Goal: Information Seeking & Learning: Learn about a topic

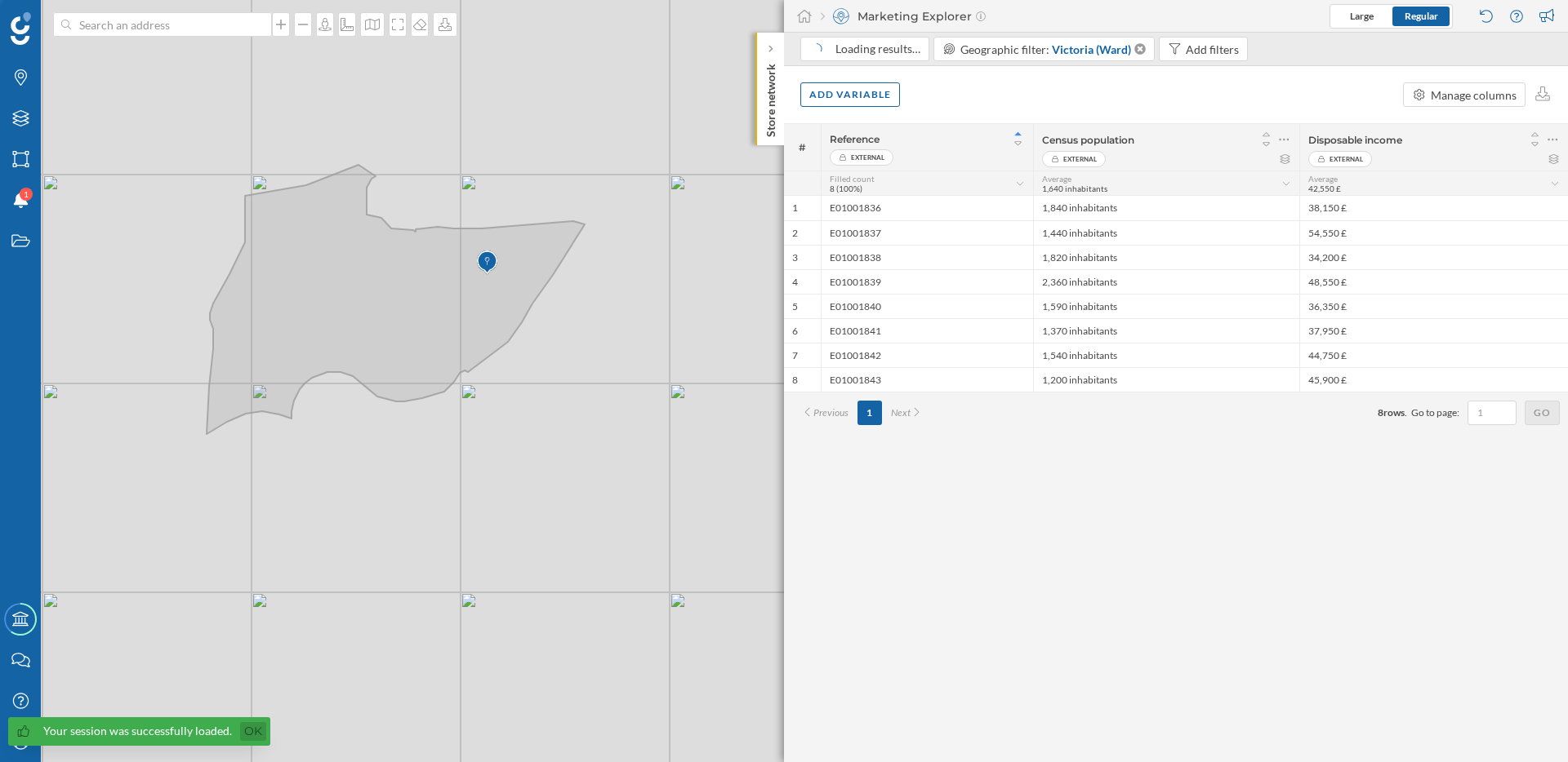
click at [253, 730] on link "Ok" at bounding box center [253, 732] width 26 height 19
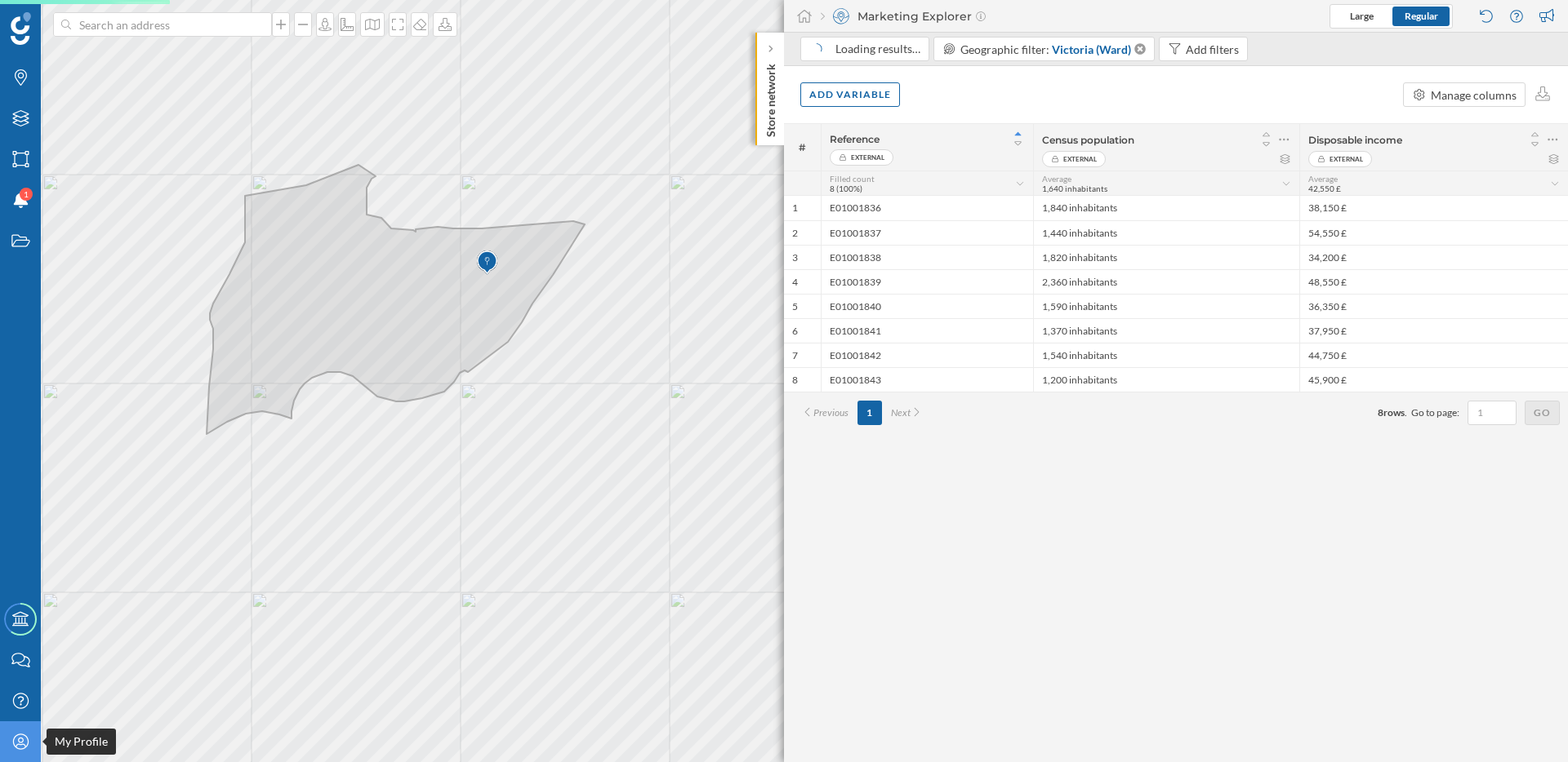
click at [18, 745] on icon at bounding box center [20, 742] width 15 height 15
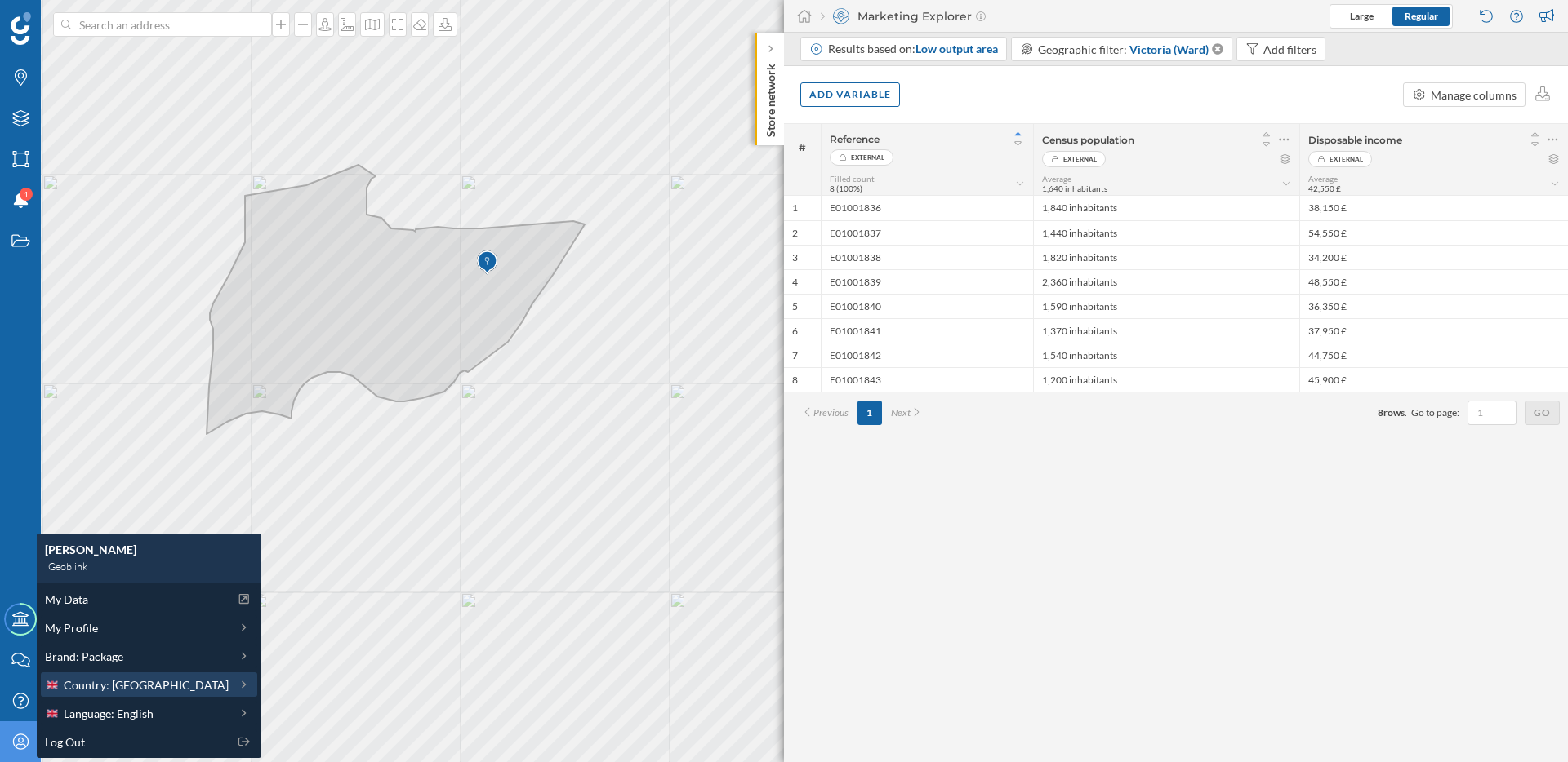
click at [164, 685] on span "Country: United Kingdom" at bounding box center [146, 685] width 165 height 17
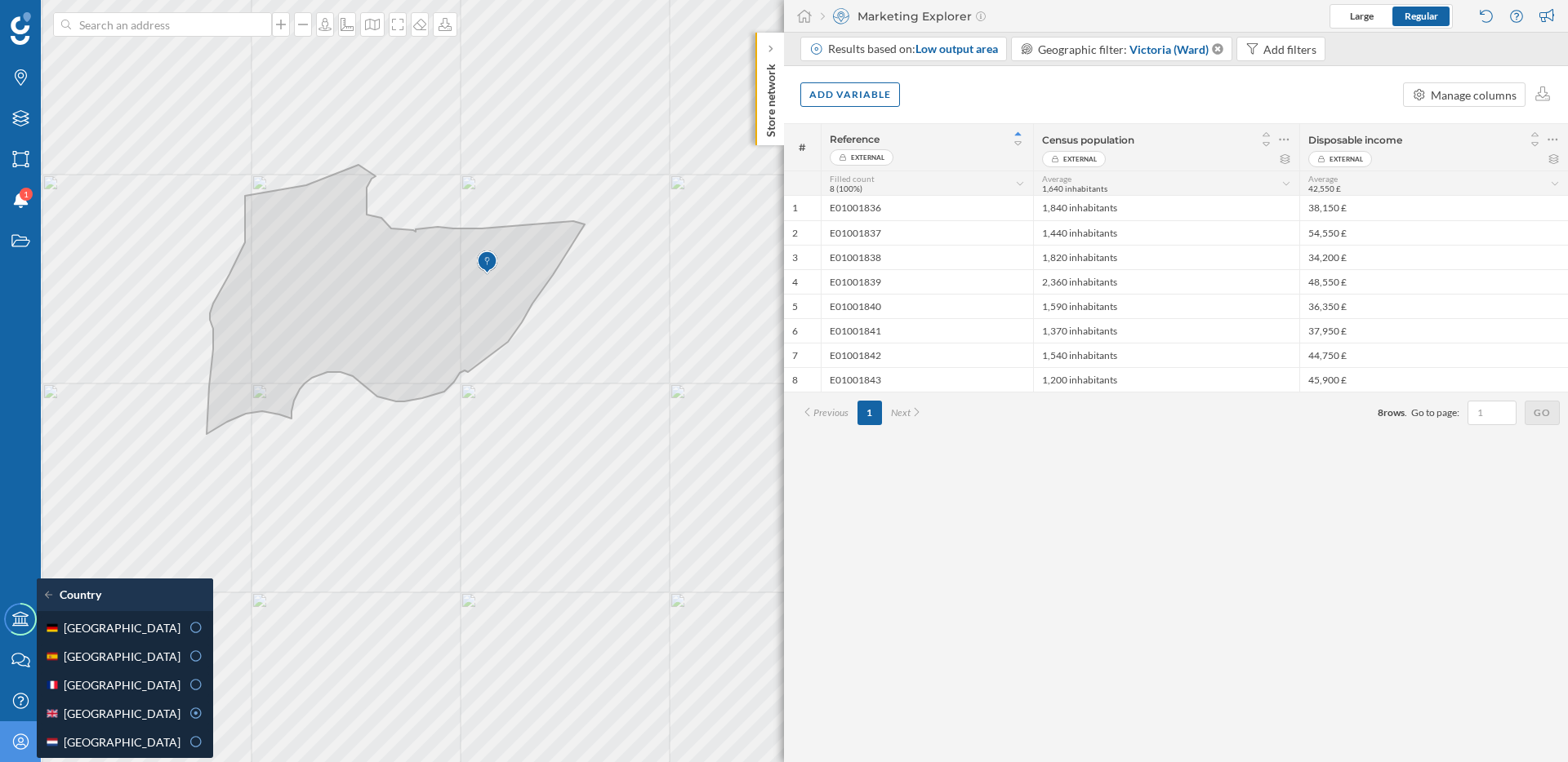
click at [164, 685] on div "France" at bounding box center [112, 685] width 135 height 17
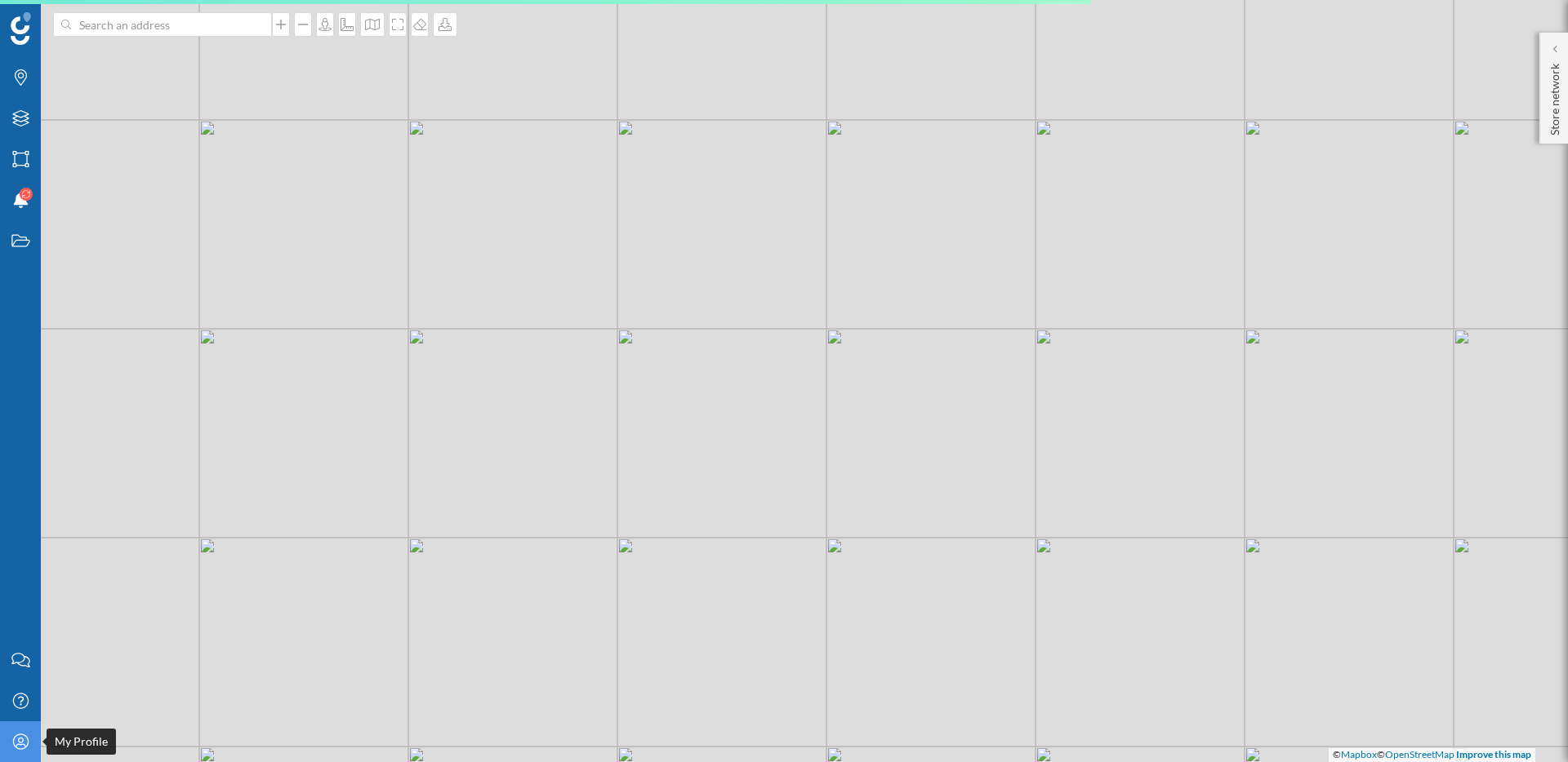
click at [23, 740] on icon "My Profile" at bounding box center [20, 742] width 20 height 16
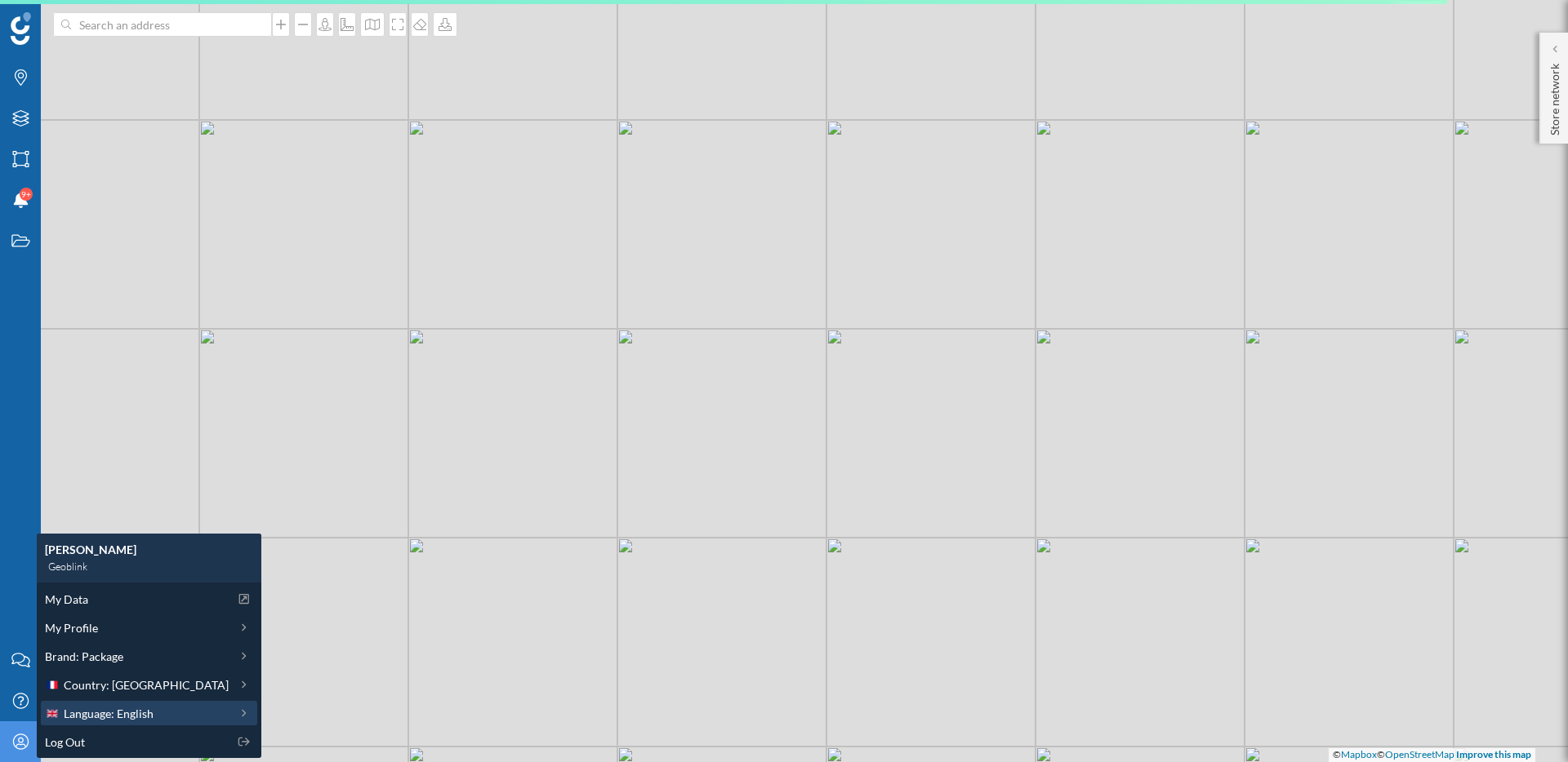
click at [135, 714] on span "Language: English" at bounding box center [109, 714] width 90 height 17
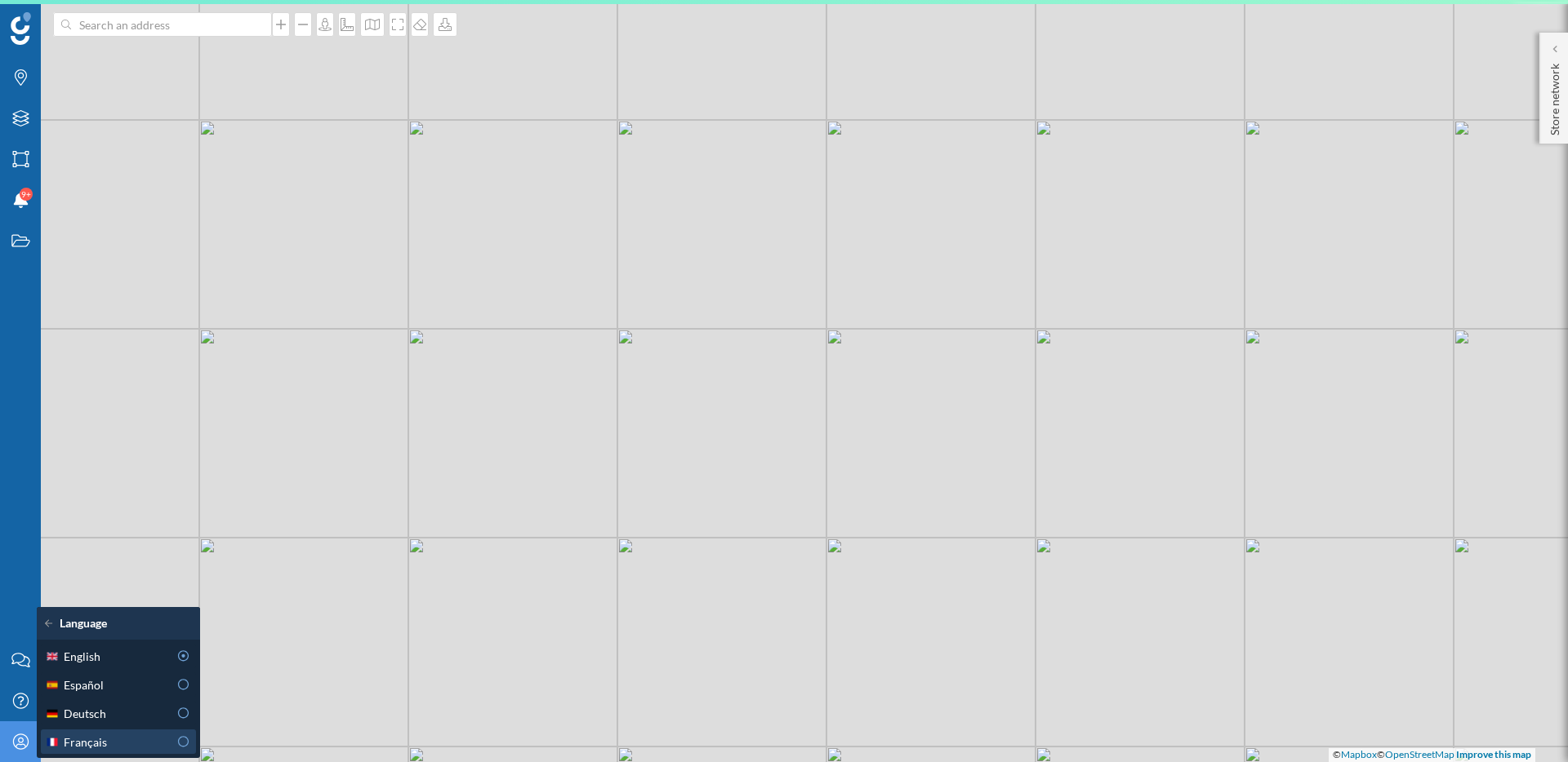
click at [128, 743] on div "Français" at bounding box center [107, 743] width 123 height 17
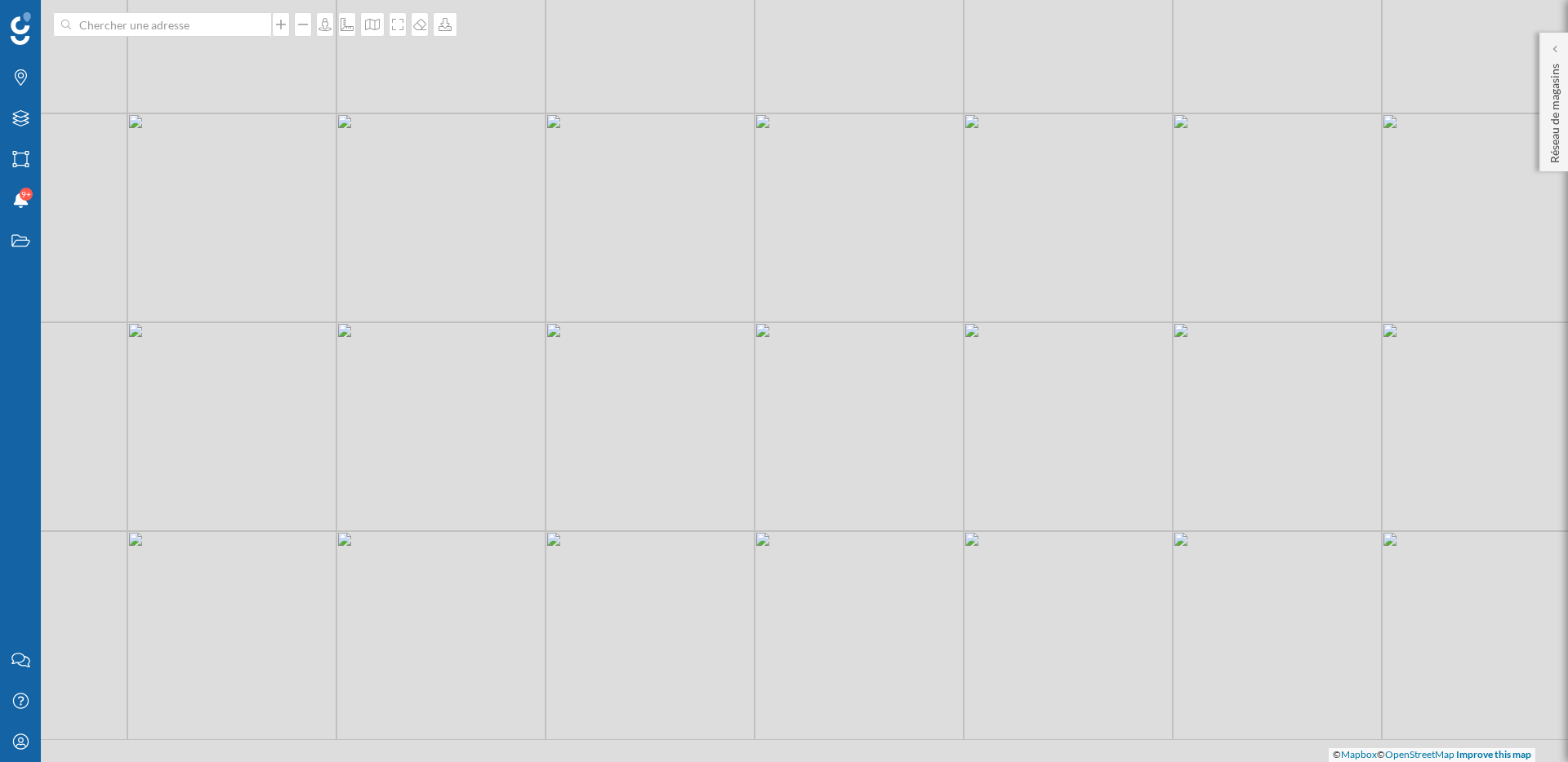
drag, startPoint x: 563, startPoint y: 297, endPoint x: 615, endPoint y: 248, distance: 71.4
click at [615, 248] on div "© Mapbox © OpenStreetMap Improve this map" at bounding box center [784, 381] width 1568 height 762
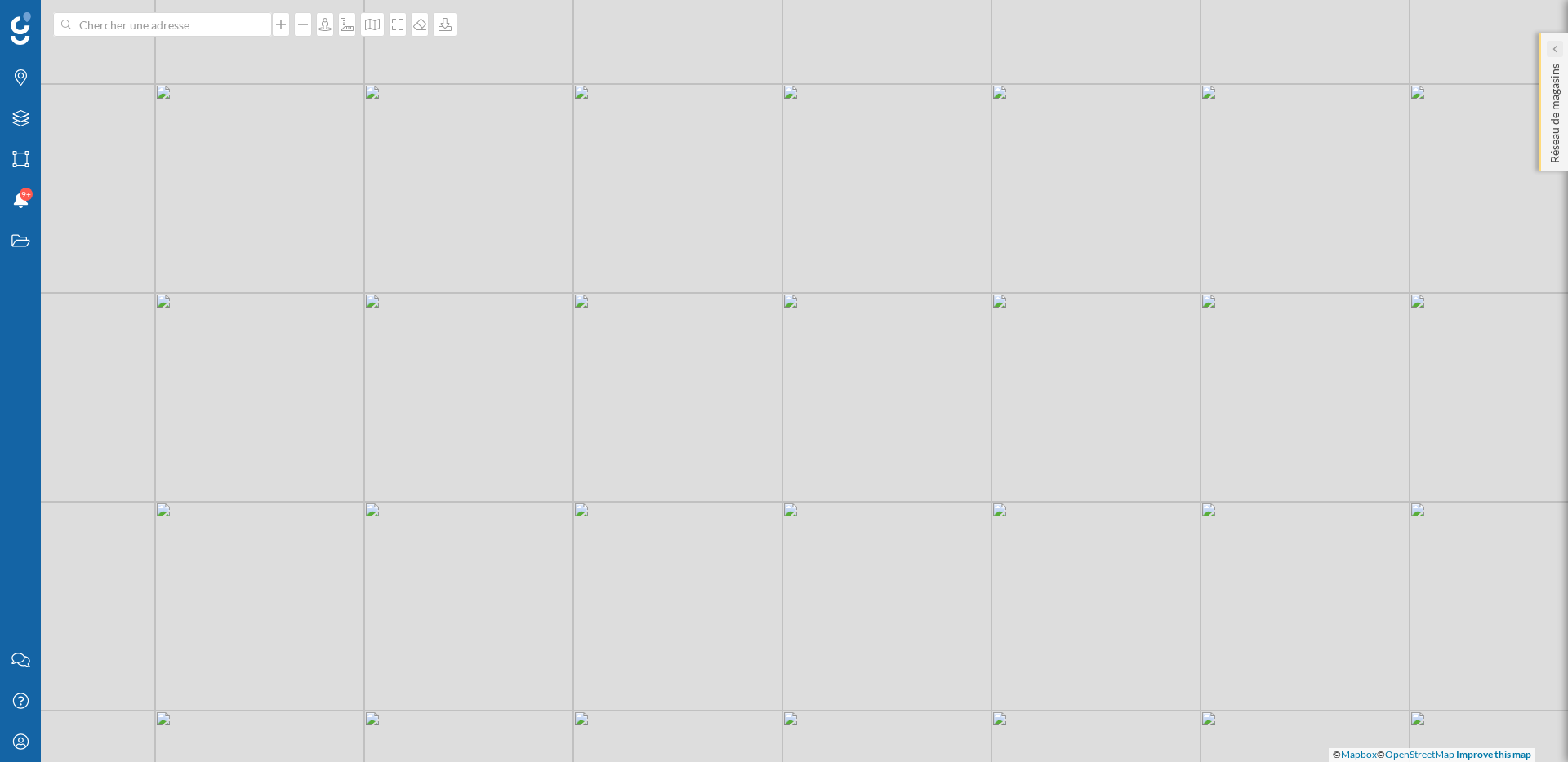
click at [1555, 49] on icon at bounding box center [1555, 49] width 4 height 8
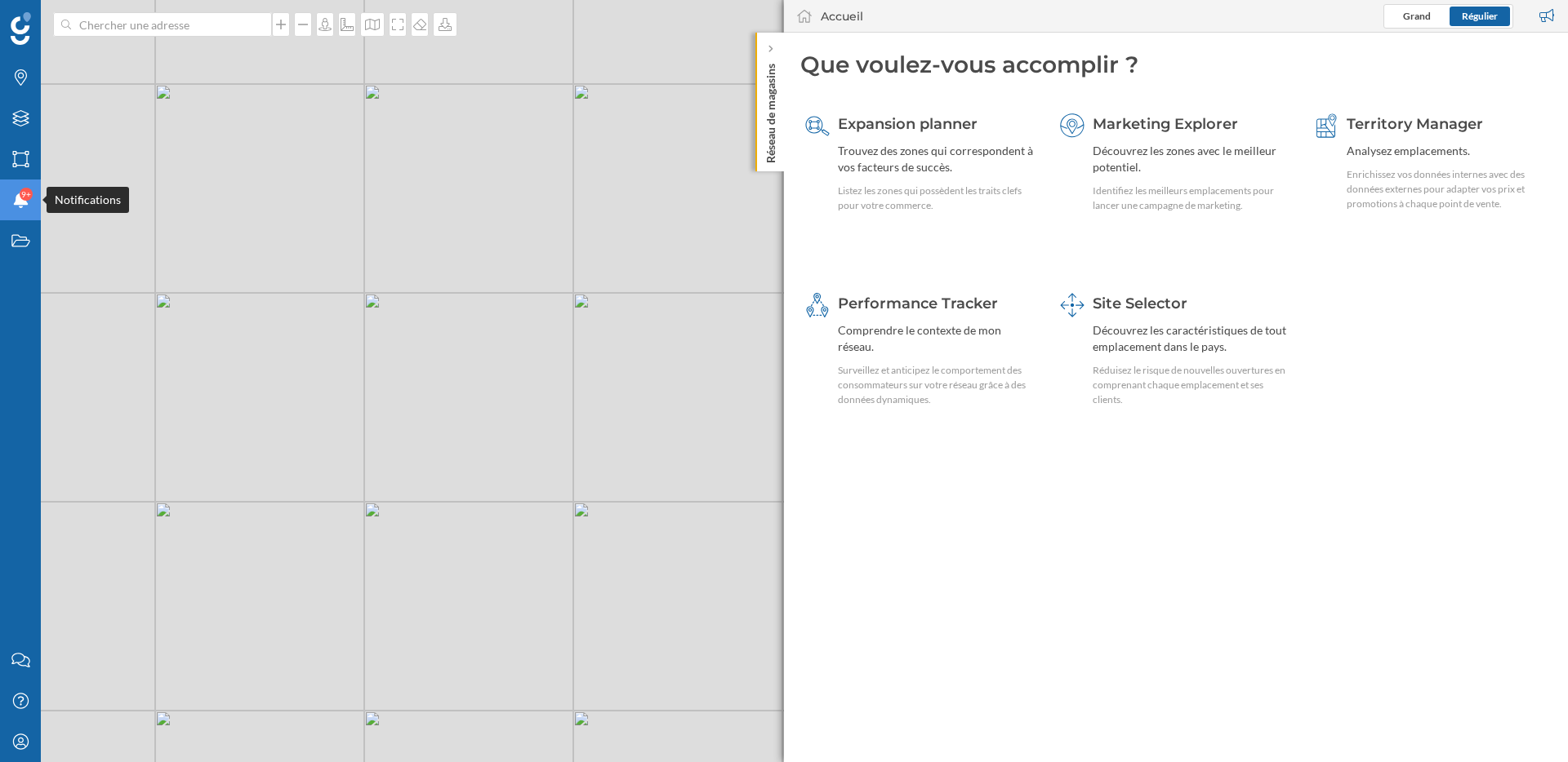
click at [27, 203] on icon at bounding box center [20, 200] width 14 height 16
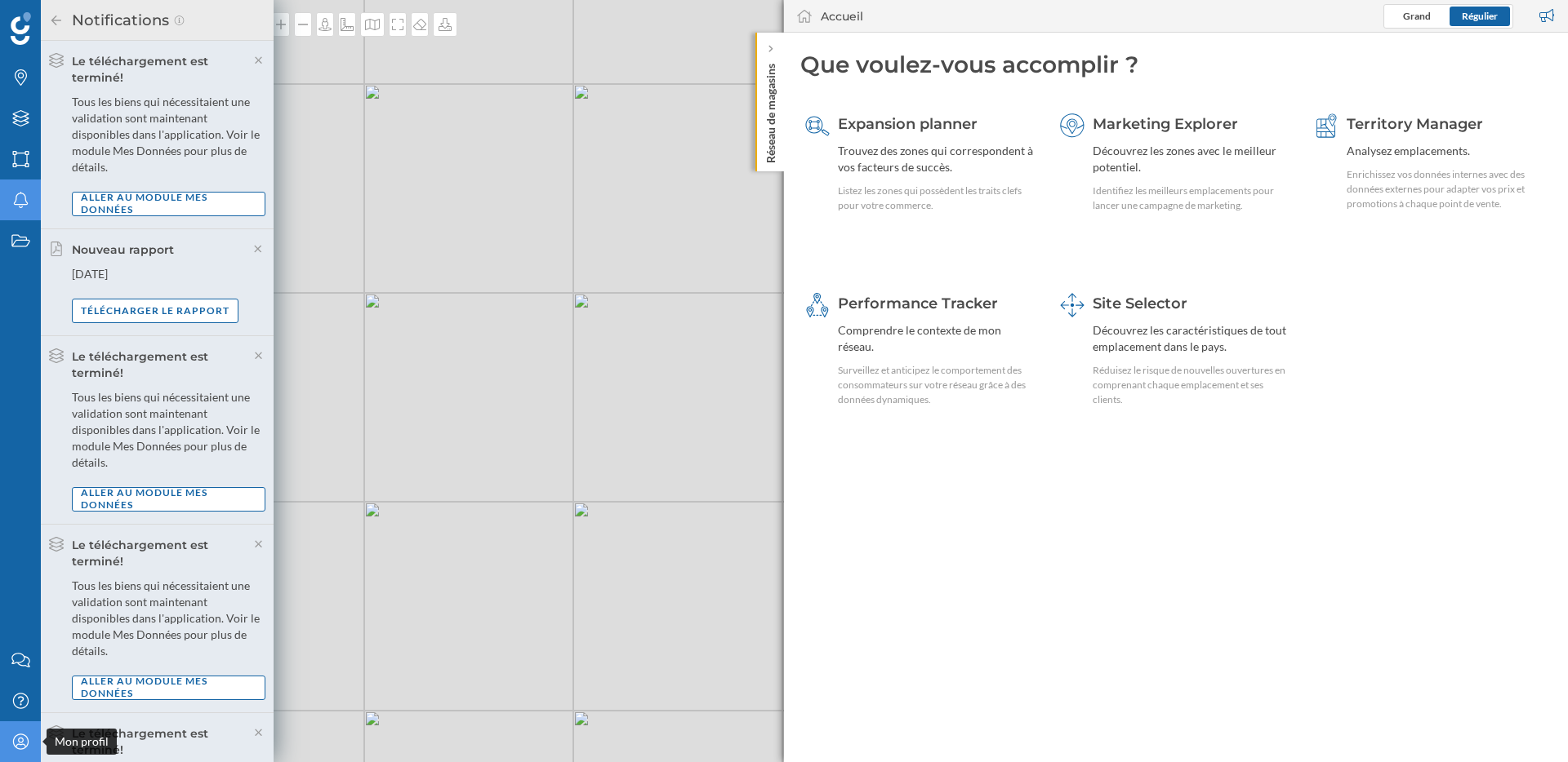
click at [19, 741] on icon "Mon profil" at bounding box center [20, 742] width 20 height 16
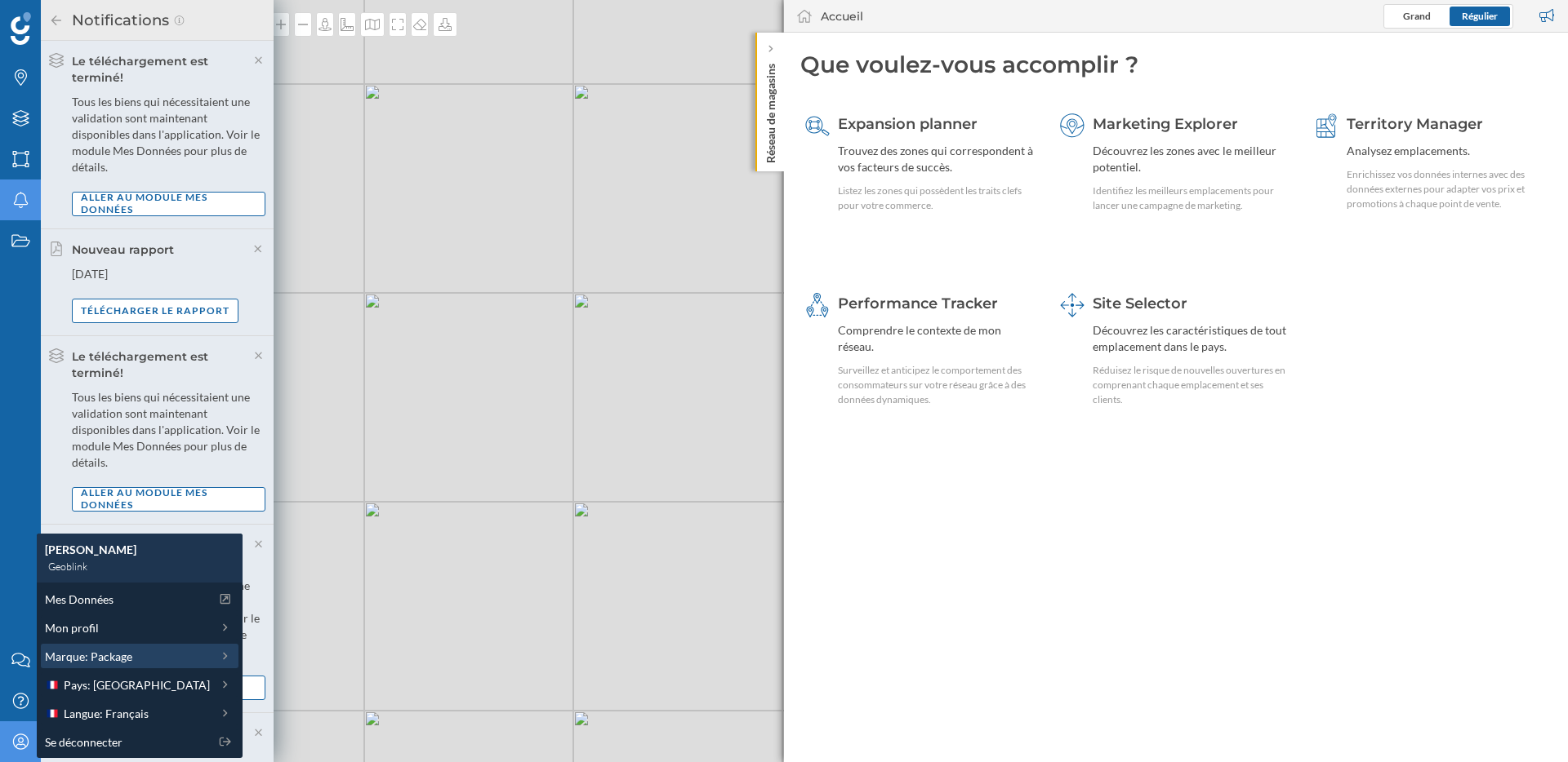
click at [84, 665] on div "Marque: Package" at bounding box center [140, 656] width 198 height 25
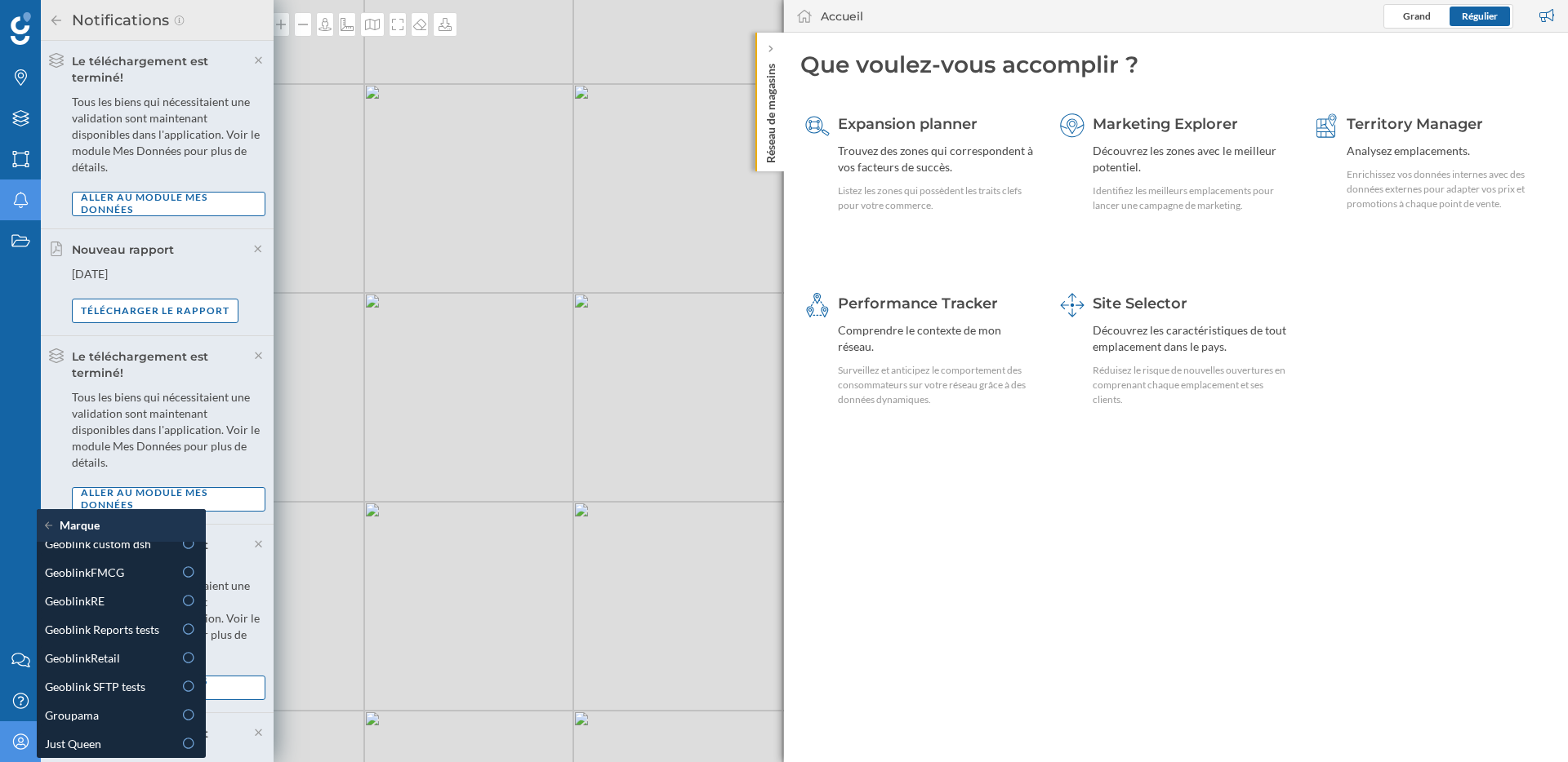
scroll to position [467, 0]
click at [108, 658] on span "GeoblinkRetail" at bounding box center [83, 662] width 75 height 17
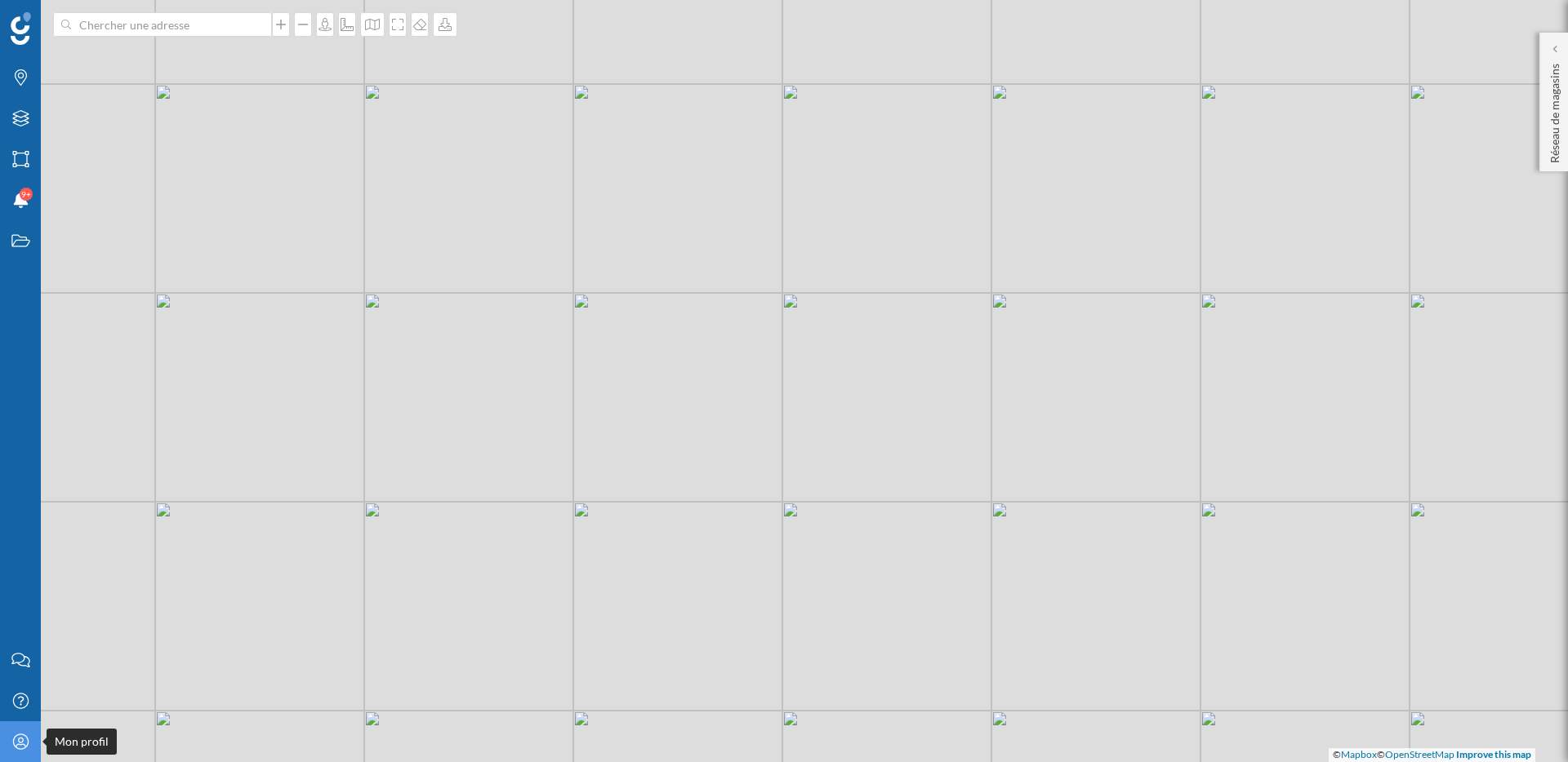
click at [26, 740] on icon "Mon profil" at bounding box center [20, 742] width 20 height 16
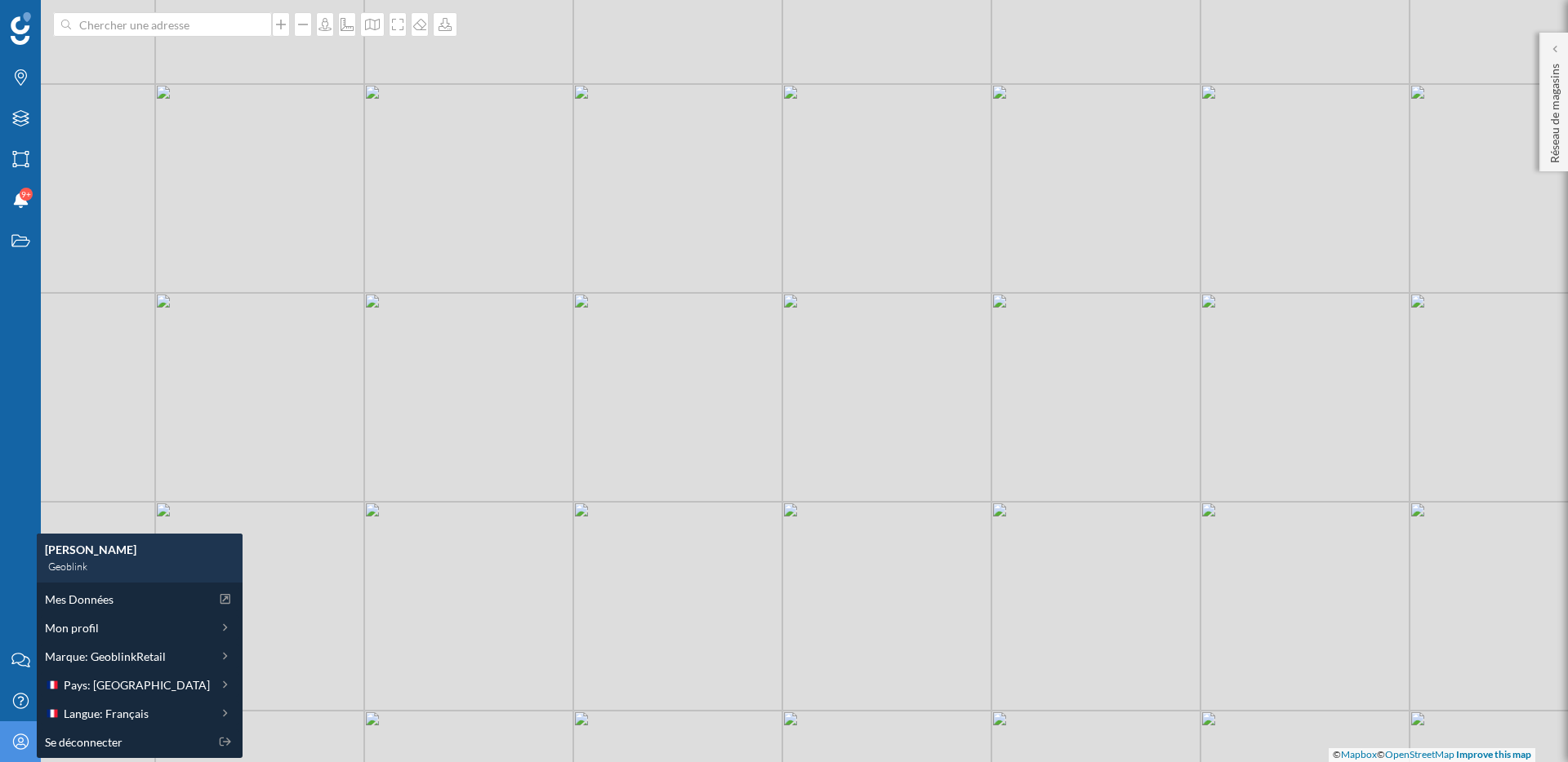
click at [26, 740] on icon "Mon profil" at bounding box center [20, 742] width 20 height 16
click at [23, 195] on span "9+" at bounding box center [26, 194] width 10 height 16
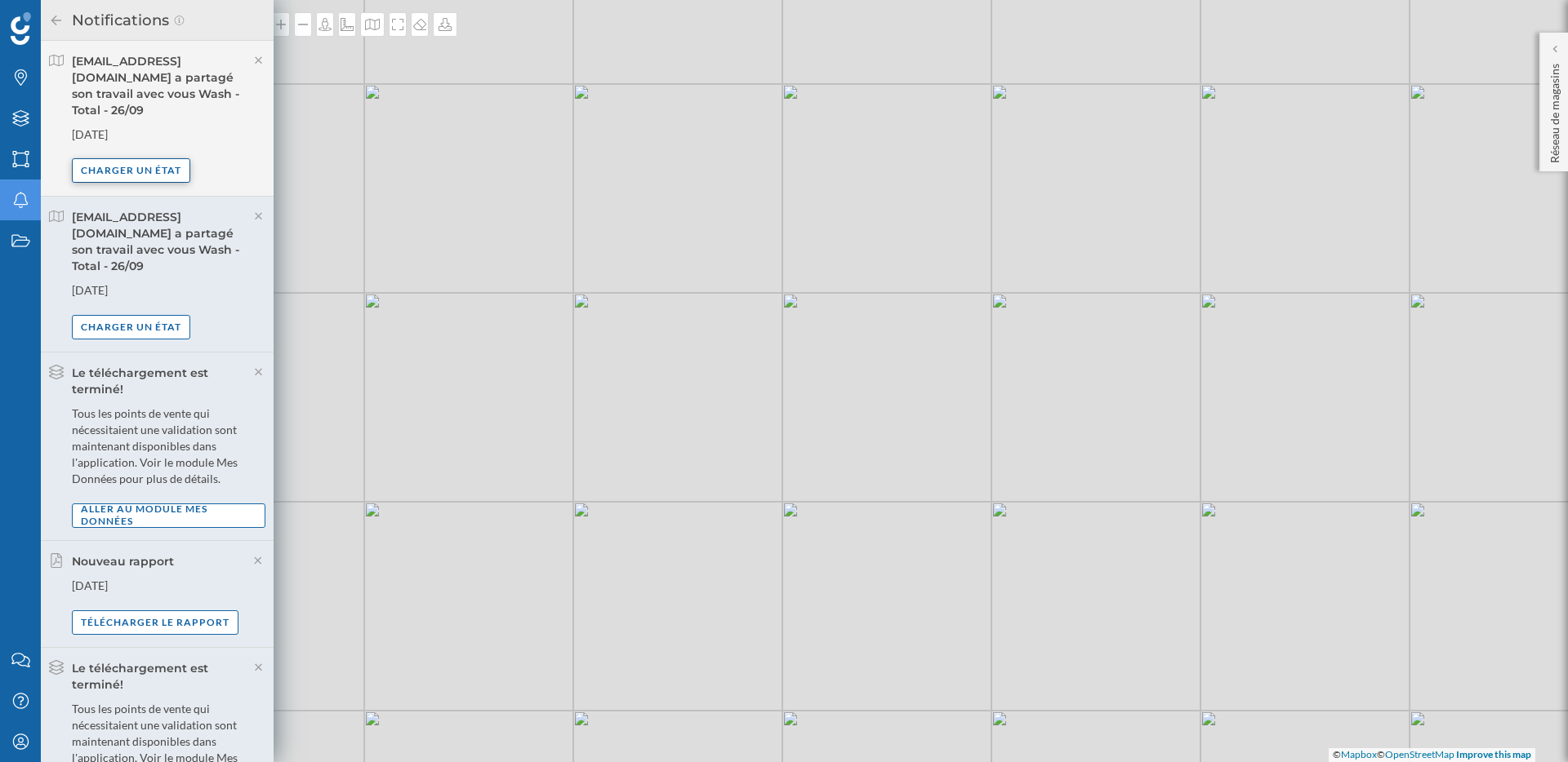
click at [126, 158] on div "Charger un état" at bounding box center [131, 171] width 118 height 25
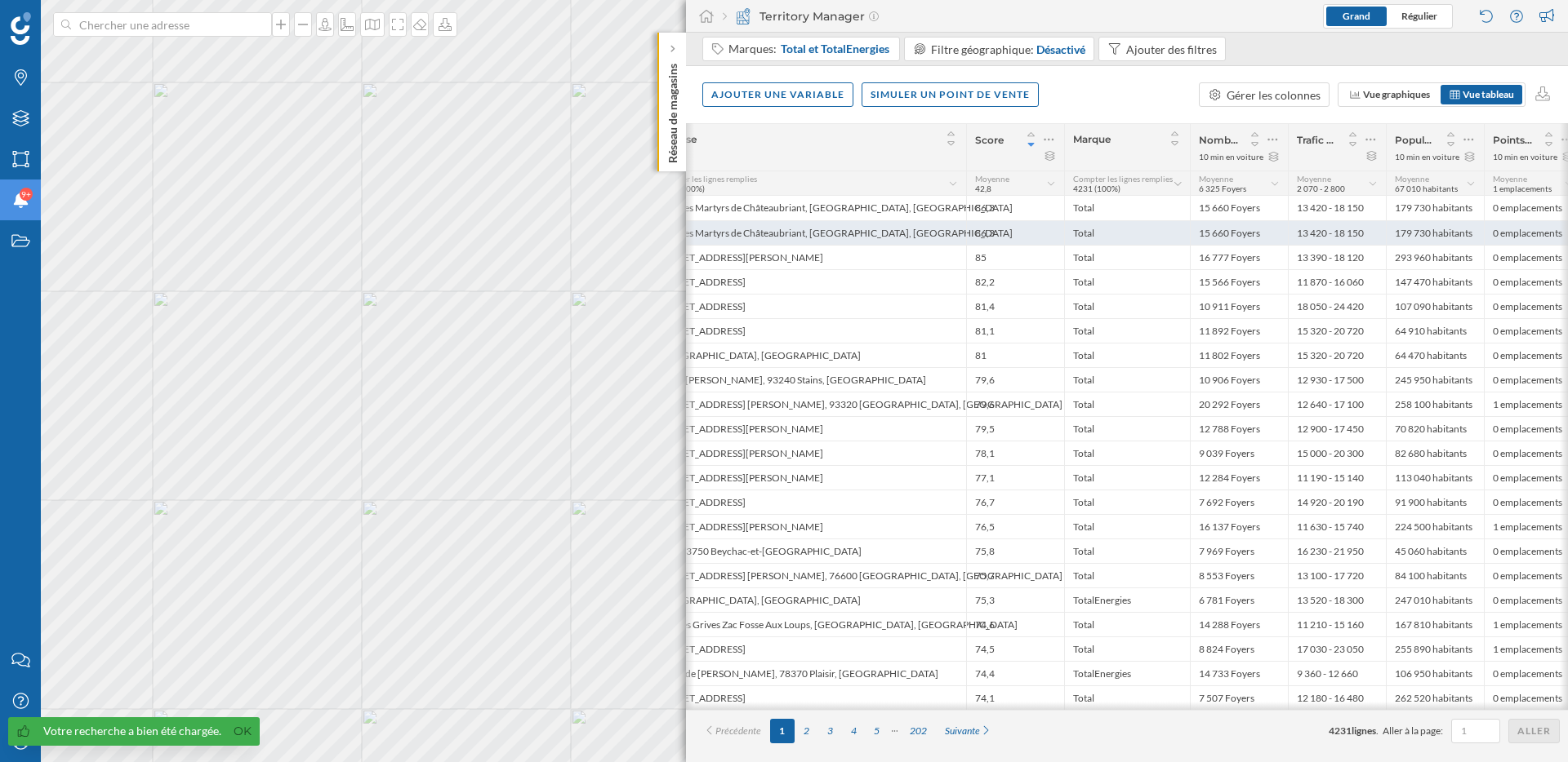
scroll to position [0, 88]
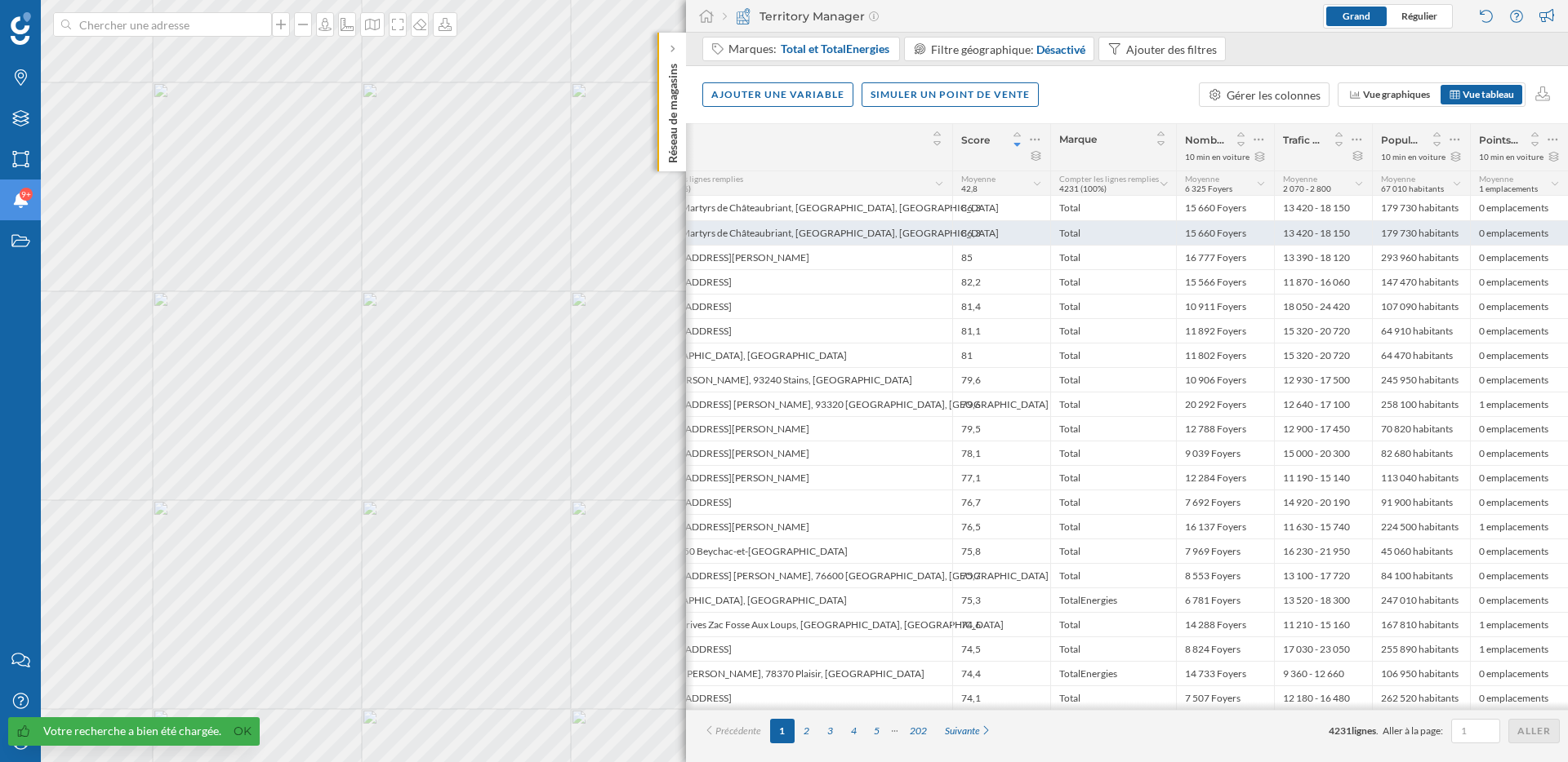
click at [965, 232] on div "86,3" at bounding box center [1001, 233] width 98 height 25
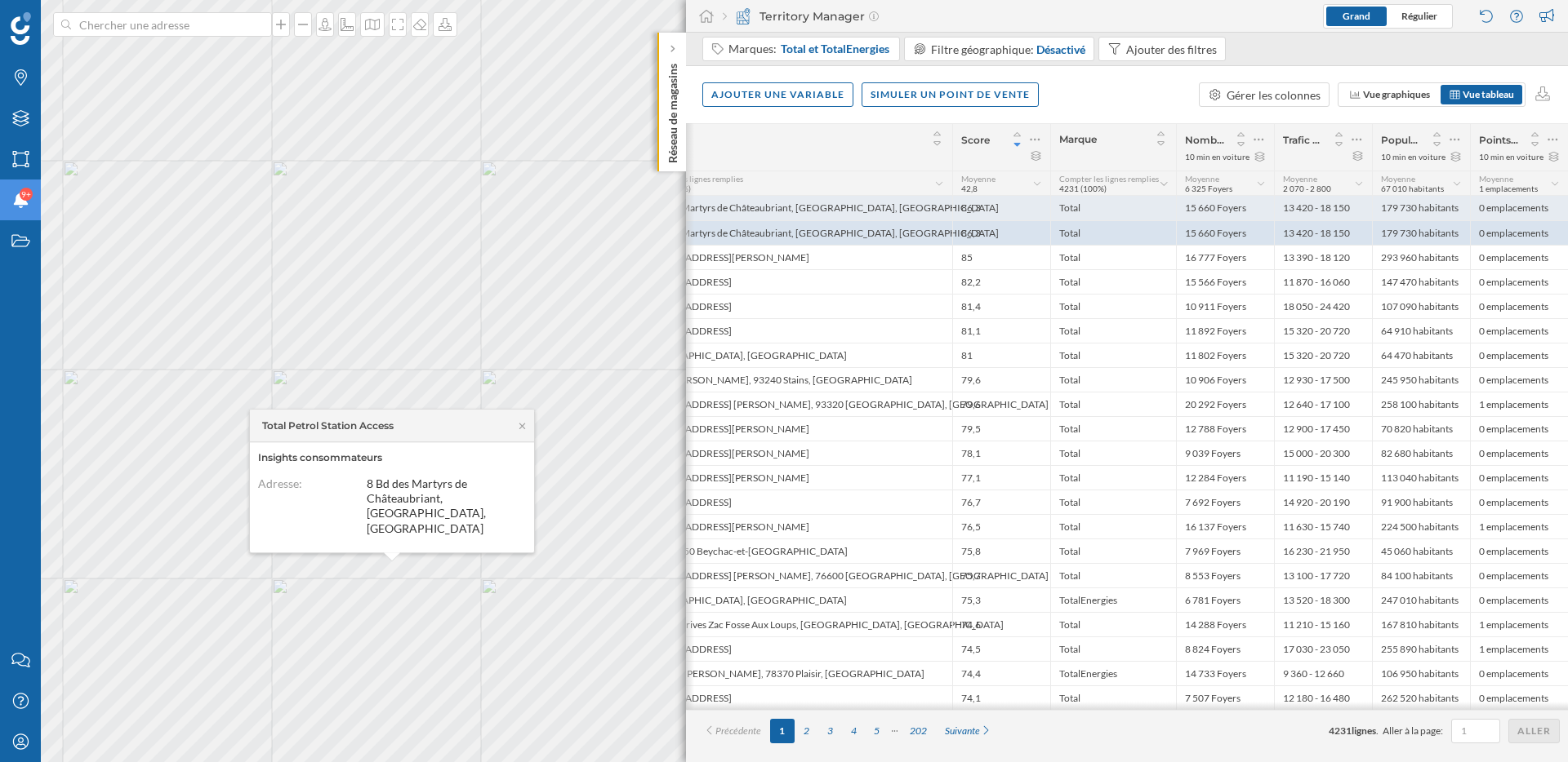
click at [969, 204] on div "86,3" at bounding box center [1001, 208] width 98 height 25
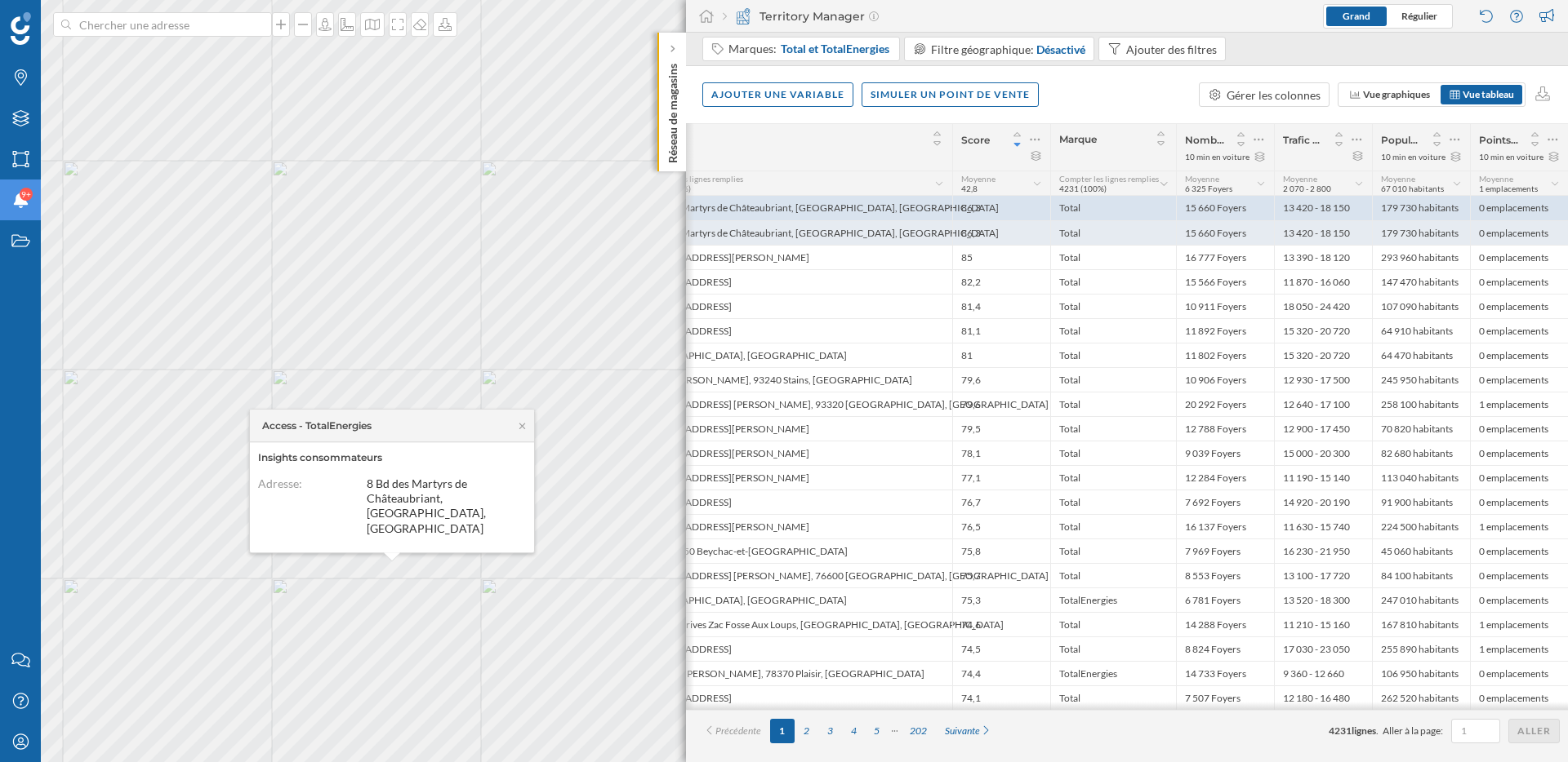
click at [972, 224] on div "86,3" at bounding box center [1001, 233] width 98 height 25
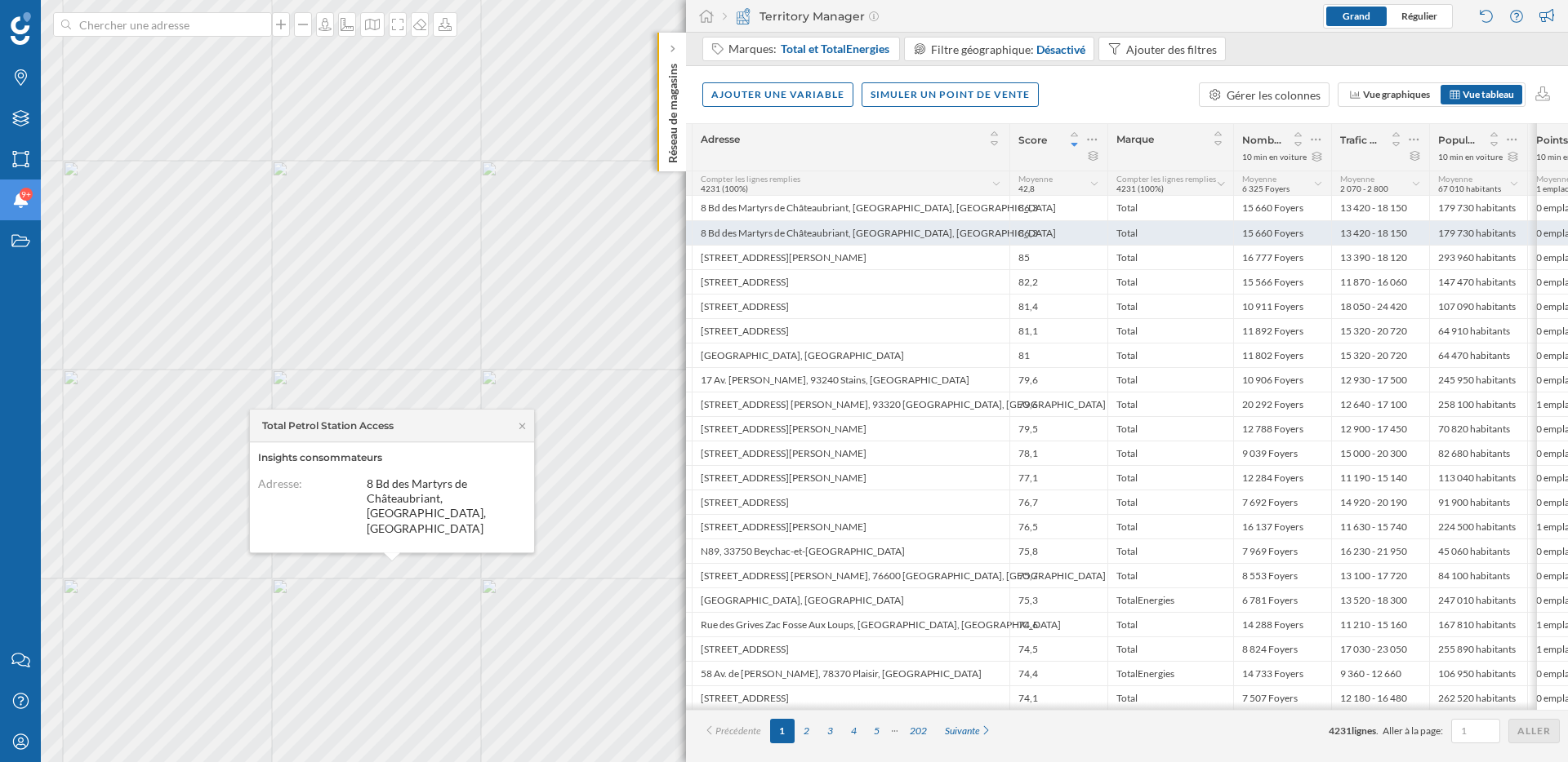
scroll to position [0, 0]
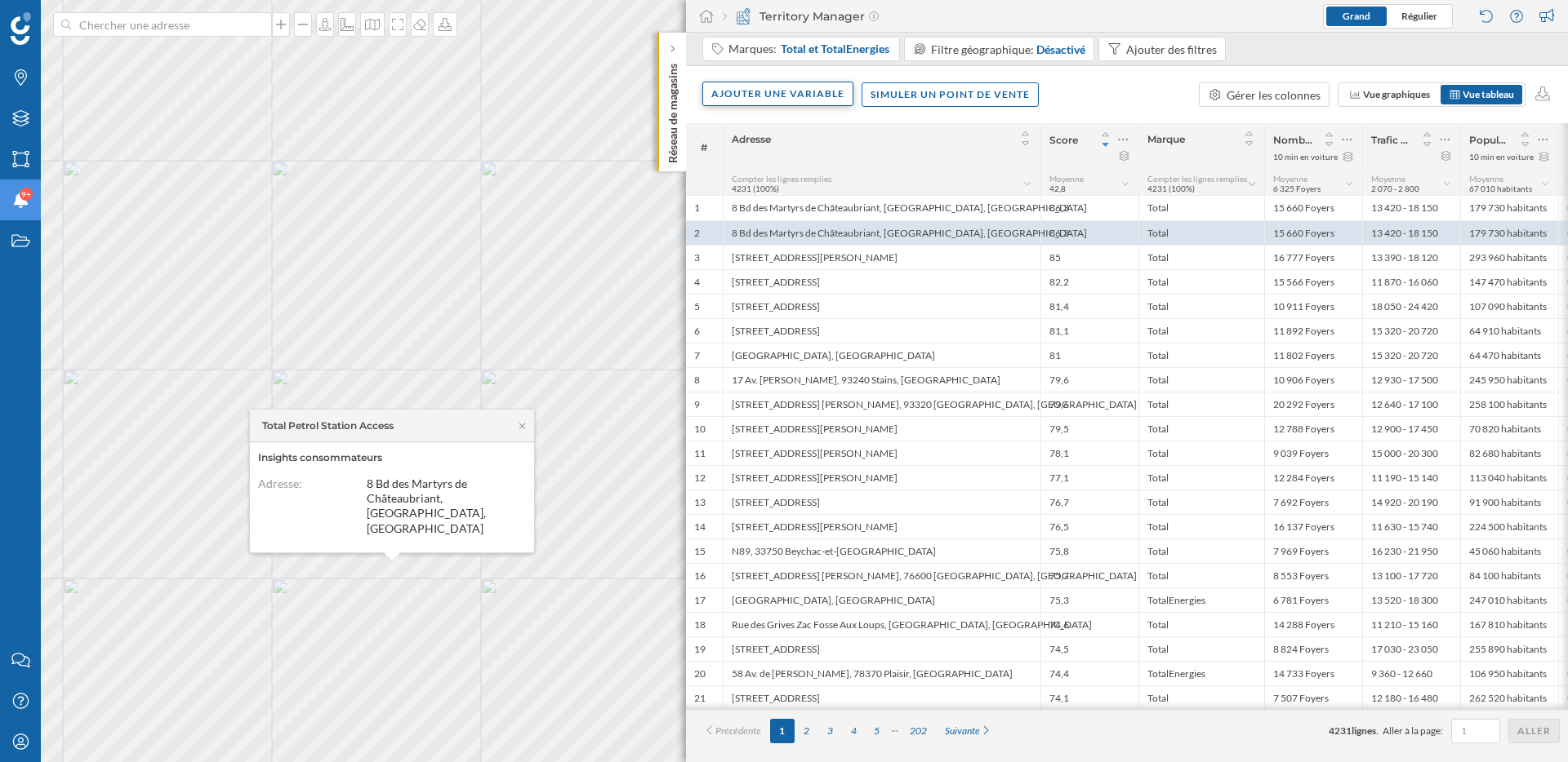
click at [778, 98] on div "Ajouter une variable" at bounding box center [777, 94] width 151 height 25
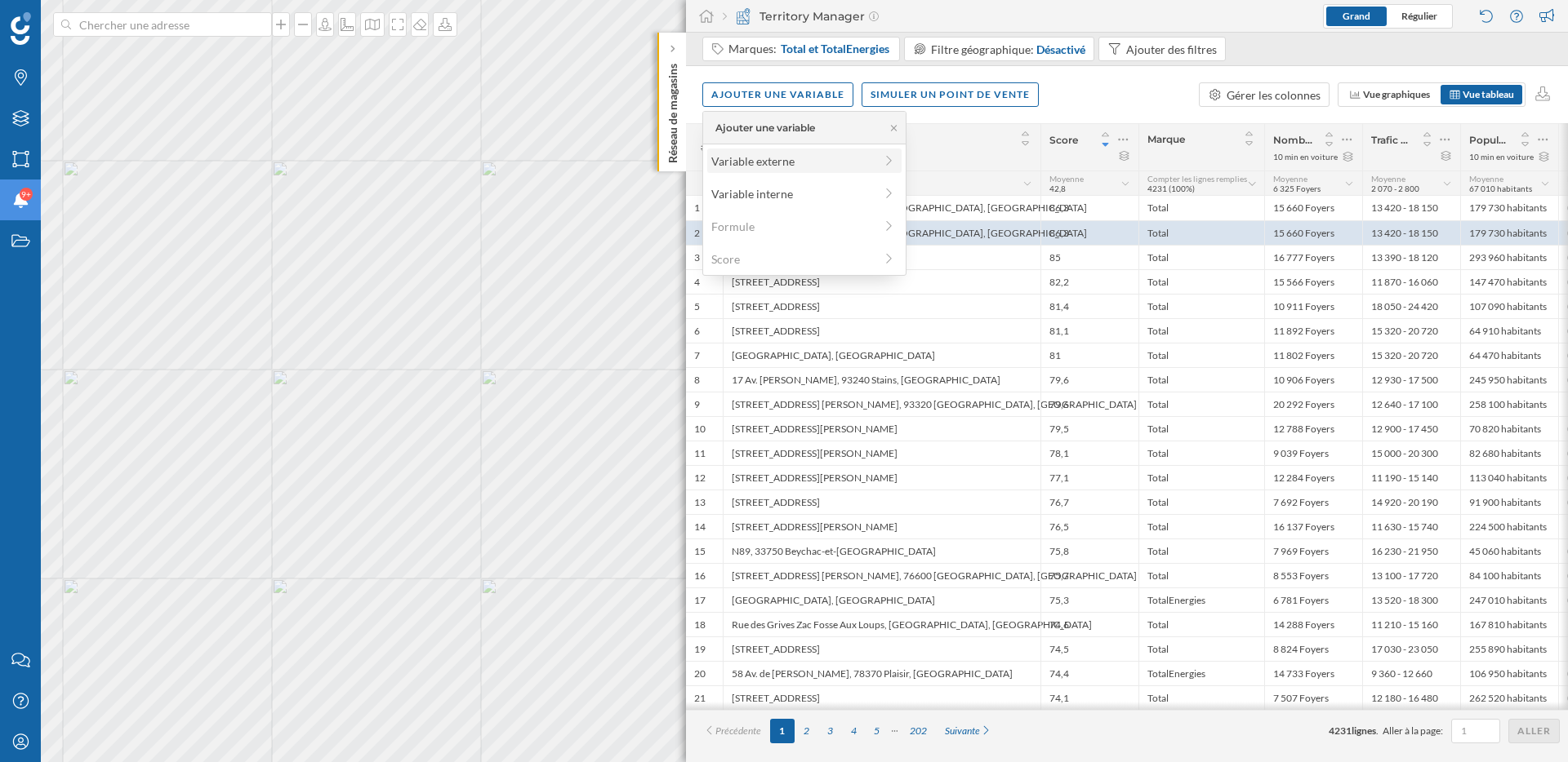
click at [767, 157] on div "Variable externe" at bounding box center [792, 161] width 162 height 17
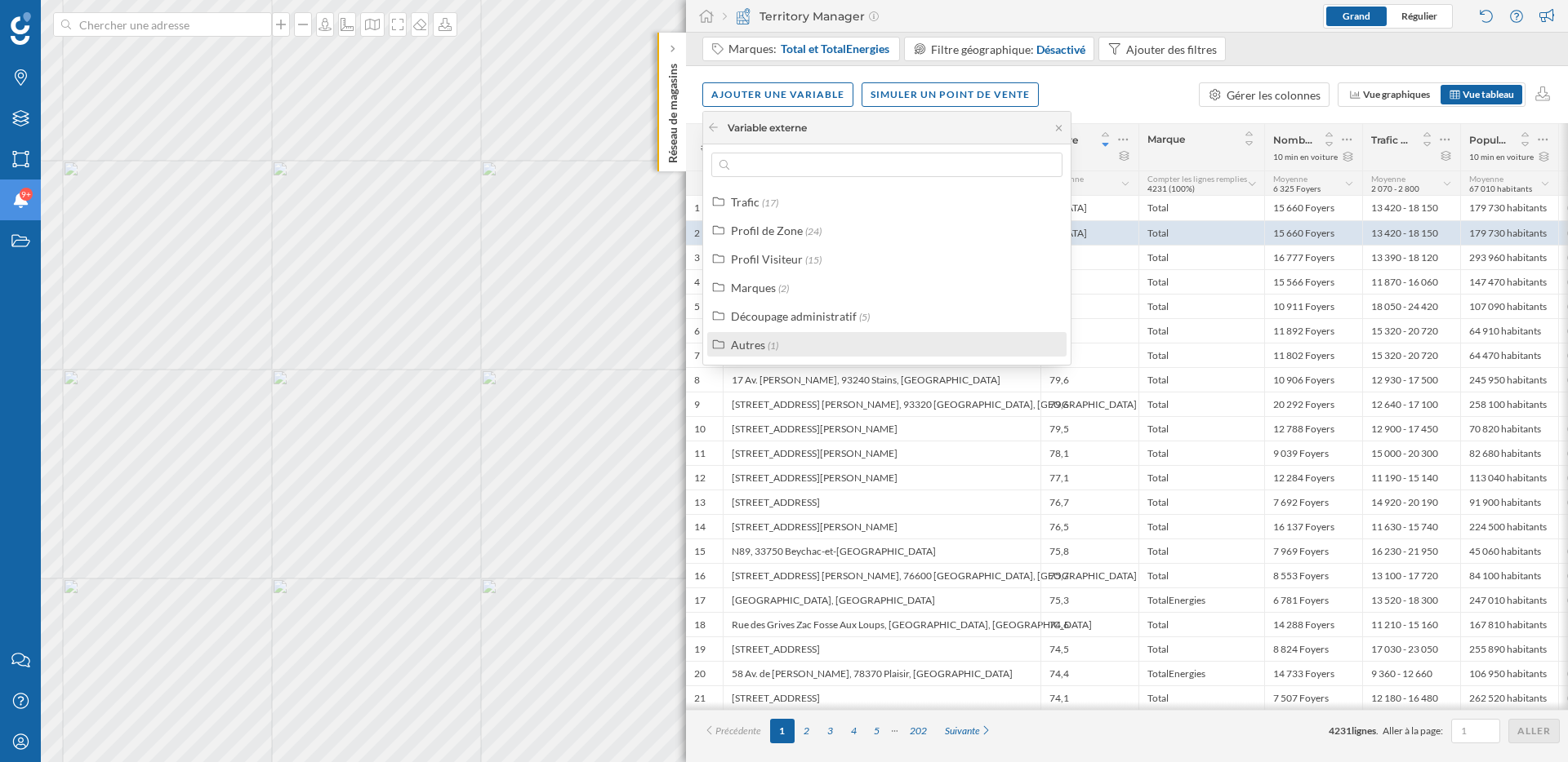
click at [831, 344] on div "Autres (1)" at bounding box center [893, 345] width 326 height 17
click at [802, 339] on div "Autres (1)" at bounding box center [893, 345] width 326 height 17
click at [801, 339] on div "Autres (1)" at bounding box center [893, 345] width 326 height 17
click at [809, 309] on div "Découpage administratif" at bounding box center [793, 316] width 126 height 13
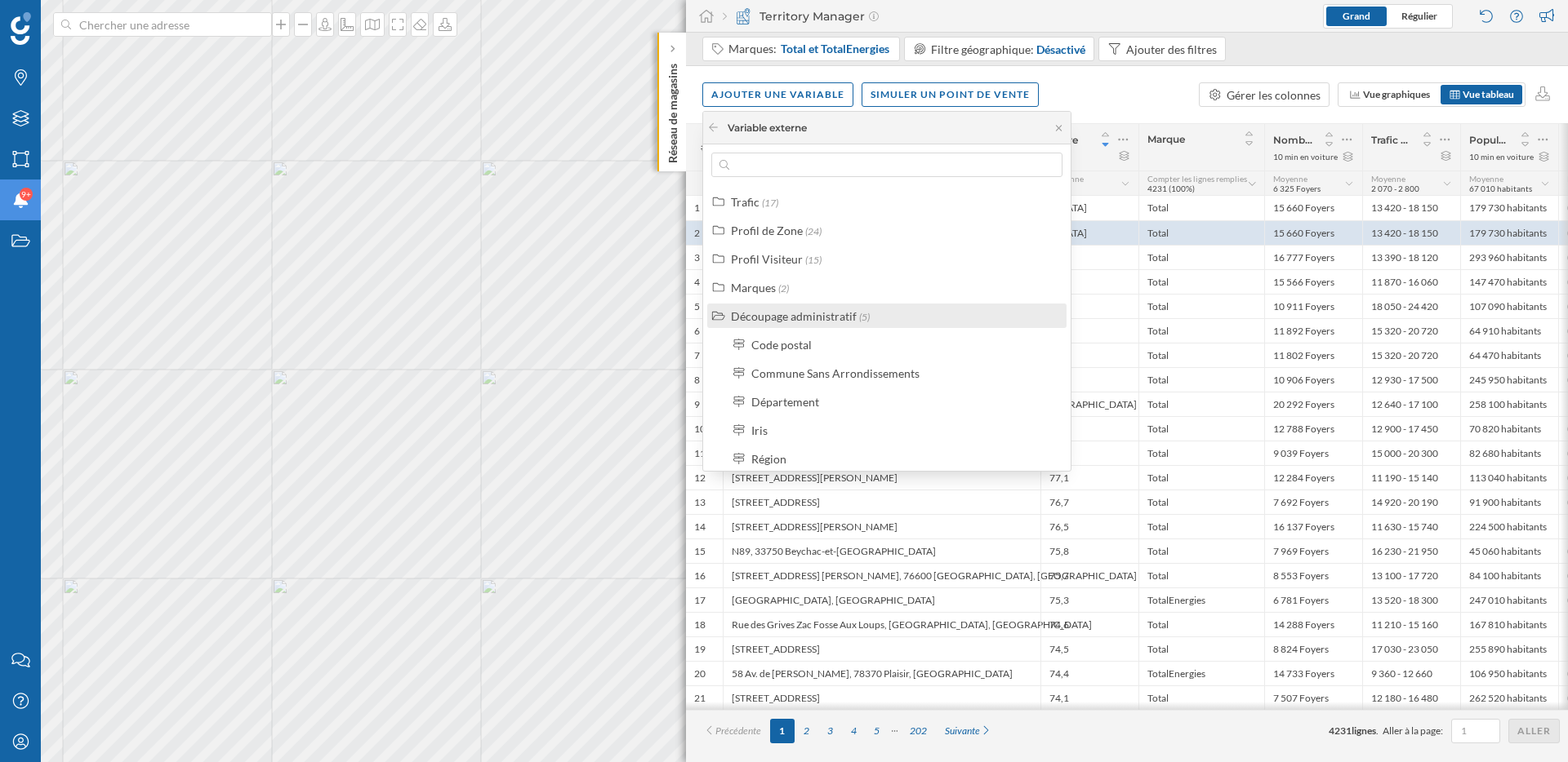
click at [784, 322] on div "Découpage administratif" at bounding box center [793, 316] width 126 height 13
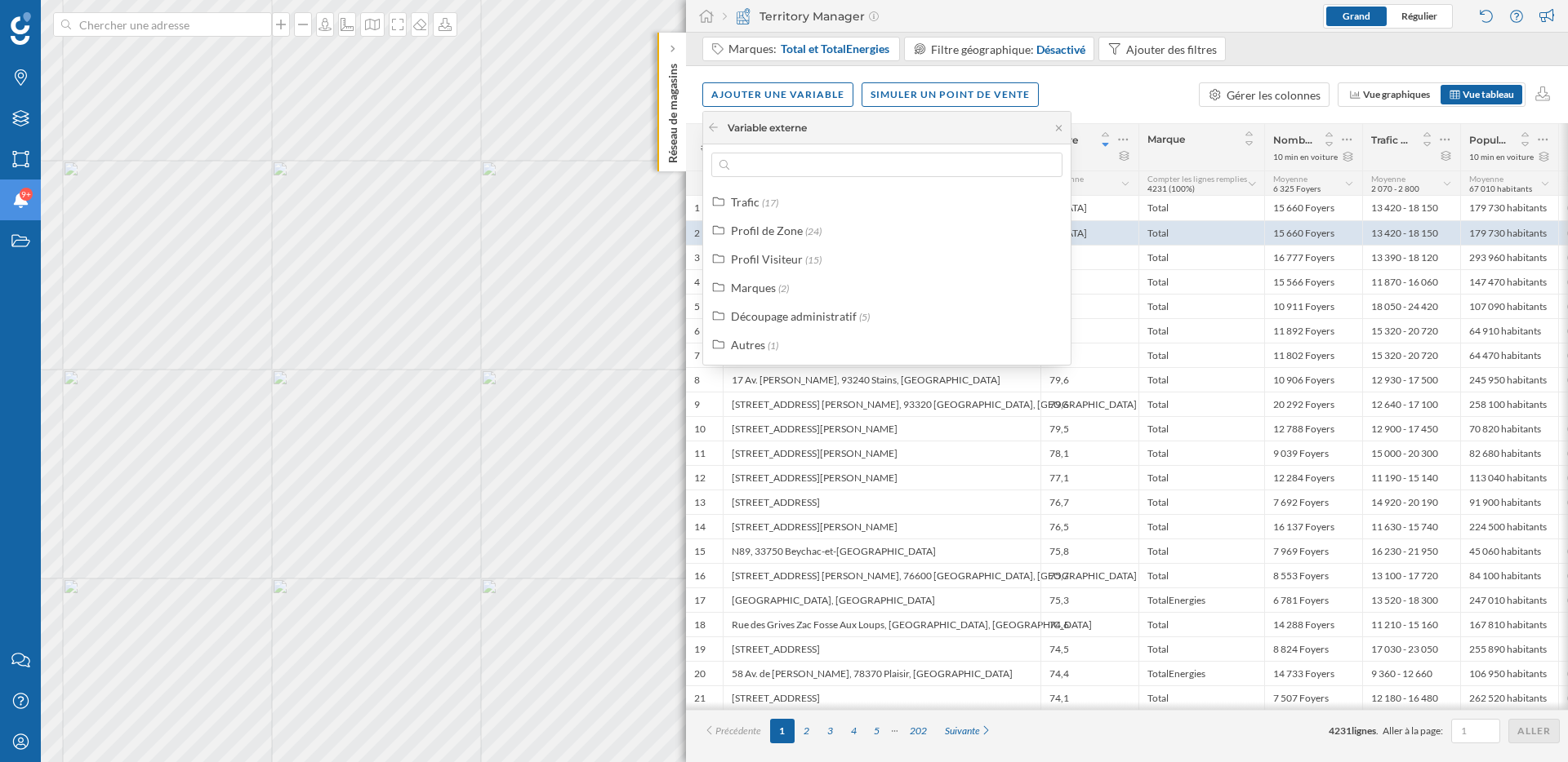
click at [1104, 105] on div "Ajouter une variable Simuler un point de vente Gérer les colonnes Vue graphique…" at bounding box center [1126, 95] width 882 height 58
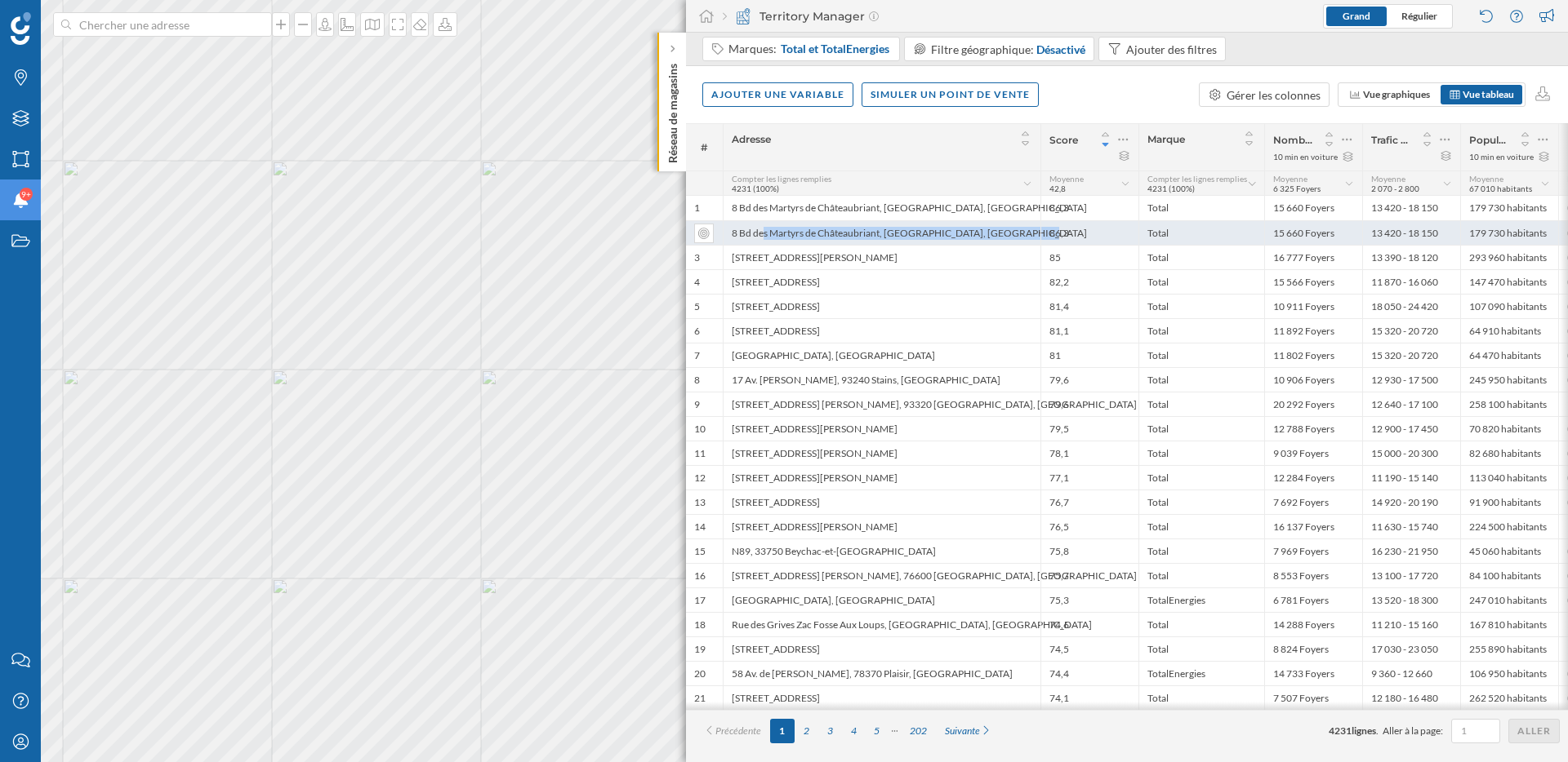
drag, startPoint x: 1008, startPoint y: 231, endPoint x: 732, endPoint y: 228, distance: 276.0
click at [732, 228] on div "8 Bd des Martyrs de Châteaubriant, 95100 Argenteuil, France" at bounding box center [881, 233] width 318 height 25
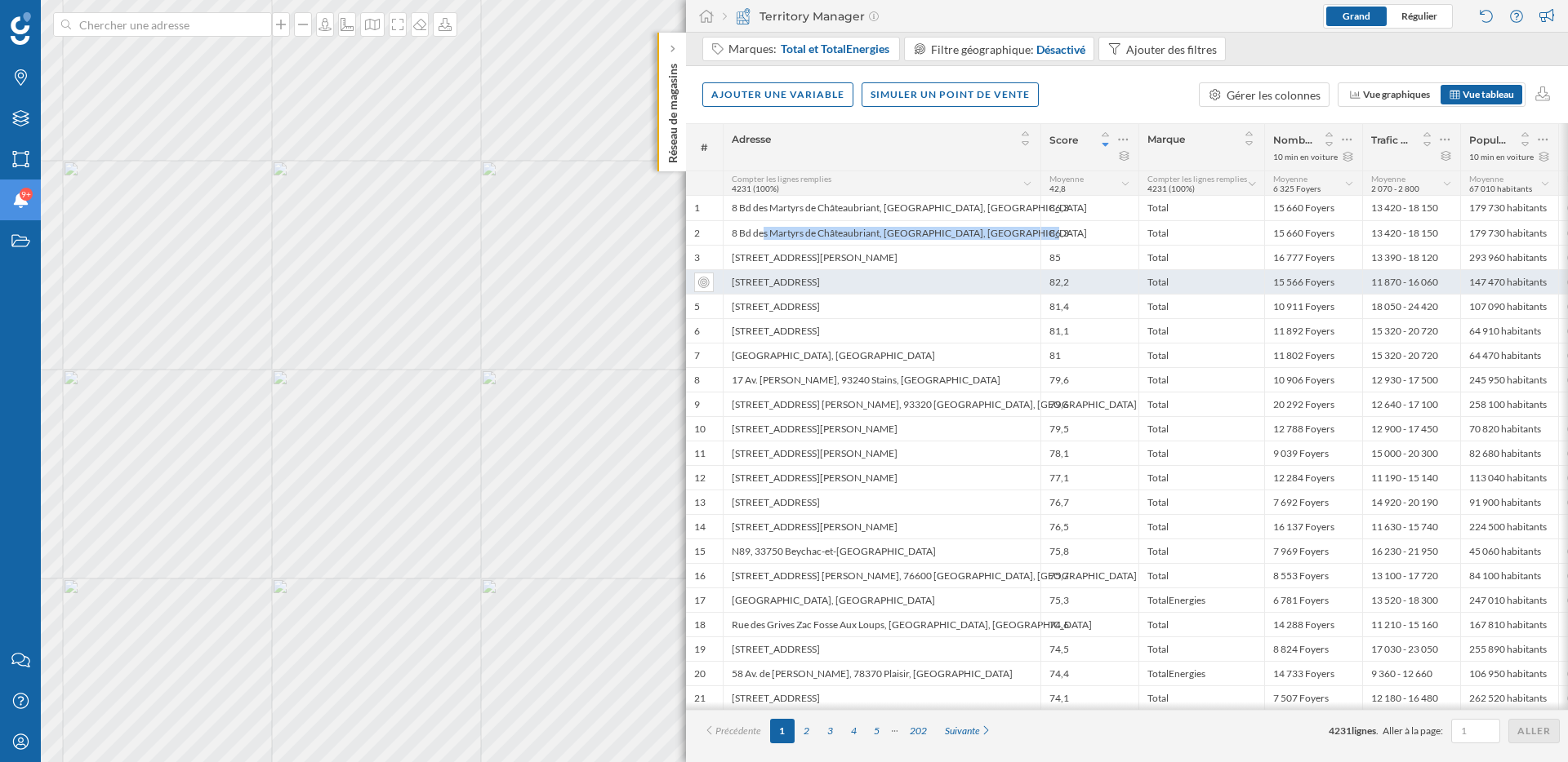
copy div "8 Bd des Martyrs de Châteaubriant, 95100 Argenteuil, France"
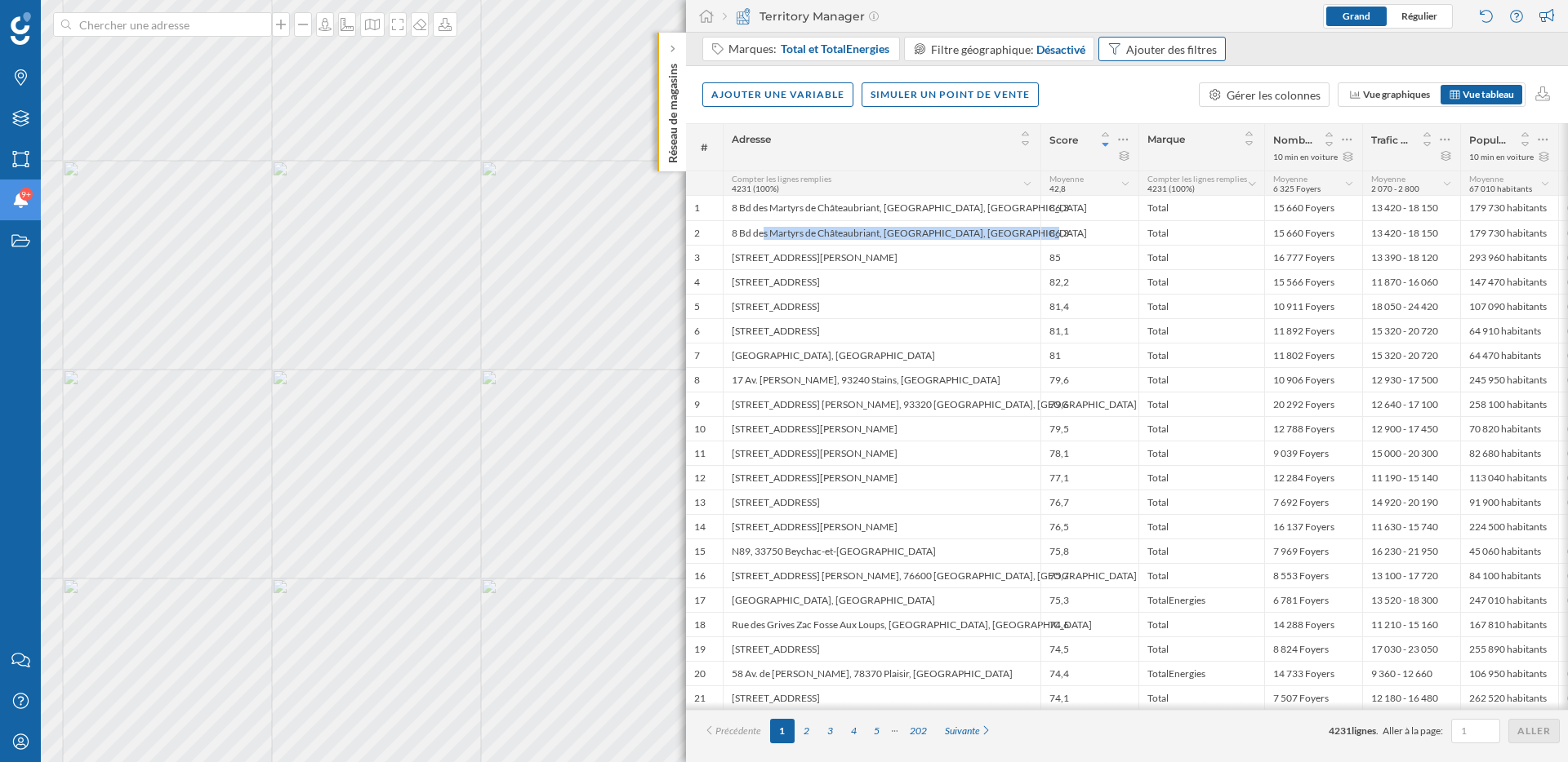
click at [1161, 46] on div "Ajouter des filtres" at bounding box center [1171, 50] width 90 height 17
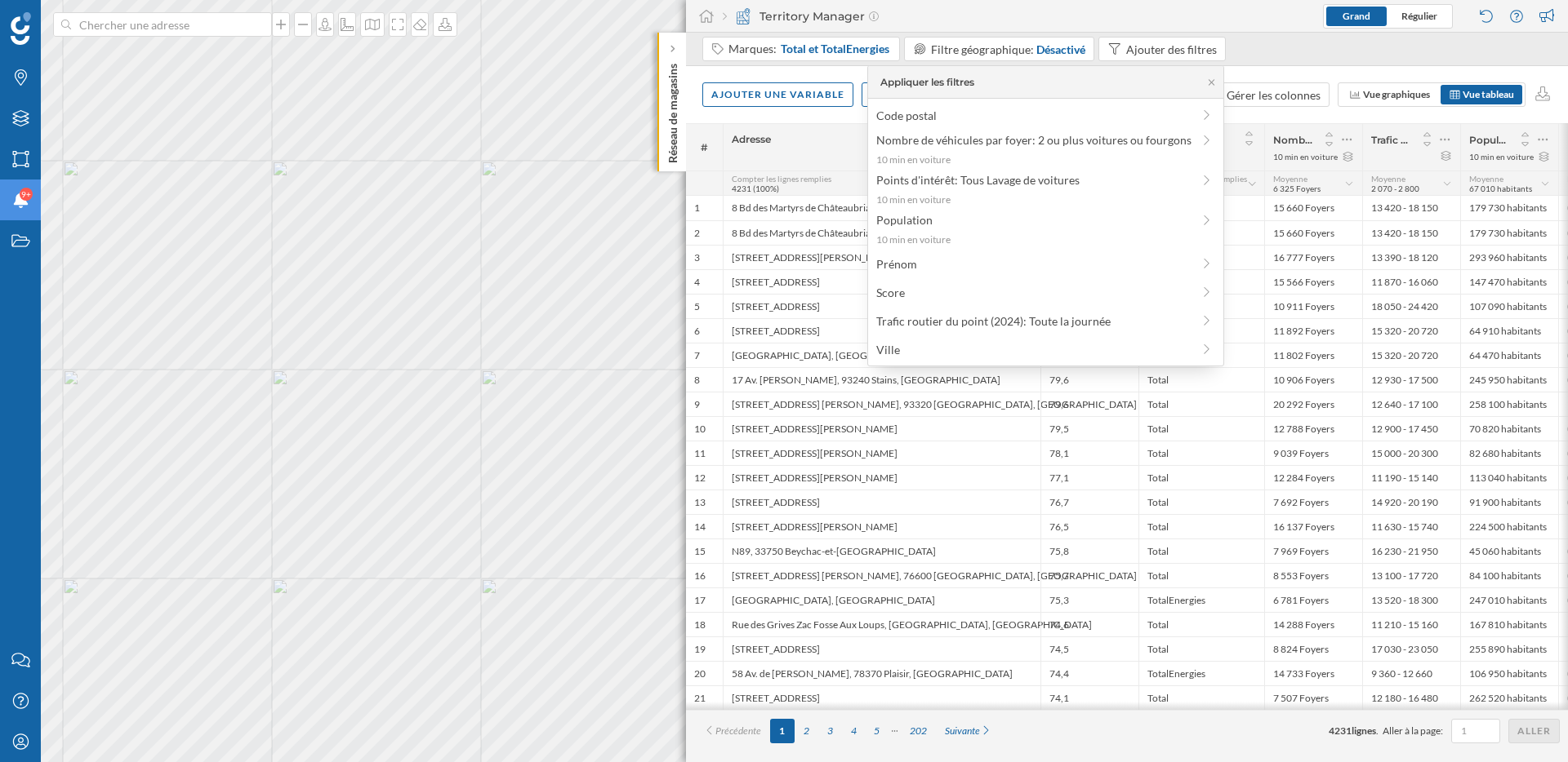
click at [1294, 66] on div "Ajouter une variable Simuler un point de vente Gérer les colonnes Vue graphique…" at bounding box center [1126, 95] width 882 height 58
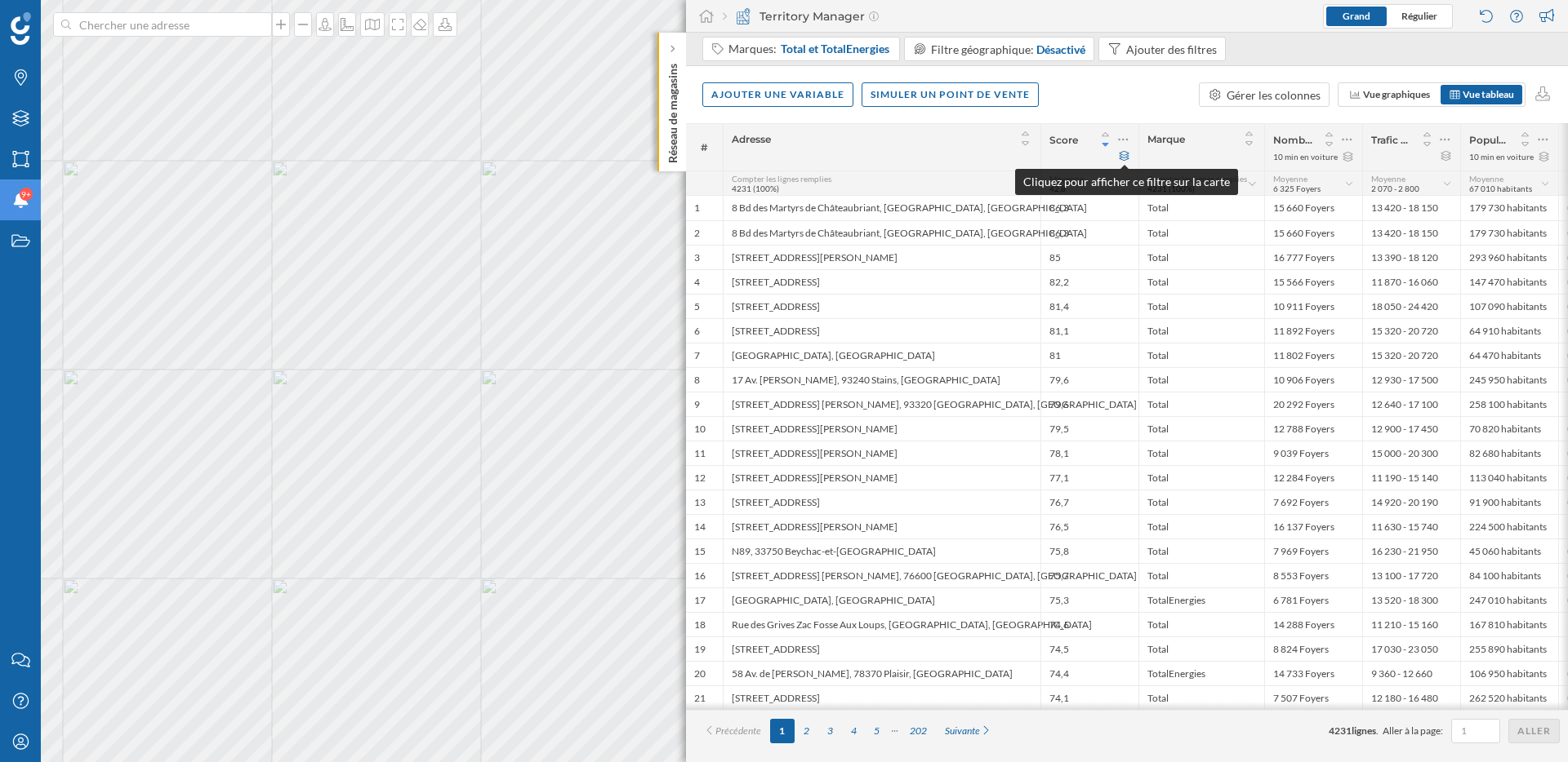
click at [1128, 159] on icon at bounding box center [1123, 155] width 12 height 10
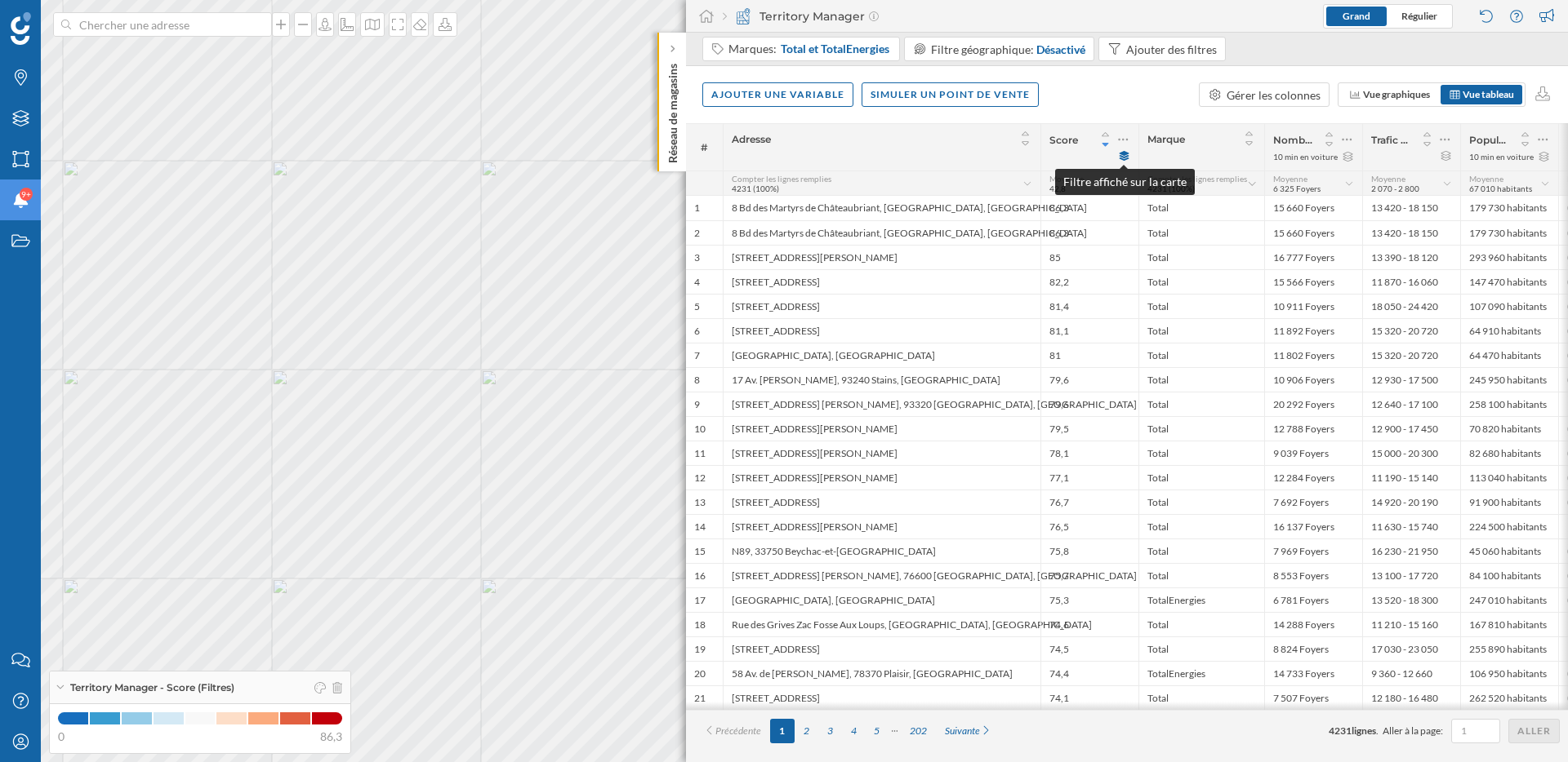
click at [1123, 157] on icon at bounding box center [1124, 155] width 10 height 10
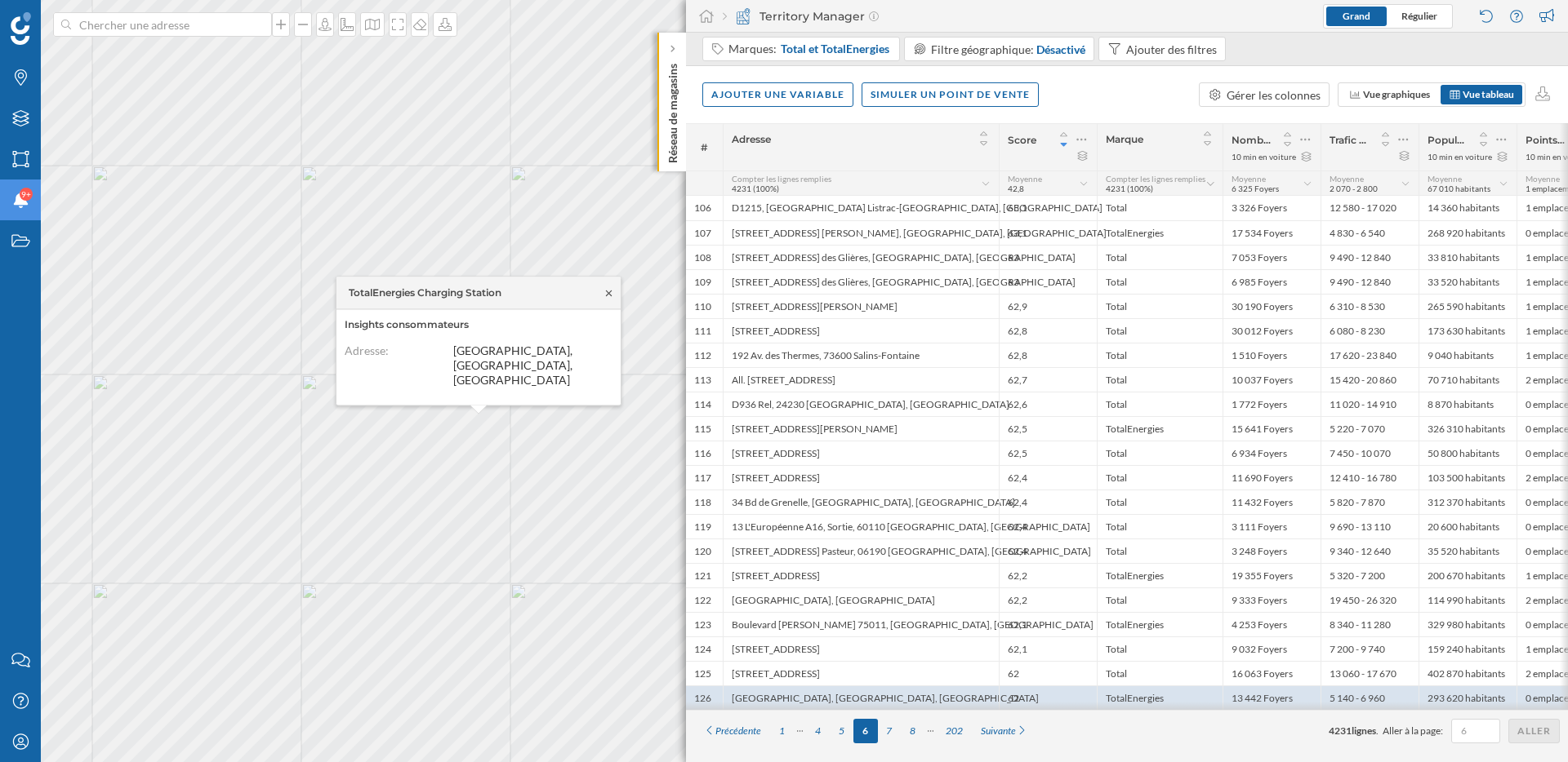
click at [615, 298] on icon at bounding box center [609, 293] width 12 height 10
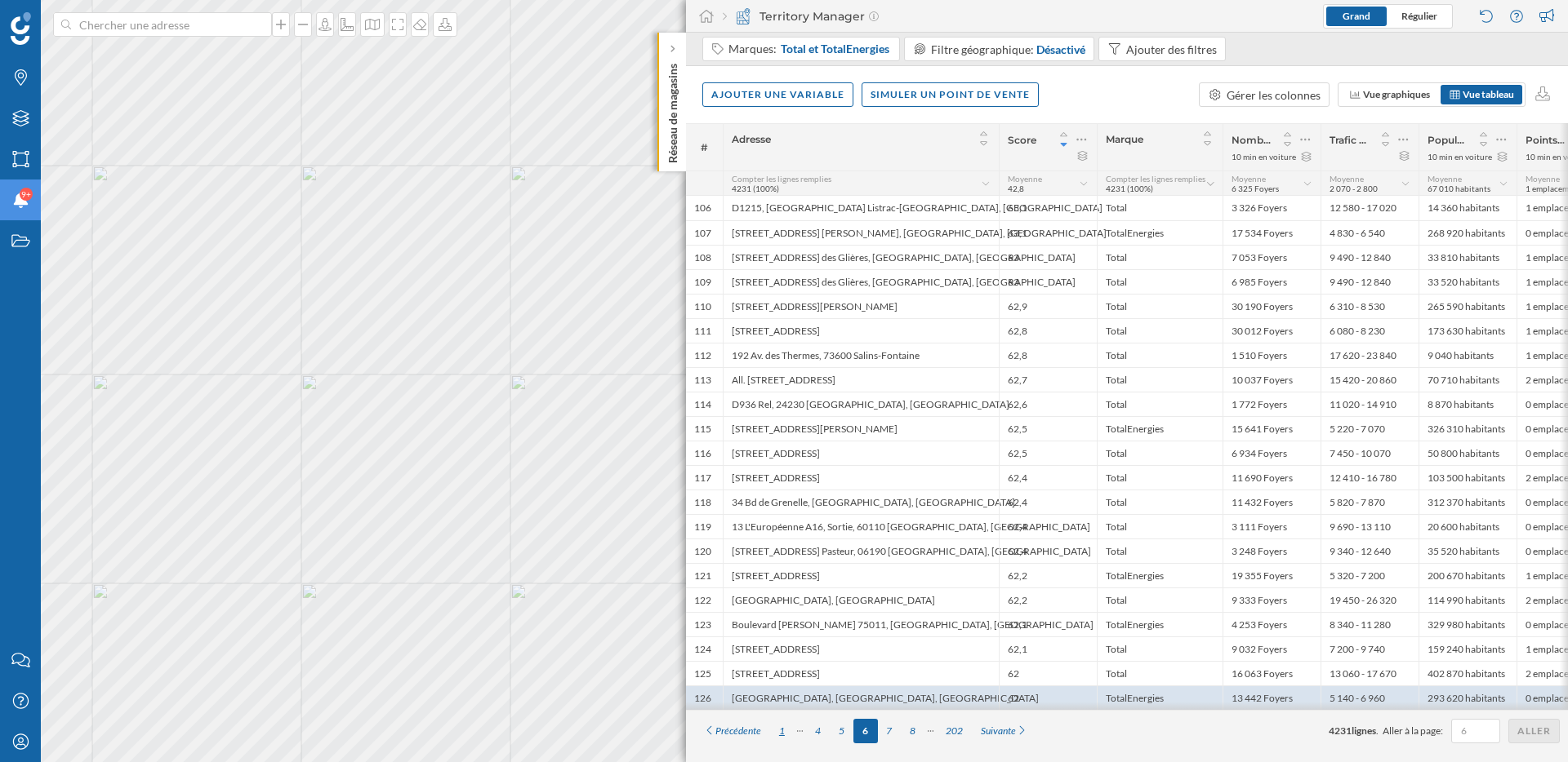
click at [784, 735] on div "1" at bounding box center [782, 731] width 24 height 25
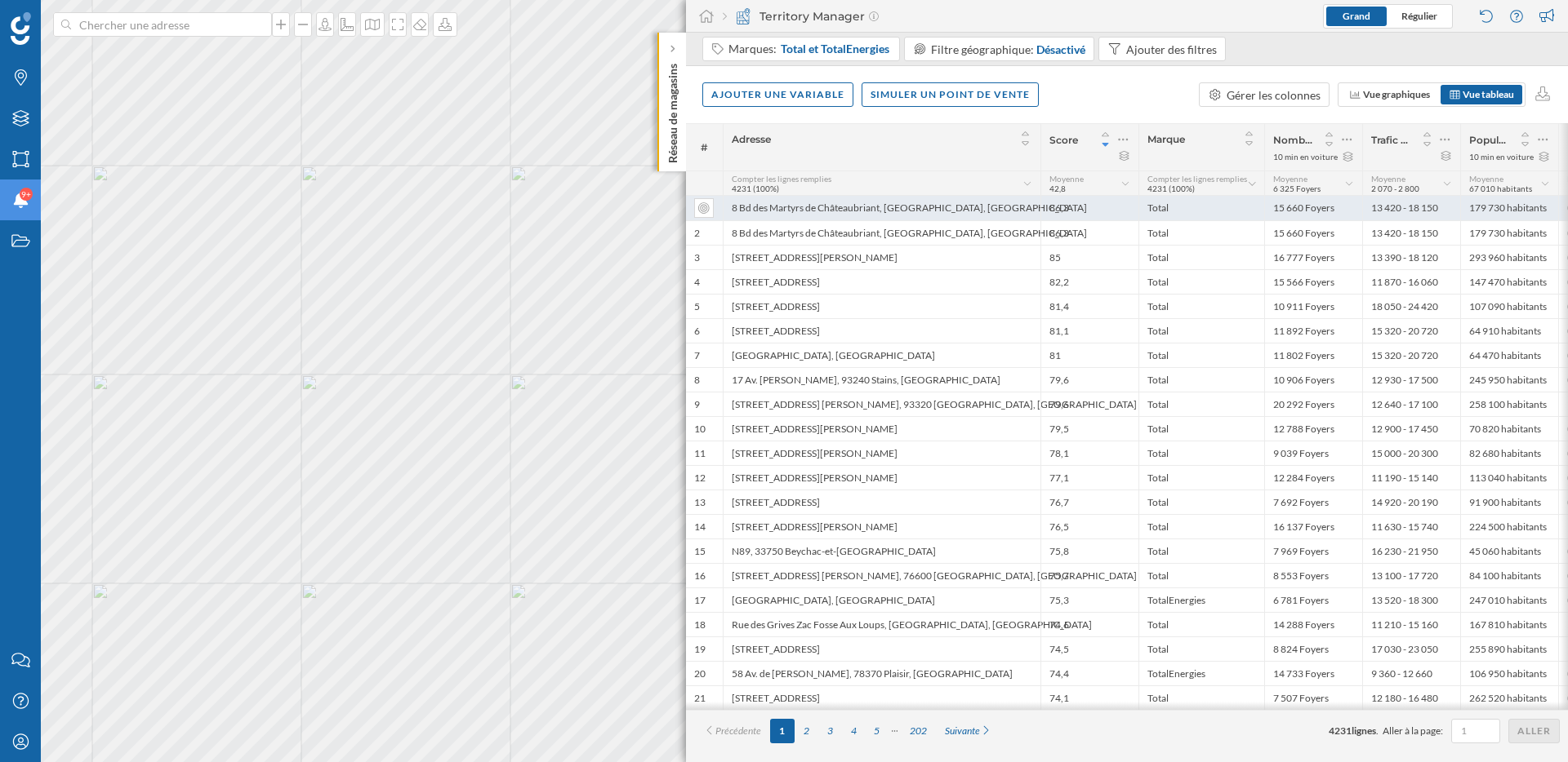
click at [955, 213] on div "8 Bd des Martyrs de Châteaubriant, 95100 Argenteuil, France" at bounding box center [881, 208] width 318 height 25
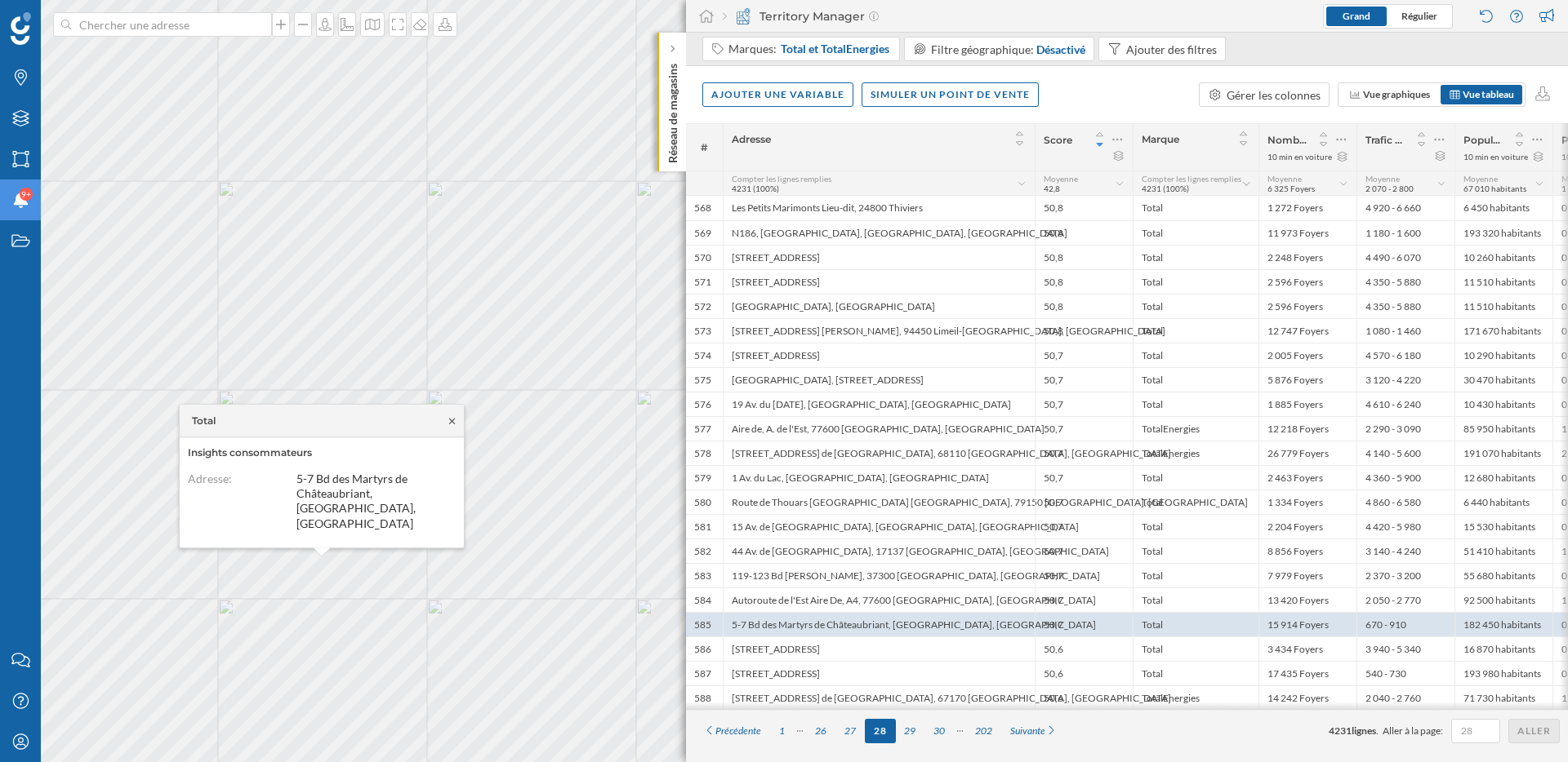
click at [454, 426] on icon at bounding box center [451, 421] width 12 height 10
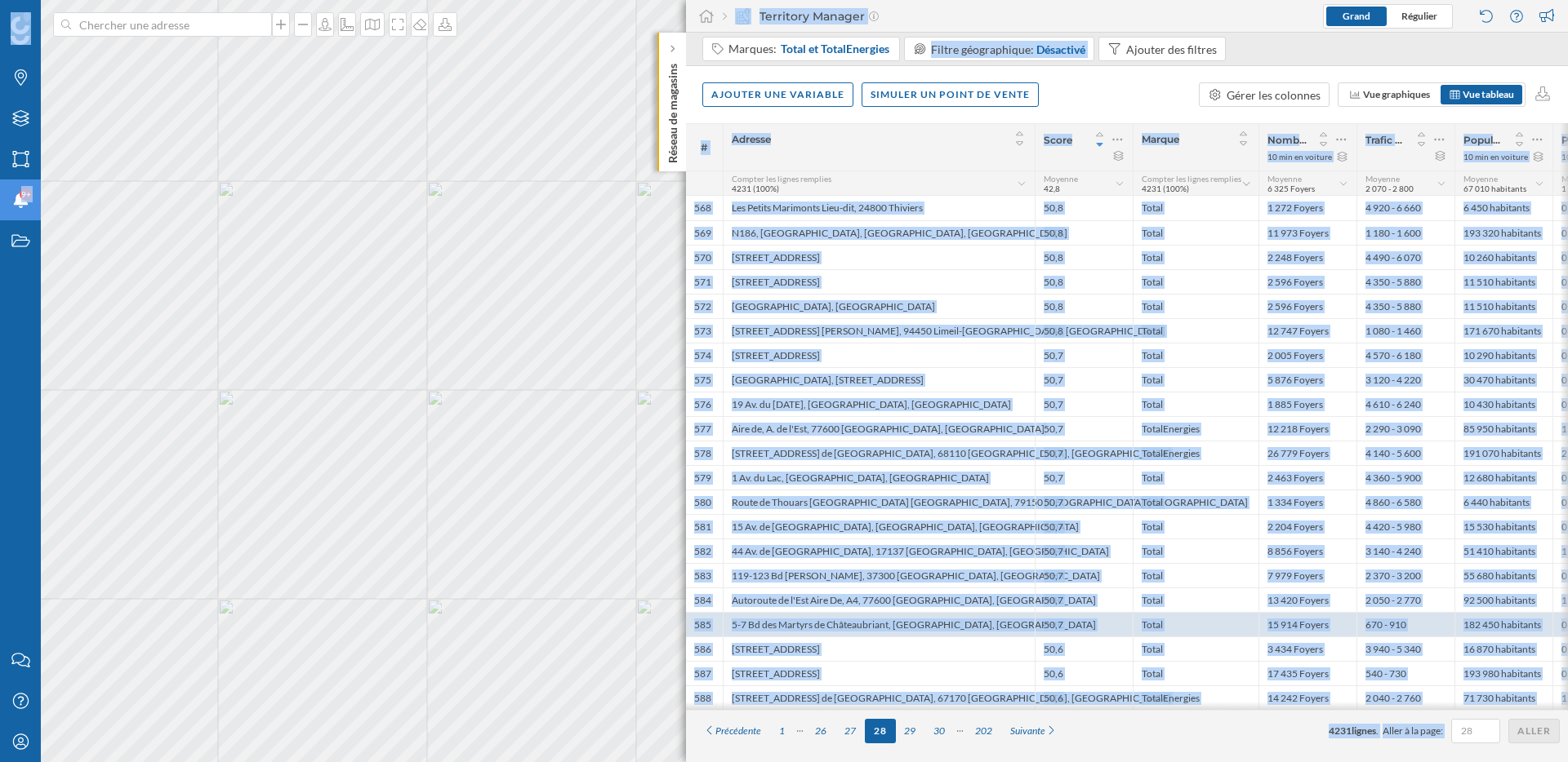
click at [363, 502] on div "Marques Filtres Zones Notifications 9+ Travail Nous contacter Centre d'aide Mon…" at bounding box center [784, 381] width 1568 height 762
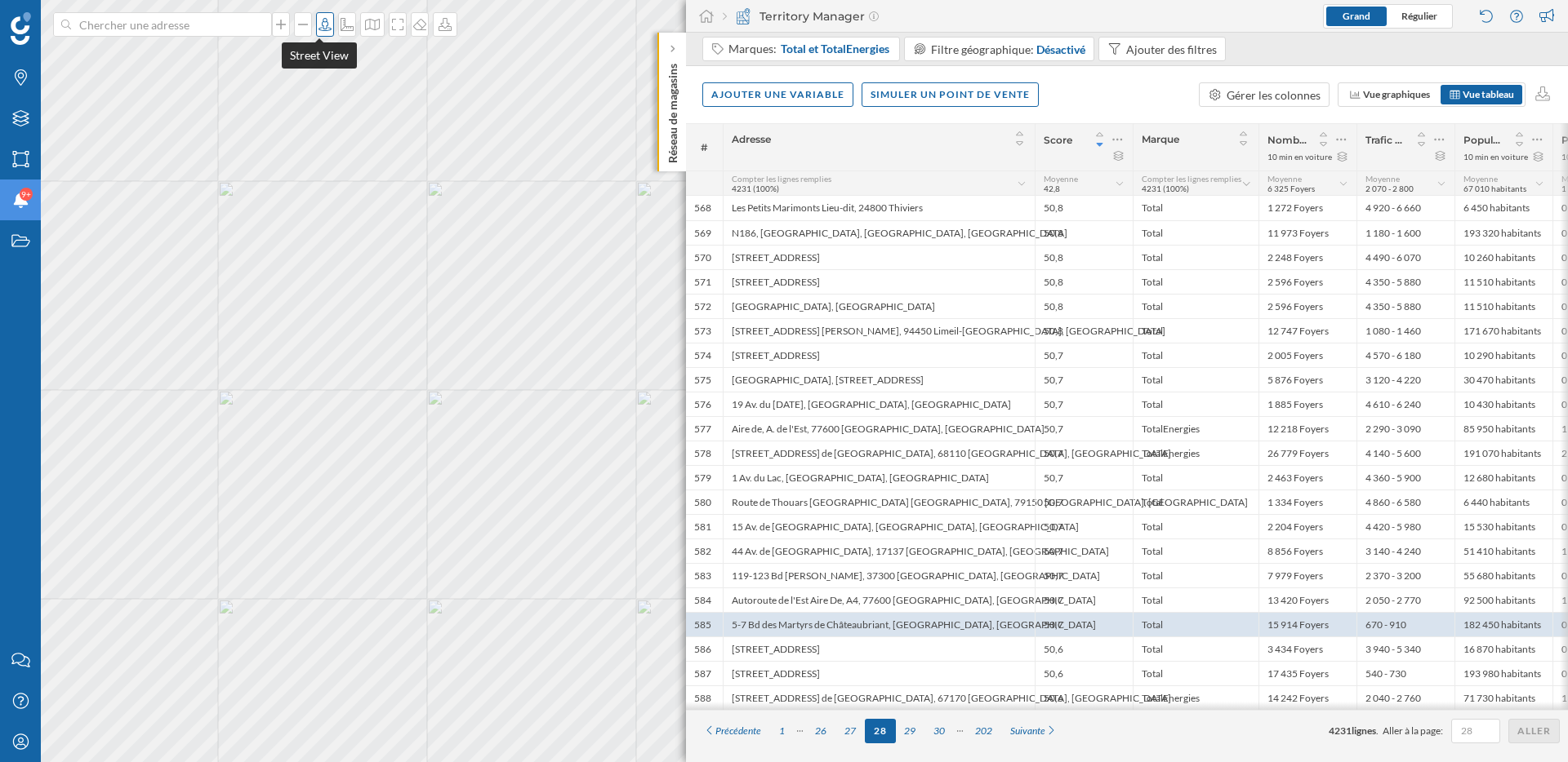
click at [319, 21] on icon at bounding box center [325, 25] width 16 height 13
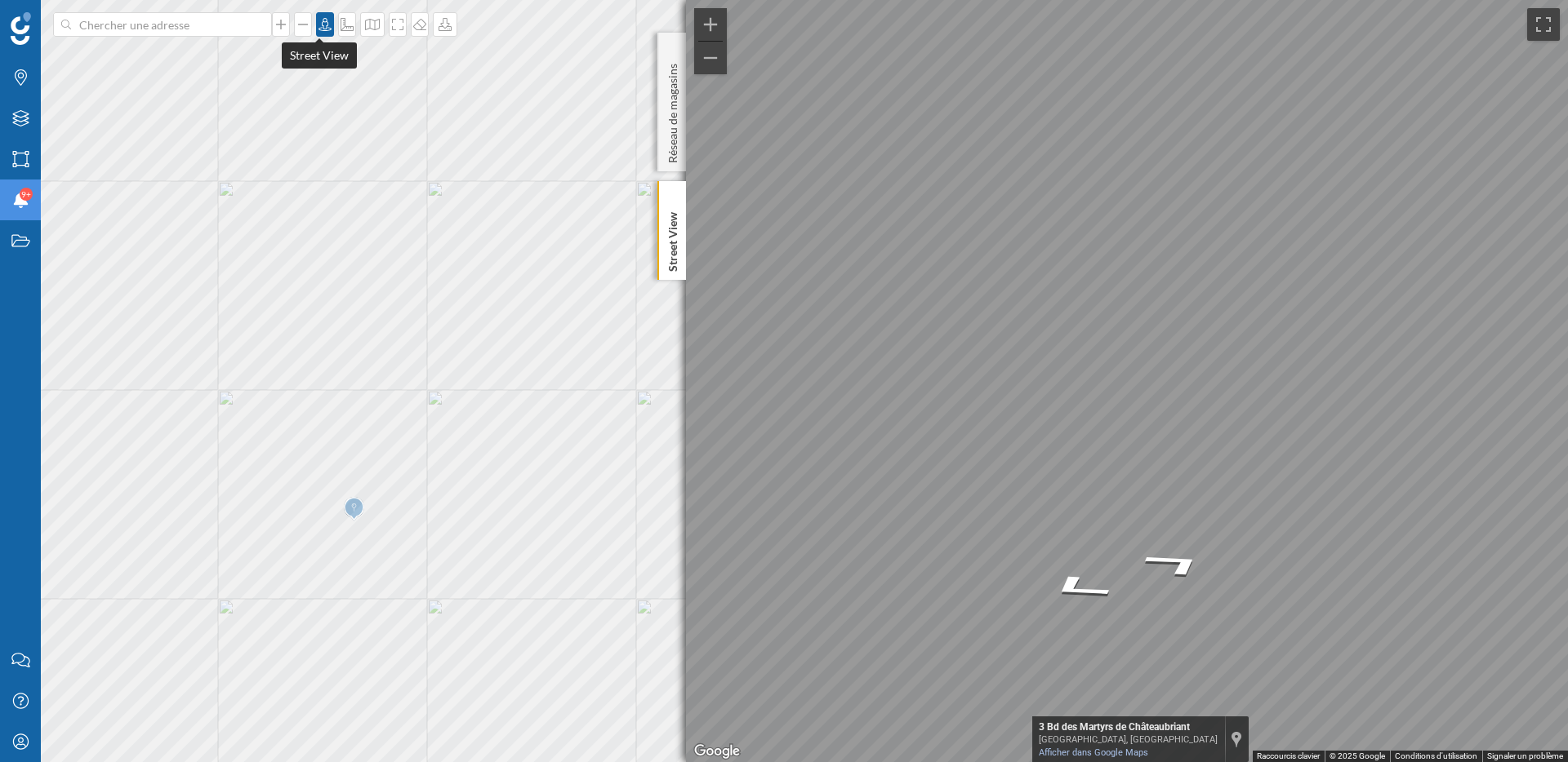
click at [321, 30] on icon at bounding box center [326, 25] width 13 height 13
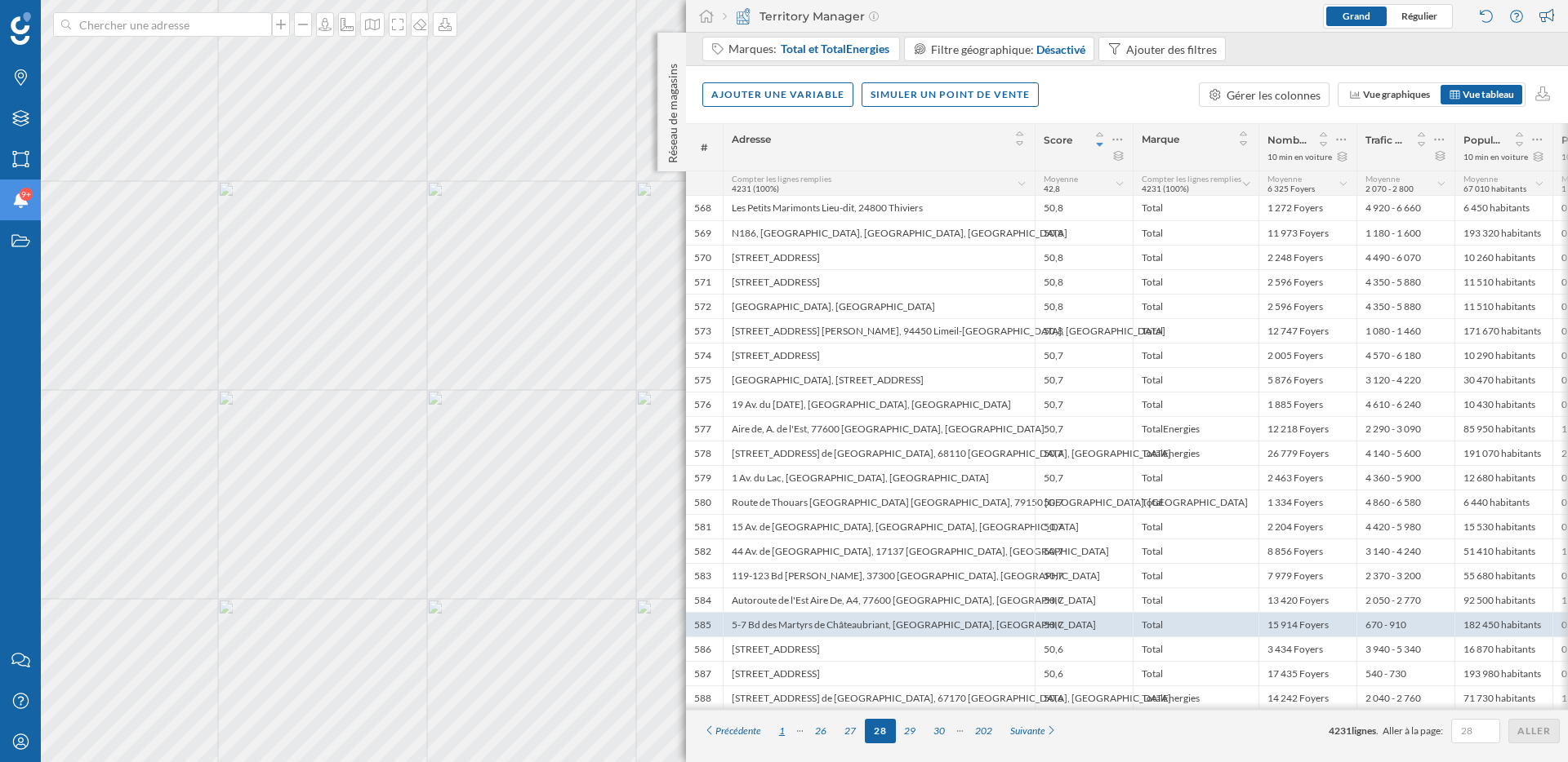
click at [782, 732] on div "1" at bounding box center [782, 731] width 24 height 25
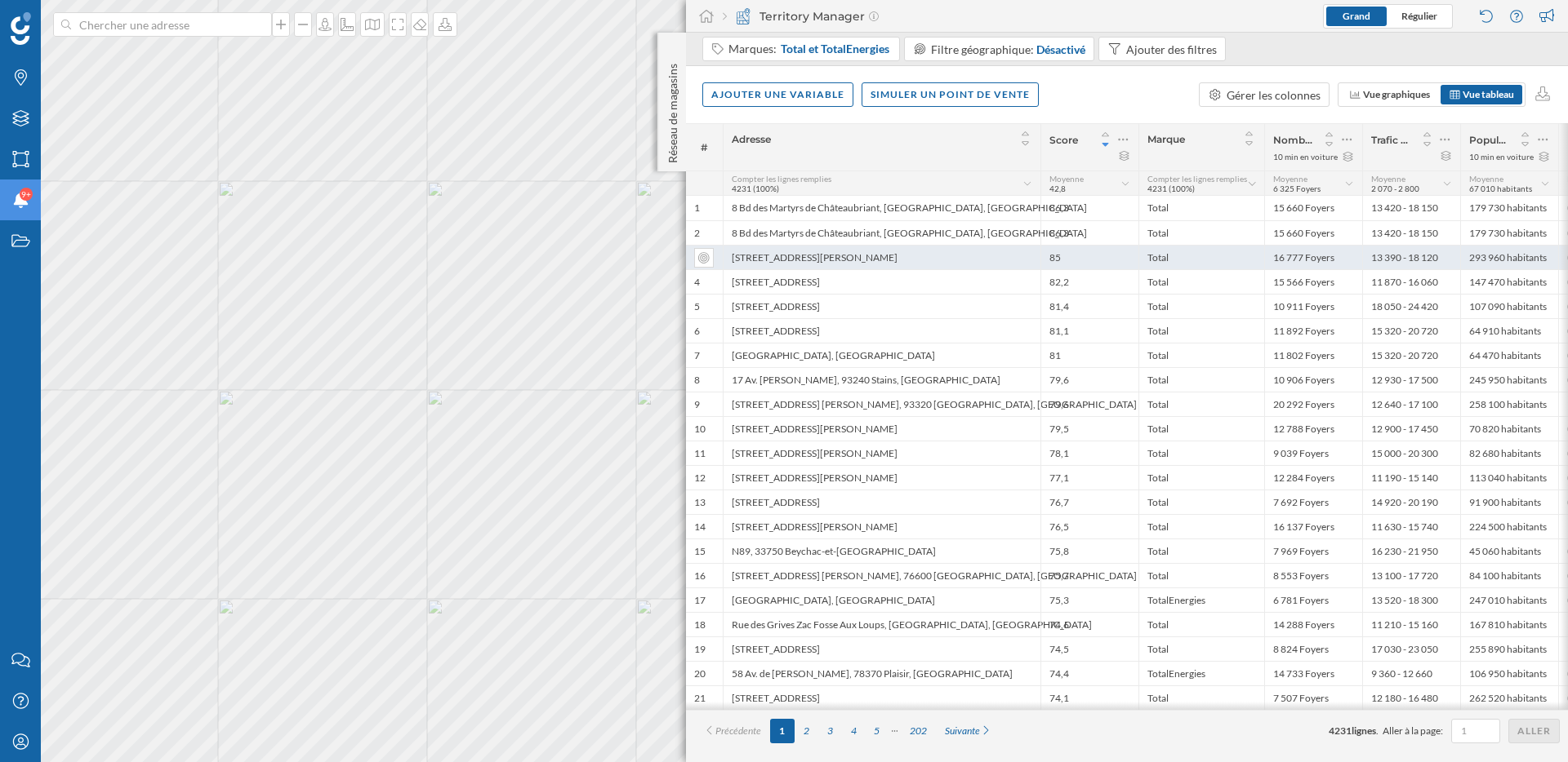
click at [895, 254] on div "172 Rue Jean Jaurès, 94700 Maisons-Alfort, France" at bounding box center [881, 257] width 318 height 25
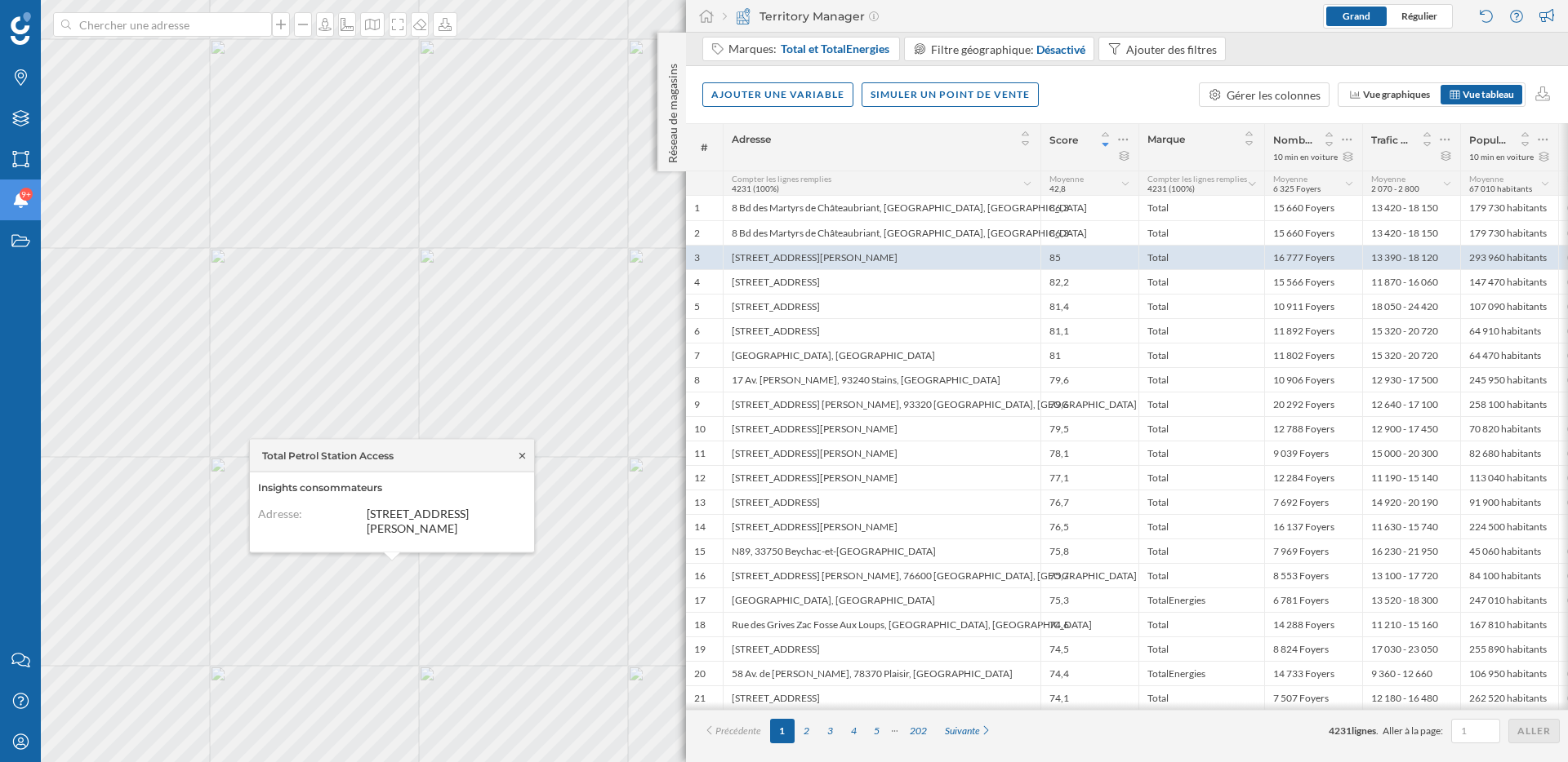
click at [521, 456] on icon at bounding box center [522, 455] width 12 height 10
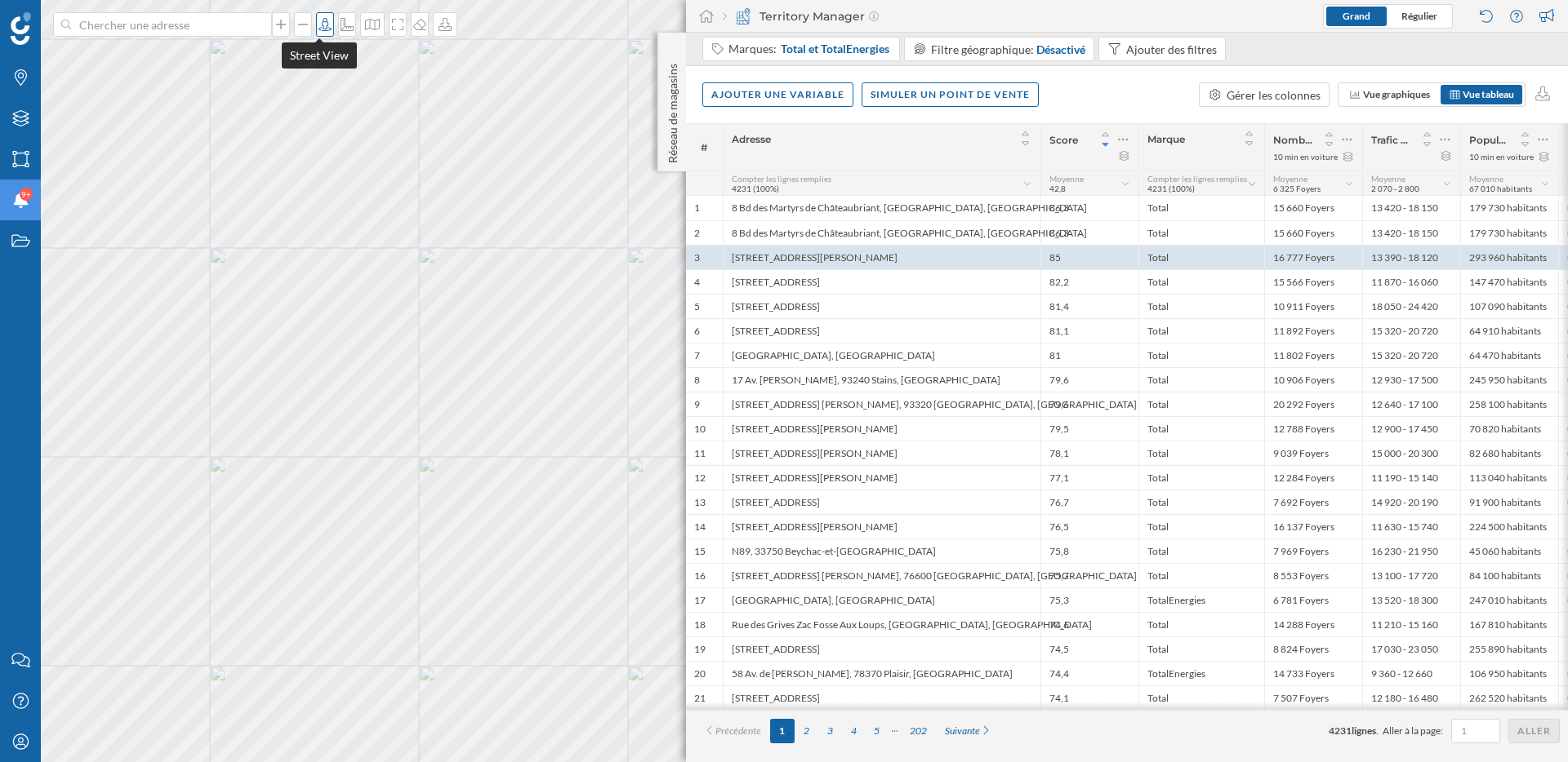
click at [322, 36] on div at bounding box center [325, 25] width 18 height 25
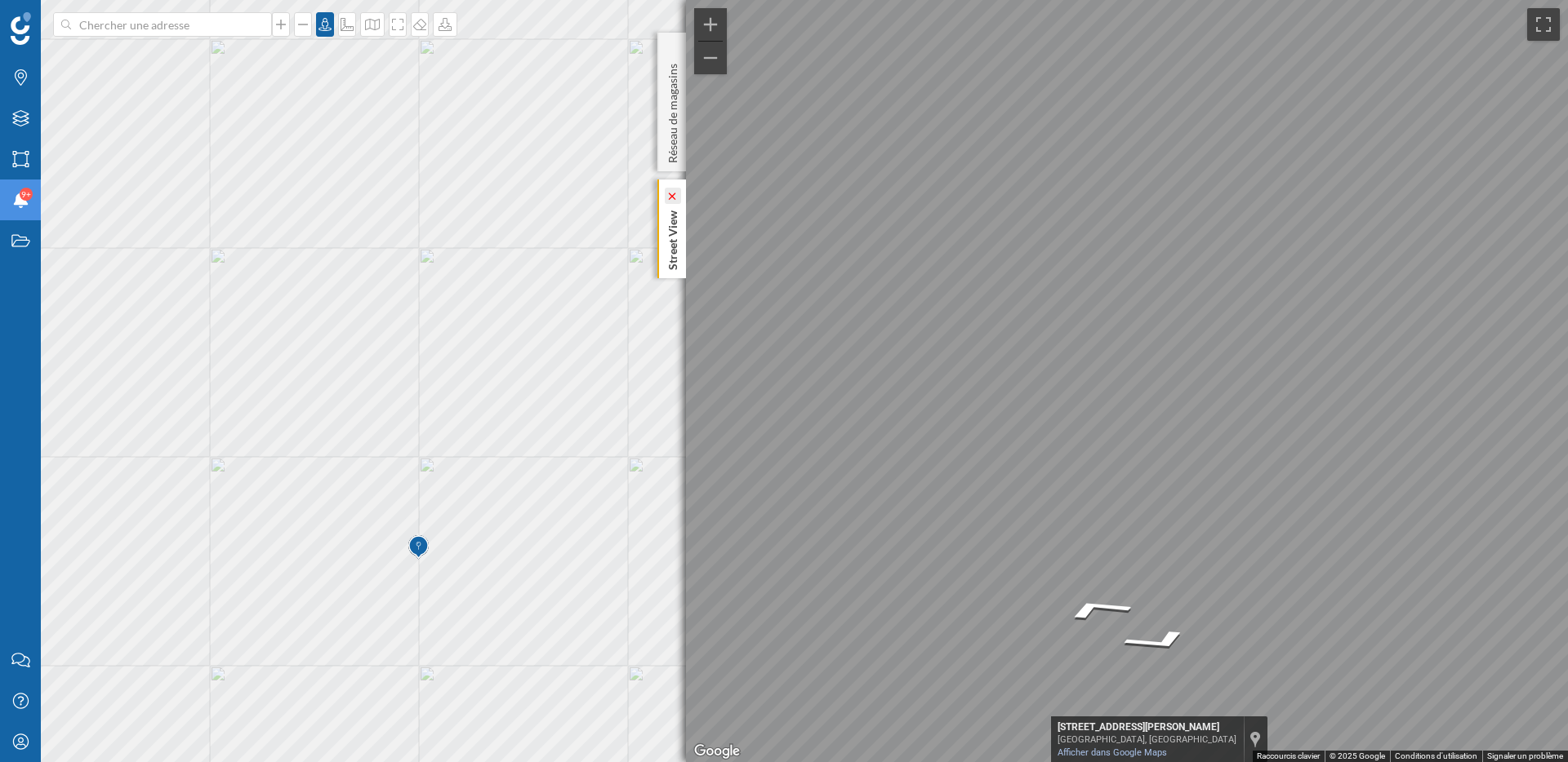
click at [671, 198] on icon at bounding box center [672, 197] width 12 height 8
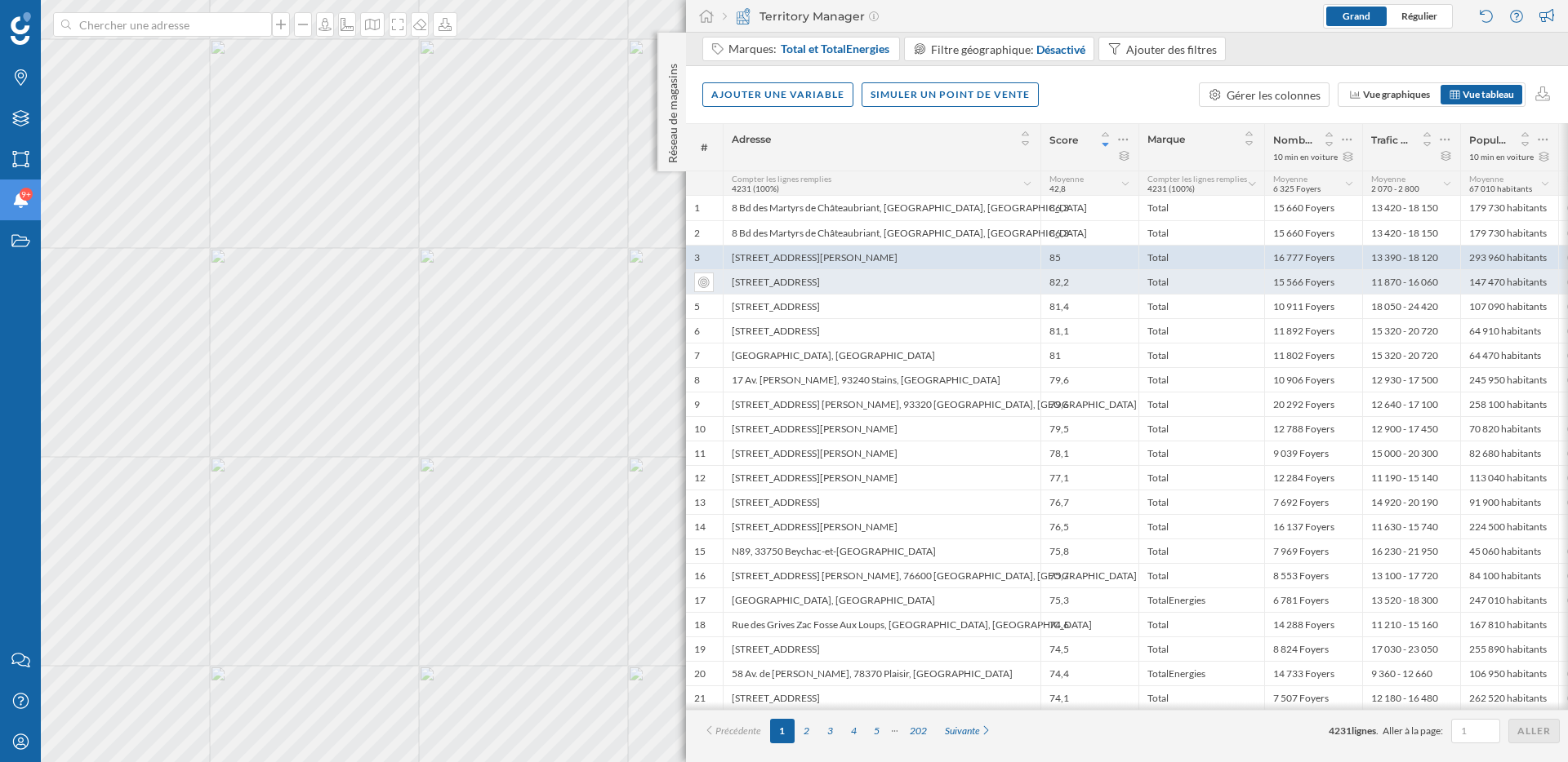
click at [921, 284] on div "2 Rte de la Libération, 94430 Chennevières-sur-Marne" at bounding box center [881, 282] width 318 height 25
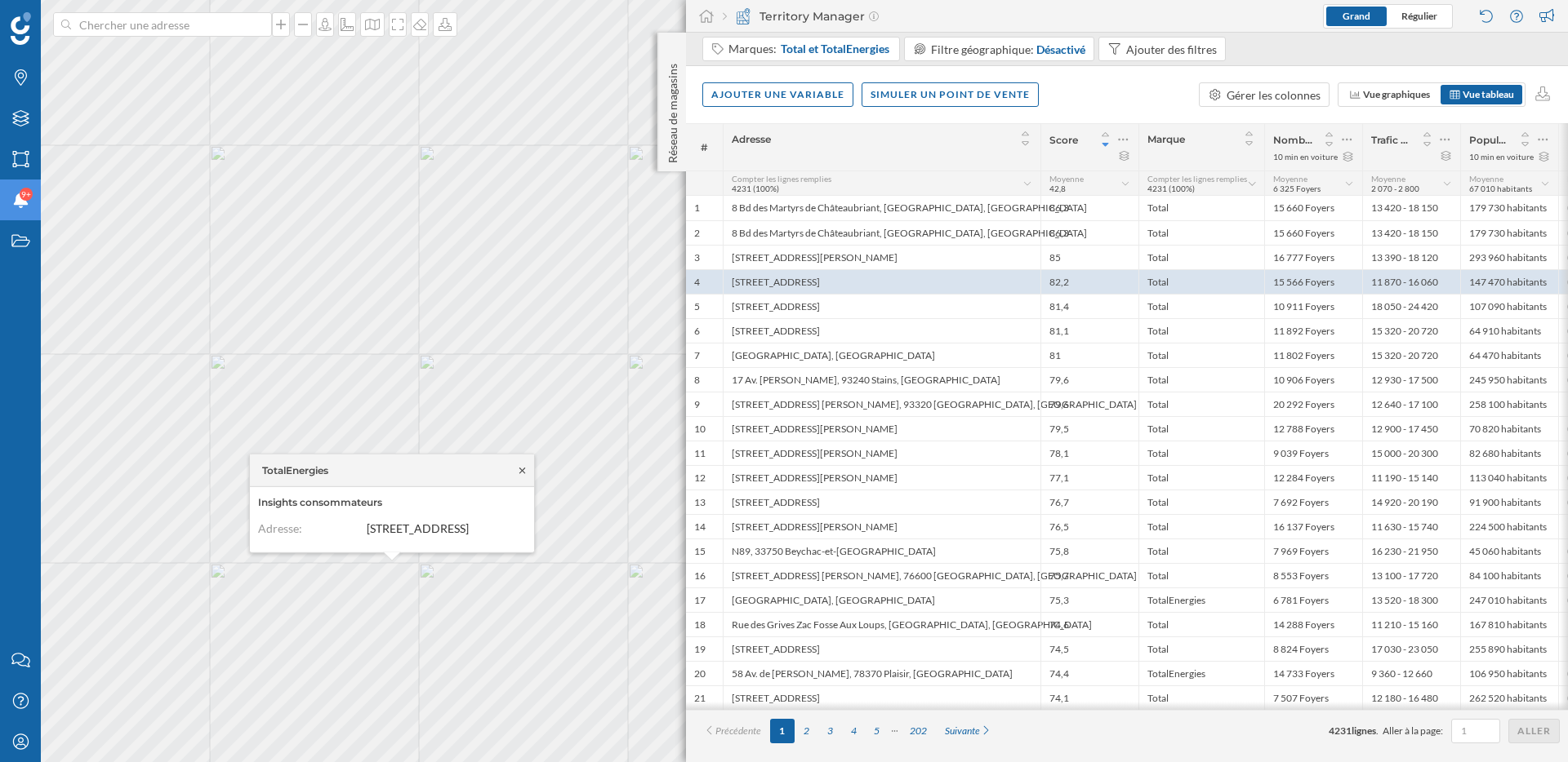
click at [521, 465] on icon at bounding box center [522, 470] width 12 height 10
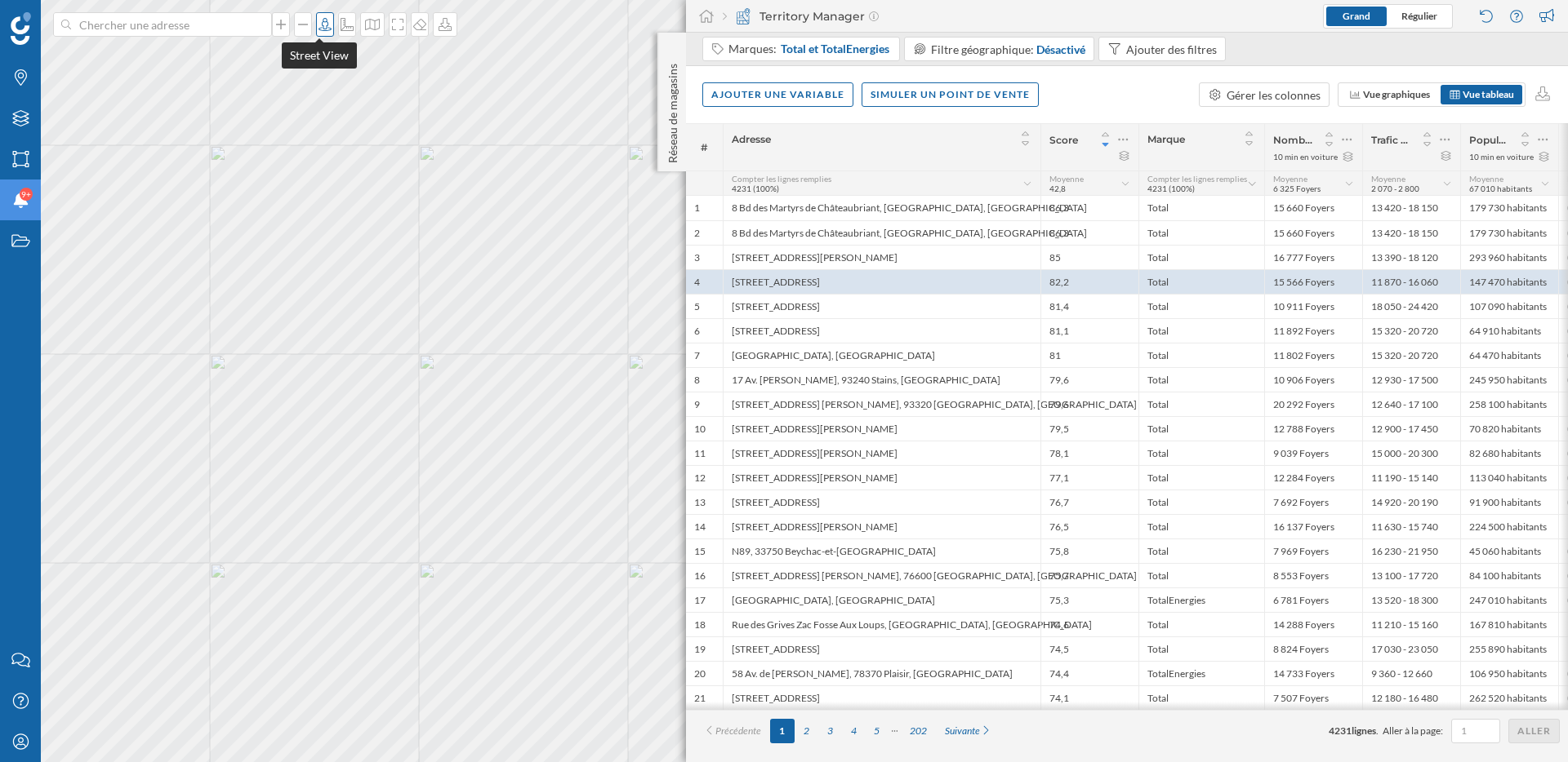
click at [320, 21] on icon at bounding box center [325, 25] width 16 height 13
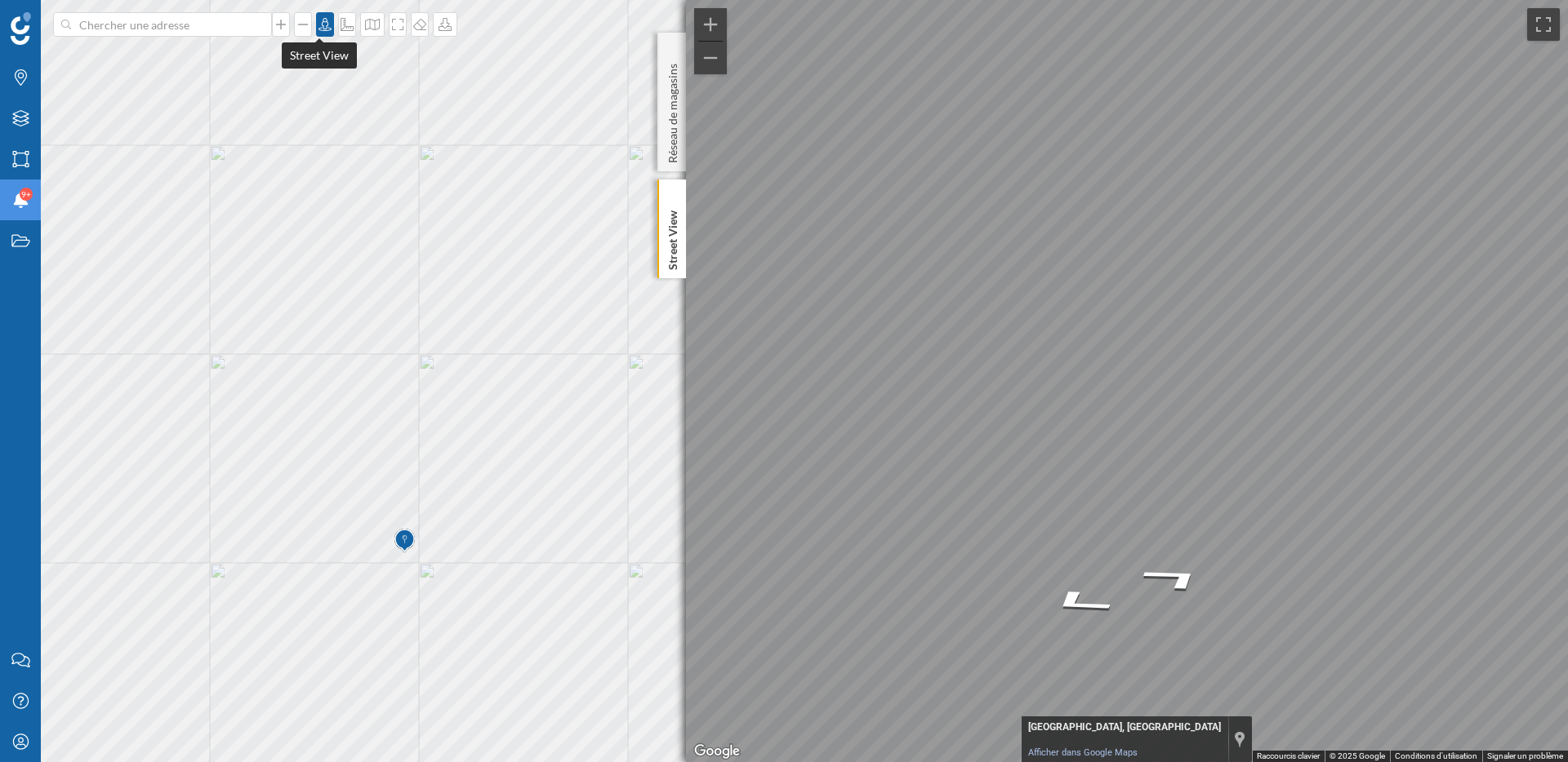
click at [320, 34] on div at bounding box center [325, 25] width 18 height 25
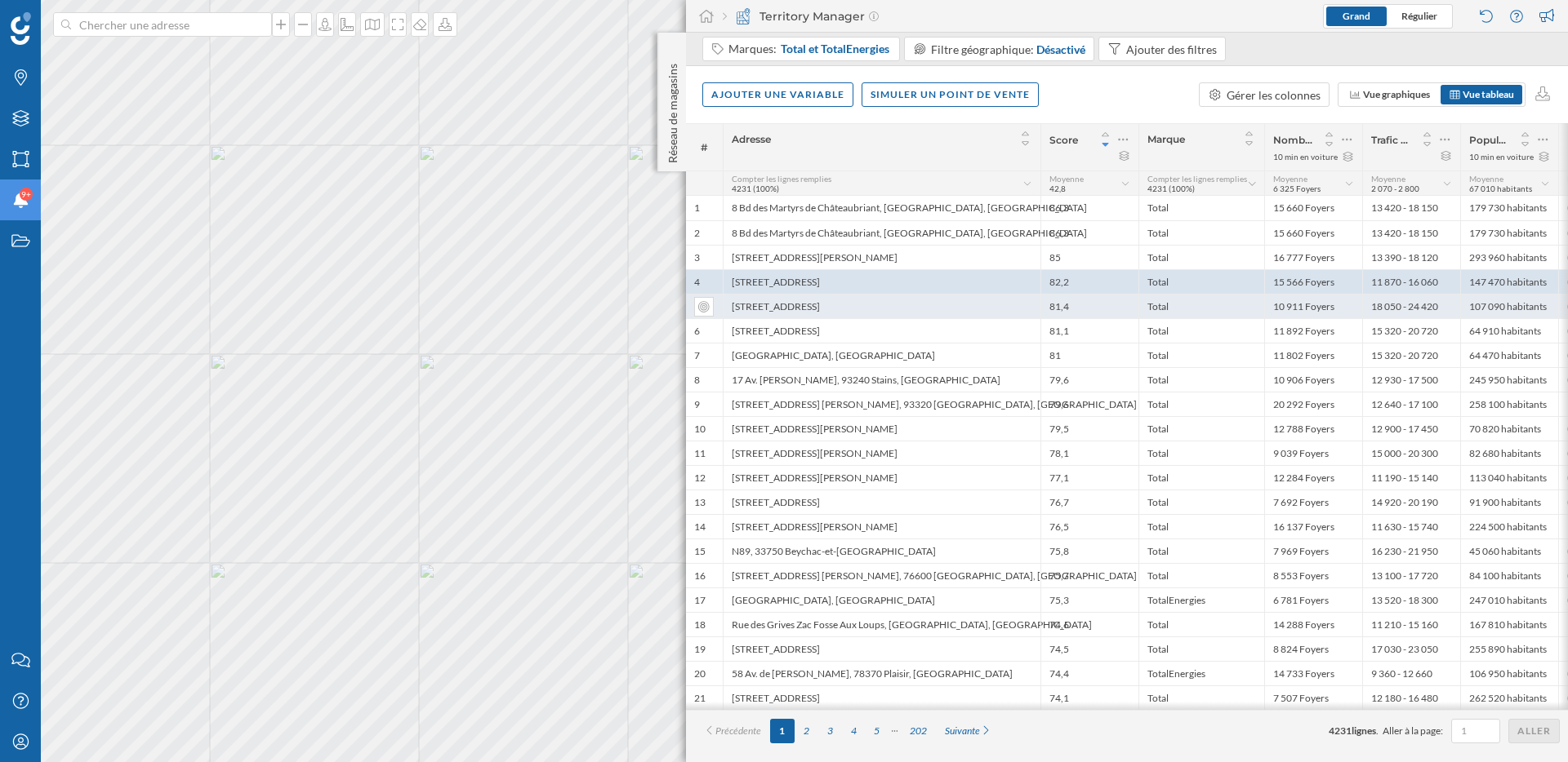
click at [833, 312] on div "27 Boulevard Clemenceau, D392, 95240 Cormeilles-en-Parisis, France" at bounding box center [881, 306] width 318 height 25
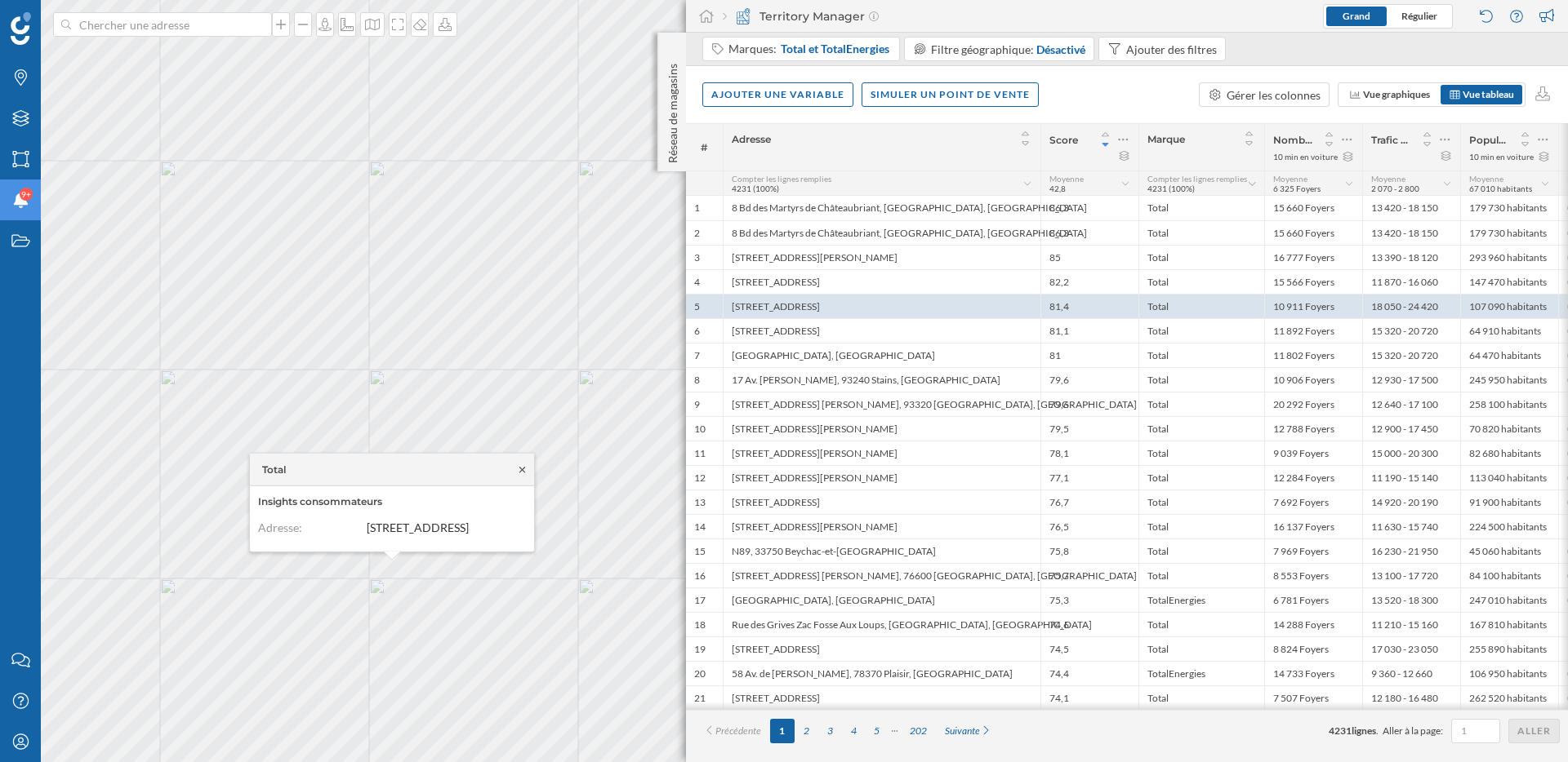
click at [518, 464] on icon at bounding box center [522, 469] width 12 height 10
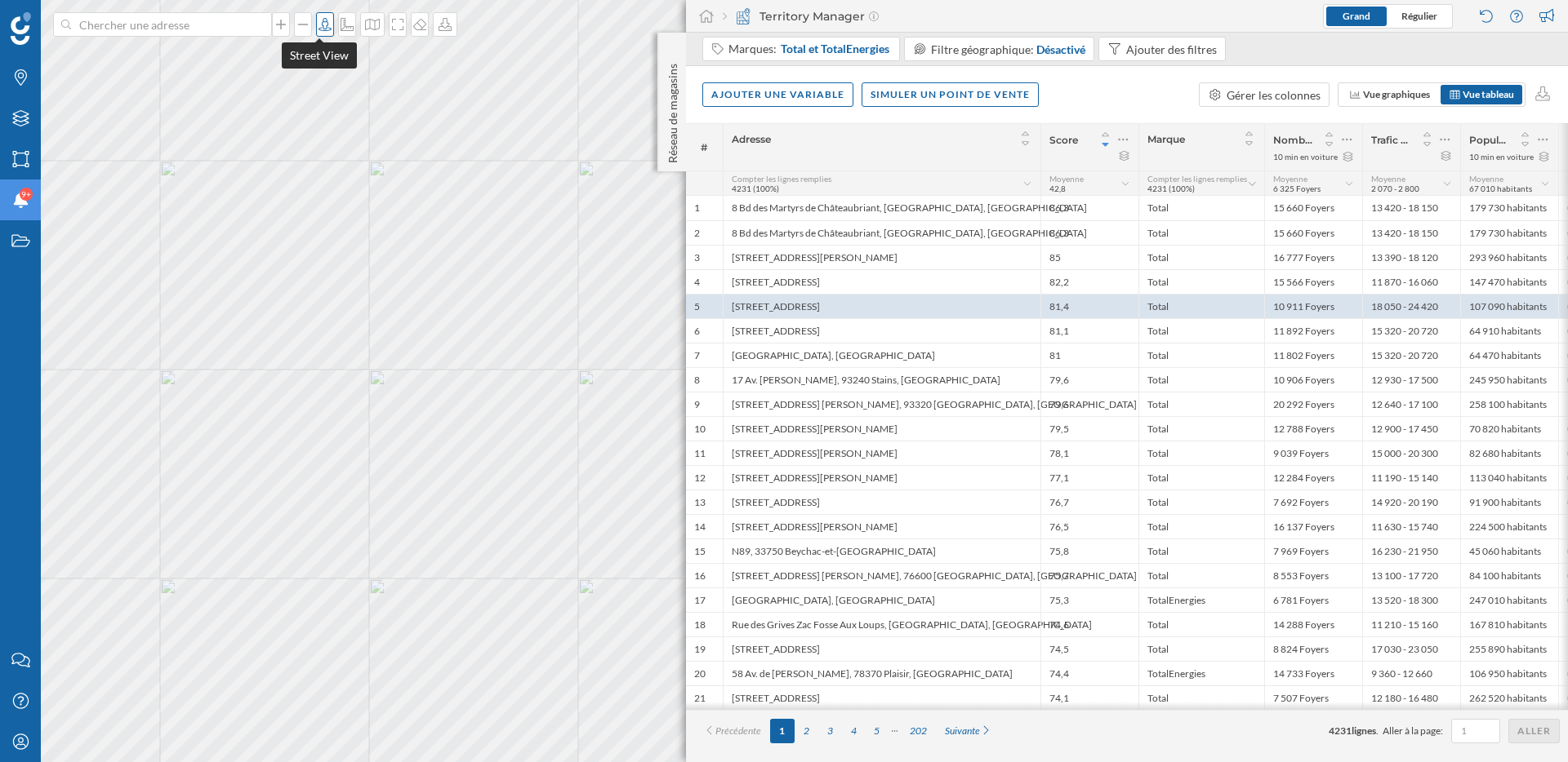
click at [321, 25] on icon at bounding box center [325, 25] width 16 height 13
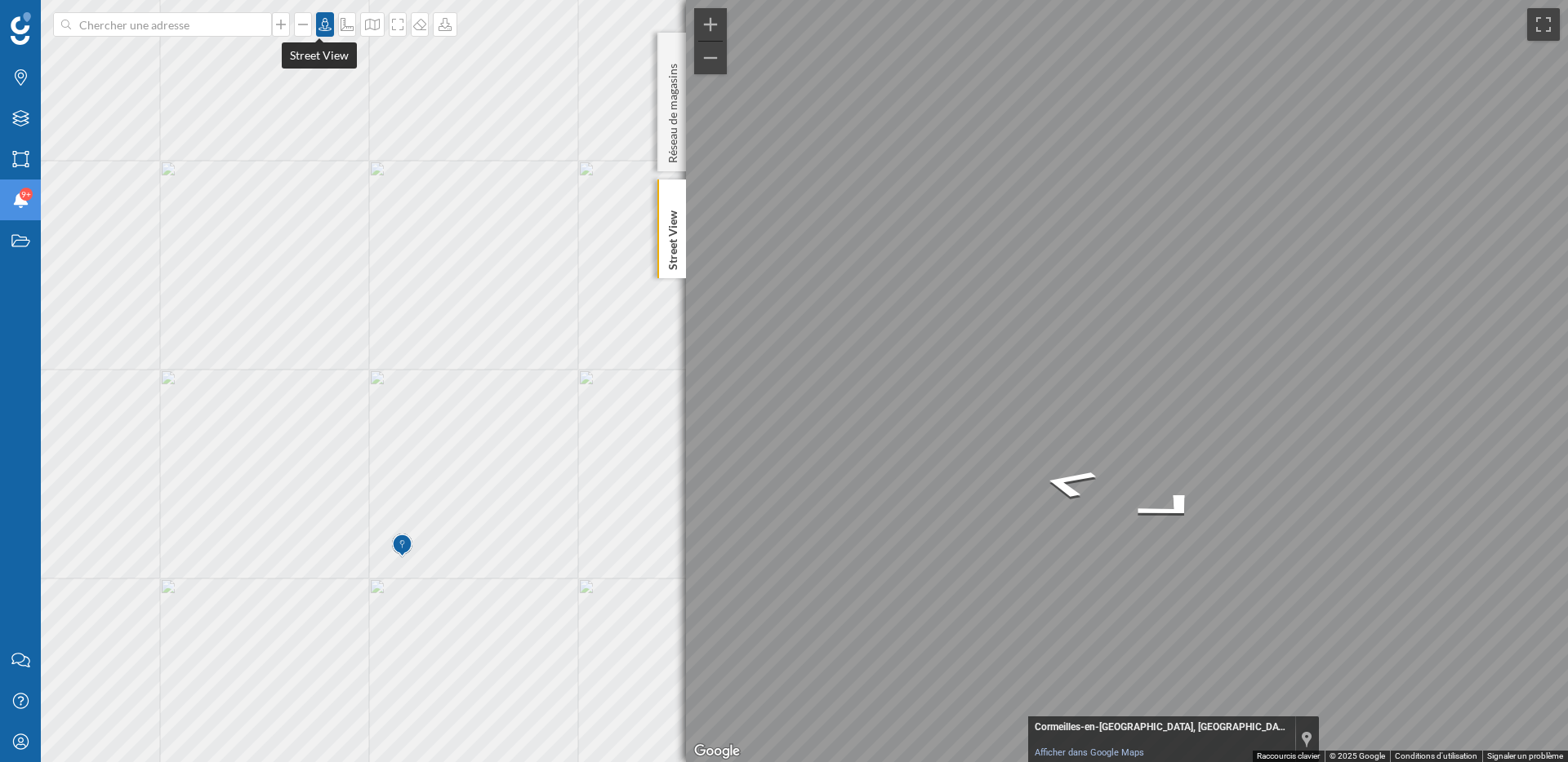
click at [317, 23] on icon at bounding box center [325, 25] width 16 height 13
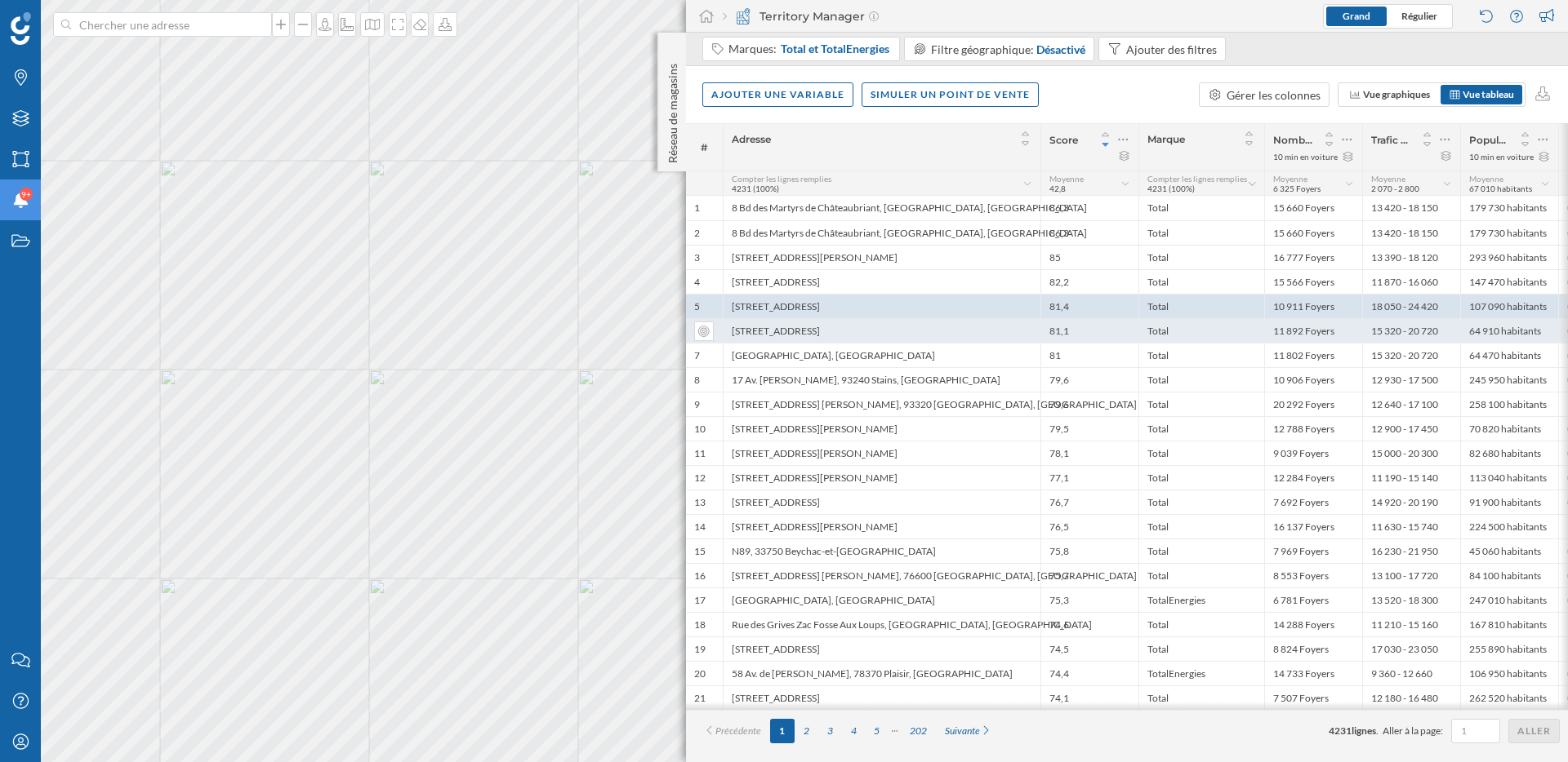
click at [822, 321] on div "98 Rue de Metz, 57120 Rombas, France" at bounding box center [881, 331] width 318 height 25
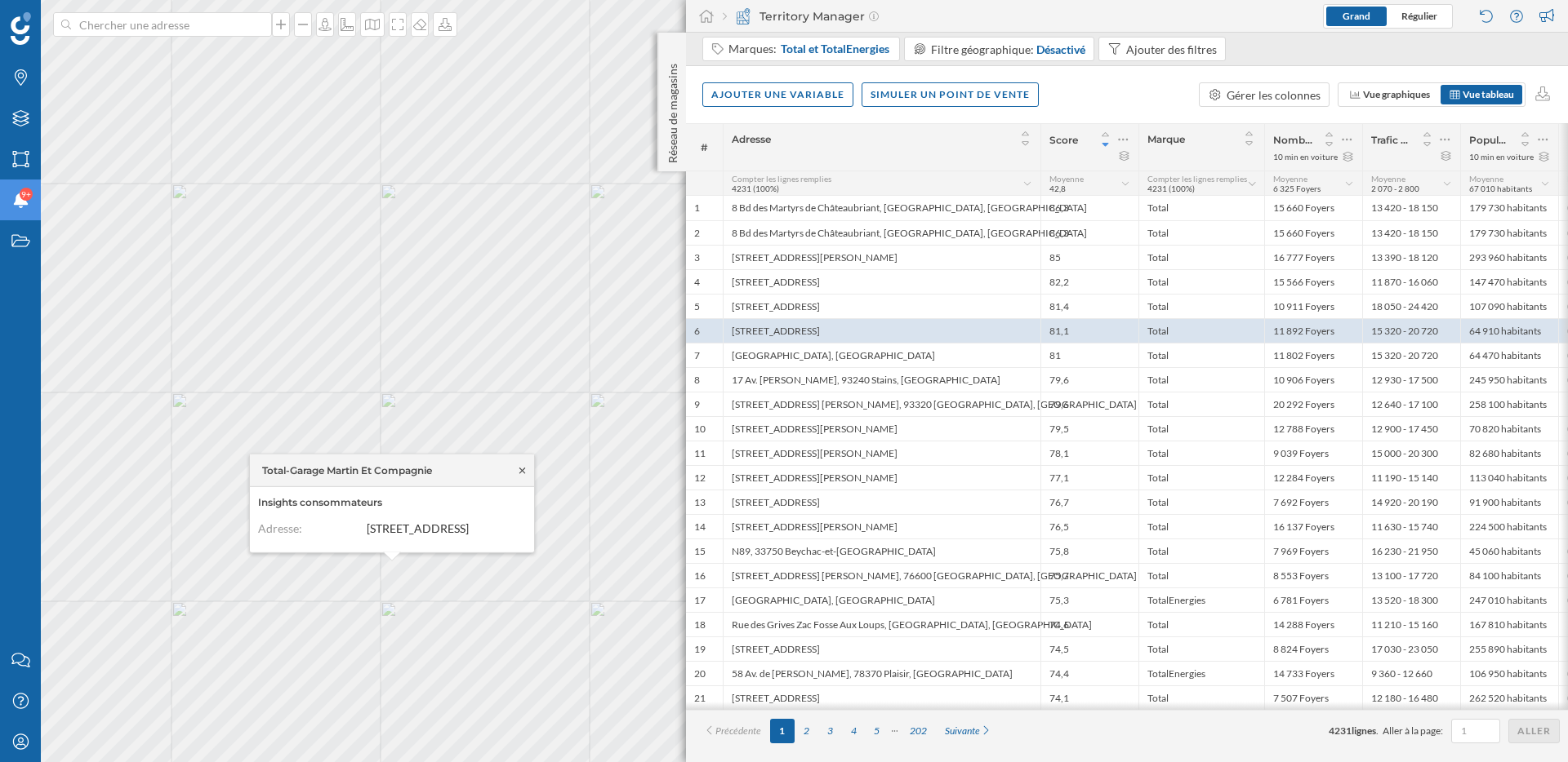
click at [521, 465] on icon at bounding box center [522, 470] width 12 height 10
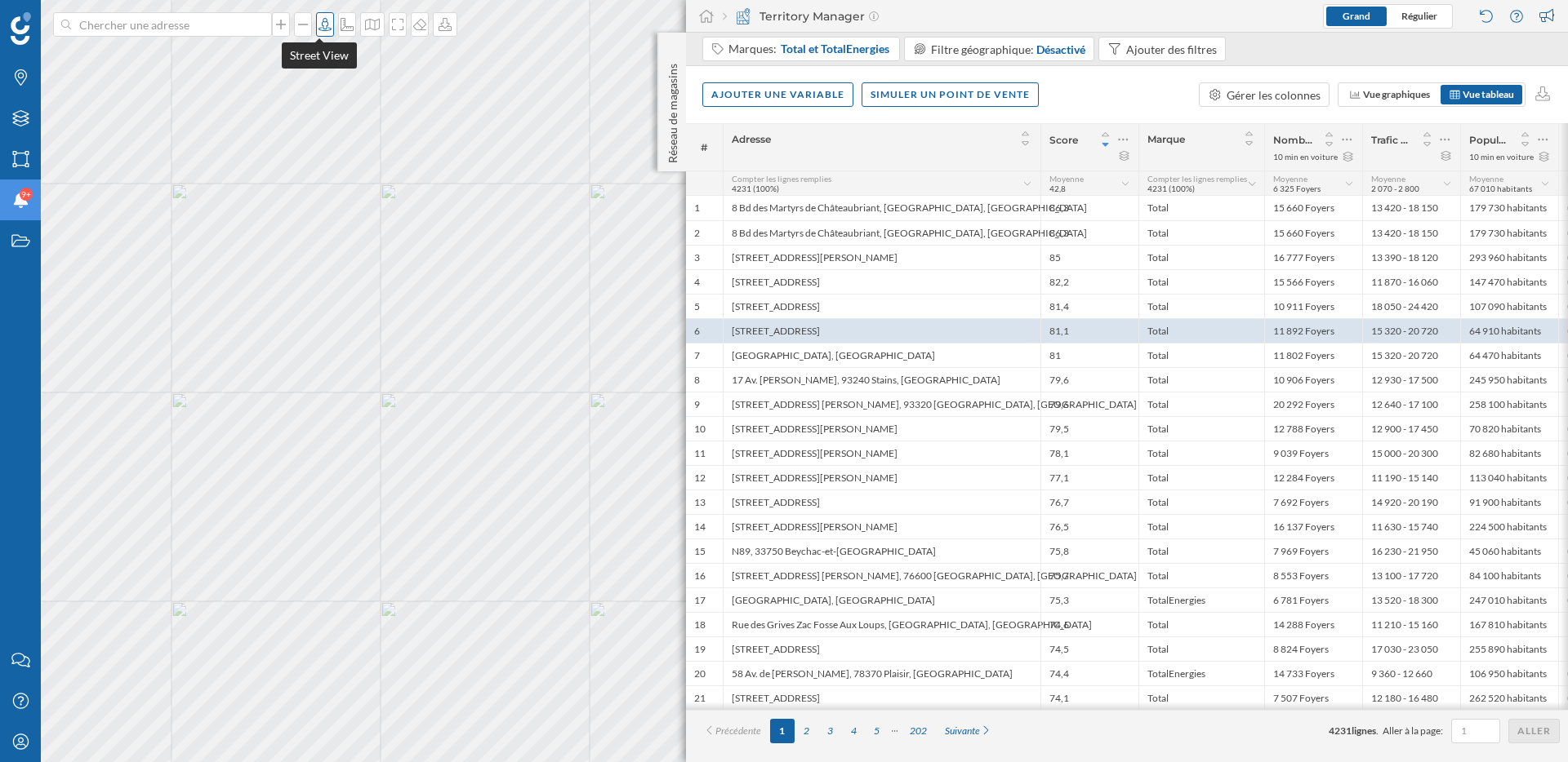
click at [322, 27] on icon at bounding box center [325, 25] width 16 height 13
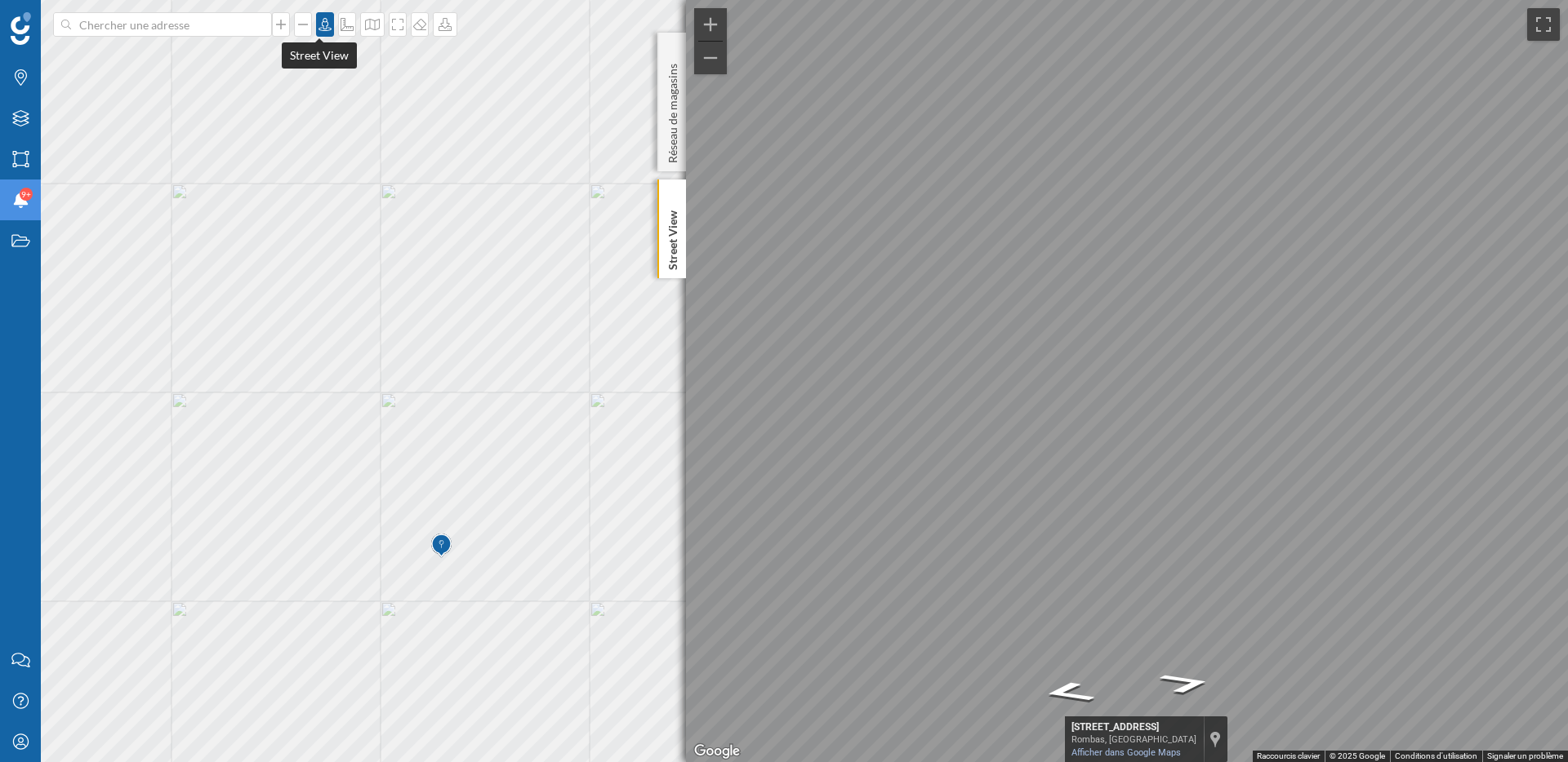
click at [316, 32] on div at bounding box center [325, 25] width 18 height 25
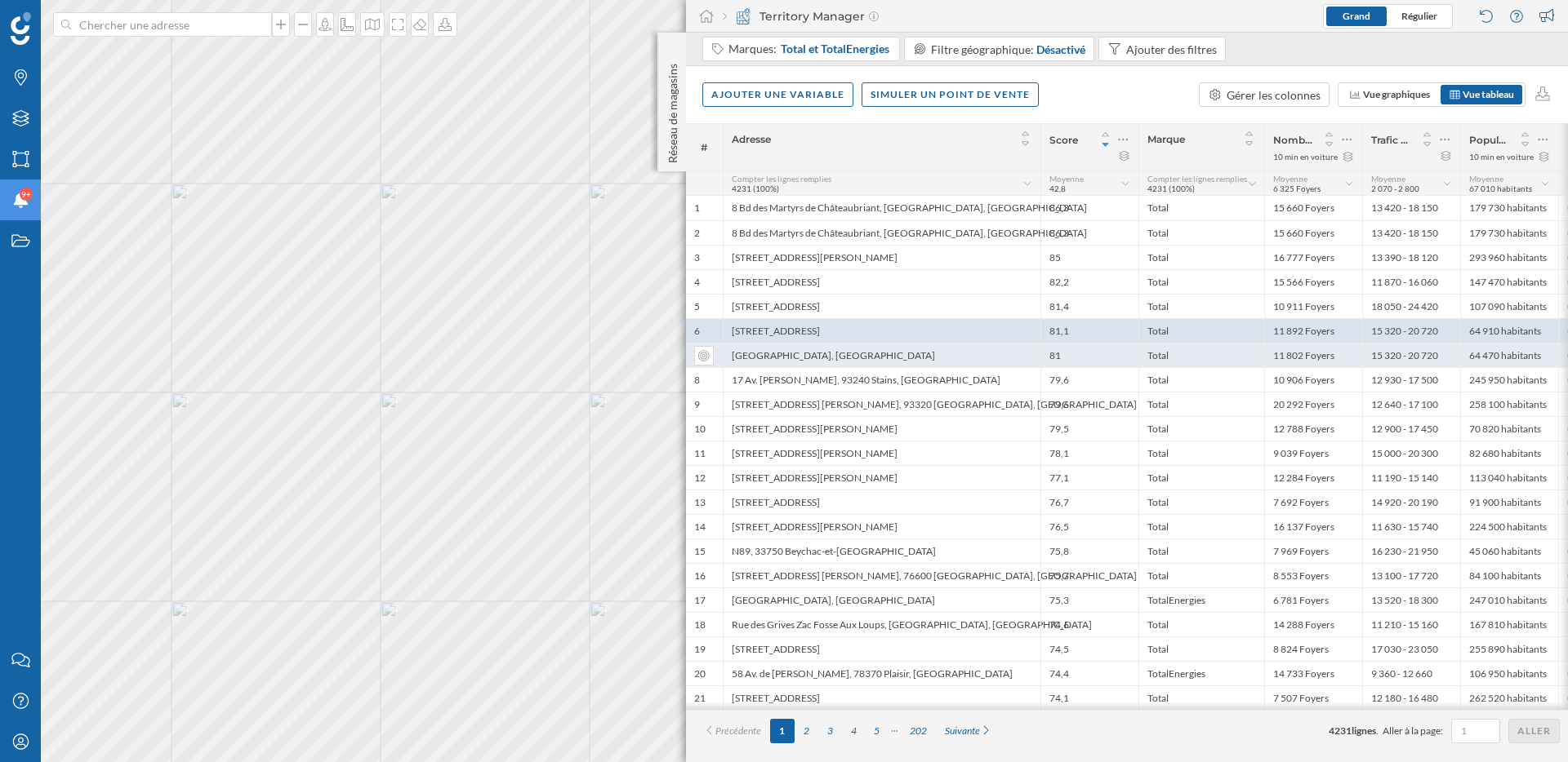
click at [882, 354] on div "Rue de Metz, 57120 Rombas, France" at bounding box center [881, 355] width 318 height 25
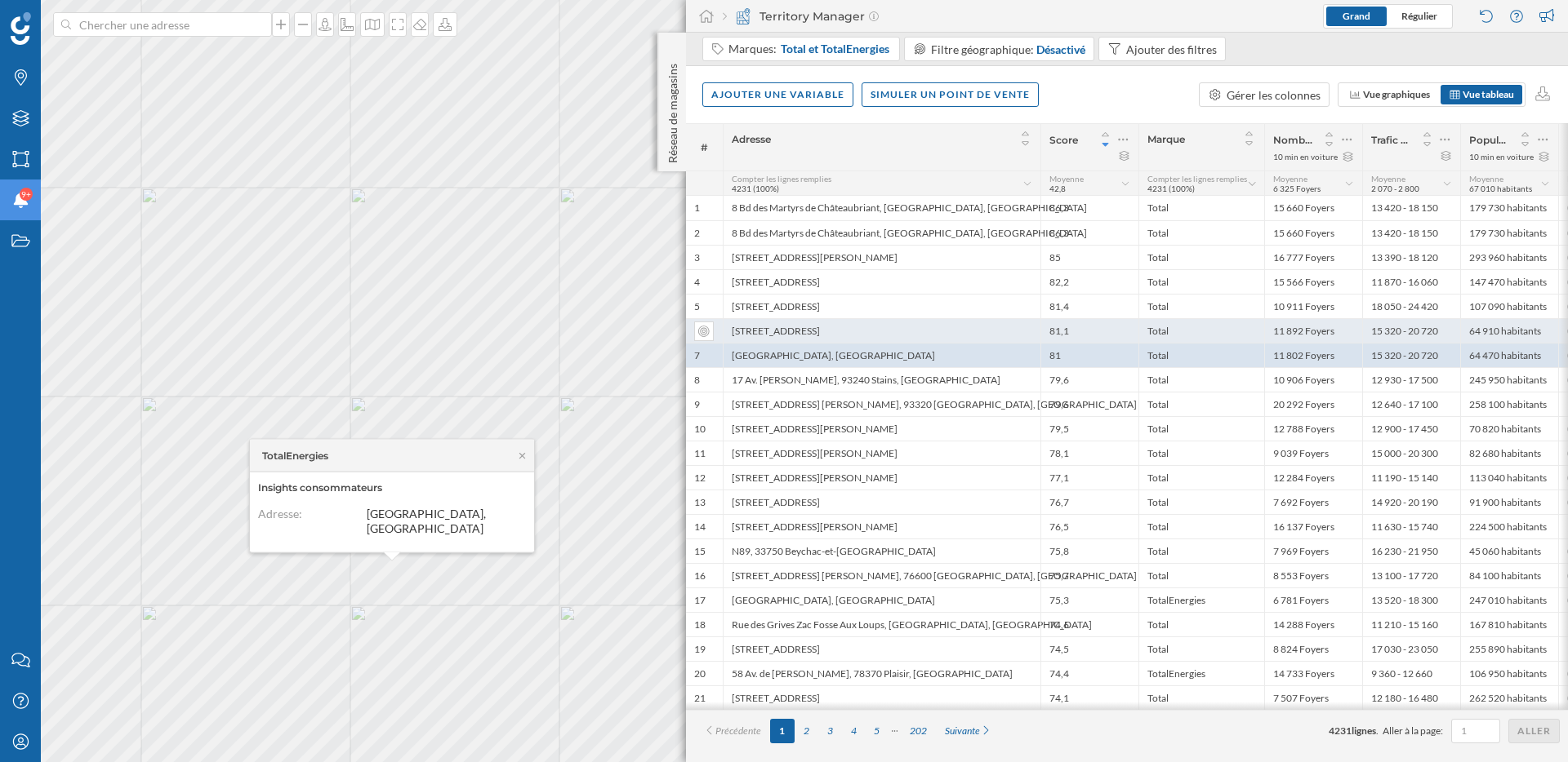
click at [908, 331] on div "98 Rue de Metz, 57120 Rombas, France" at bounding box center [881, 331] width 318 height 25
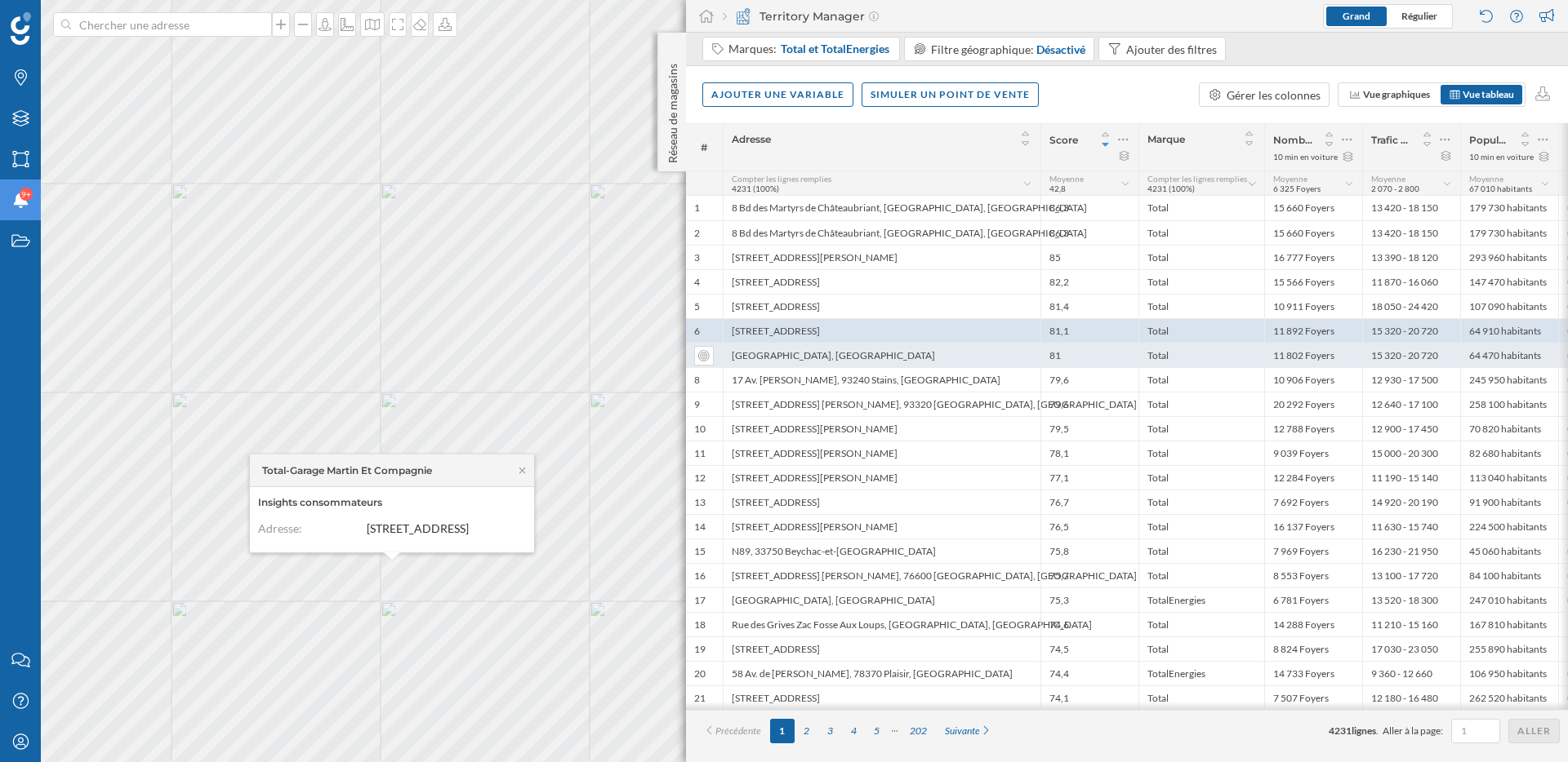
click at [907, 355] on div "Rue de Metz, 57120 Rombas, France" at bounding box center [881, 355] width 318 height 25
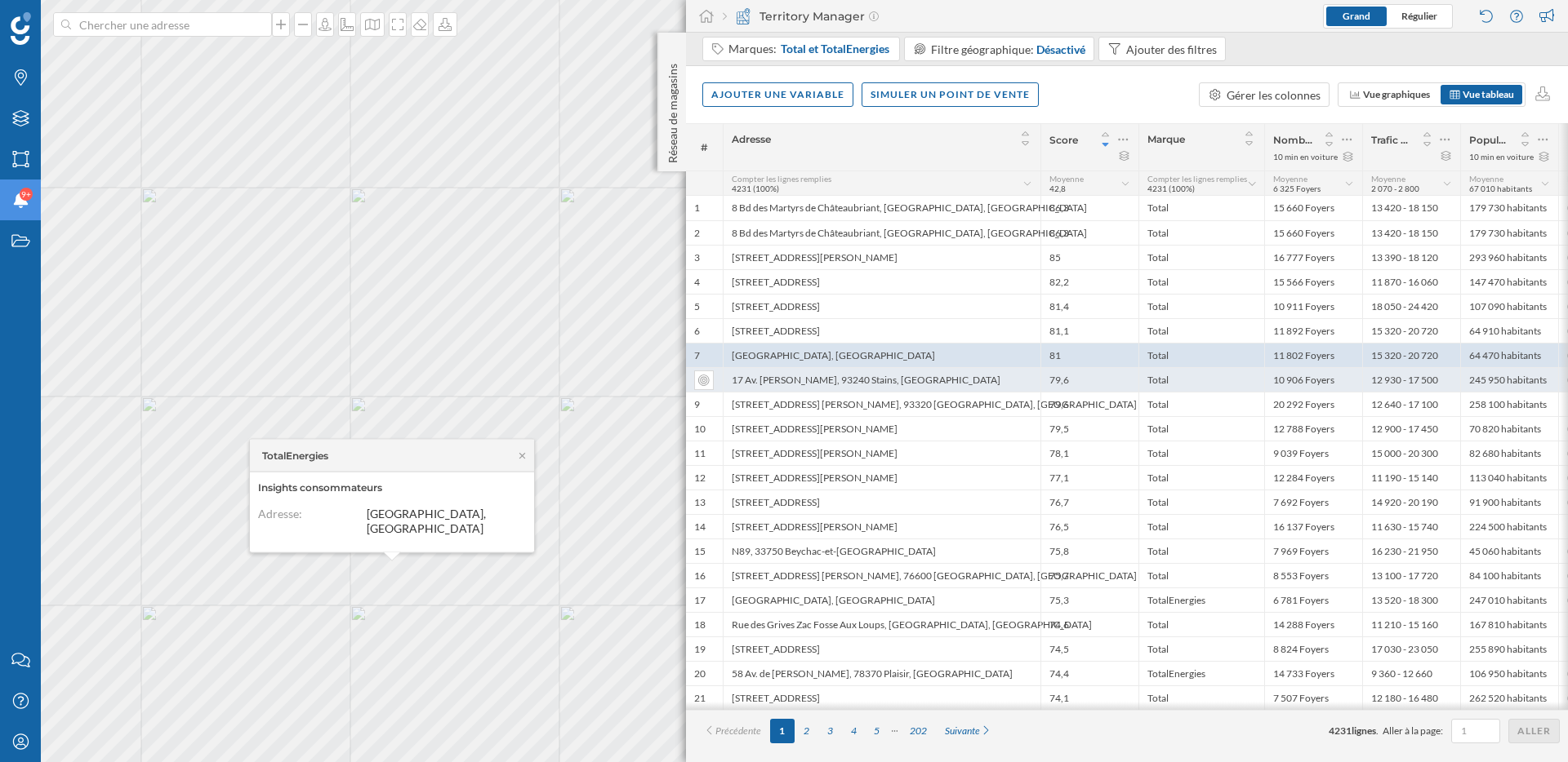
click at [907, 381] on div "17 Av. Marcel Cachin, 93240 Stains, France" at bounding box center [881, 380] width 318 height 25
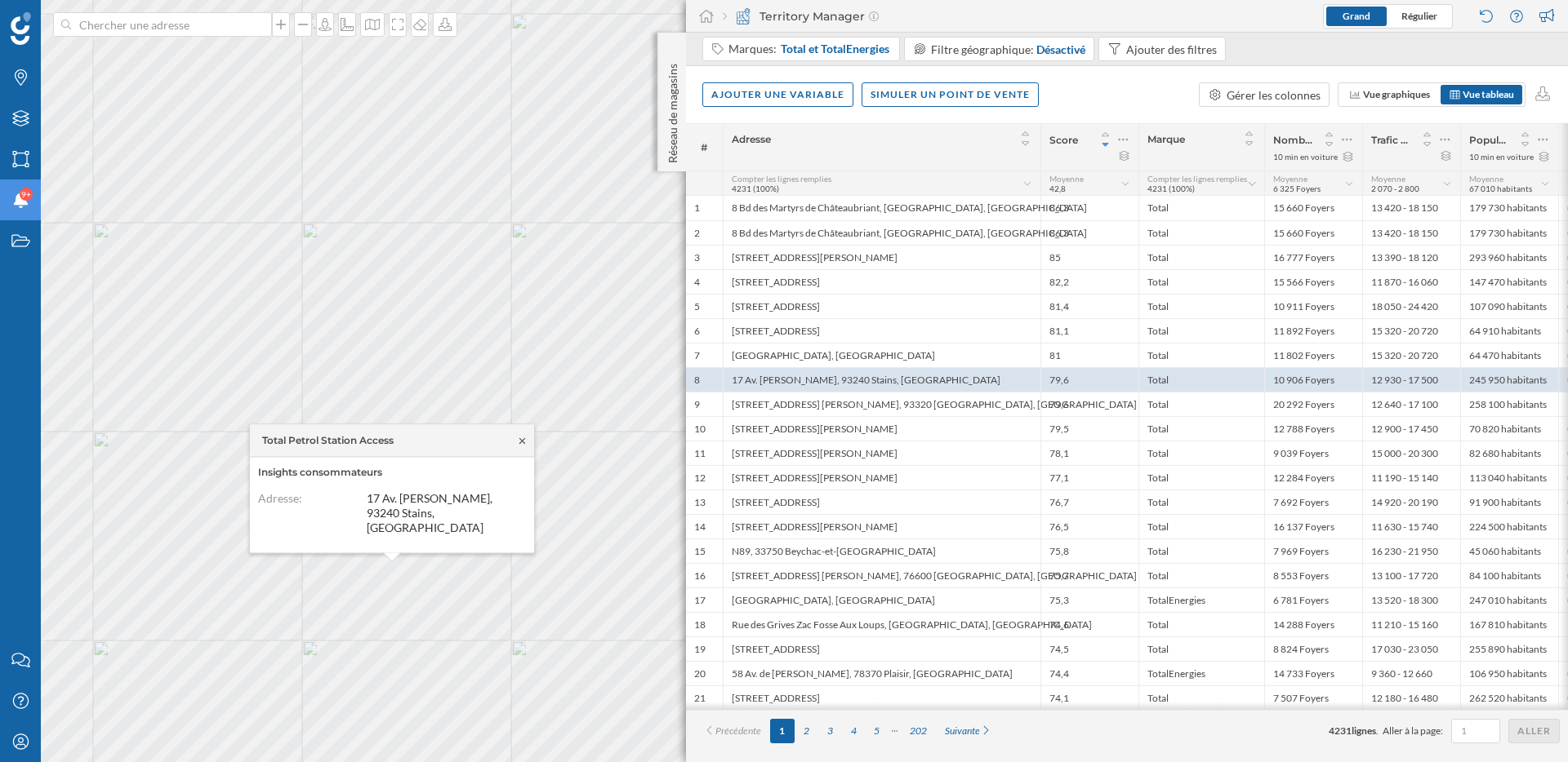
click at [521, 445] on icon at bounding box center [522, 441] width 12 height 10
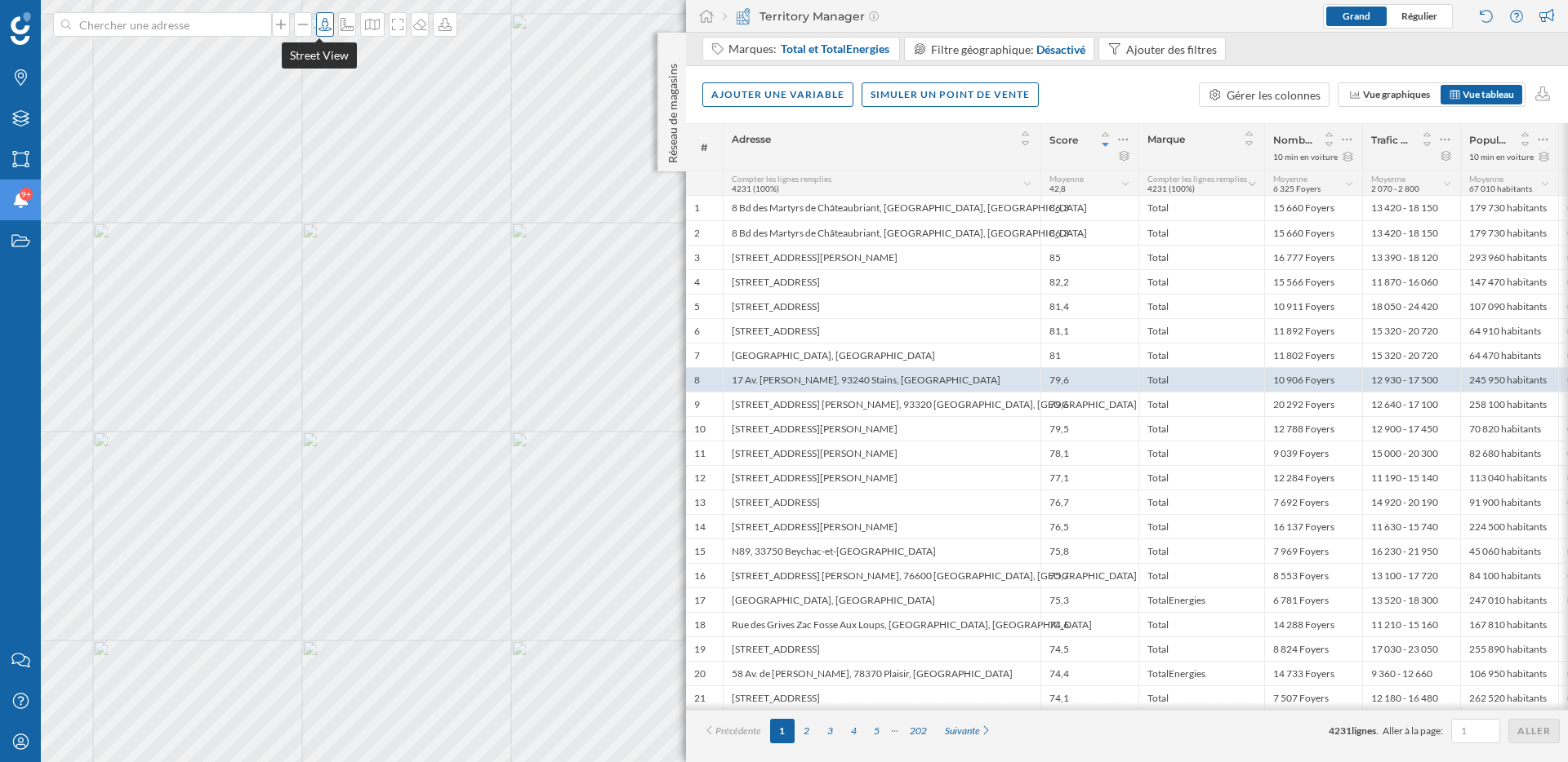
click at [316, 32] on div at bounding box center [325, 25] width 18 height 25
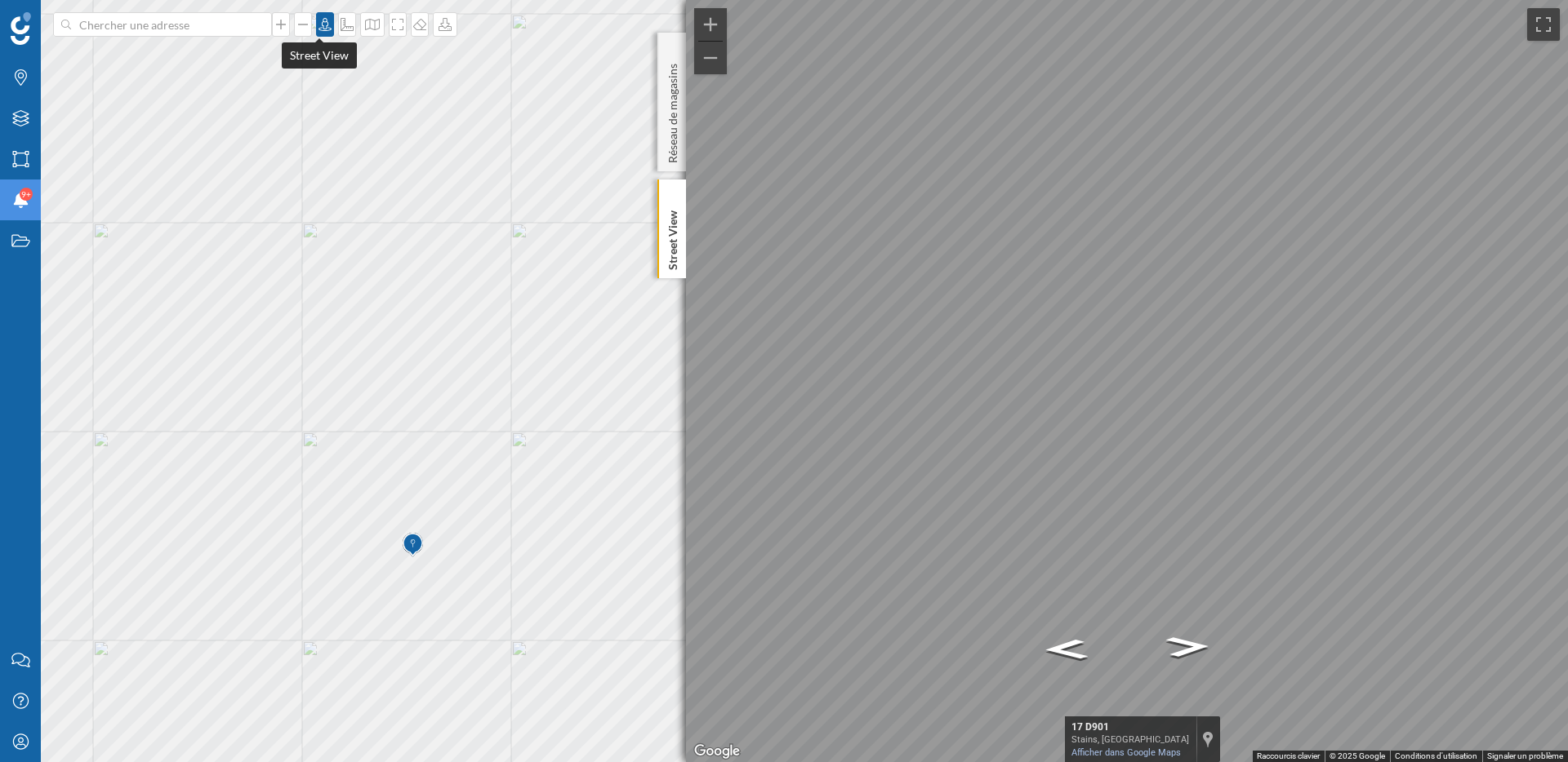
click at [320, 25] on icon at bounding box center [325, 25] width 16 height 13
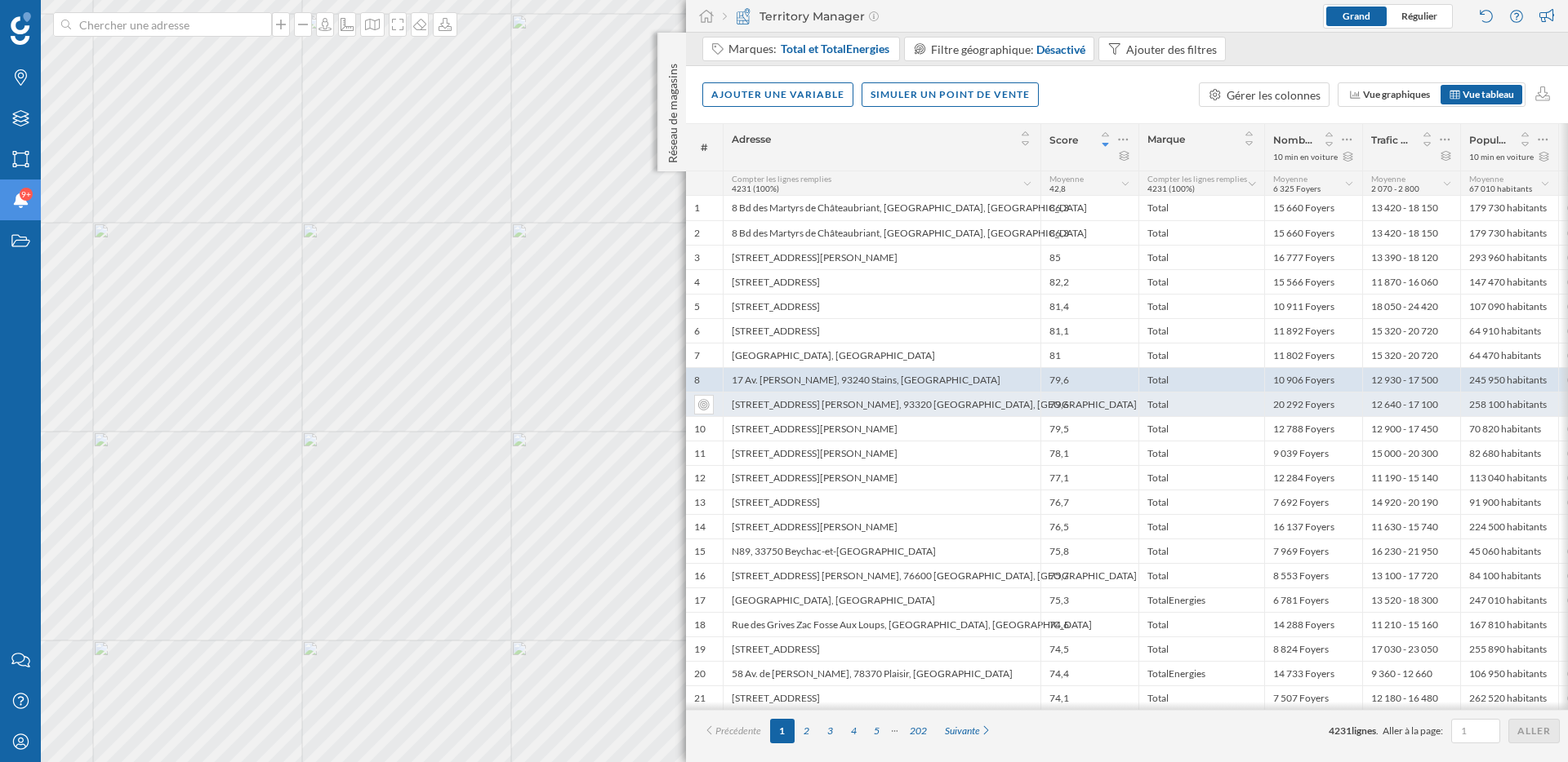
click at [833, 407] on div "262 Av. Aristide Briand, 93320 Les Pavillons-sous-Bois, France" at bounding box center [881, 404] width 318 height 25
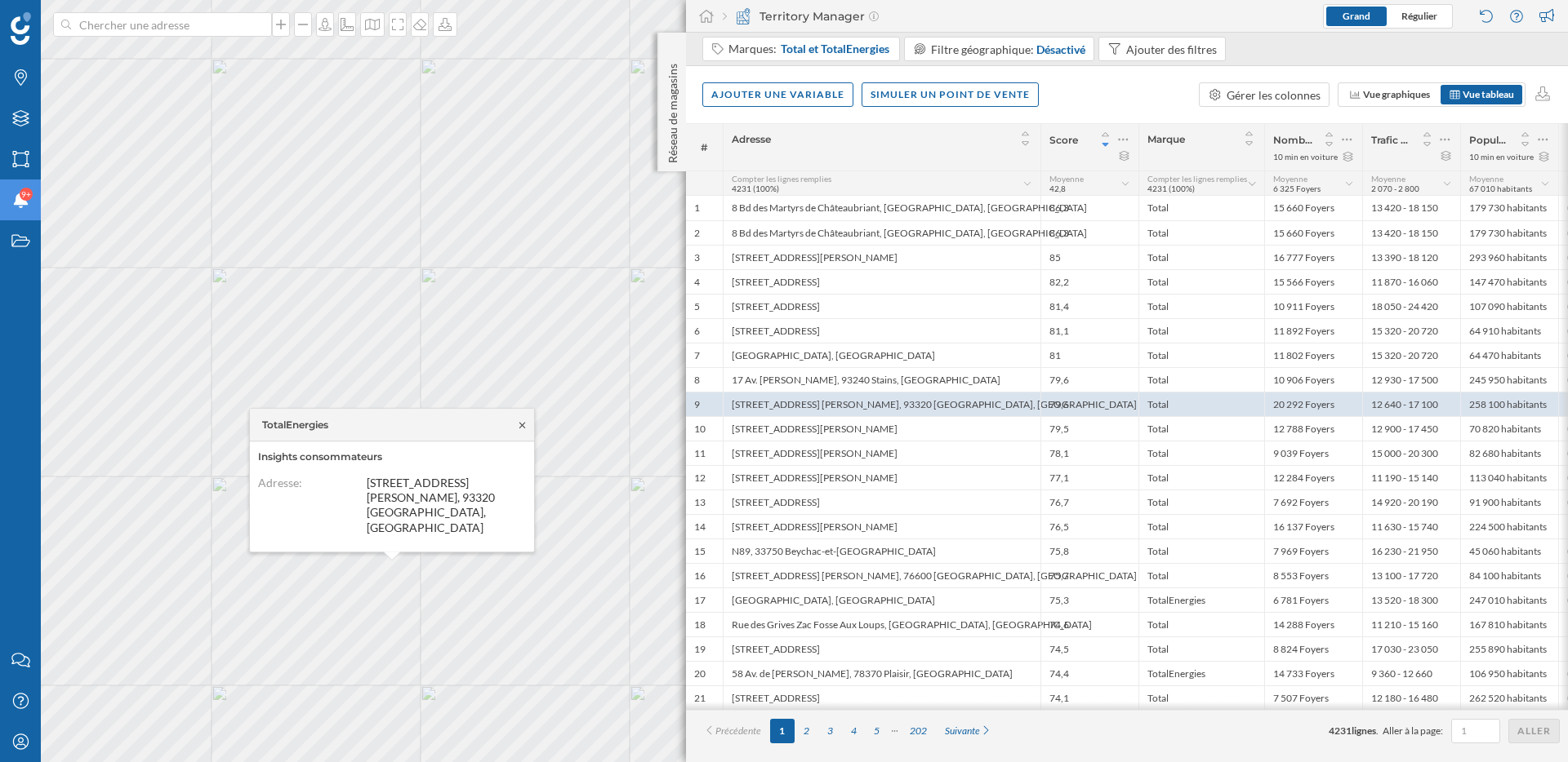
click at [521, 430] on icon at bounding box center [522, 425] width 12 height 10
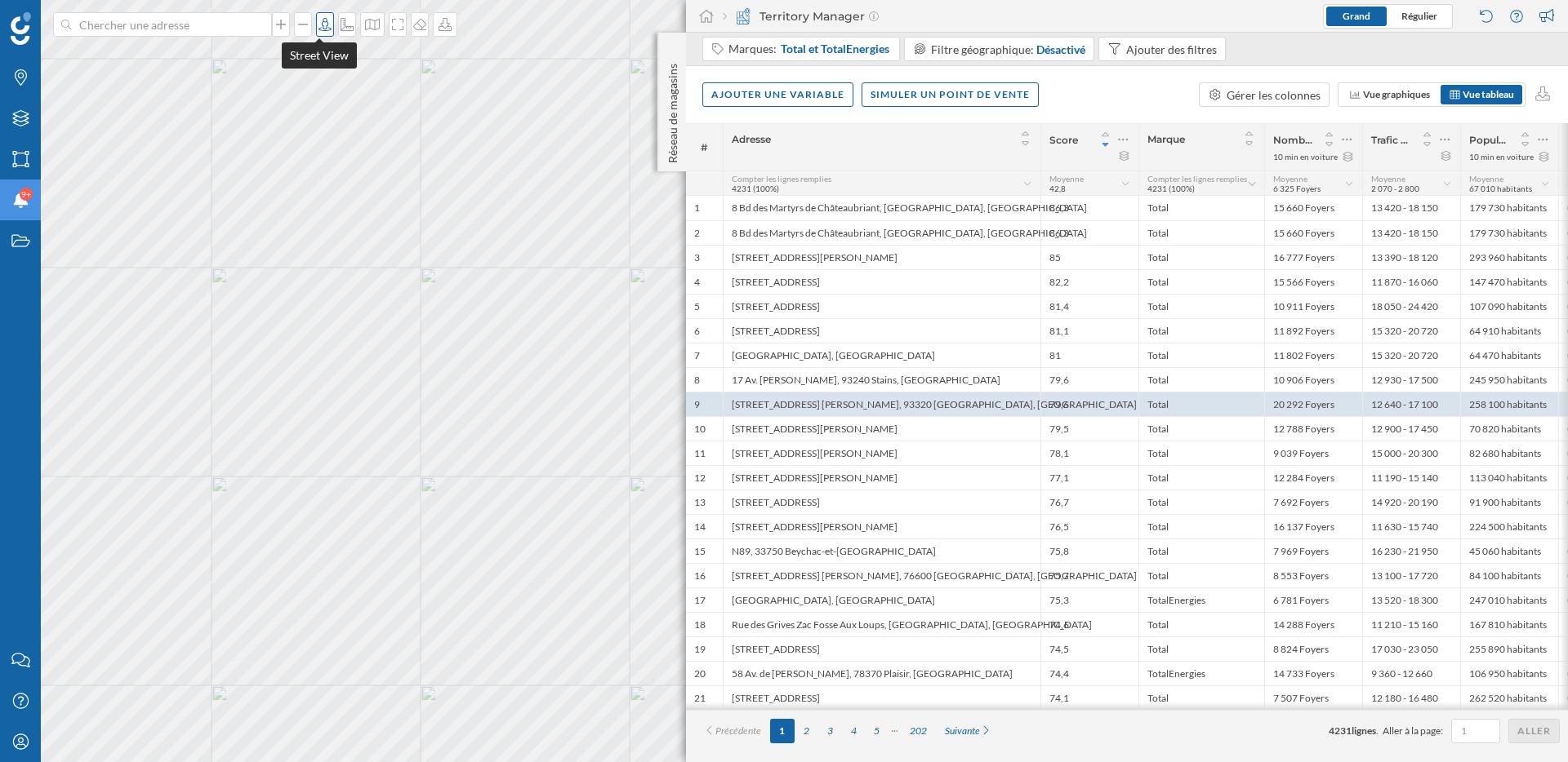
click at [321, 21] on icon at bounding box center [326, 25] width 13 height 13
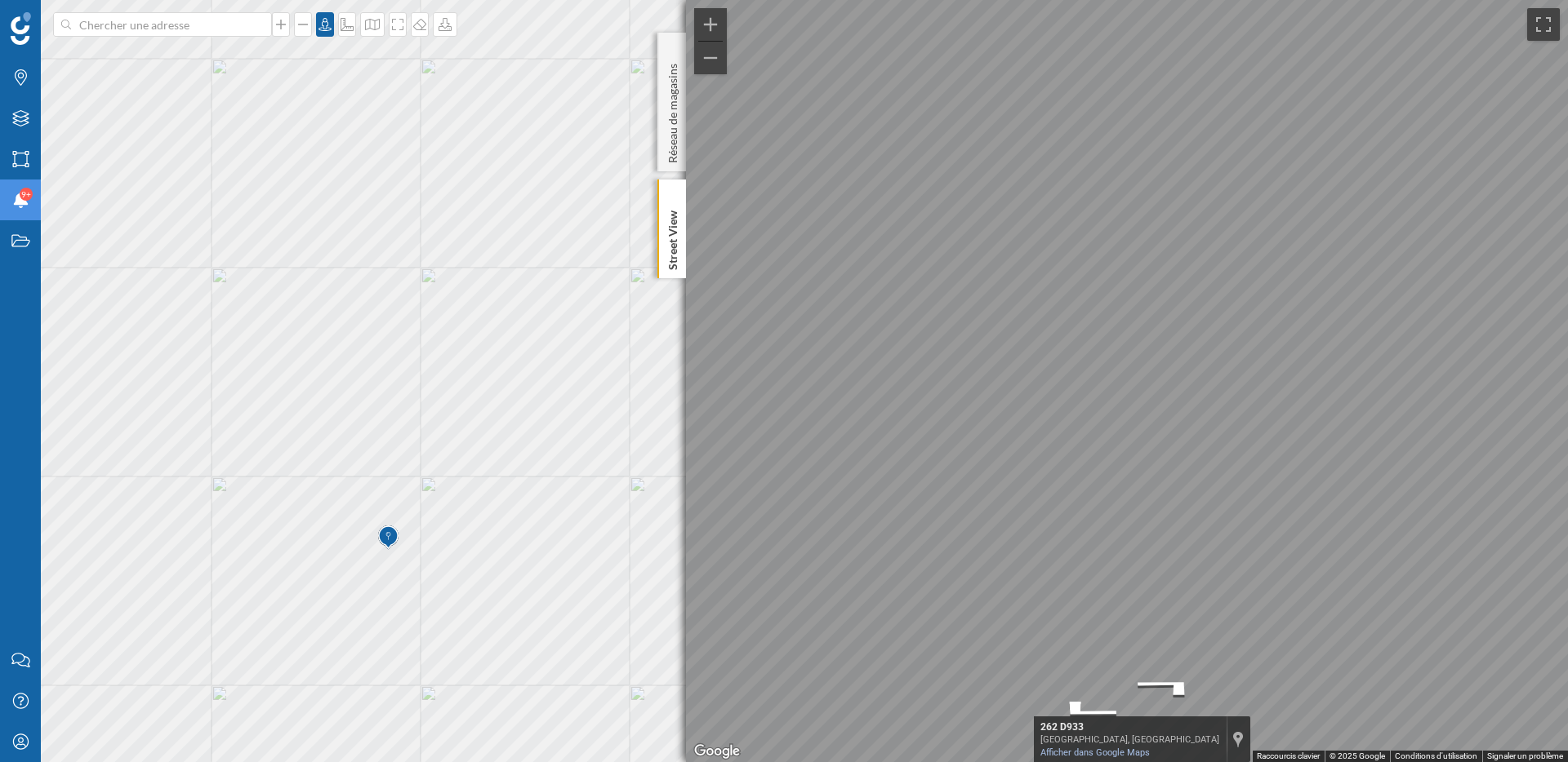
click at [682, 335] on div "Marques Filtres Zones Notifications 9+ Travail Nous contacter Centre d'aide Mon…" at bounding box center [784, 381] width 1568 height 762
click at [318, 24] on icon at bounding box center [325, 25] width 16 height 13
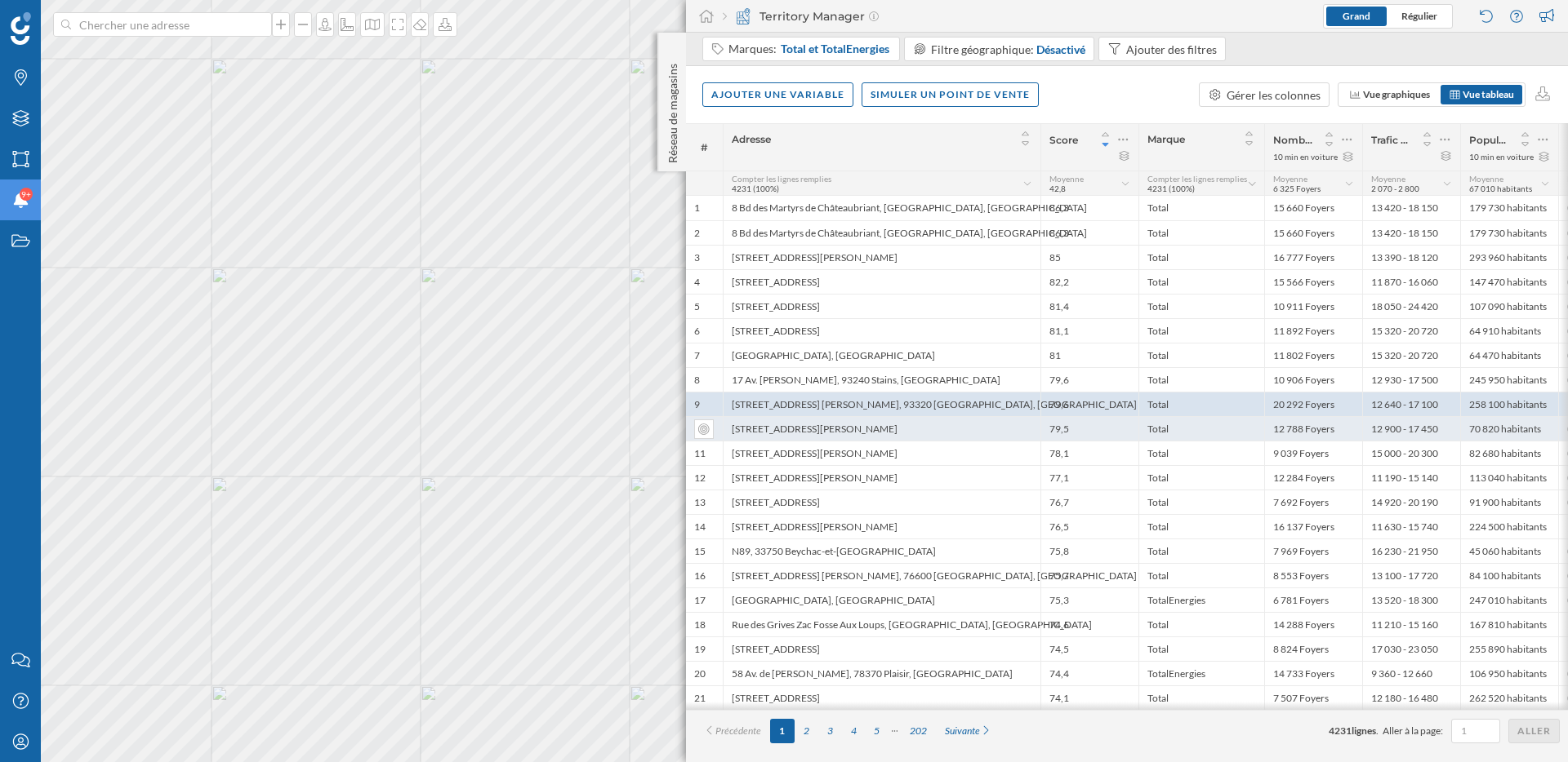
click at [948, 426] on div "6 Avenue Joseph Cugnot, Rte de Thouaré, 44470 Carquefou, France" at bounding box center [881, 429] width 318 height 25
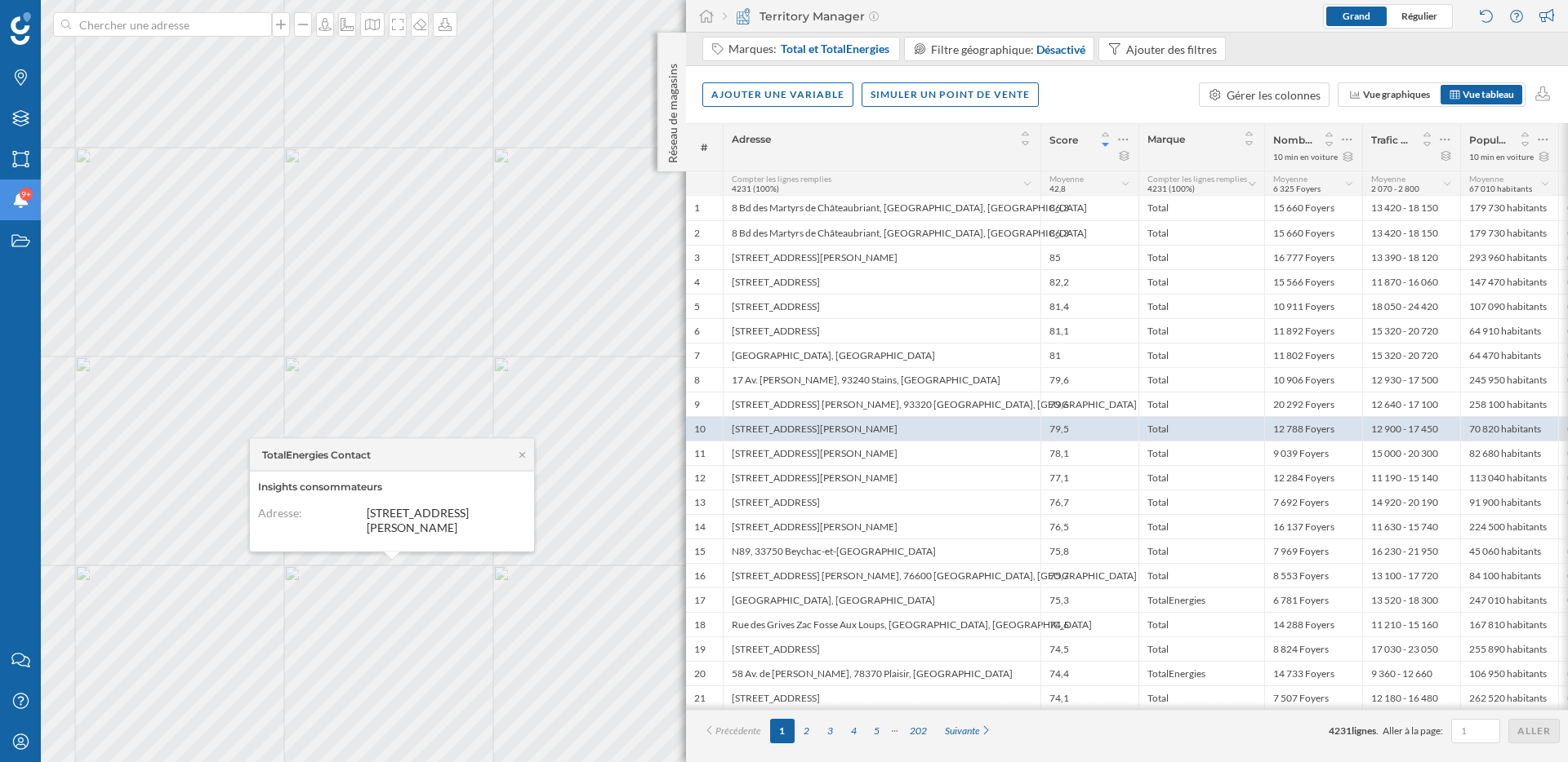
click at [530, 447] on div "TotalEnergies Contact" at bounding box center [392, 456] width 284 height 33
click at [526, 445] on div "TotalEnergies Contact" at bounding box center [392, 456] width 284 height 33
click at [525, 450] on icon at bounding box center [522, 455] width 12 height 10
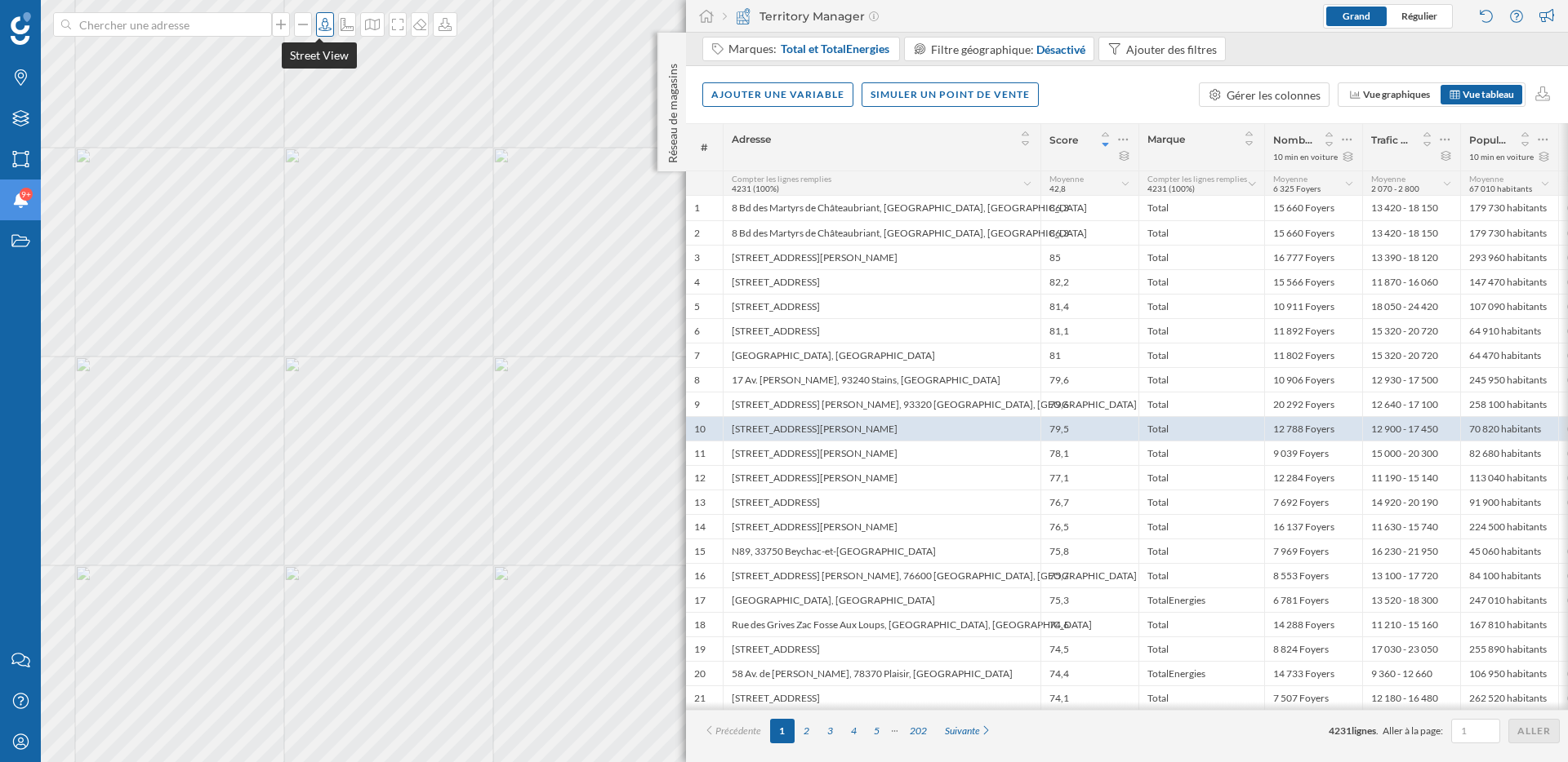
click at [323, 25] on icon at bounding box center [325, 25] width 16 height 13
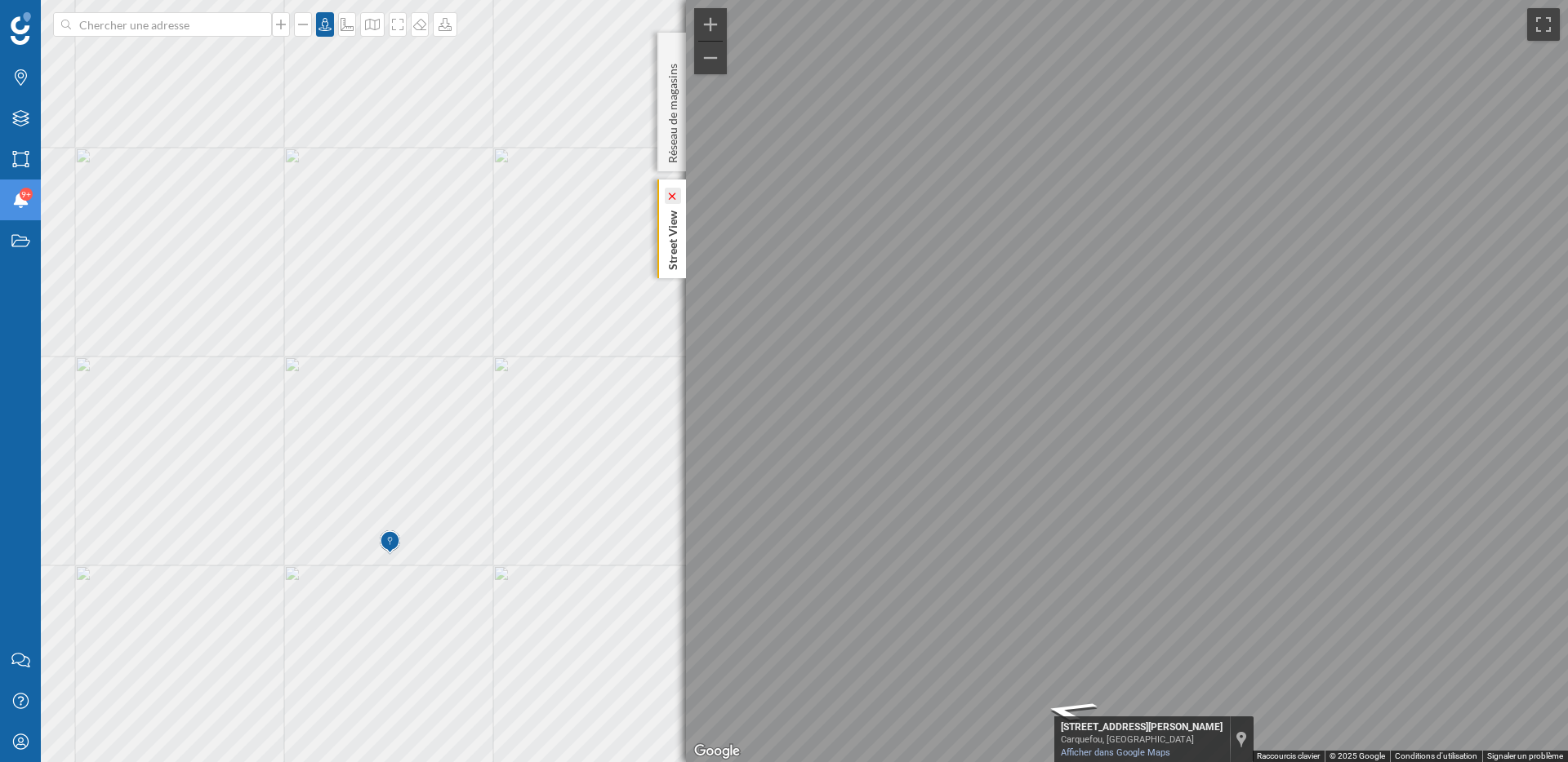
click at [671, 193] on icon at bounding box center [672, 197] width 12 height 8
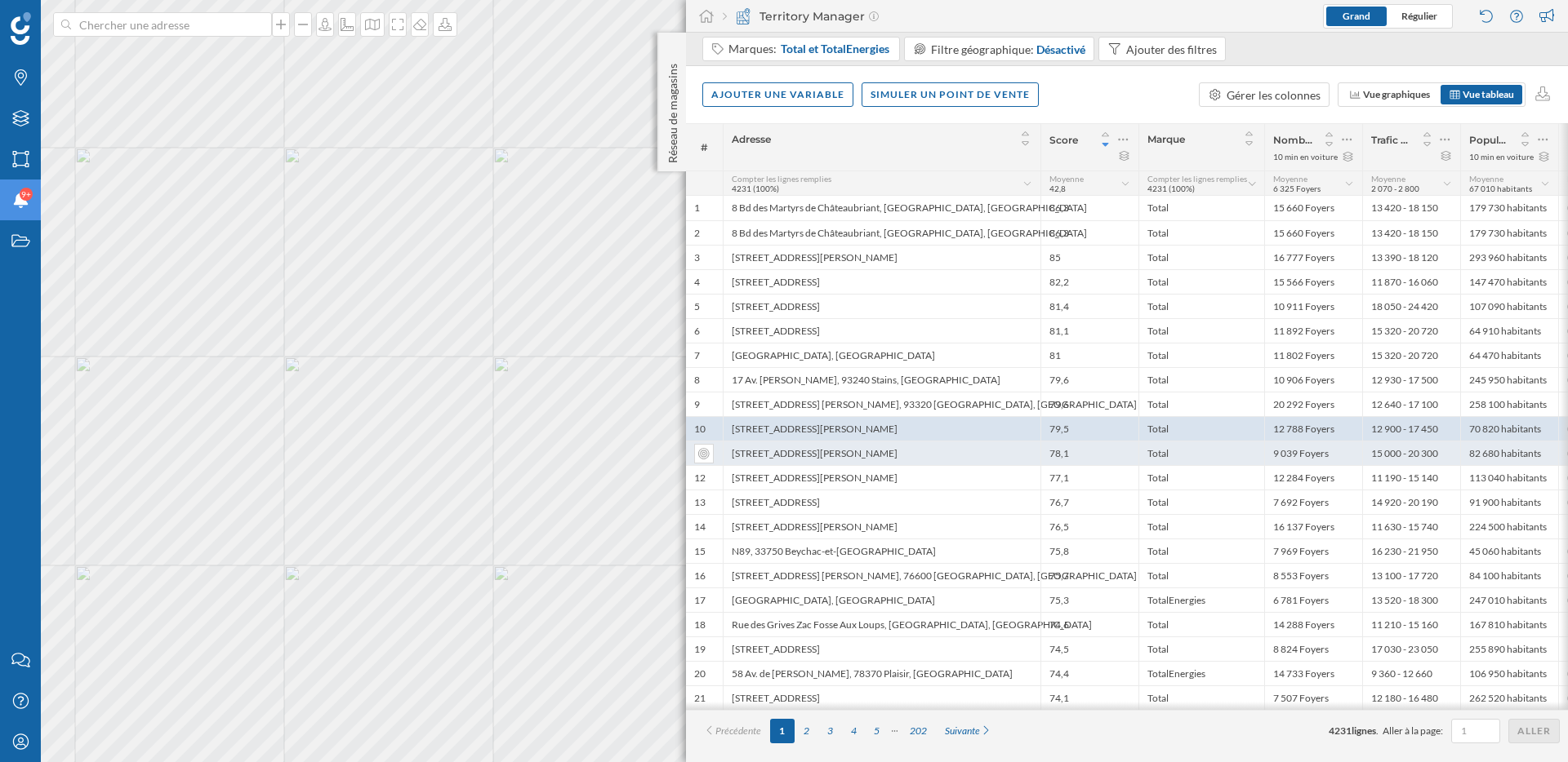
click at [886, 455] on div "108 Bd du Général de Gaulle, 91210 Draveil, France" at bounding box center [881, 453] width 318 height 25
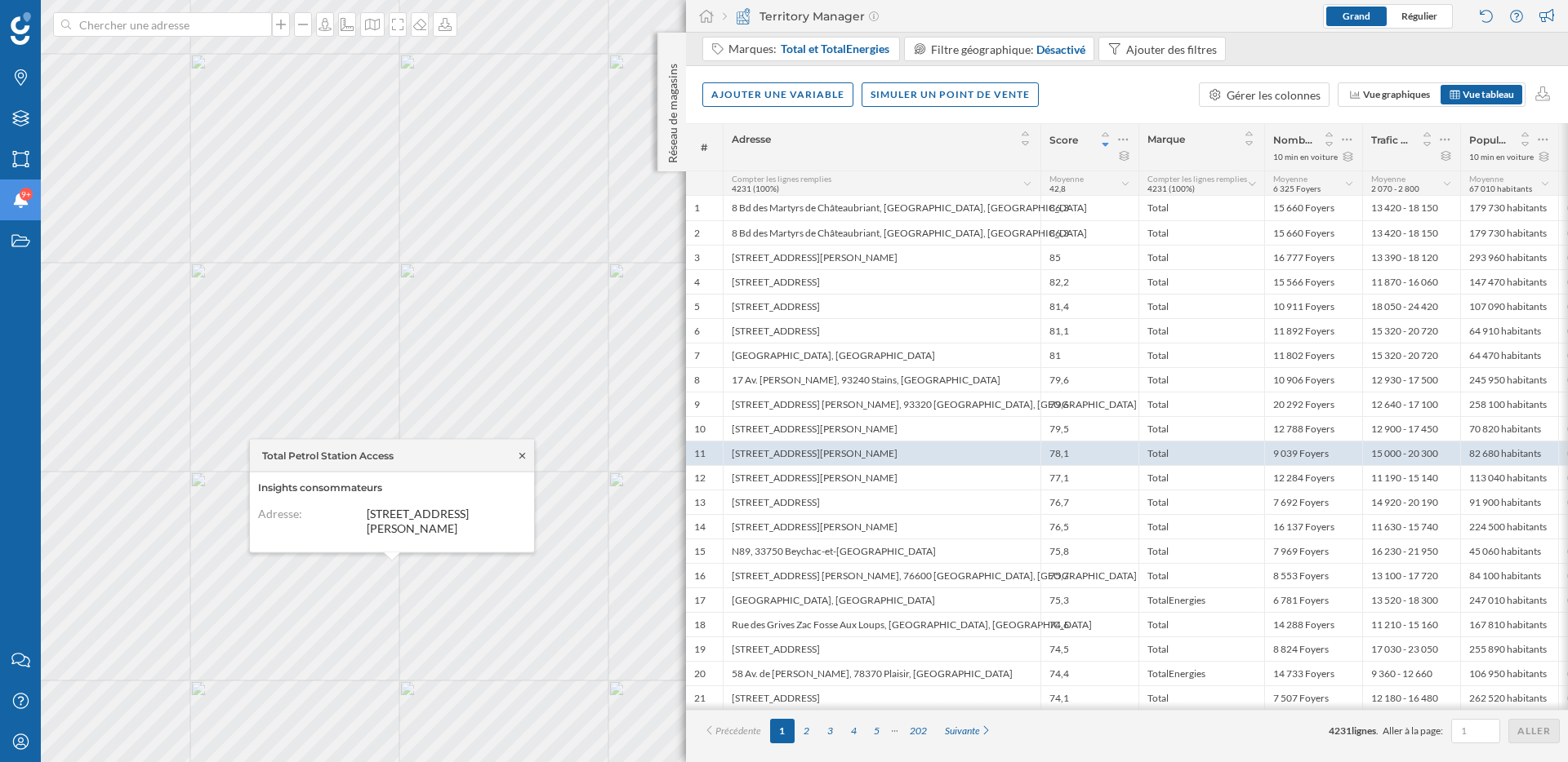
click at [523, 453] on icon at bounding box center [522, 455] width 12 height 10
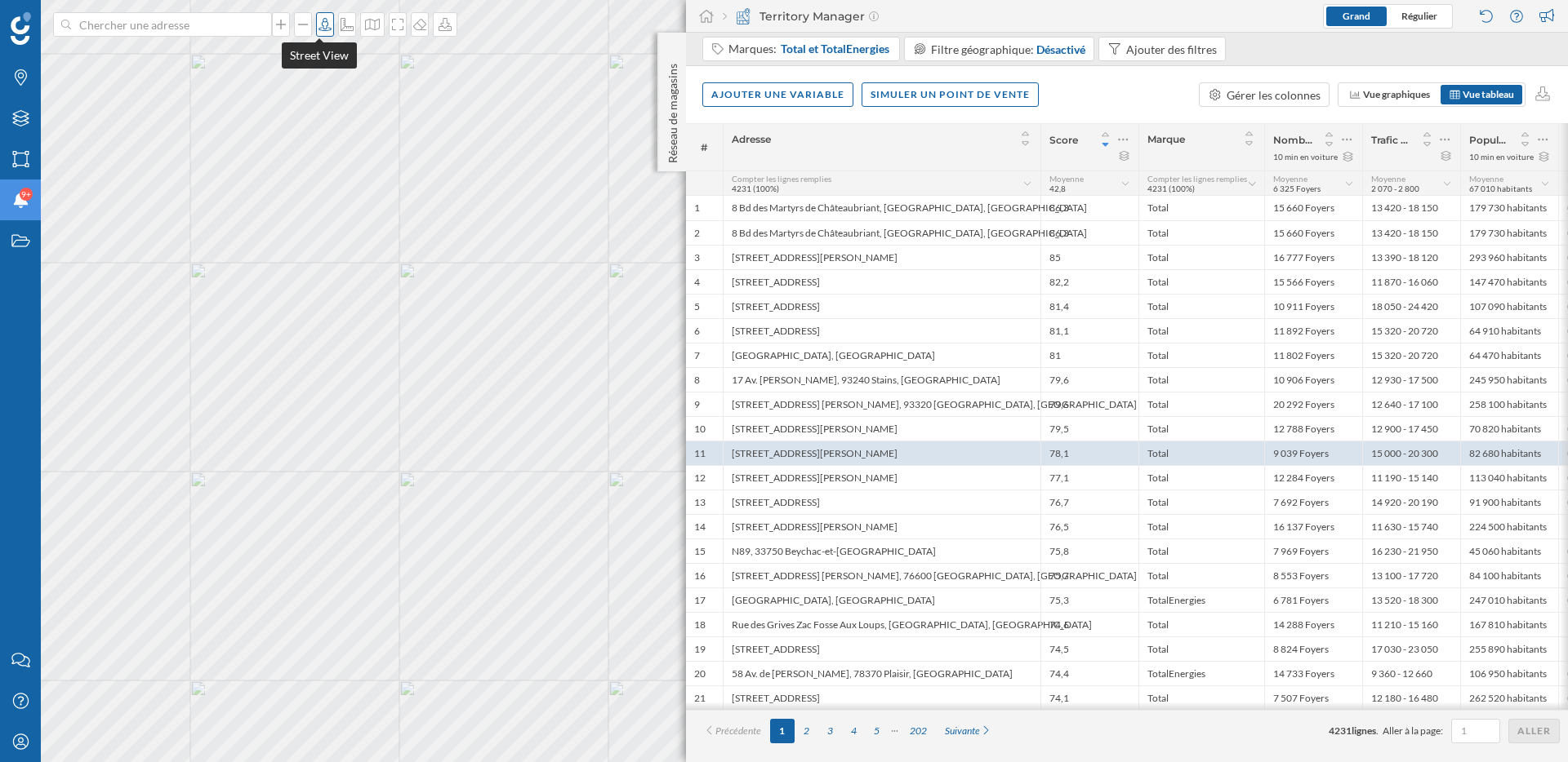
click at [322, 25] on icon at bounding box center [326, 25] width 13 height 13
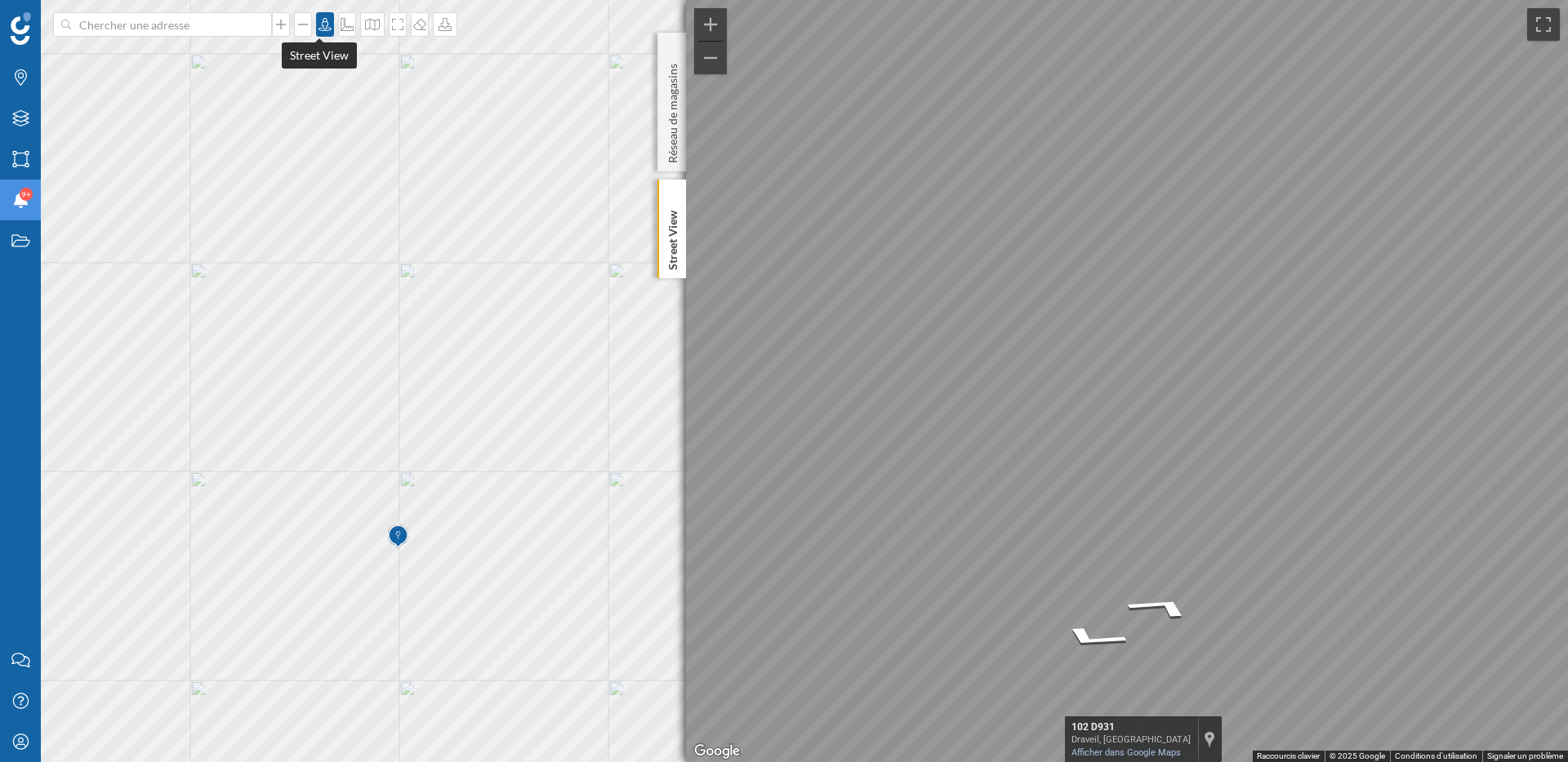
click at [319, 30] on icon at bounding box center [326, 25] width 13 height 13
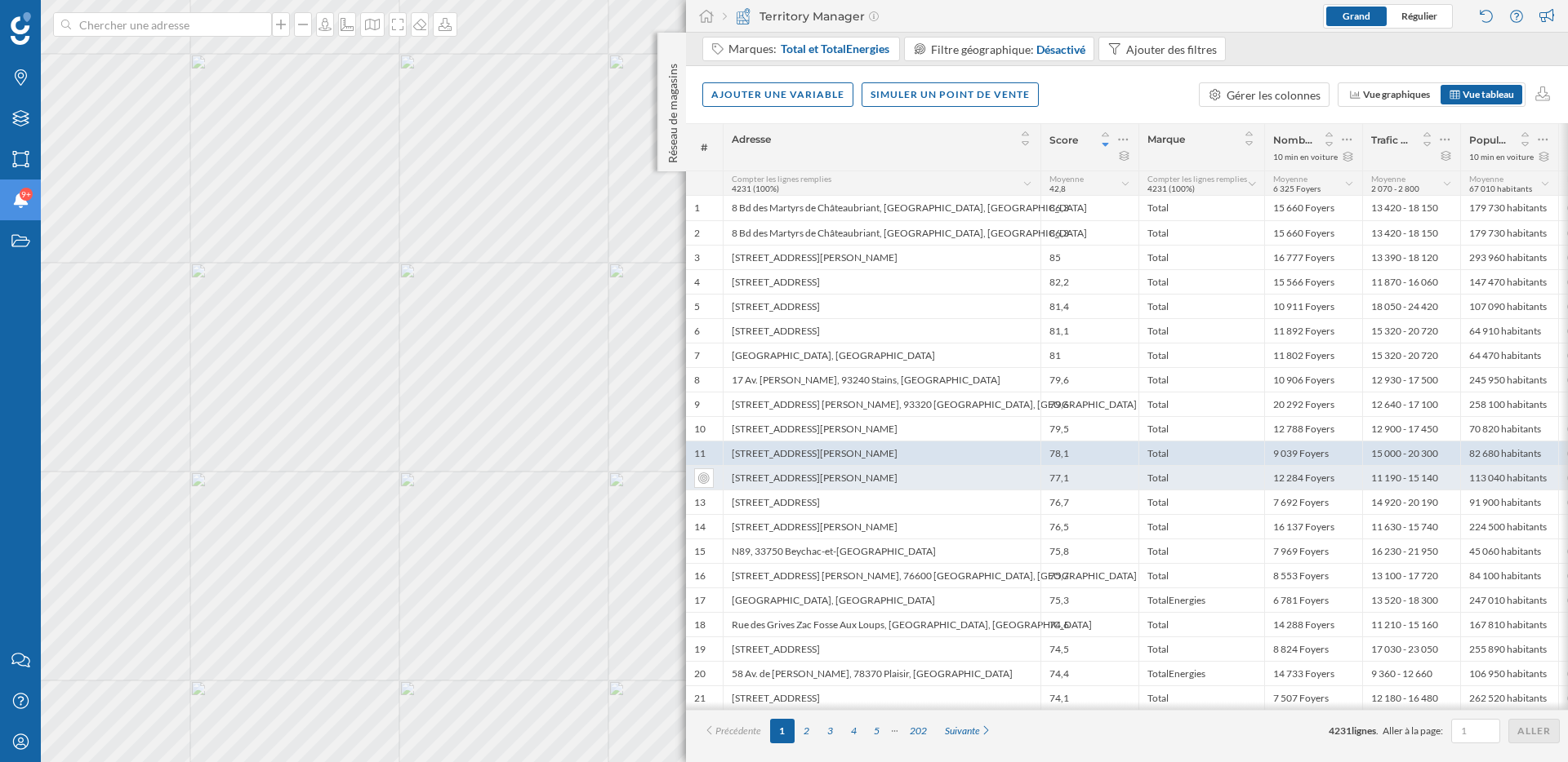
click at [970, 483] on div "63 Rue du Général Leclerc 1Av, 94370 Sucy-en-Brie, France" at bounding box center [881, 478] width 318 height 25
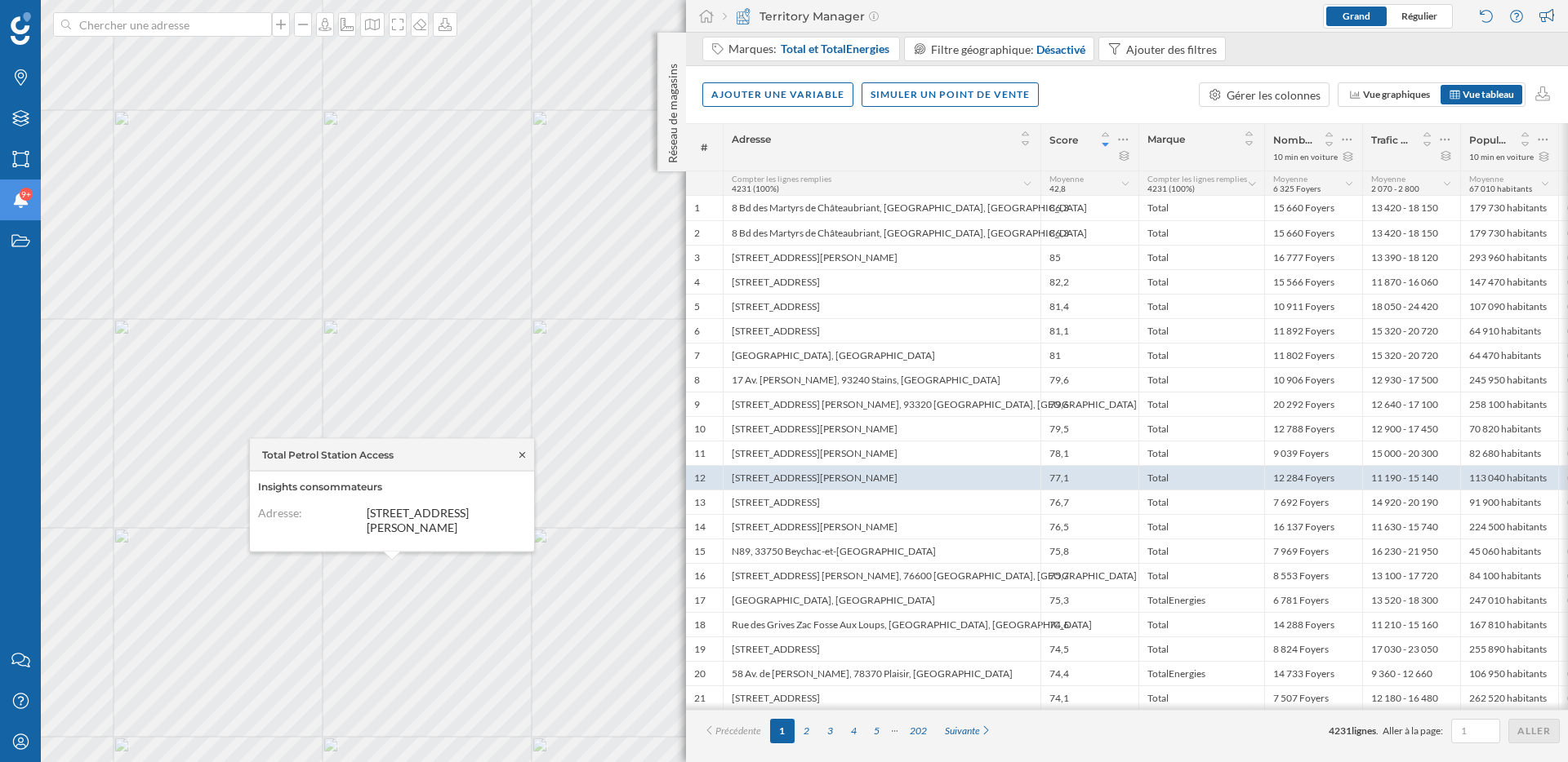
click at [524, 450] on icon at bounding box center [522, 455] width 12 height 10
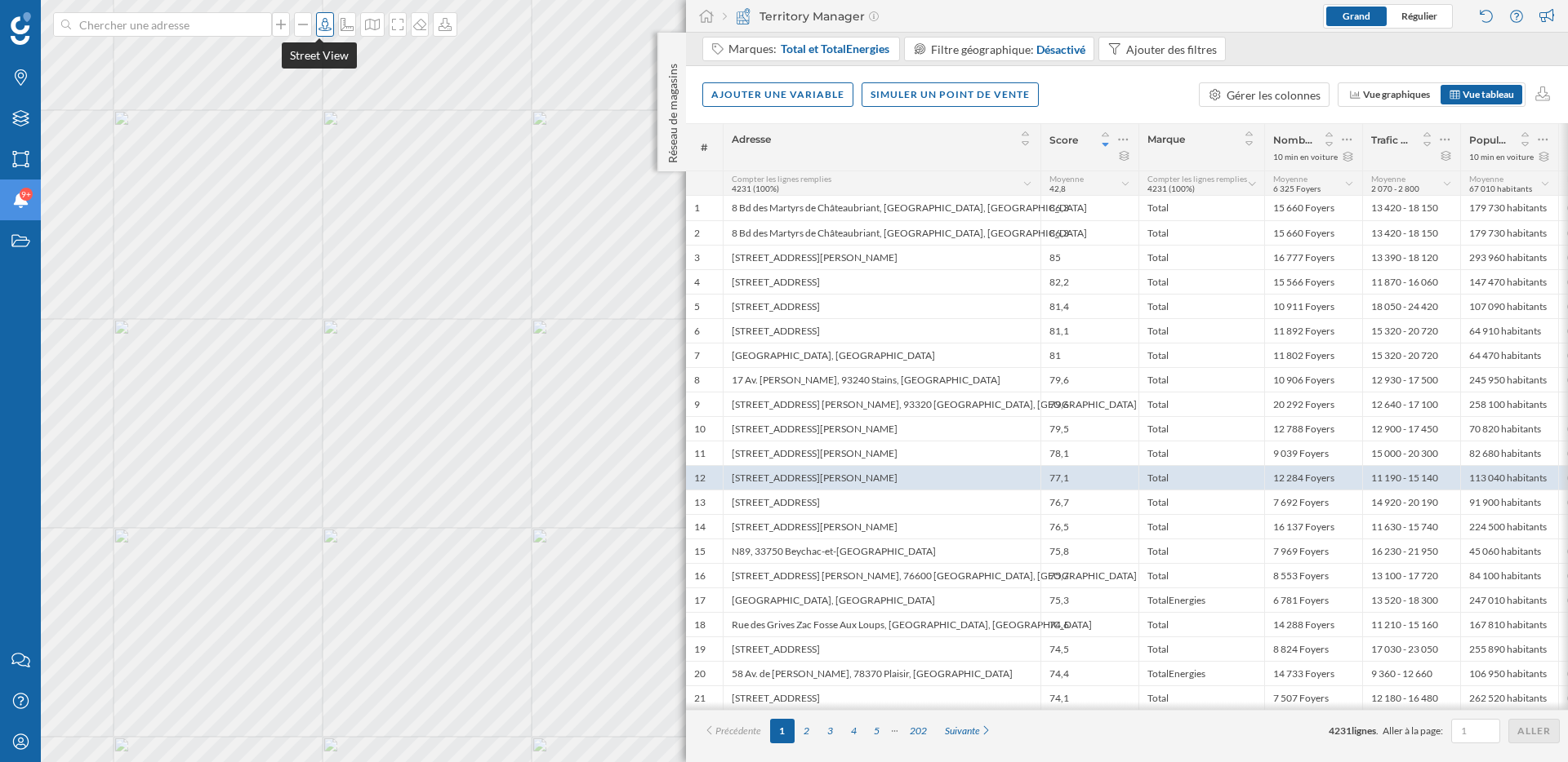
click at [321, 30] on icon at bounding box center [325, 25] width 16 height 13
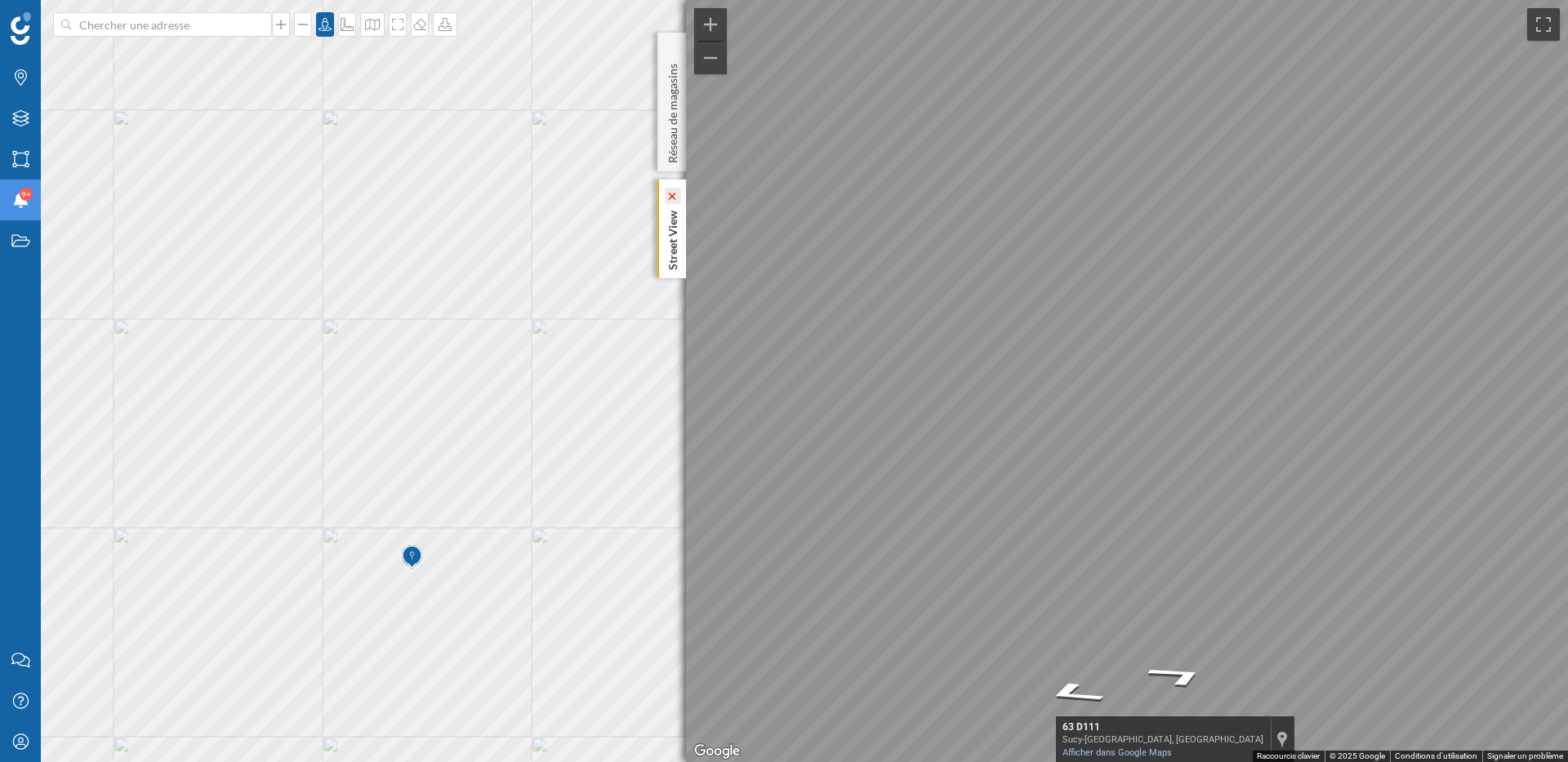
click at [675, 194] on icon at bounding box center [673, 197] width 8 height 8
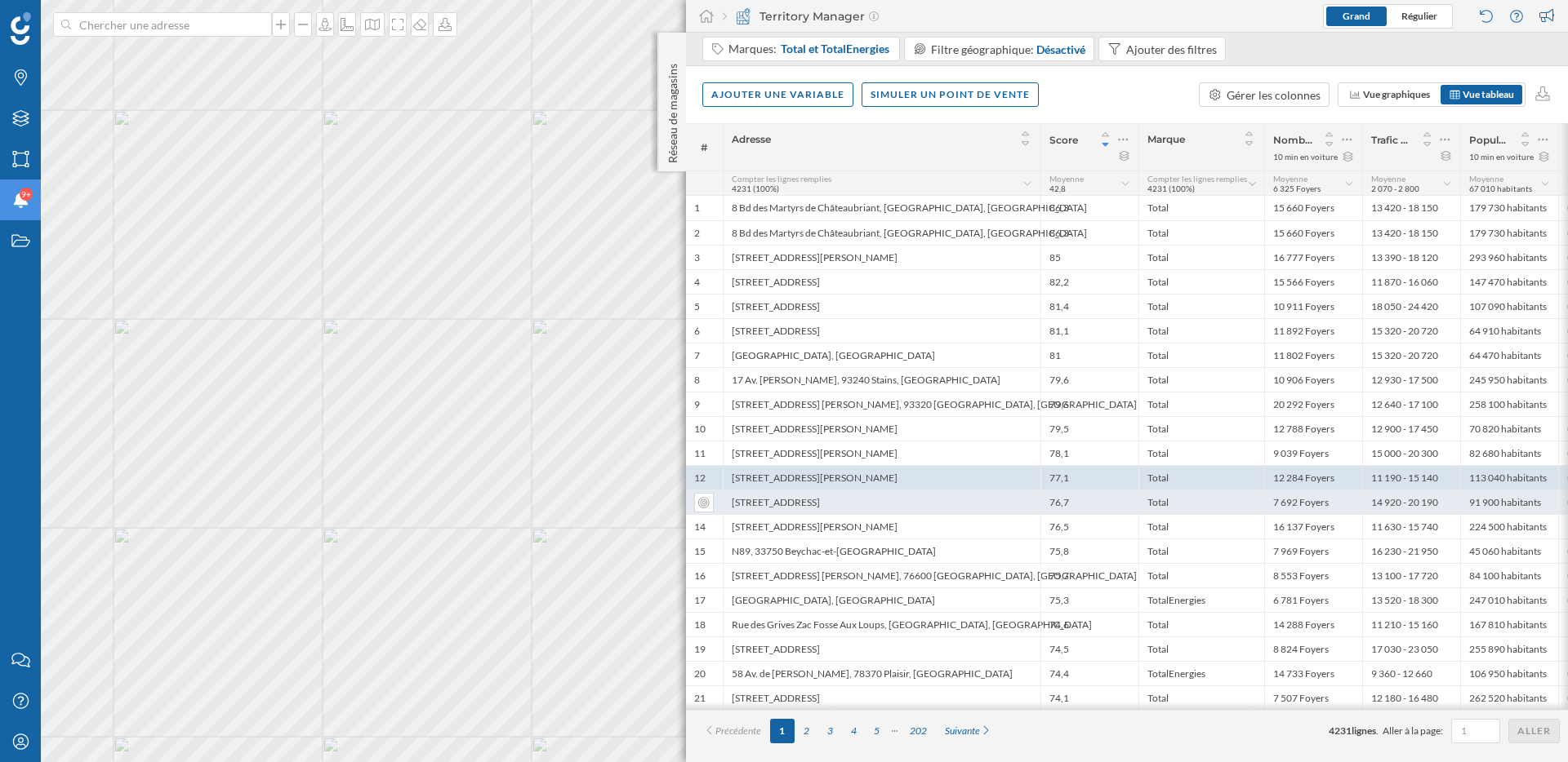
click at [841, 505] on div "1 Rue des Lancés, 94310 Orly, France" at bounding box center [881, 502] width 318 height 25
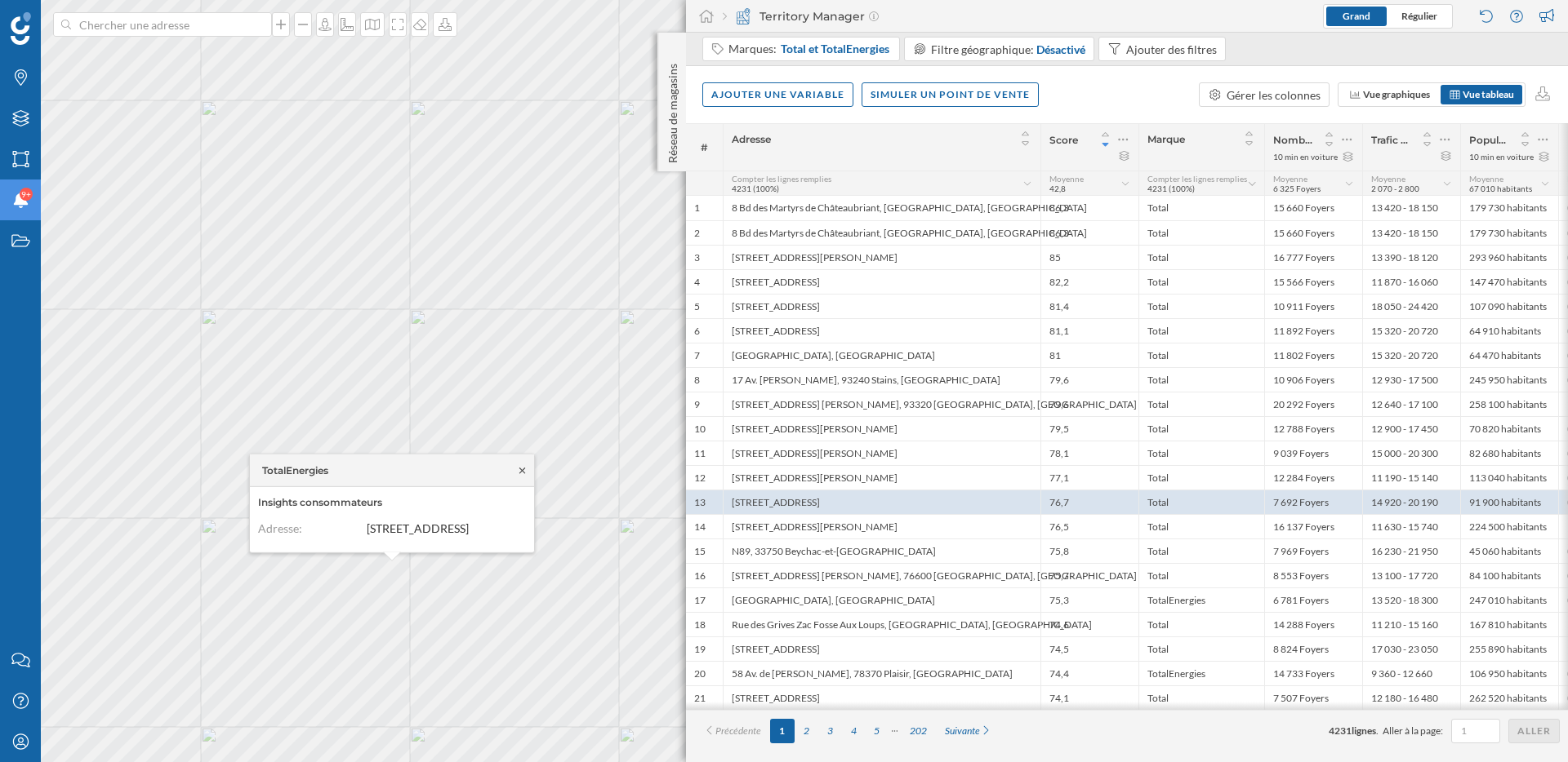
click at [520, 465] on icon at bounding box center [522, 470] width 12 height 10
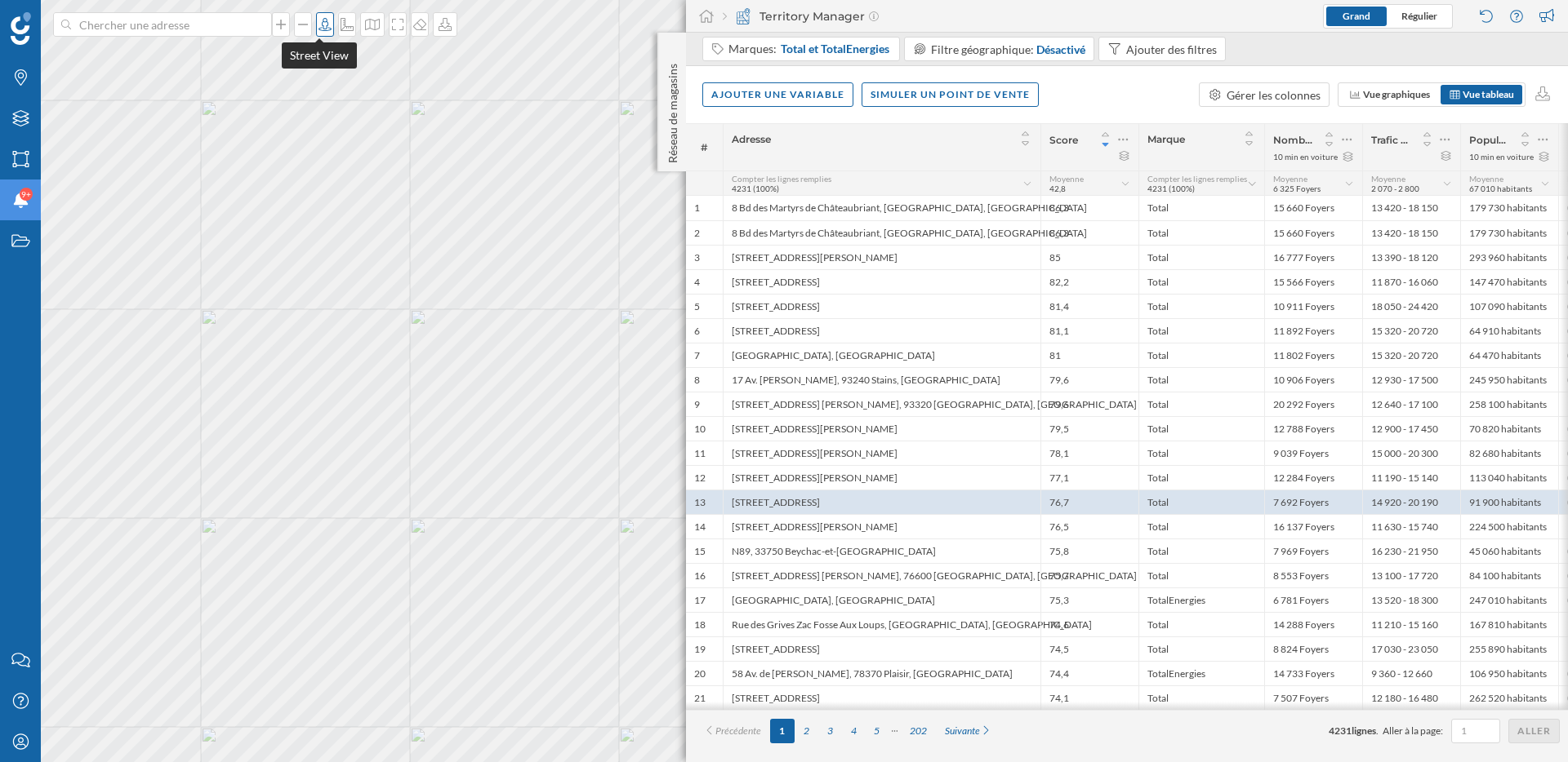
click at [323, 24] on icon at bounding box center [325, 25] width 16 height 13
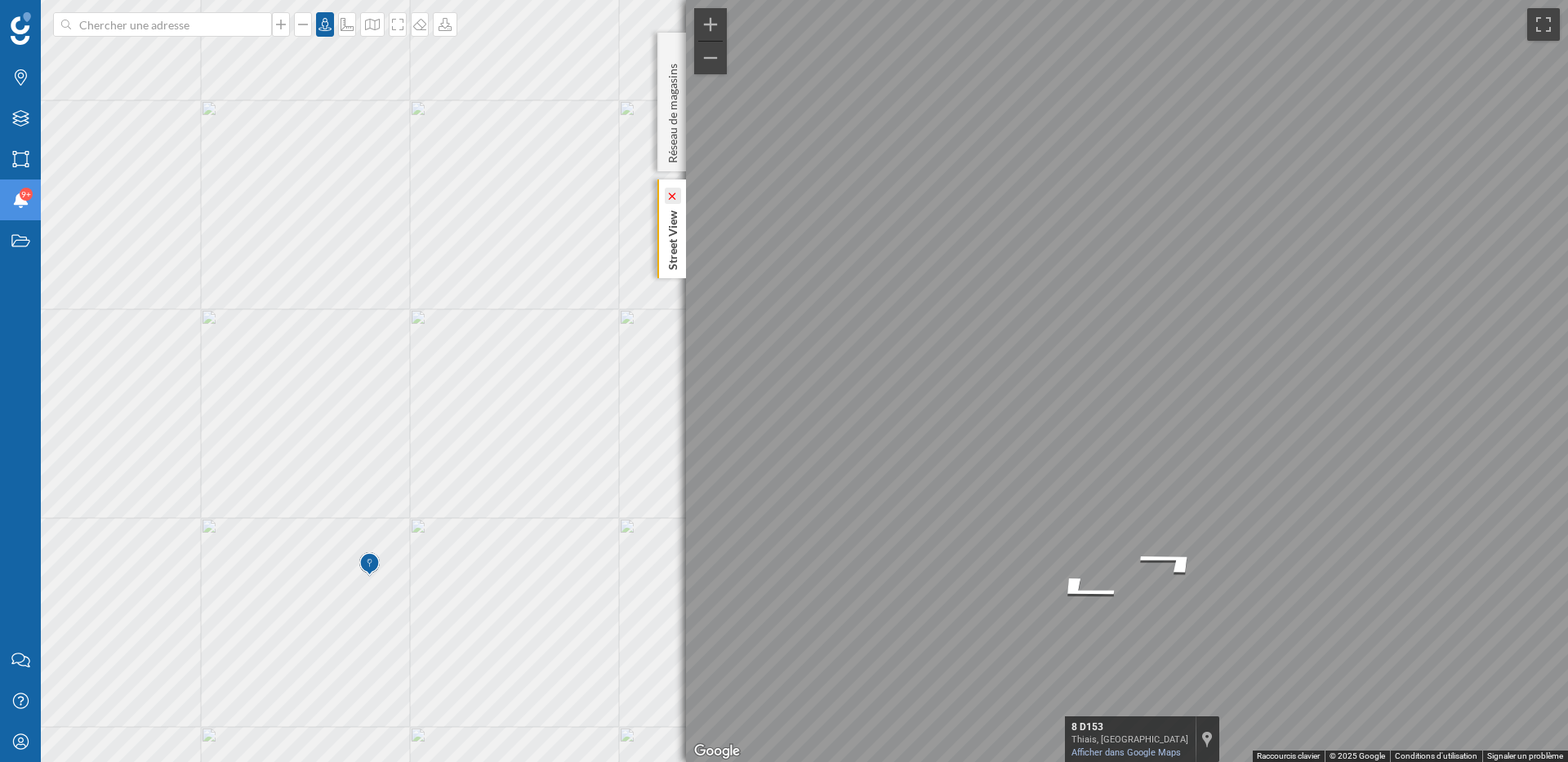
click at [675, 192] on vue-fontawesome-icon-wrapper at bounding box center [672, 196] width 16 height 9
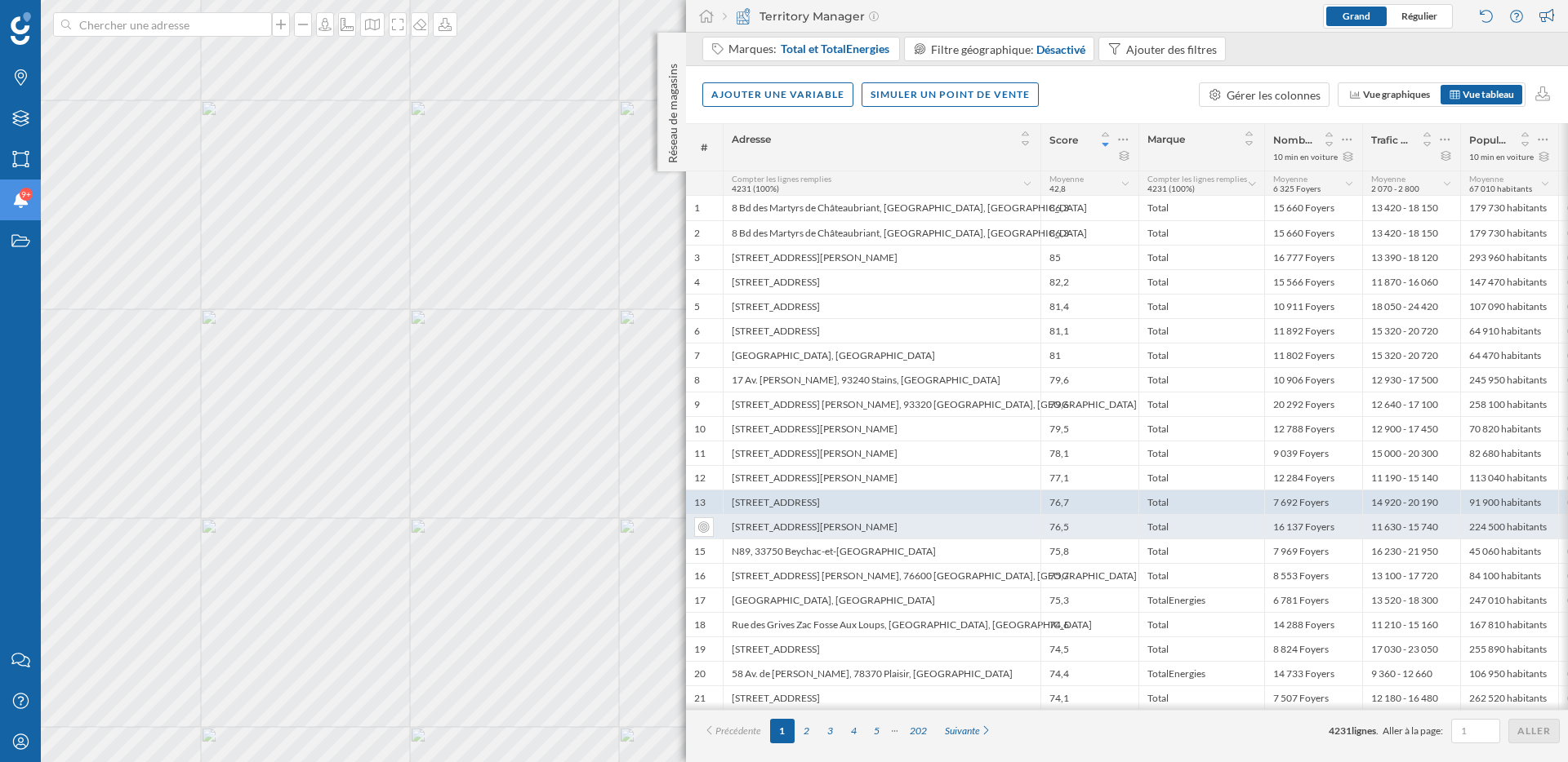
click at [912, 527] on div "185 Bd Jean Mermoz, 93380 Pierrefitte-sur-Seine" at bounding box center [881, 527] width 318 height 25
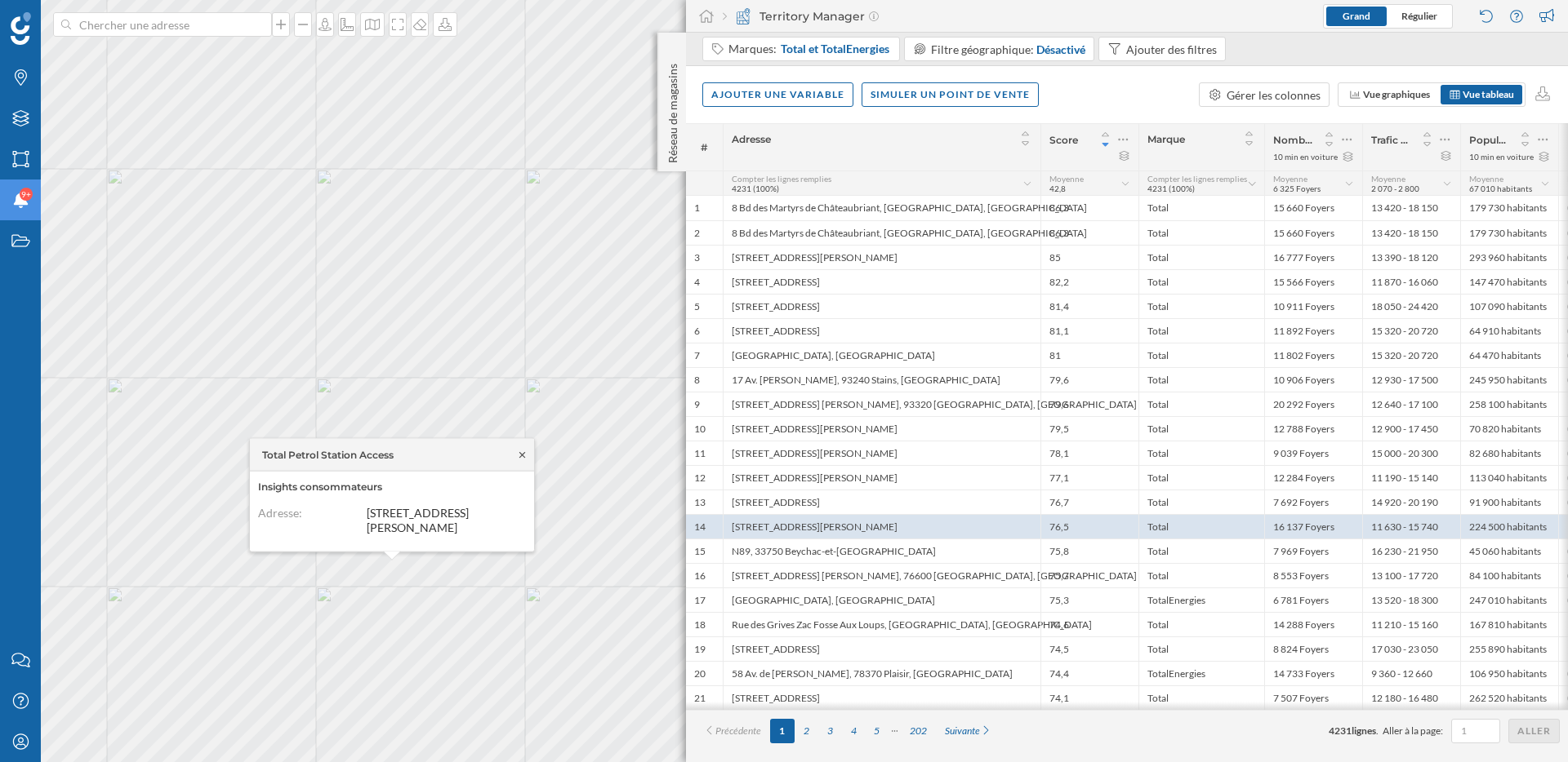
click at [519, 452] on icon at bounding box center [522, 455] width 12 height 10
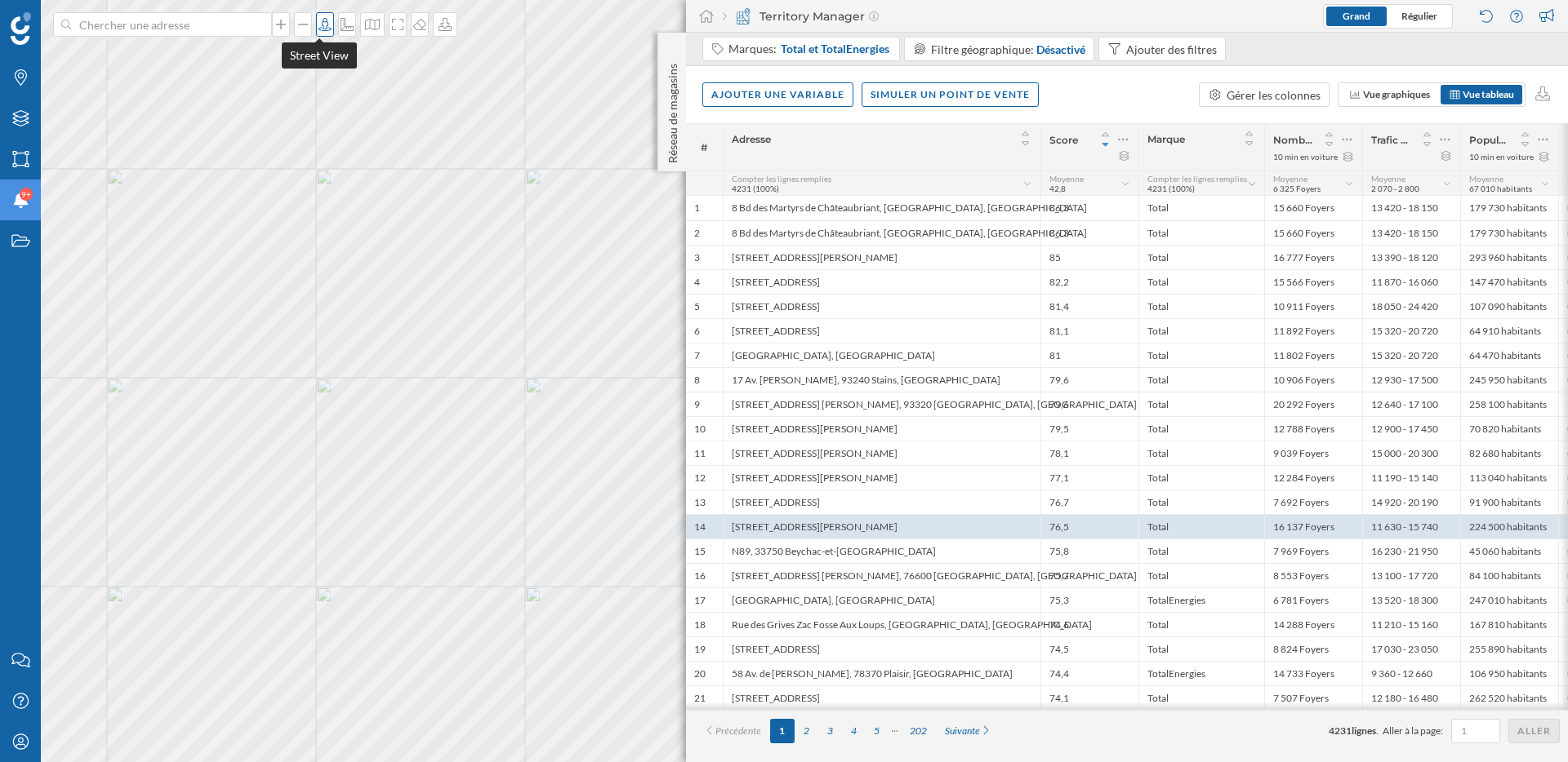
click at [320, 24] on icon at bounding box center [325, 25] width 16 height 13
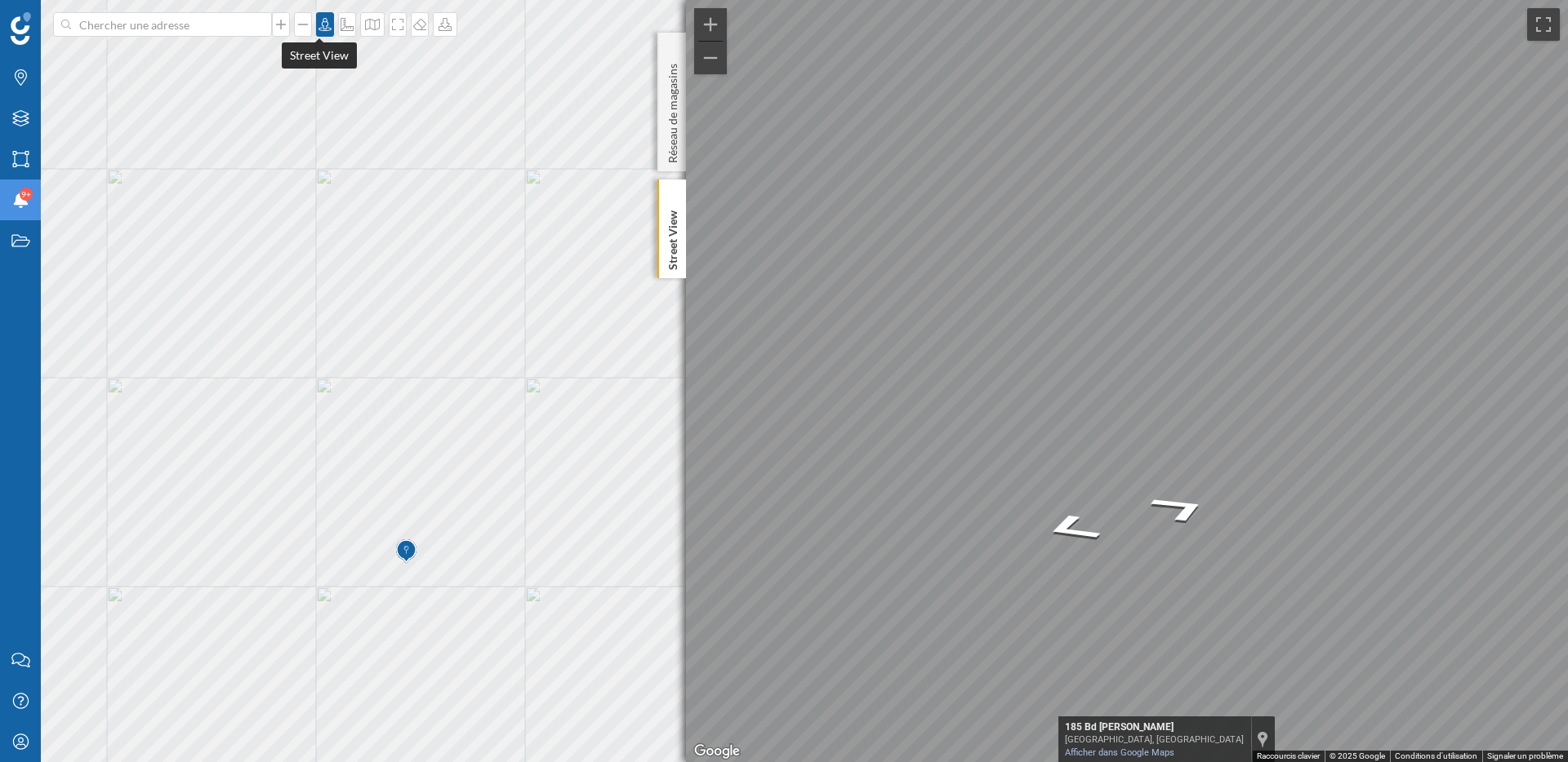
click at [317, 28] on icon at bounding box center [325, 25] width 16 height 13
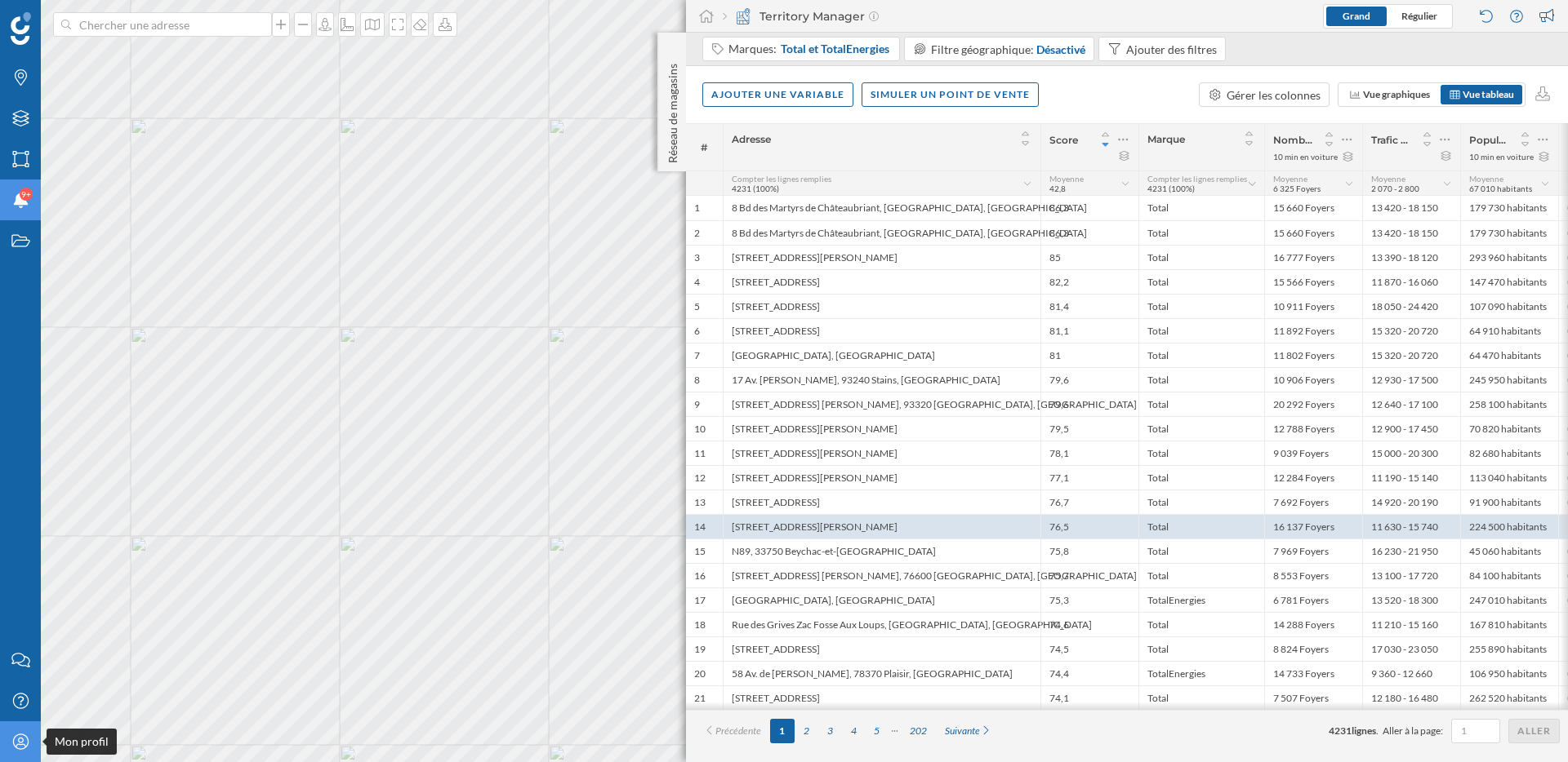
click at [22, 743] on icon "Mon profil" at bounding box center [20, 742] width 20 height 16
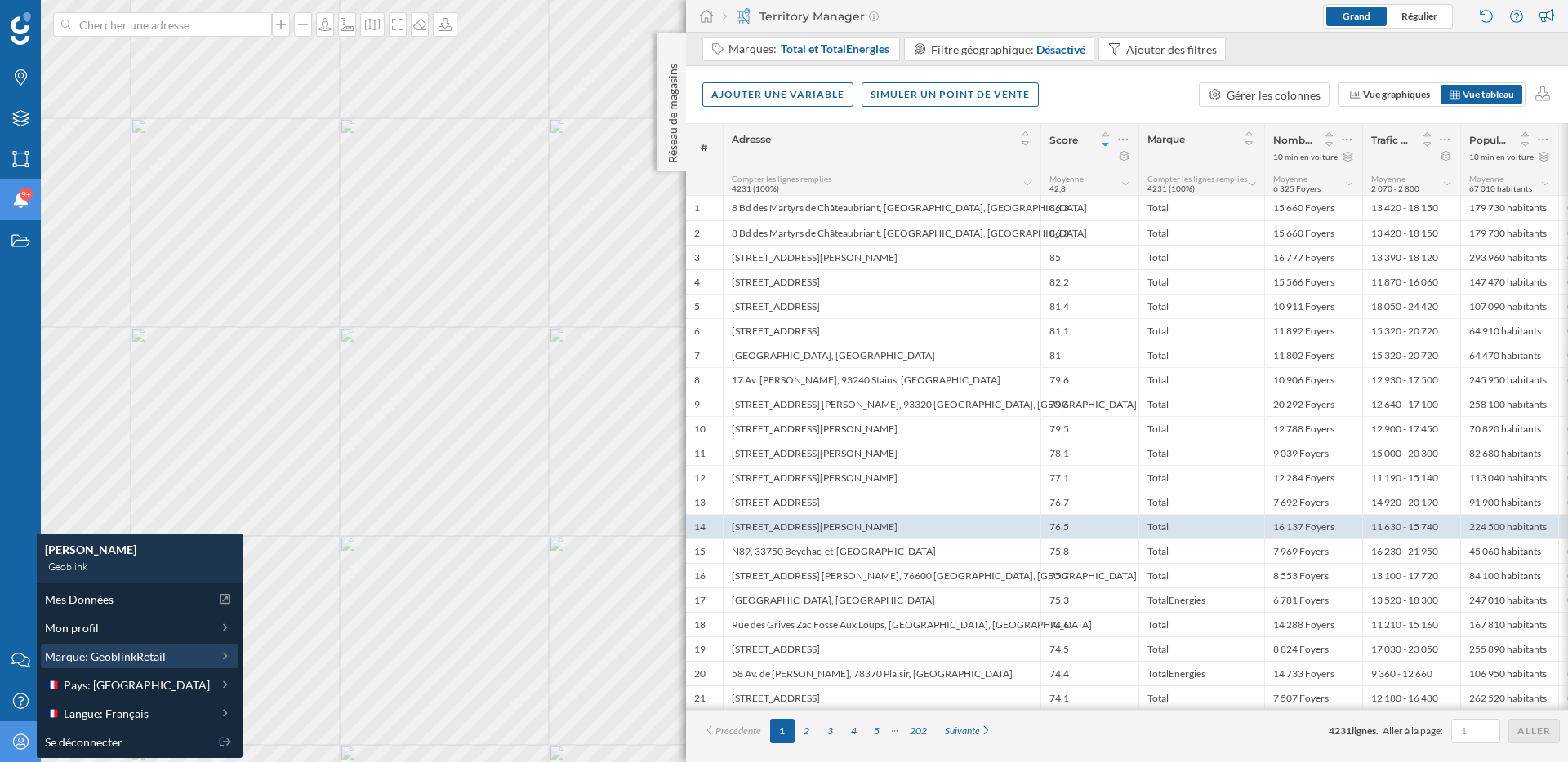
click at [119, 662] on span "Marque: GeoblinkRetail" at bounding box center [106, 656] width 121 height 17
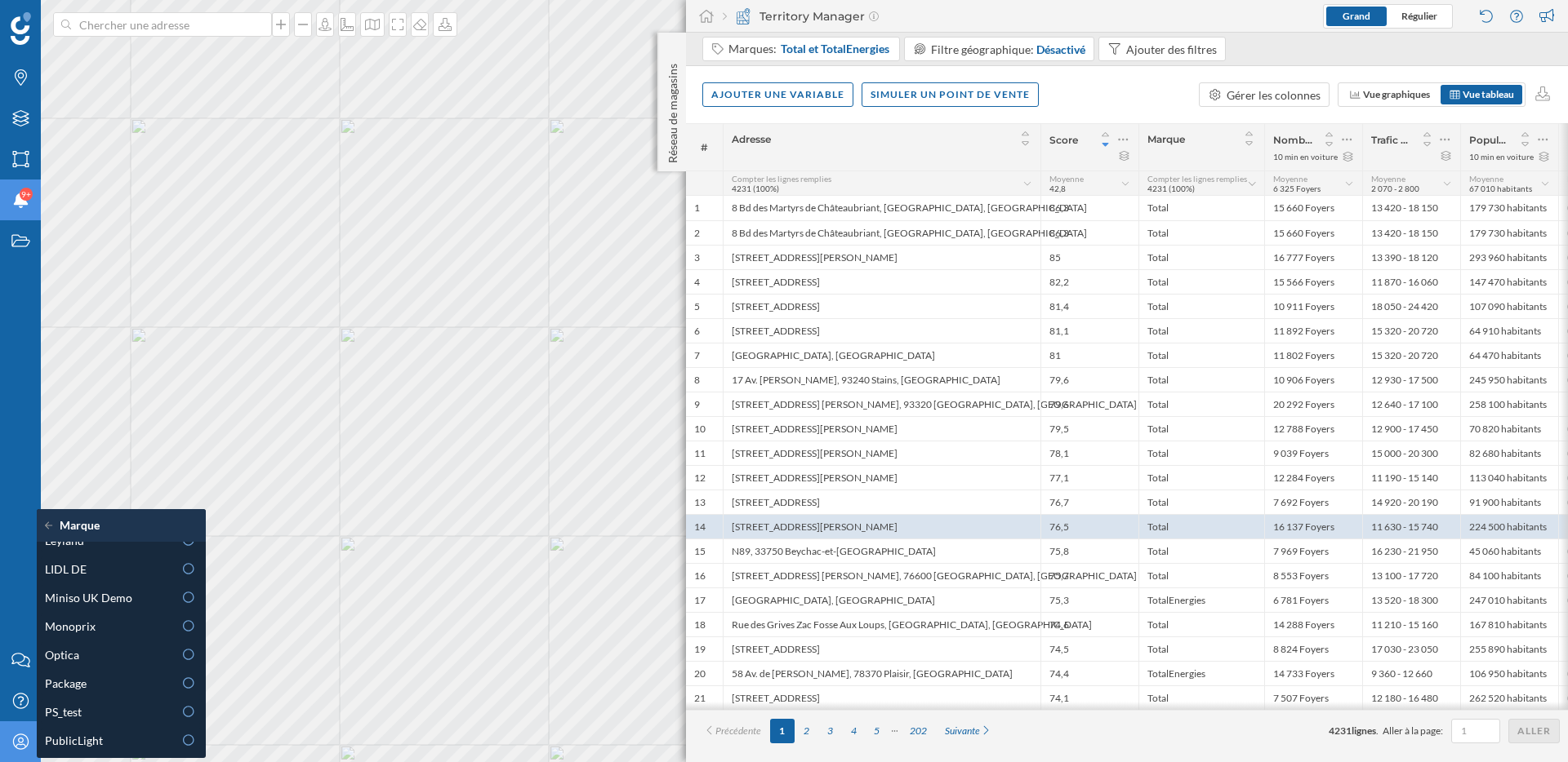
scroll to position [700, 0]
click at [101, 688] on div "Package" at bounding box center [109, 688] width 129 height 17
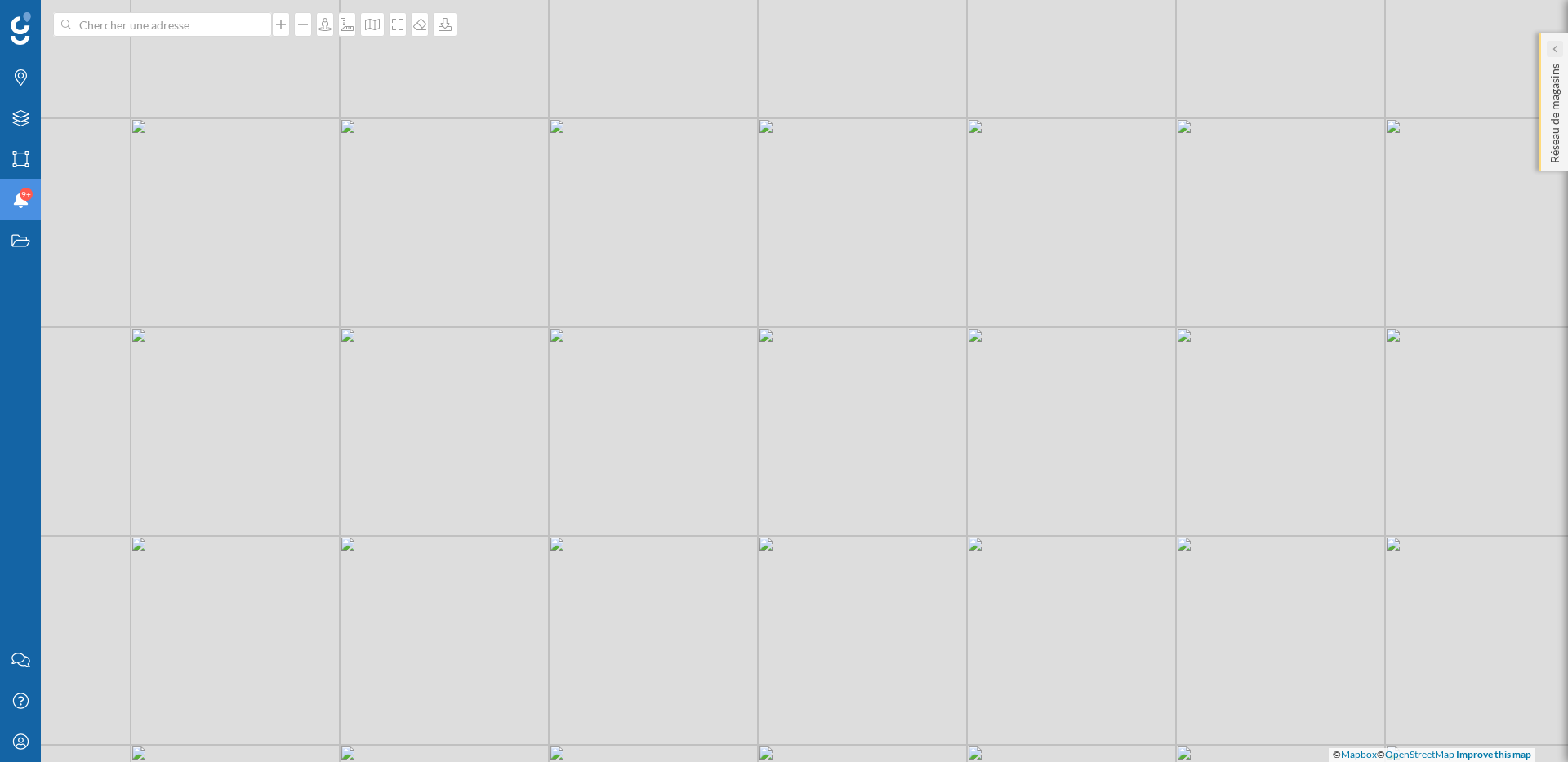
click at [1555, 50] on icon at bounding box center [1555, 49] width 4 height 8
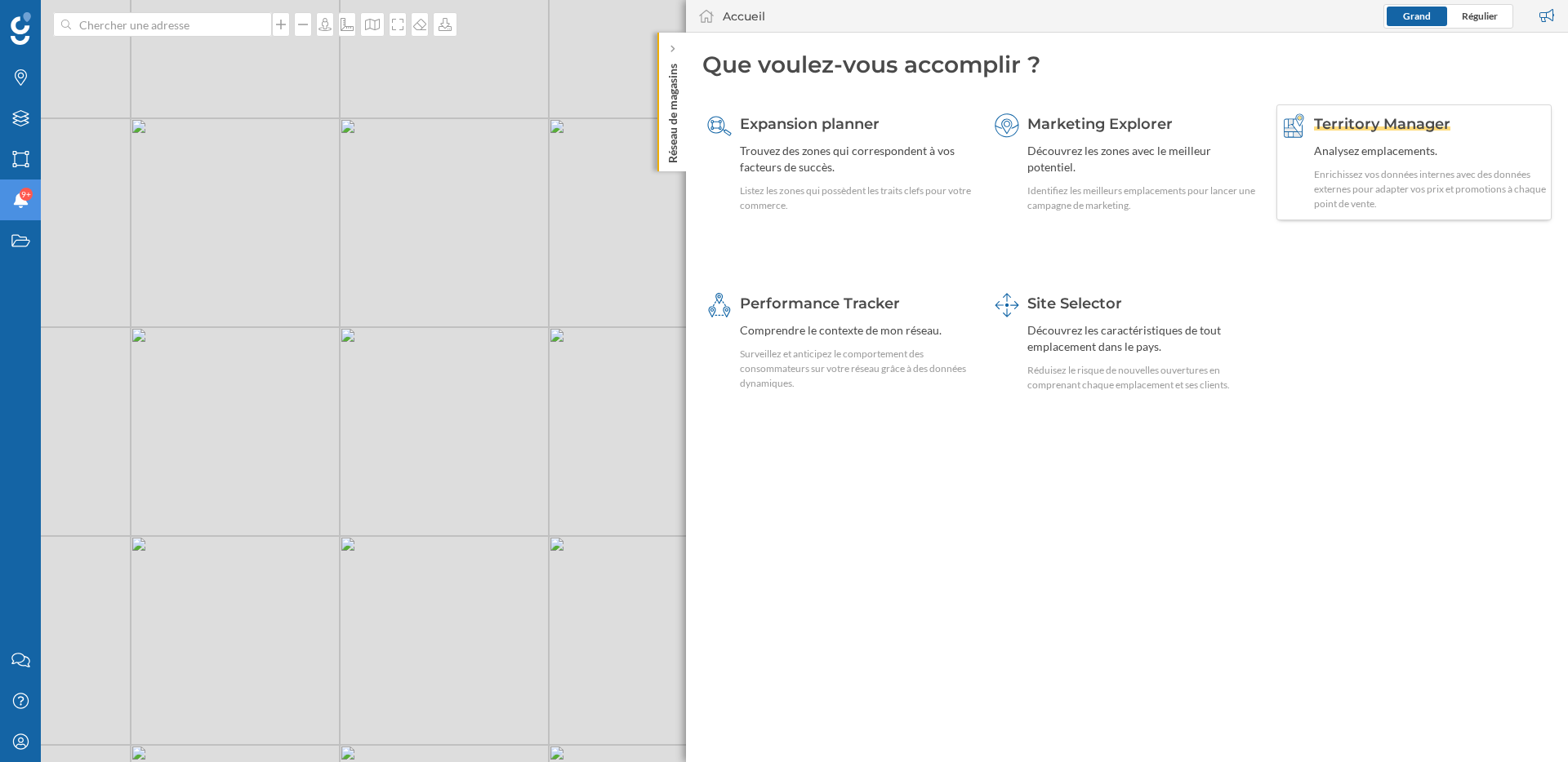
click at [1361, 125] on span "Territory Manager" at bounding box center [1382, 124] width 136 height 18
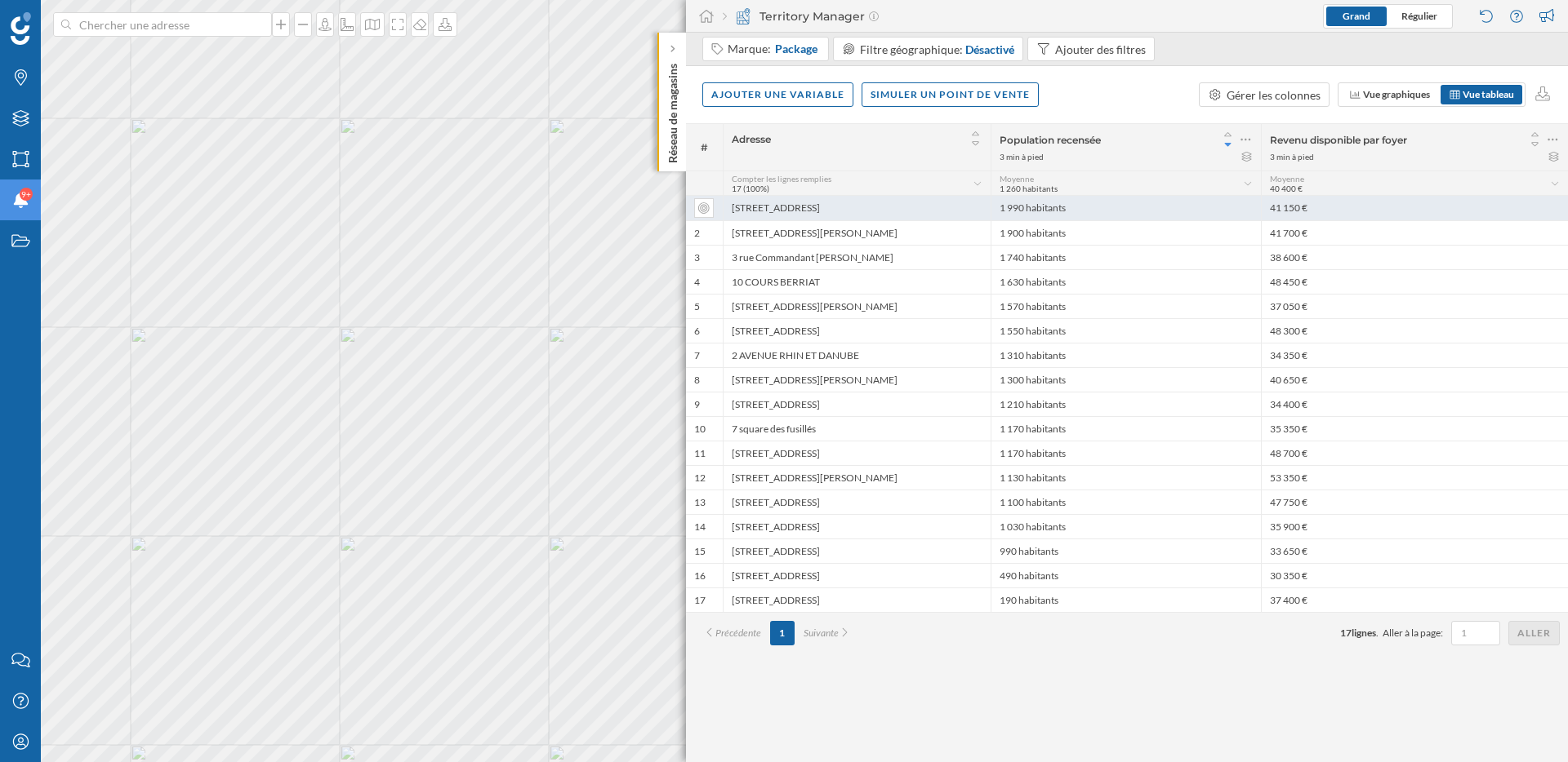
click at [924, 204] on div "13 avenue Albert 1er de Belgique" at bounding box center [856, 208] width 268 height 25
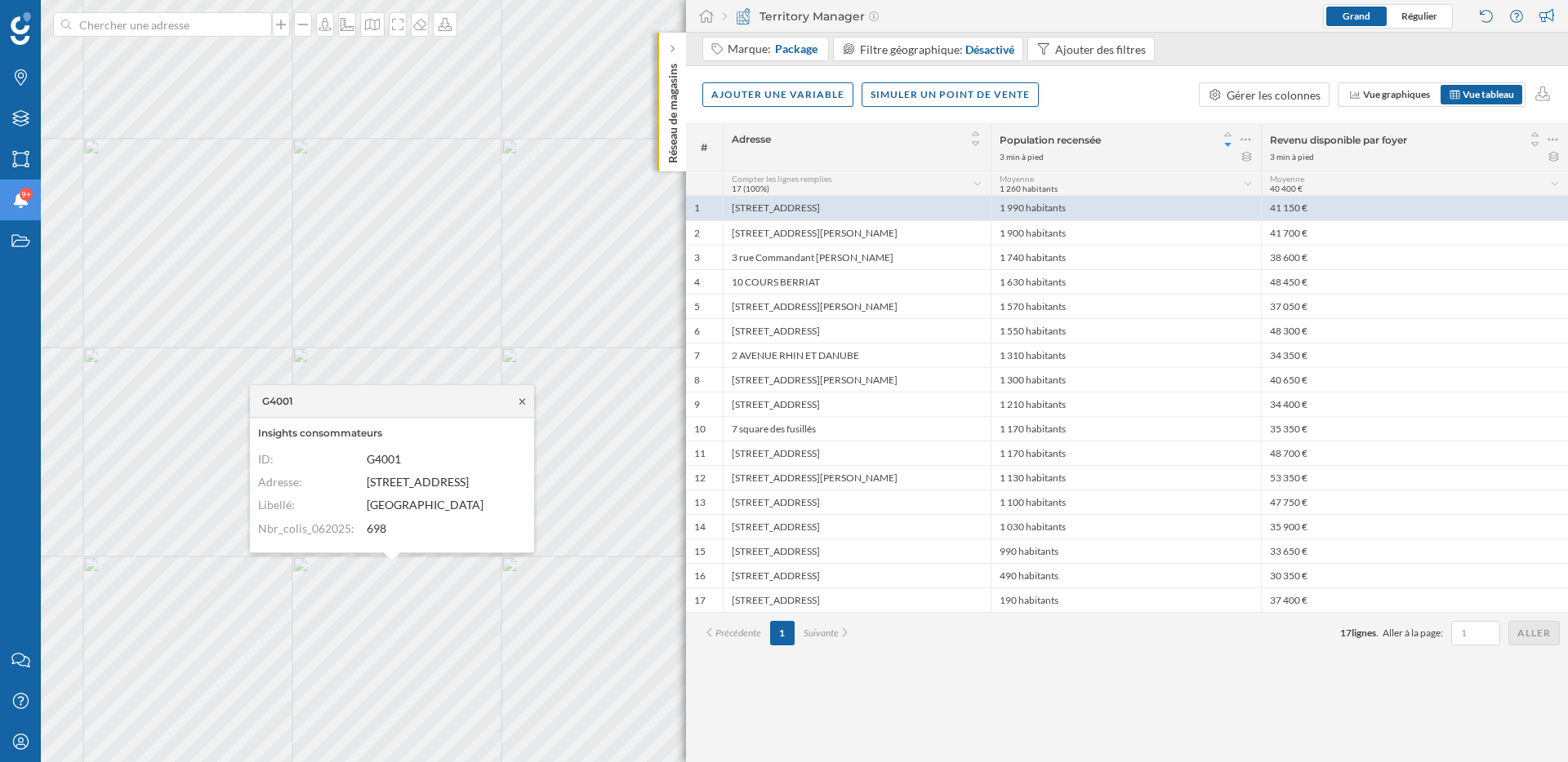
click at [521, 396] on icon at bounding box center [522, 401] width 12 height 10
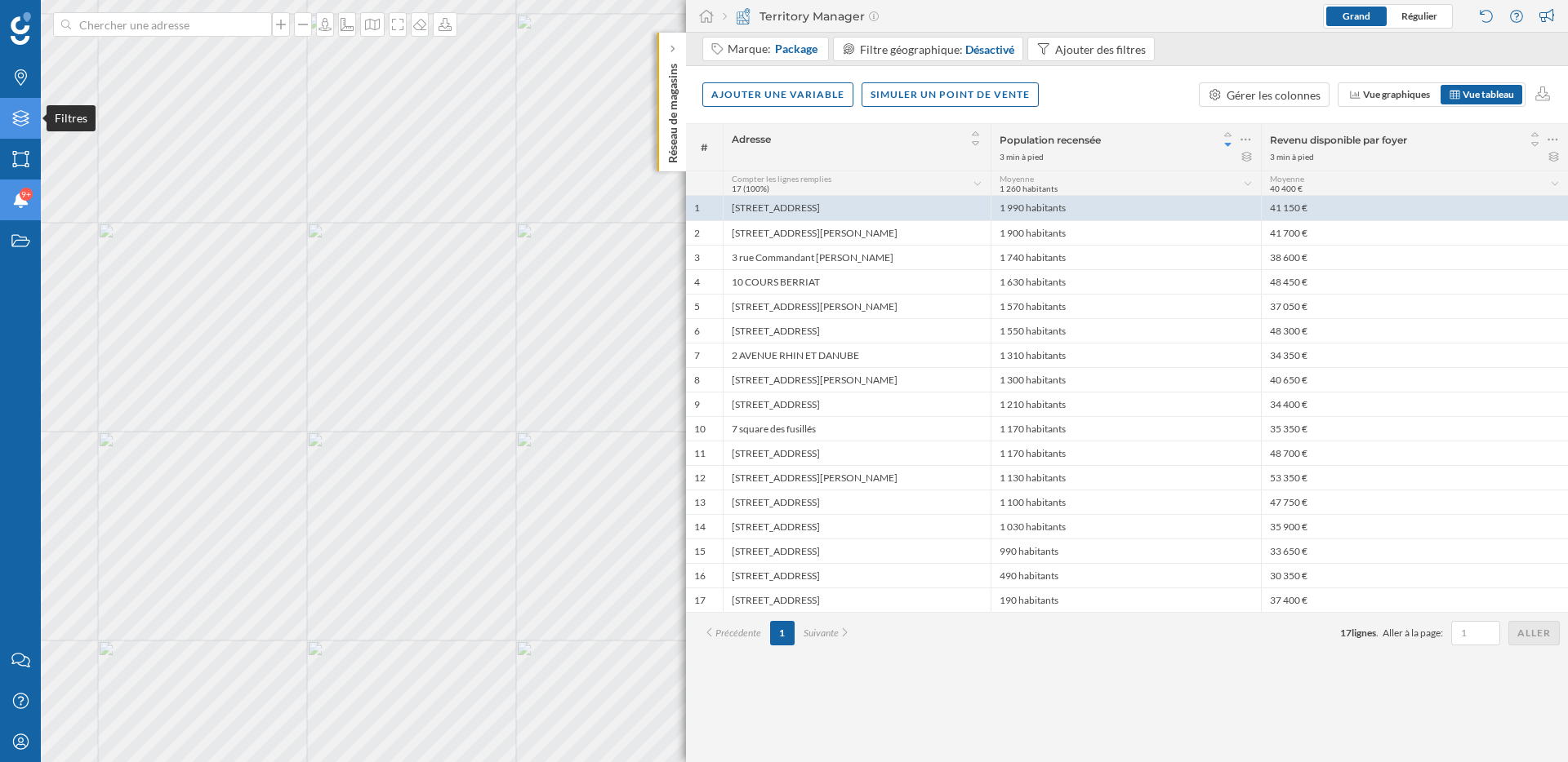
click at [22, 123] on icon "Filtres" at bounding box center [20, 118] width 20 height 16
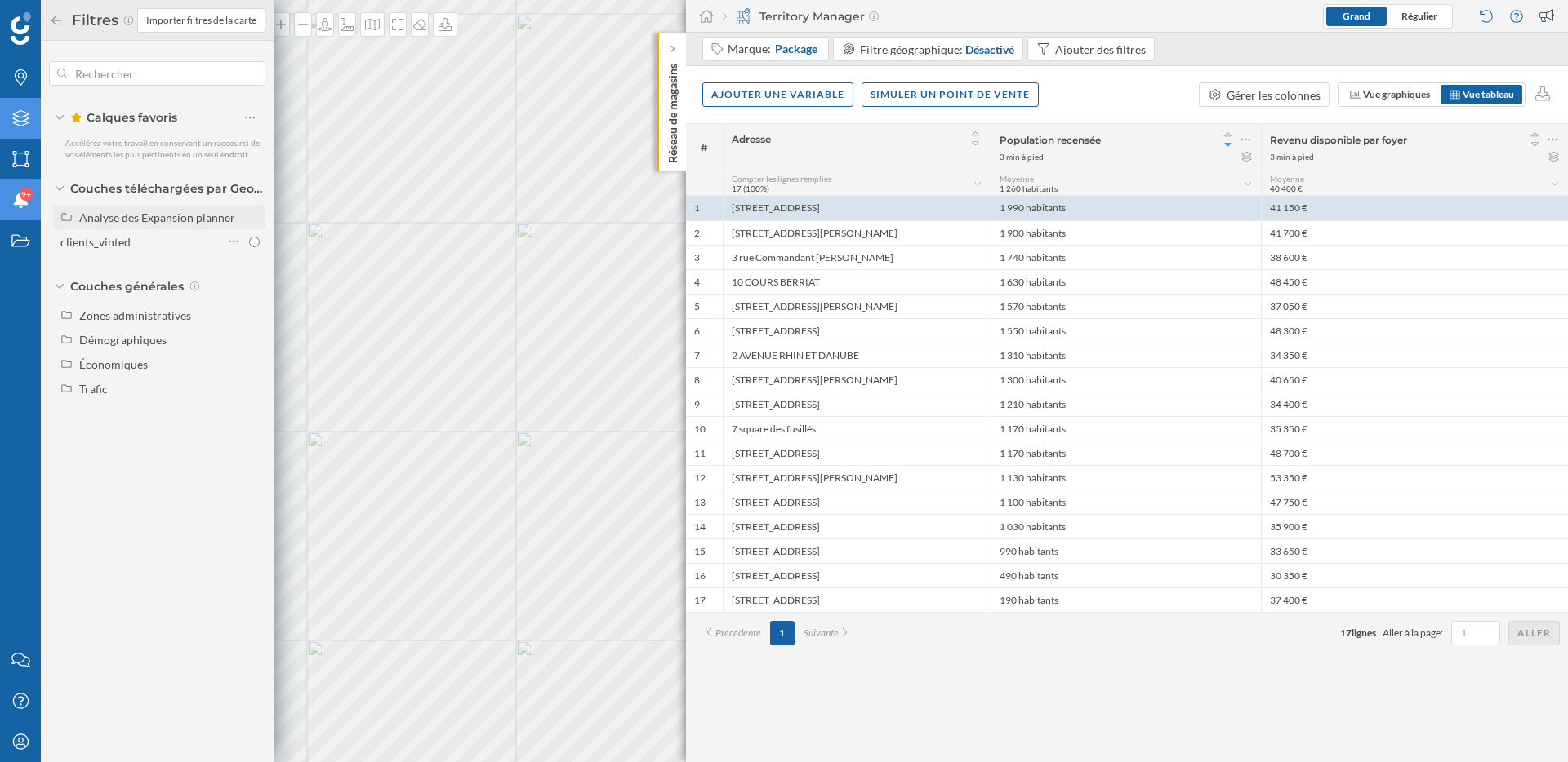
click at [112, 219] on div "Analyse des Expansion planner" at bounding box center [157, 217] width 156 height 13
click at [112, 240] on div "Expansion" at bounding box center [110, 242] width 52 height 13
click at [249, 240] on input "Expansion" at bounding box center [253, 242] width 11 height 11
radio input "true"
click at [120, 218] on div "Analyse des Expansion planner" at bounding box center [157, 217] width 156 height 13
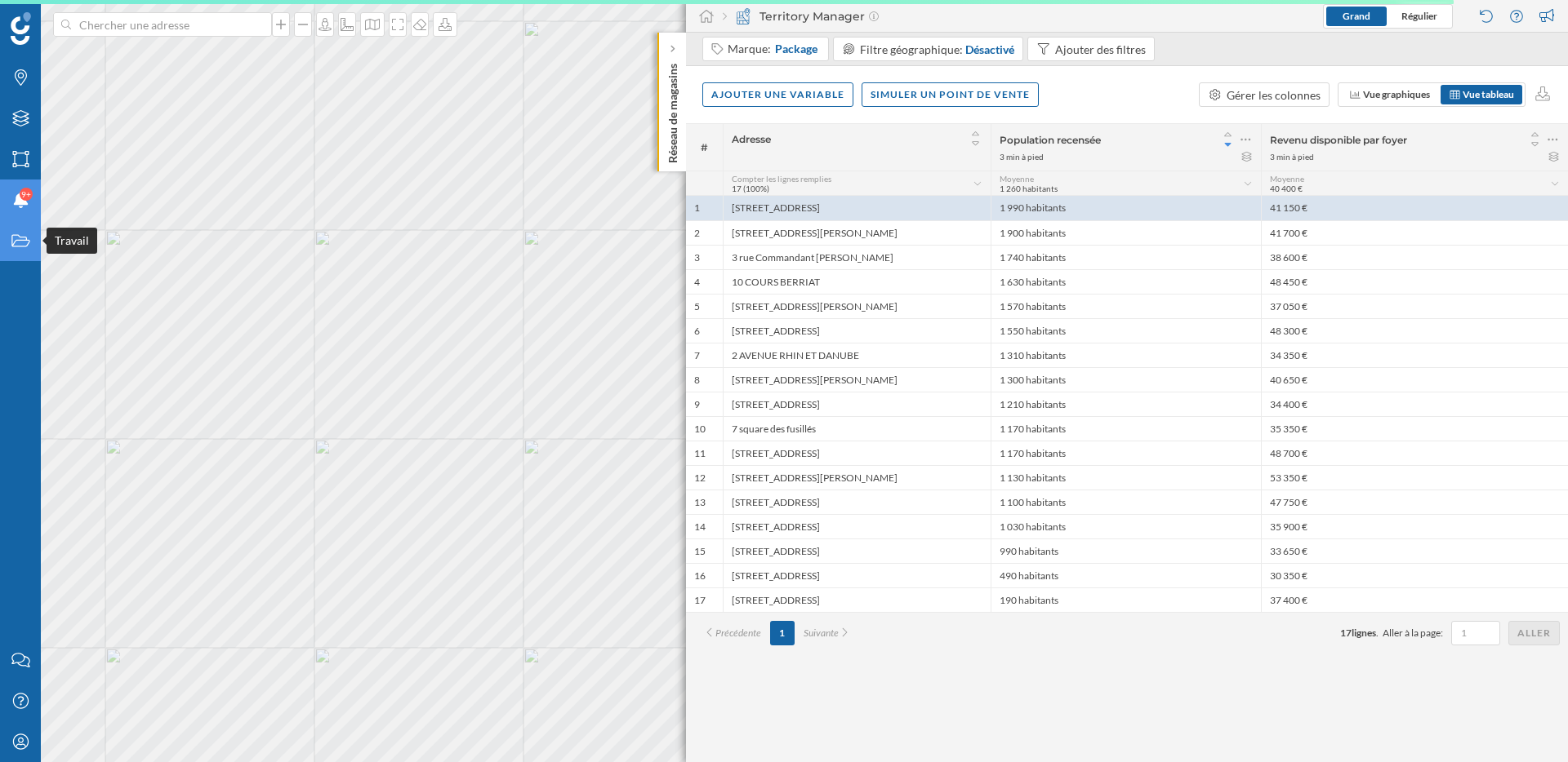
click at [13, 243] on icon at bounding box center [20, 241] width 18 height 12
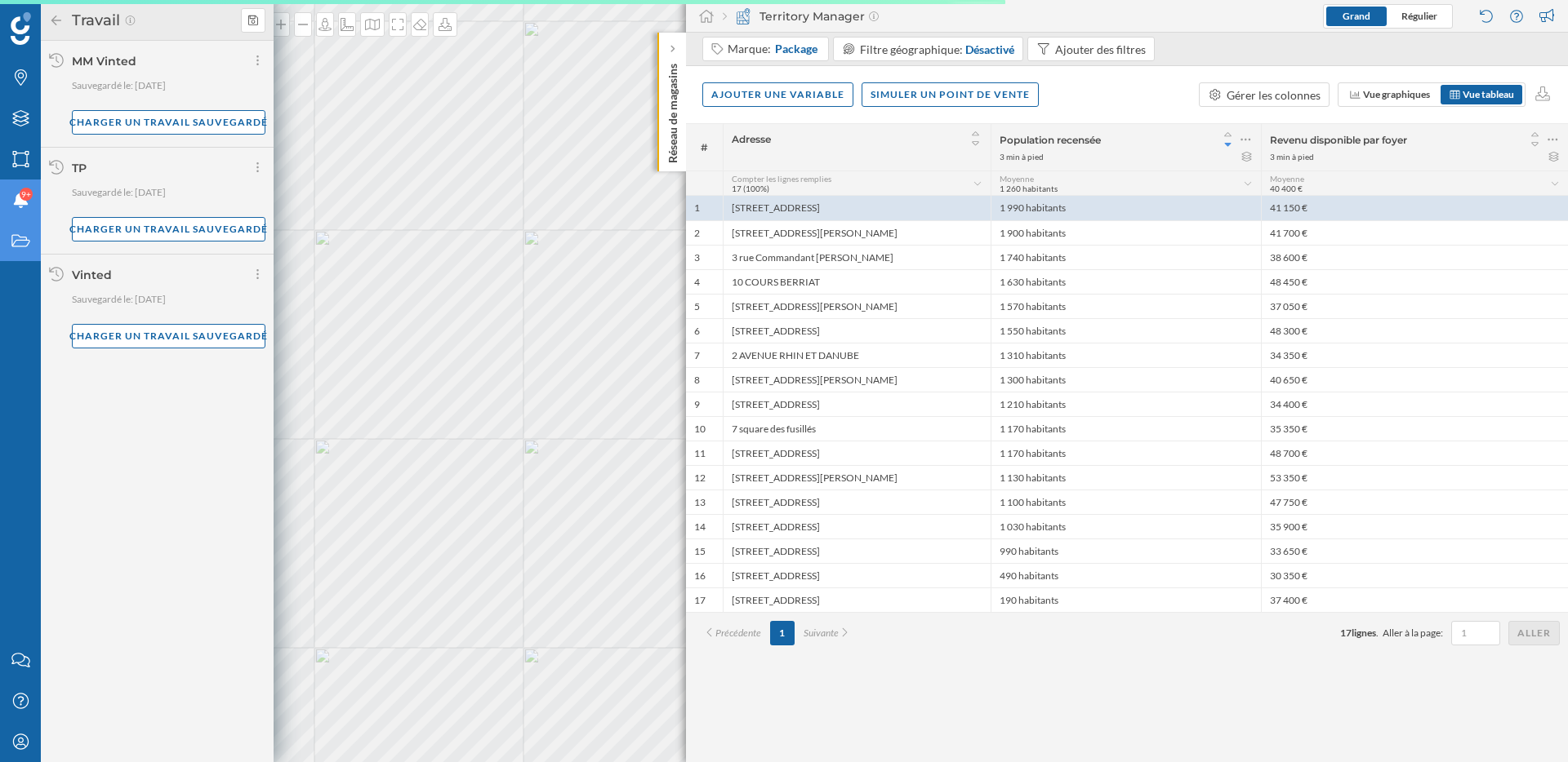
click at [13, 243] on icon "Travail" at bounding box center [20, 240] width 20 height 16
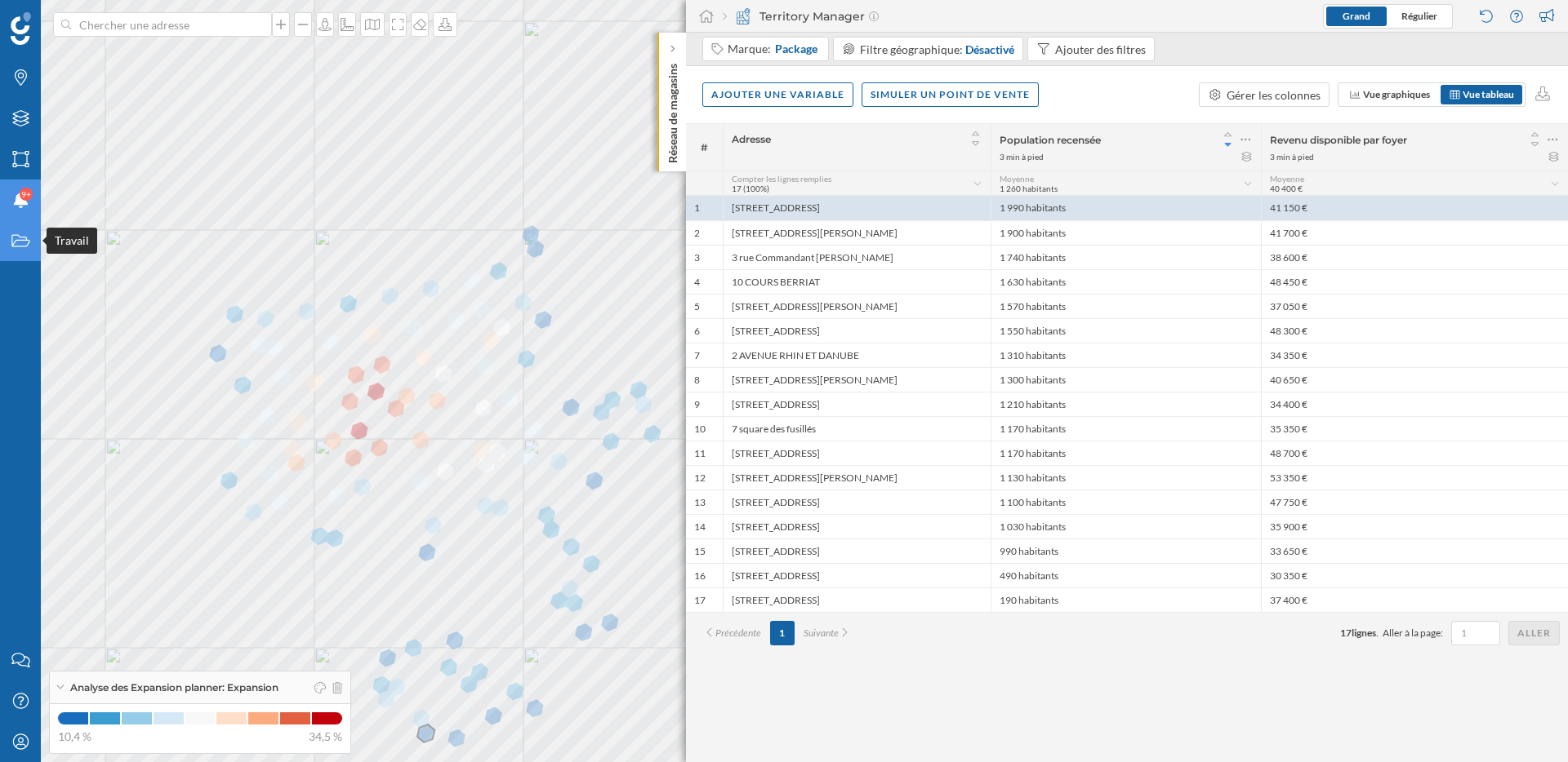
click at [9, 242] on div "Travail" at bounding box center [20, 241] width 41 height 41
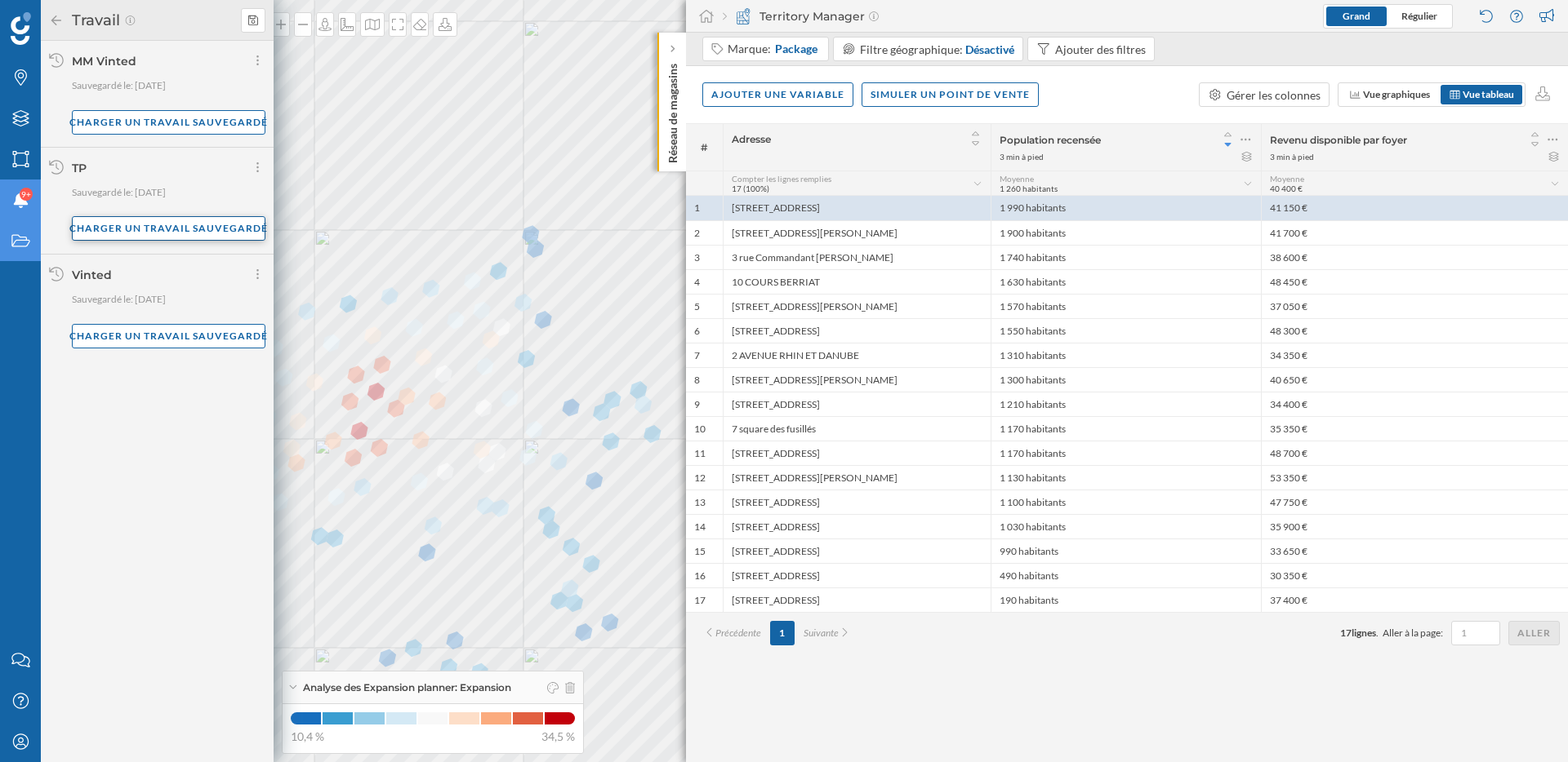
click at [131, 228] on div "Charger un travail sauvegardé" at bounding box center [169, 228] width 194 height 25
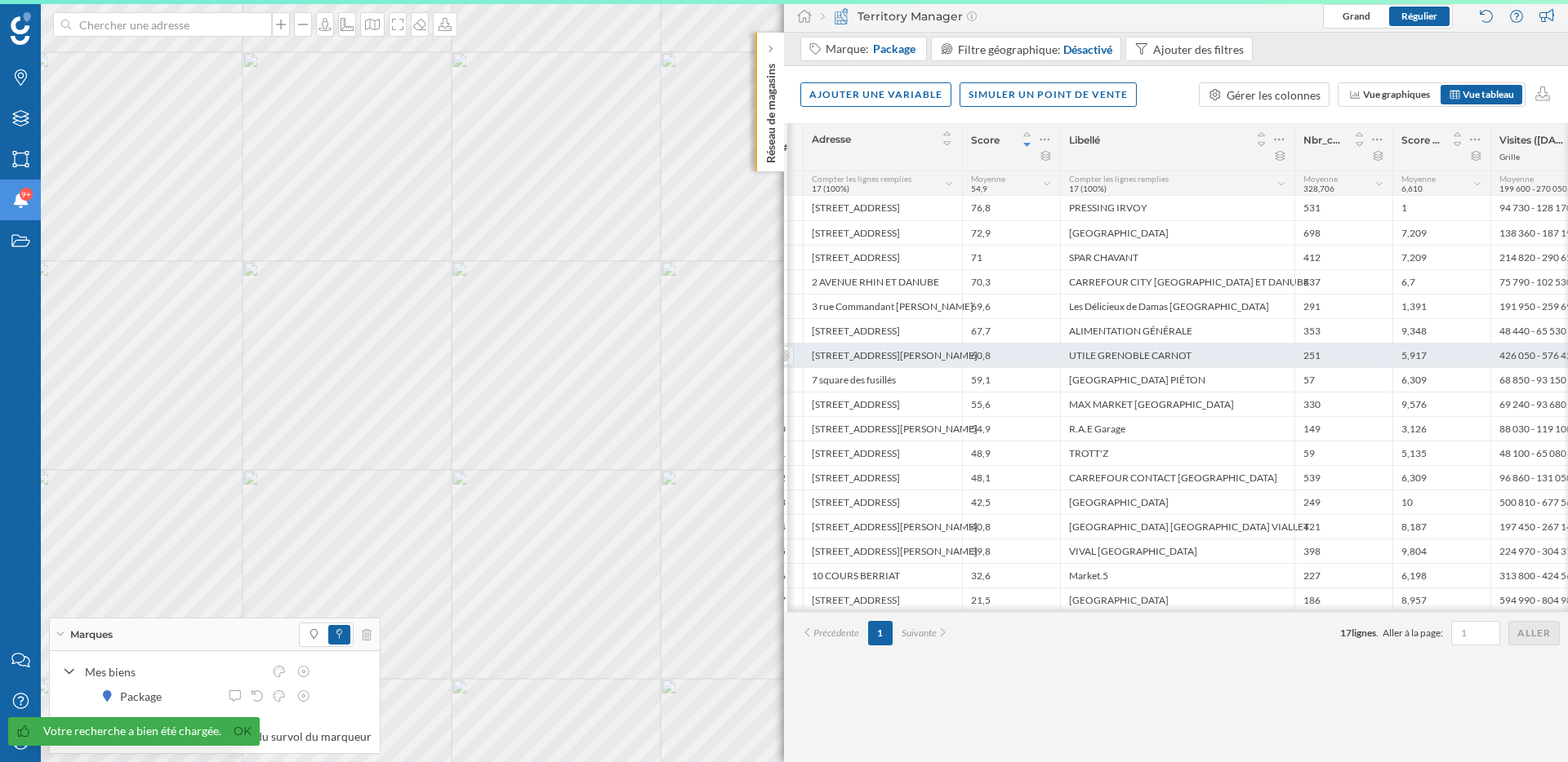
scroll to position [0, 21]
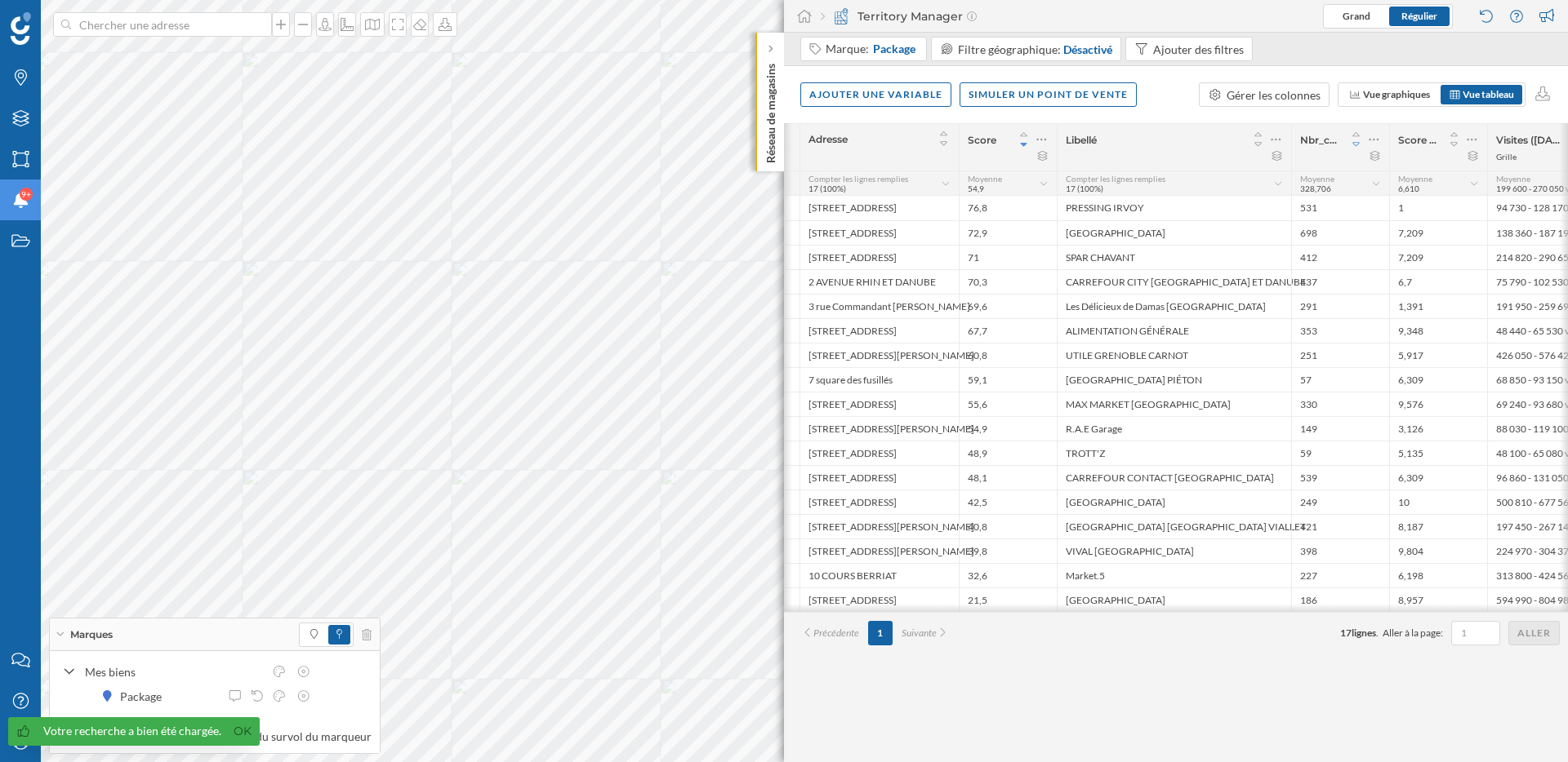
click at [1361, 145] on icon at bounding box center [1356, 145] width 14 height 12
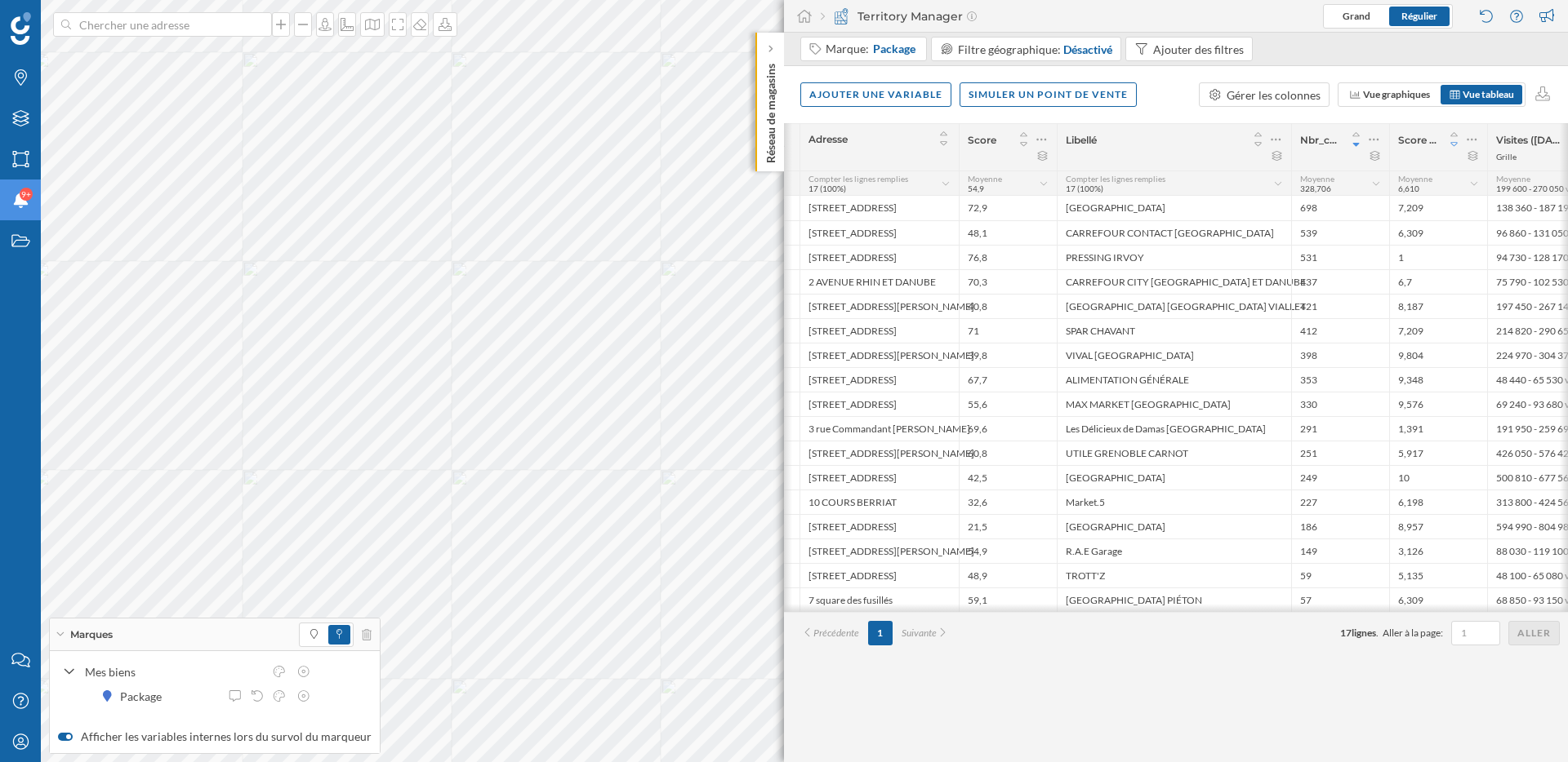
click at [1455, 144] on icon at bounding box center [1454, 145] width 14 height 12
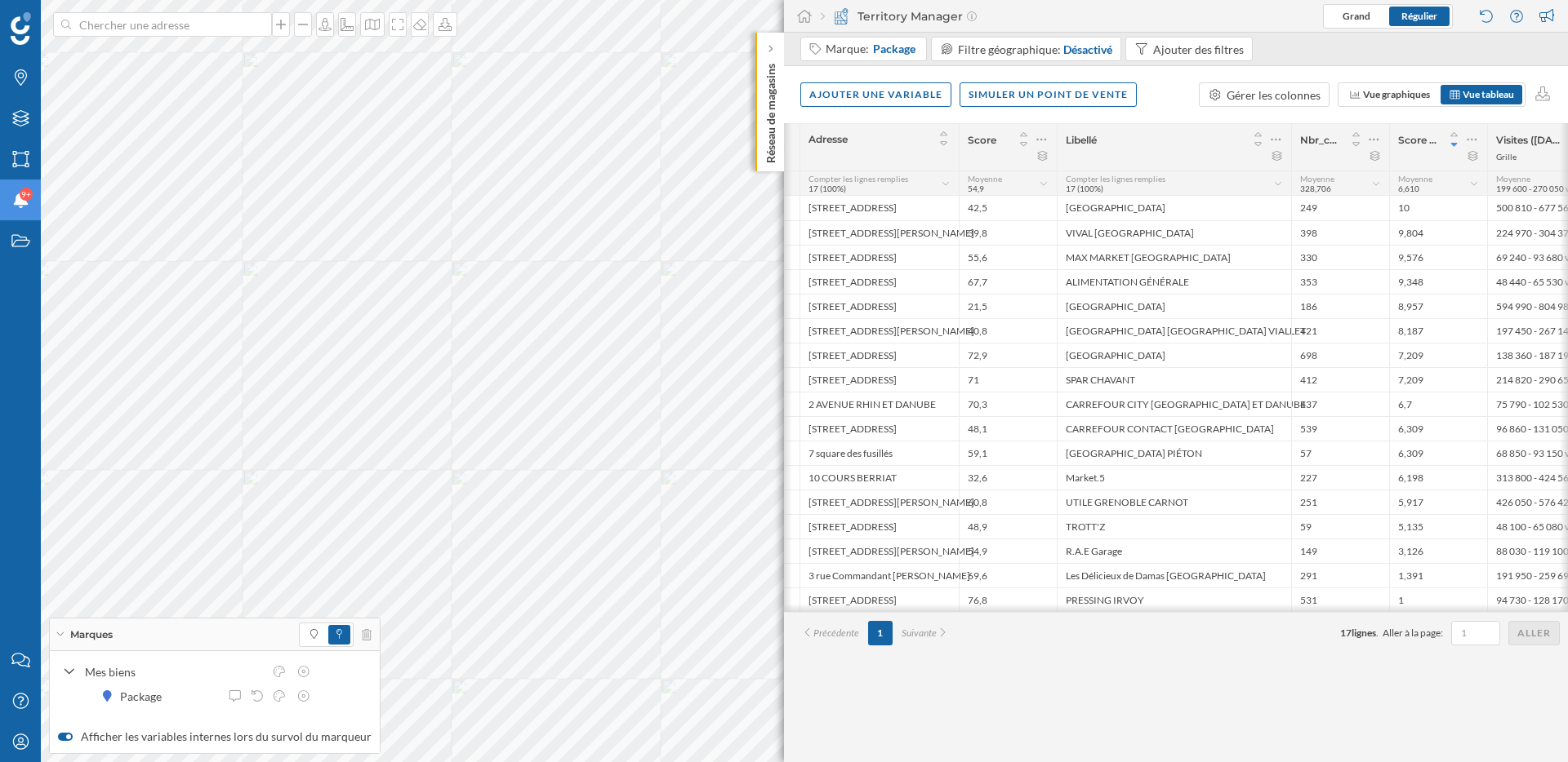
click at [1455, 144] on icon at bounding box center [1453, 145] width 7 height 4
click at [1025, 145] on icon at bounding box center [1024, 145] width 14 height 12
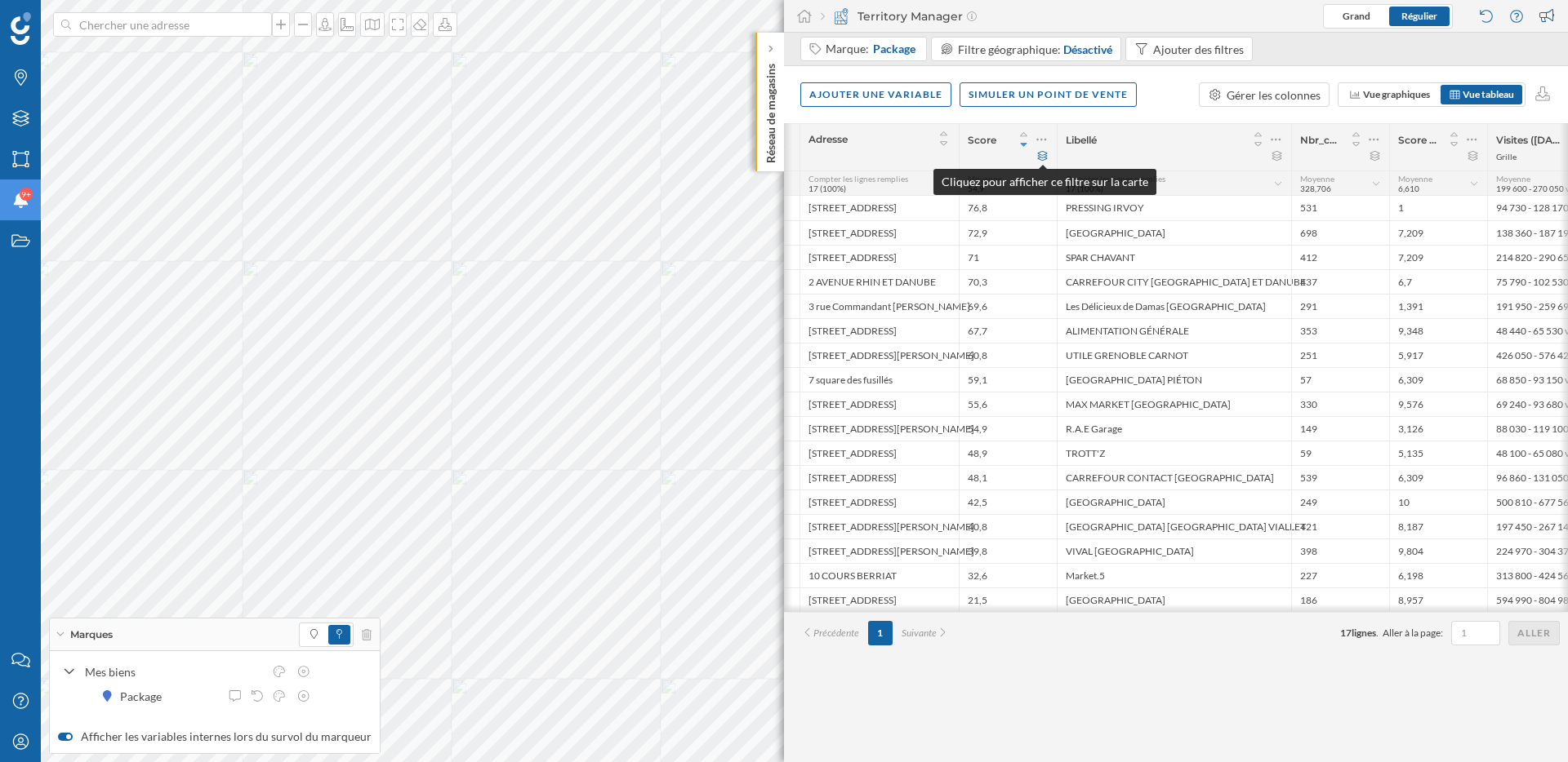
click at [1044, 155] on icon at bounding box center [1042, 155] width 12 height 10
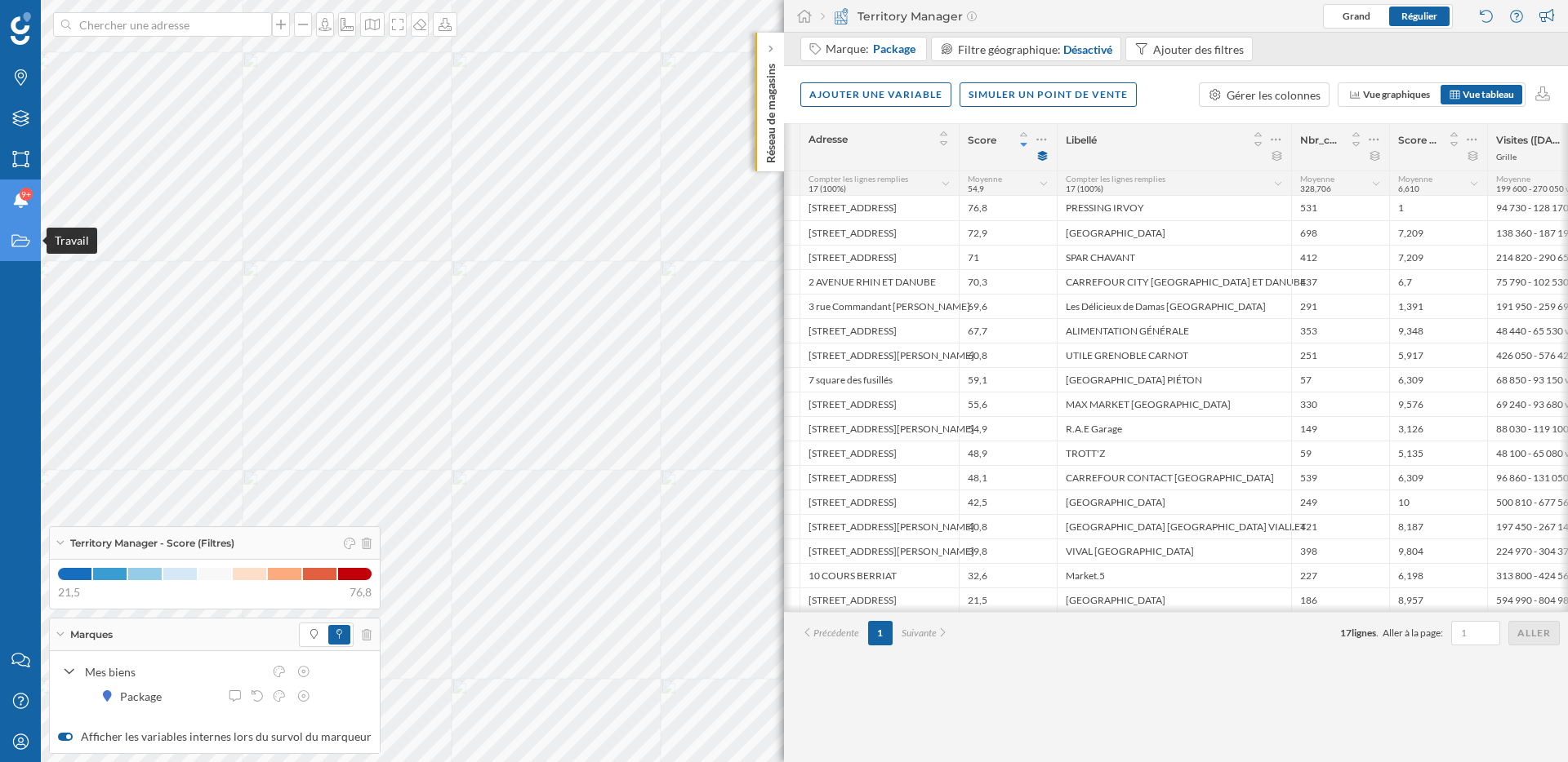
click at [20, 248] on icon "Travail" at bounding box center [20, 240] width 20 height 16
click at [905, 49] on span "Package" at bounding box center [894, 49] width 42 height 16
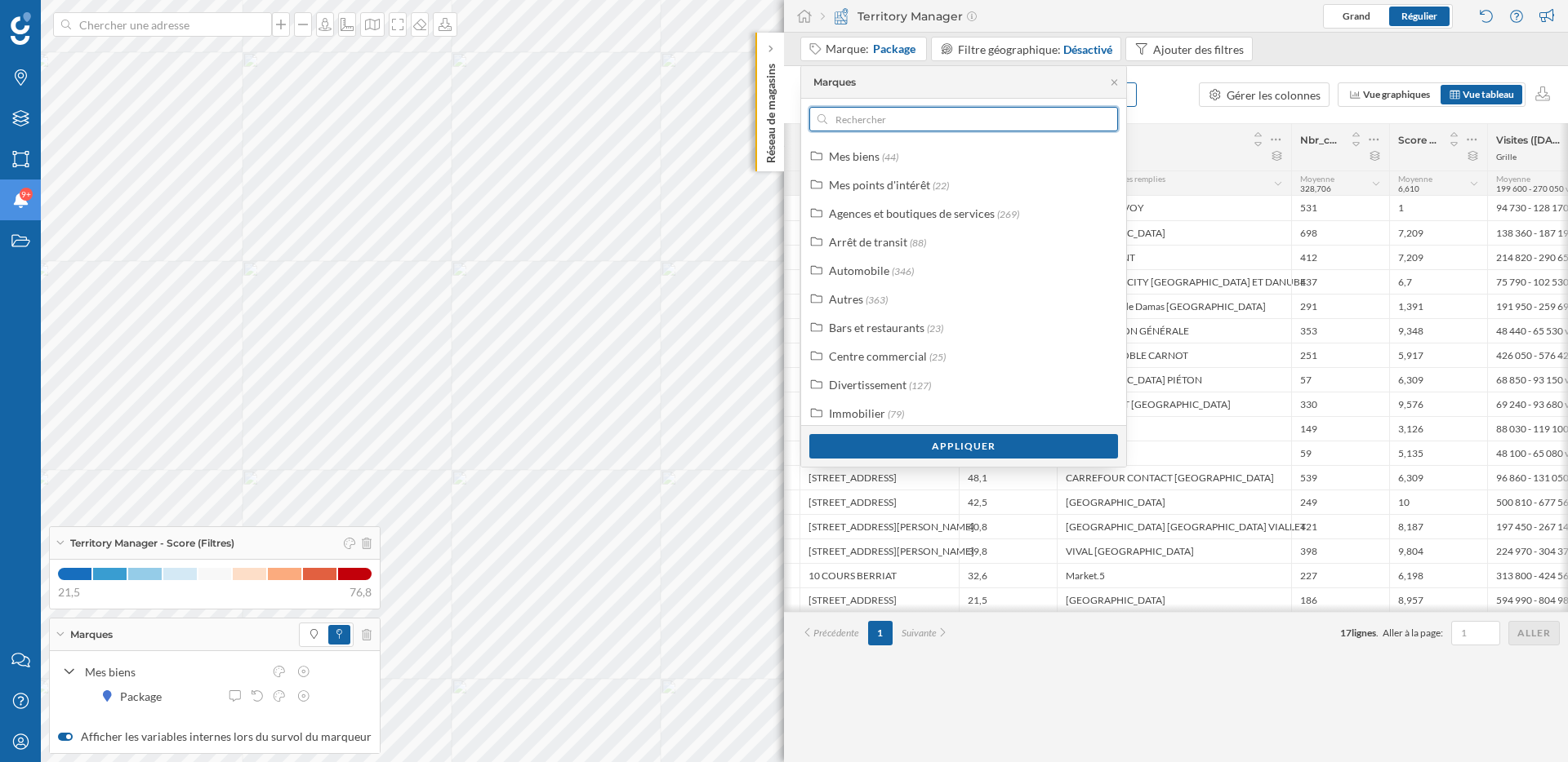
click at [855, 117] on input "text" at bounding box center [964, 119] width 273 height 25
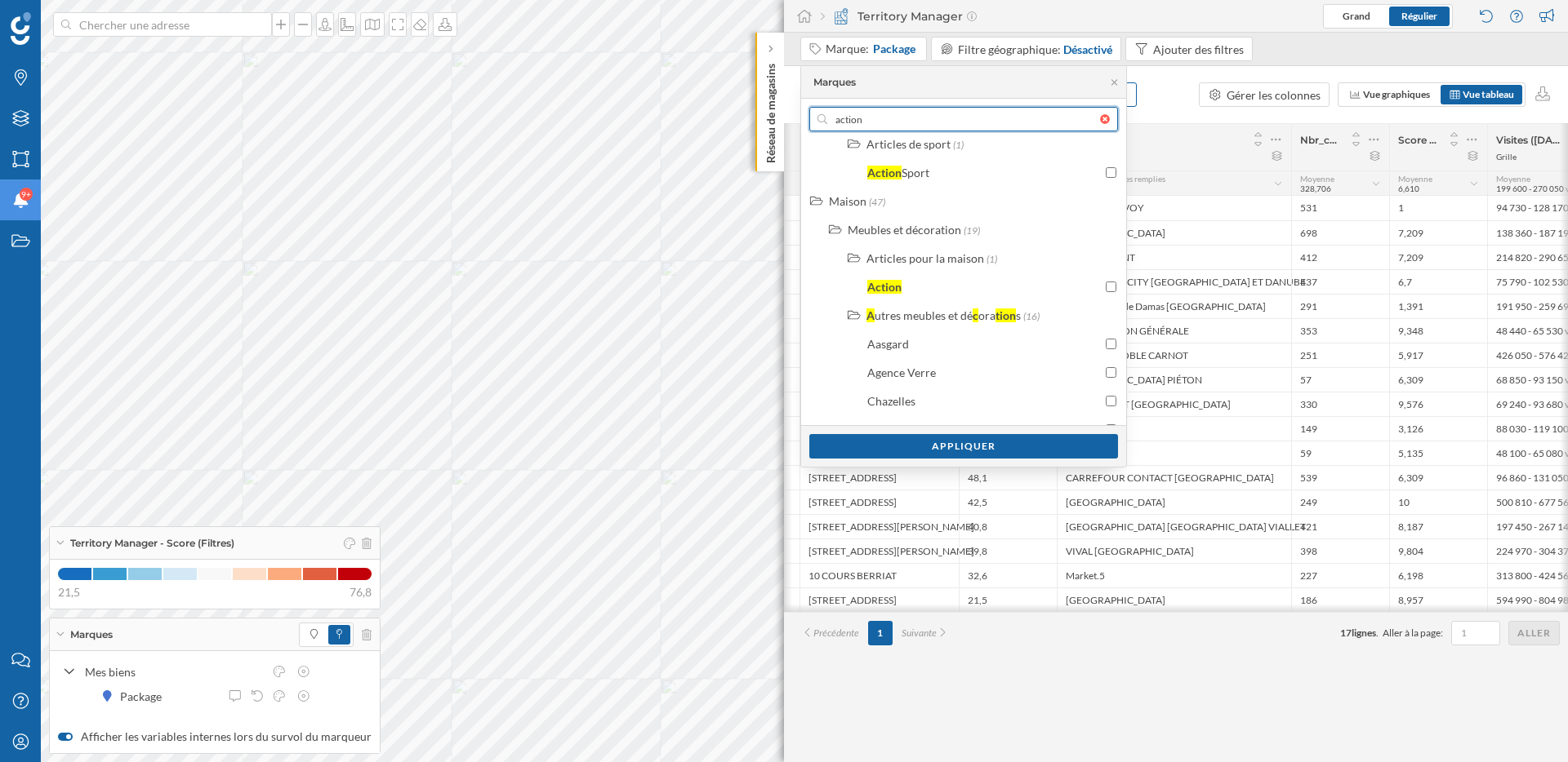
scroll to position [1796, 0]
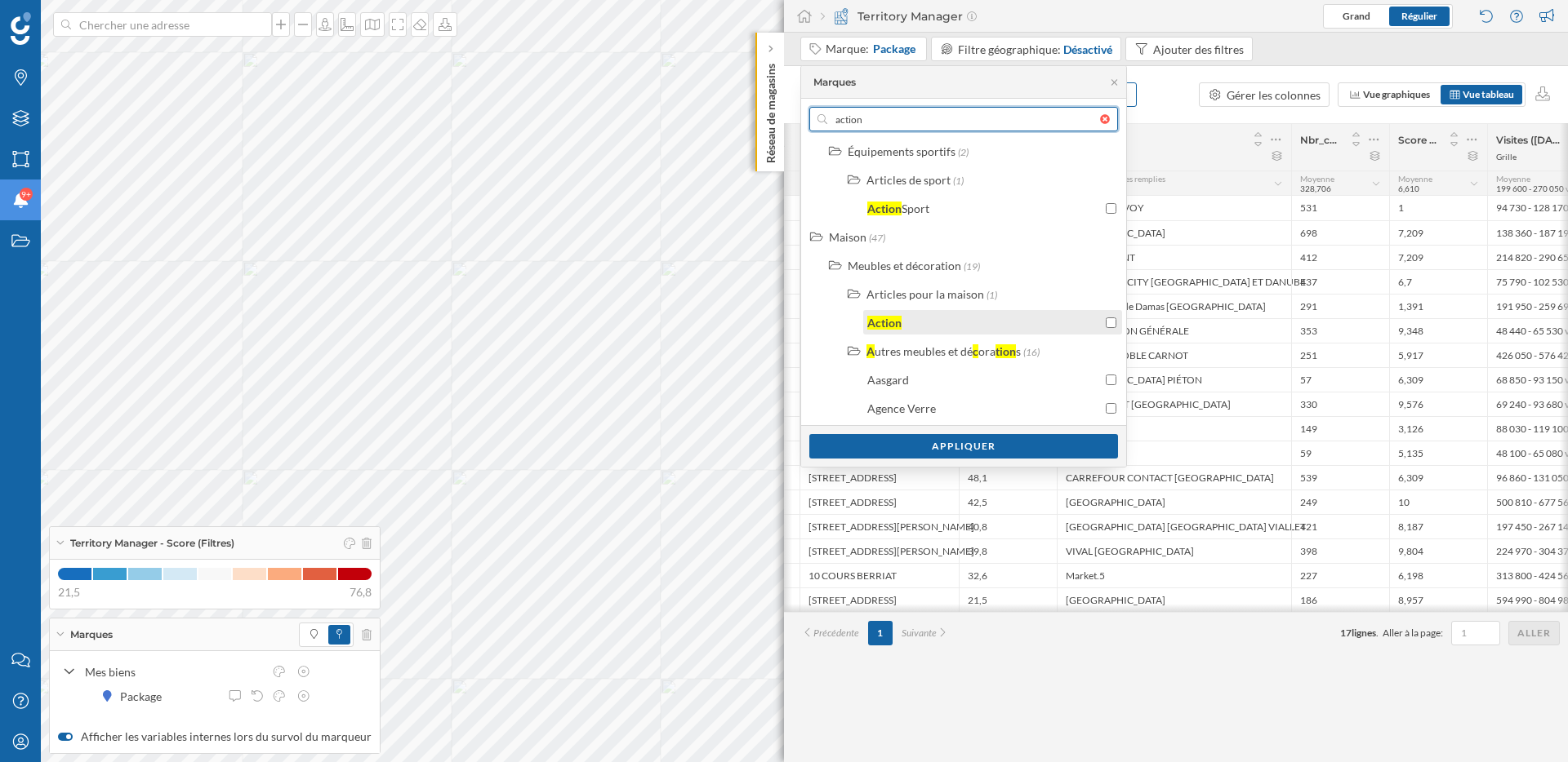
type input "action"
click at [909, 320] on div "Action" at bounding box center [984, 322] width 234 height 17
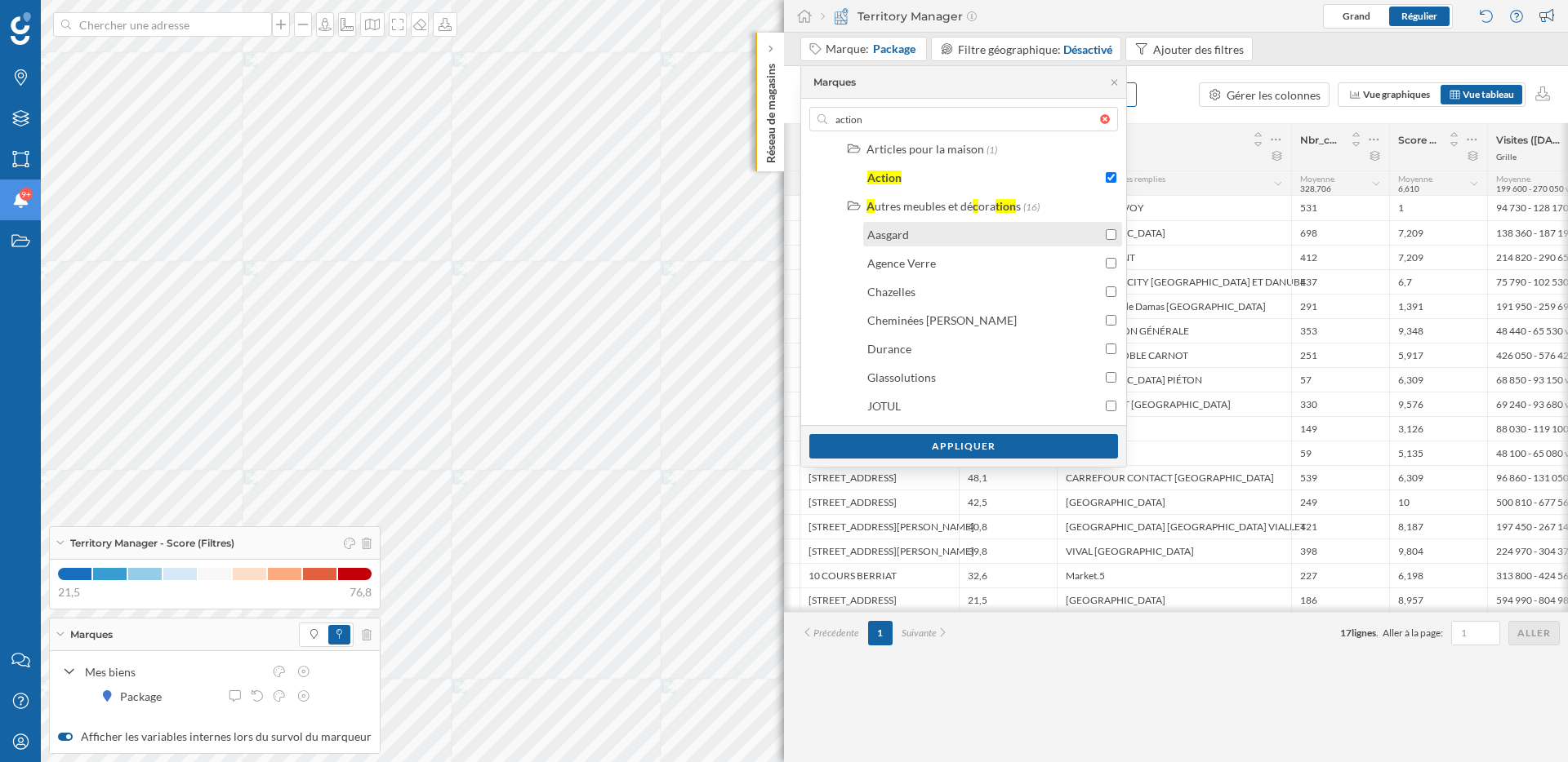
scroll to position [2004, 0]
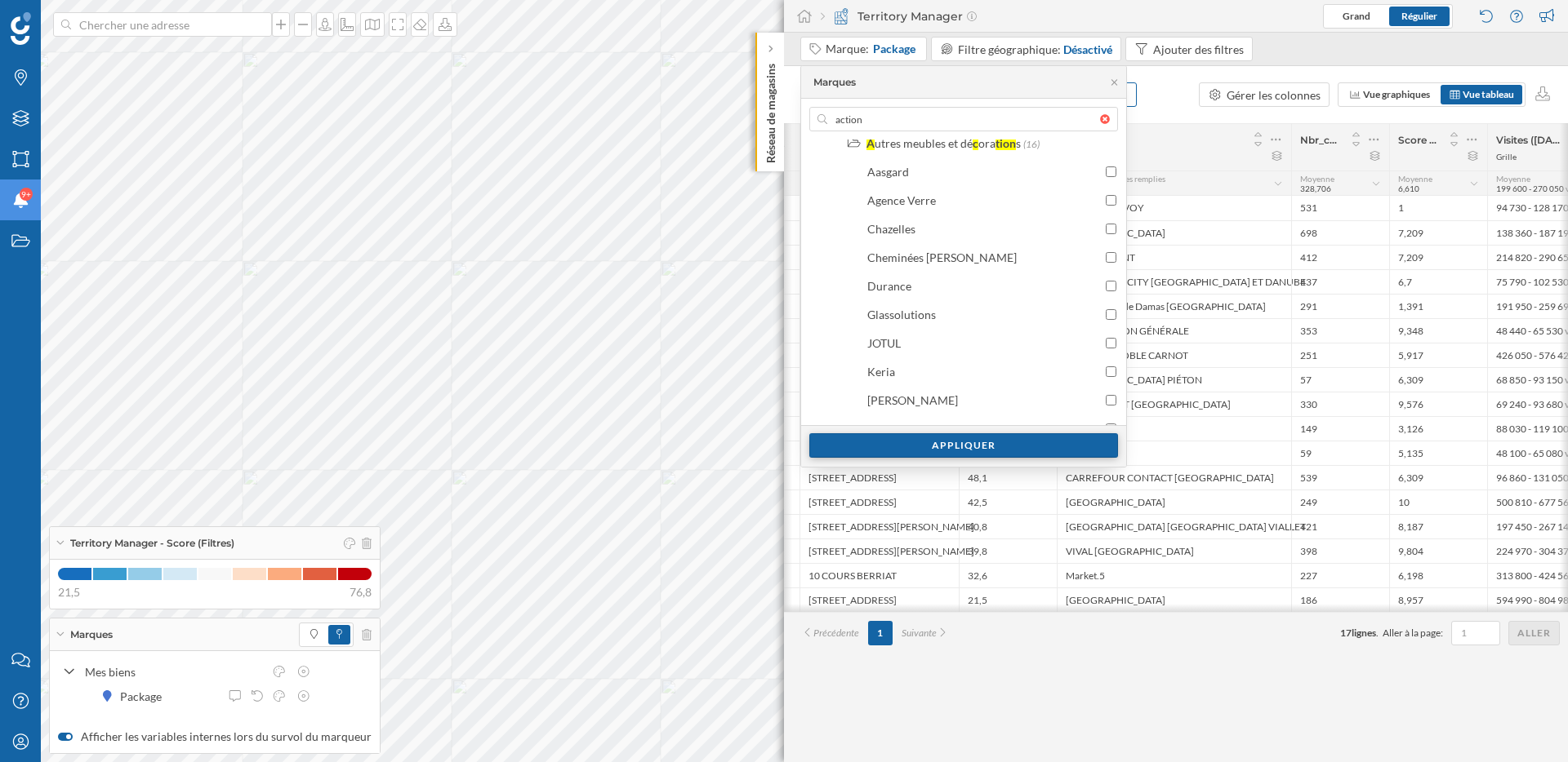
click at [973, 452] on div "Appliquer" at bounding box center [963, 446] width 308 height 25
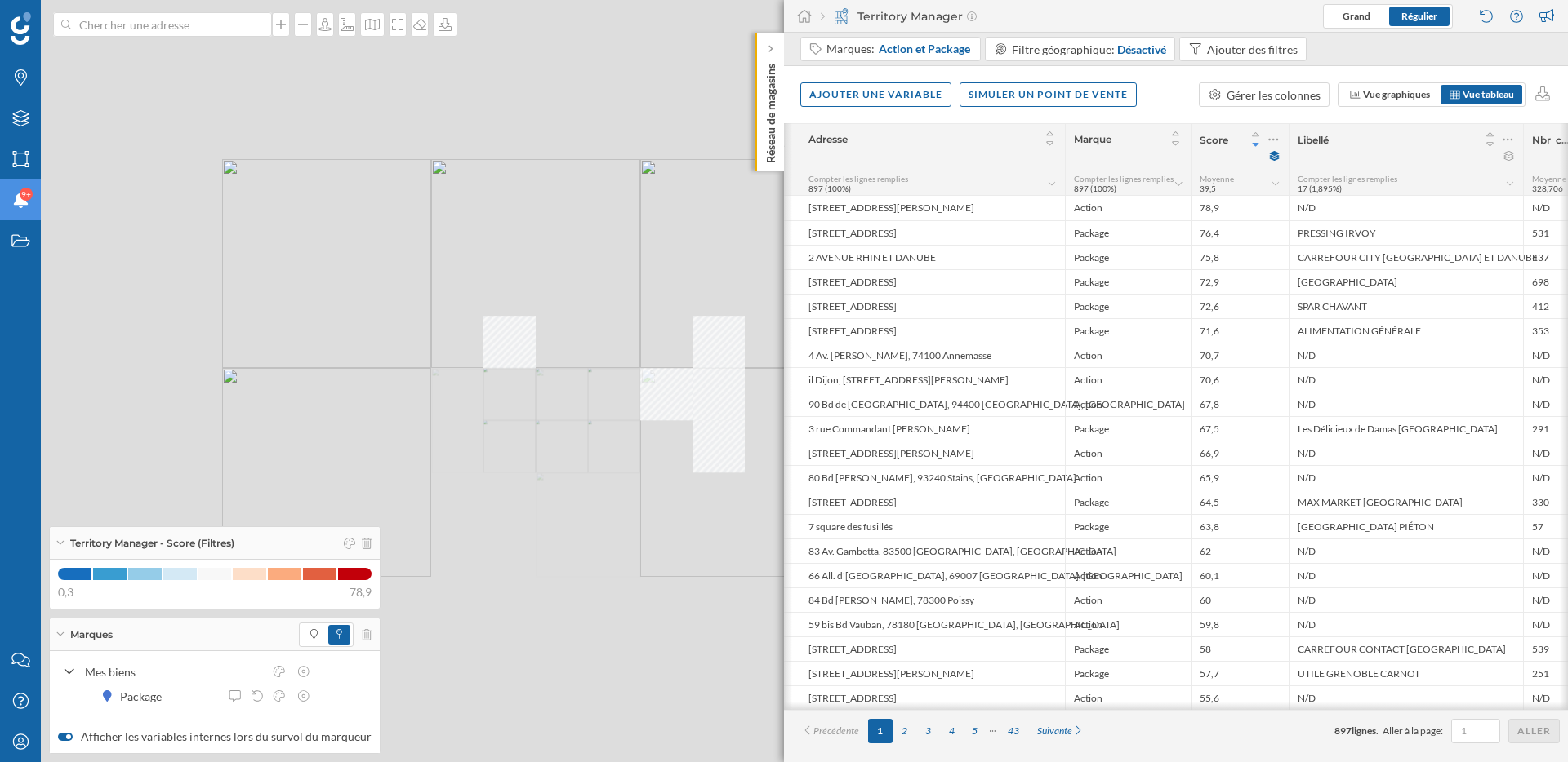
click at [599, 407] on div "© Mapbox © OpenStreetMap Improve this map" at bounding box center [784, 381] width 1568 height 762
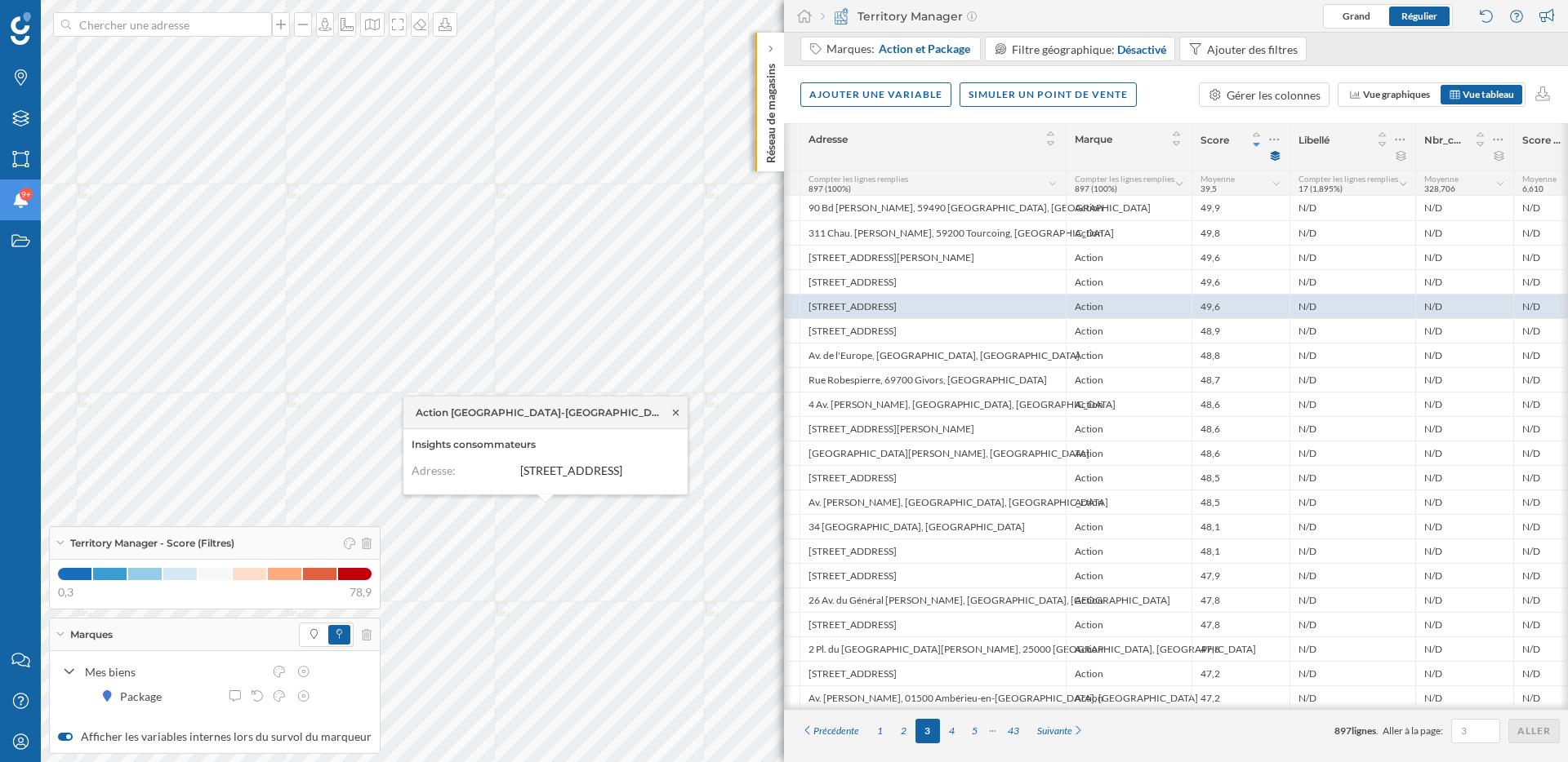
click at [679, 407] on icon at bounding box center [675, 412] width 12 height 10
click at [663, 420] on icon at bounding box center [664, 425] width 12 height 10
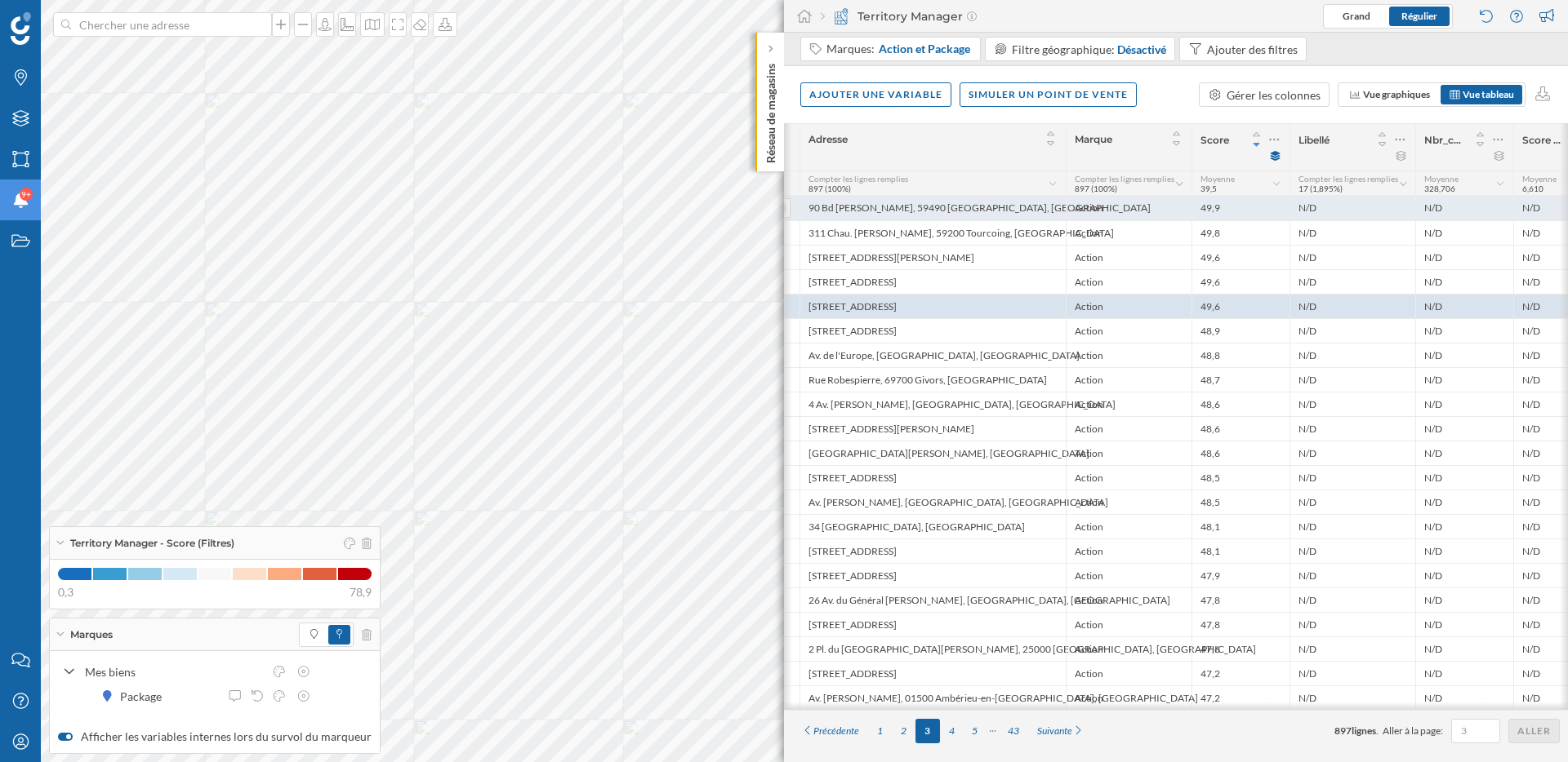
click at [953, 208] on div "90 Bd Louise Michel, 59490 Somain, France" at bounding box center [932, 208] width 266 height 25
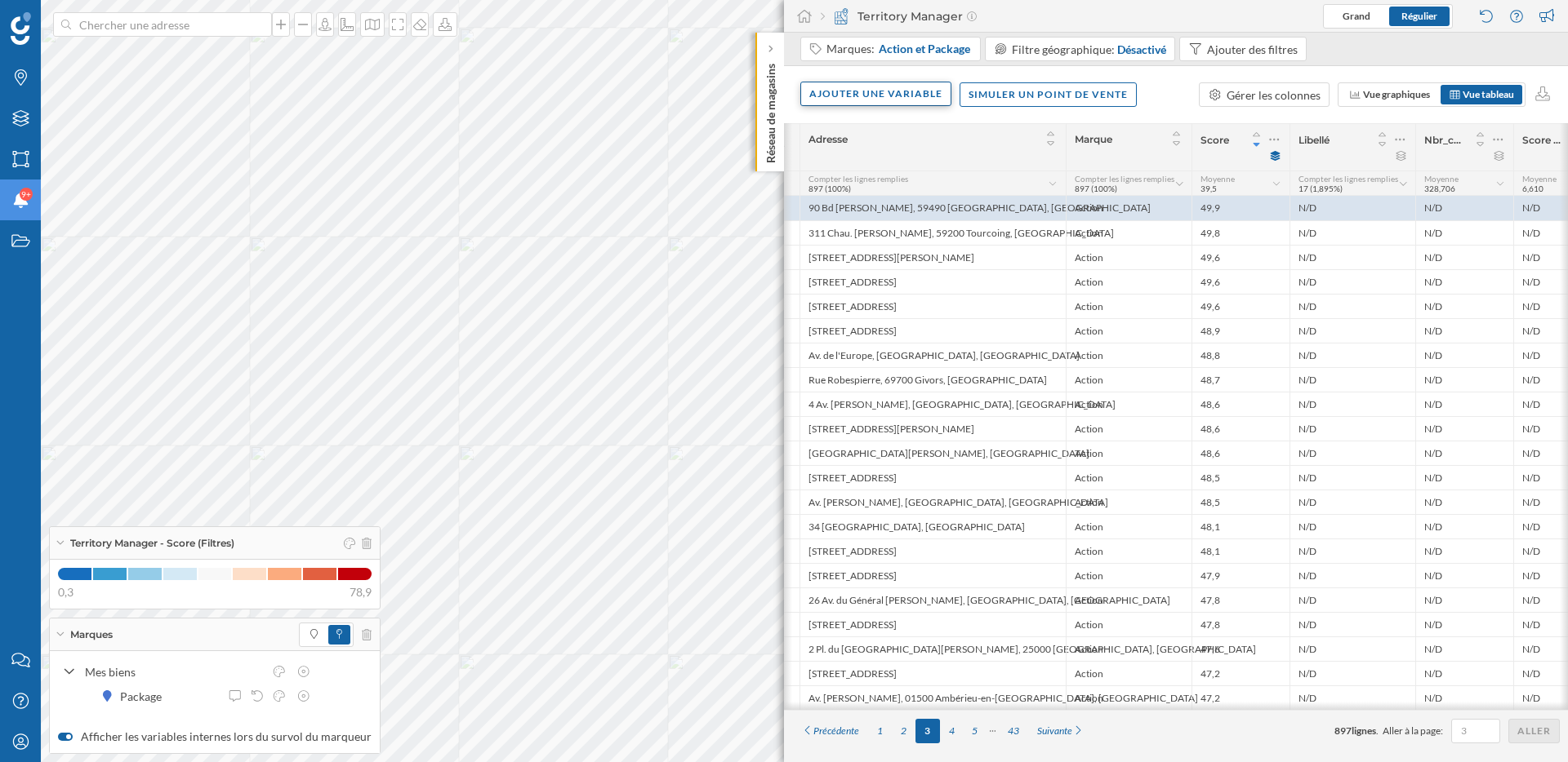
click at [908, 96] on div "Ajouter une variable" at bounding box center [875, 94] width 151 height 25
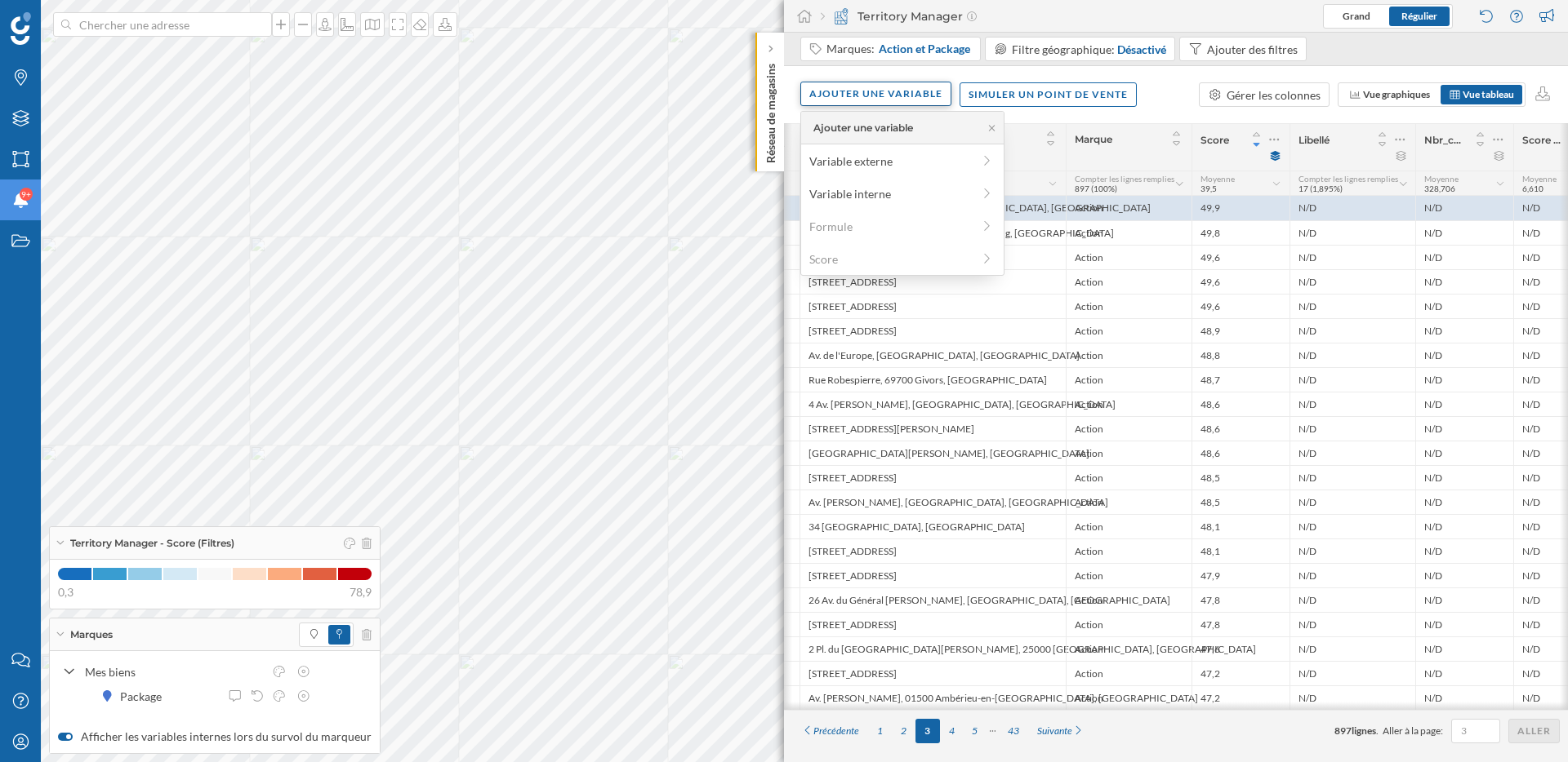
click at [908, 96] on div "Ajouter une variable" at bounding box center [875, 94] width 151 height 25
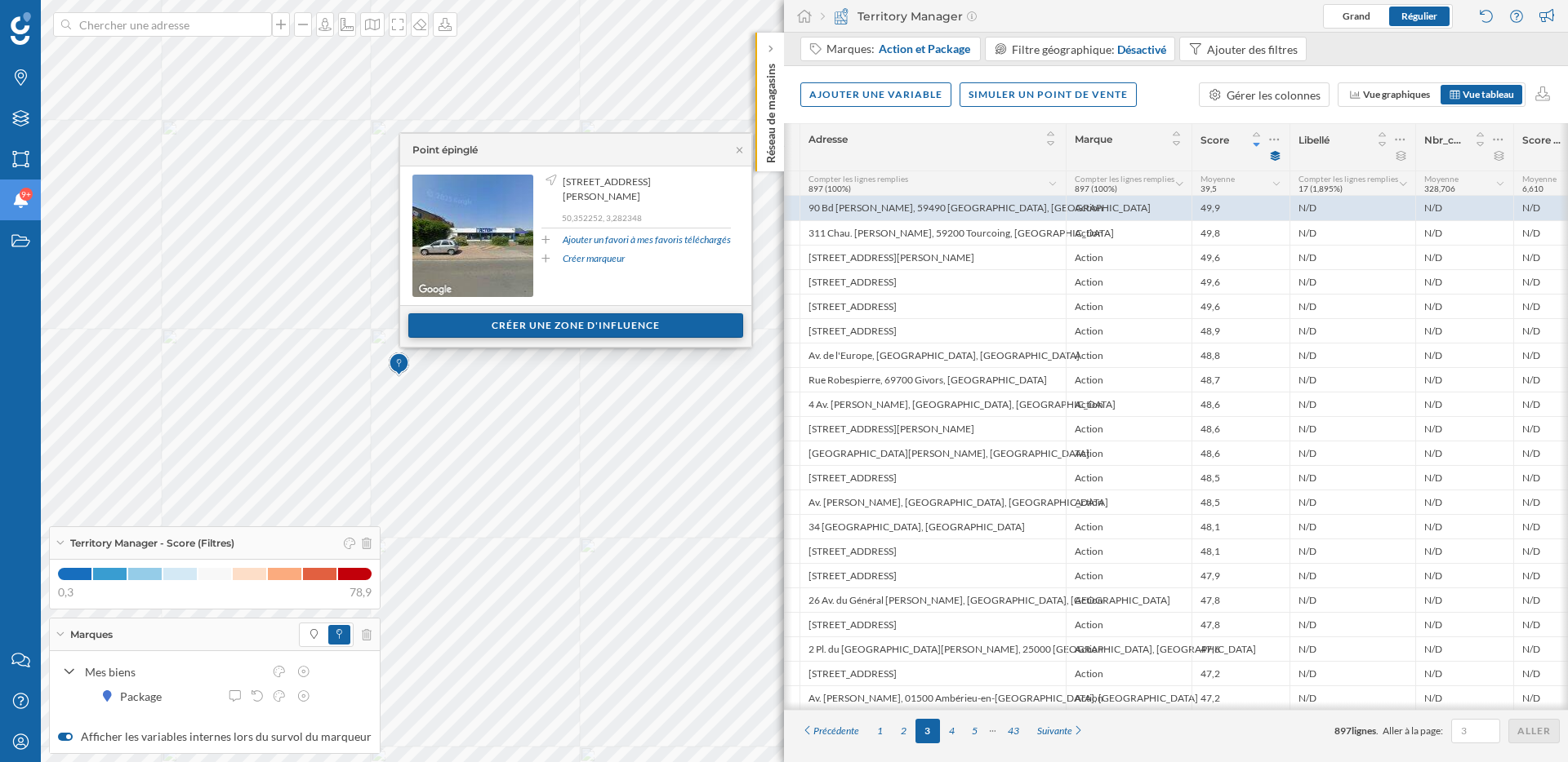
click at [596, 337] on div "Créer une zone d'influence" at bounding box center [575, 326] width 335 height 25
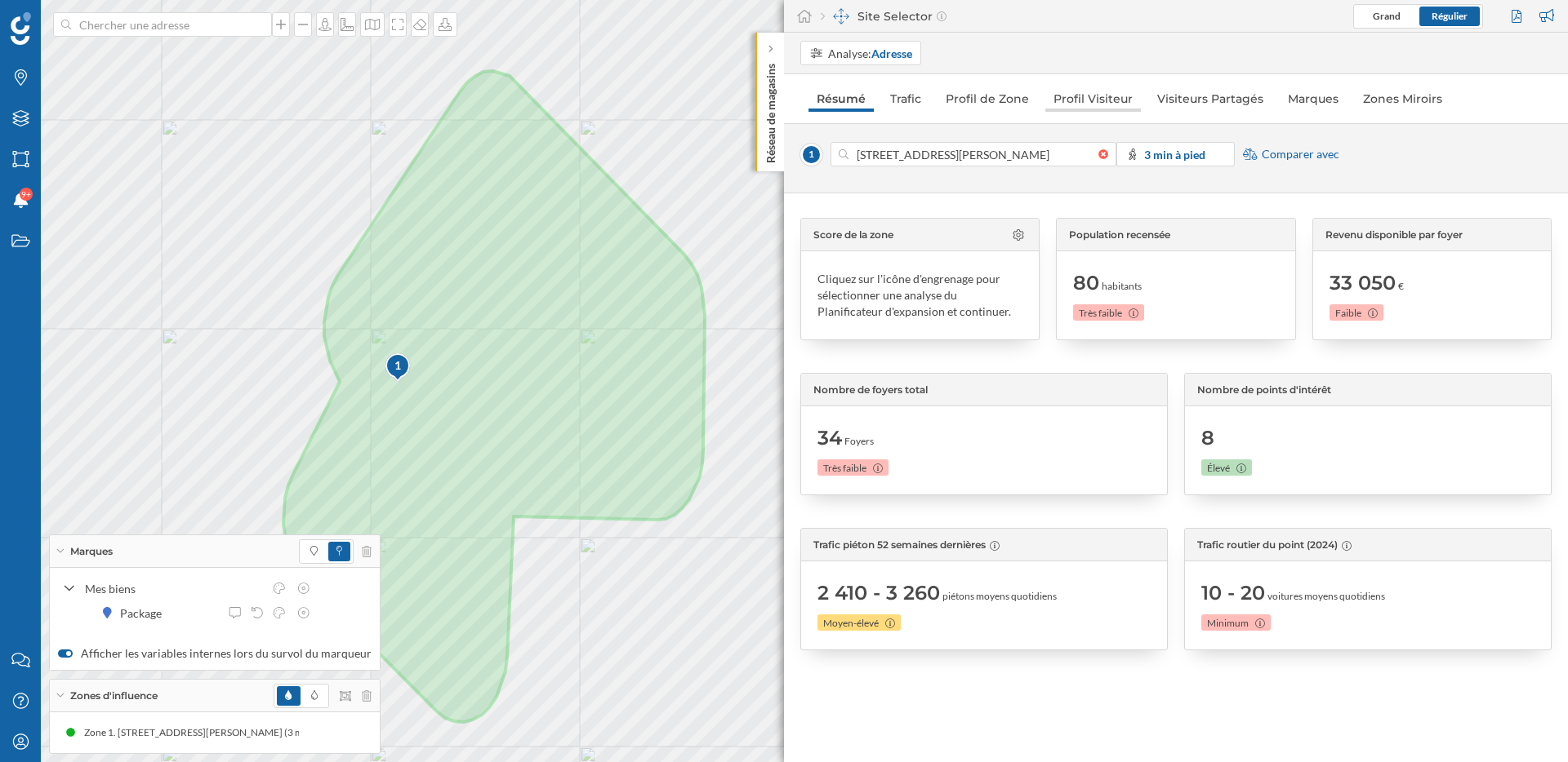
click at [1076, 111] on link "Profil Visiteur" at bounding box center [1094, 98] width 96 height 26
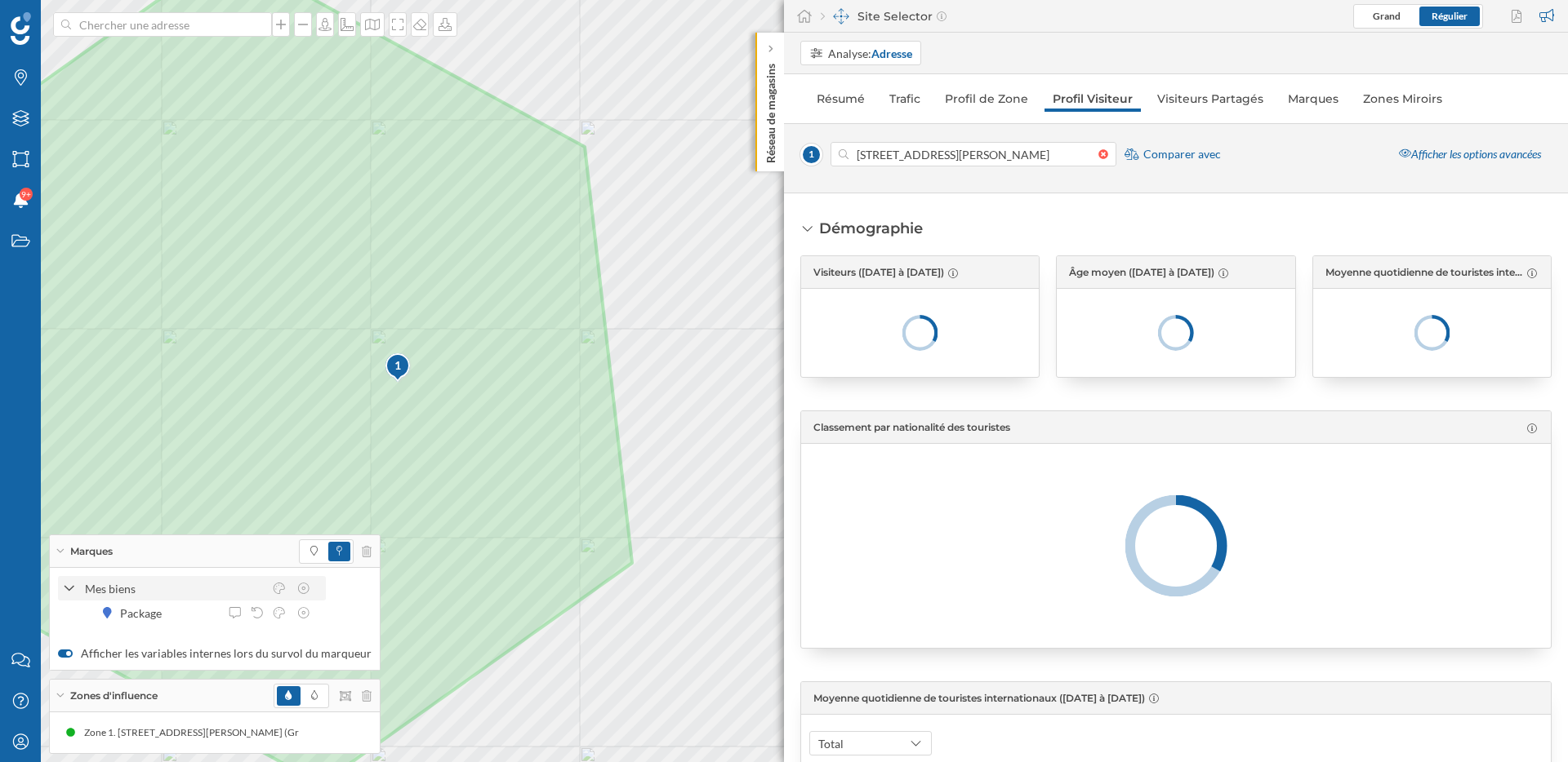
click at [67, 587] on icon at bounding box center [69, 589] width 10 height 6
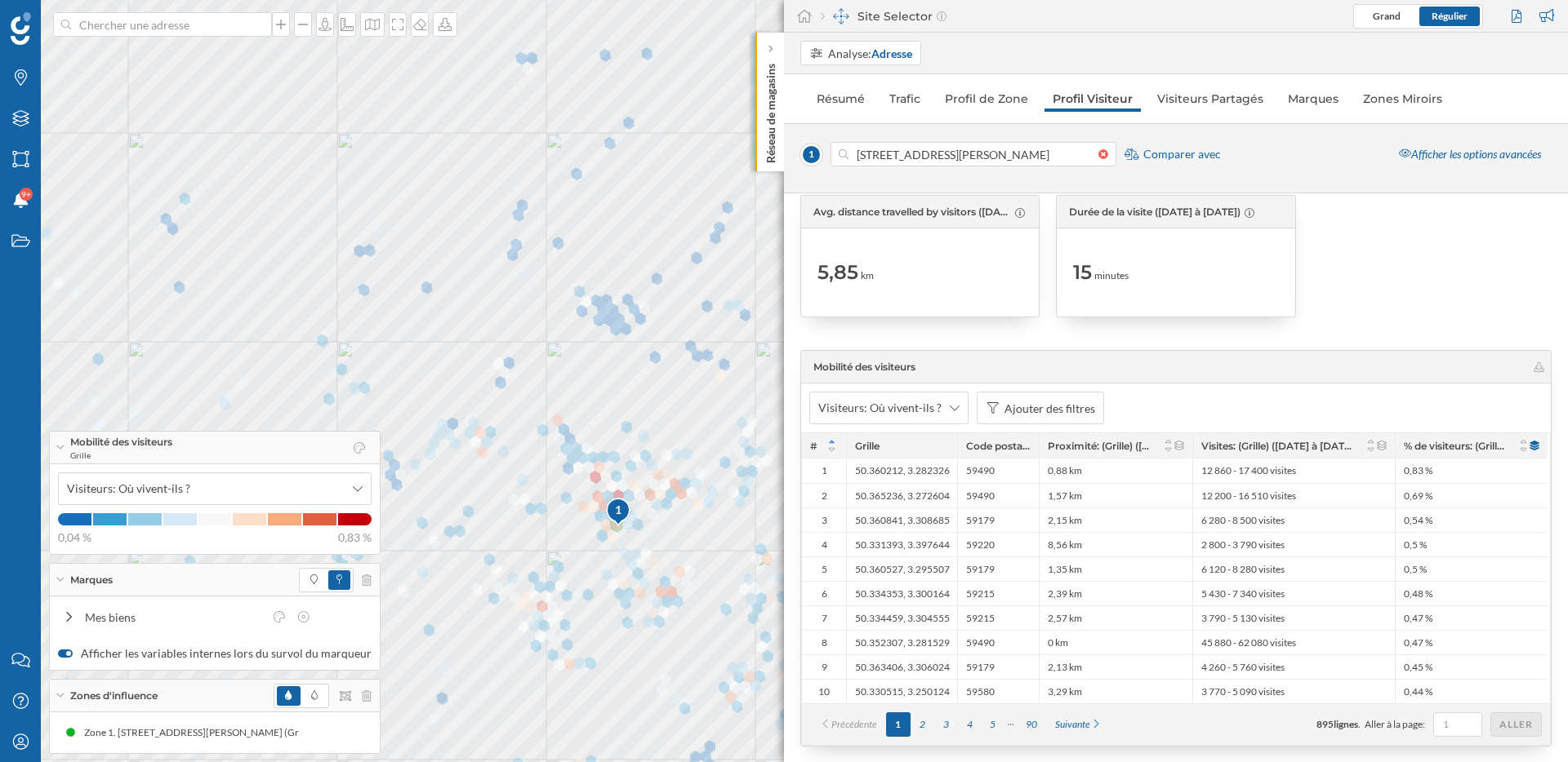
scroll to position [3220, 0]
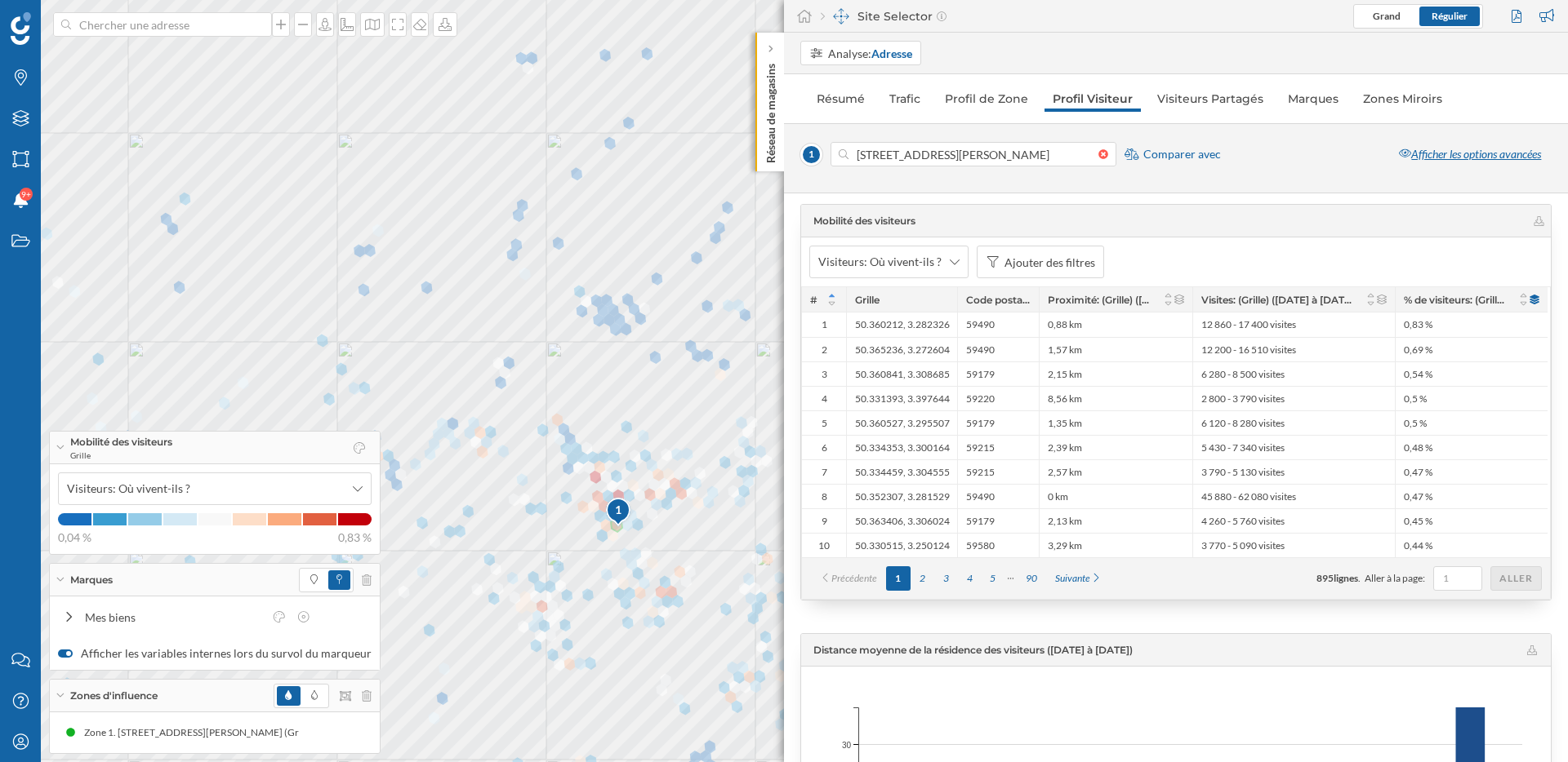
click at [1420, 146] on div "Afficher les options avancées" at bounding box center [1470, 155] width 163 height 25
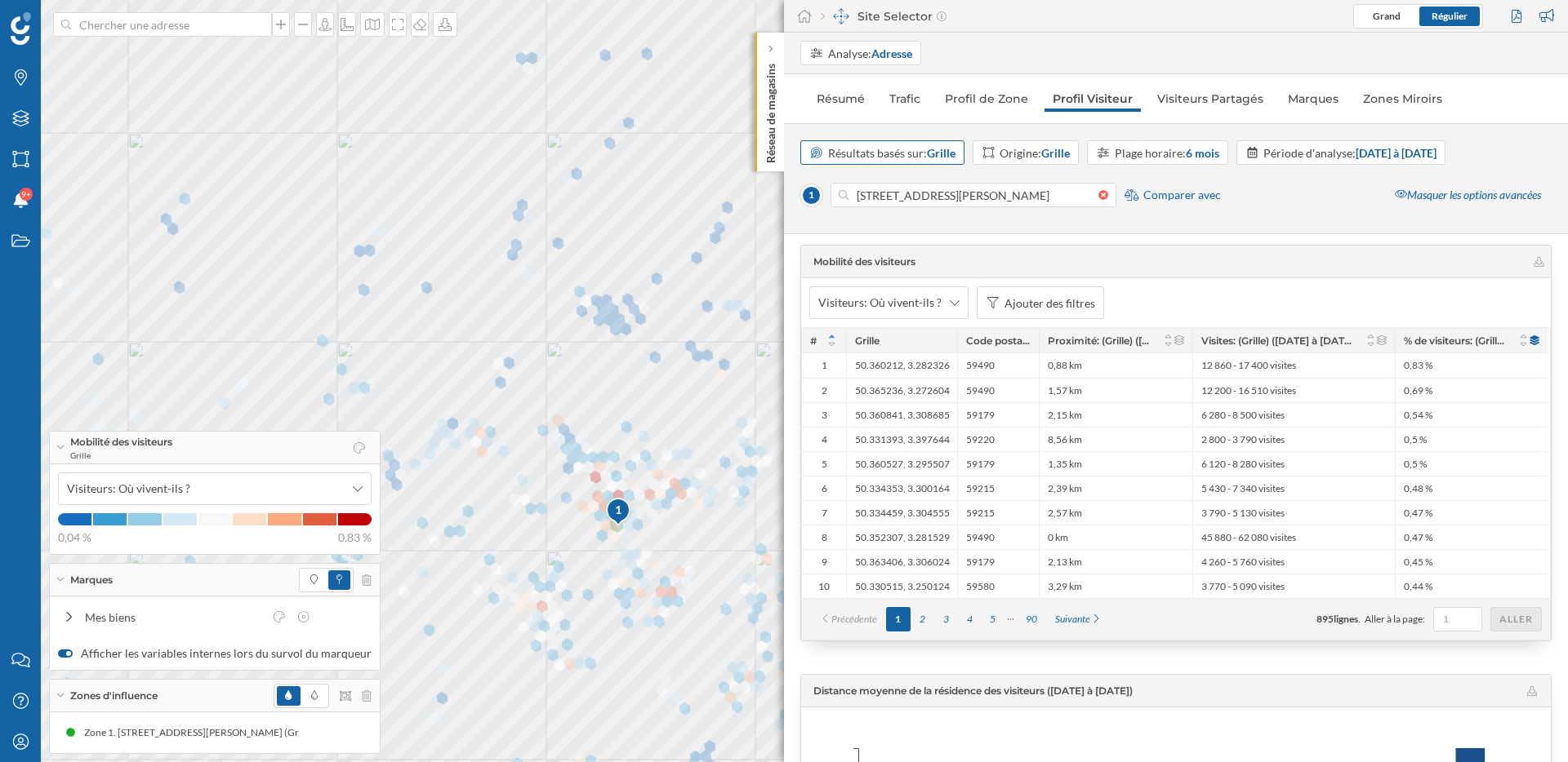
click at [945, 154] on strong "Grille" at bounding box center [941, 153] width 29 height 13
click at [871, 257] on div "Iris" at bounding box center [883, 248] width 156 height 25
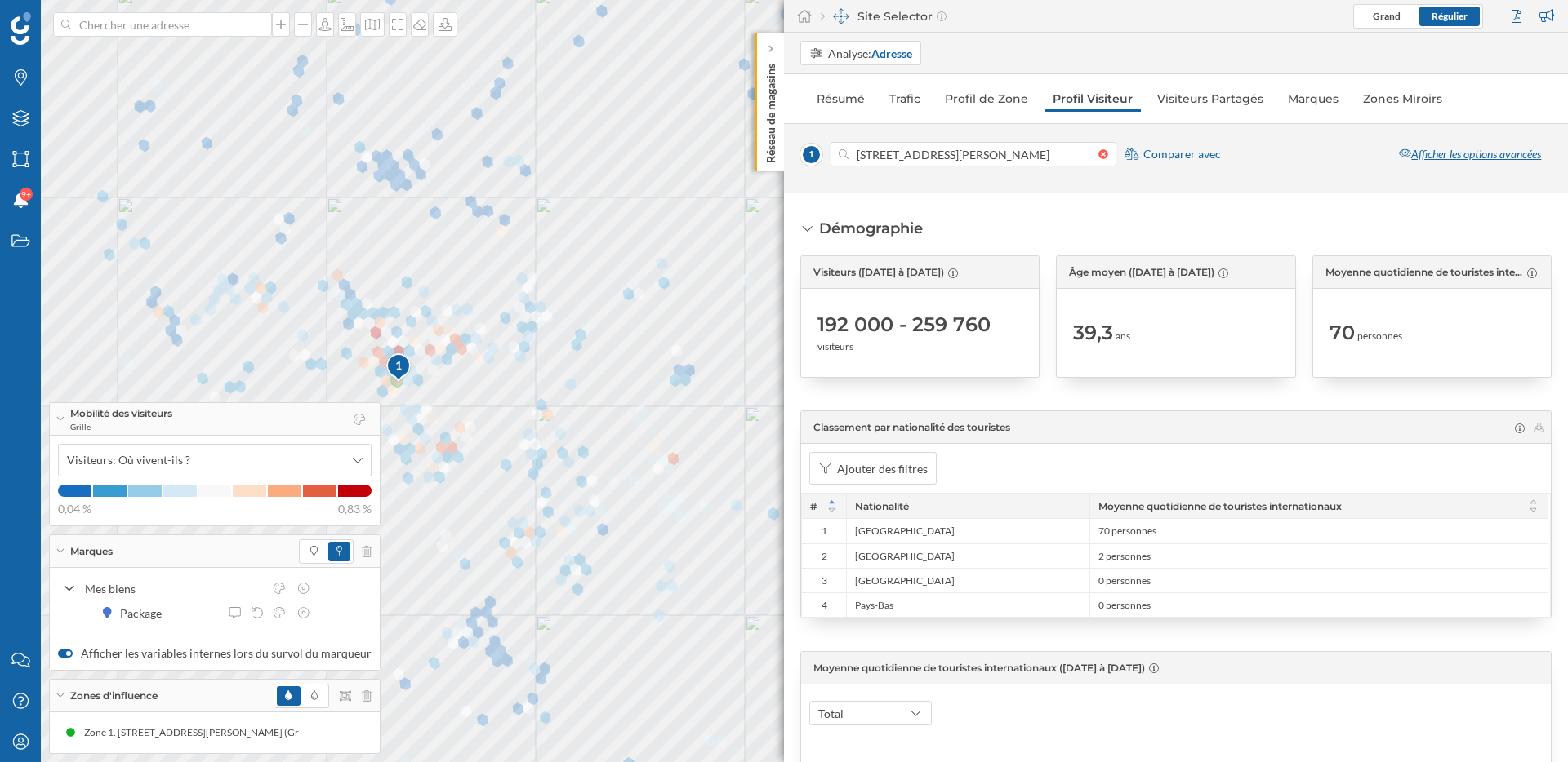
click at [1456, 155] on div "Afficher les options avancées" at bounding box center [1470, 155] width 163 height 25
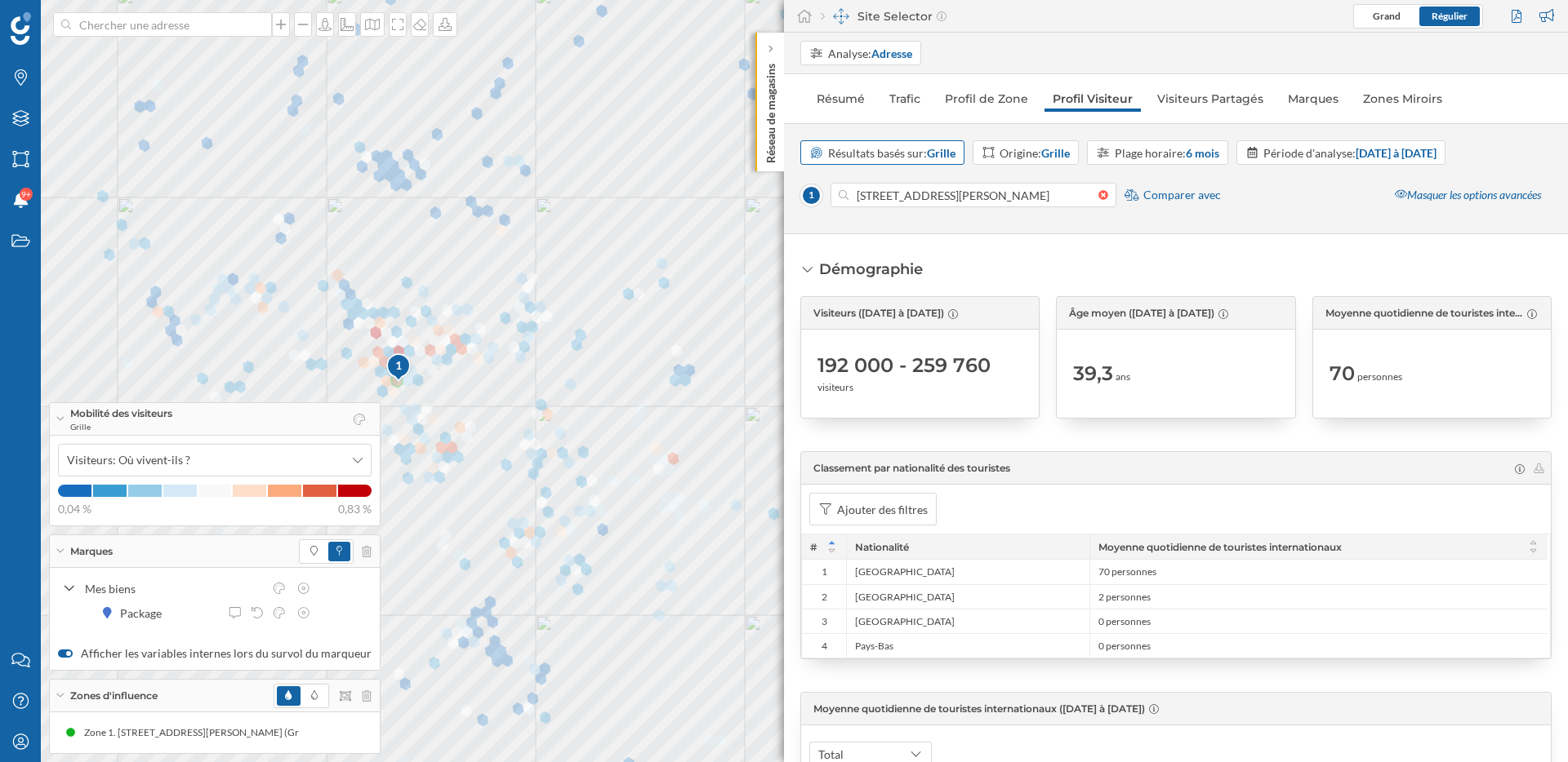
click at [903, 153] on div "Résultats basés sur: Grille" at bounding box center [891, 154] width 128 height 17
click at [860, 249] on div "Iris" at bounding box center [881, 248] width 145 height 17
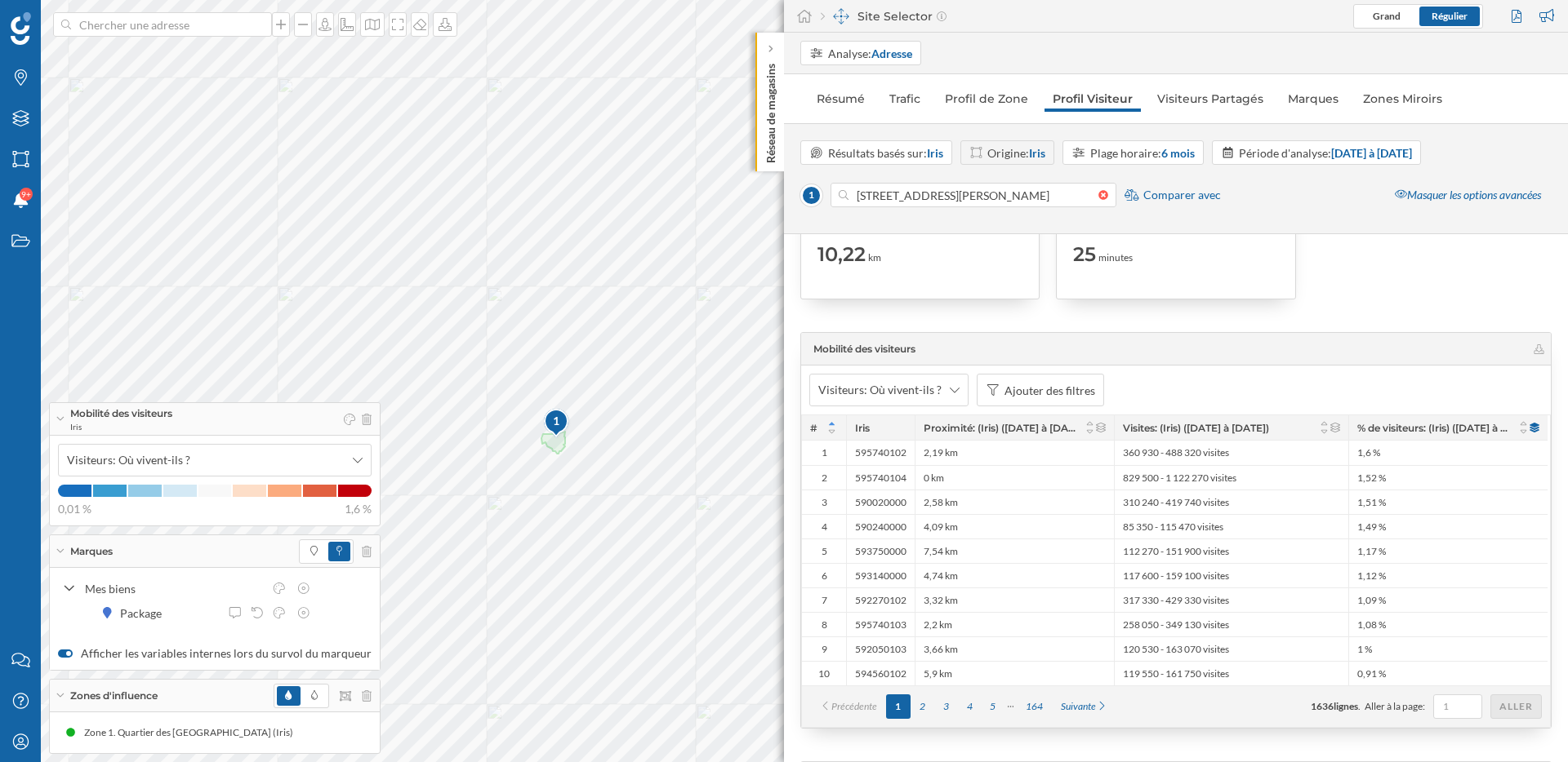
scroll to position [3204, 0]
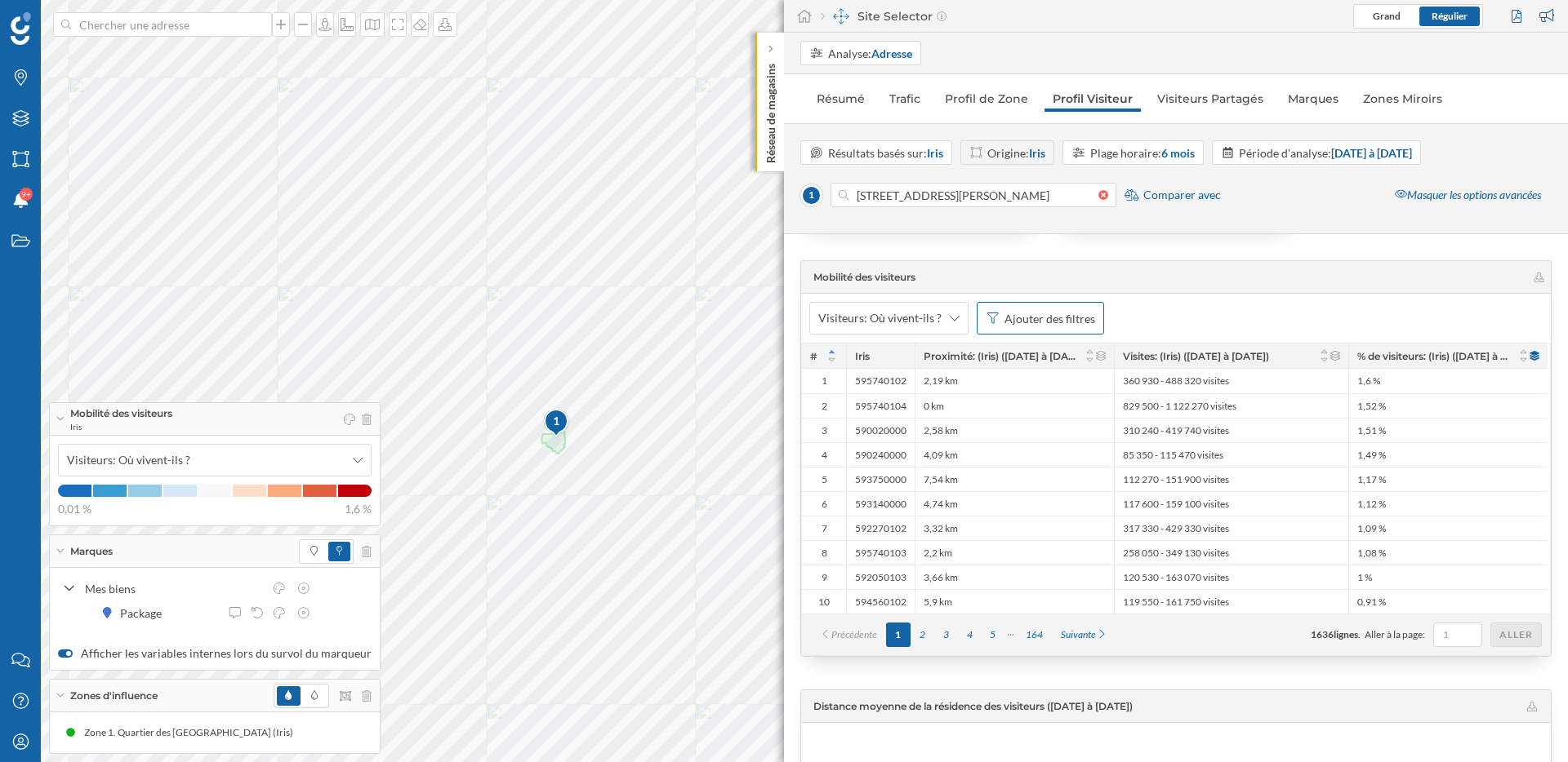
click at [1040, 326] on div "Ajouter des filtres" at bounding box center [1040, 319] width 128 height 33
click at [981, 415] on div "Proximité: (Iris) (17/03/2025 à 31/08/2025)" at bounding box center [962, 417] width 171 height 13
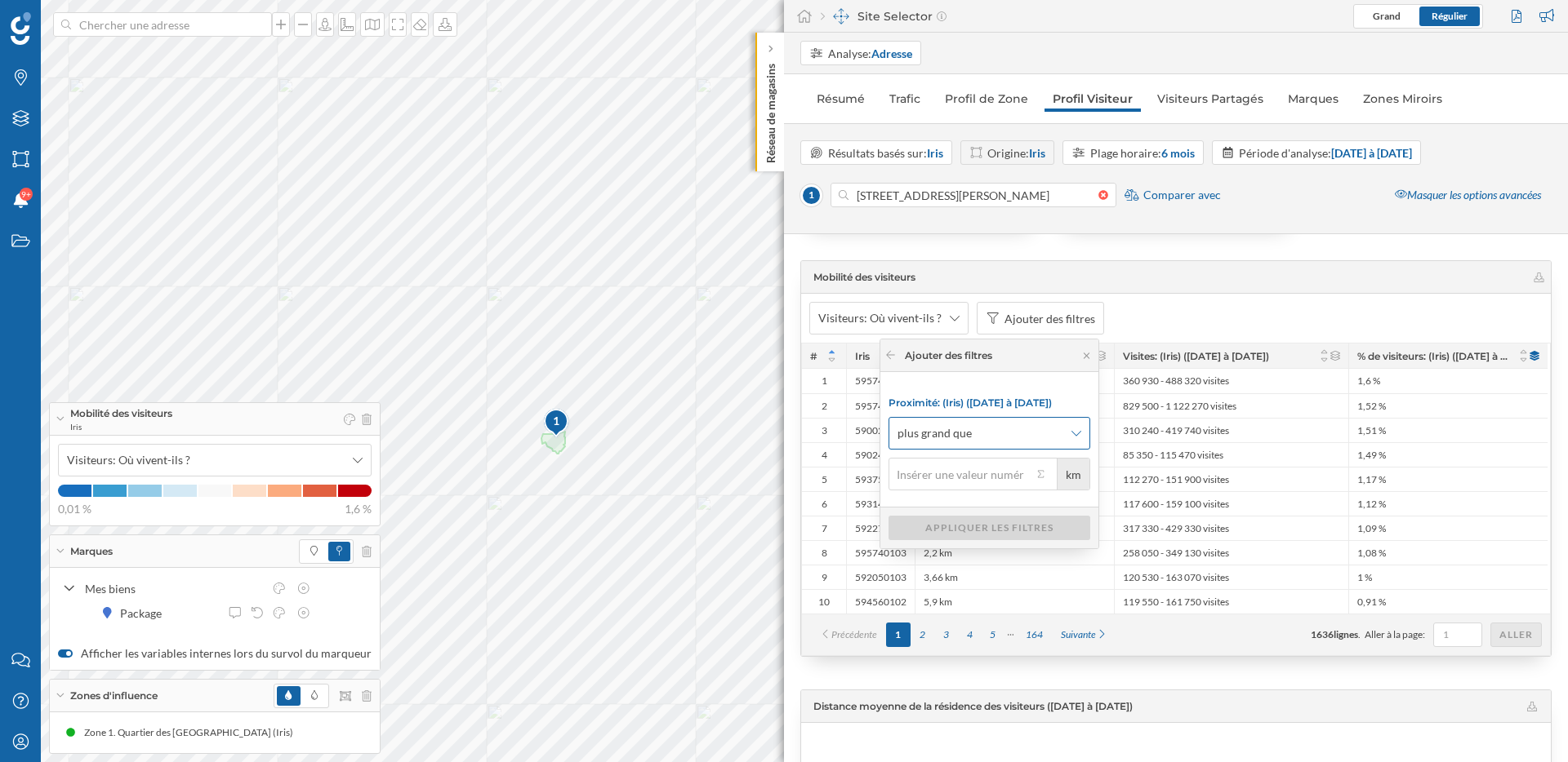
click at [1073, 435] on icon at bounding box center [1076, 434] width 10 height 12
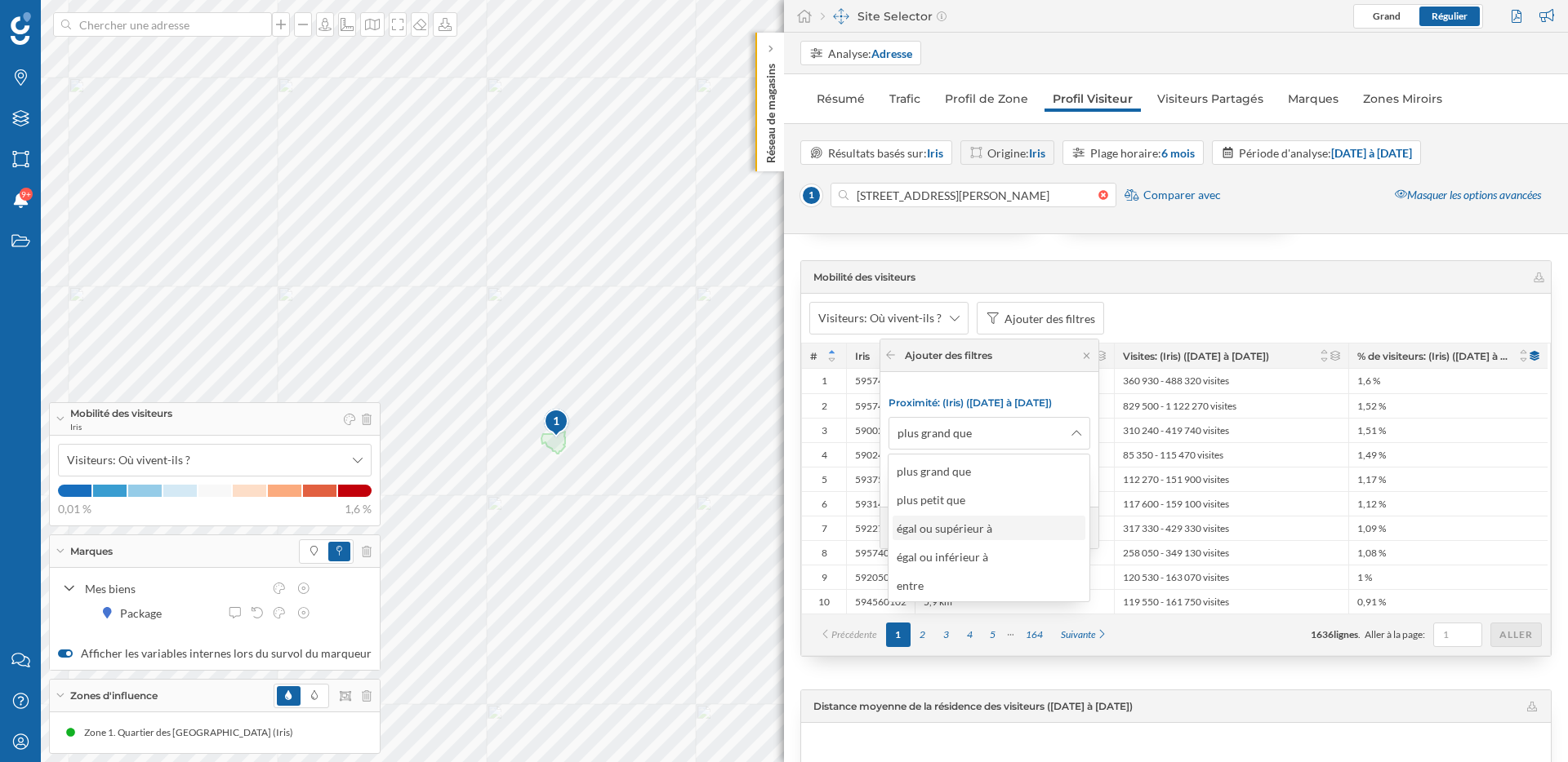
click at [986, 532] on div "égal ou supérieur à" at bounding box center [945, 528] width 96 height 13
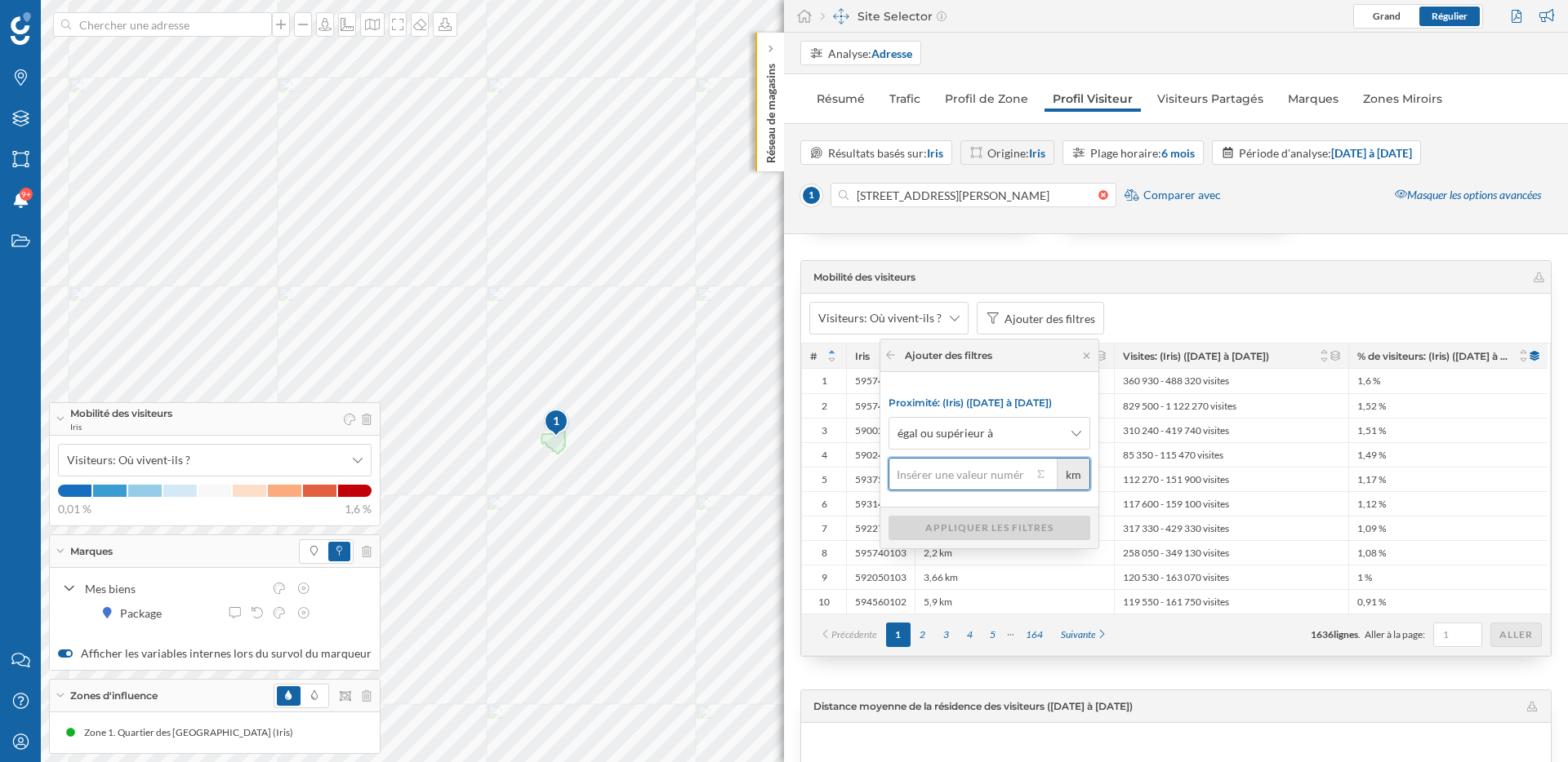
click at [968, 480] on input "km" at bounding box center [960, 474] width 144 height 33
type input "35"
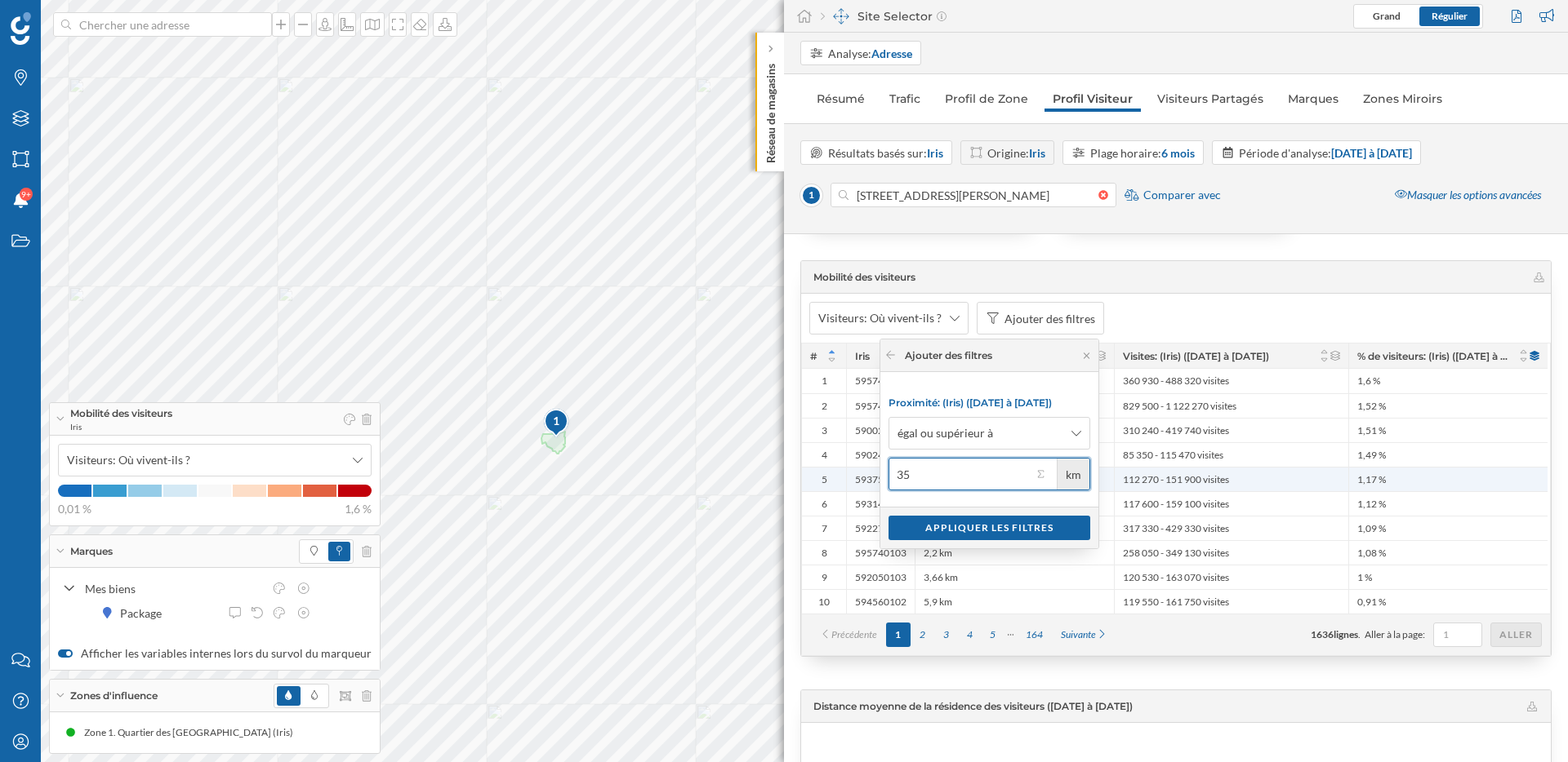
drag, startPoint x: 929, startPoint y: 473, endPoint x: 869, endPoint y: 473, distance: 60.0
click at [869, 473] on body "Marques Filtres Zones Notifications 9+ Travail Nous contacter Centre d'aide Mon…" at bounding box center [784, 381] width 1568 height 762
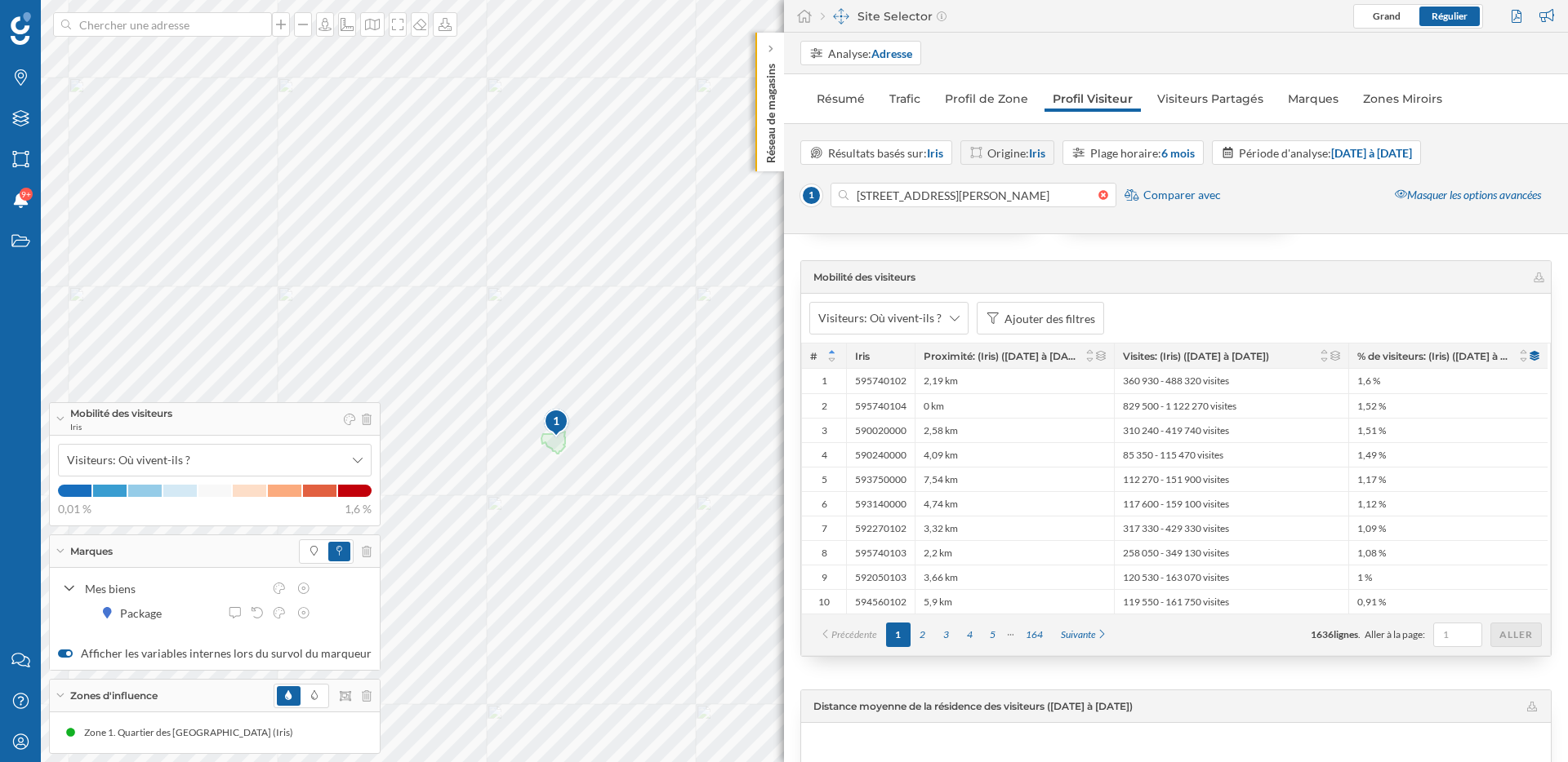
click at [1052, 335] on div "Visiteurs: Où vivent-ils ? Ajouter des filtres" at bounding box center [1175, 318] width 750 height 49
click at [1052, 321] on div "Ajouter des filtres" at bounding box center [1049, 319] width 90 height 17
click at [931, 417] on div "Proximité: (Iris) (17/03/2025 à 31/08/2025)" at bounding box center [962, 417] width 171 height 13
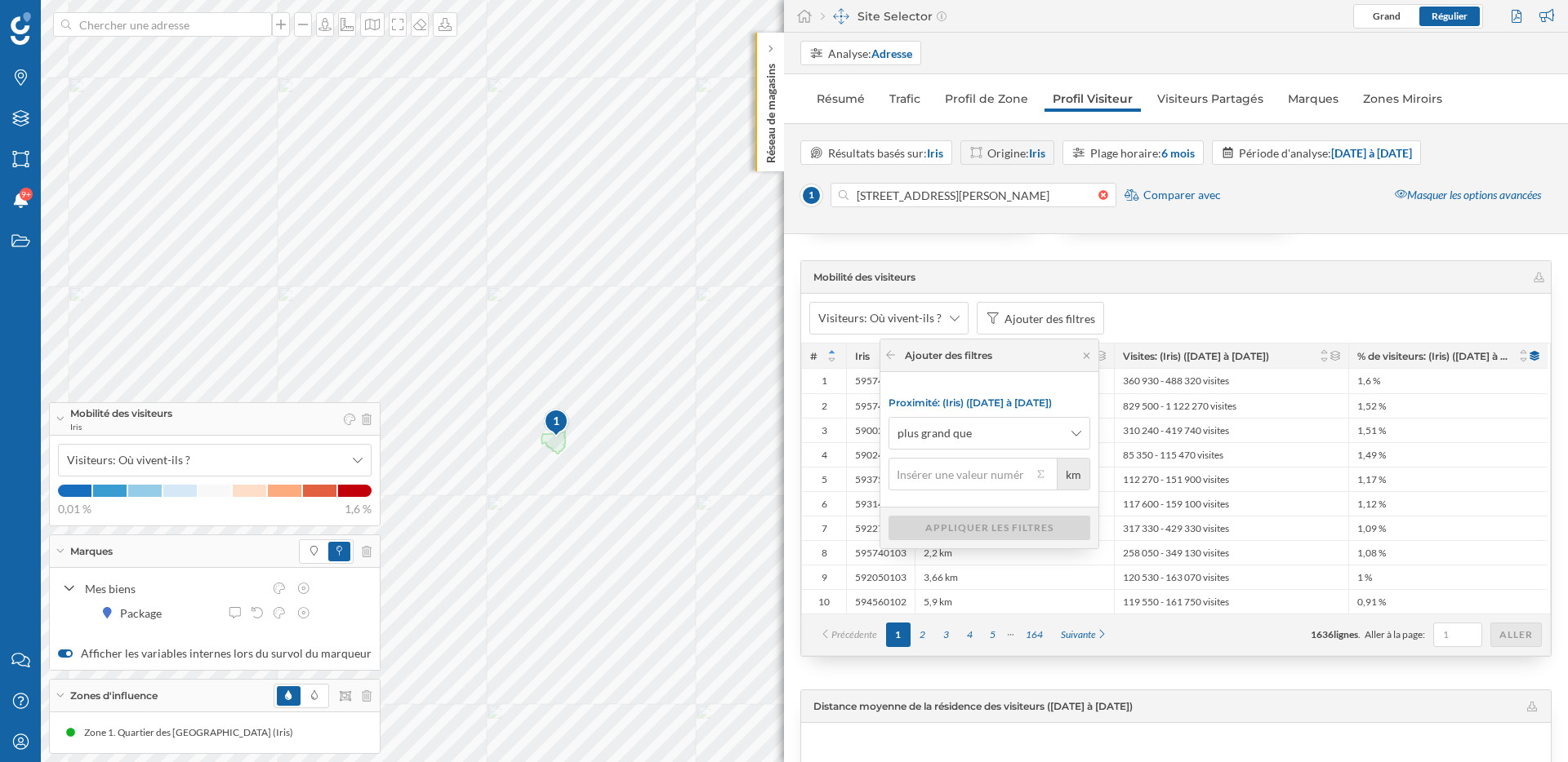
click at [942, 473] on input "km" at bounding box center [960, 474] width 144 height 33
type input "50"
click at [984, 439] on span "plus grand que" at bounding box center [980, 433] width 166 height 16
click at [964, 500] on div "plus petit que" at bounding box center [935, 500] width 77 height 17
click at [971, 531] on div "Appliquer les filtres" at bounding box center [989, 528] width 202 height 25
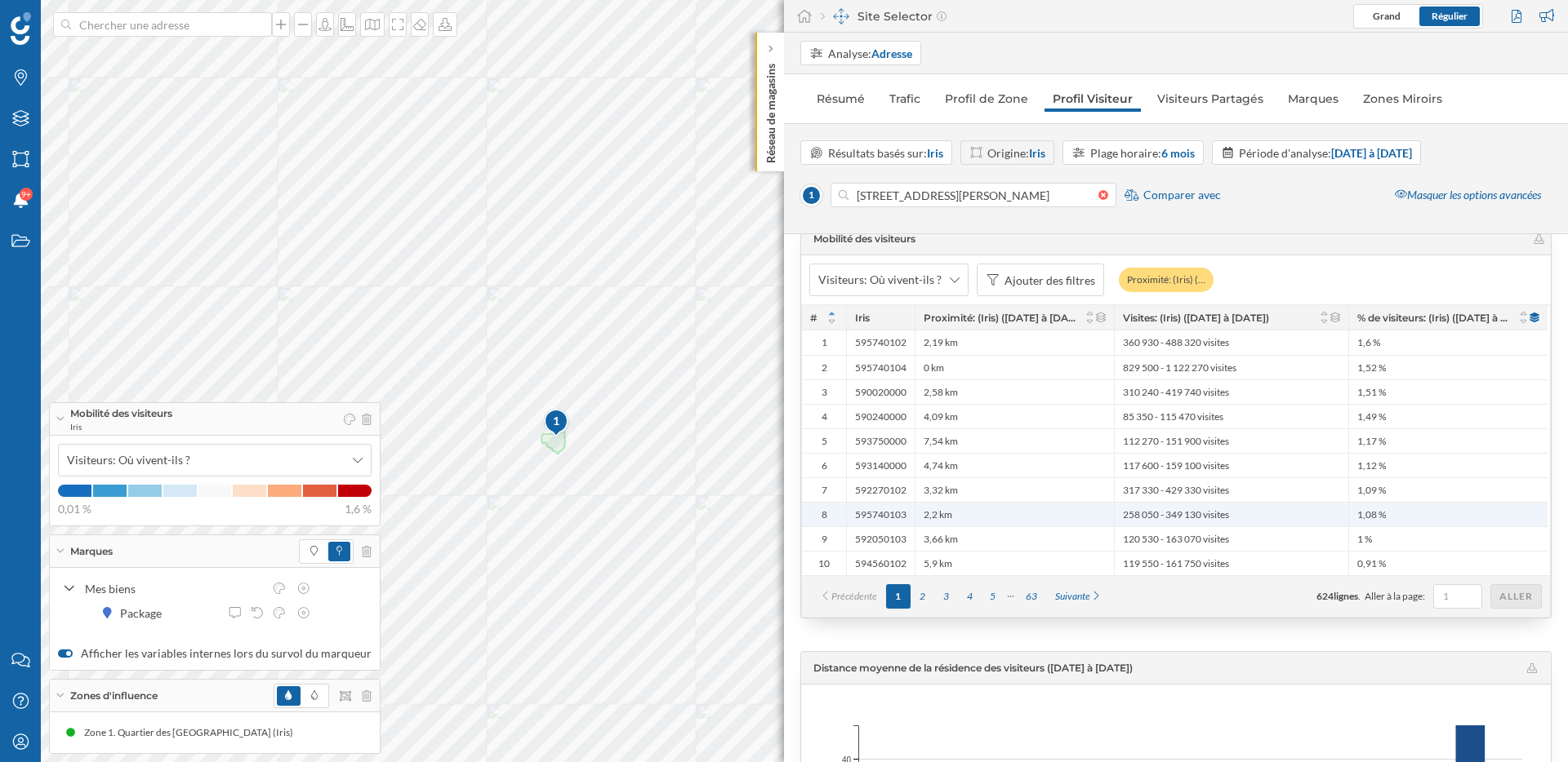
scroll to position [3241, 0]
click at [1033, 598] on div "63" at bounding box center [1031, 599] width 30 height 25
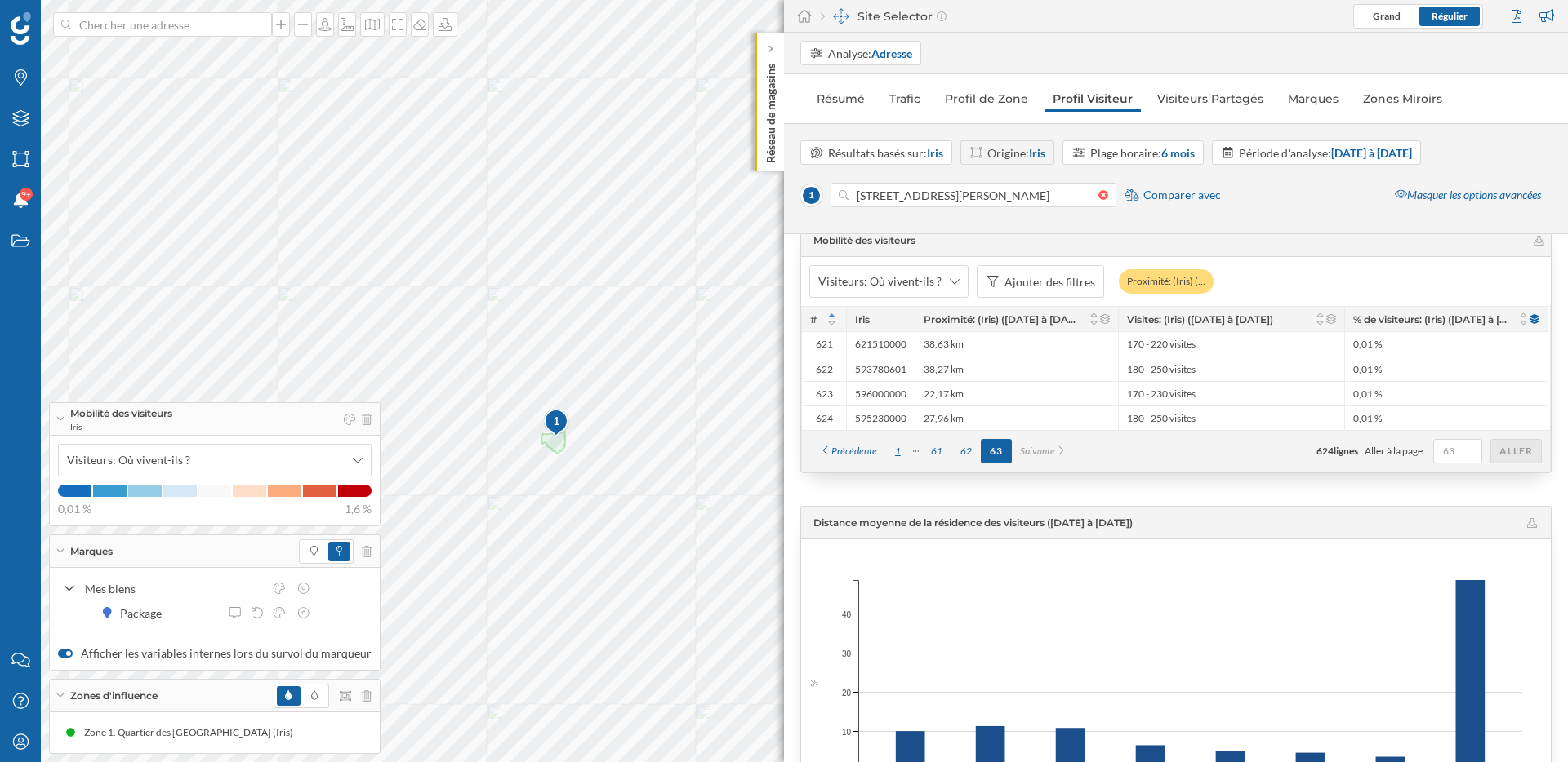
click at [899, 448] on div "1" at bounding box center [898, 452] width 24 height 25
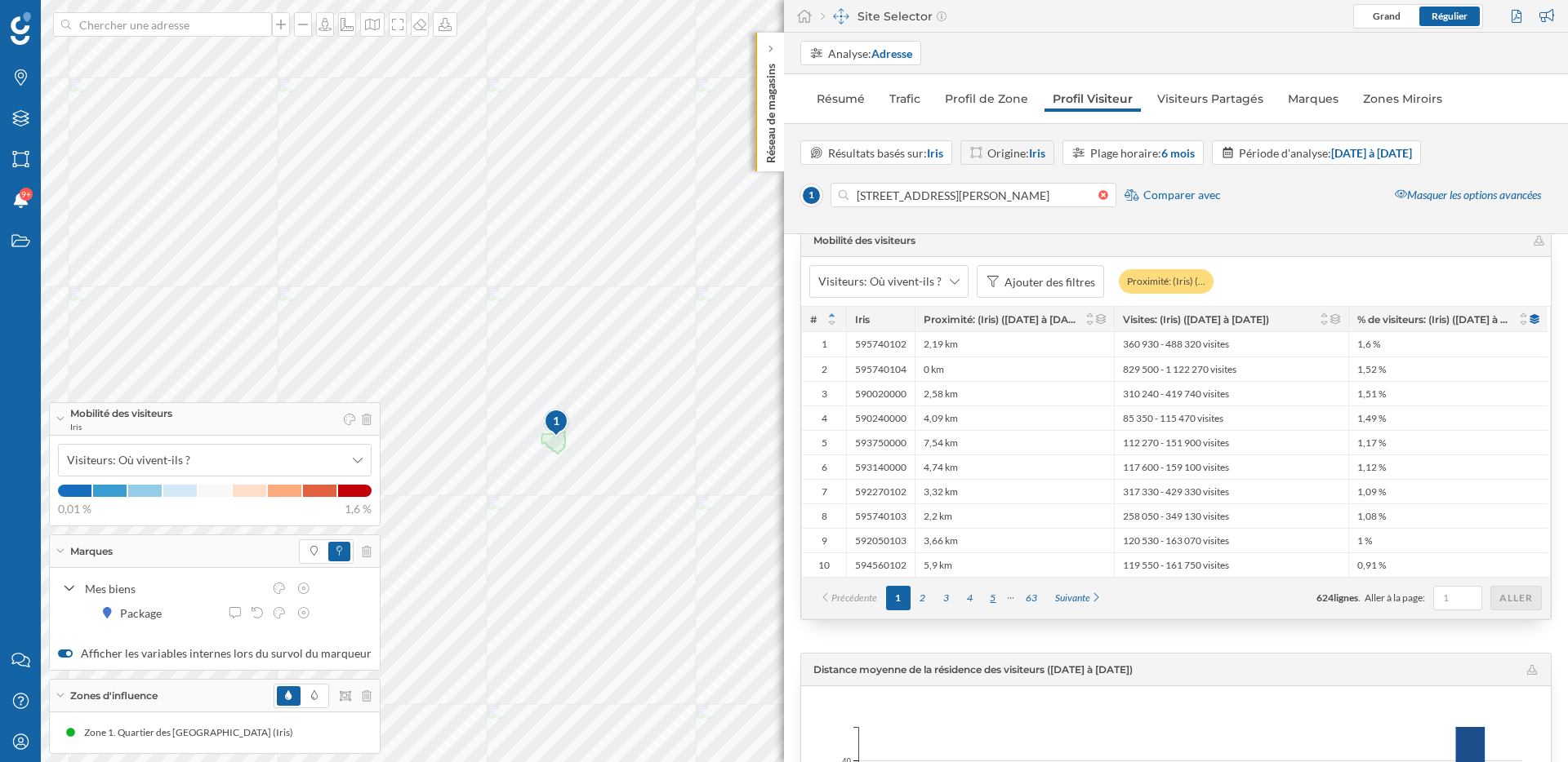
click at [996, 600] on div "5" at bounding box center [993, 599] width 24 height 25
click at [1044, 295] on div "Ajouter des filtres" at bounding box center [1040, 281] width 128 height 33
click at [972, 356] on div "% de visiteurs: (Iris) (17/03/2025 à 31/08/2025)" at bounding box center [971, 352] width 189 height 13
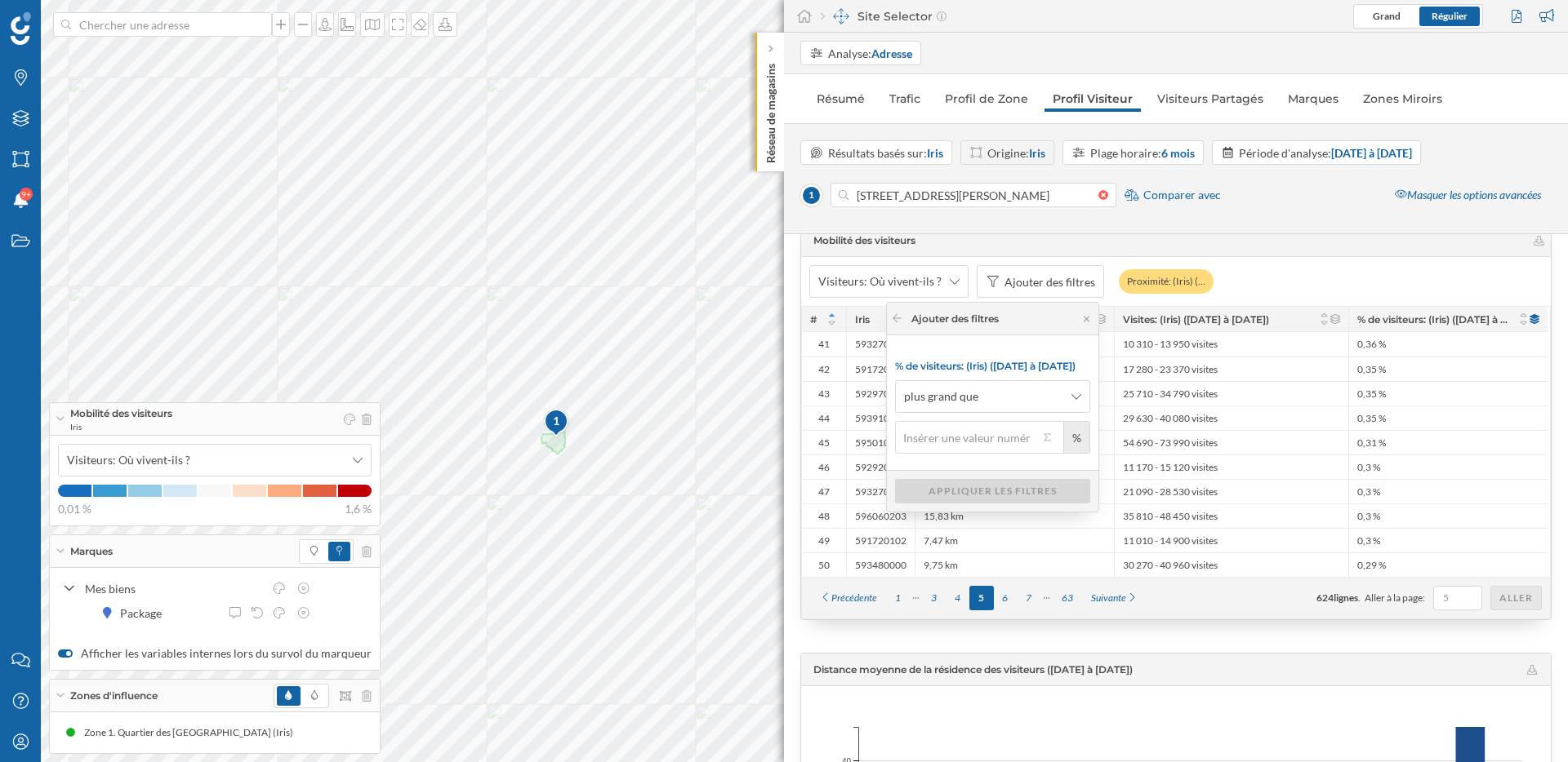
click at [943, 441] on input "%" at bounding box center [967, 438] width 144 height 33
type input "1"
type input "à"
type input "0,1"
click at [1001, 413] on div "plus grand que 0,1 %" at bounding box center [992, 417] width 195 height 74
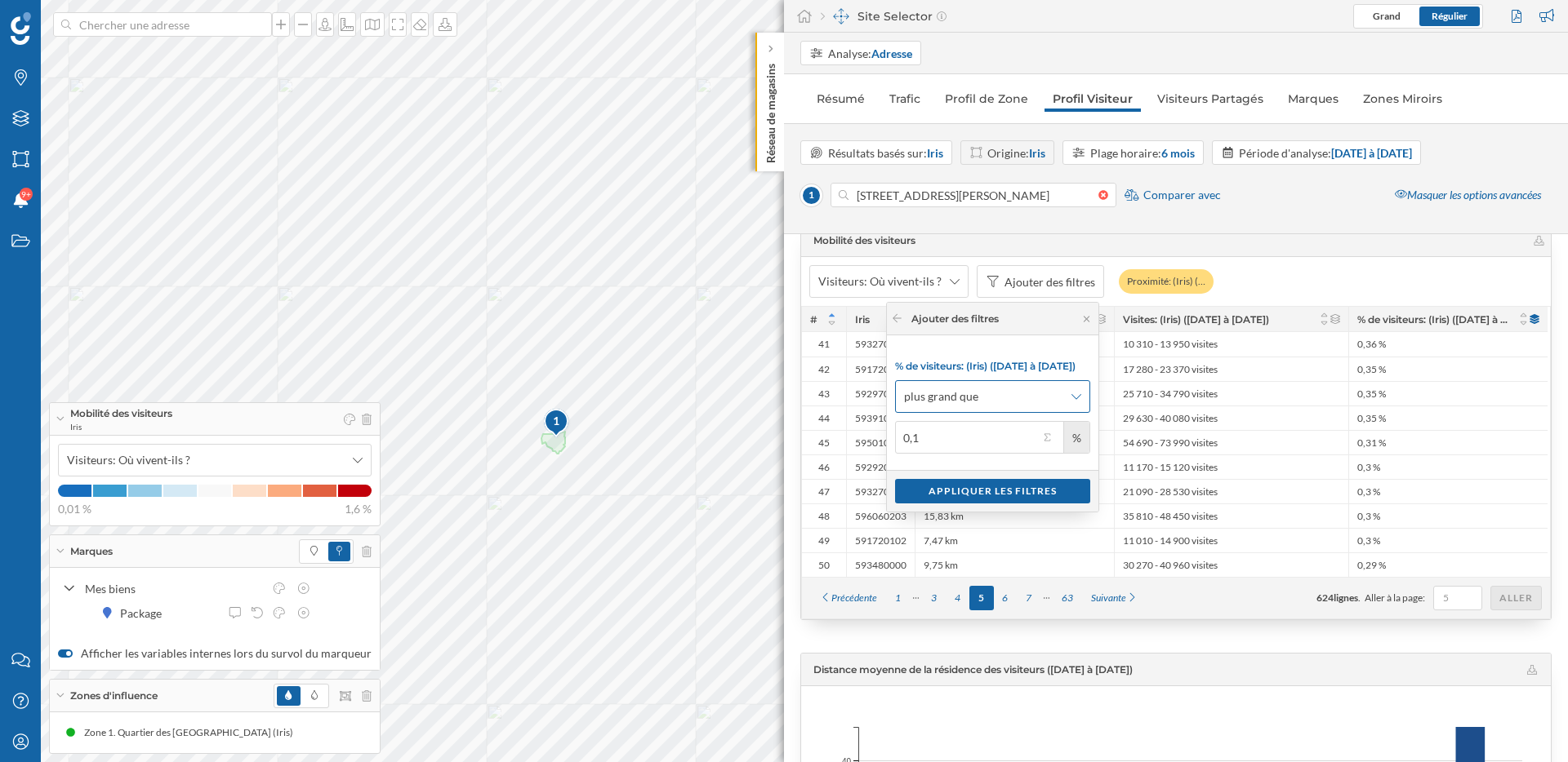
click at [994, 398] on span "plus grand que" at bounding box center [984, 396] width 159 height 16
click at [986, 488] on div "Appliquer les filtres" at bounding box center [992, 490] width 195 height 25
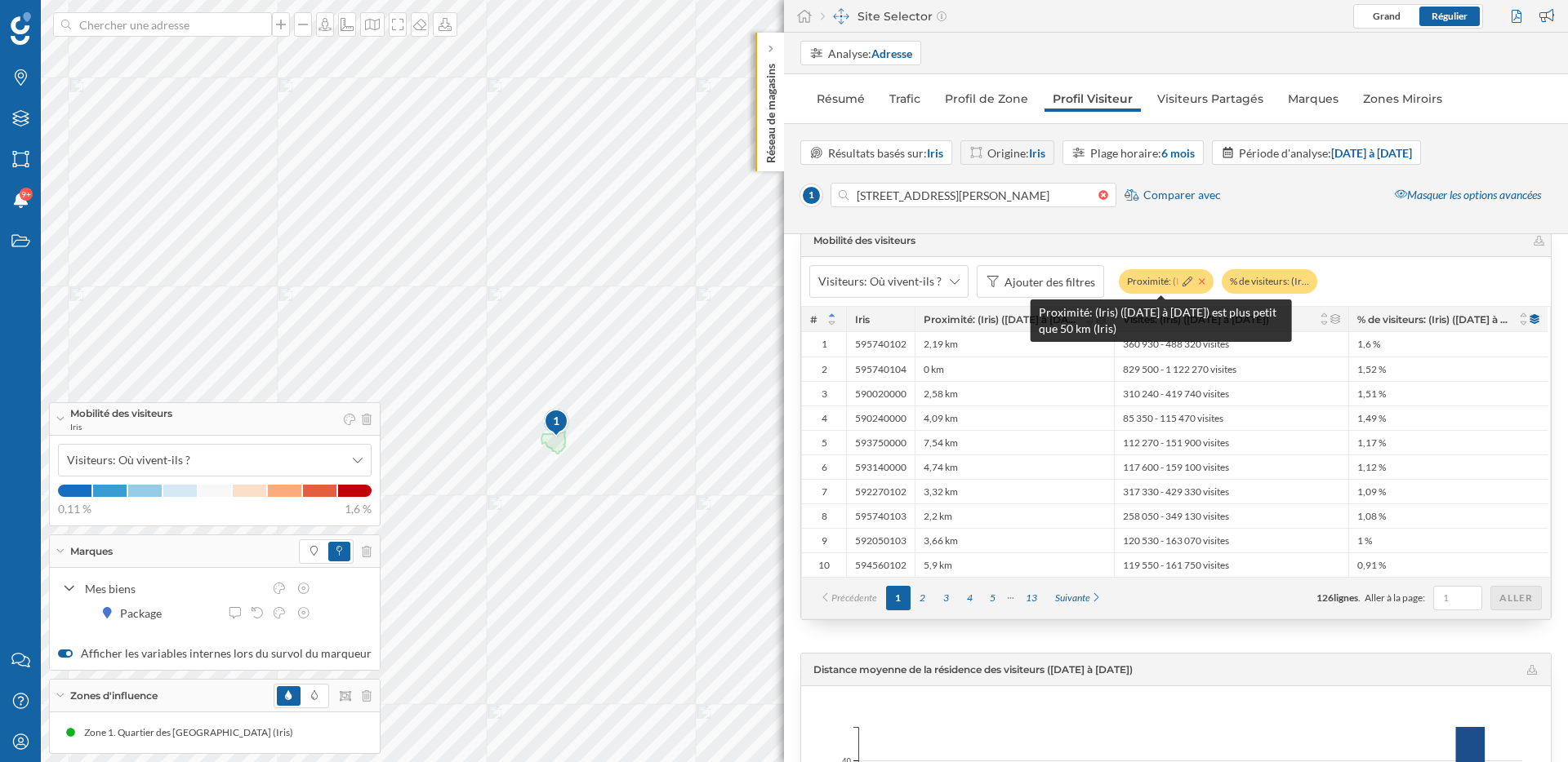
click at [1199, 282] on icon at bounding box center [1202, 281] width 6 height 6
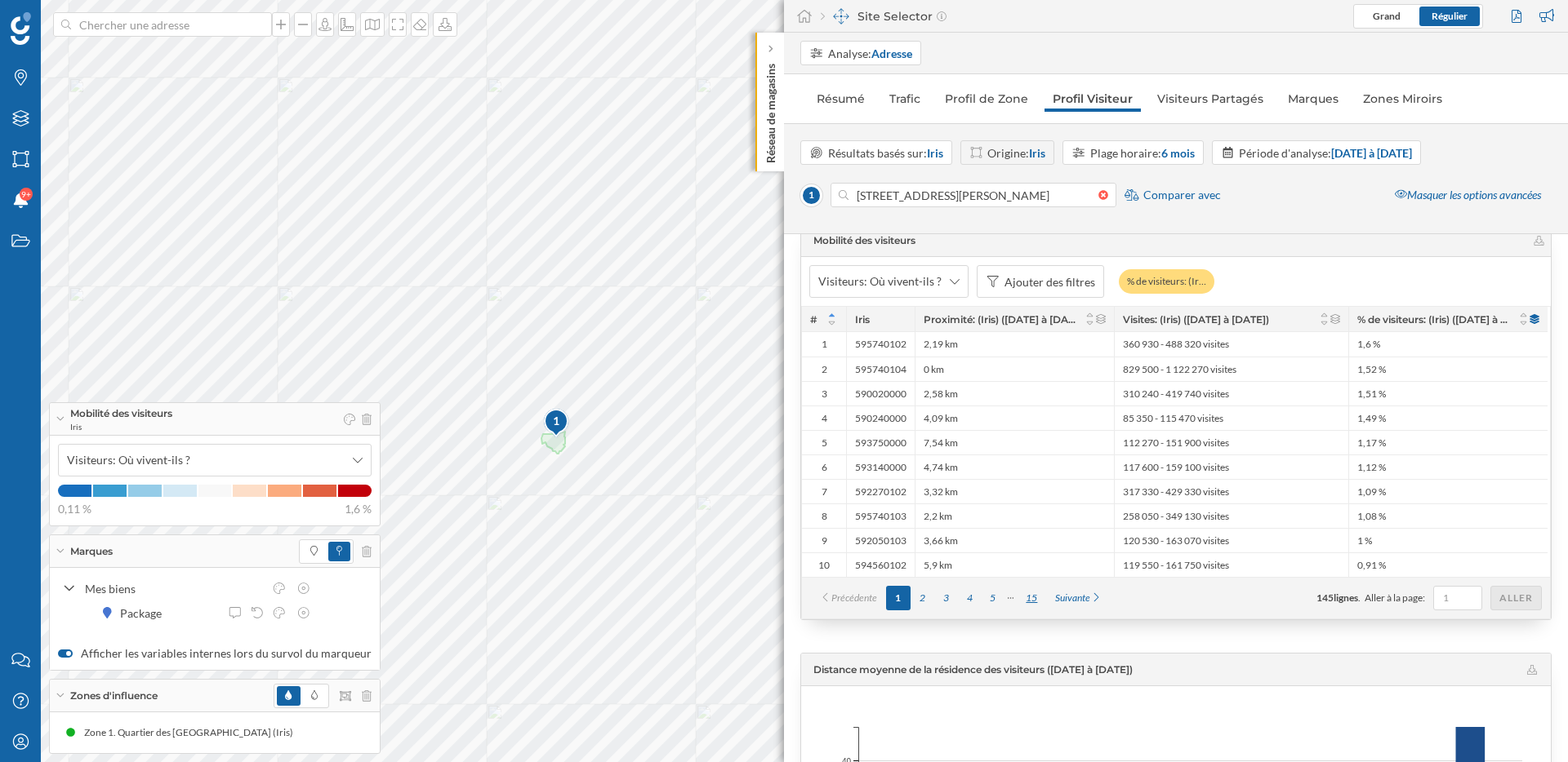
click at [1033, 594] on div "15" at bounding box center [1031, 599] width 30 height 25
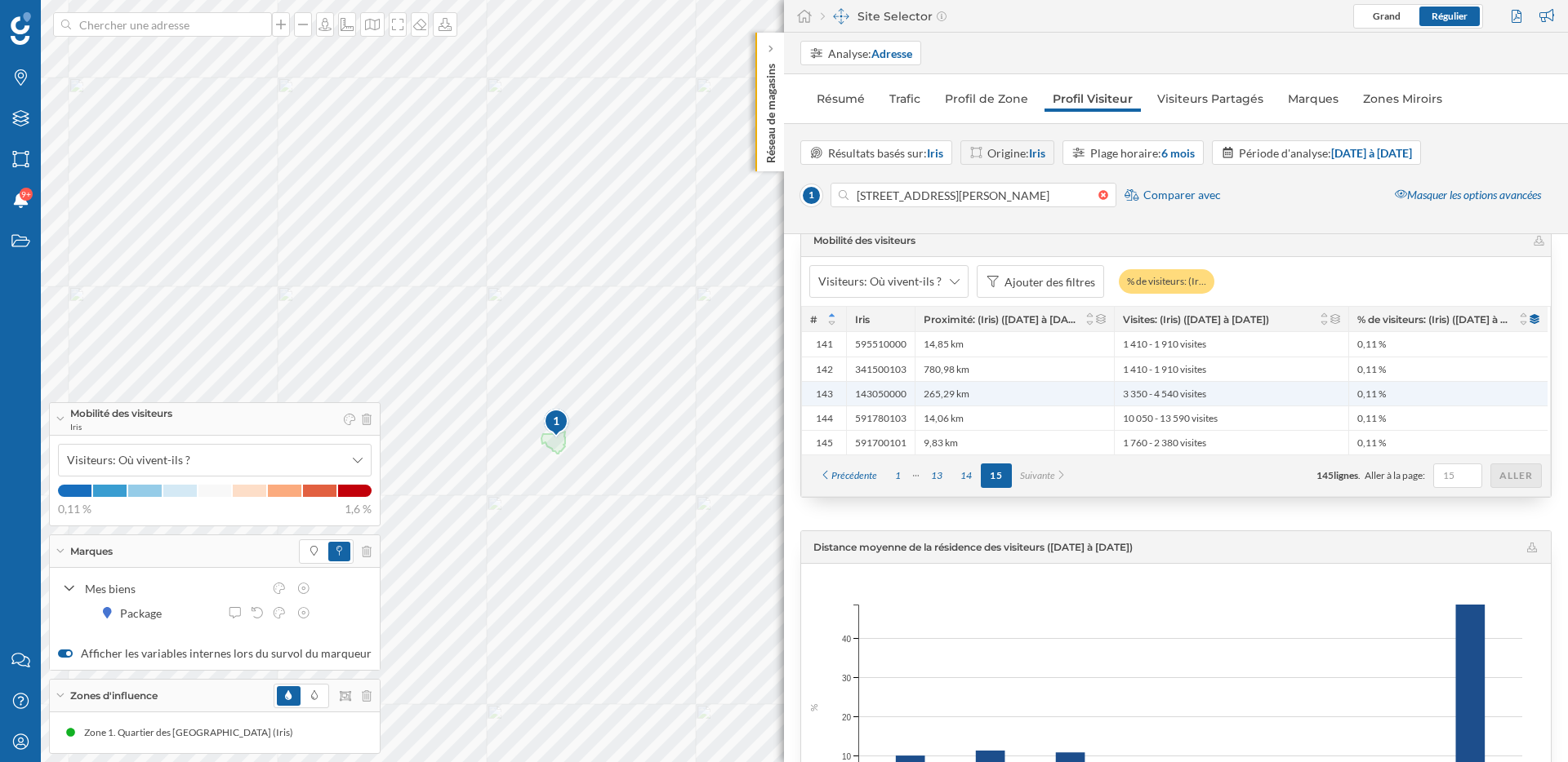
click at [1001, 391] on div "265,29 km" at bounding box center [1015, 393] width 200 height 25
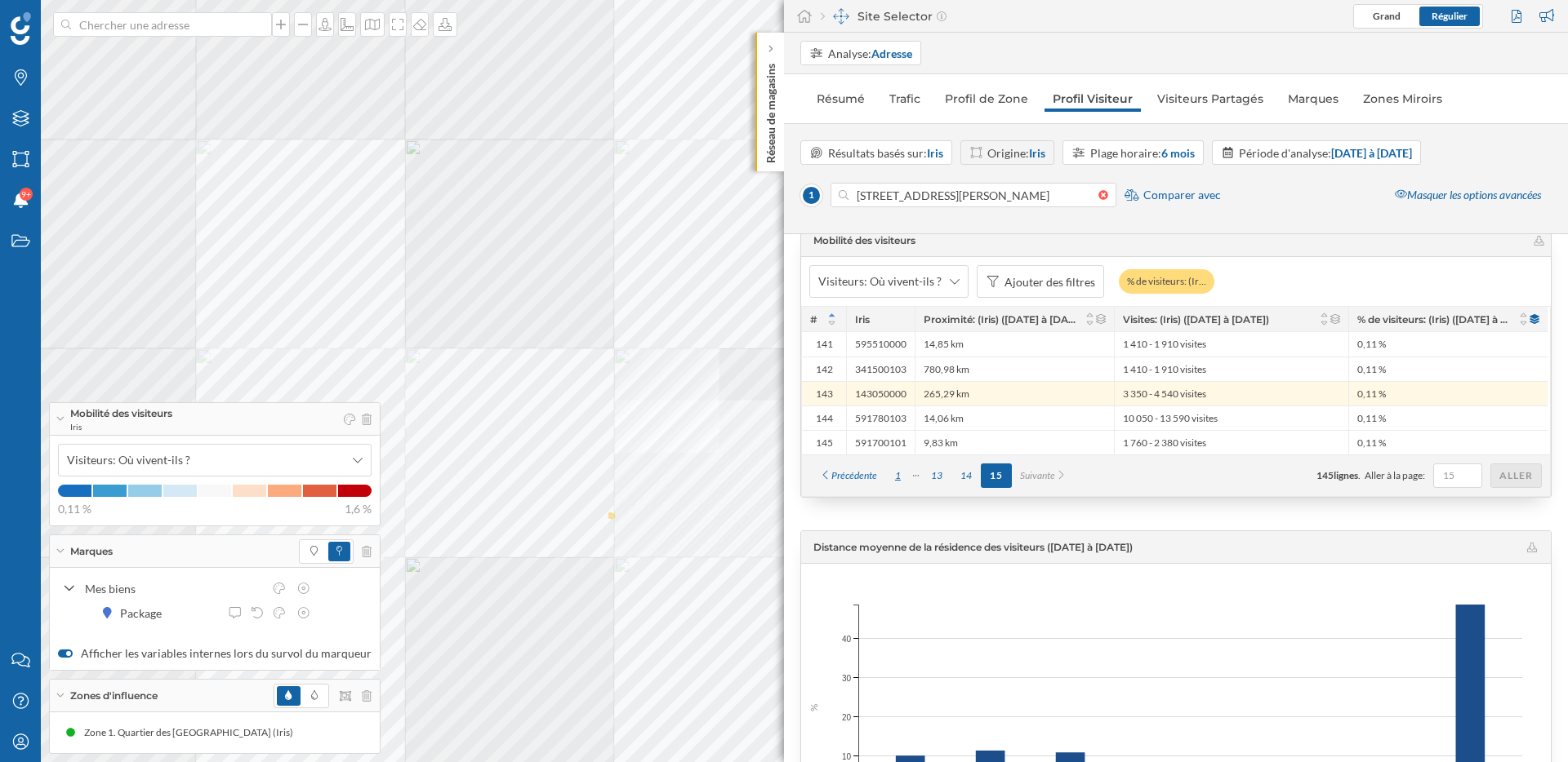
click at [902, 477] on div "1" at bounding box center [898, 476] width 24 height 25
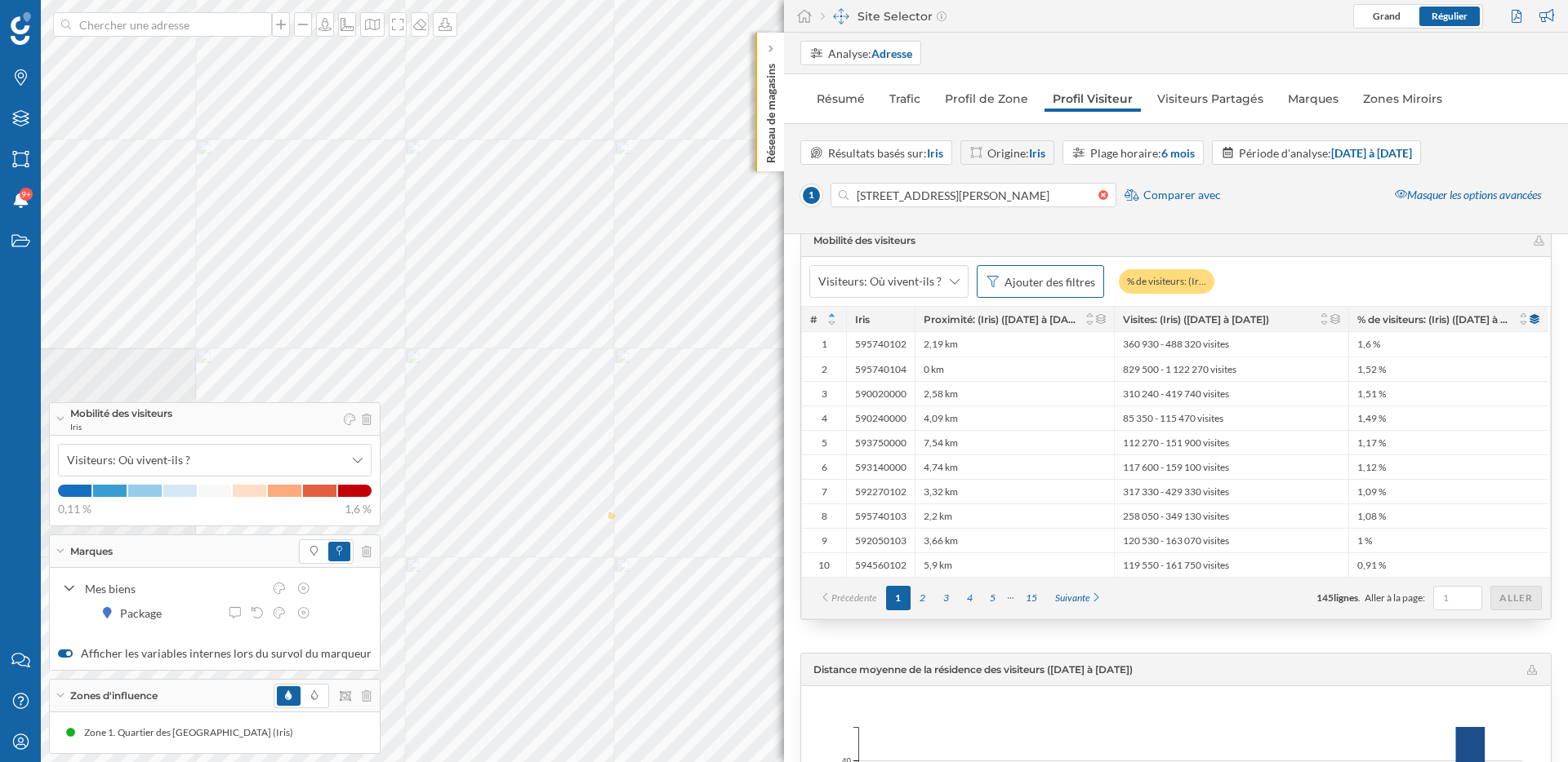
click at [1033, 277] on div "Ajouter des filtres" at bounding box center [1049, 282] width 90 height 17
click at [971, 353] on div "Proximité: (Iris) (17/03/2025 à 31/08/2025)" at bounding box center [981, 352] width 171 height 13
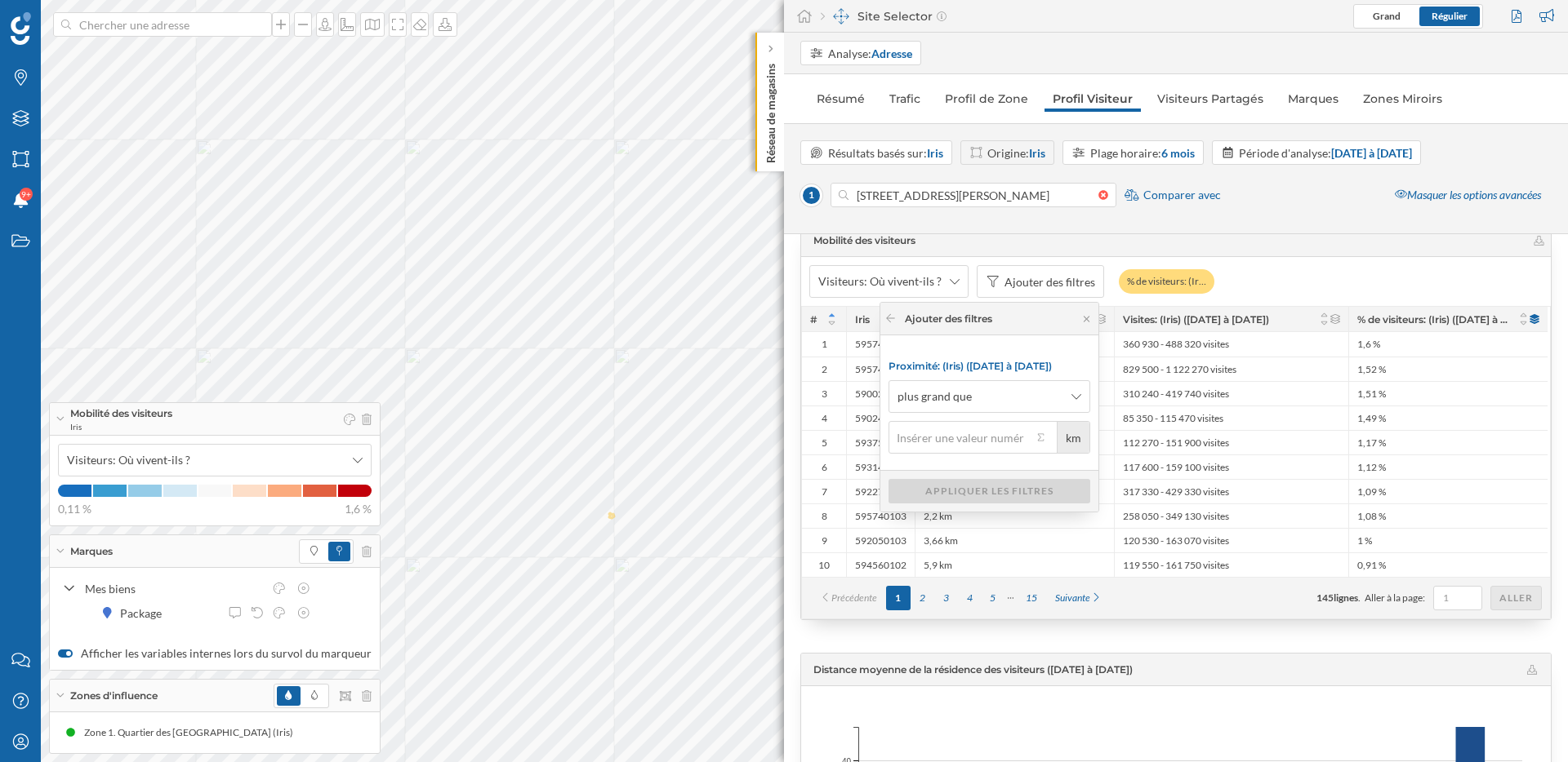
click at [973, 439] on input "km" at bounding box center [960, 438] width 144 height 33
type input "35"
click at [969, 490] on div "Appliquer les filtres" at bounding box center [989, 490] width 202 height 25
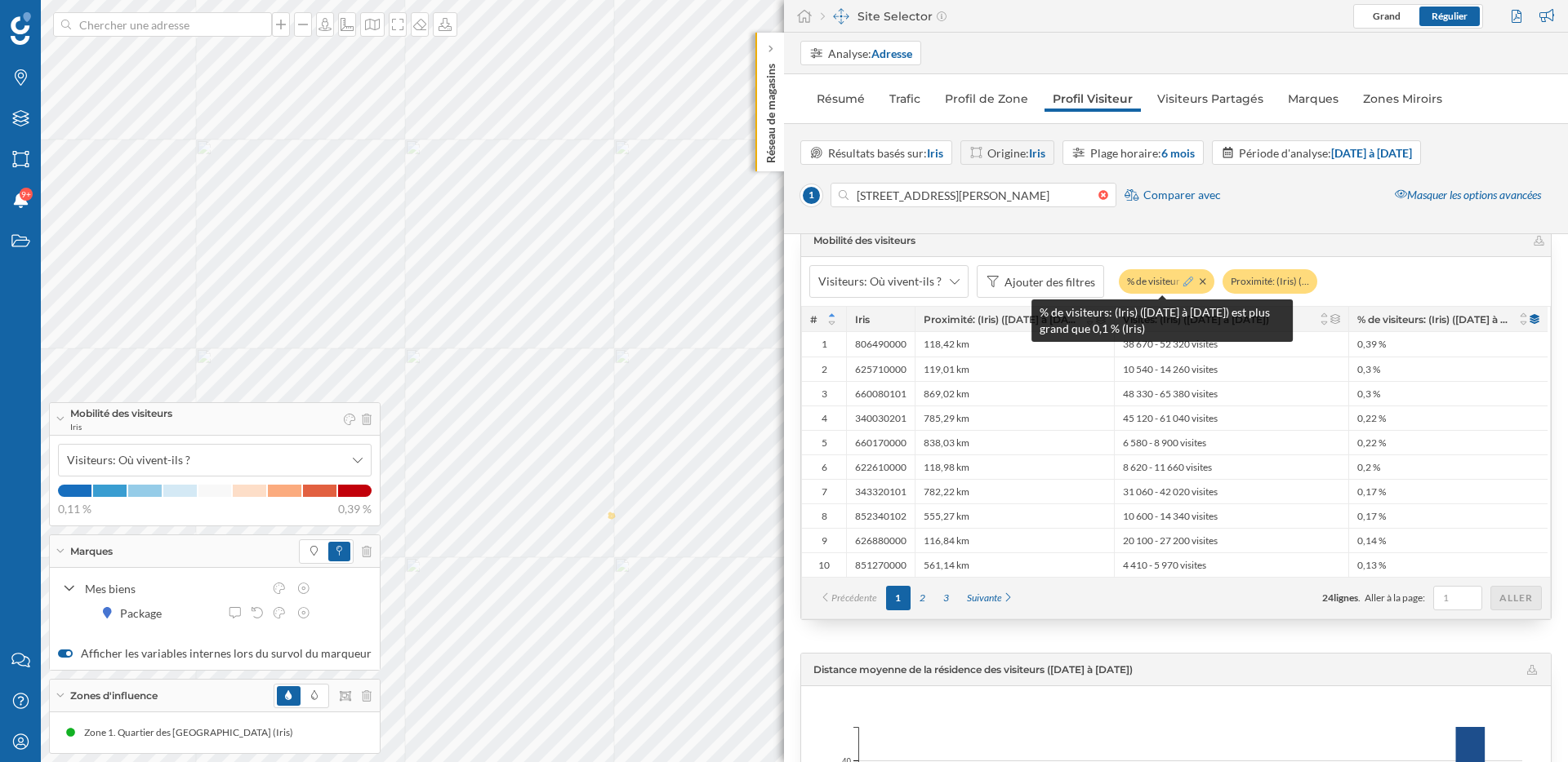
click at [1183, 281] on icon at bounding box center [1188, 281] width 10 height 10
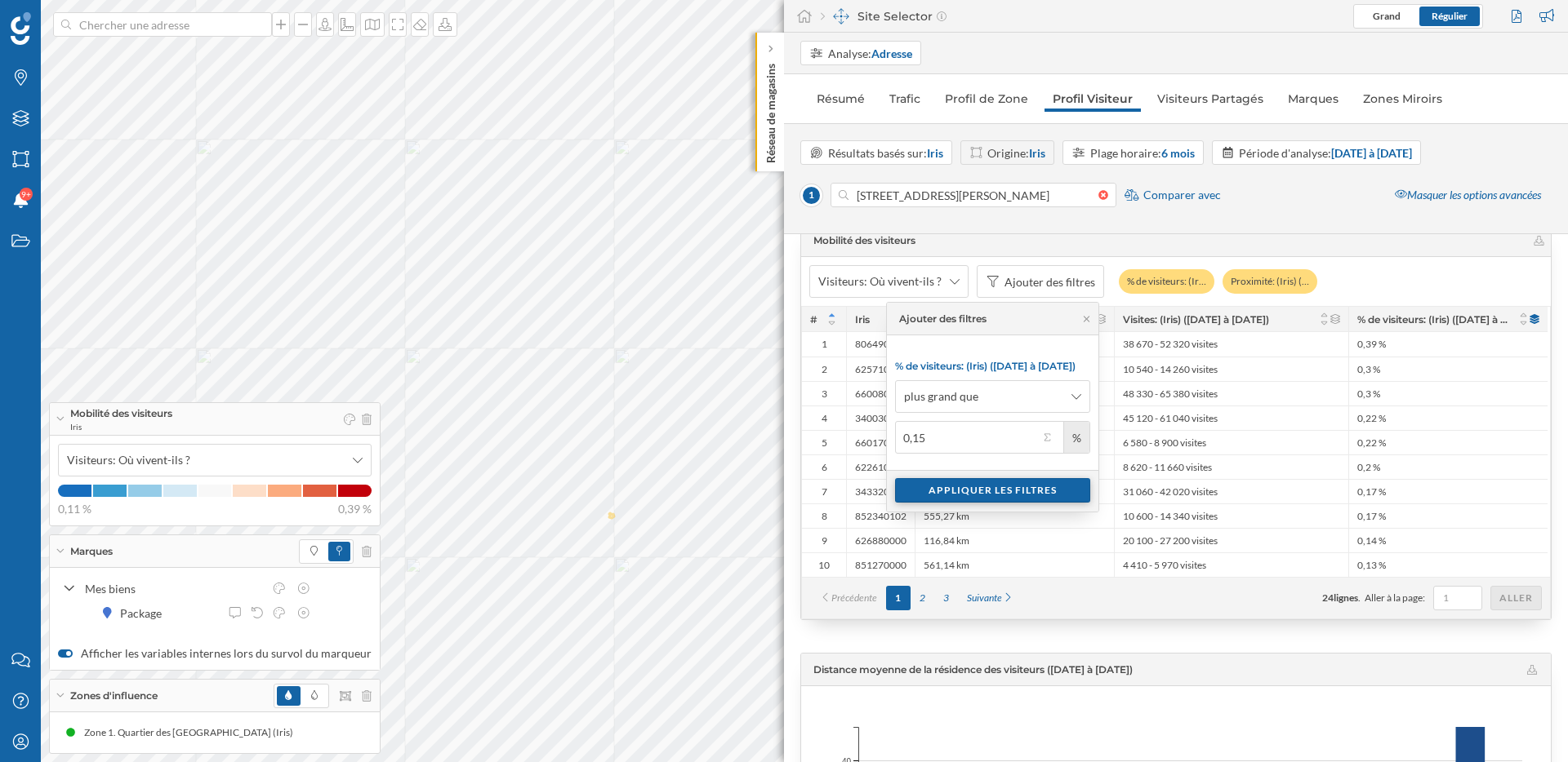
type input "0,15"
click at [952, 486] on div "Appliquer les filtres" at bounding box center [992, 490] width 195 height 25
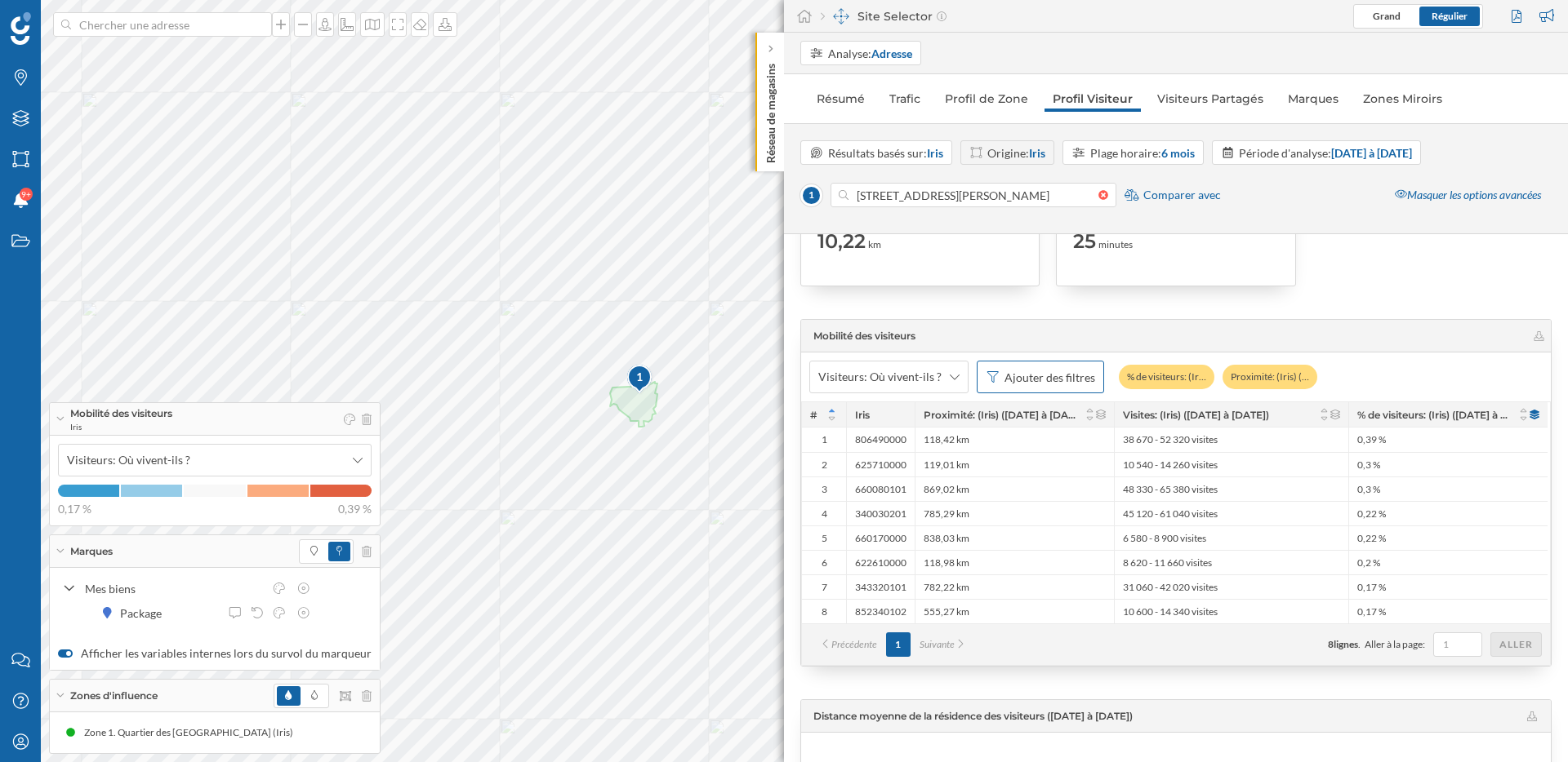
scroll to position [3111, 0]
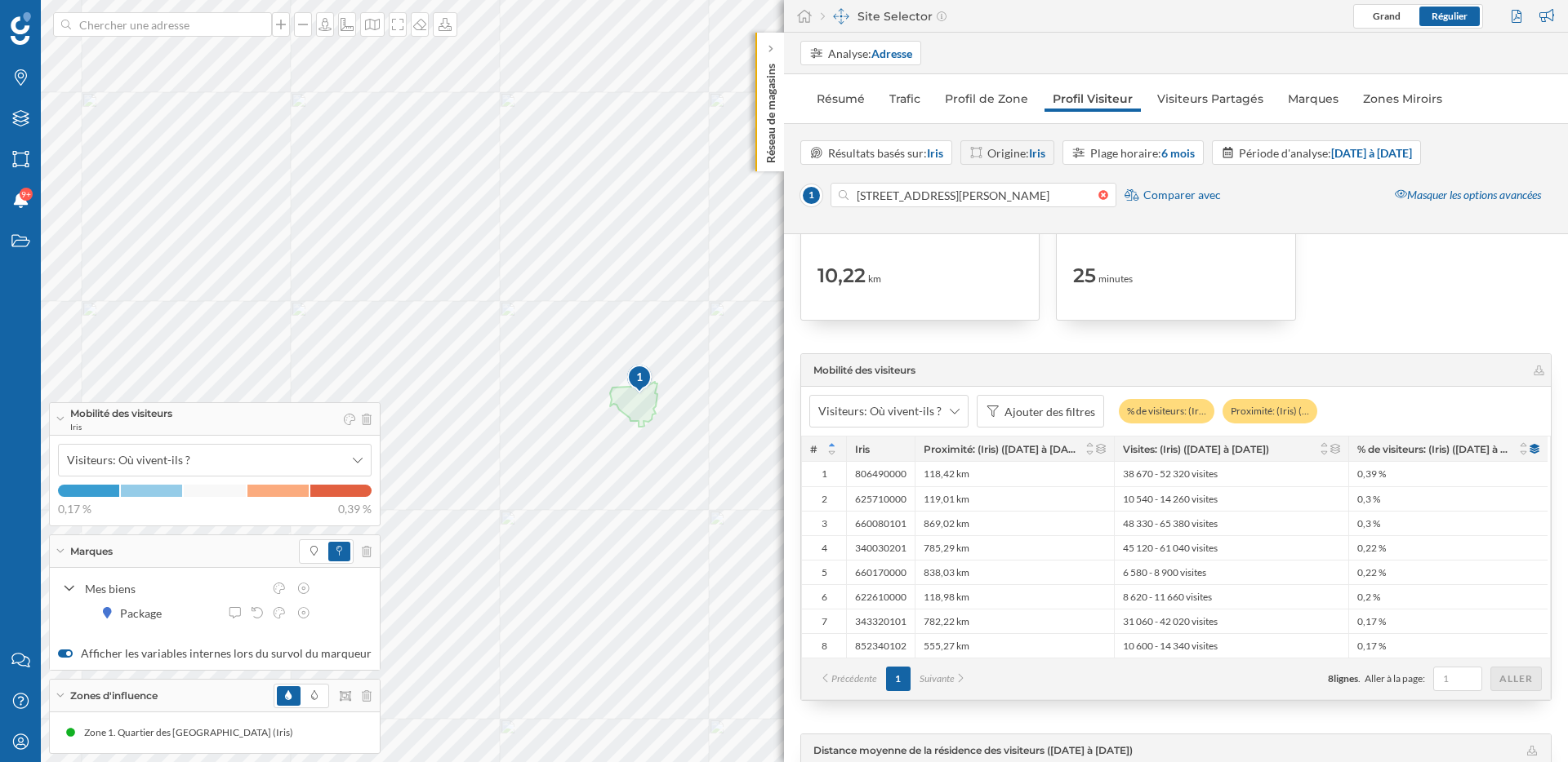
click at [935, 373] on span "Mobilité des visiteurs" at bounding box center [1169, 369] width 712 height 14
click at [1021, 477] on div "118,42 km" at bounding box center [1015, 474] width 200 height 25
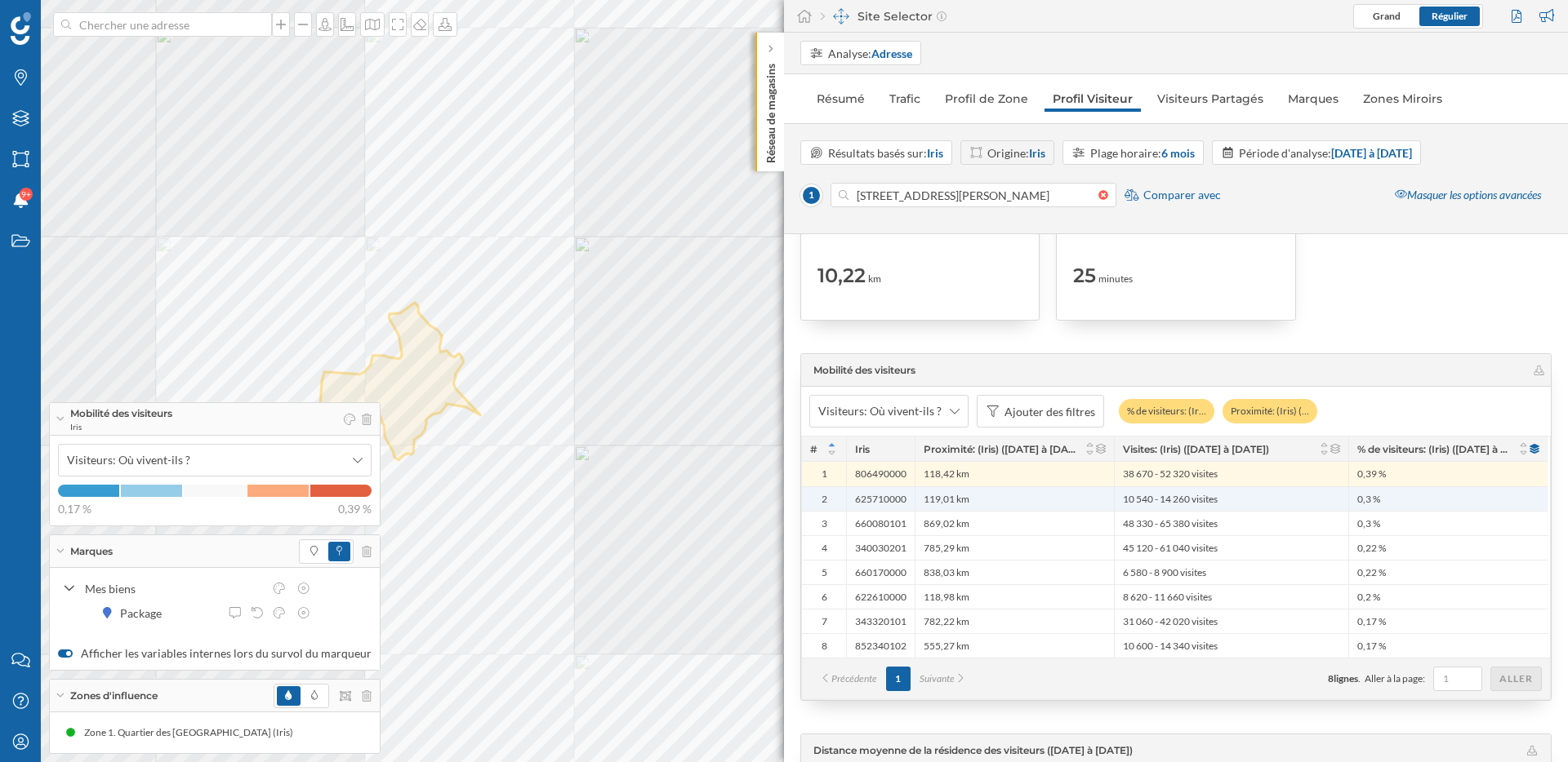
click at [1016, 488] on div "119,01 km" at bounding box center [1015, 499] width 200 height 25
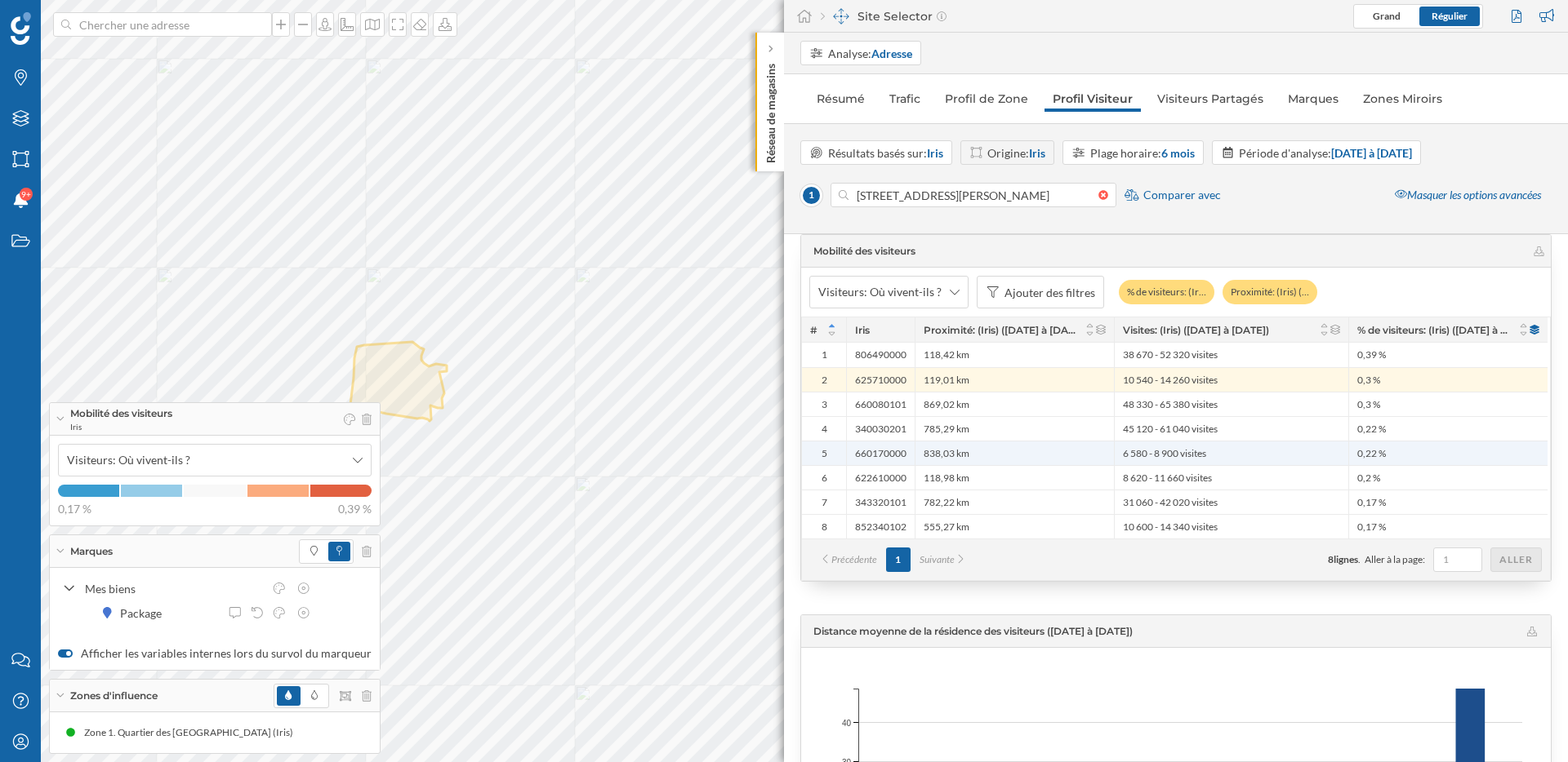
scroll to position [3189, 0]
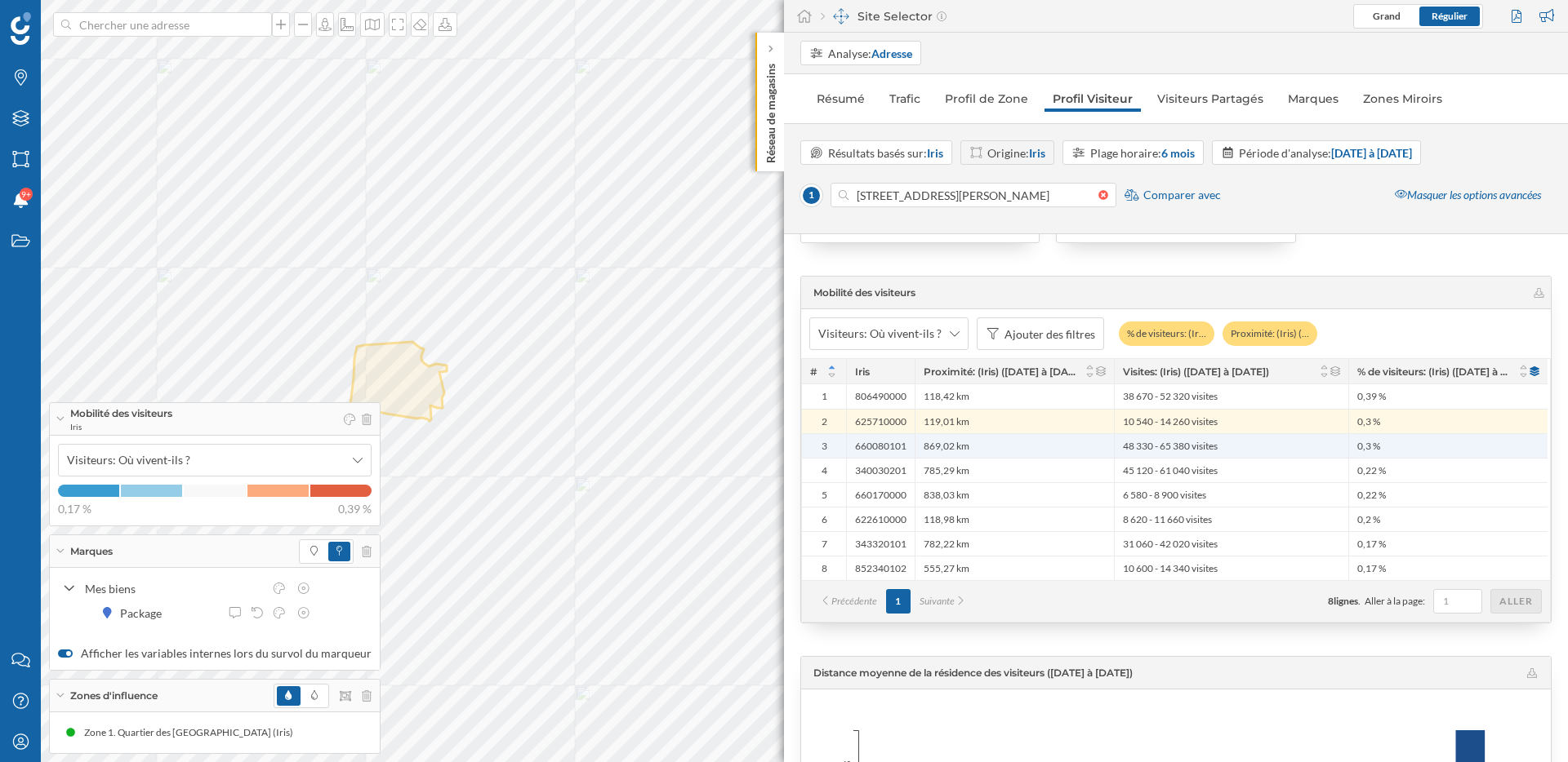
click at [1047, 440] on div "869,02 km" at bounding box center [1015, 446] width 200 height 25
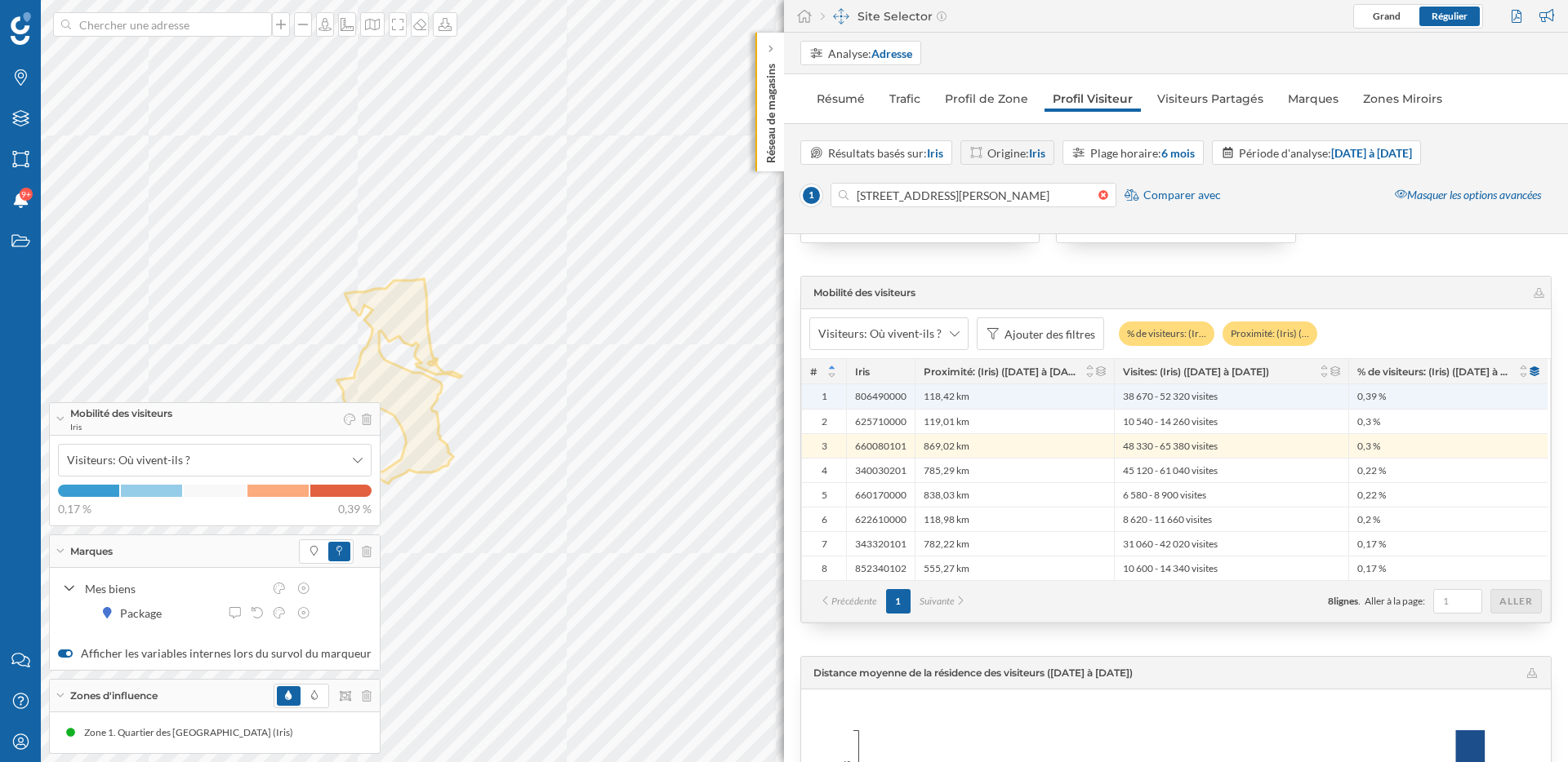
click at [1032, 396] on div "118,42 km" at bounding box center [1015, 397] width 200 height 25
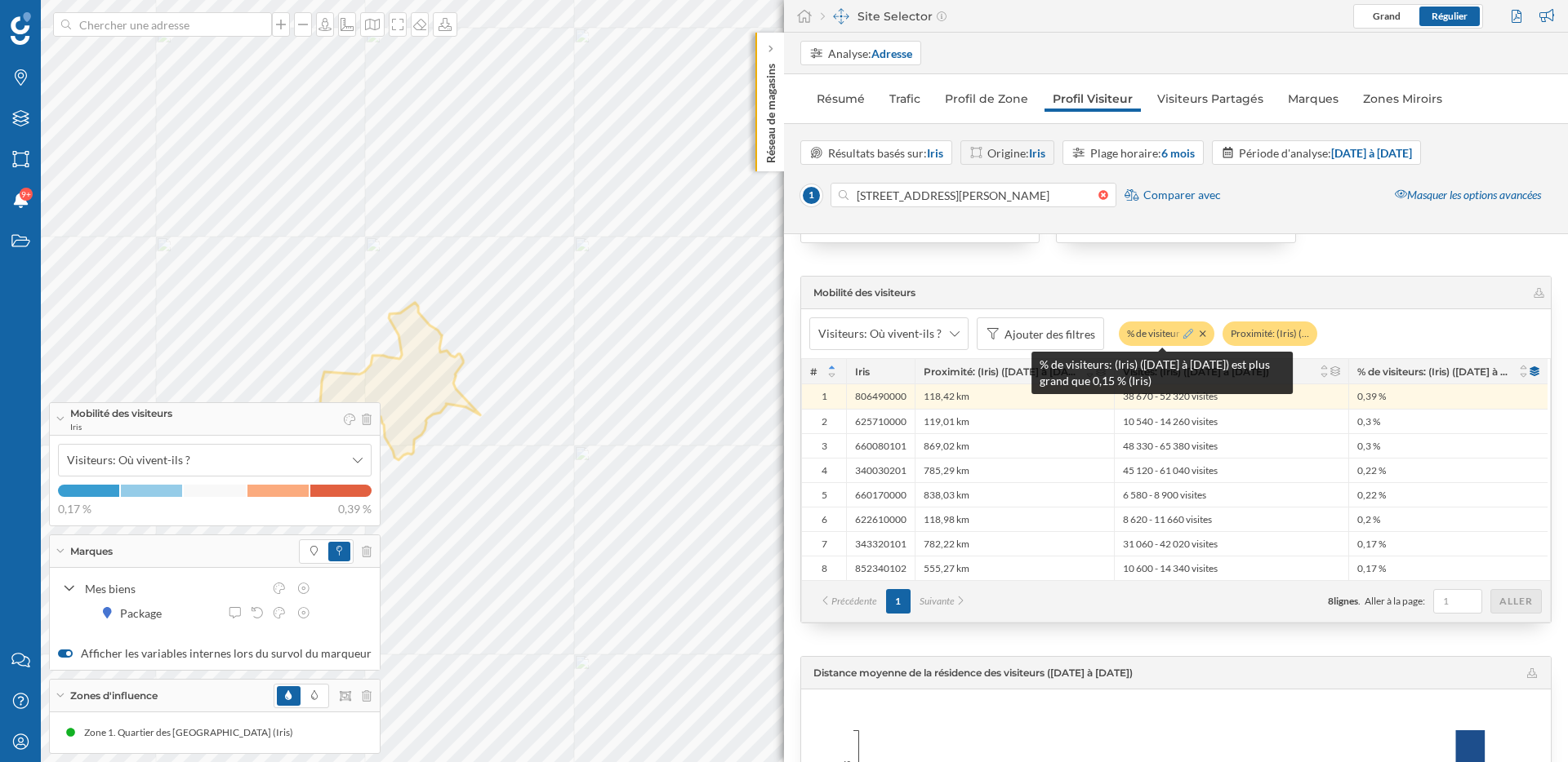
click at [1184, 332] on icon at bounding box center [1188, 334] width 10 height 10
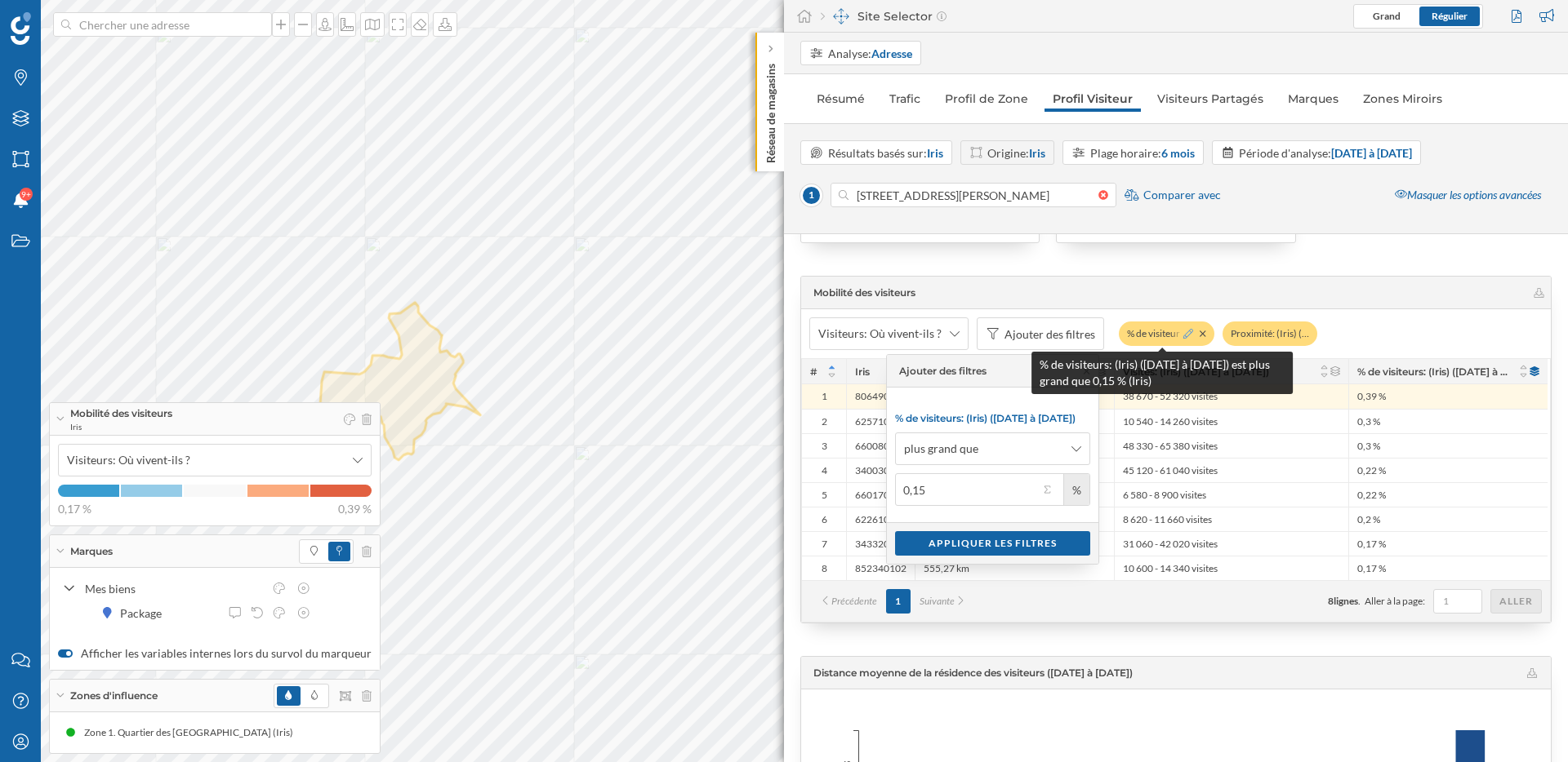
click at [1184, 332] on icon at bounding box center [1188, 334] width 10 height 10
click at [1290, 336] on div at bounding box center [1295, 333] width 26 height 16
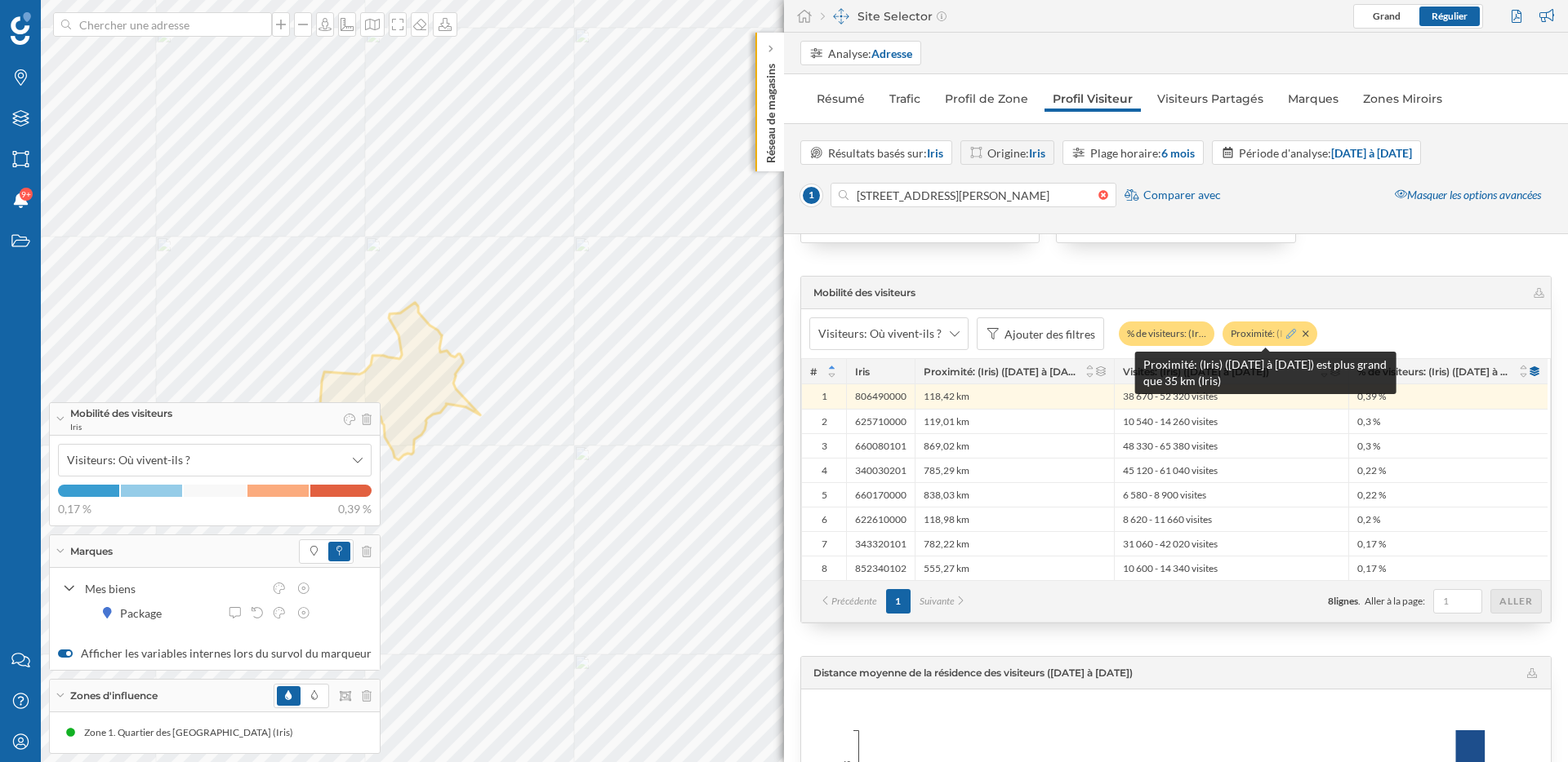
click at [1287, 335] on icon at bounding box center [1291, 334] width 10 height 10
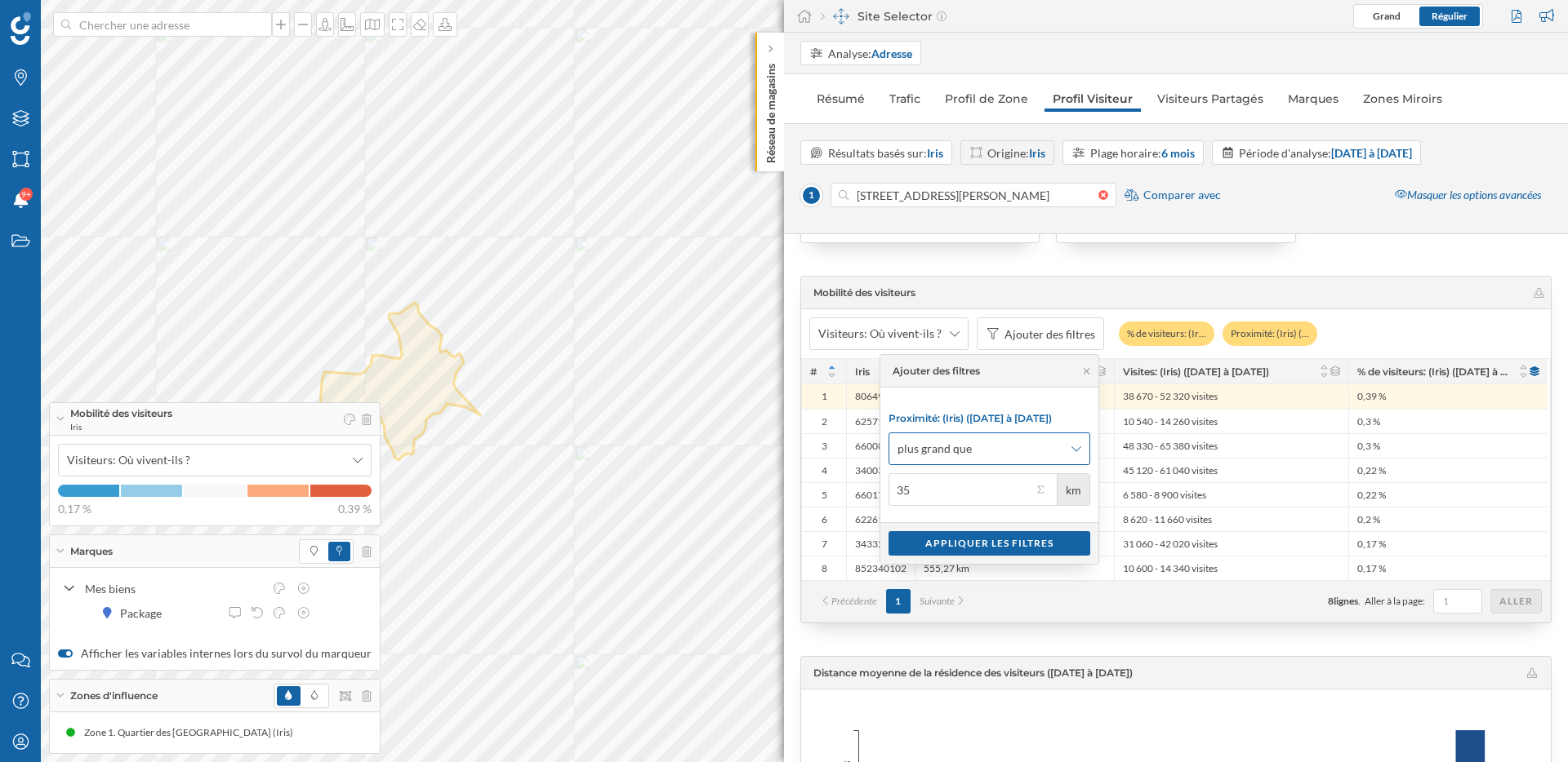
click at [964, 460] on div "plus grand que" at bounding box center [989, 449] width 202 height 33
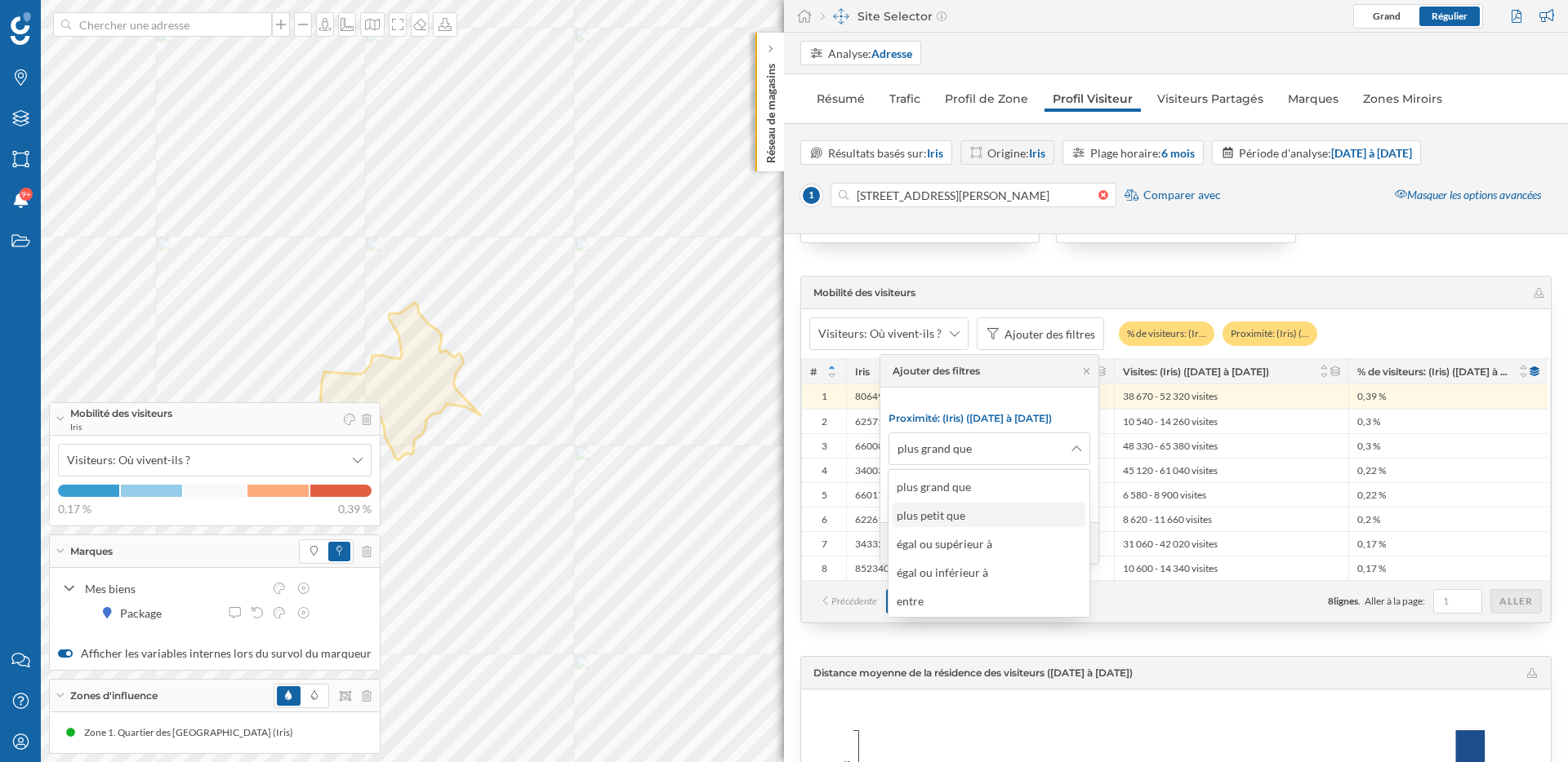
click at [969, 514] on div "plus petit que" at bounding box center [935, 515] width 77 height 17
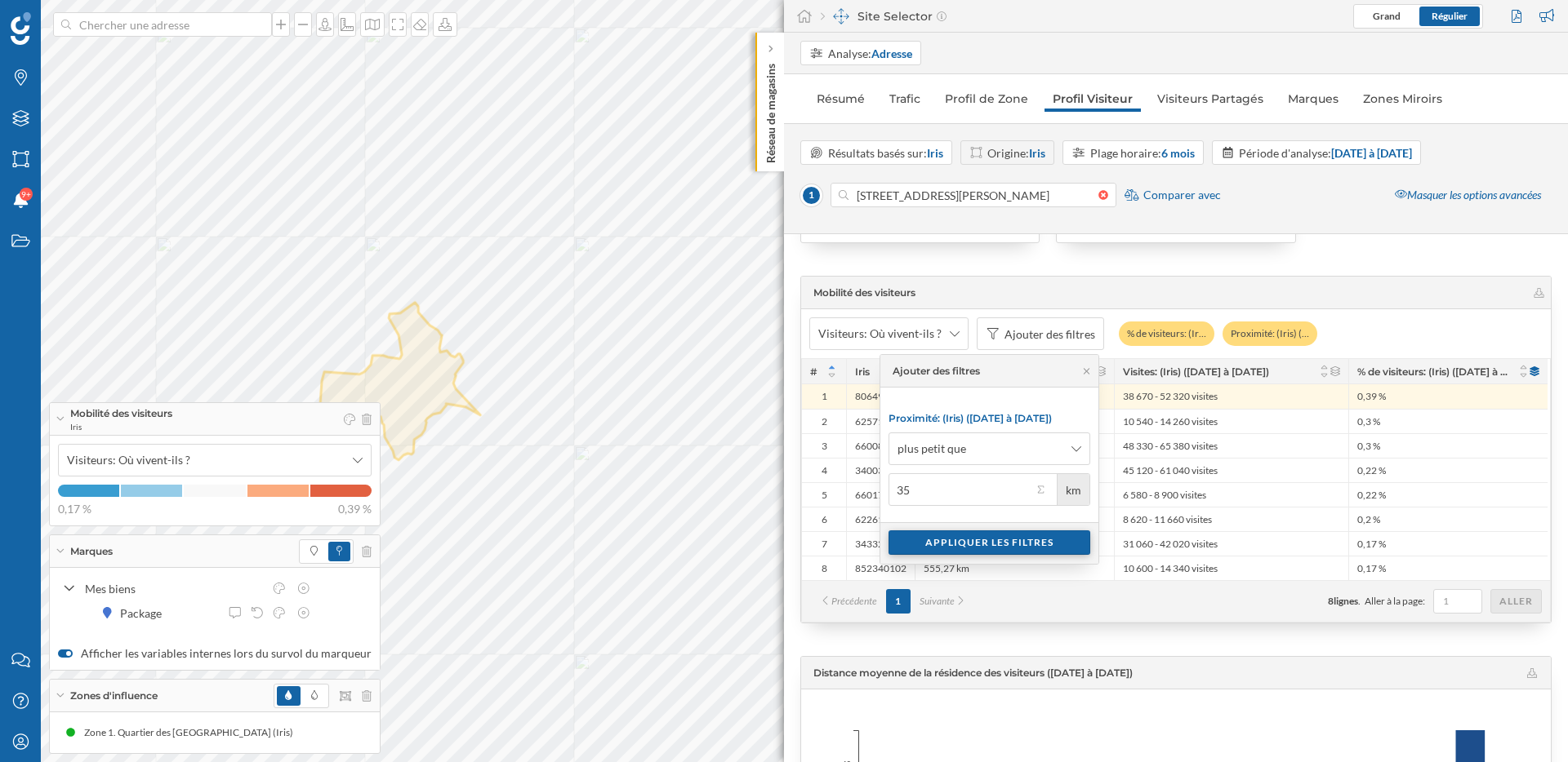
click at [989, 533] on div "Appliquer les filtres" at bounding box center [989, 543] width 202 height 25
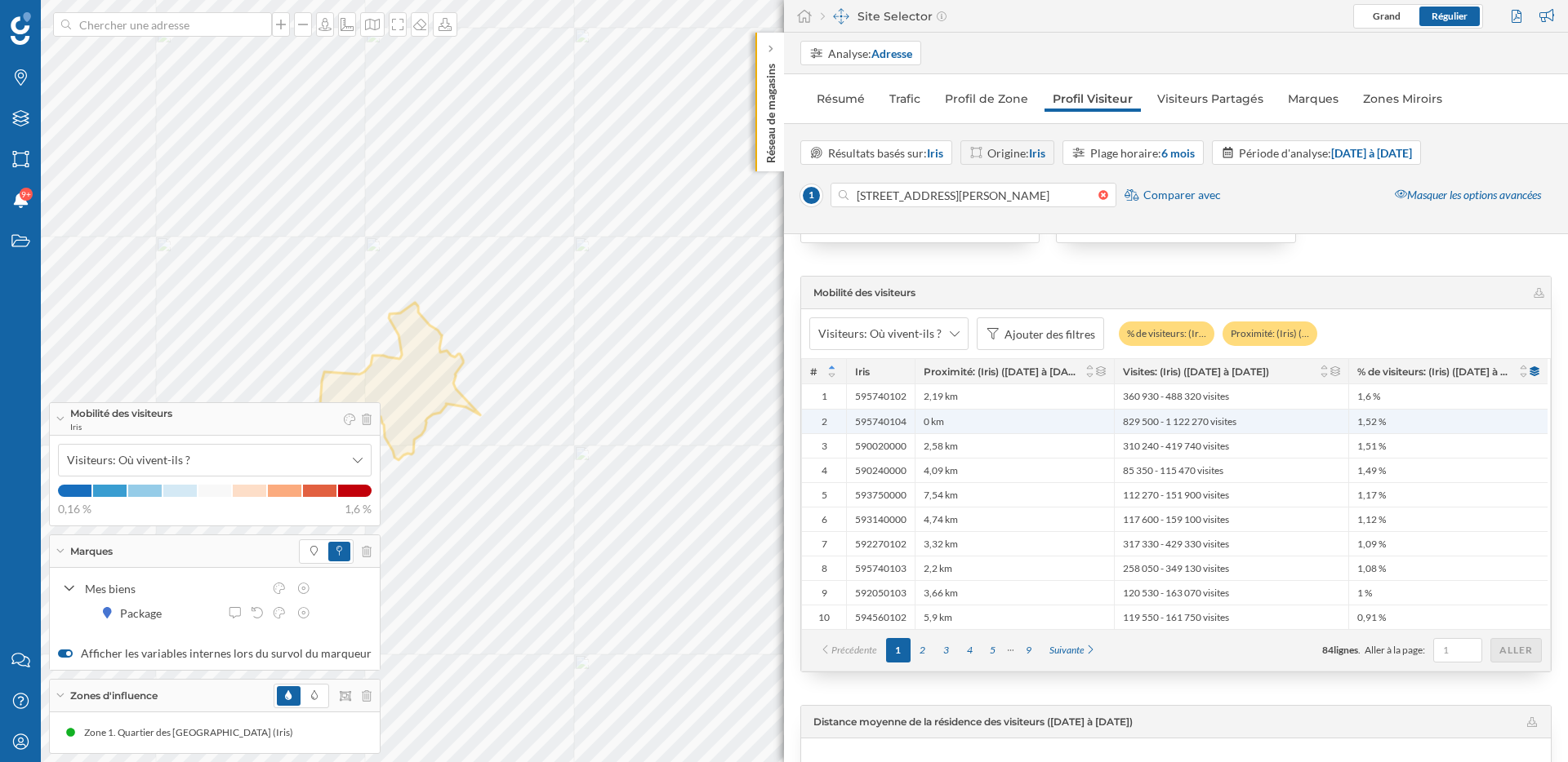
click at [967, 430] on div "0 km" at bounding box center [1015, 421] width 200 height 25
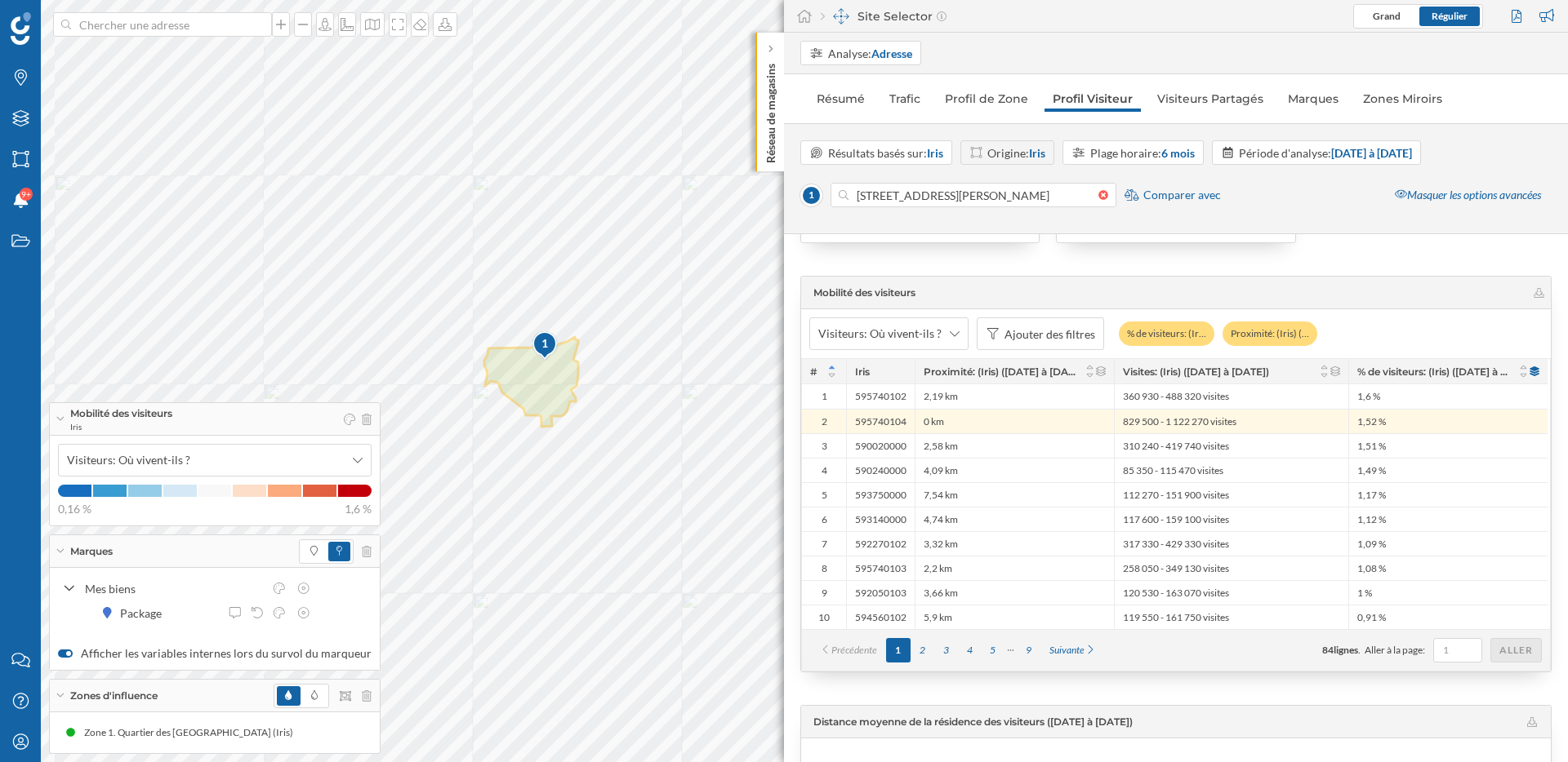
click at [1046, 151] on strong "Iris" at bounding box center [1037, 153] width 16 height 13
click at [1046, 155] on strong "Iris" at bounding box center [1037, 153] width 16 height 13
click at [941, 155] on strong "Iris" at bounding box center [934, 153] width 16 height 13
click at [899, 221] on div "Grille" at bounding box center [876, 219] width 133 height 17
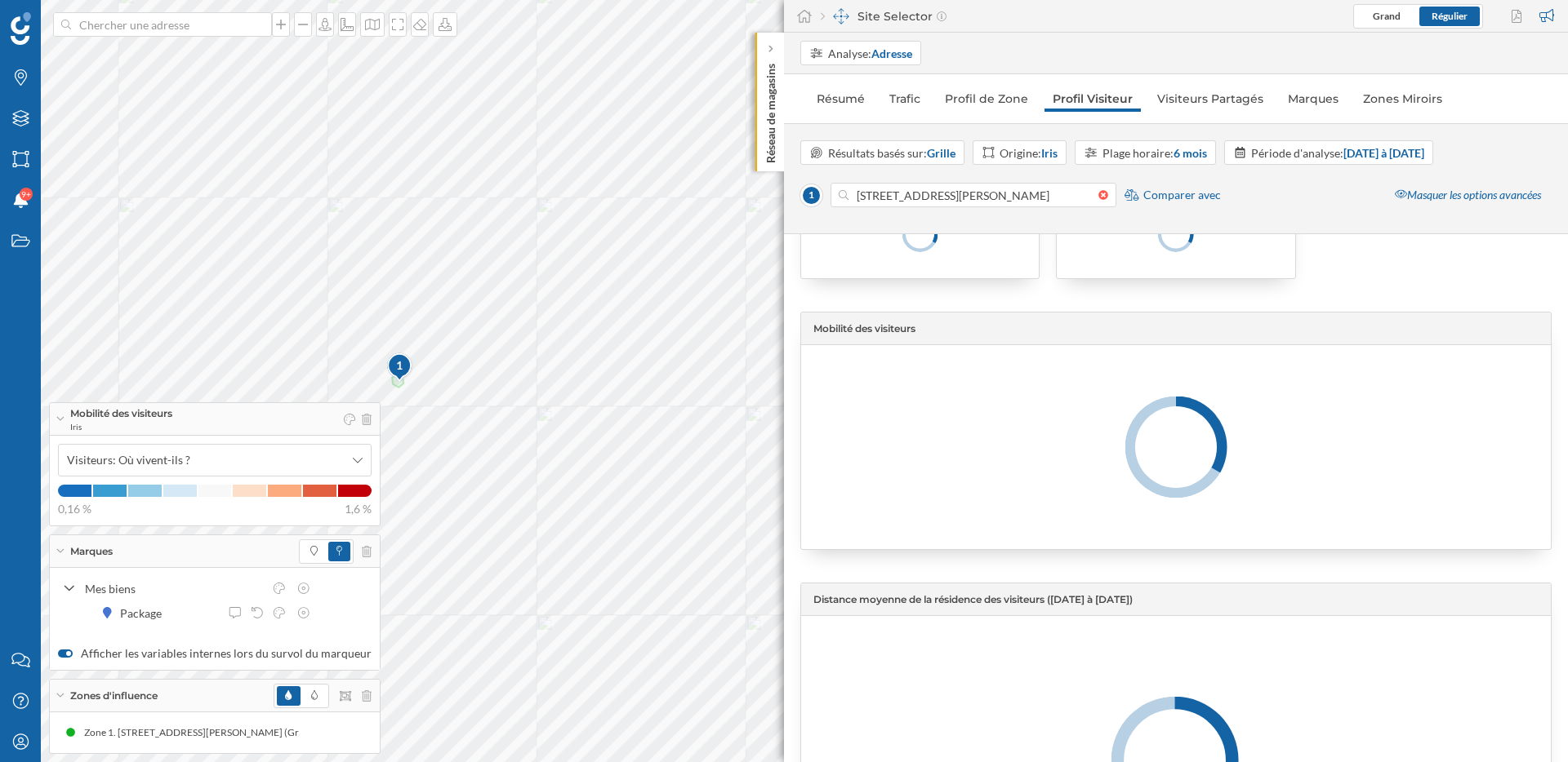
scroll to position [3225, 0]
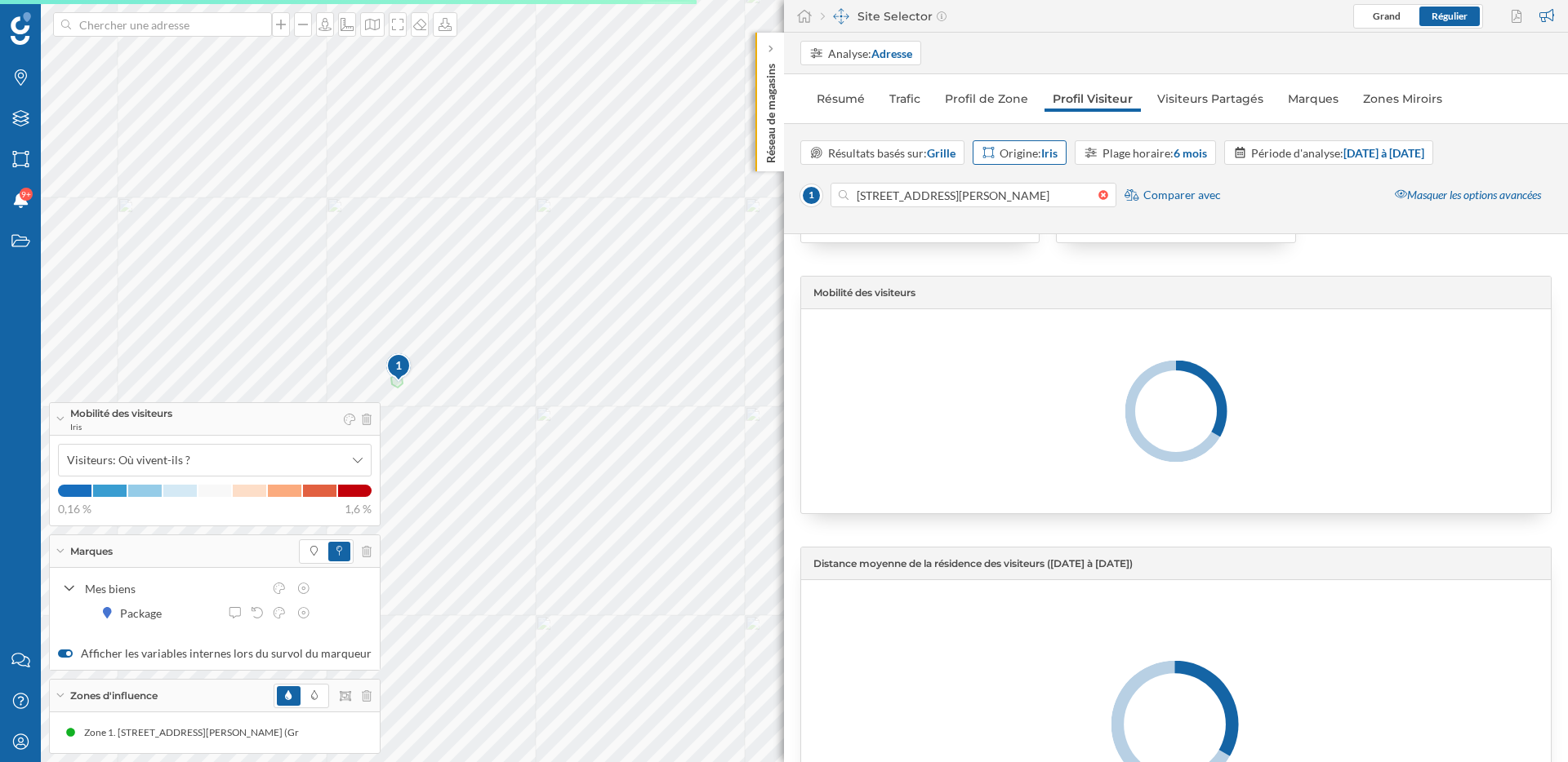
click at [1046, 155] on strong "Iris" at bounding box center [1049, 153] width 16 height 13
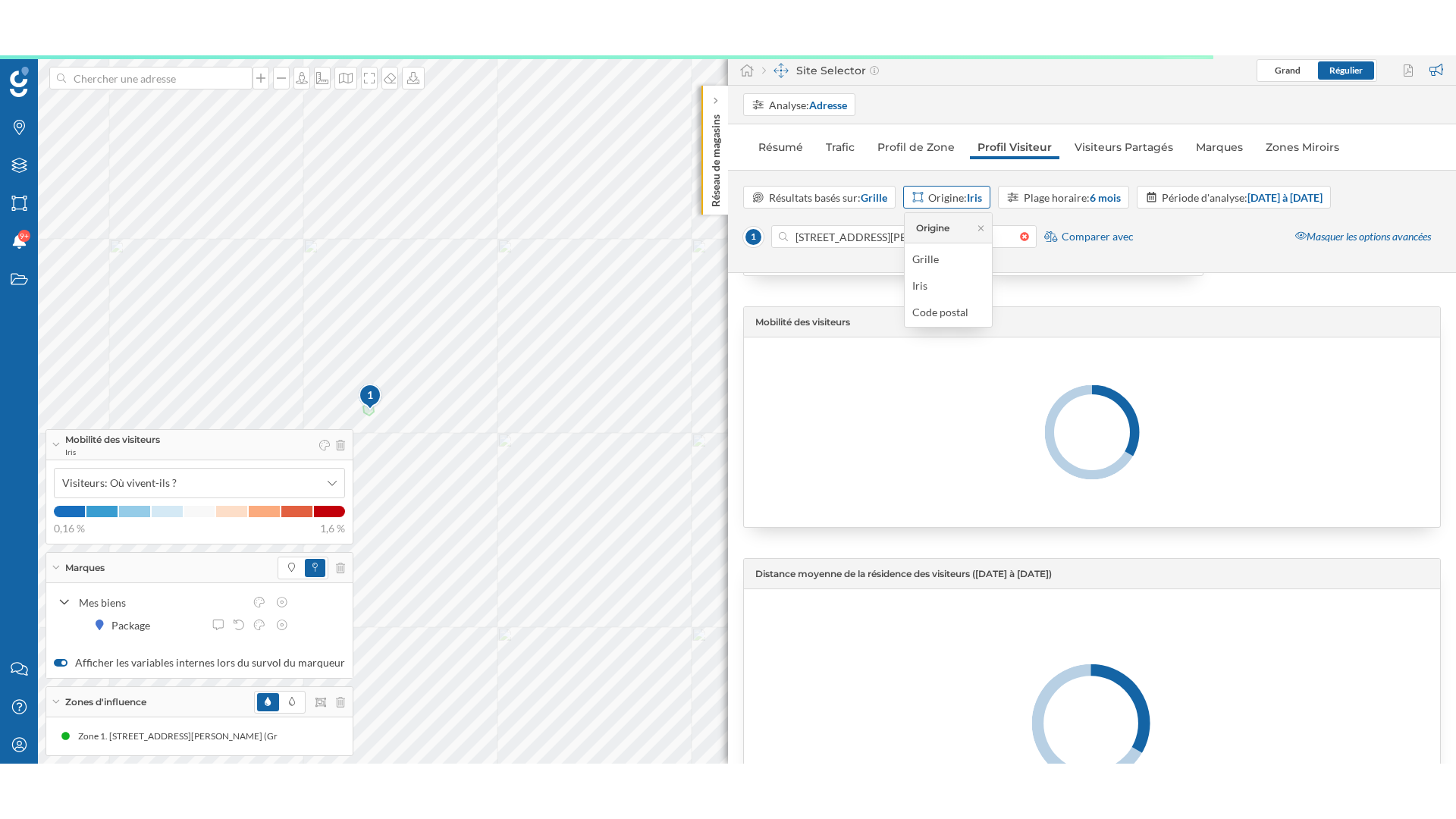
scroll to position [2961, 0]
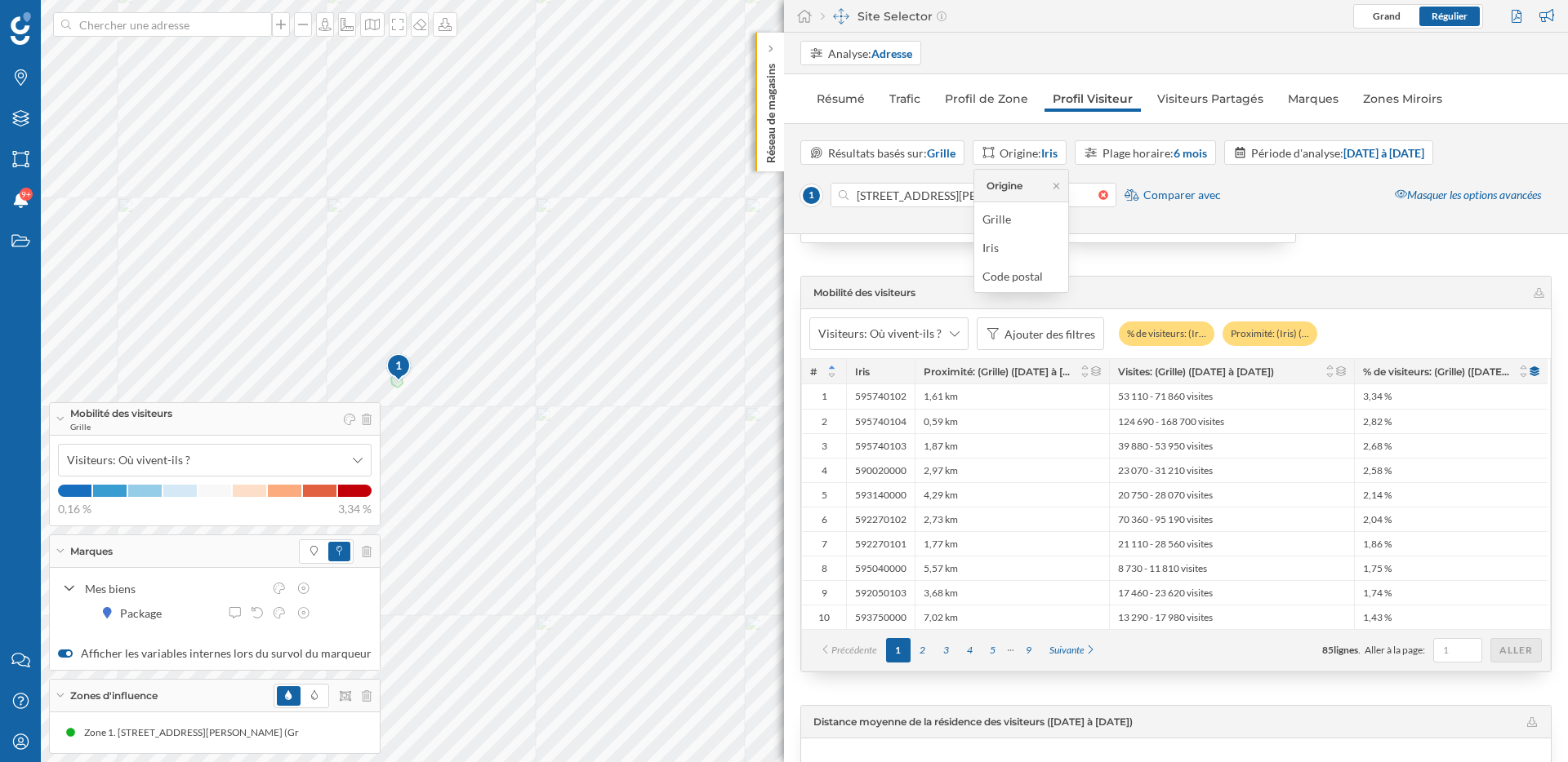
click at [992, 124] on div "Résultats basés sur: Grille Origine: Iris Plage horaire: 6 mois Période d'analy…" at bounding box center [1175, 179] width 784 height 111
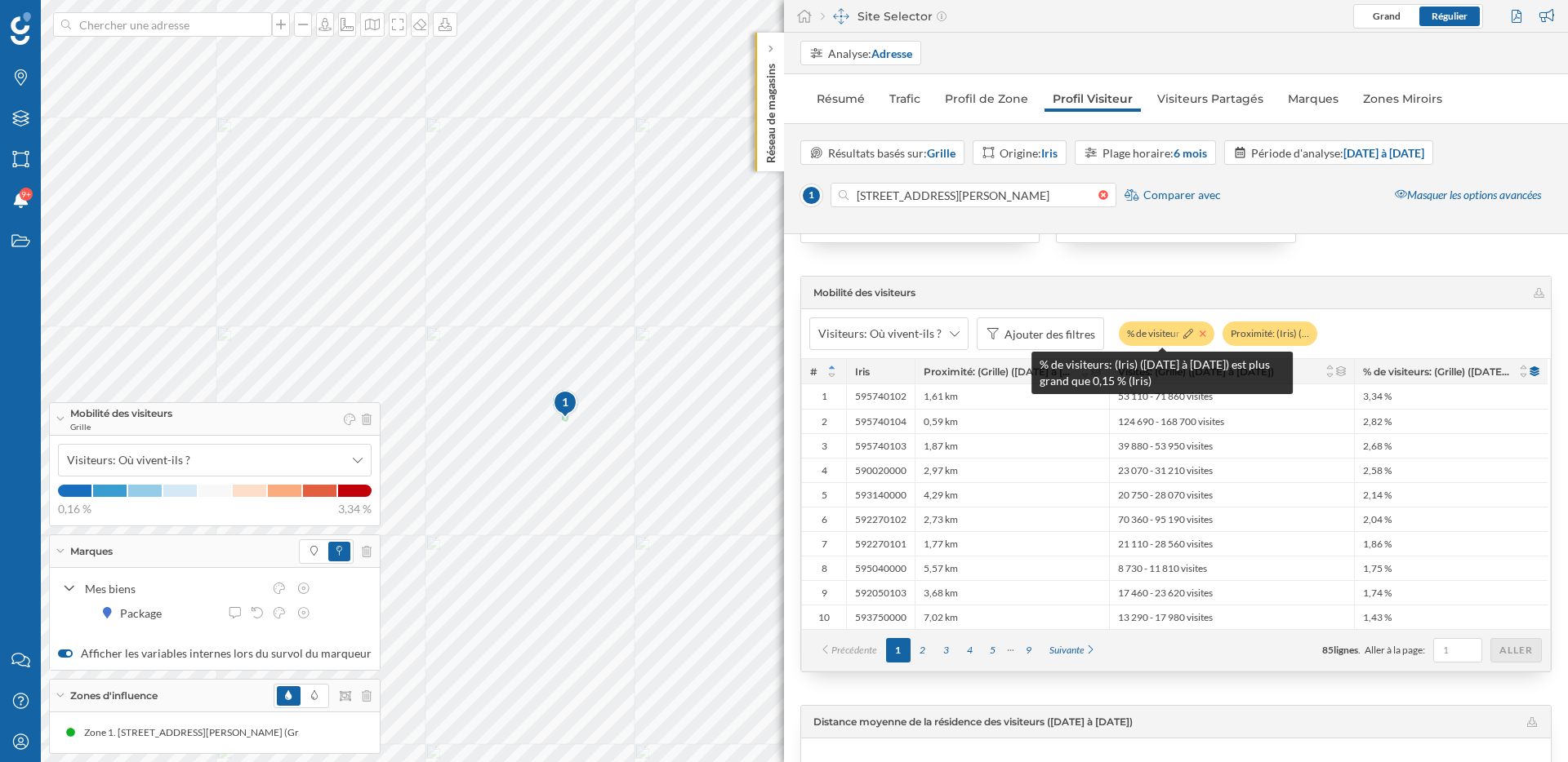
click at [1201, 330] on icon at bounding box center [1202, 334] width 7 height 10
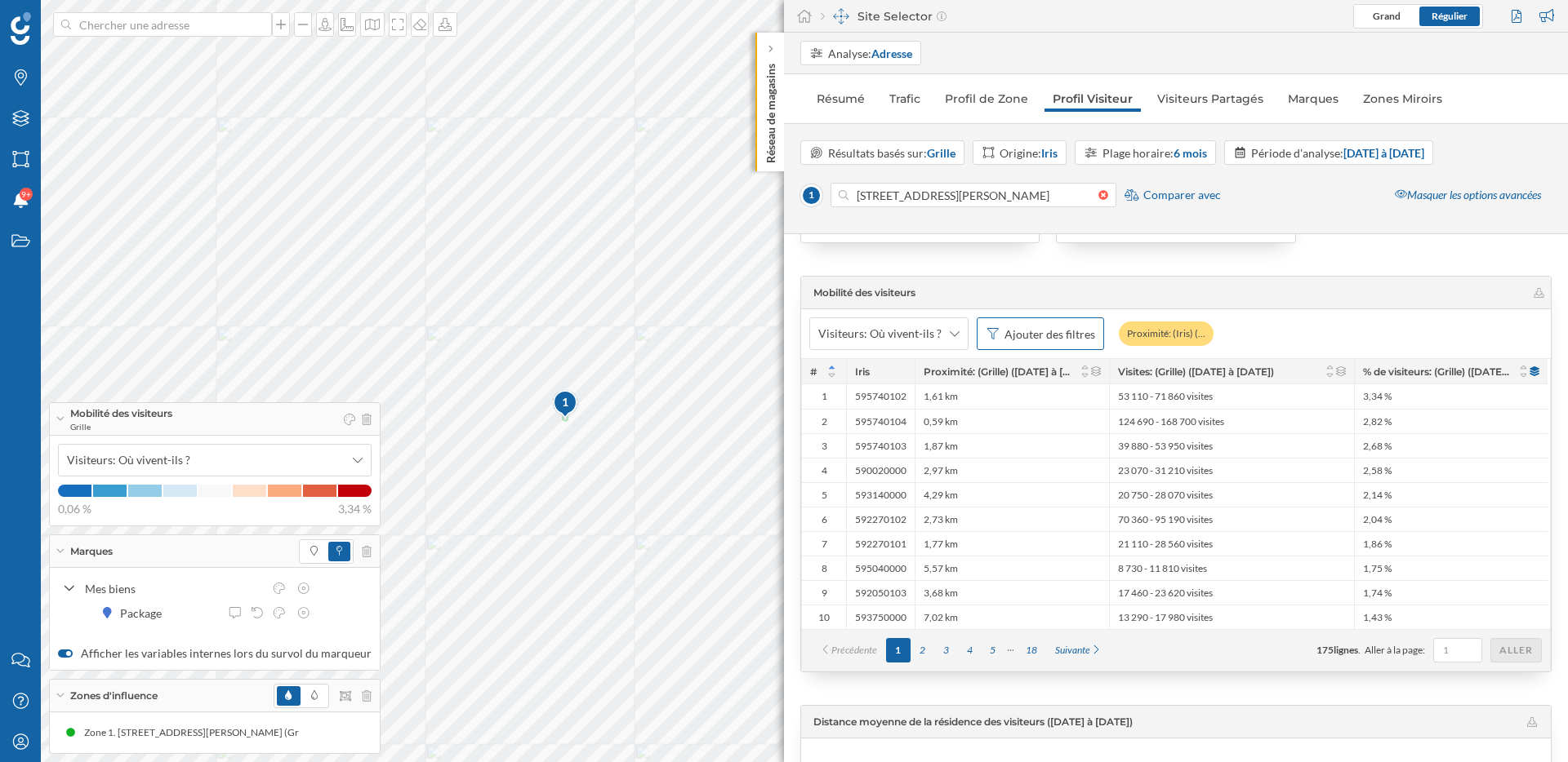
click at [1046, 341] on div "Ajouter des filtres" at bounding box center [1049, 334] width 90 height 17
click at [1005, 432] on div "Visites: (Grille) (17/03/2025 à 31/08/2025)" at bounding box center [949, 433] width 167 height 13
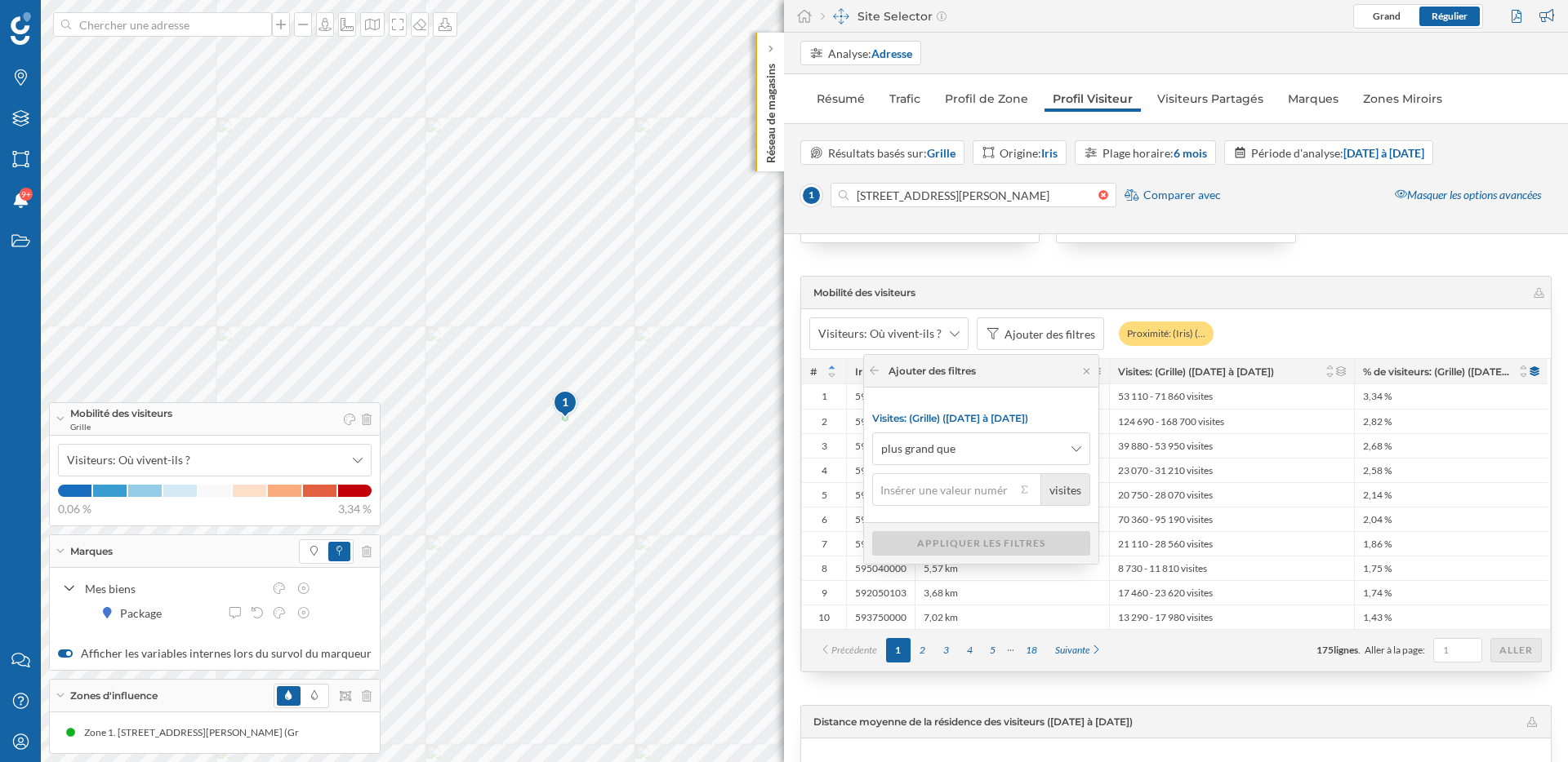
click at [980, 492] on input "visites" at bounding box center [944, 489] width 144 height 33
type input "2 500"
click at [966, 541] on div "Appliquer les filtres" at bounding box center [980, 543] width 218 height 25
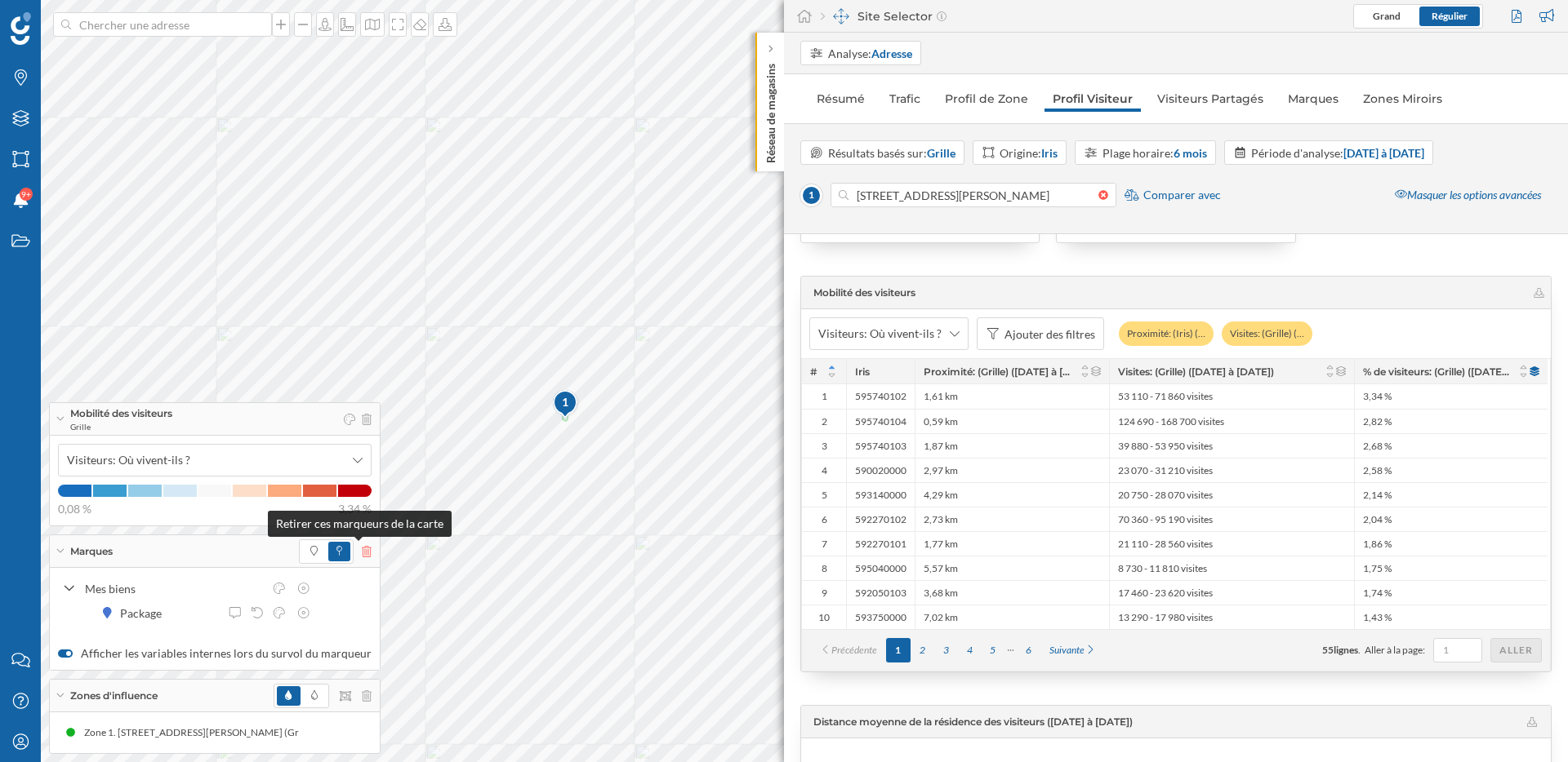
click at [362, 546] on icon at bounding box center [367, 552] width 10 height 12
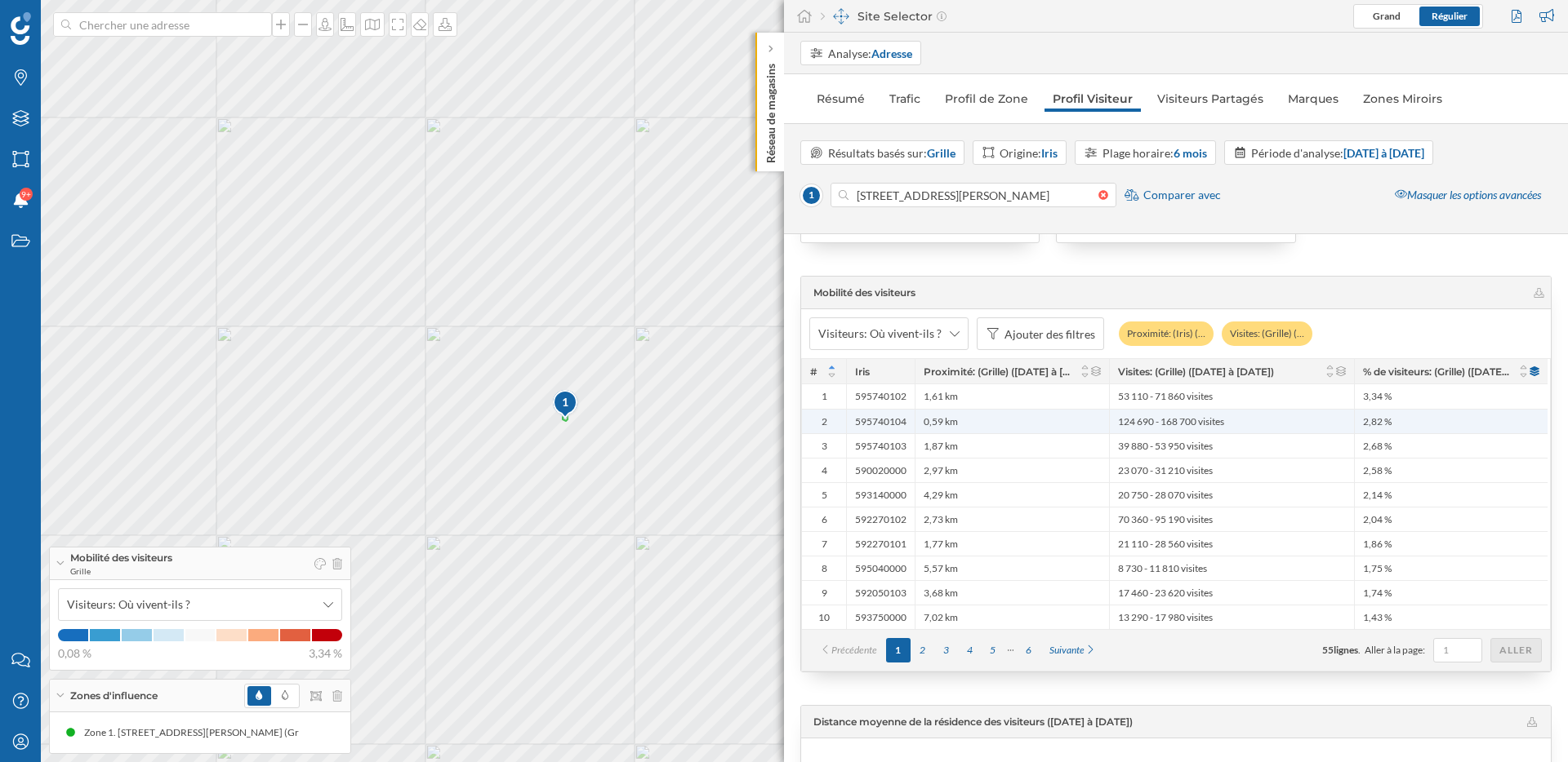
click at [1196, 422] on span "124 690 - 168 700 visites" at bounding box center [1170, 422] width 107 height 13
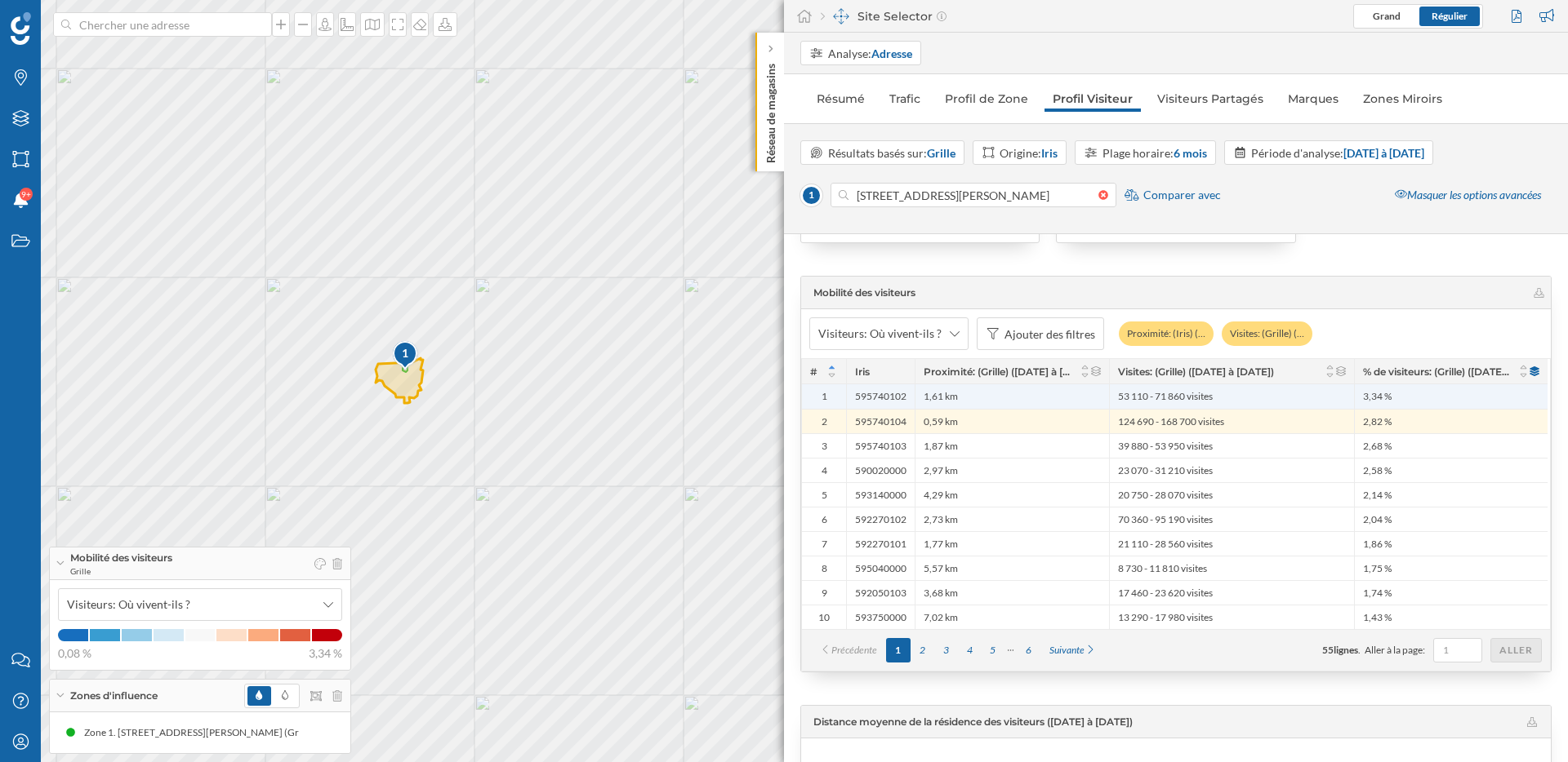
click at [1190, 400] on span "53 110 - 71 860 visites" at bounding box center [1165, 397] width 95 height 13
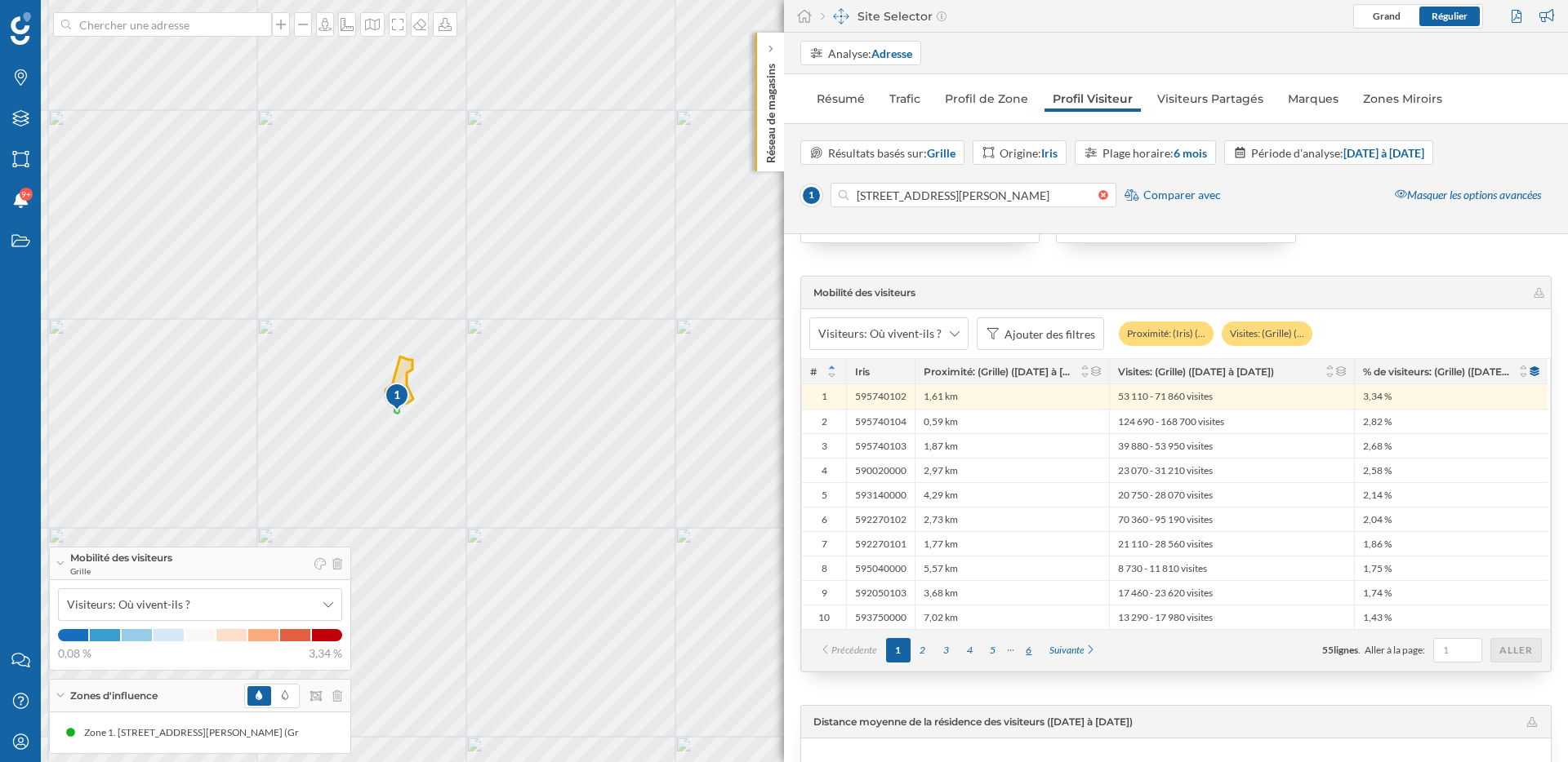
click at [1033, 652] on div "6" at bounding box center [1028, 651] width 24 height 25
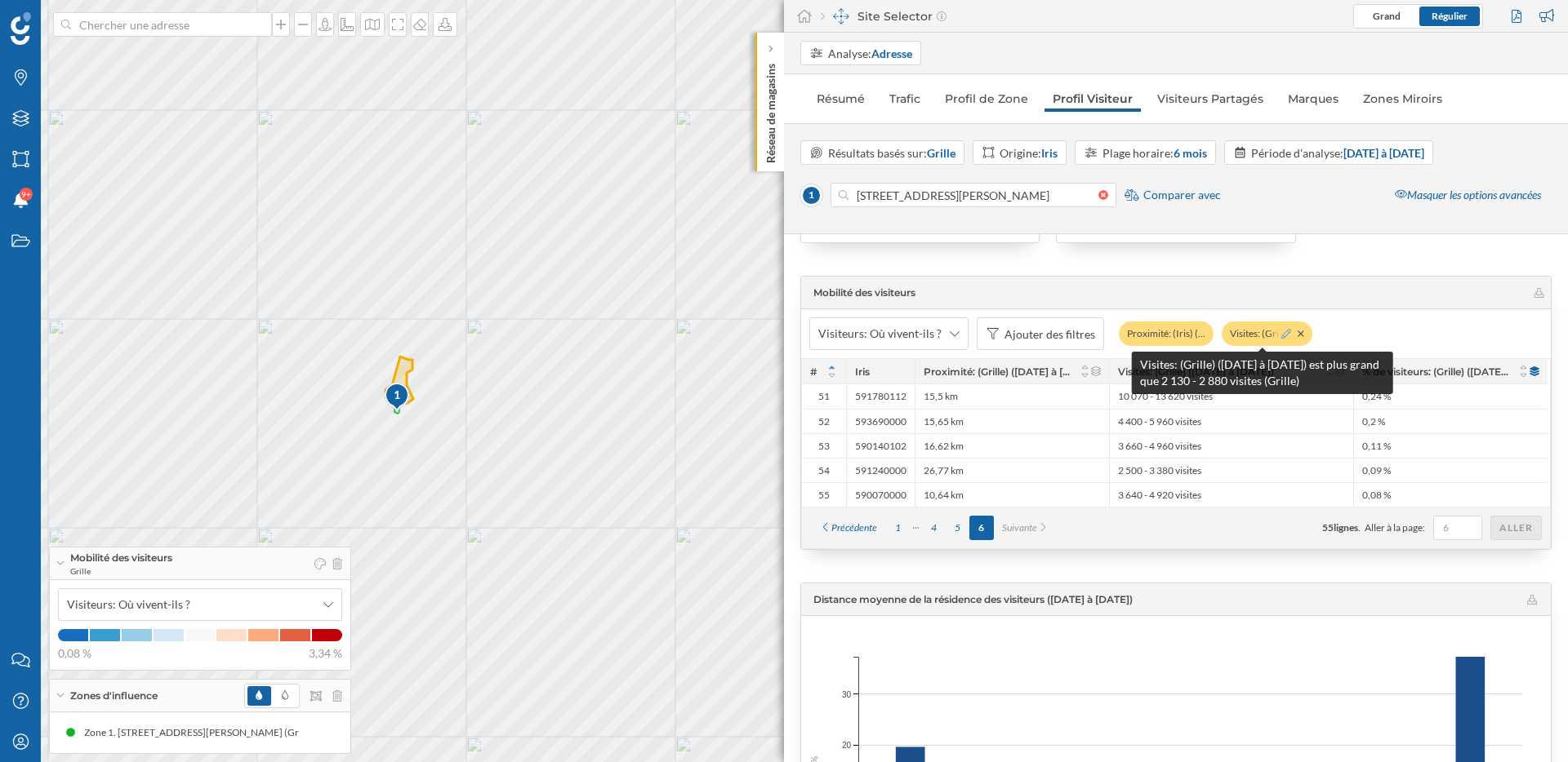
click at [1281, 330] on icon at bounding box center [1286, 334] width 10 height 10
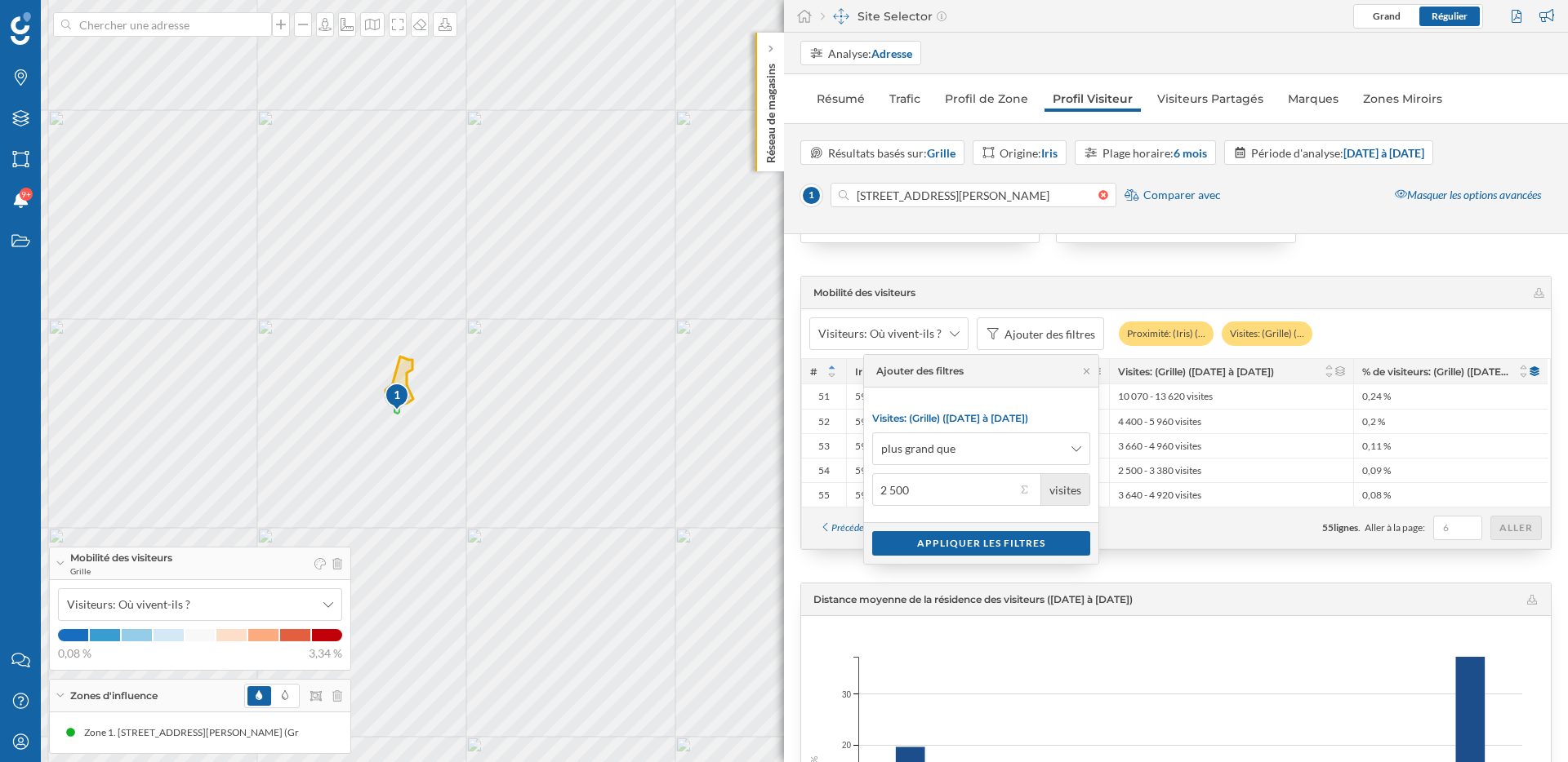
drag, startPoint x: 901, startPoint y: 492, endPoint x: 880, endPoint y: 492, distance: 21.0
click at [880, 492] on input "2 500" at bounding box center [944, 489] width 144 height 33
type input "2 000"
click at [964, 545] on div "Appliquer les filtres" at bounding box center [980, 543] width 218 height 25
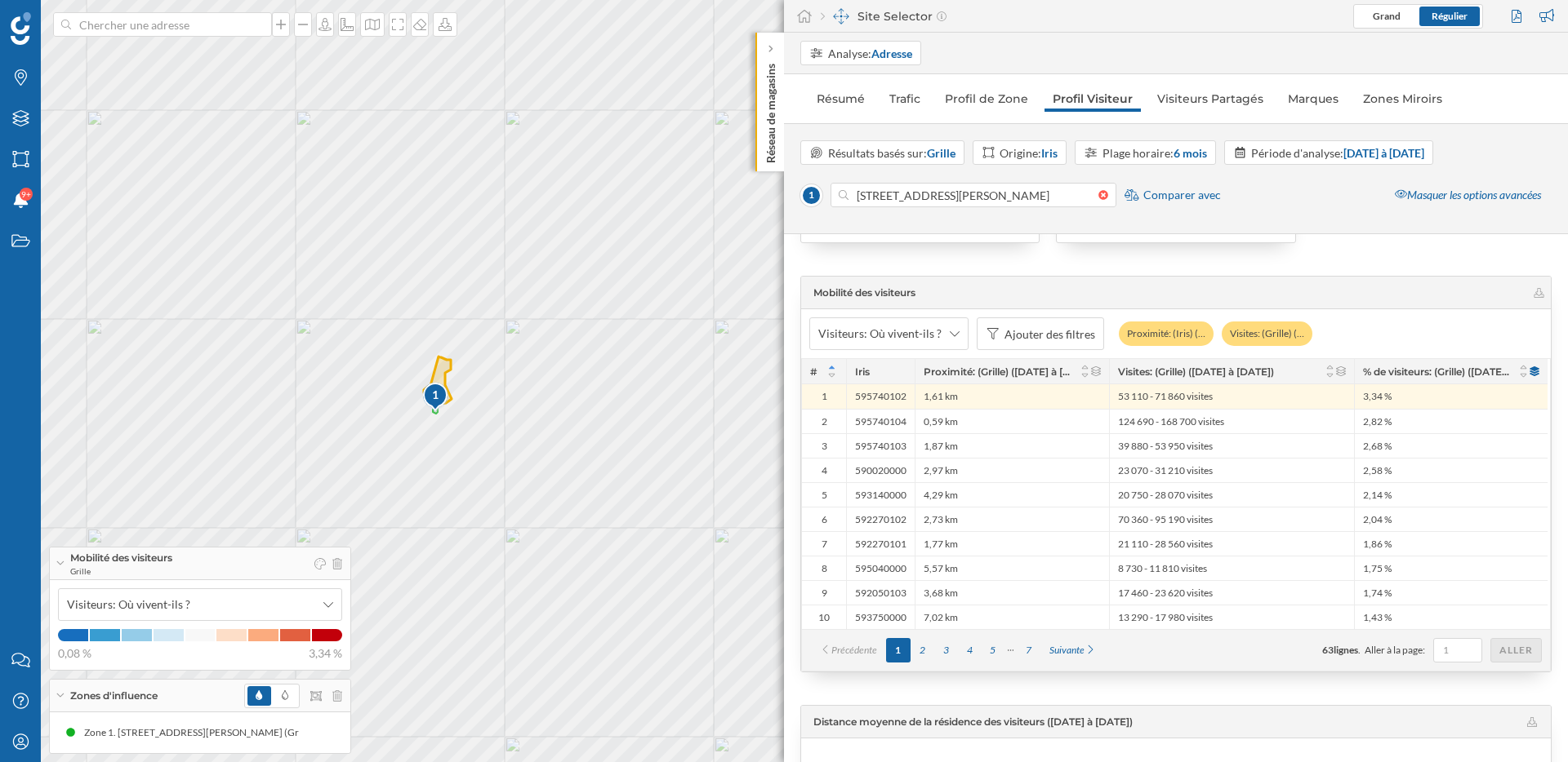
drag, startPoint x: 639, startPoint y: 591, endPoint x: 677, endPoint y: 591, distance: 38.0
click at [677, 591] on div "1 © Mapbox © OpenStreetMap Improve this map" at bounding box center [784, 381] width 1568 height 762
click at [669, 604] on div "1 © Mapbox © OpenStreetMap Improve this map" at bounding box center [784, 381] width 1568 height 762
click at [731, 390] on div "1 © Mapbox © OpenStreetMap Improve this map" at bounding box center [784, 381] width 1568 height 762
click at [721, 390] on div "1 © Mapbox © OpenStreetMap Improve this map" at bounding box center [784, 381] width 1568 height 762
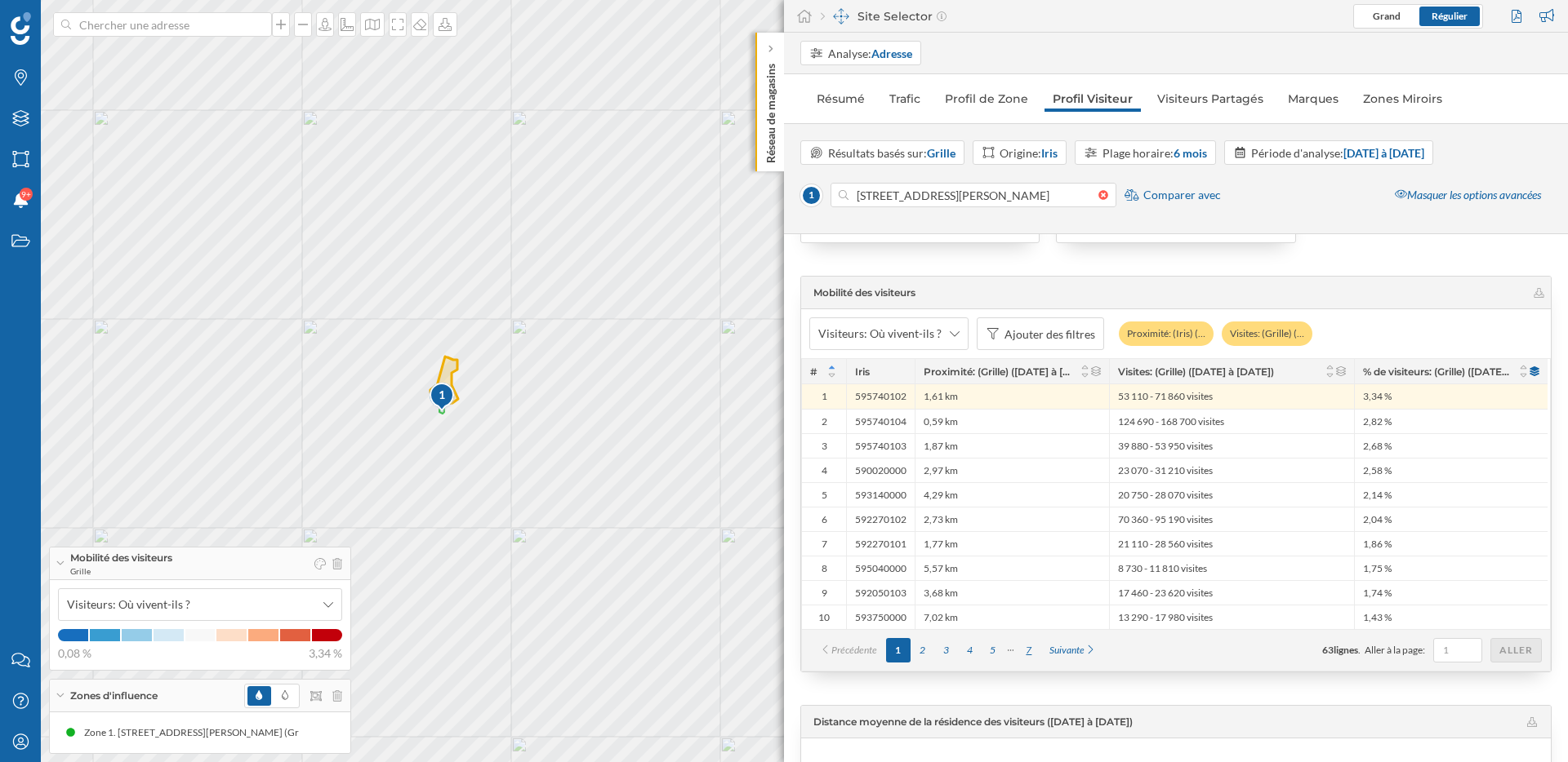
click at [1031, 643] on div "7" at bounding box center [1028, 651] width 24 height 25
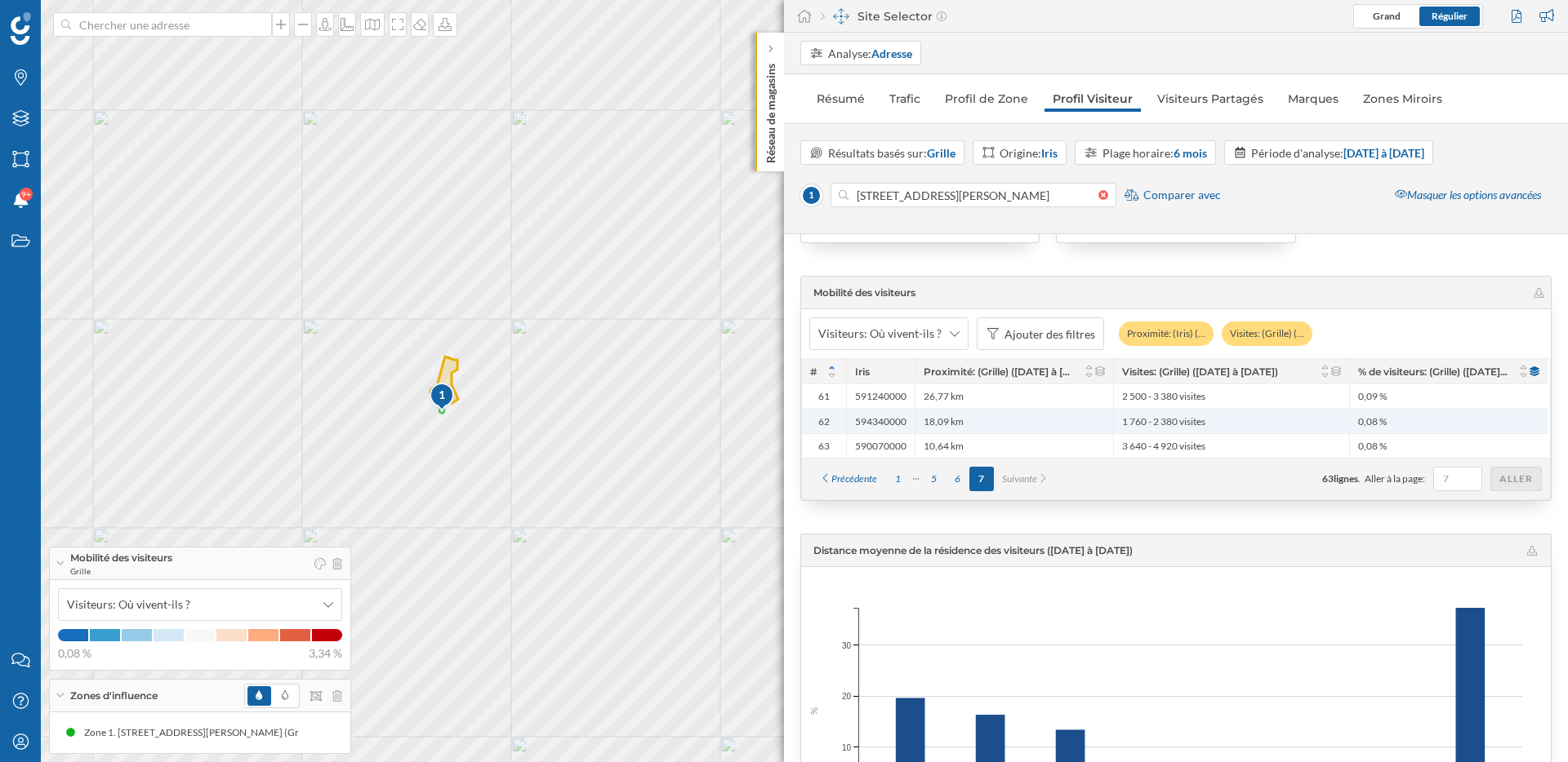
click at [1052, 418] on div "18,09 km" at bounding box center [1014, 421] width 199 height 25
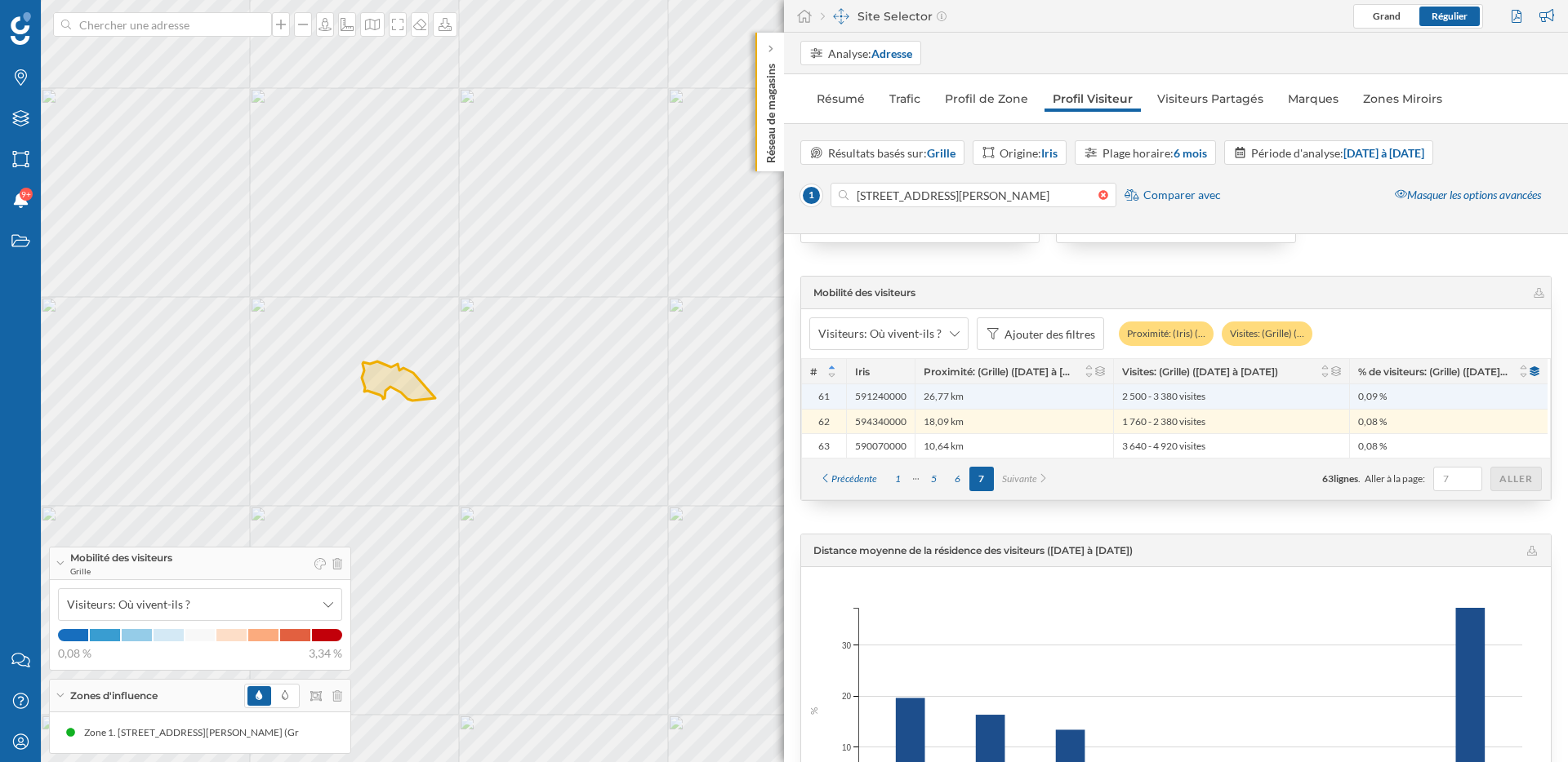
click at [1050, 394] on div "26,77 km" at bounding box center [1014, 397] width 199 height 25
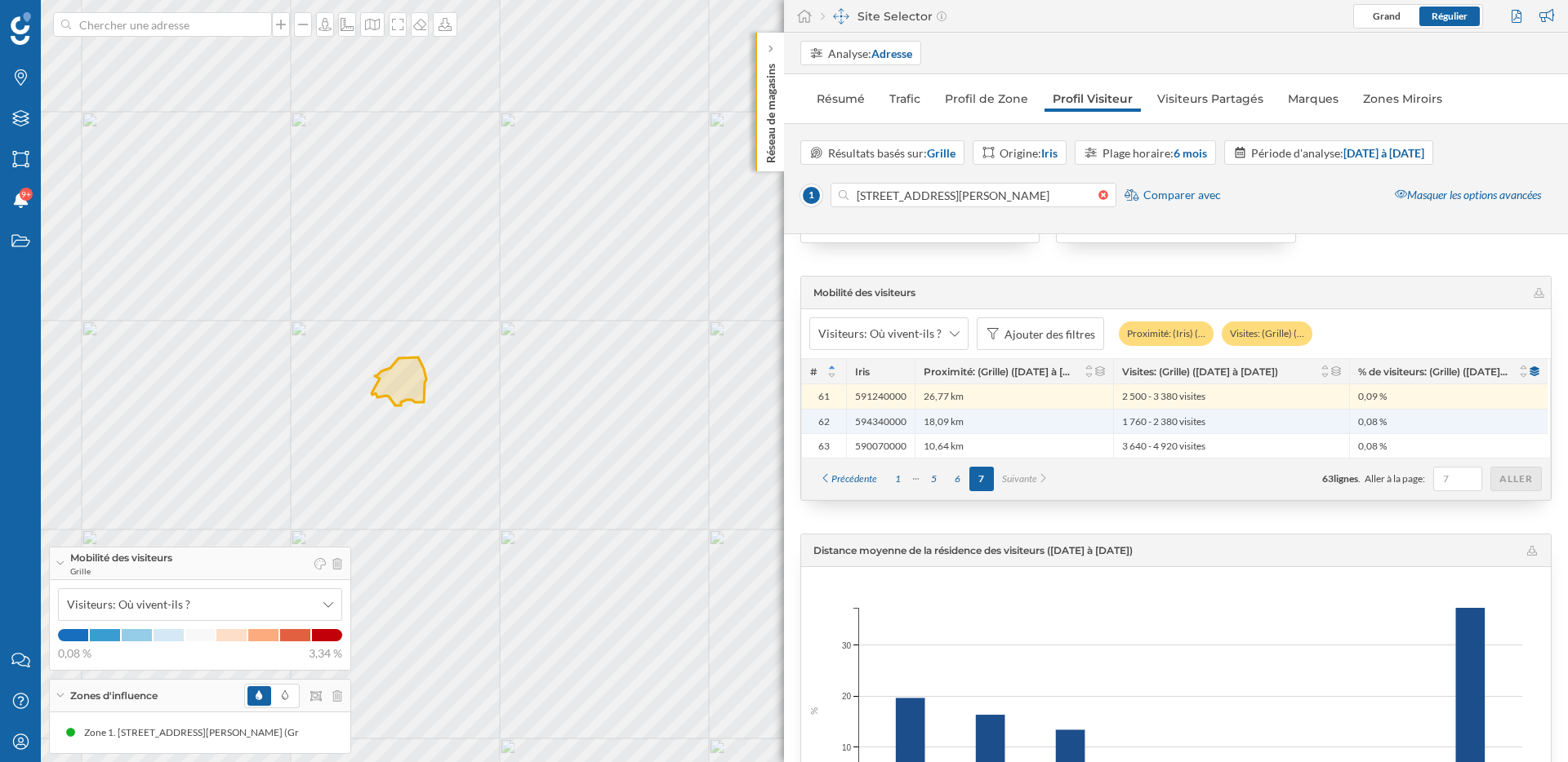
click at [1056, 423] on div "18,09 km" at bounding box center [1014, 421] width 199 height 25
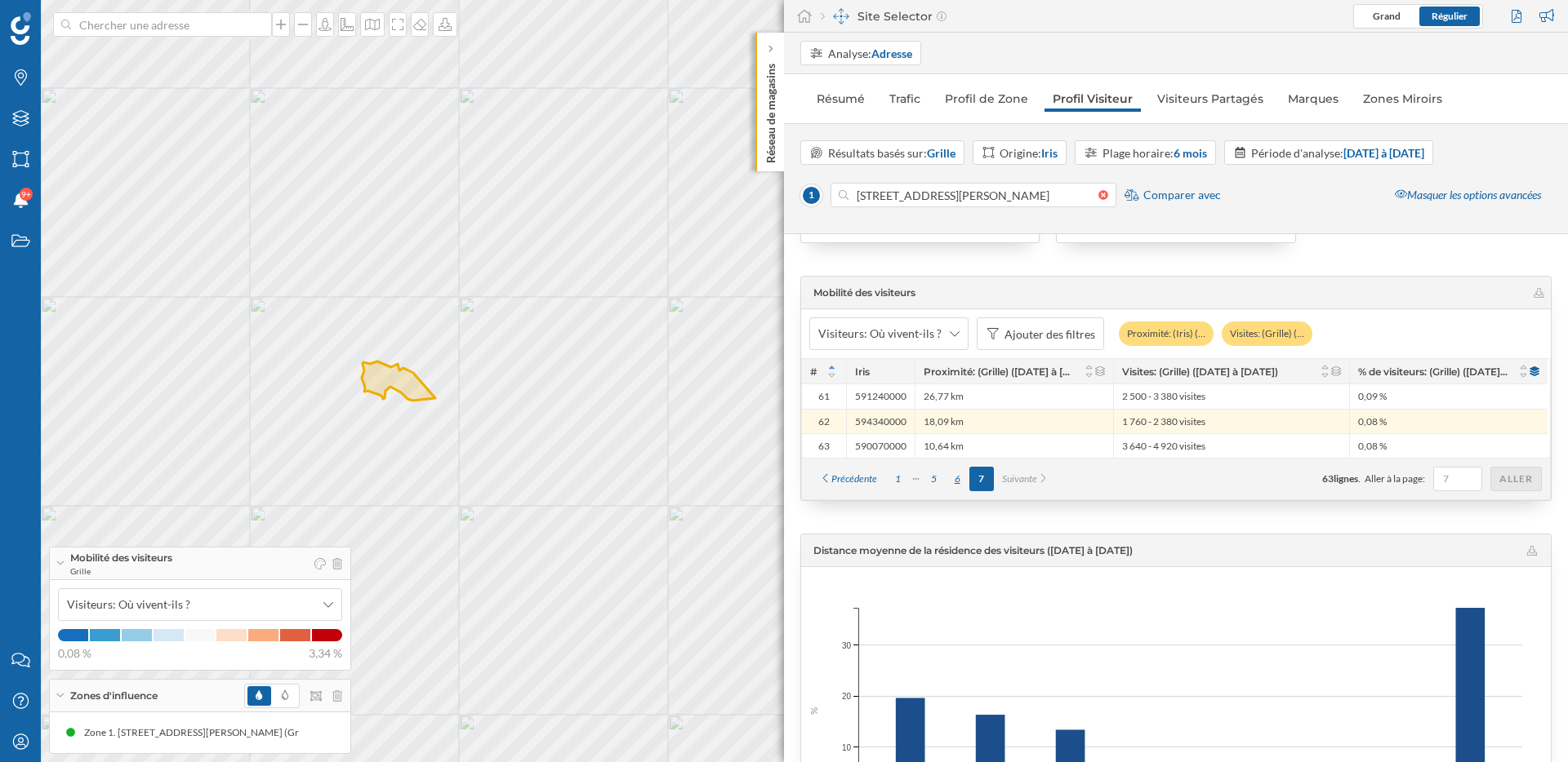
click at [962, 479] on div "6" at bounding box center [957, 479] width 24 height 25
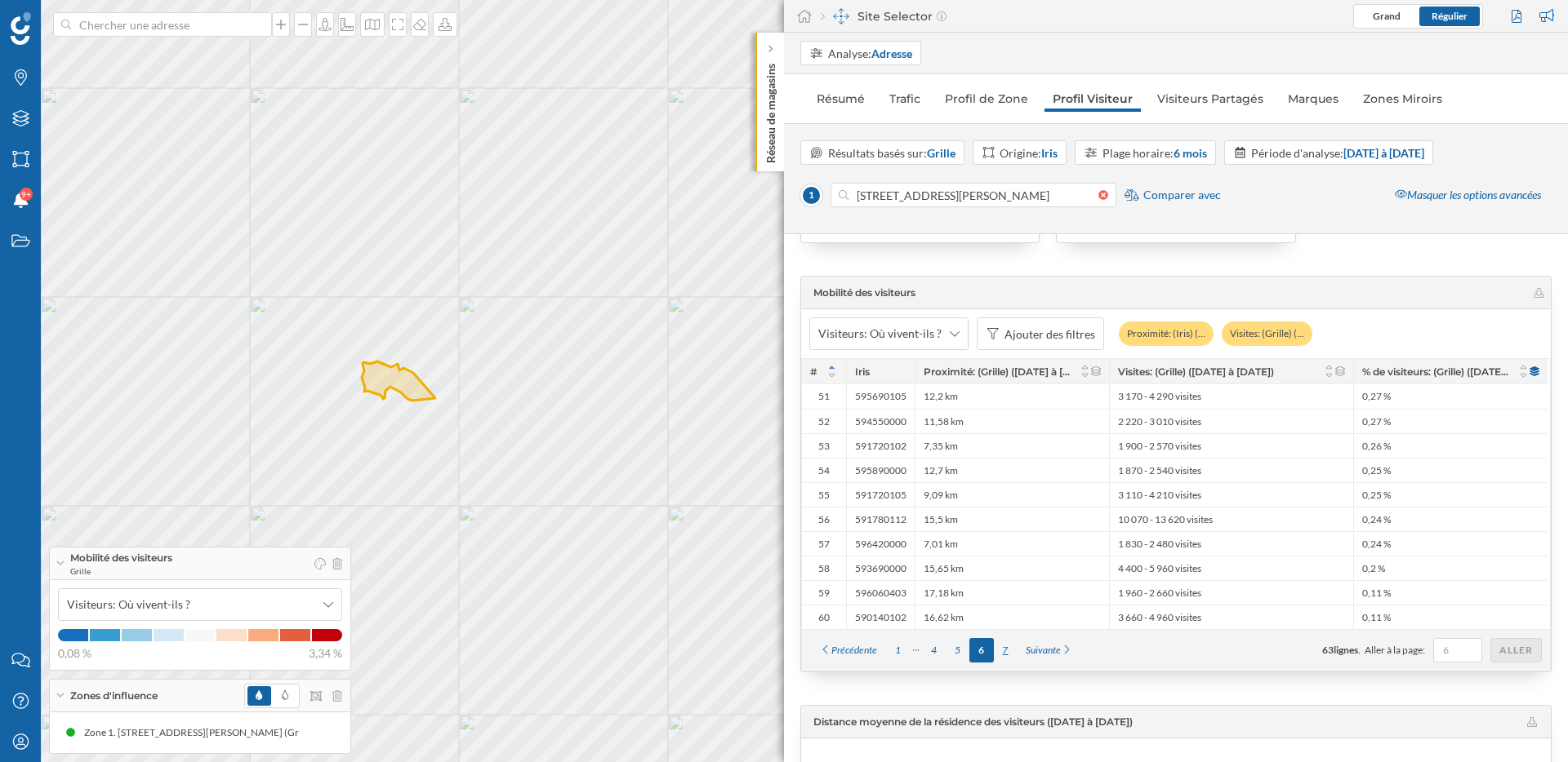
click at [1008, 642] on div "7" at bounding box center [1005, 651] width 24 height 25
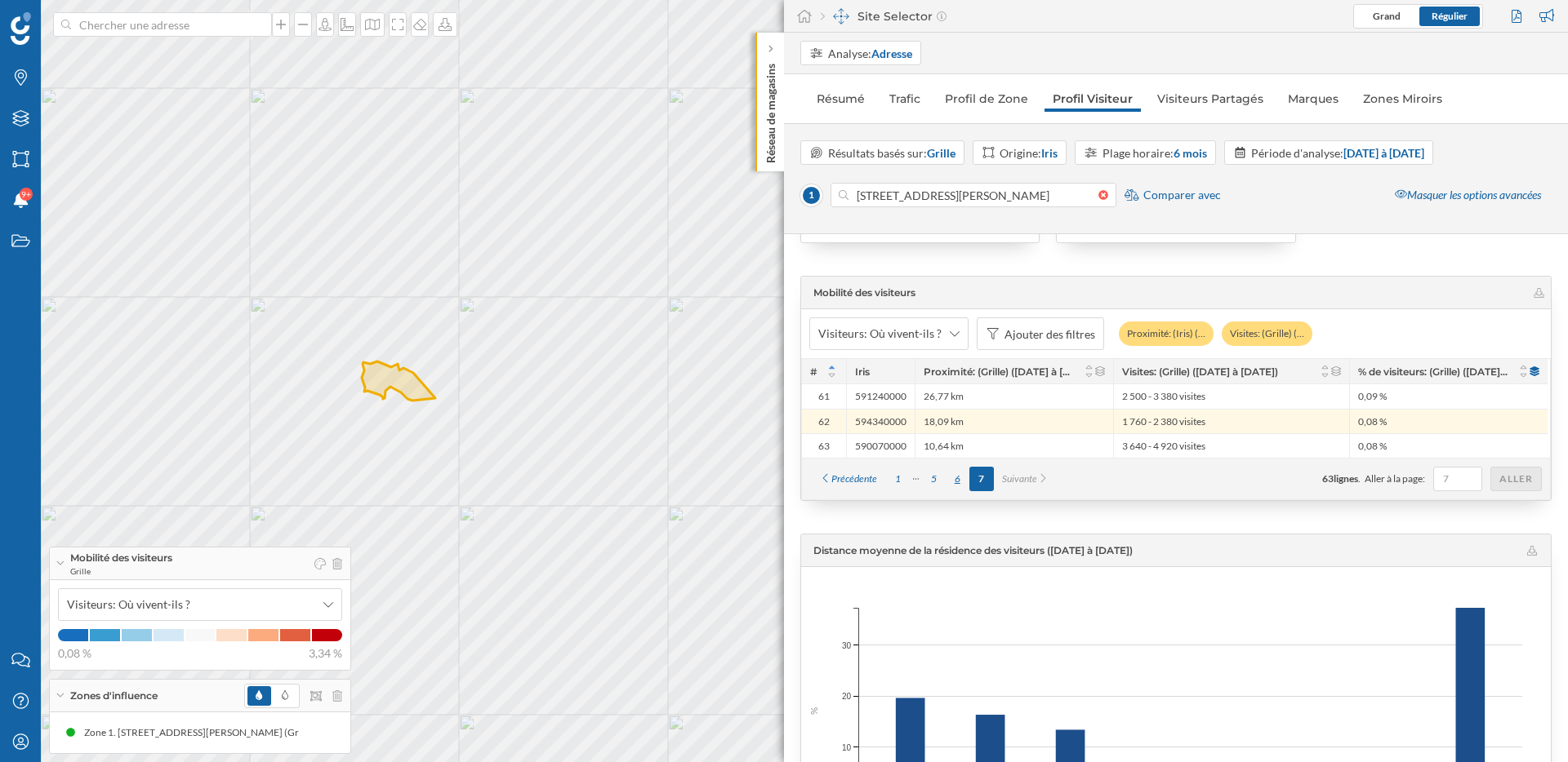
click at [958, 474] on div "6" at bounding box center [957, 479] width 24 height 25
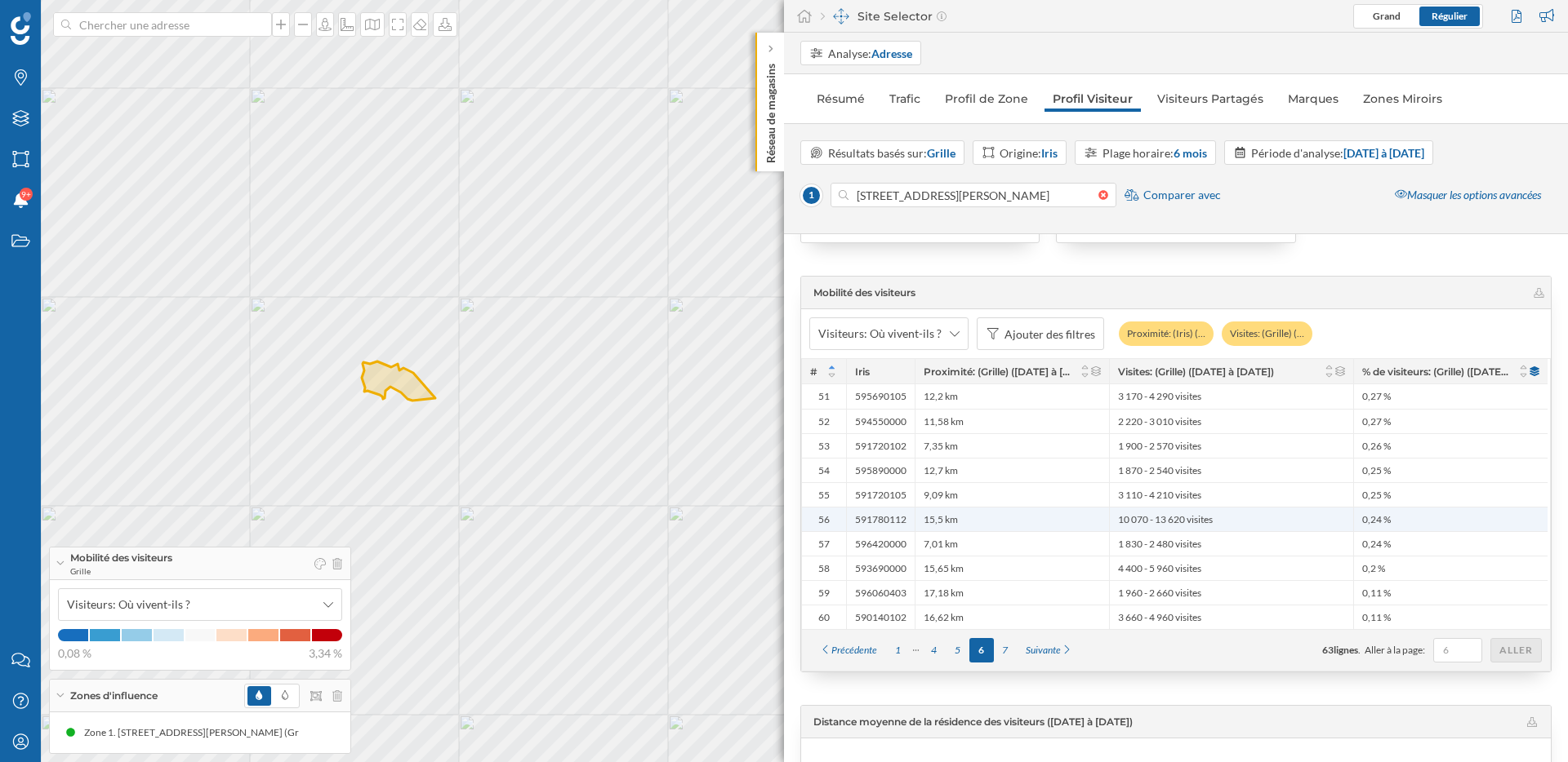
click at [1143, 520] on span "10 070 - 13 620 visites" at bounding box center [1165, 520] width 95 height 13
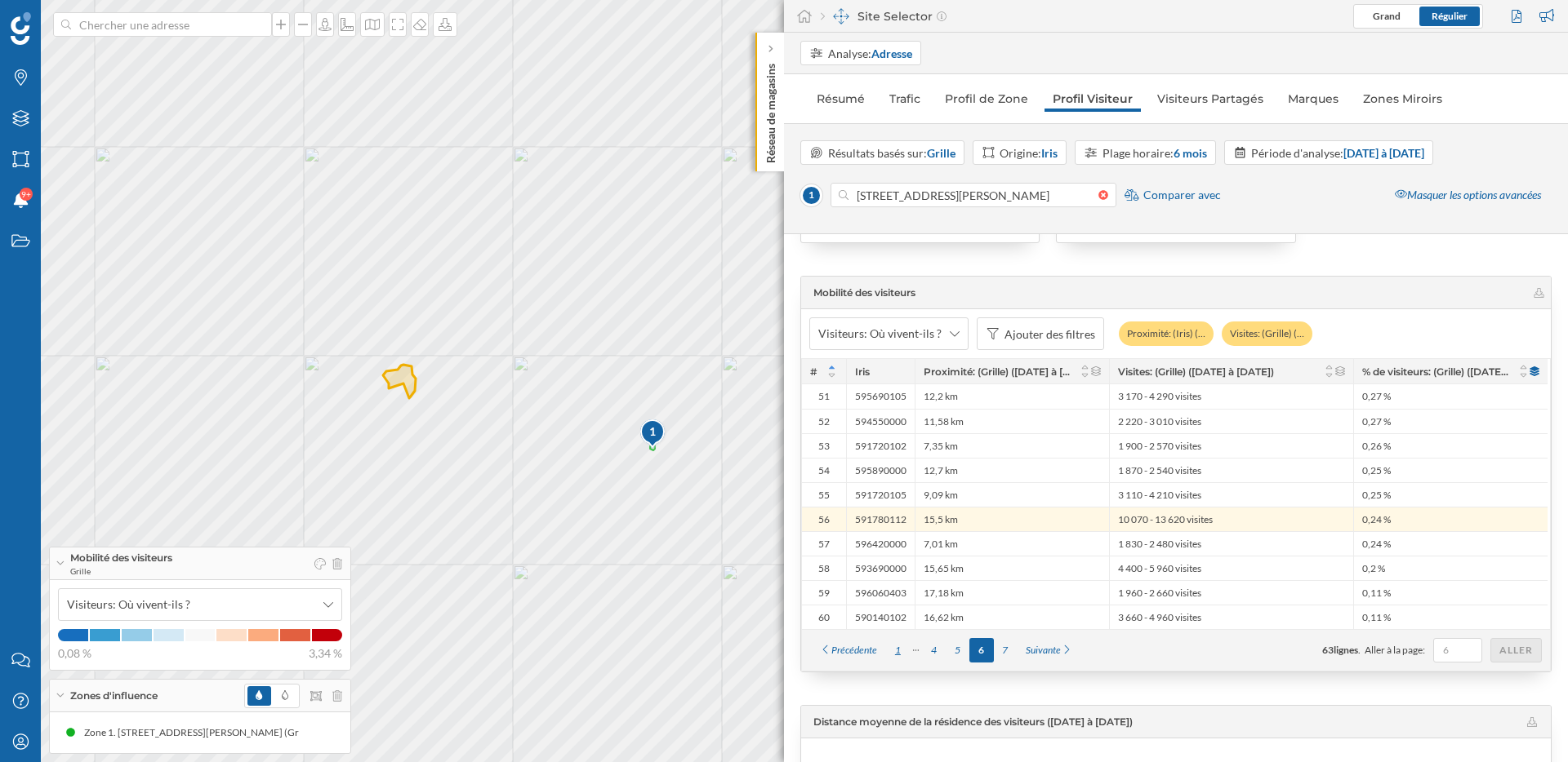
click at [901, 648] on div "1" at bounding box center [898, 651] width 24 height 25
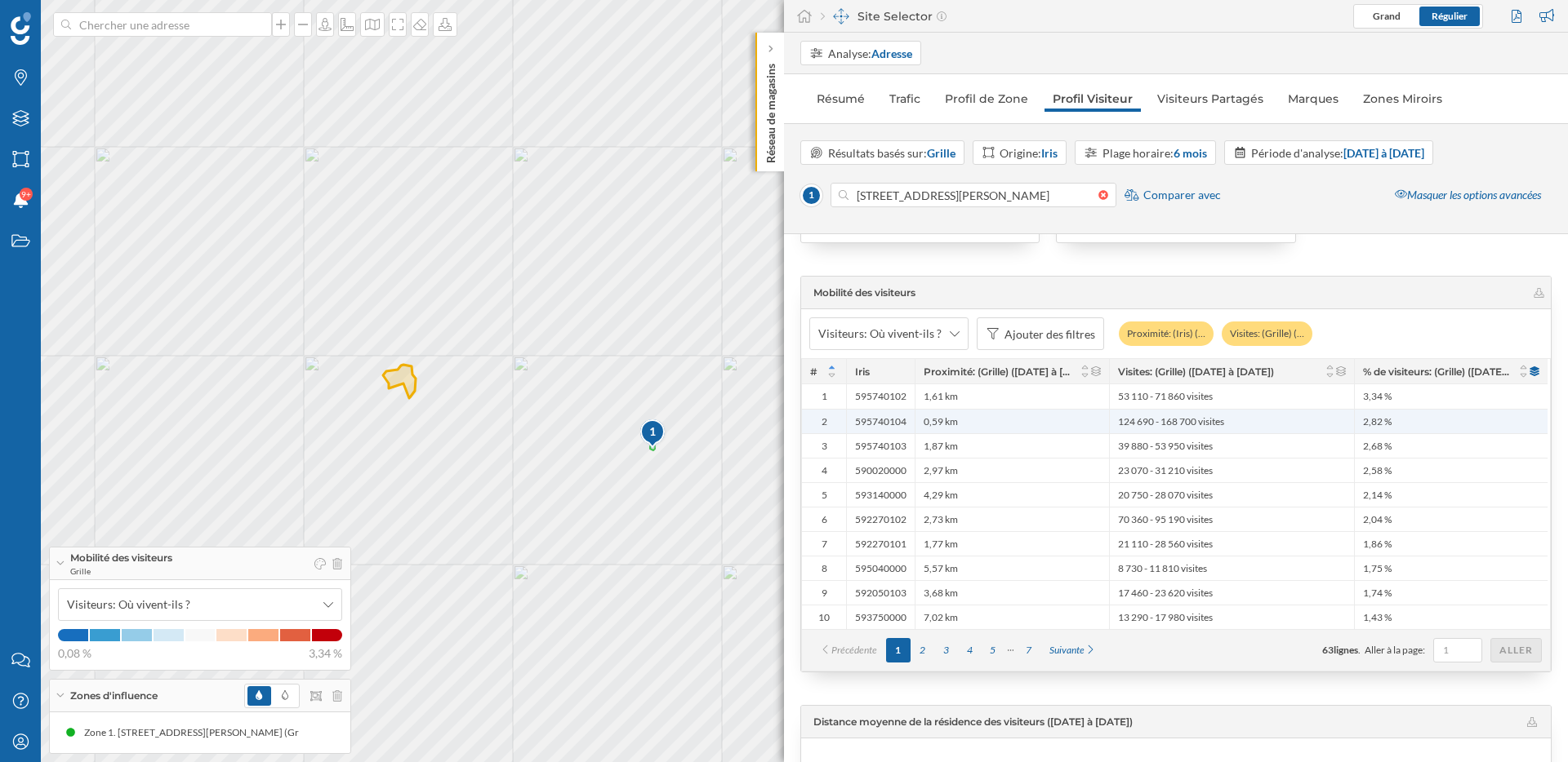
click at [1016, 419] on div "0,59 km" at bounding box center [1012, 421] width 194 height 25
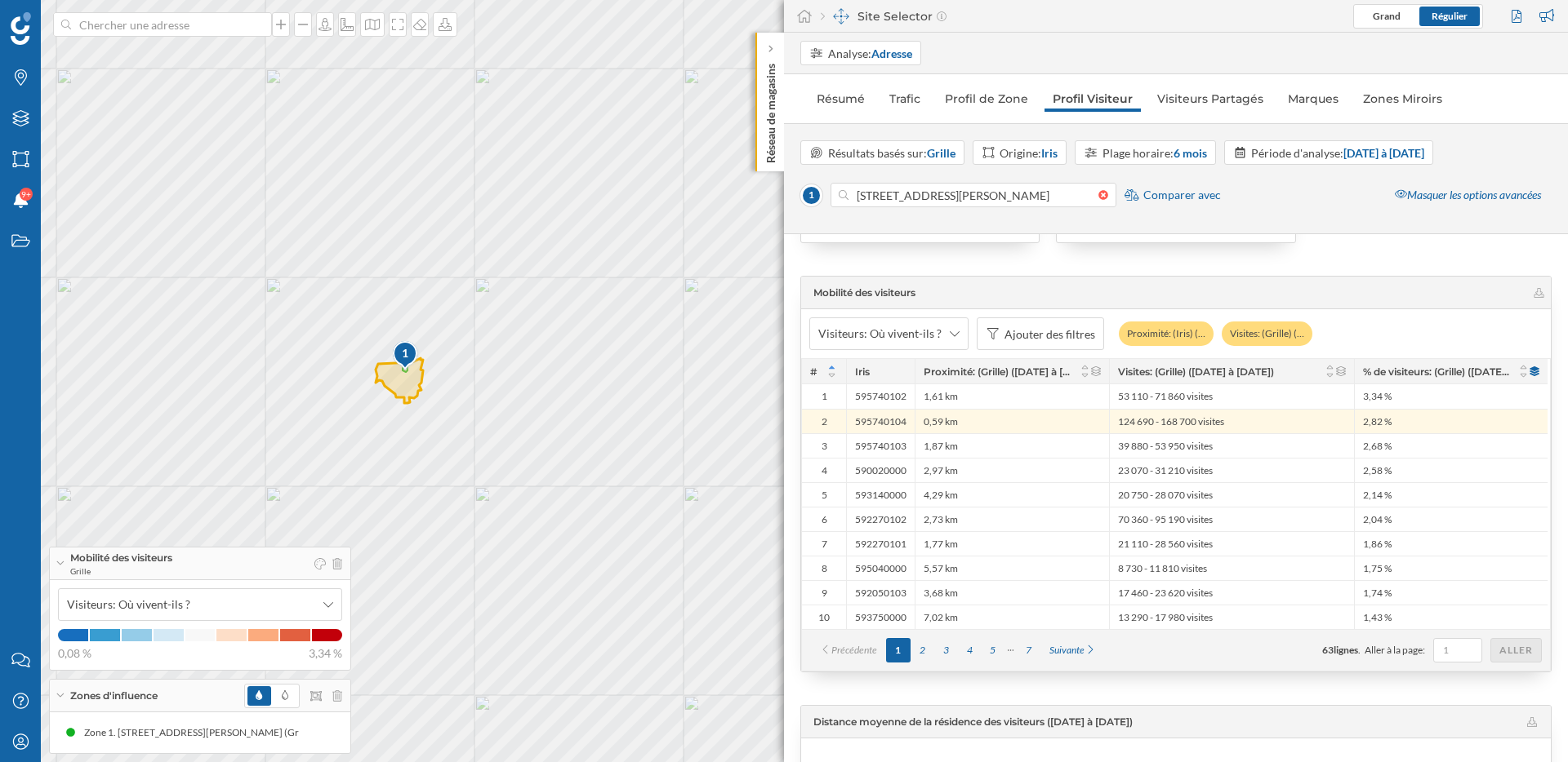
click at [733, 665] on div "1 © Mapbox © OpenStreetMap Improve this map" at bounding box center [784, 381] width 1568 height 762
click at [691, 351] on div "1 © Mapbox © OpenStreetMap Improve this map" at bounding box center [784, 381] width 1568 height 762
click at [696, 344] on div "1 © Mapbox © OpenStreetMap Improve this map" at bounding box center [784, 381] width 1568 height 762
click at [695, 348] on div "1 © Mapbox © OpenStreetMap Improve this map" at bounding box center [784, 381] width 1568 height 762
click at [653, 614] on div "1 © Mapbox © OpenStreetMap Improve this map" at bounding box center [784, 381] width 1568 height 762
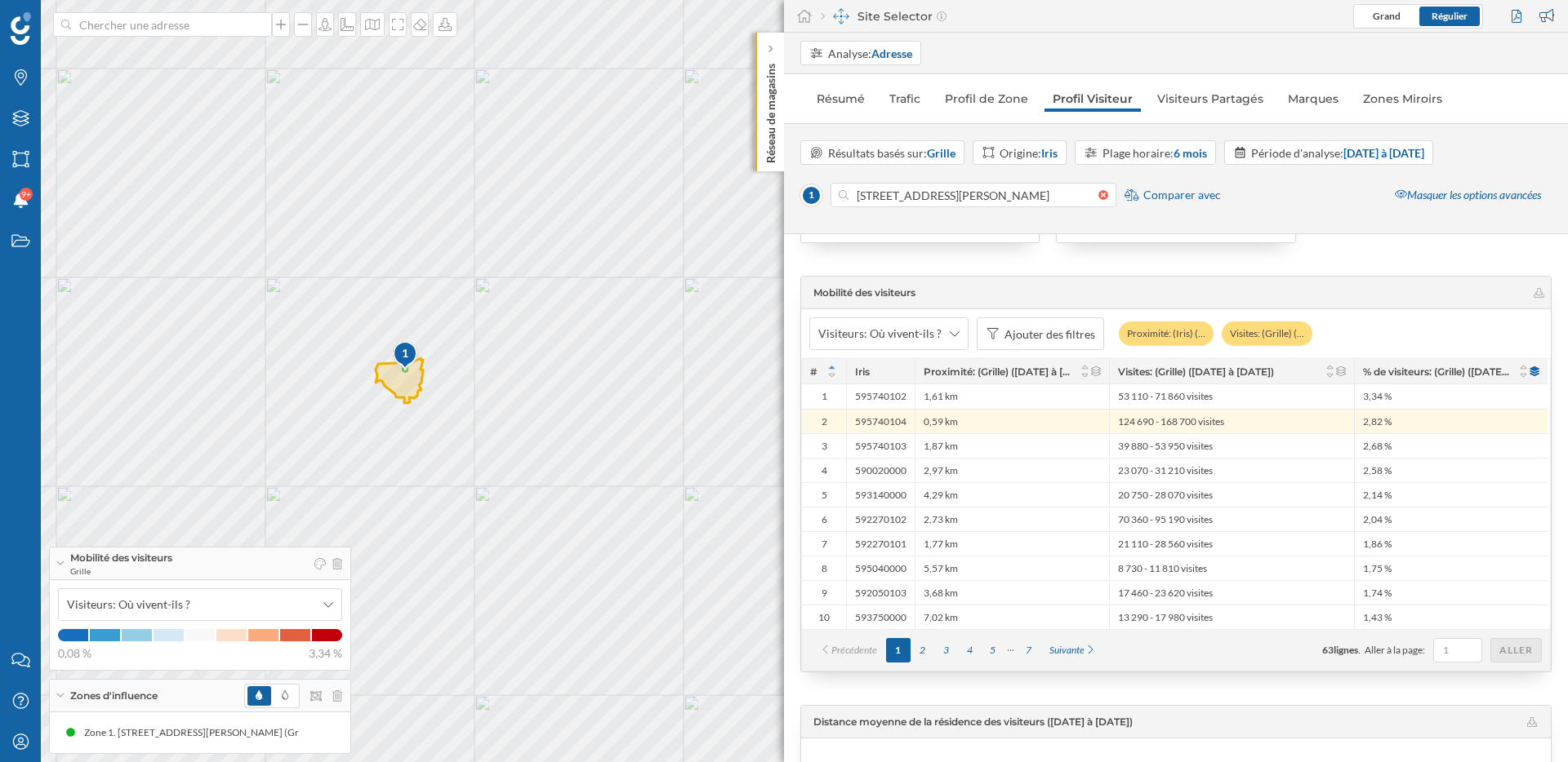
click at [402, 376] on div "1 © Mapbox © OpenStreetMap Improve this map" at bounding box center [784, 381] width 1568 height 762
click at [465, 603] on div "1 © Mapbox © OpenStreetMap Improve this map" at bounding box center [784, 381] width 1568 height 762
click at [465, 602] on div "1 © Mapbox © OpenStreetMap Improve this map" at bounding box center [784, 381] width 1568 height 762
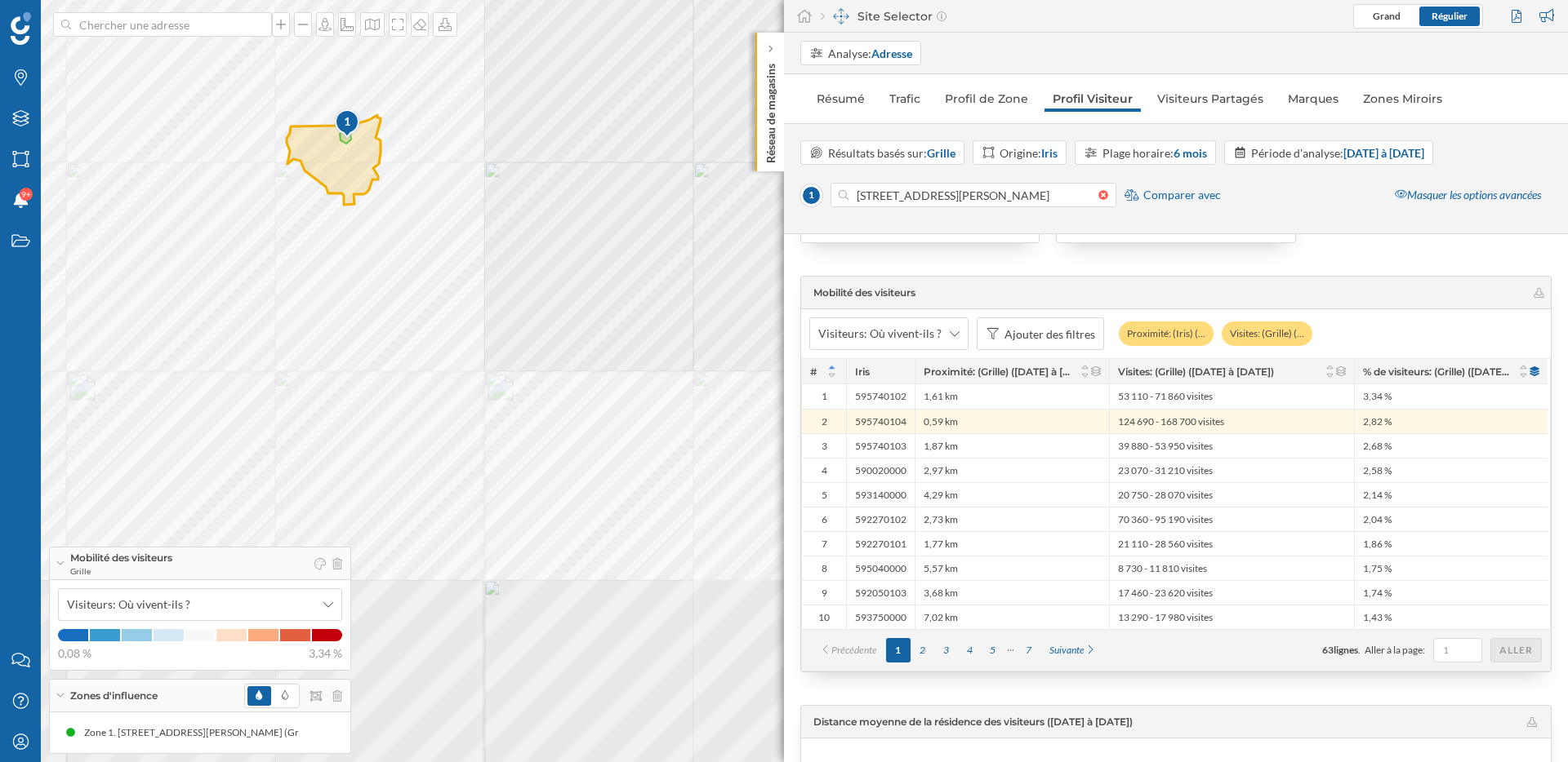
drag, startPoint x: 556, startPoint y: 592, endPoint x: 613, endPoint y: 598, distance: 57.3
click at [613, 598] on div "1 © Mapbox © OpenStreetMap Improve this map" at bounding box center [784, 381] width 1568 height 762
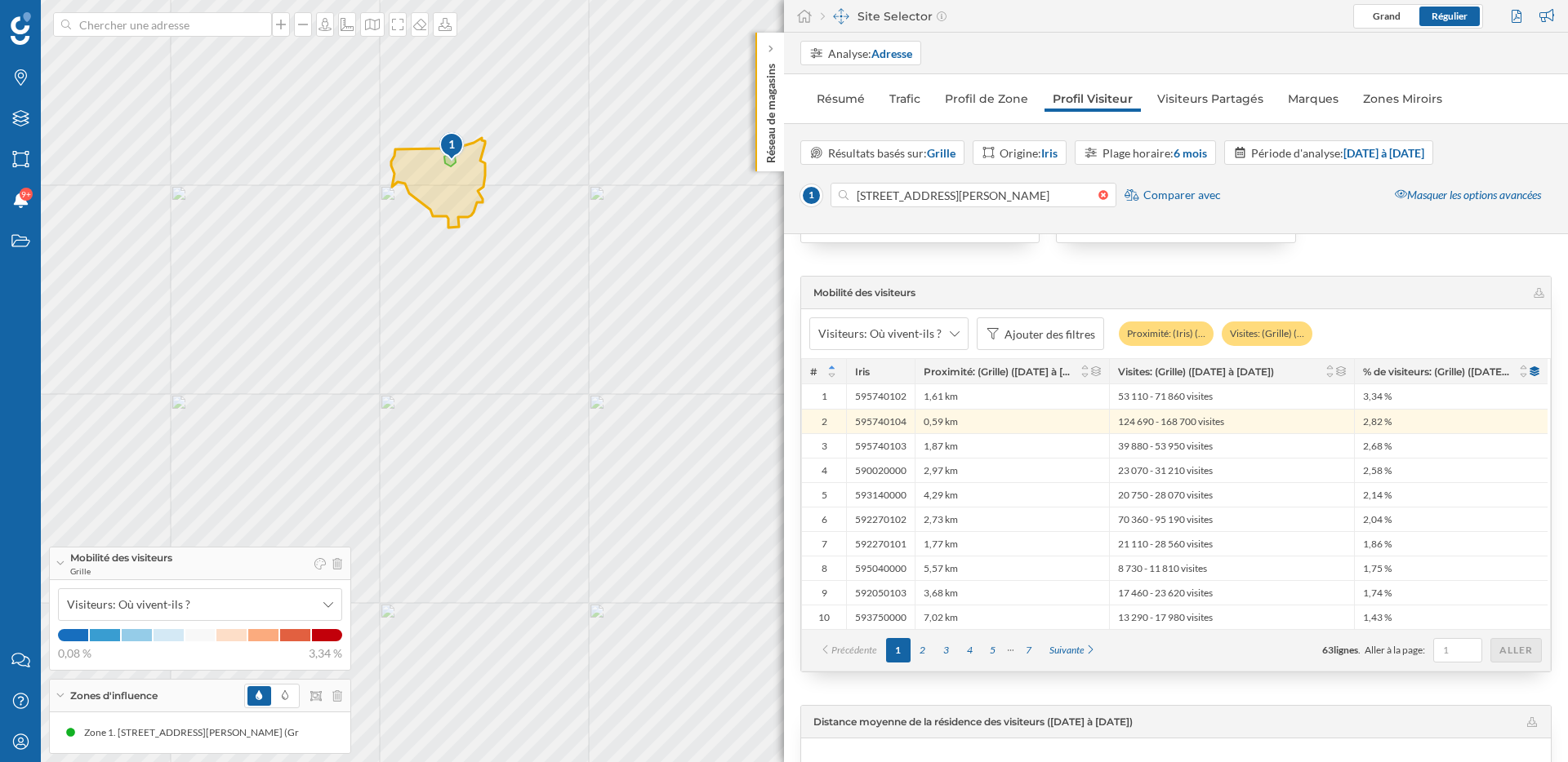
drag, startPoint x: 613, startPoint y: 598, endPoint x: 717, endPoint y: 620, distance: 106.3
click at [717, 620] on div "1 © Mapbox © OpenStreetMap Improve this map" at bounding box center [784, 381] width 1568 height 762
click at [1034, 641] on div "7" at bounding box center [1028, 651] width 24 height 25
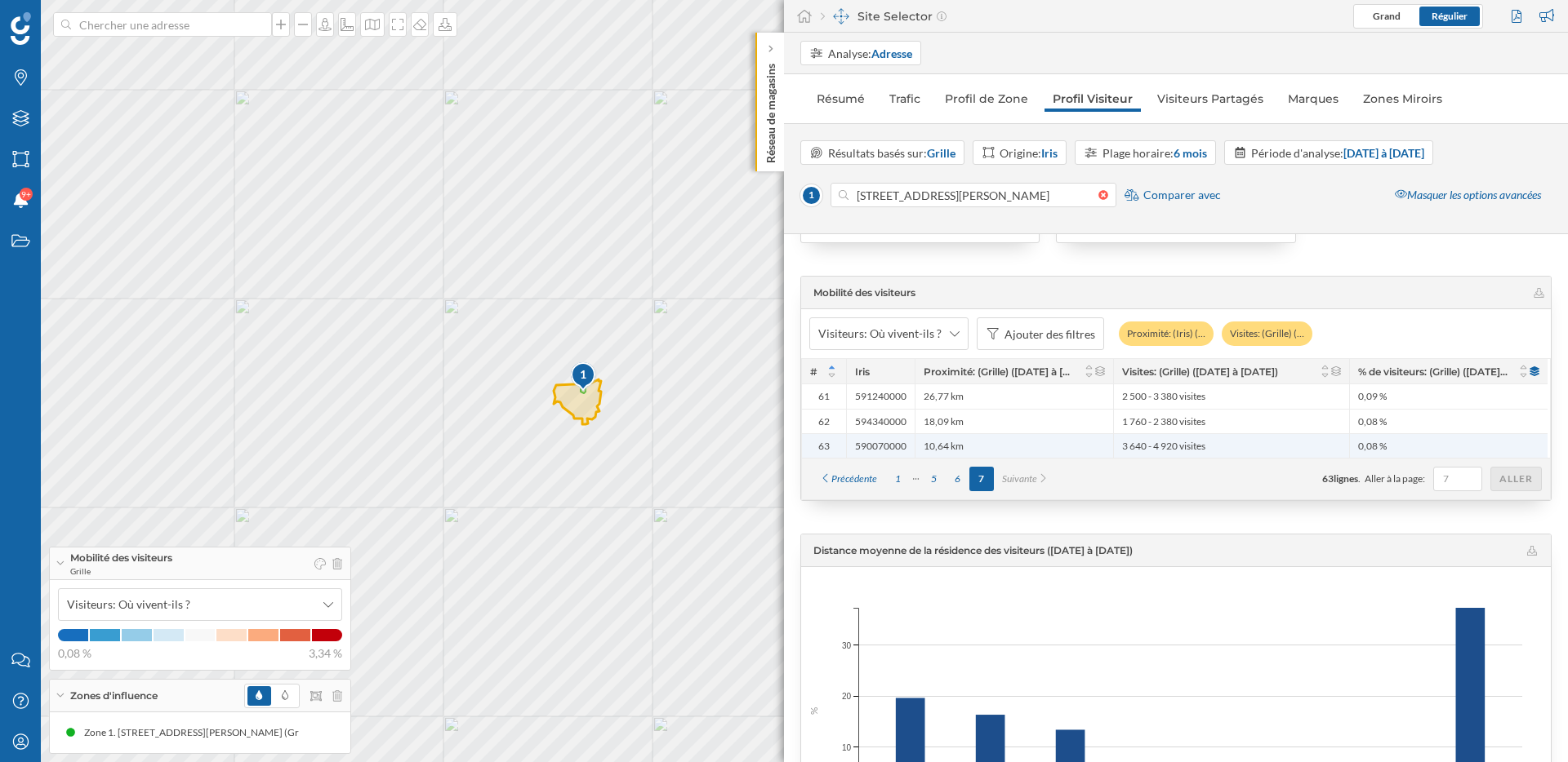
click at [950, 440] on span "10,64 km" at bounding box center [944, 446] width 40 height 13
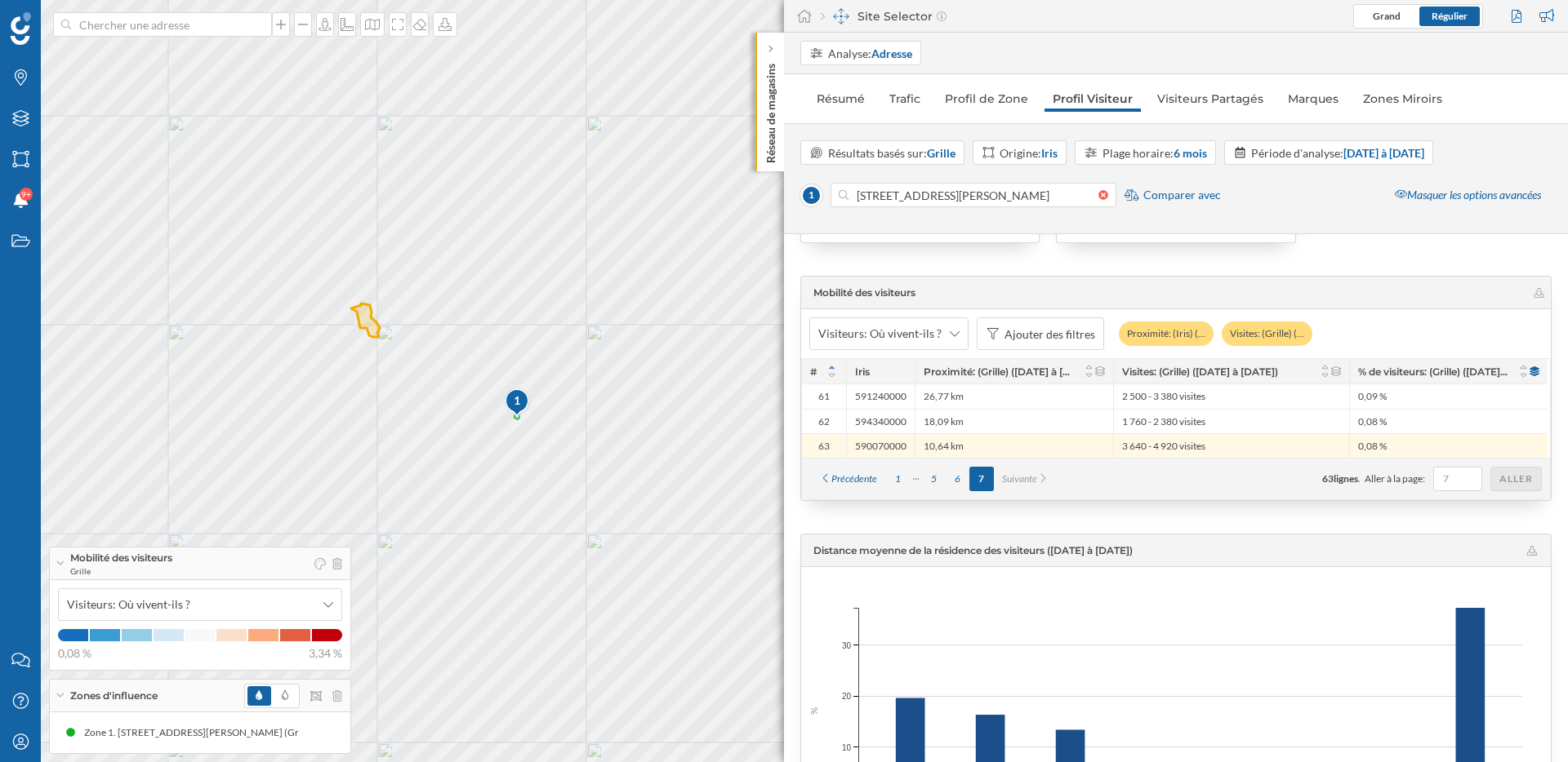
drag, startPoint x: 708, startPoint y: 658, endPoint x: 677, endPoint y: 597, distance: 68.4
click at [677, 597] on div "1 © Mapbox © OpenStreetMap Improve this map" at bounding box center [784, 381] width 1568 height 762
drag, startPoint x: 613, startPoint y: 504, endPoint x: 653, endPoint y: 550, distance: 61.0
click at [654, 550] on div "1 © Mapbox © OpenStreetMap Improve this map" at bounding box center [784, 381] width 1568 height 762
drag, startPoint x: 653, startPoint y: 550, endPoint x: 609, endPoint y: 550, distance: 44.0
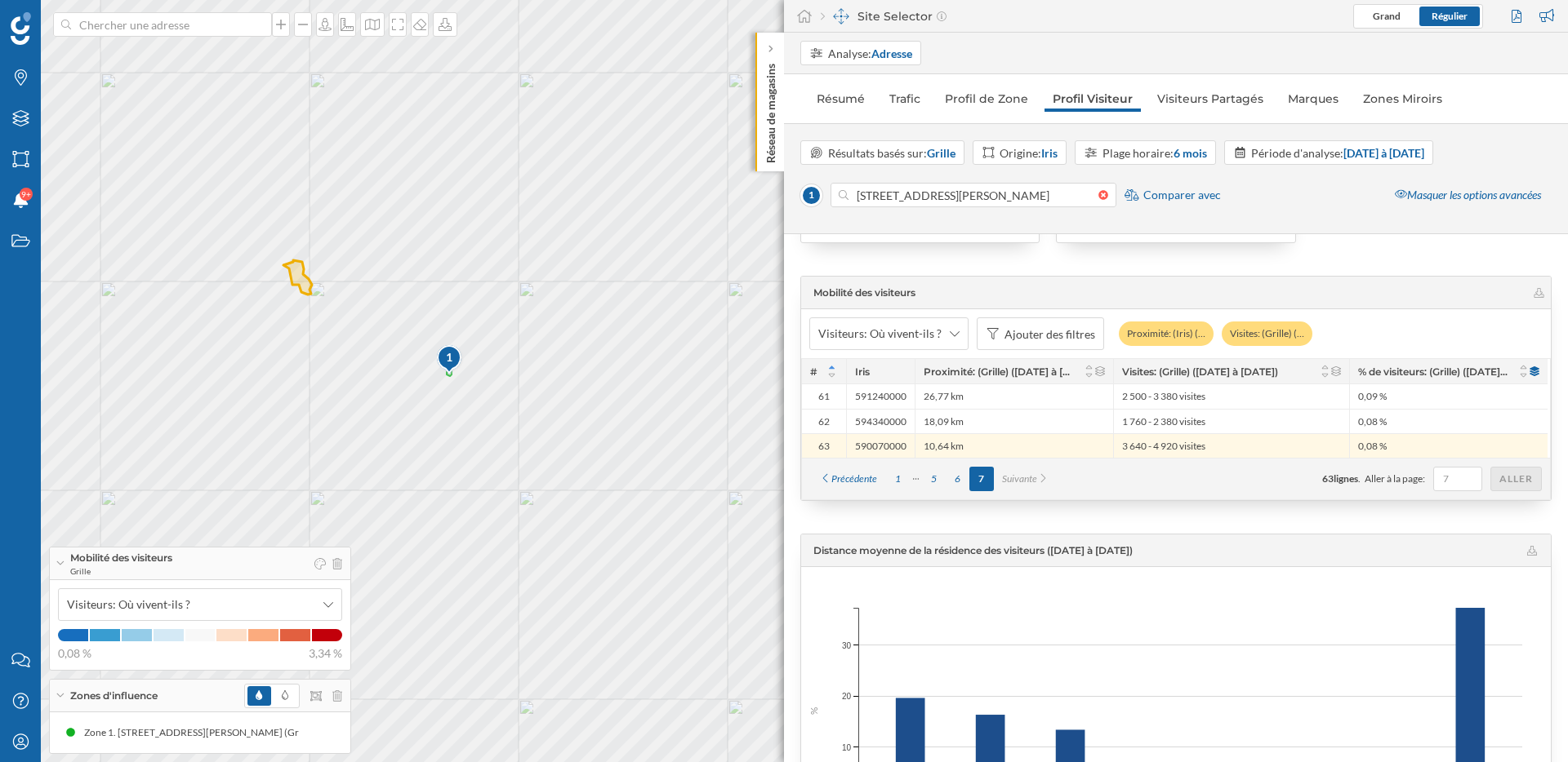
click at [609, 550] on div "1 © Mapbox © OpenStreetMap Improve this map" at bounding box center [784, 381] width 1568 height 762
click at [770, 50] on icon at bounding box center [770, 50] width 4 height 8
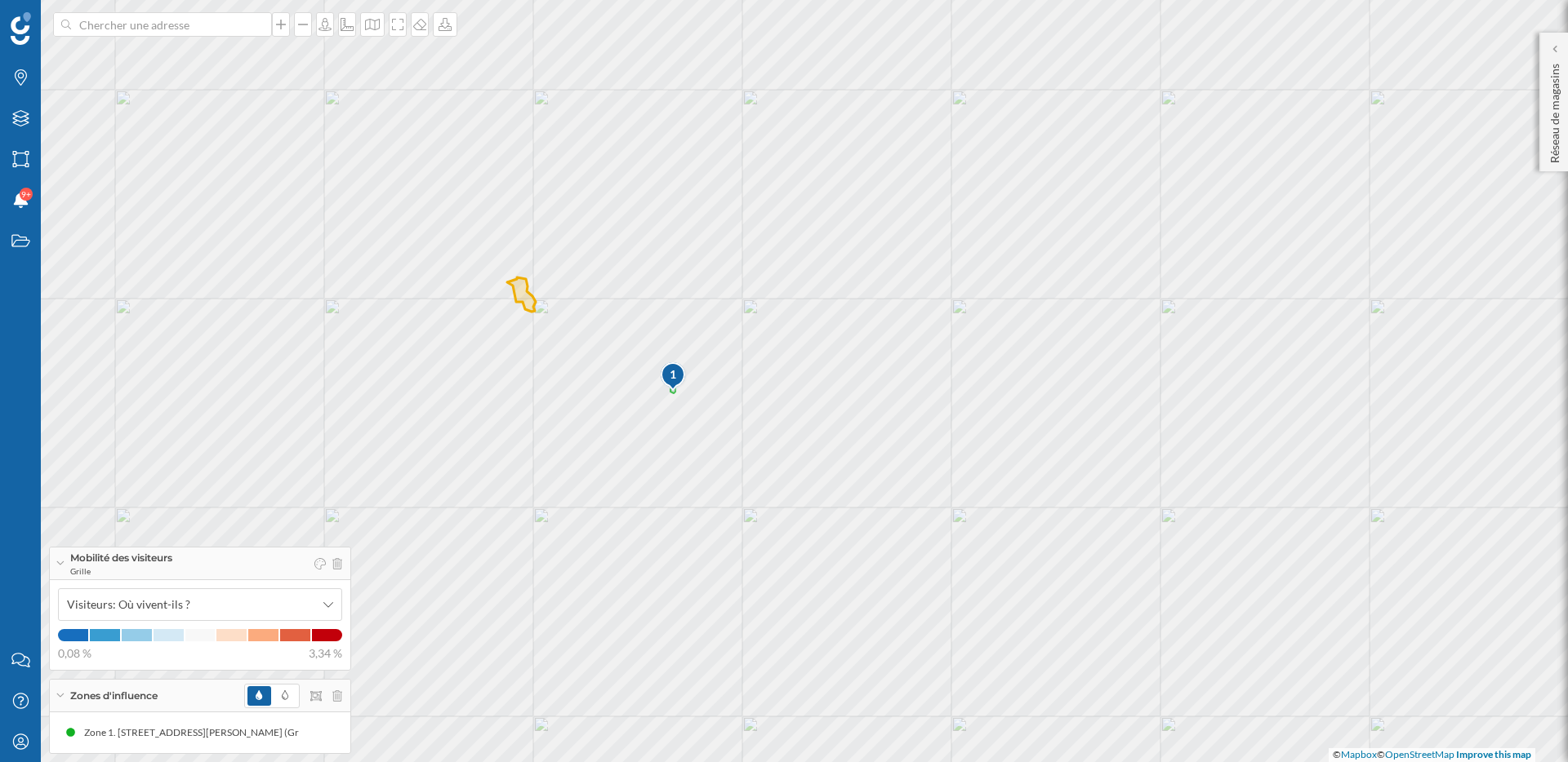
drag, startPoint x: 675, startPoint y: 166, endPoint x: 899, endPoint y: 183, distance: 224.6
click at [899, 183] on div "1 © Mapbox © OpenStreetMap Improve this map" at bounding box center [784, 381] width 1568 height 762
drag, startPoint x: 768, startPoint y: 314, endPoint x: 905, endPoint y: 175, distance: 195.2
click at [905, 175] on div "1 © Mapbox © OpenStreetMap Improve this map" at bounding box center [784, 381] width 1568 height 762
click at [390, 19] on icon at bounding box center [398, 25] width 16 height 13
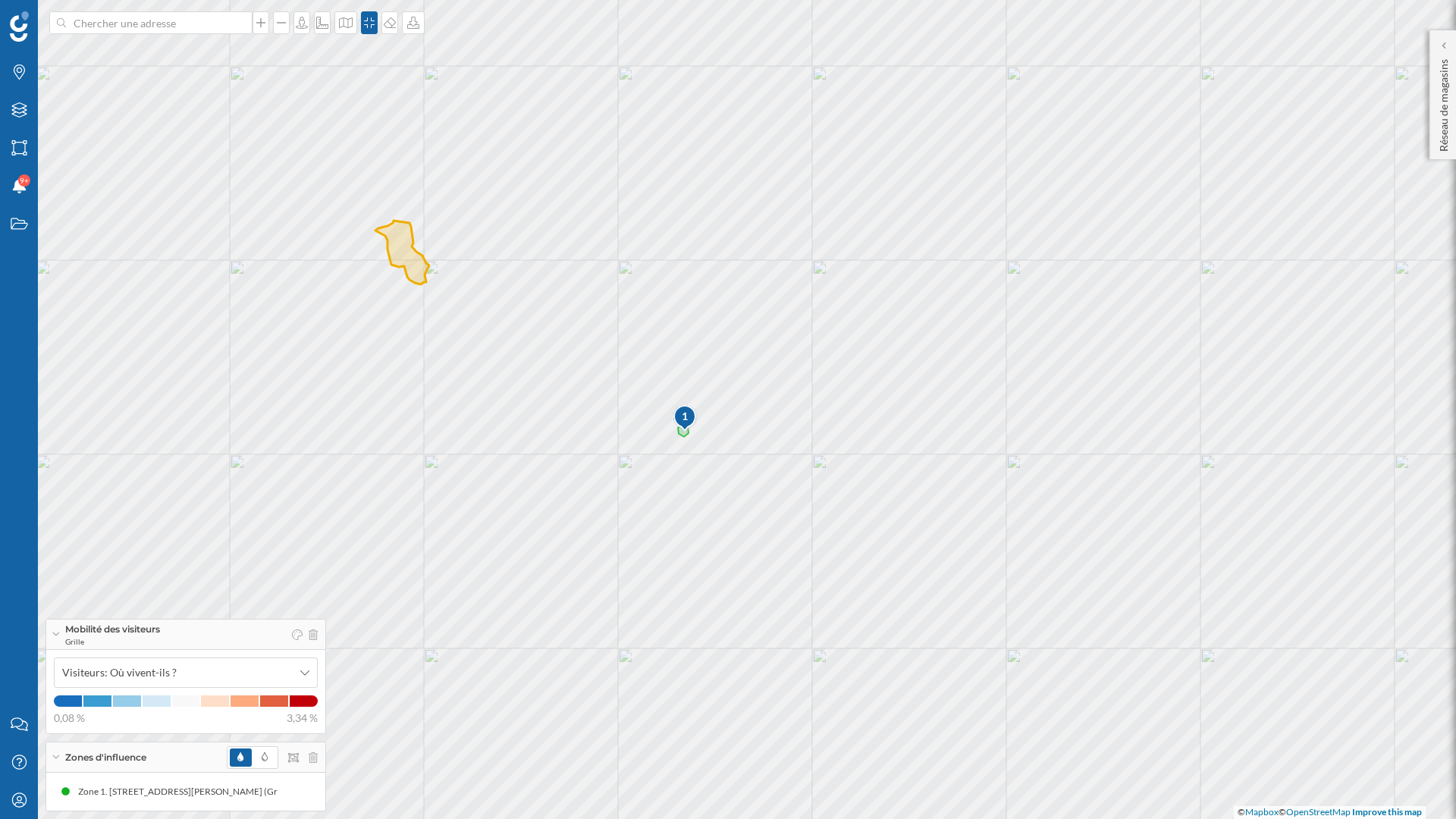
drag, startPoint x: 884, startPoint y: 310, endPoint x: 950, endPoint y: 388, distance: 102.2
click at [950, 388] on div "1 © Mapbox © OpenStreetMap Improve this map" at bounding box center [728, 409] width 1456 height 819
drag, startPoint x: 950, startPoint y: 388, endPoint x: 981, endPoint y: 379, distance: 32.3
click at [981, 379] on div "1 © Mapbox © OpenStreetMap Improve this map" at bounding box center [728, 409] width 1456 height 819
drag, startPoint x: 981, startPoint y: 379, endPoint x: 1074, endPoint y: 362, distance: 94.5
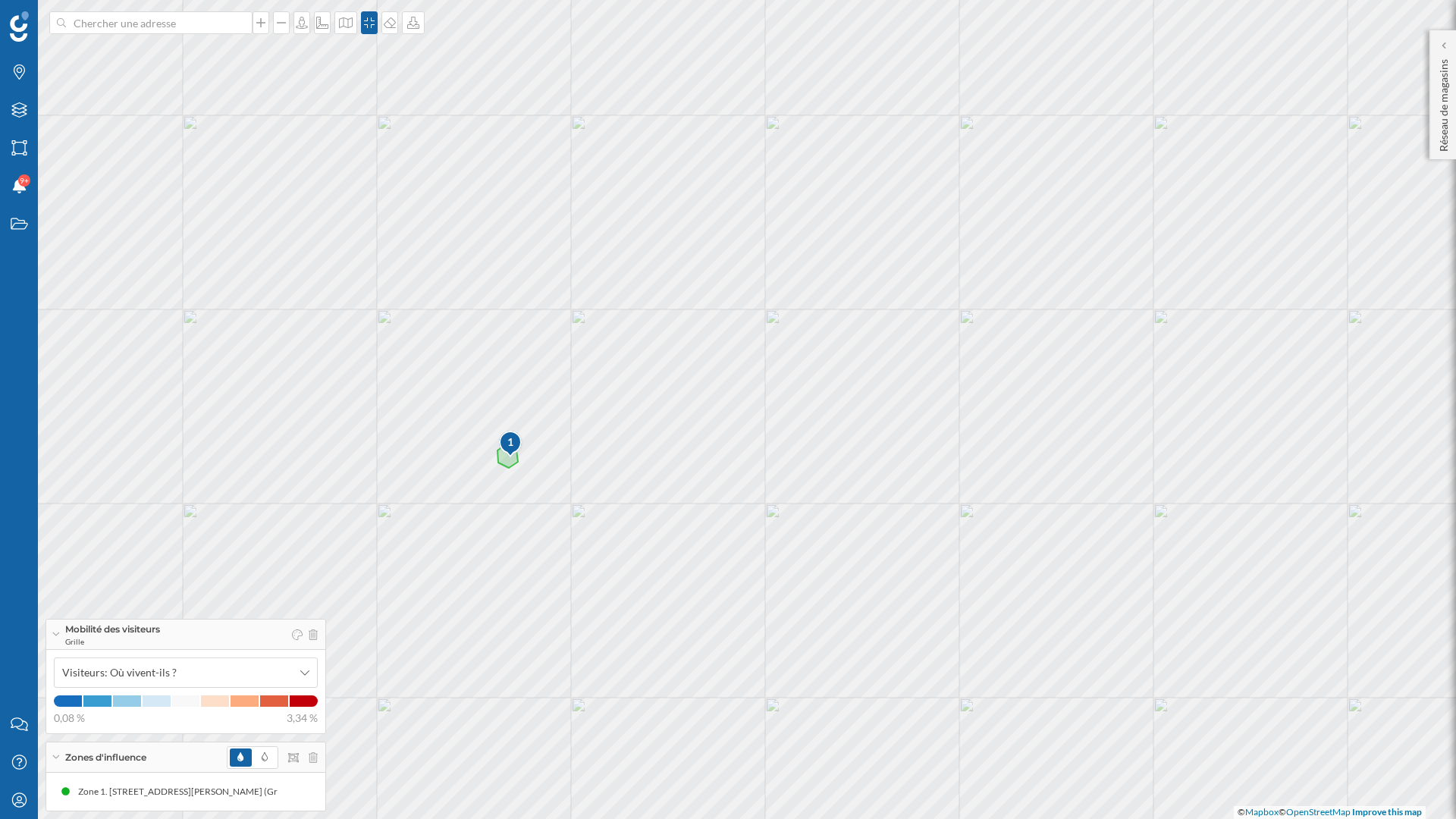
click at [1074, 362] on div "1 © Mapbox © OpenStreetMap Improve this map" at bounding box center [728, 409] width 1456 height 819
drag, startPoint x: 921, startPoint y: 380, endPoint x: 1020, endPoint y: 276, distance: 143.6
click at [1020, 276] on div "1 © Mapbox © OpenStreetMap Improve this map" at bounding box center [728, 409] width 1456 height 819
click at [14, 708] on icon "Mon profil" at bounding box center [19, 799] width 19 height 15
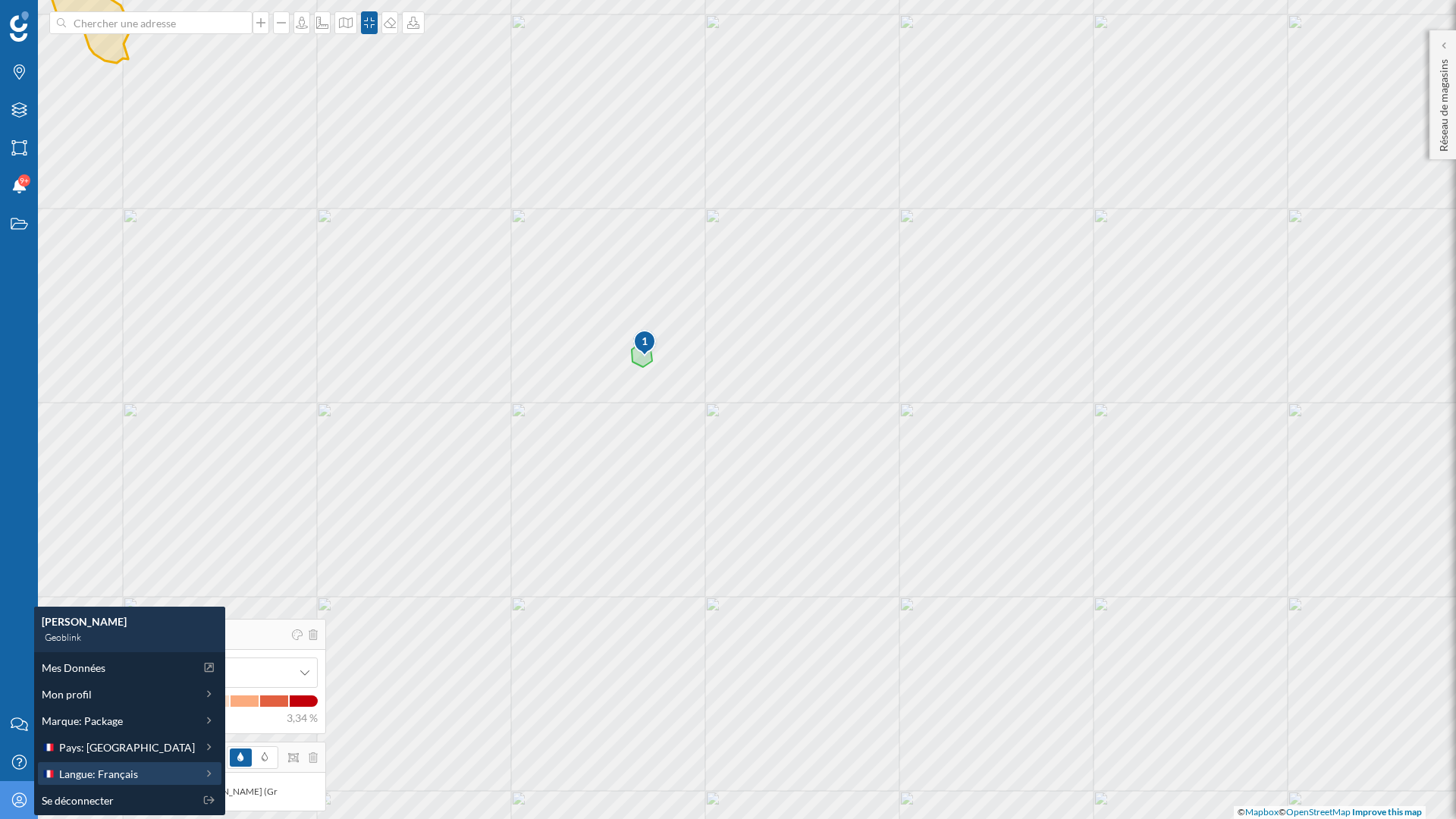
click at [109, 708] on span "Langue: Français" at bounding box center [98, 774] width 78 height 16
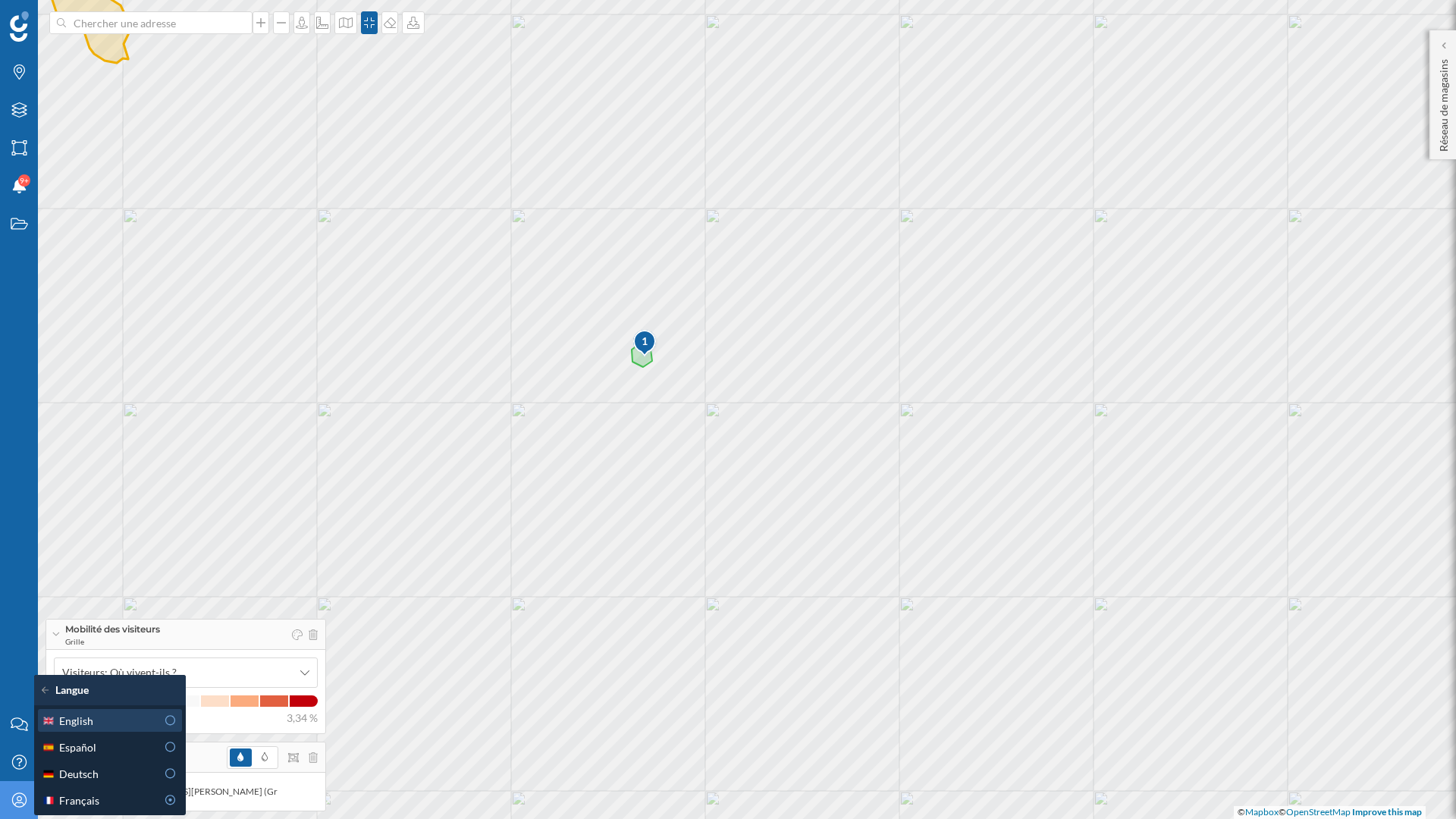
click at [117, 708] on div "English" at bounding box center [99, 720] width 114 height 16
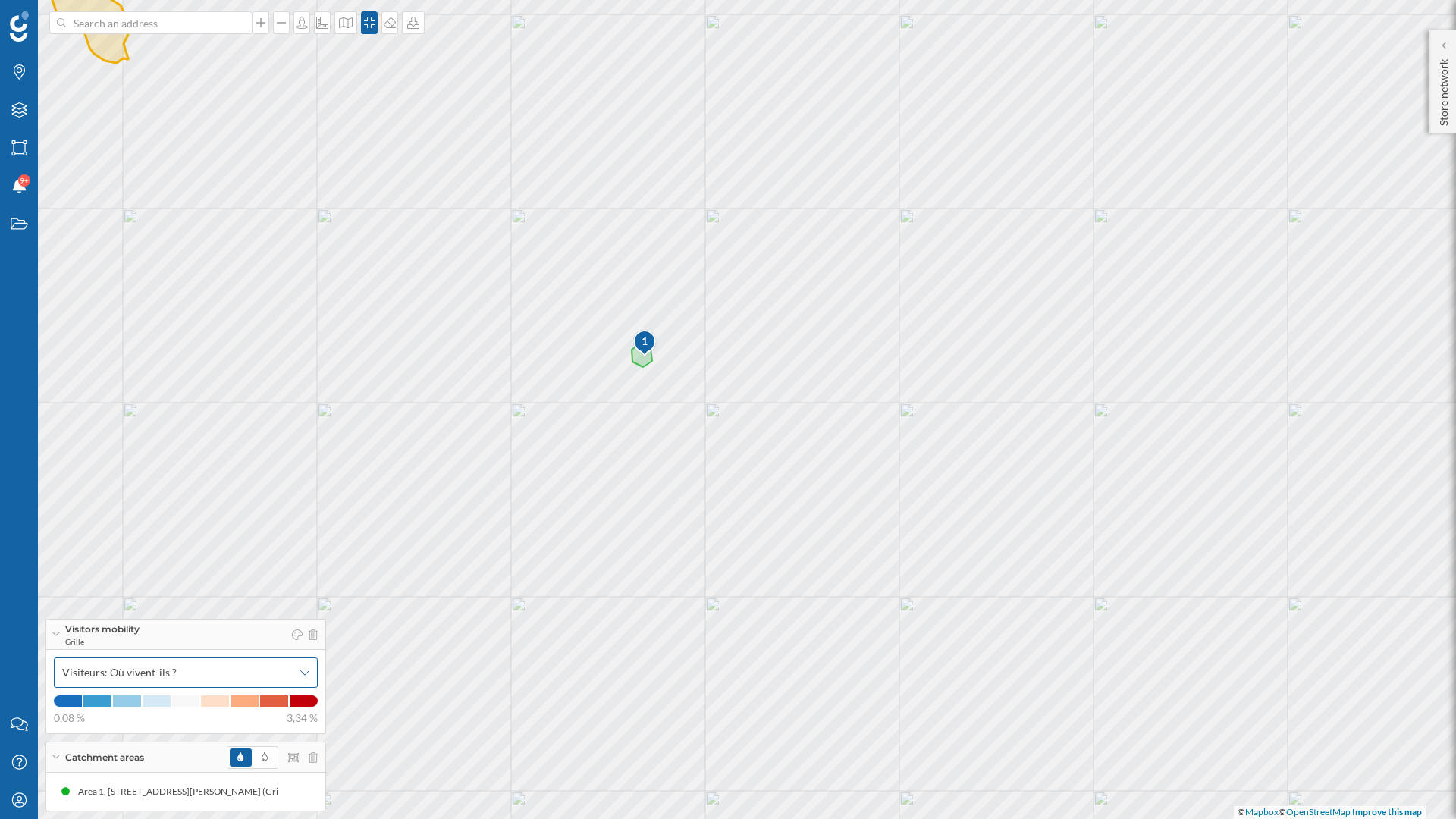
click at [309, 671] on div "Visiteurs: Où vivent-ils ?" at bounding box center [185, 672] width 264 height 30
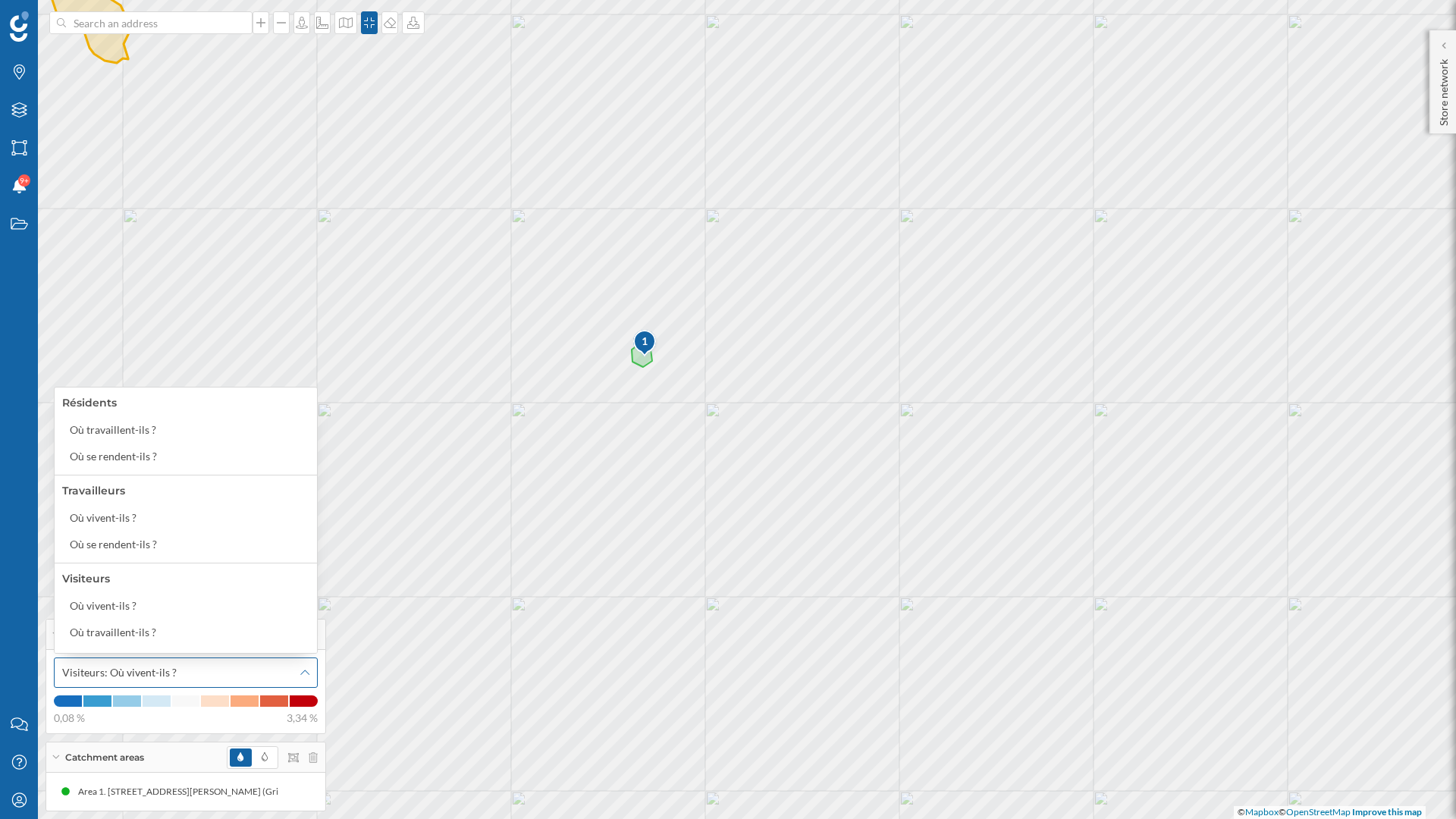
click at [307, 671] on icon at bounding box center [305, 672] width 9 height 11
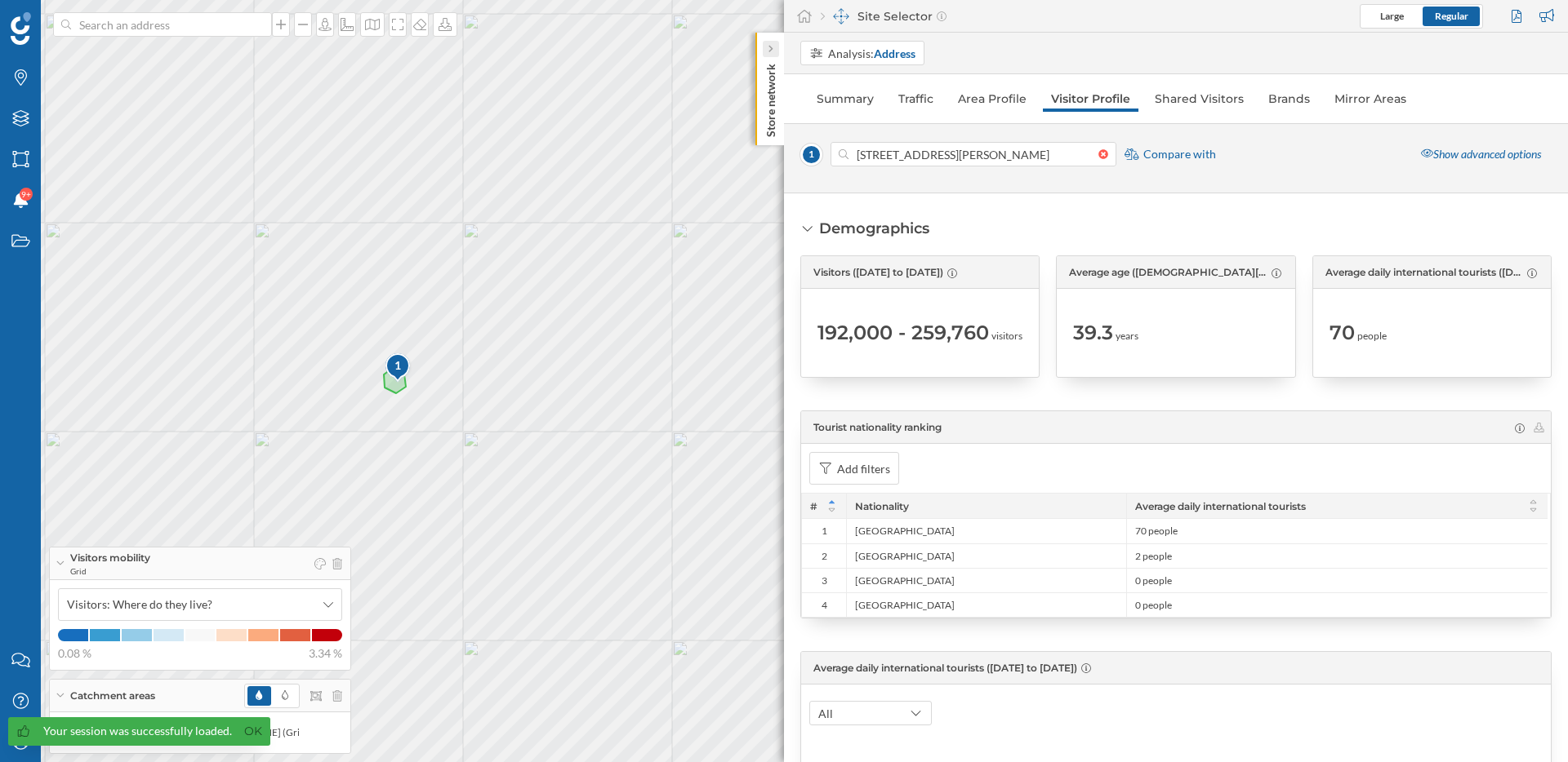
click at [770, 47] on icon at bounding box center [770, 50] width 4 height 8
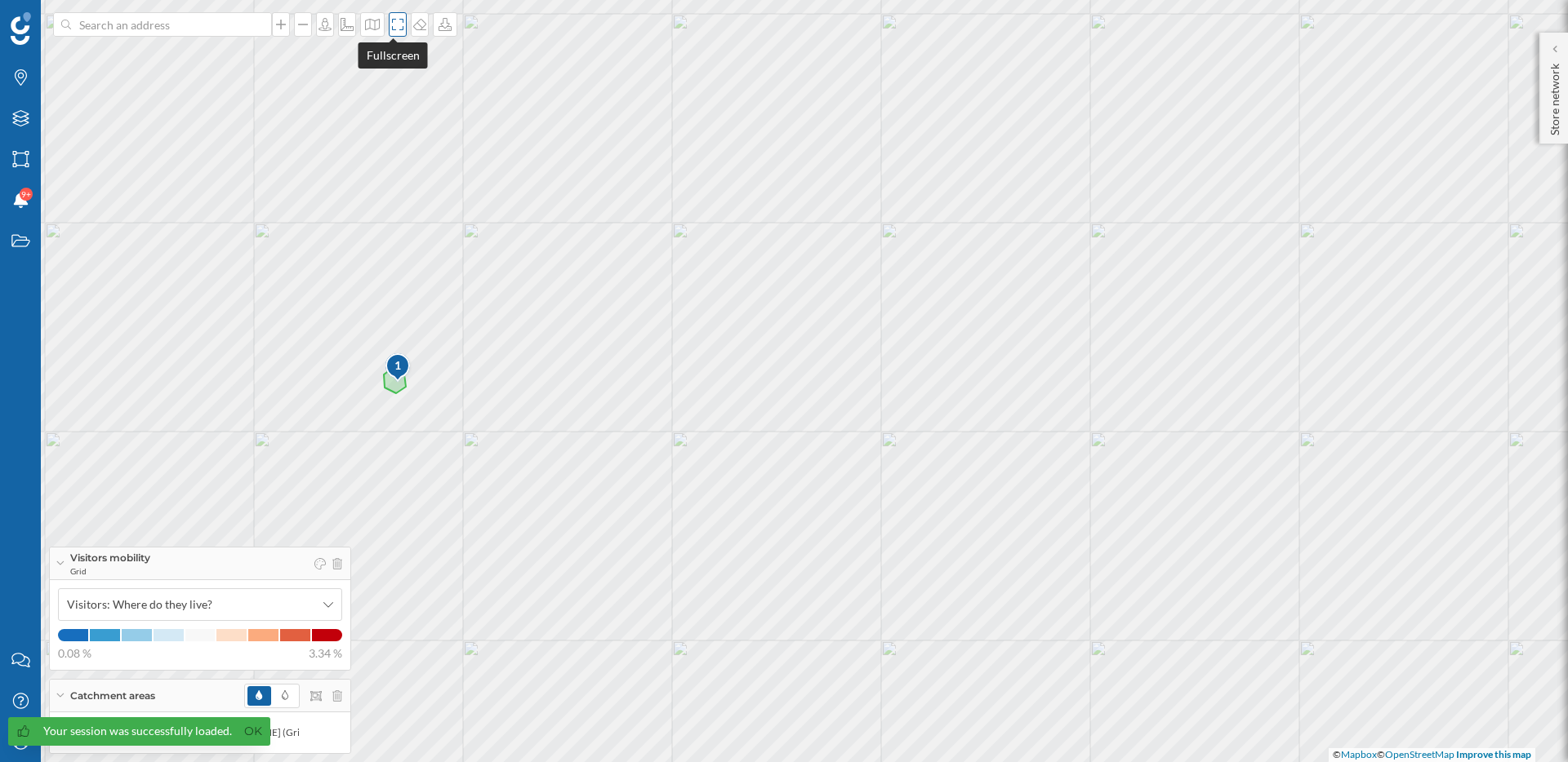
click at [397, 33] on div at bounding box center [398, 25] width 18 height 25
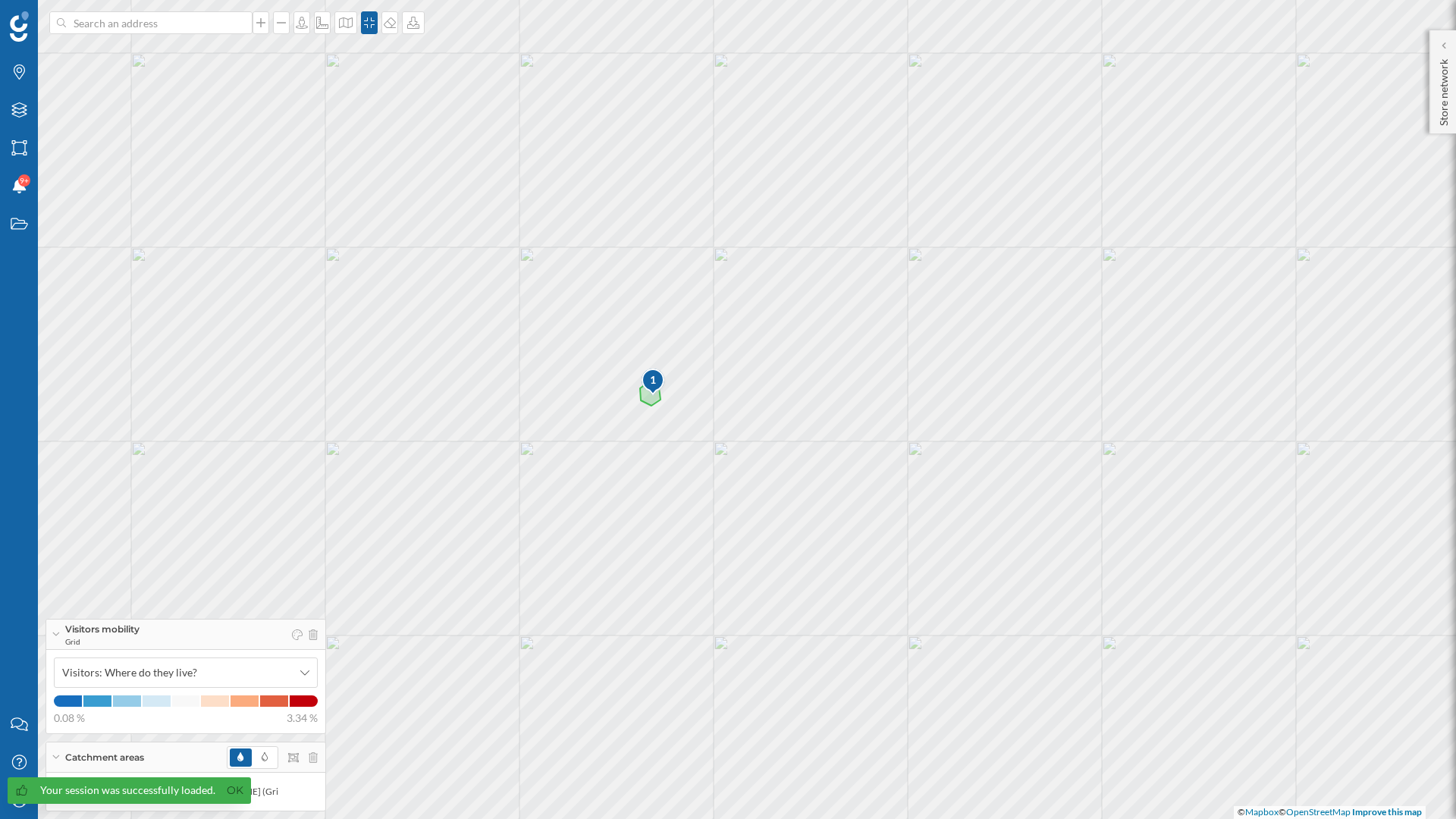
drag, startPoint x: 639, startPoint y: 342, endPoint x: 921, endPoint y: 324, distance: 282.6
click at [921, 324] on div "1 © Mapbox © OpenStreetMap Improve this map" at bounding box center [728, 409] width 1456 height 819
click at [1444, 46] on icon at bounding box center [1444, 45] width 4 height 7
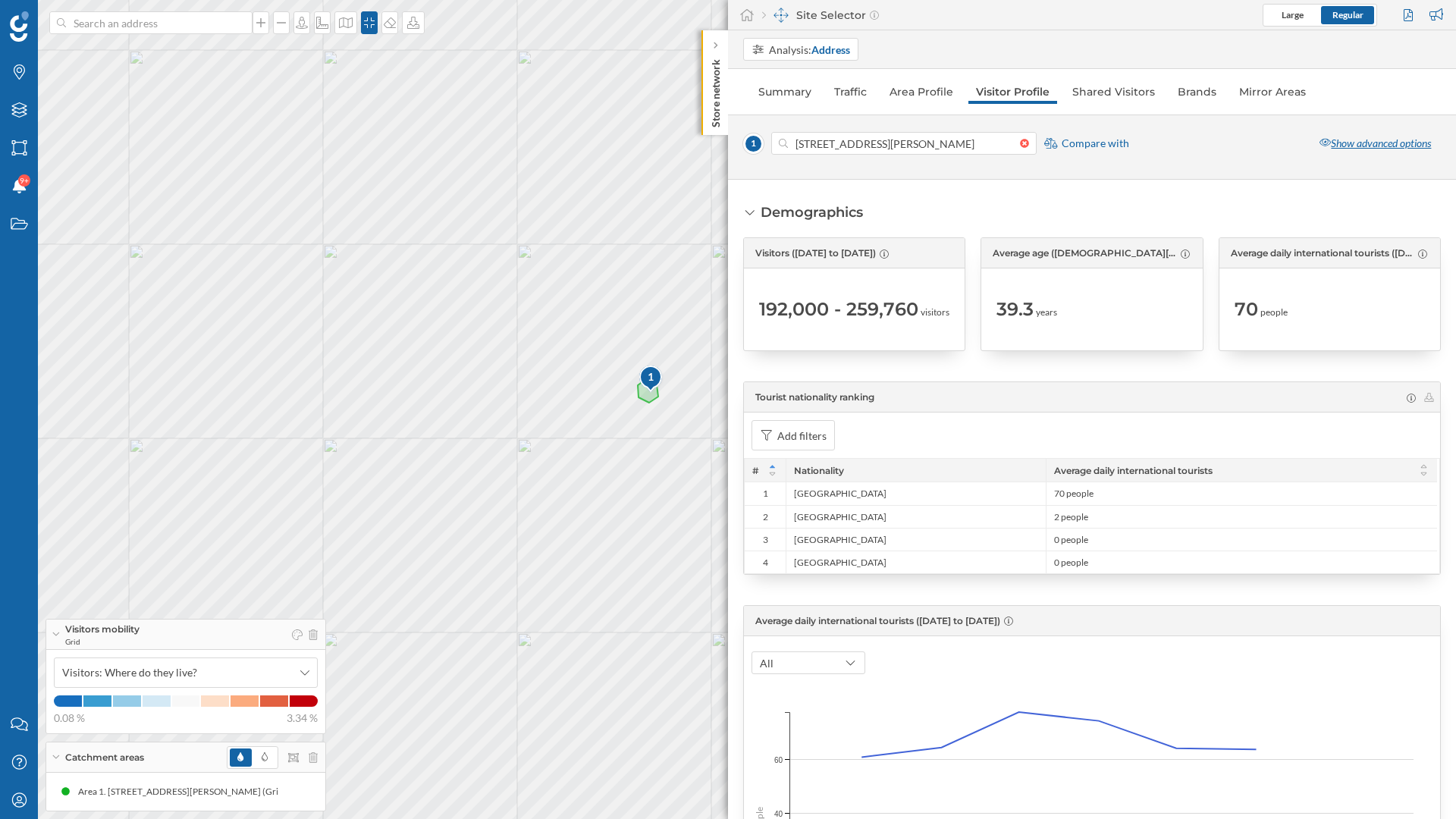
click at [1366, 148] on div "Show advanced options" at bounding box center [1375, 143] width 131 height 23
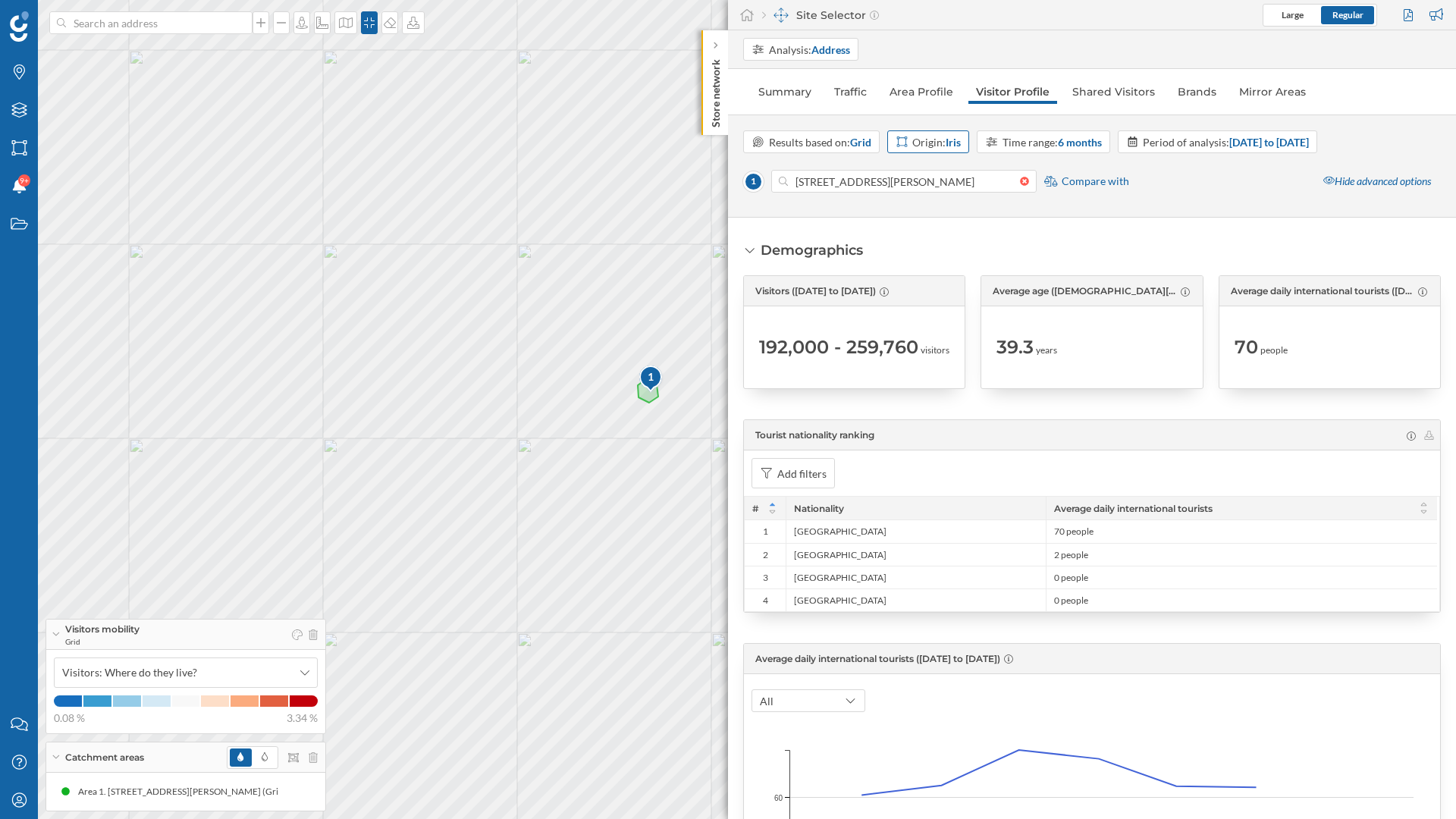
click at [955, 142] on strong "Iris" at bounding box center [953, 142] width 15 height 12
drag, startPoint x: 646, startPoint y: 494, endPoint x: 561, endPoint y: 494, distance: 85.0
click at [561, 494] on div "1 © Mapbox © OpenStreetMap Improve this map" at bounding box center [728, 409] width 1456 height 819
drag, startPoint x: 599, startPoint y: 540, endPoint x: 516, endPoint y: 553, distance: 84.0
click at [516, 553] on div "1 © Mapbox © OpenStreetMap Improve this map" at bounding box center [728, 409] width 1456 height 819
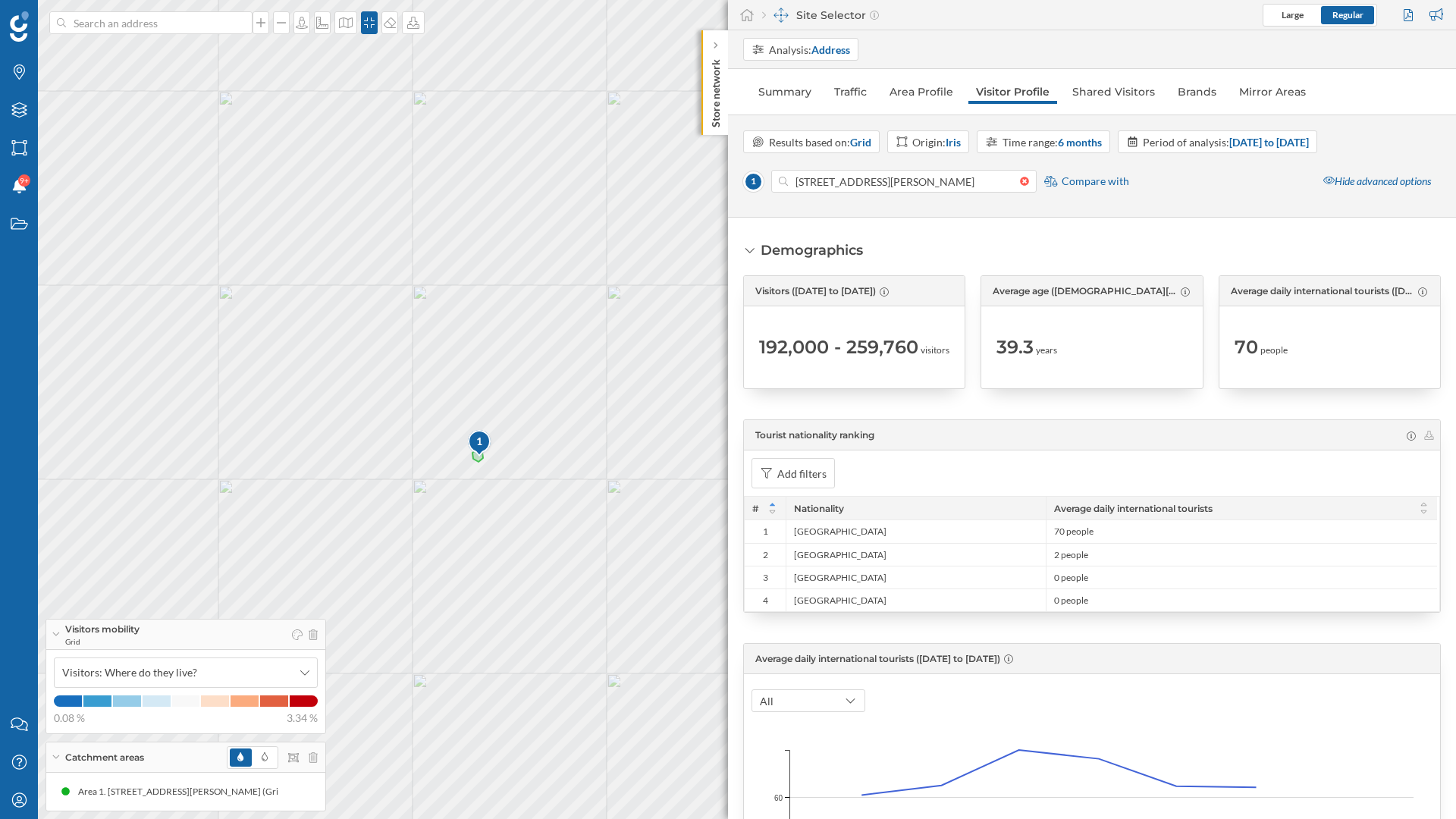
click at [662, 243] on div "1 © Mapbox © OpenStreetMap Improve this map" at bounding box center [728, 409] width 1456 height 819
click at [718, 44] on icon at bounding box center [714, 45] width 4 height 8
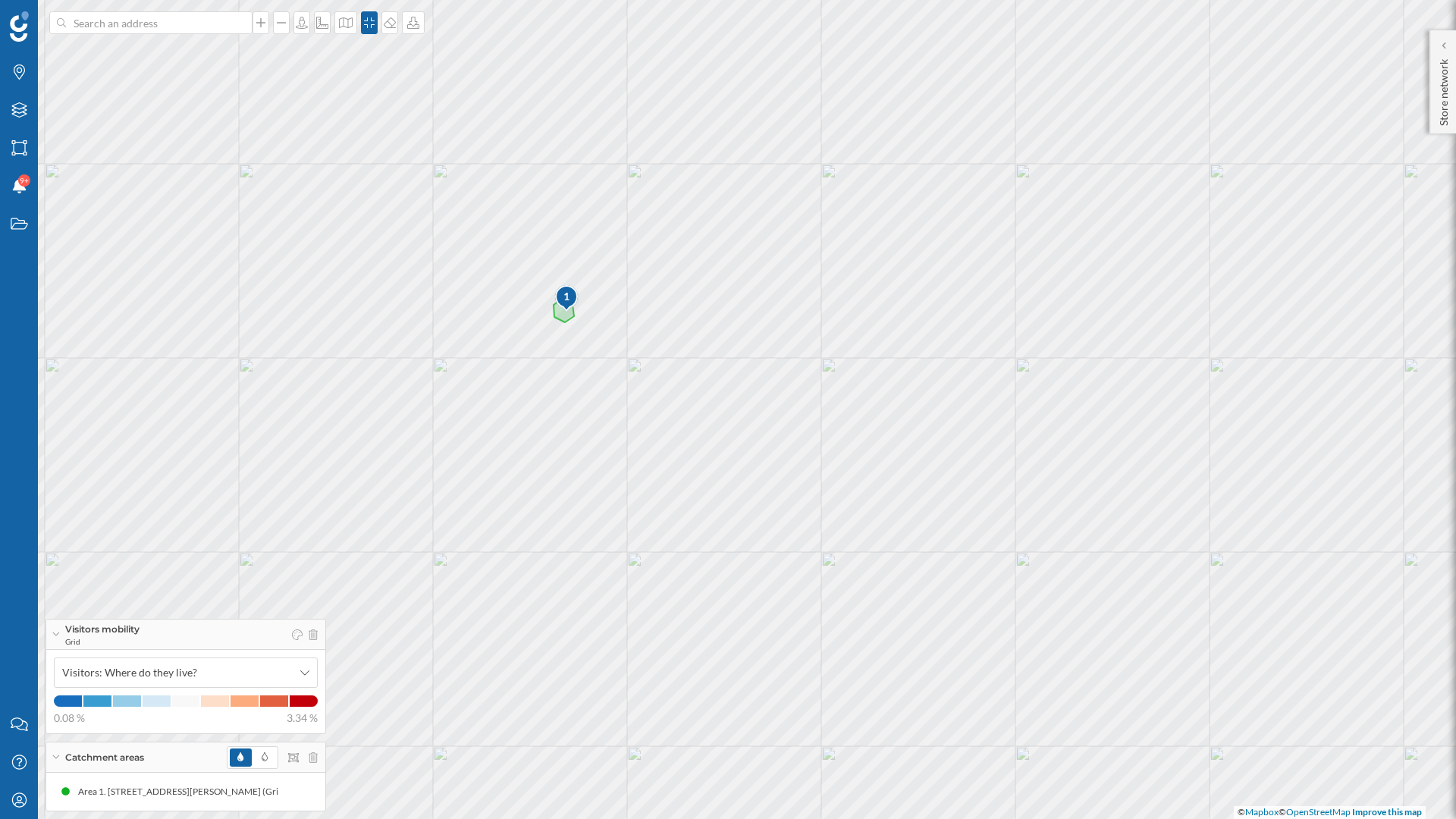
drag, startPoint x: 565, startPoint y: 380, endPoint x: 738, endPoint y: 142, distance: 294.2
click at [738, 142] on div "1 © Mapbox © OpenStreetMap Improve this map" at bounding box center [728, 409] width 1456 height 819
click at [586, 372] on div "1 © Mapbox © OpenStreetMap Improve this map" at bounding box center [728, 409] width 1456 height 819
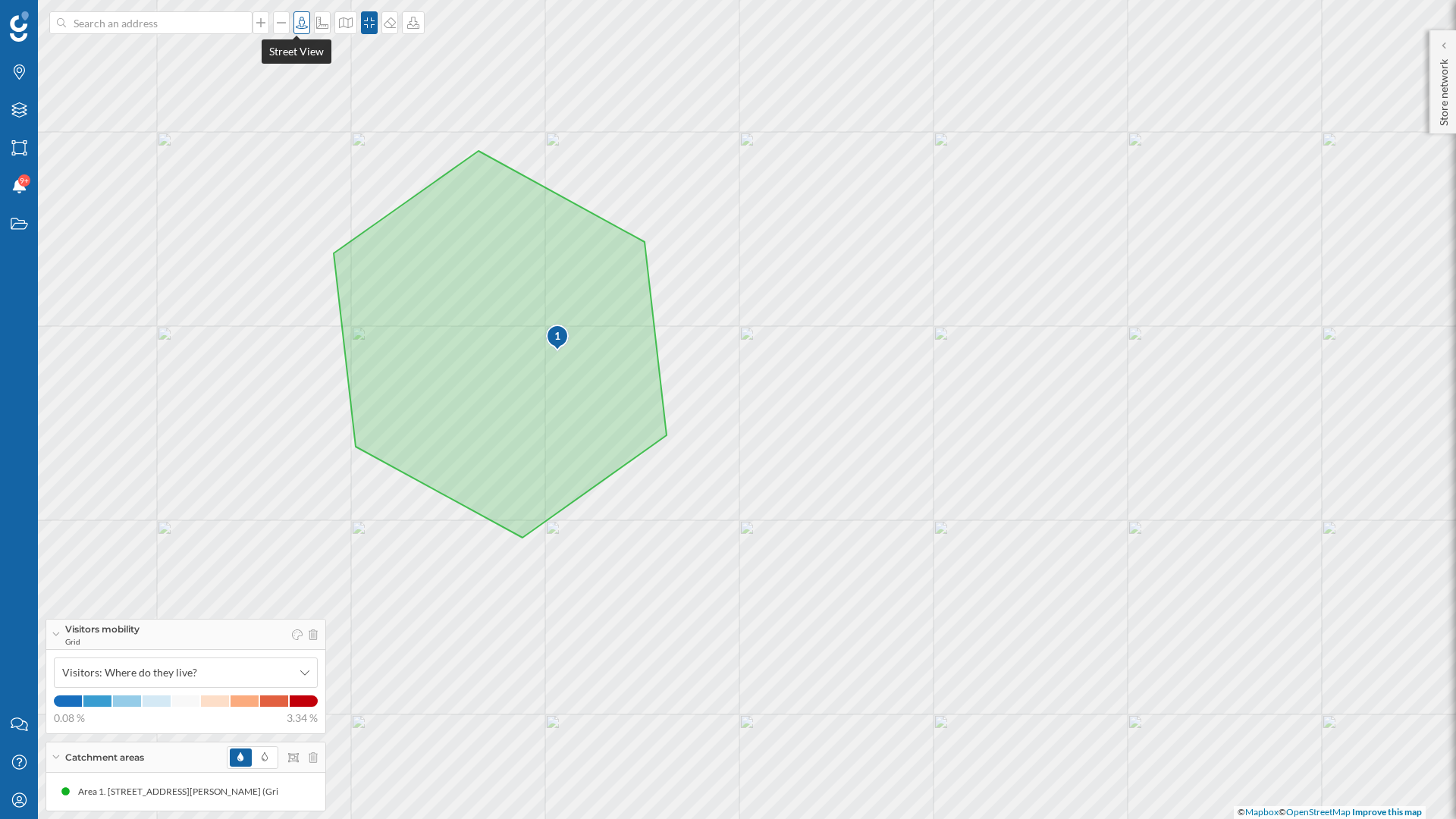
click at [296, 26] on icon at bounding box center [302, 23] width 12 height 12
click at [595, 355] on icon at bounding box center [499, 344] width 333 height 387
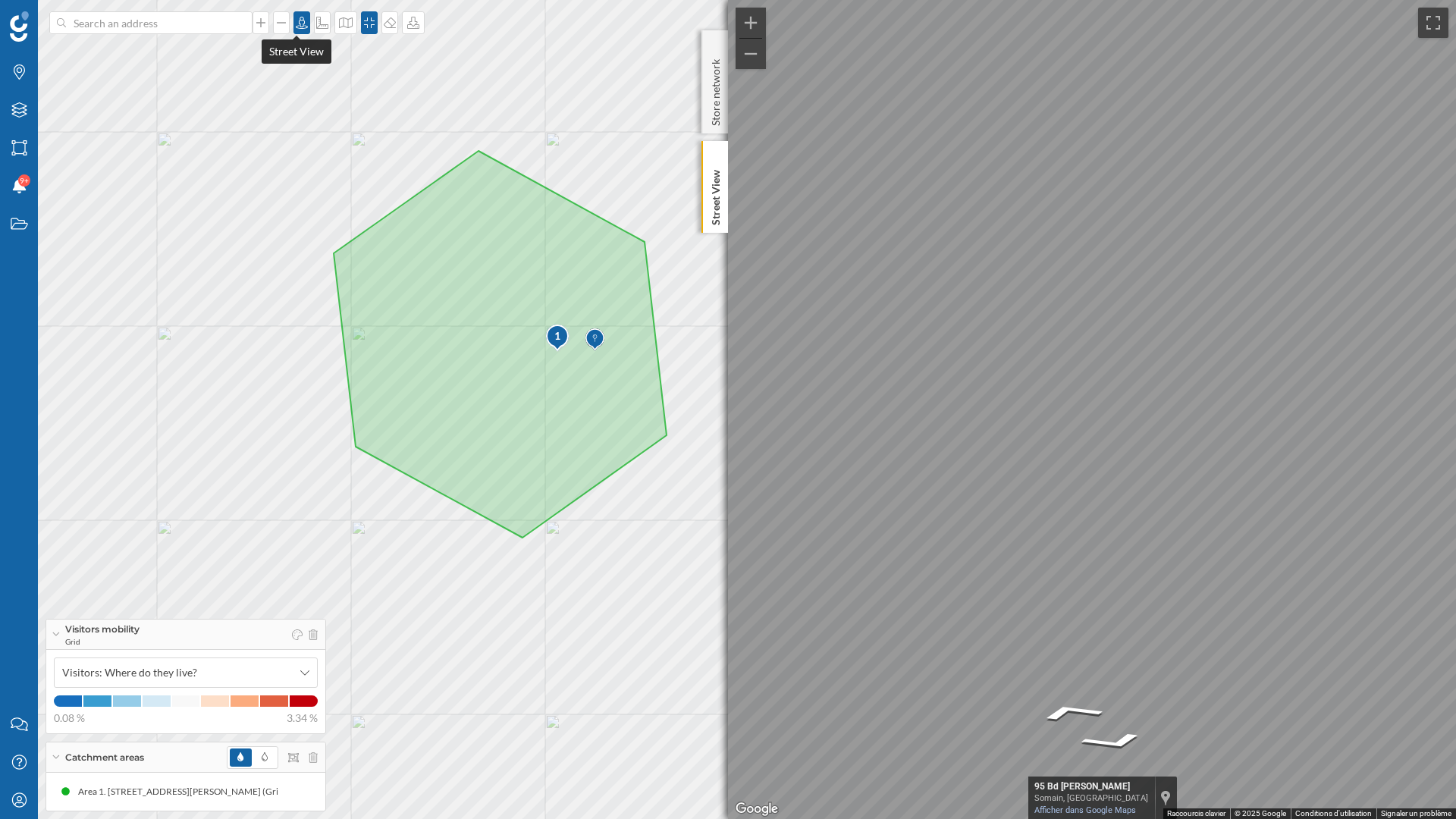
click at [296, 28] on icon at bounding box center [302, 23] width 12 height 12
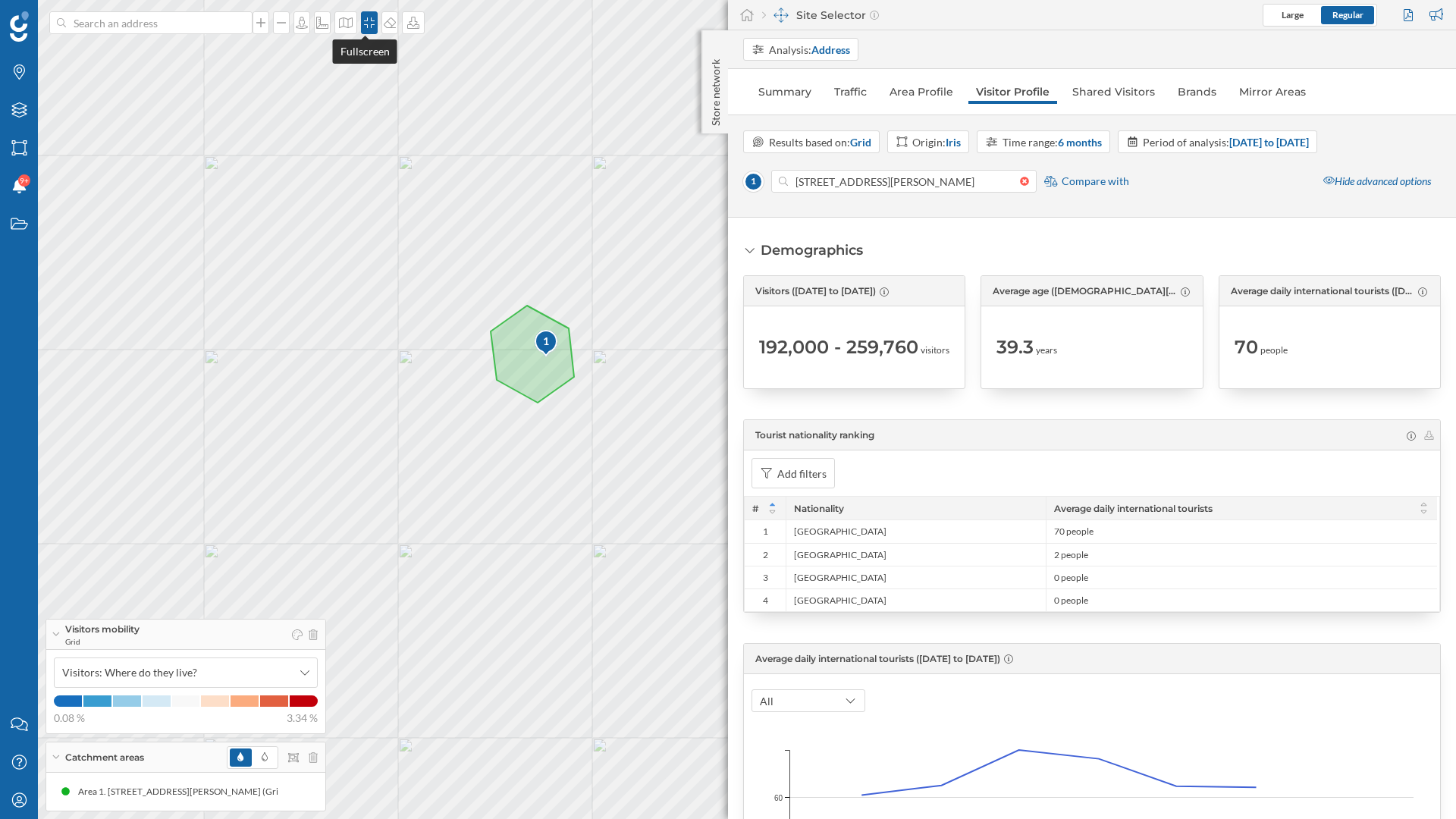
click at [365, 22] on icon at bounding box center [369, 23] width 15 height 12
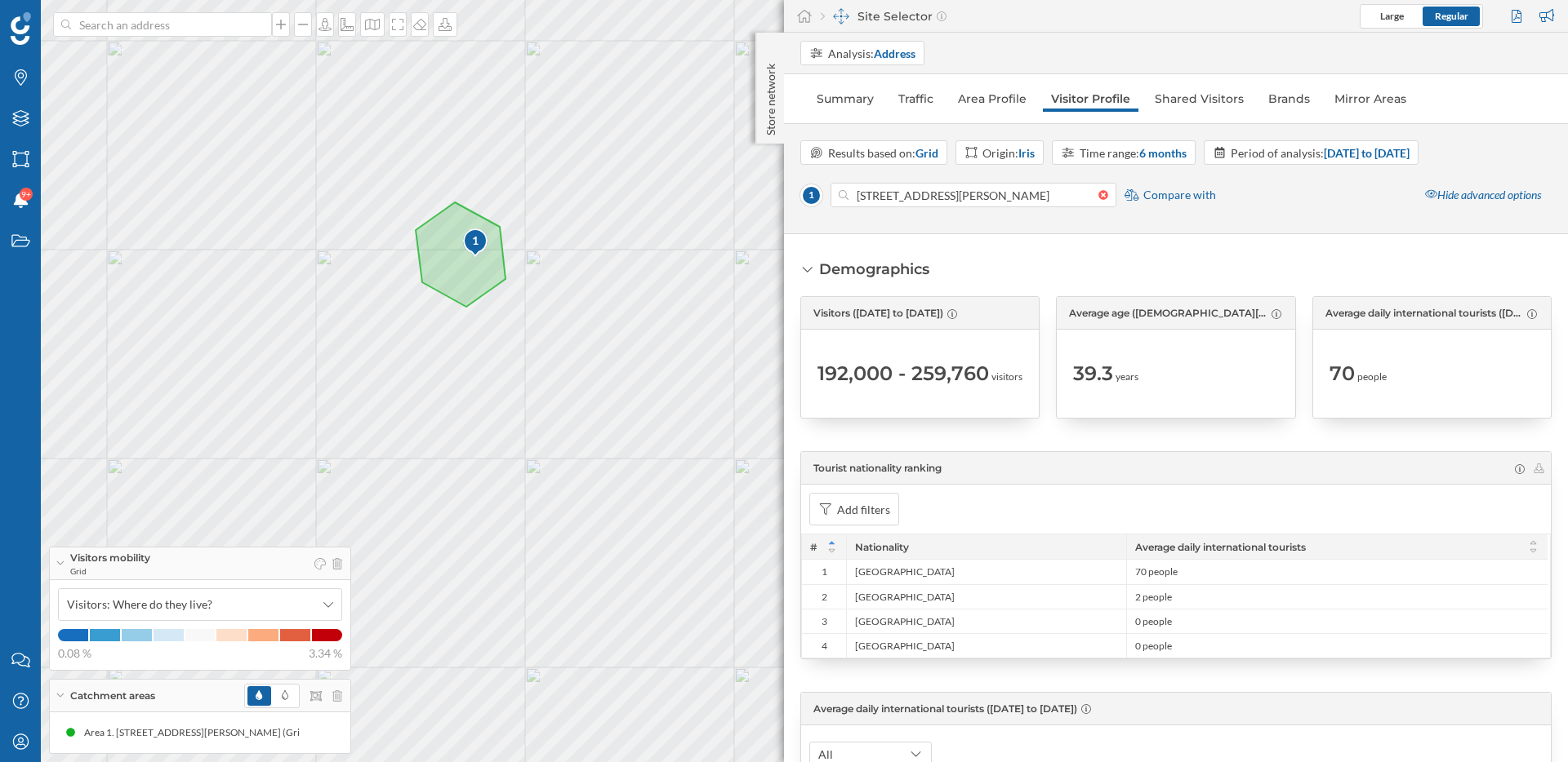
drag, startPoint x: 657, startPoint y: 498, endPoint x: 543, endPoint y: 429, distance: 133.3
click at [543, 429] on div "1 © Mapbox © OpenStreetMap Improve this map" at bounding box center [784, 381] width 1568 height 762
drag, startPoint x: 740, startPoint y: 281, endPoint x: 691, endPoint y: 278, distance: 49.1
click at [691, 278] on div "1 © Mapbox © OpenStreetMap Improve this map" at bounding box center [784, 381] width 1568 height 762
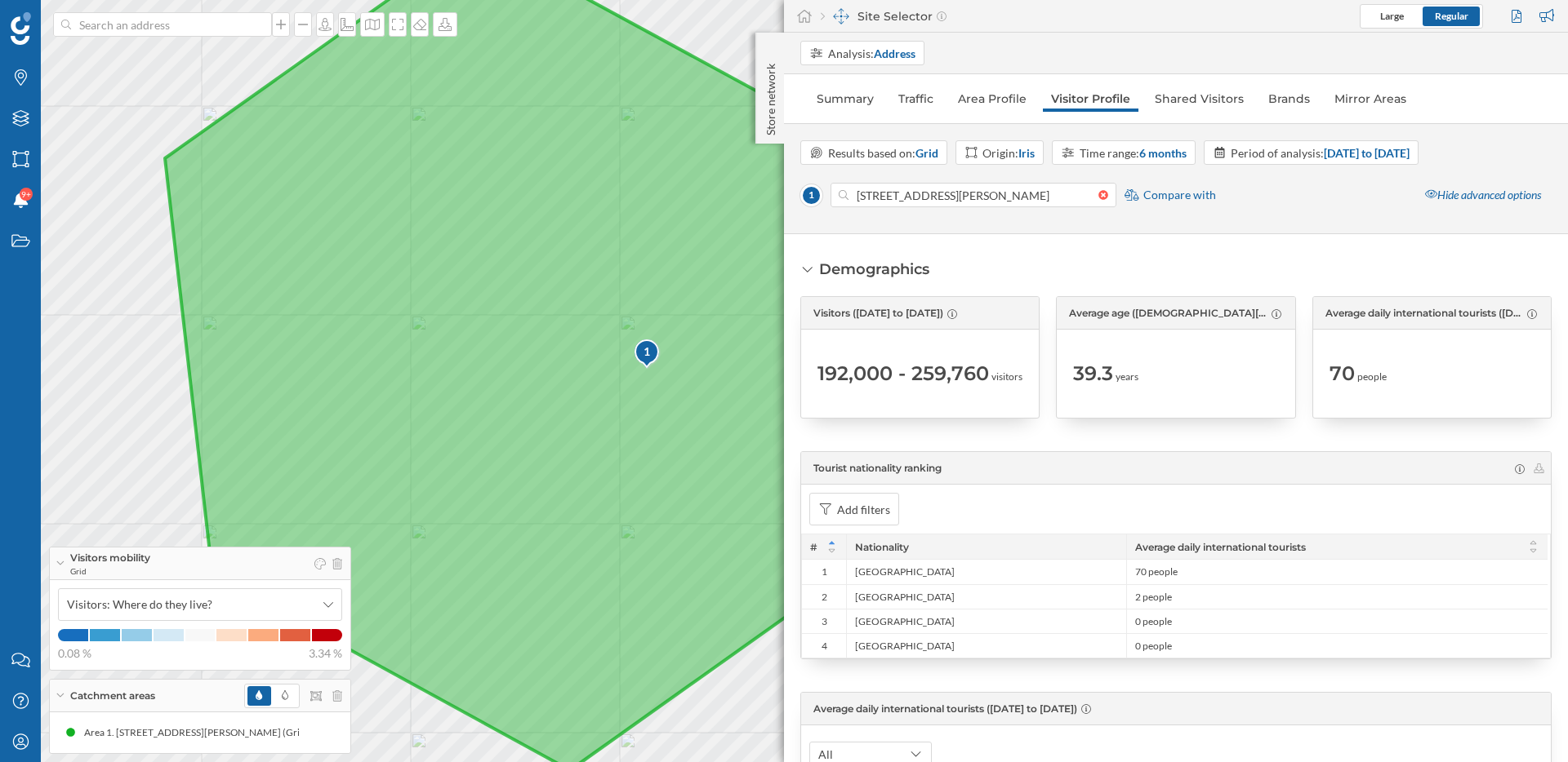
drag, startPoint x: 688, startPoint y: 374, endPoint x: 705, endPoint y: 395, distance: 27.0
click at [705, 395] on icon at bounding box center [523, 356] width 716 height 828
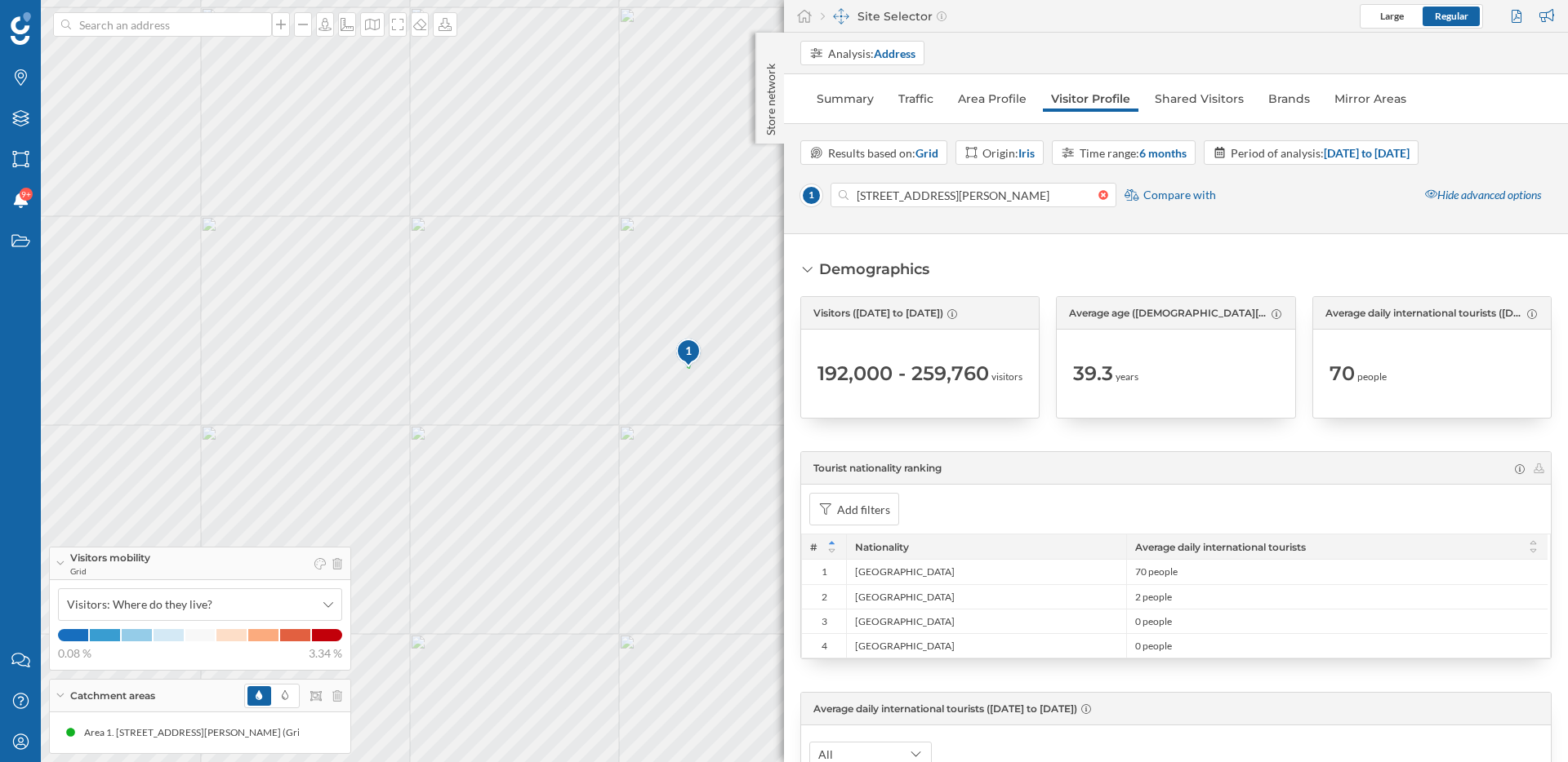
click at [513, 471] on div "1 © Mapbox © OpenStreetMap Improve this map" at bounding box center [784, 381] width 1568 height 762
click at [162, 21] on input at bounding box center [162, 25] width 183 height 25
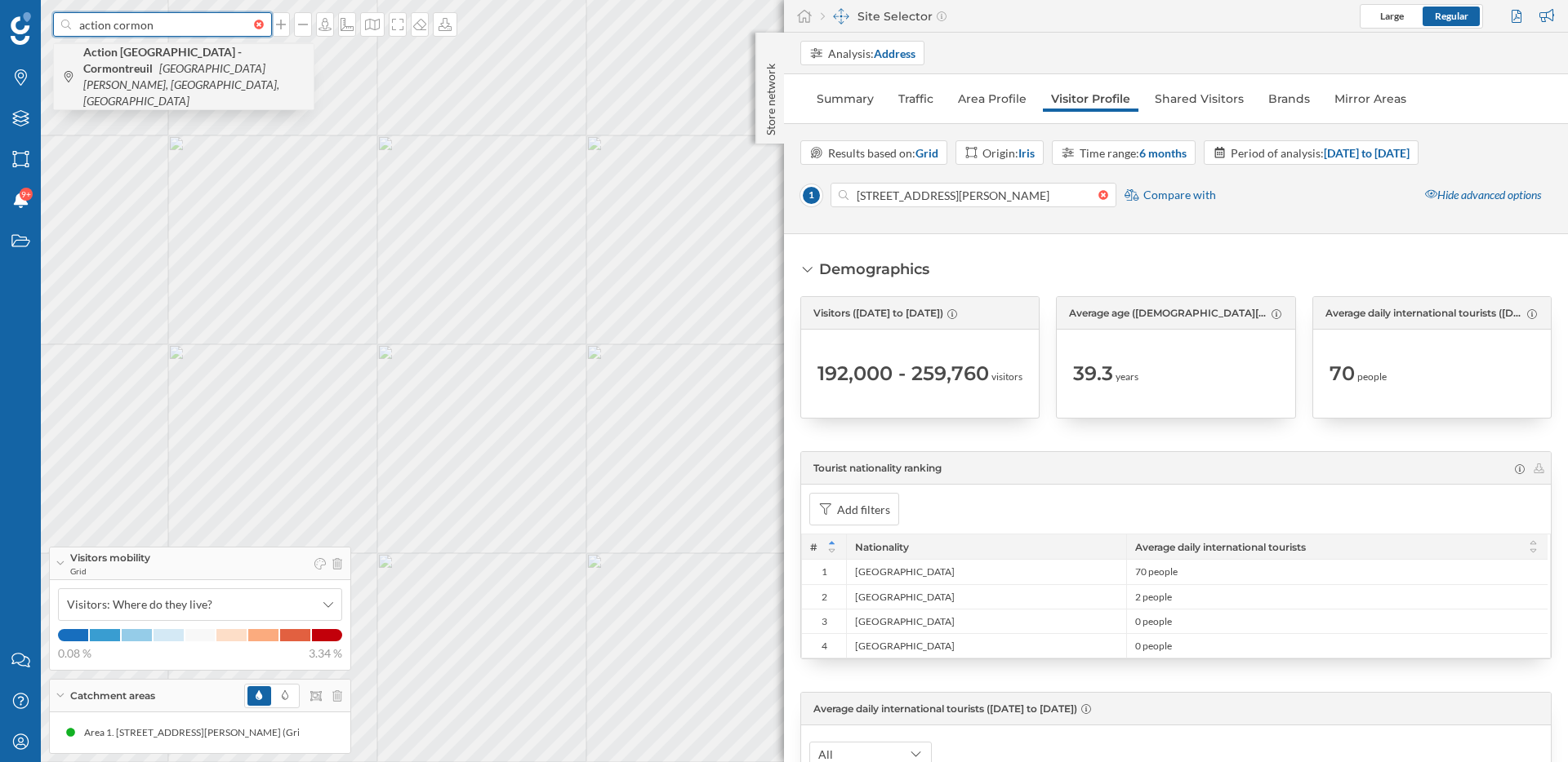
type input "action cormon"
click at [149, 70] on icon "Rue de la Sentelle, Cormontreuil, France" at bounding box center [181, 84] width 196 height 46
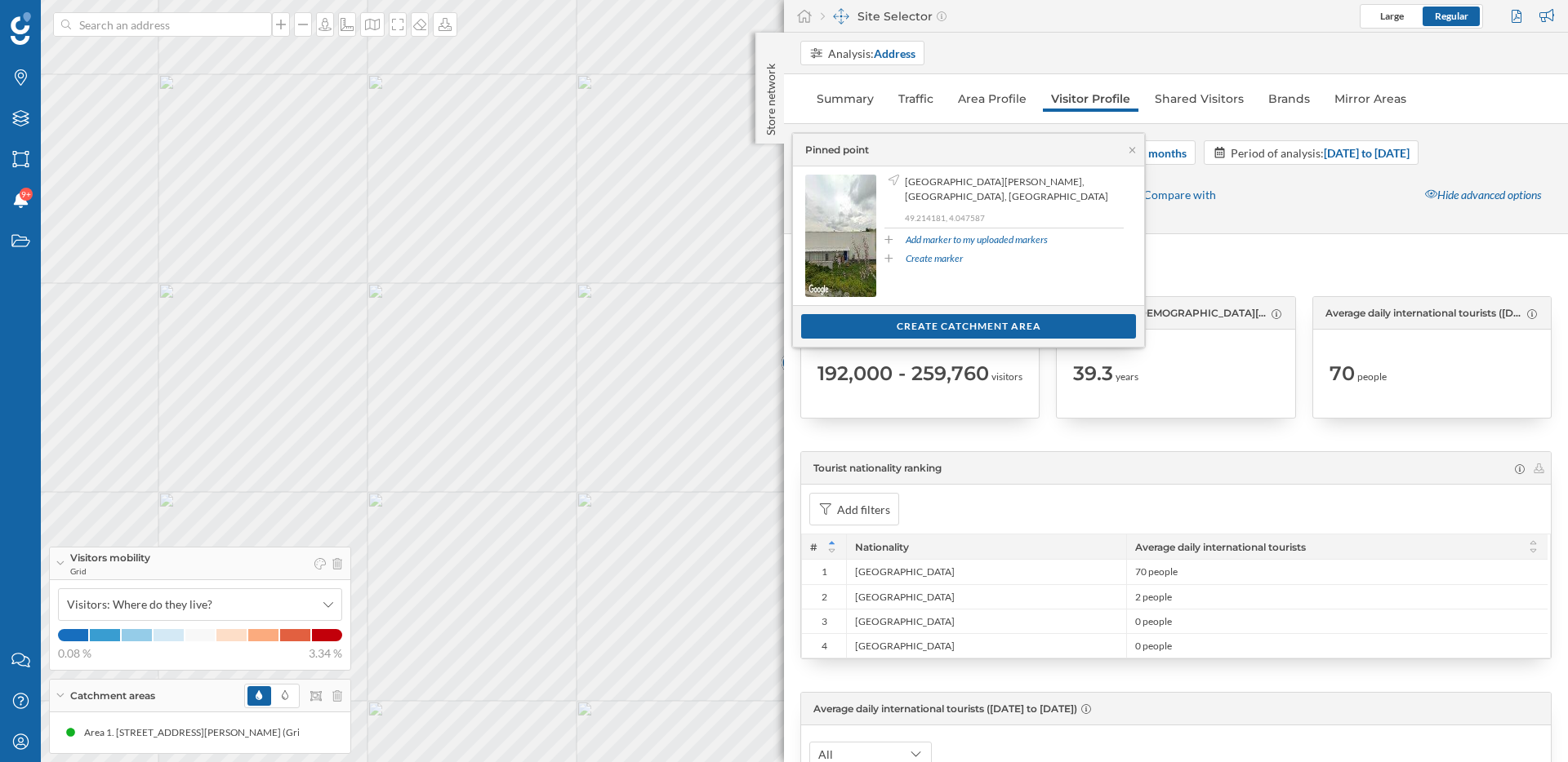
drag, startPoint x: 672, startPoint y: 374, endPoint x: 474, endPoint y: 352, distance: 199.2
click at [474, 352] on div "1 © Mapbox © OpenStreetMap Improve this map" at bounding box center [784, 381] width 1568 height 762
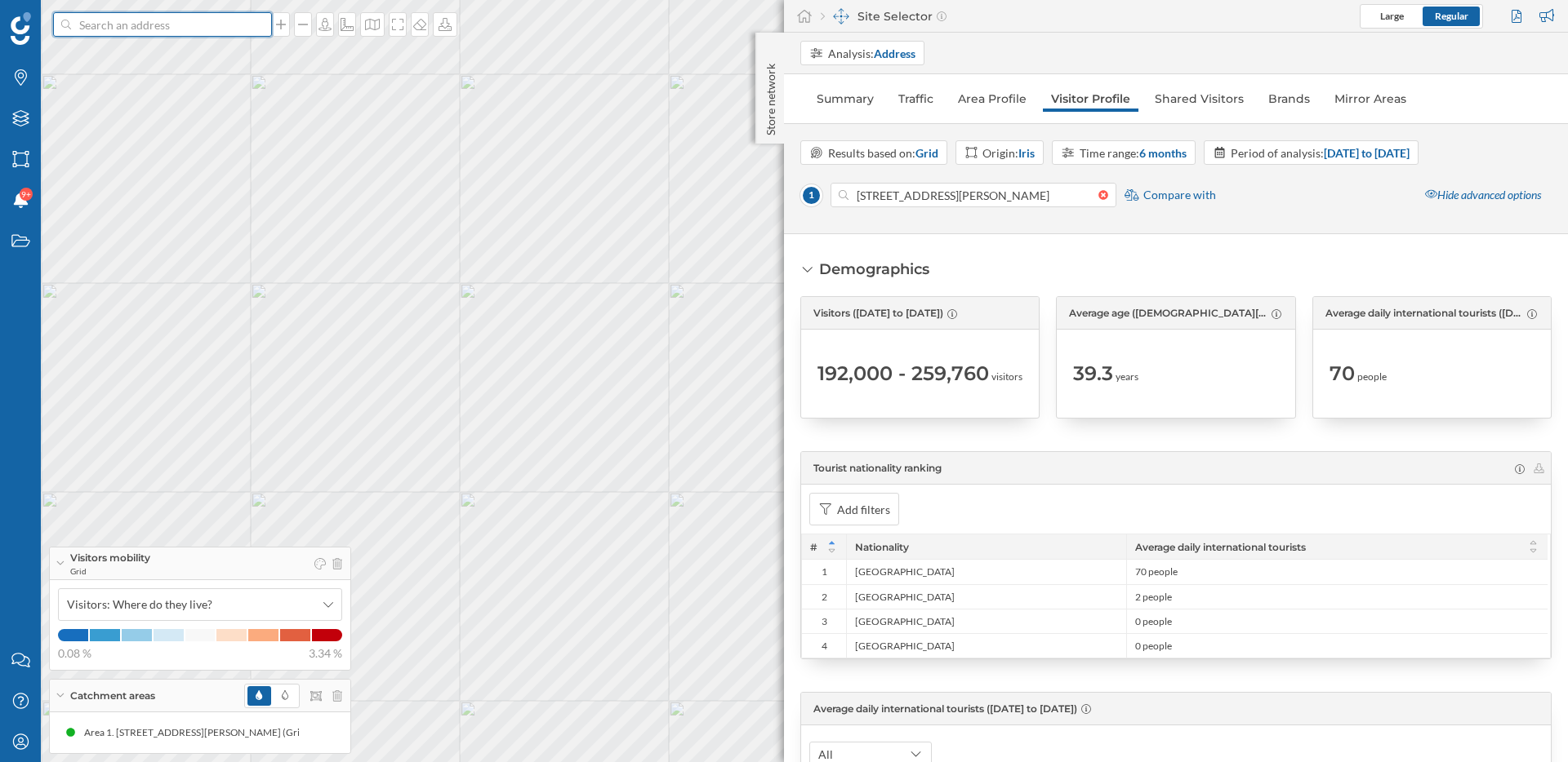
click at [188, 28] on input at bounding box center [162, 25] width 183 height 25
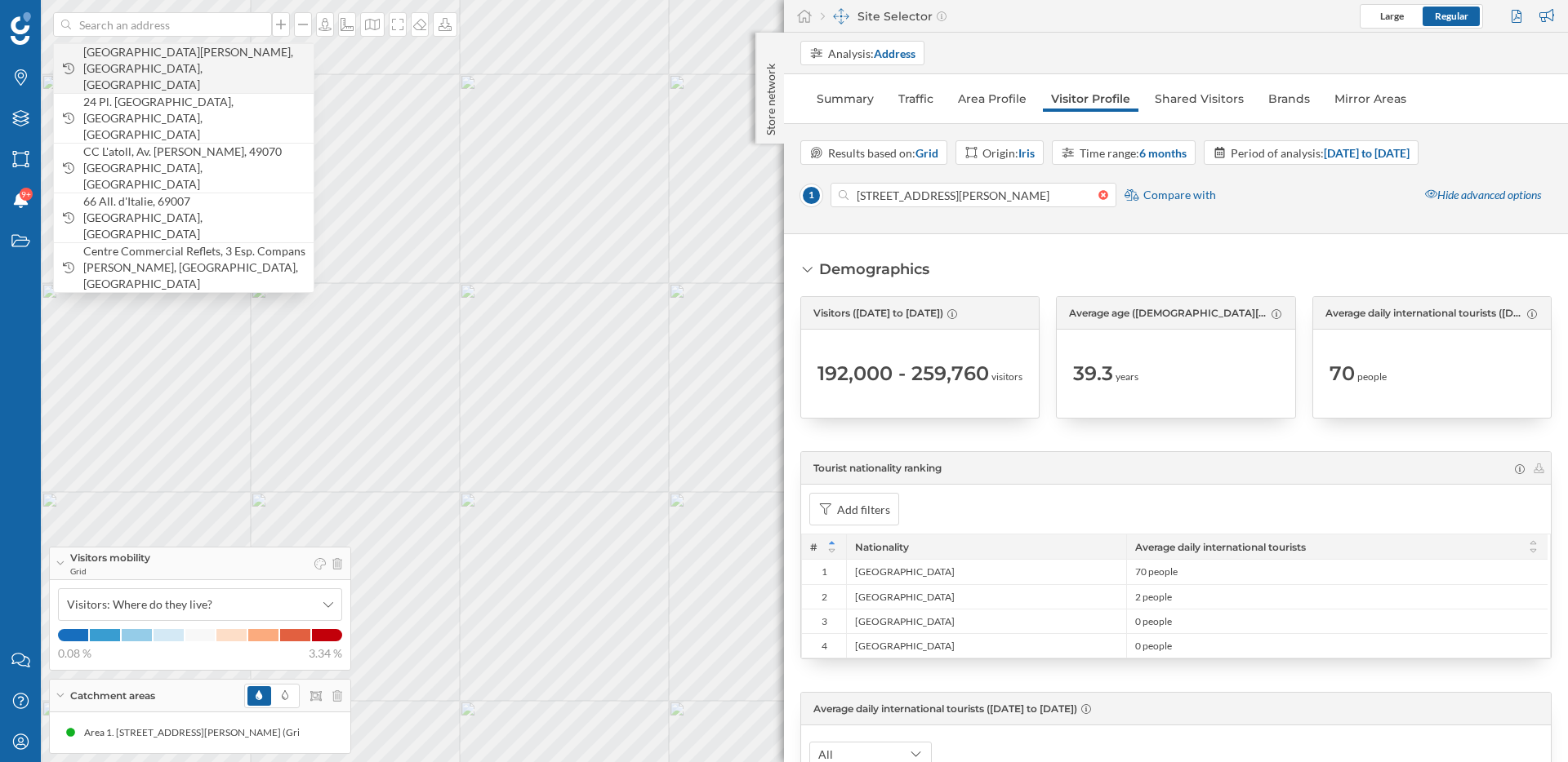
click at [184, 60] on span "Rue de la Sentelle, 51350 Cormontreuil, France" at bounding box center [194, 68] width 222 height 49
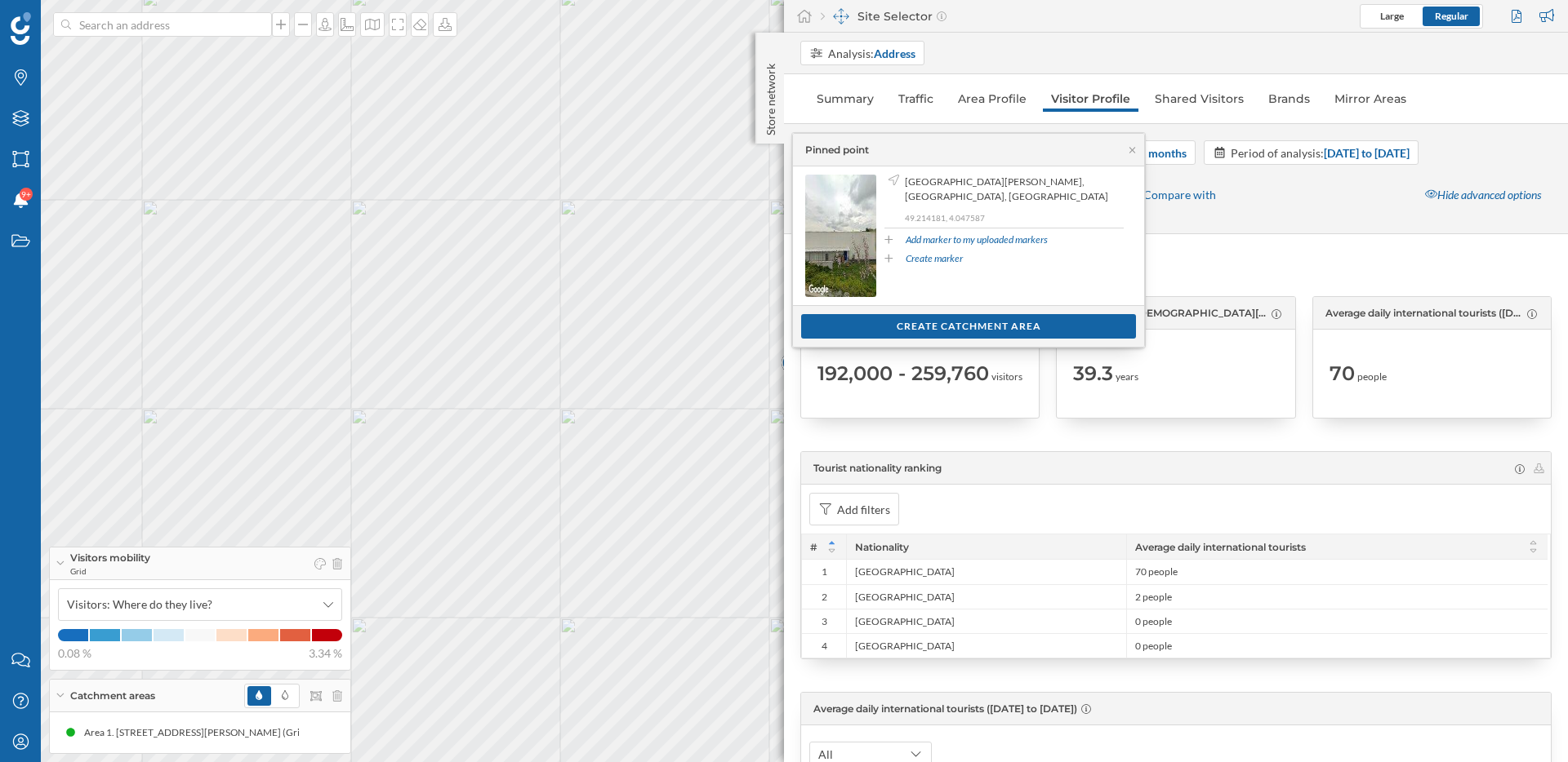
drag, startPoint x: 625, startPoint y: 320, endPoint x: 450, endPoint y: 311, distance: 175.2
click at [450, 311] on div "1 © Mapbox © OpenStreetMap Improve this map" at bounding box center [784, 381] width 1568 height 762
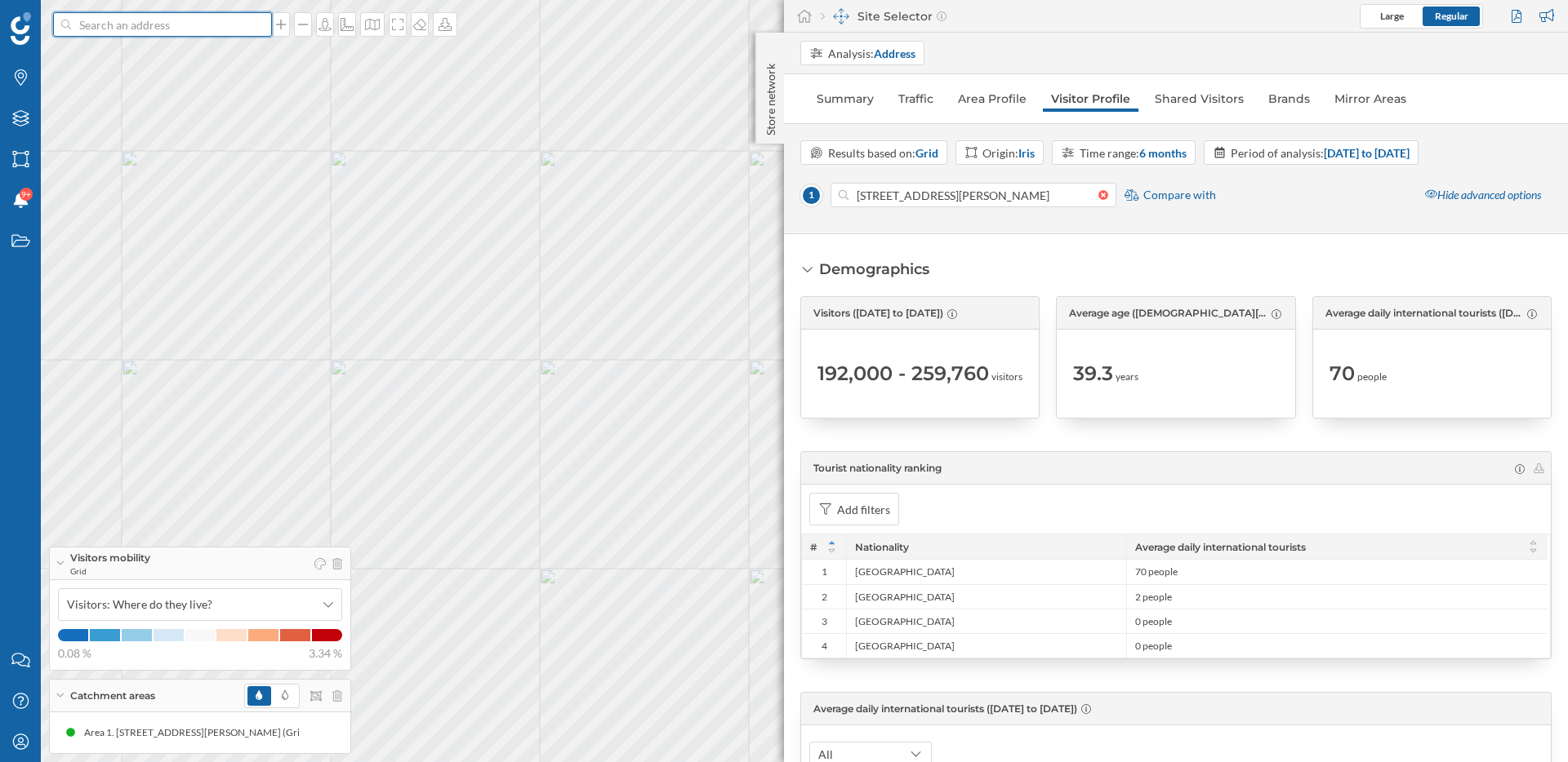
click at [168, 18] on input at bounding box center [162, 25] width 183 height 25
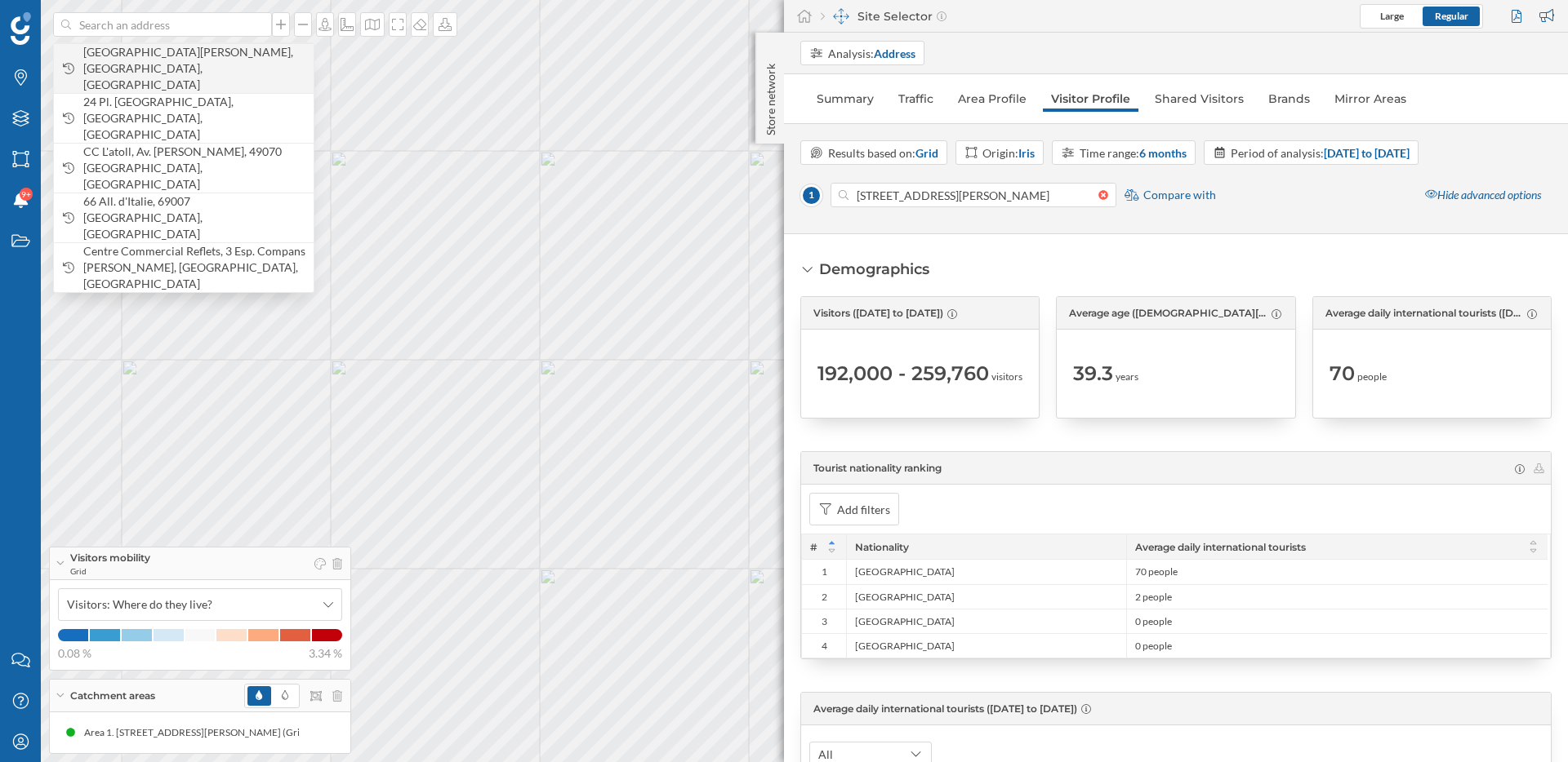
click at [175, 60] on span "Rue de la Sentelle, 51350 Cormontreuil, France" at bounding box center [194, 68] width 222 height 49
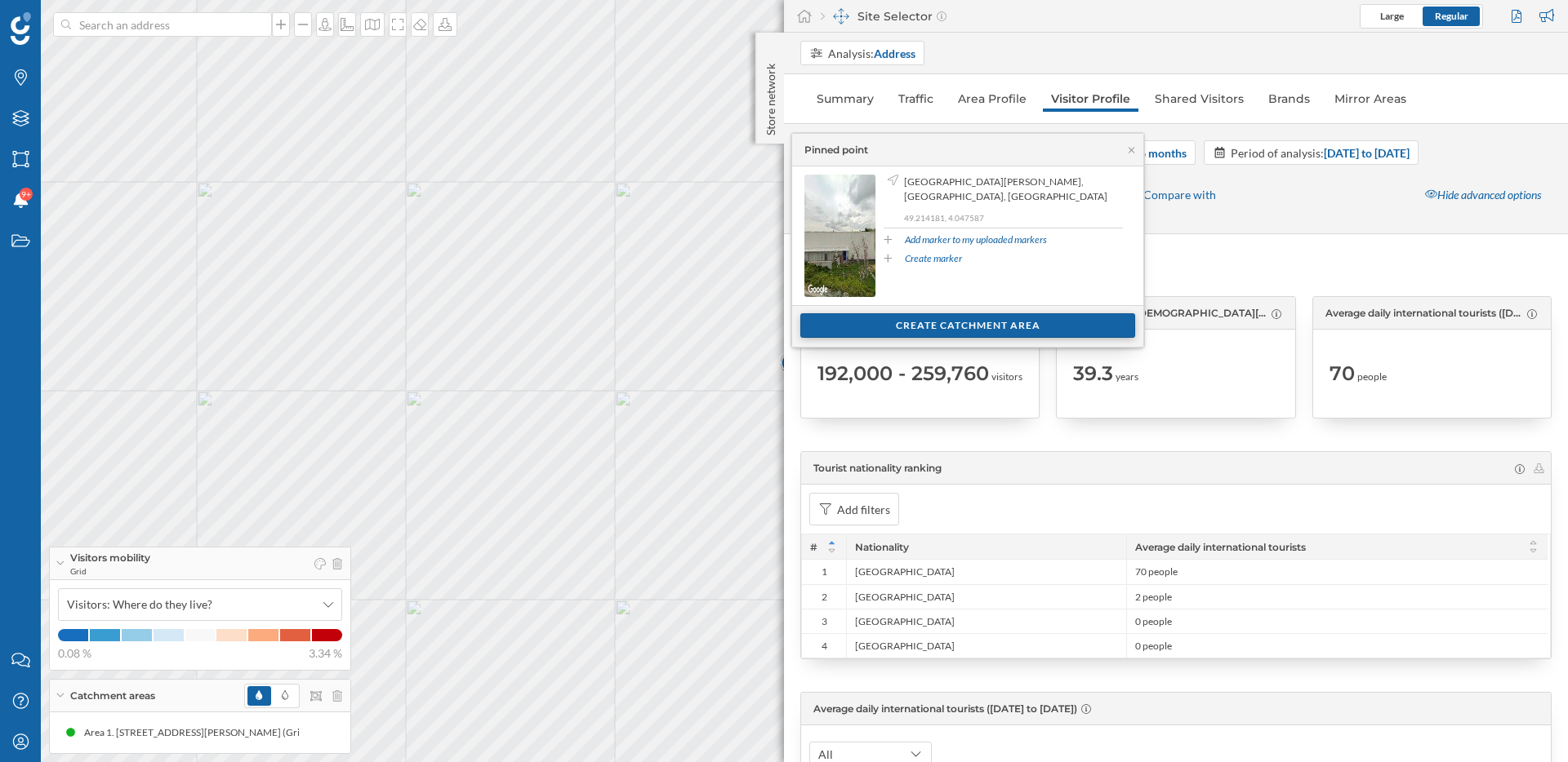
click at [992, 330] on div "Create catchment area" at bounding box center [967, 326] width 335 height 25
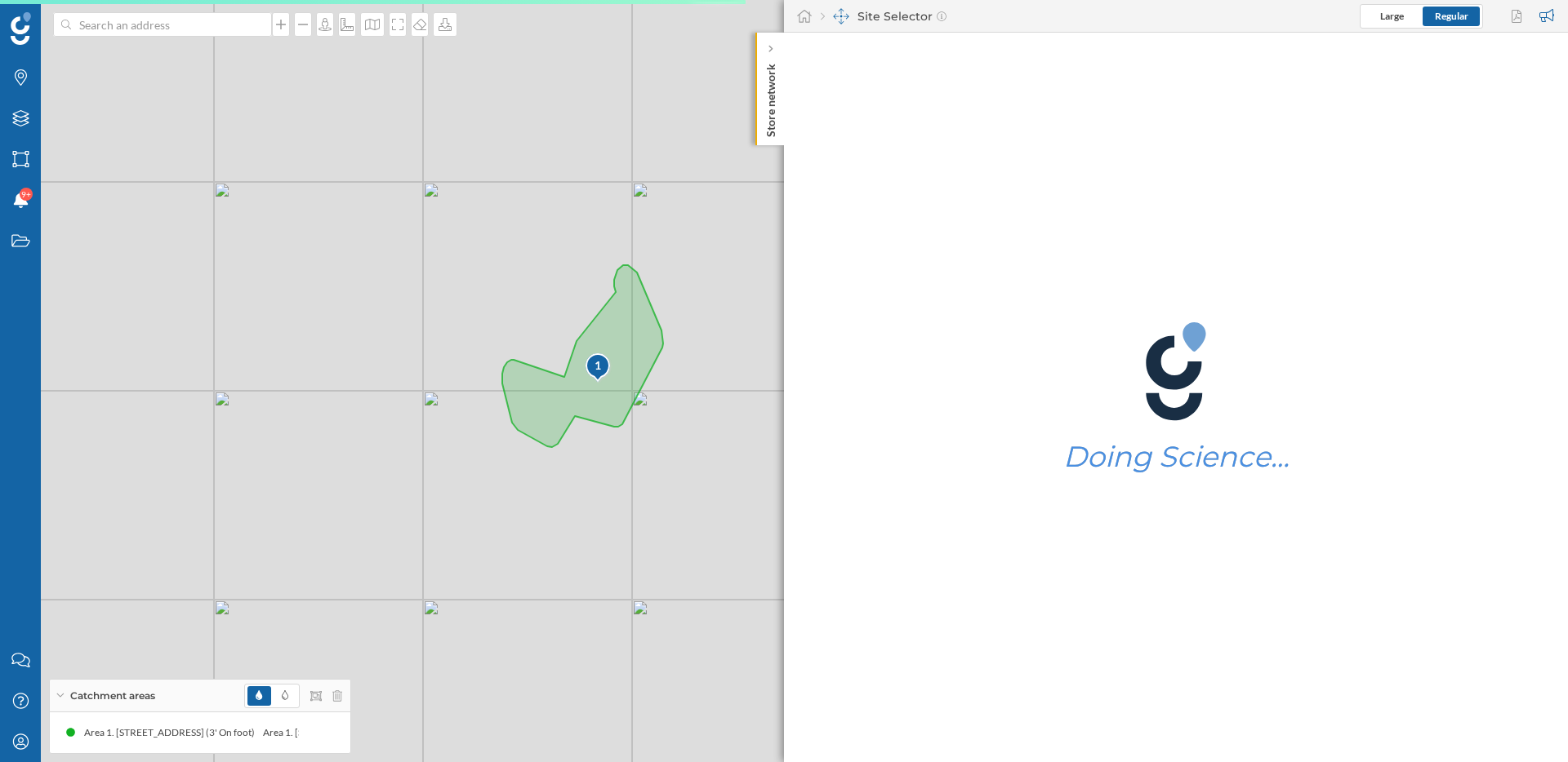
drag, startPoint x: 615, startPoint y: 470, endPoint x: 416, endPoint y: 470, distance: 199.0
click at [416, 470] on div "1 © Mapbox © OpenStreetMap Improve this map" at bounding box center [784, 381] width 1568 height 762
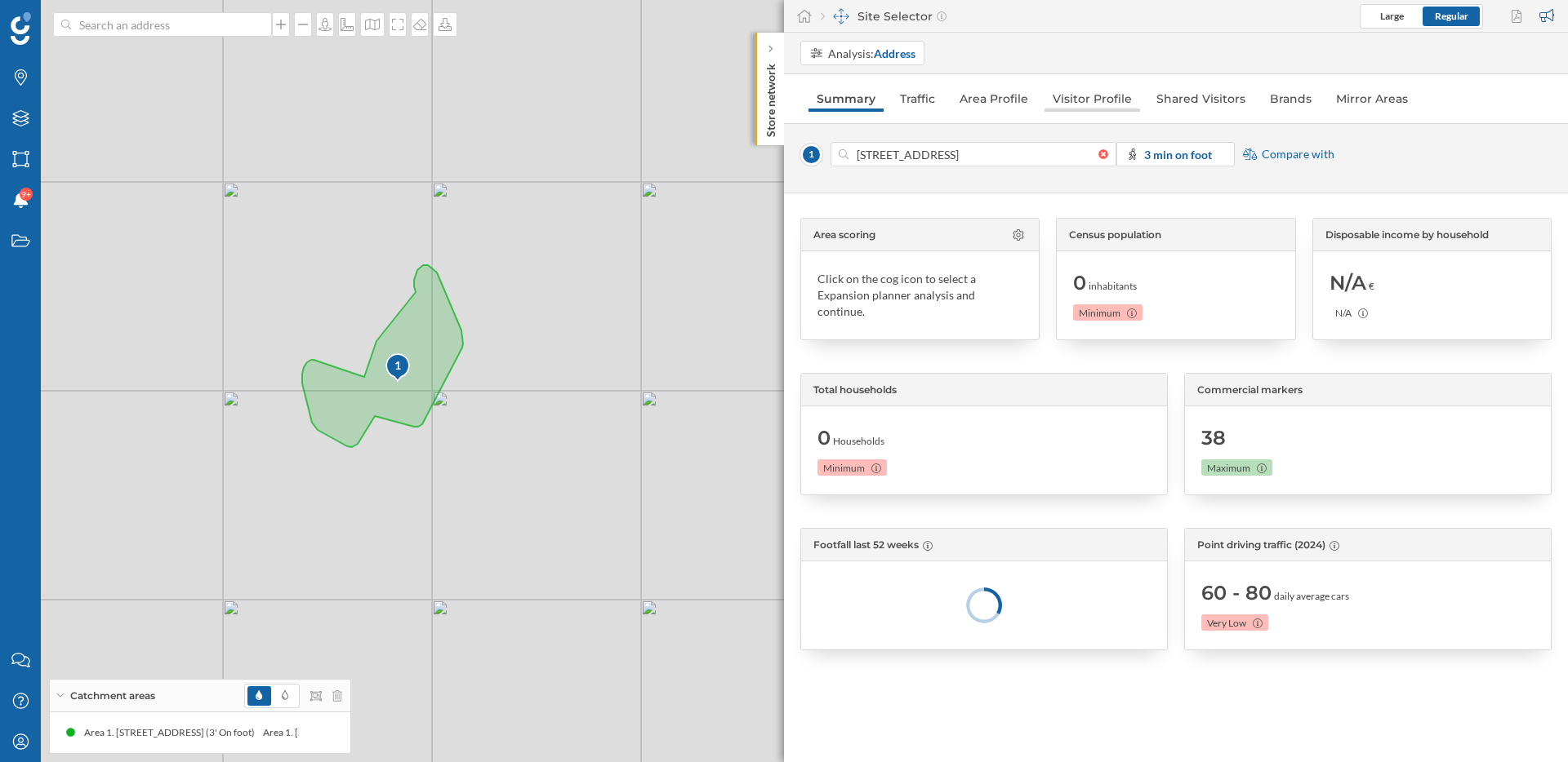
click at [1099, 100] on link "Visitor Profile" at bounding box center [1093, 98] width 96 height 26
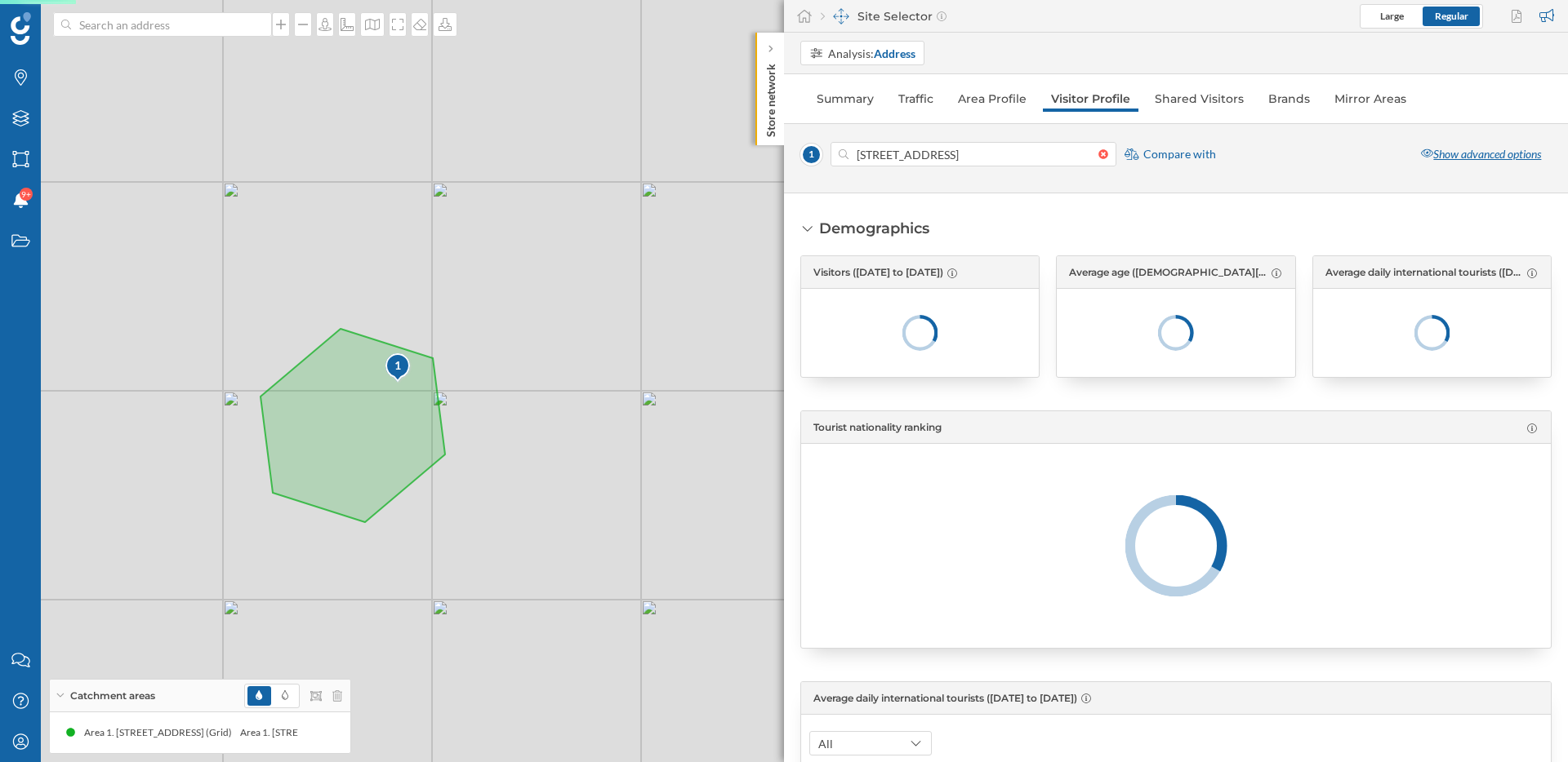
click at [1449, 152] on div "Show advanced options" at bounding box center [1481, 155] width 141 height 25
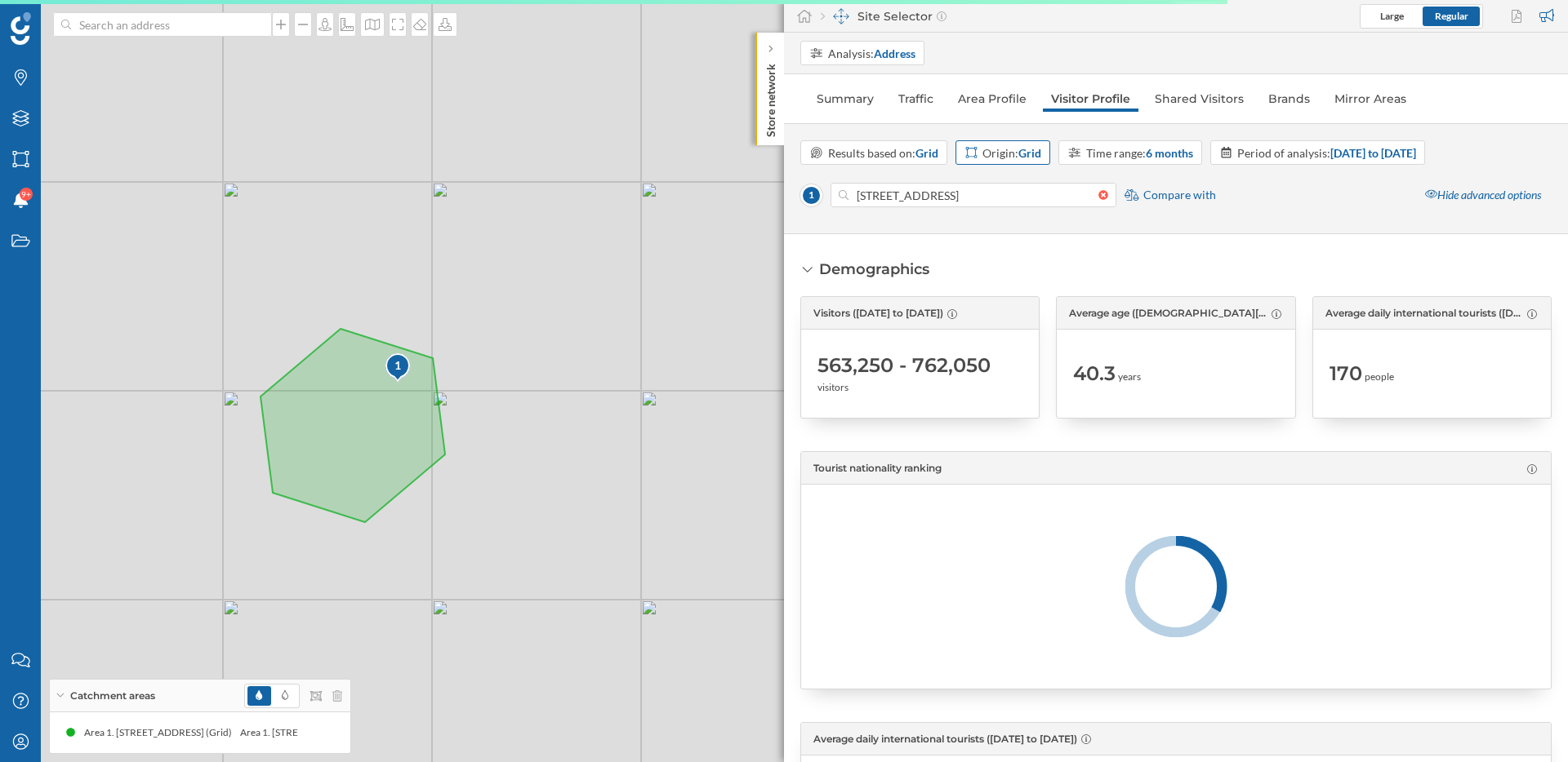
click at [999, 150] on div "Origin: Grid" at bounding box center [1011, 154] width 59 height 17
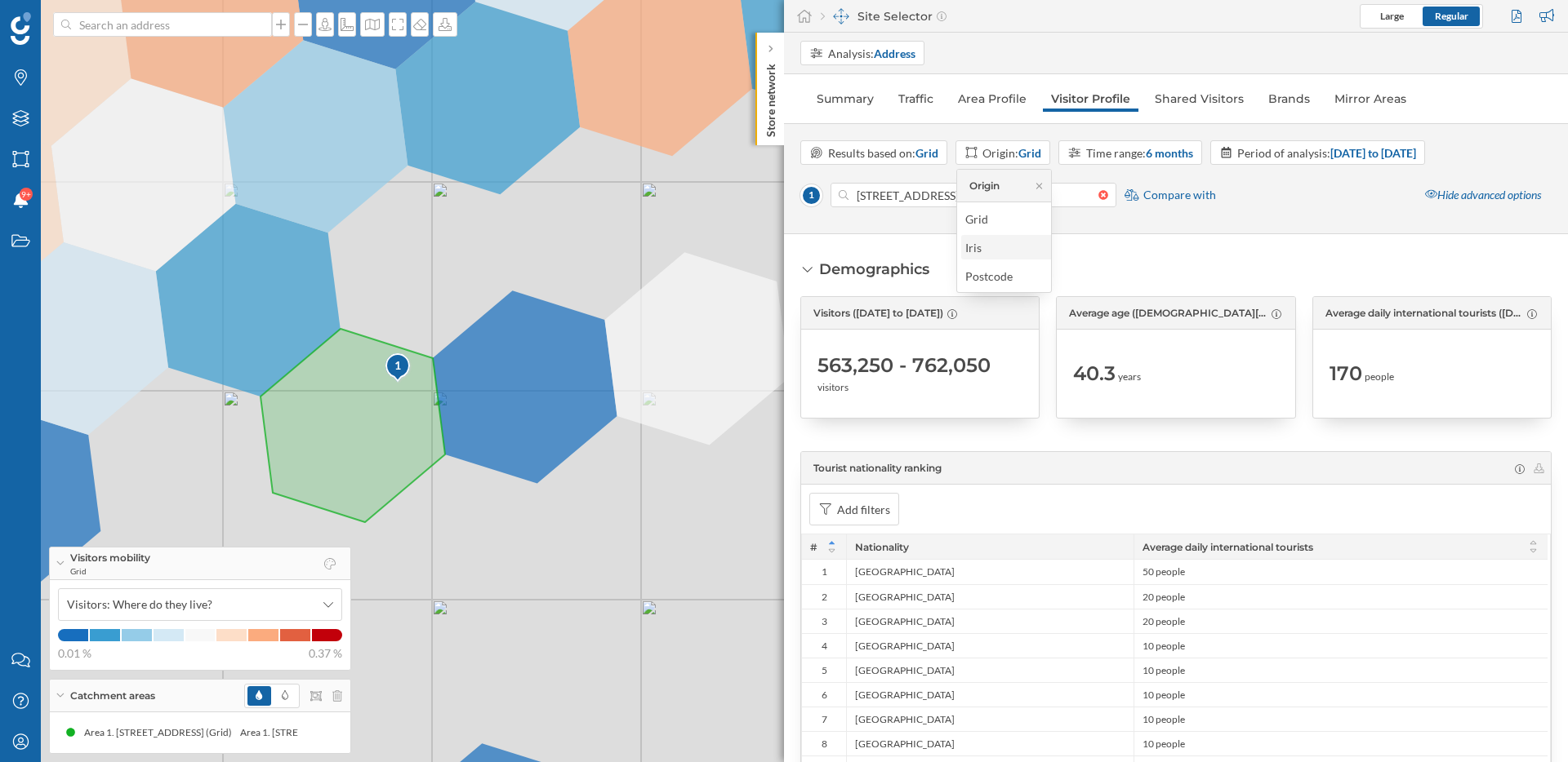
click at [992, 250] on div "Iris" at bounding box center [1017, 248] width 105 height 17
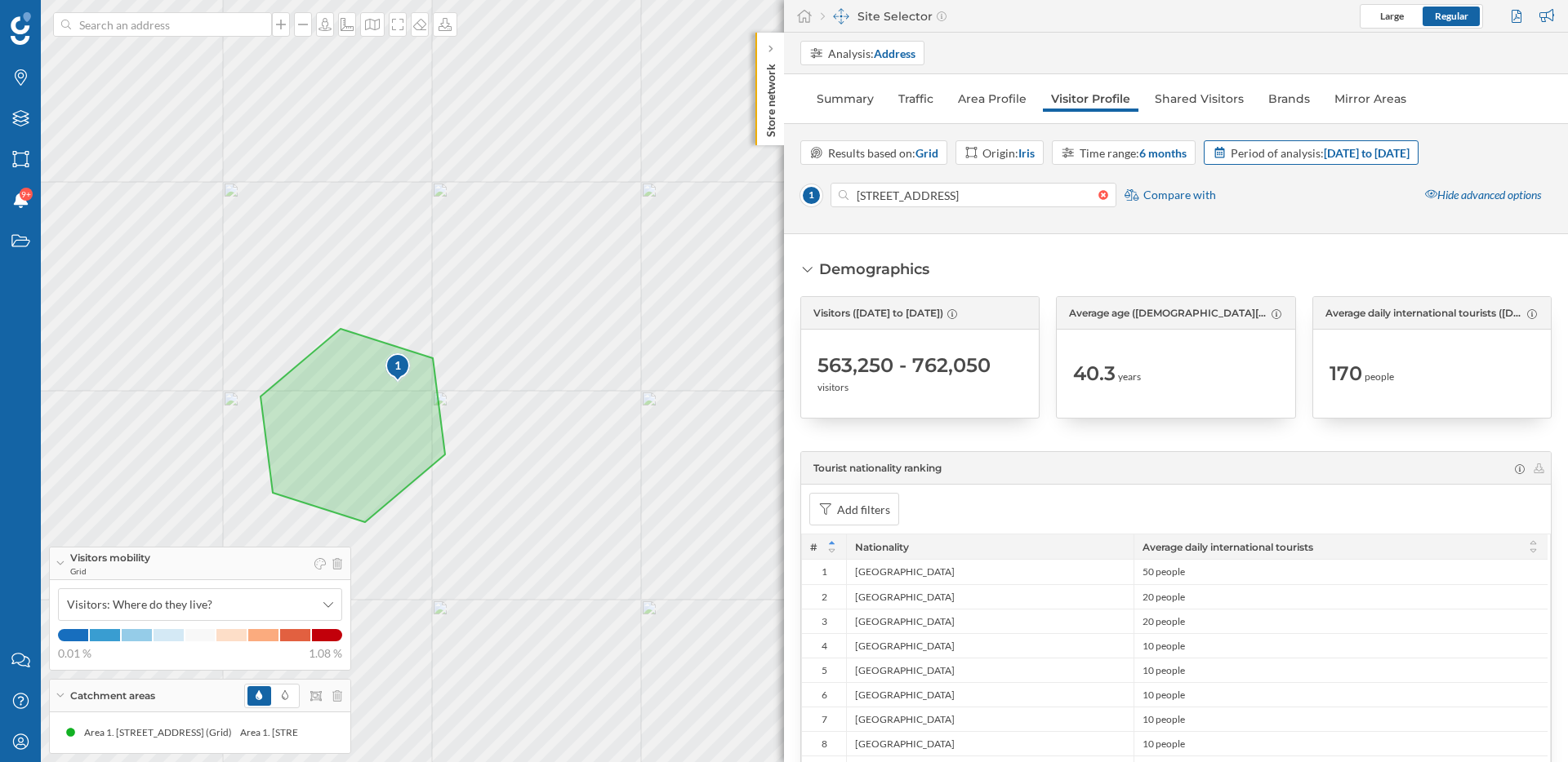
click at [1383, 142] on div "Period of analysis: 17/03/2025 to 31/08/2025" at bounding box center [1312, 153] width 216 height 25
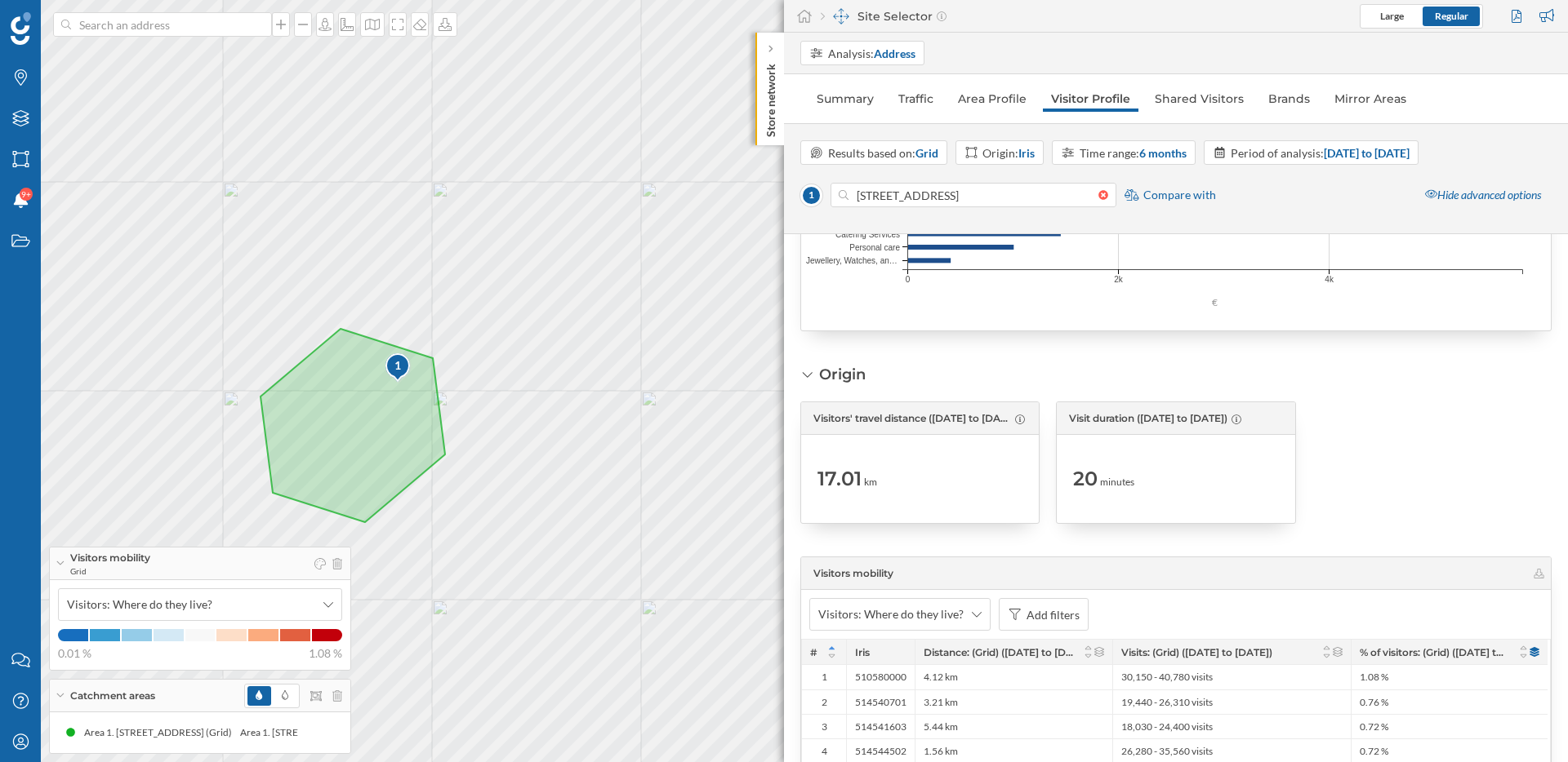
scroll to position [3288, 0]
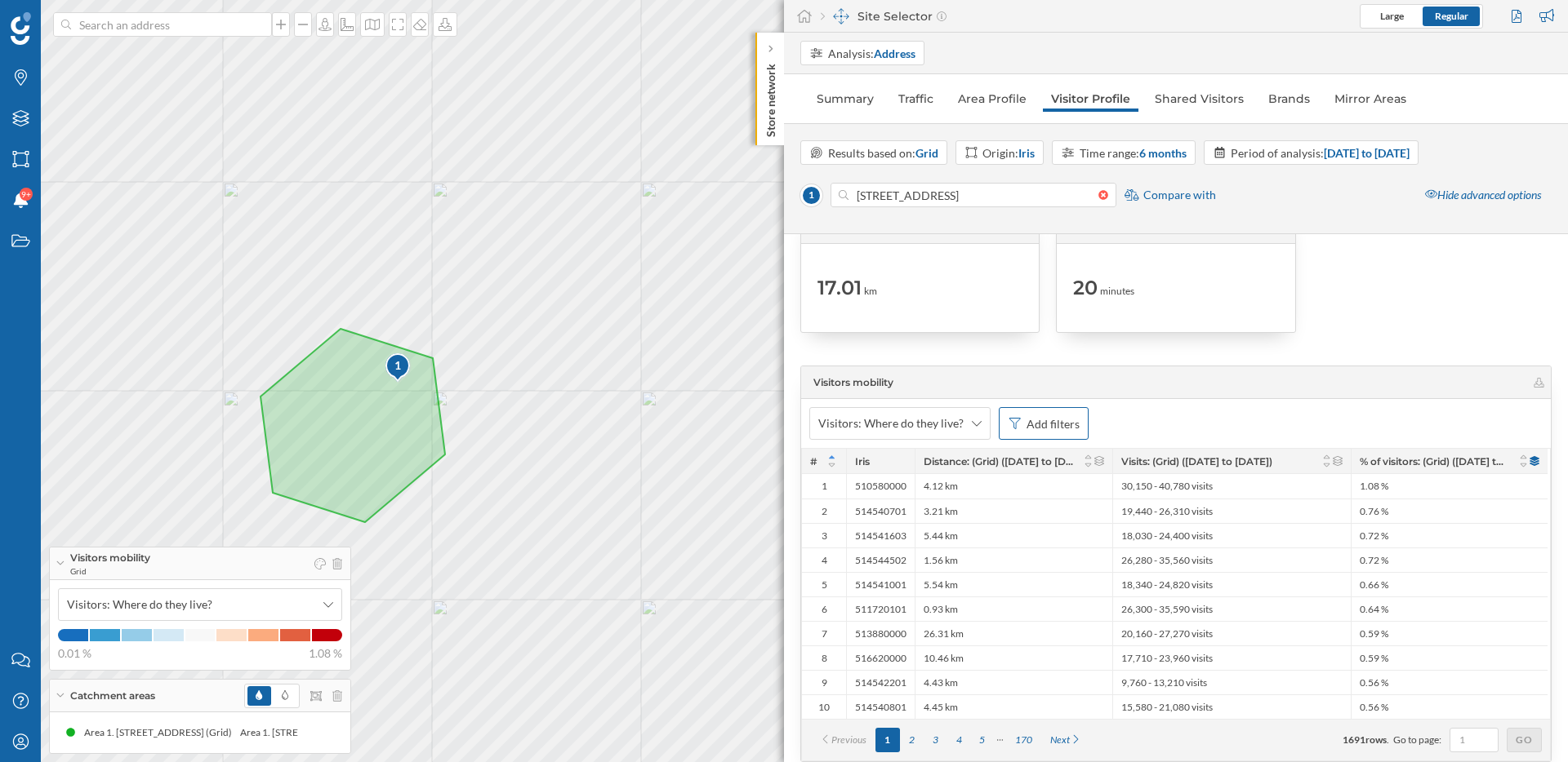
click at [1029, 431] on div "Add filters" at bounding box center [1052, 424] width 53 height 17
click at [952, 516] on div "Distance: (Grid) ([DATE] to [DATE])" at bounding box center [947, 523] width 177 height 13
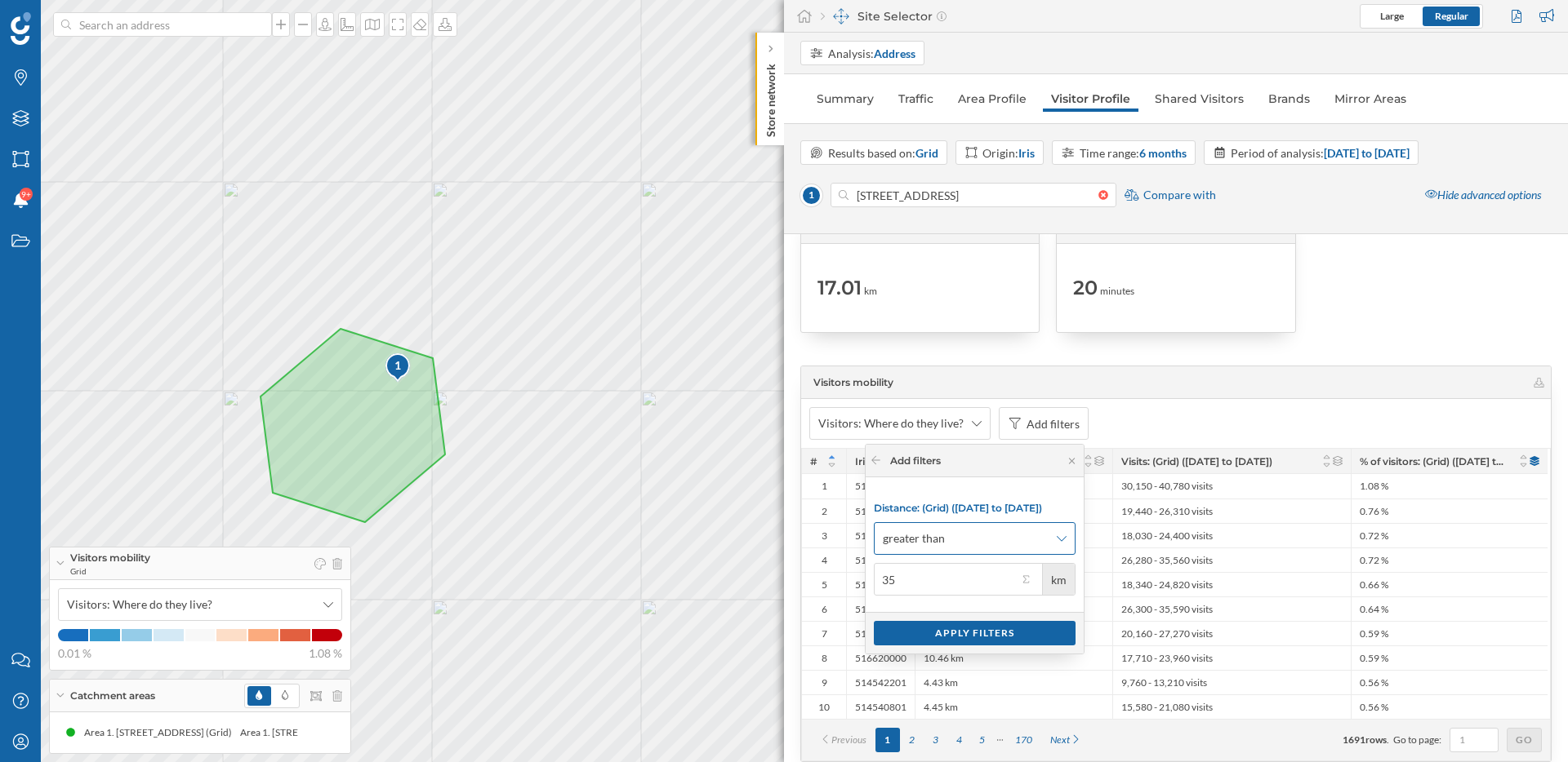
type input "35"
click at [976, 543] on span "greater than" at bounding box center [965, 538] width 166 height 16
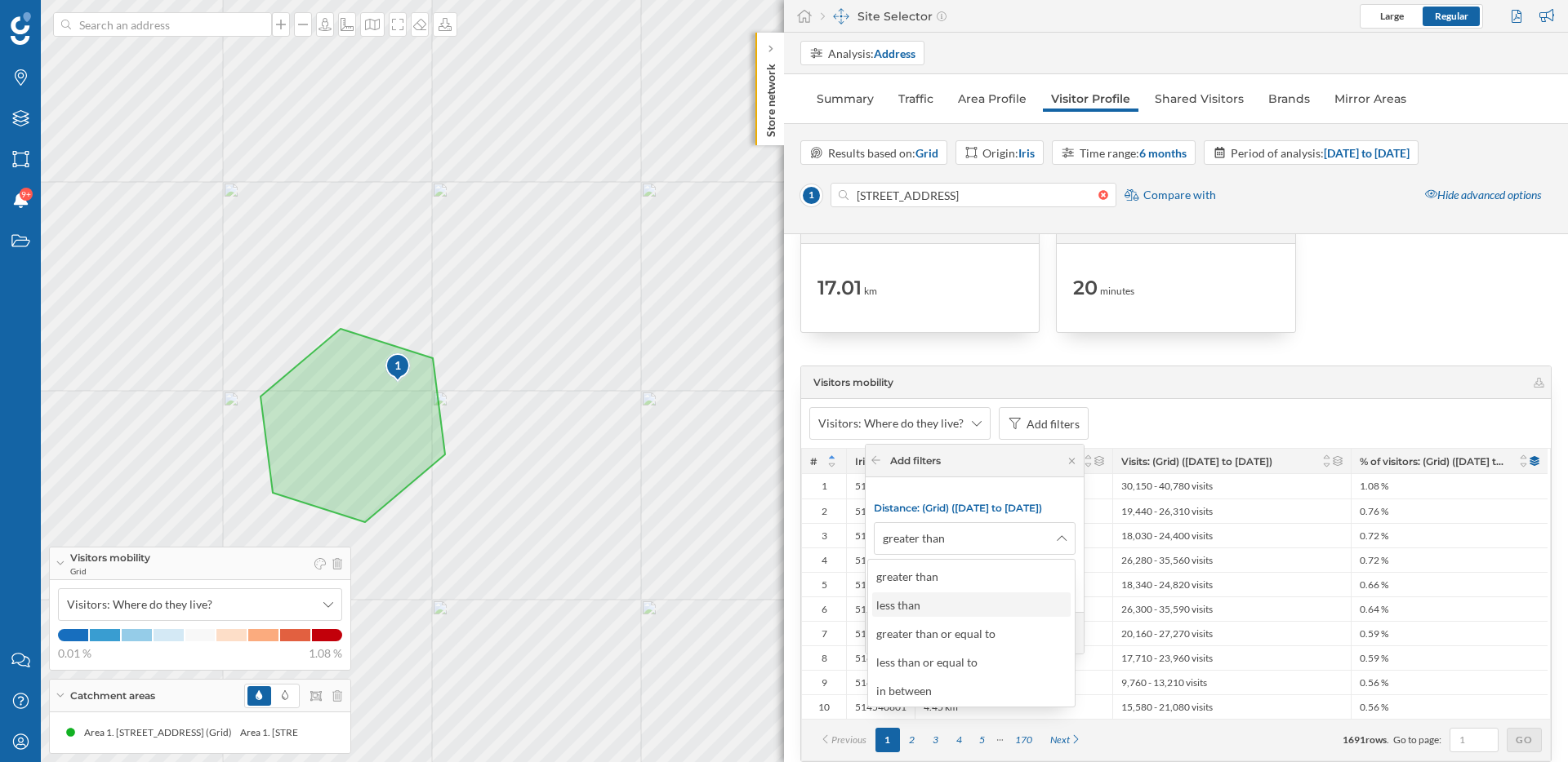
click at [964, 614] on div "less than" at bounding box center [971, 605] width 199 height 25
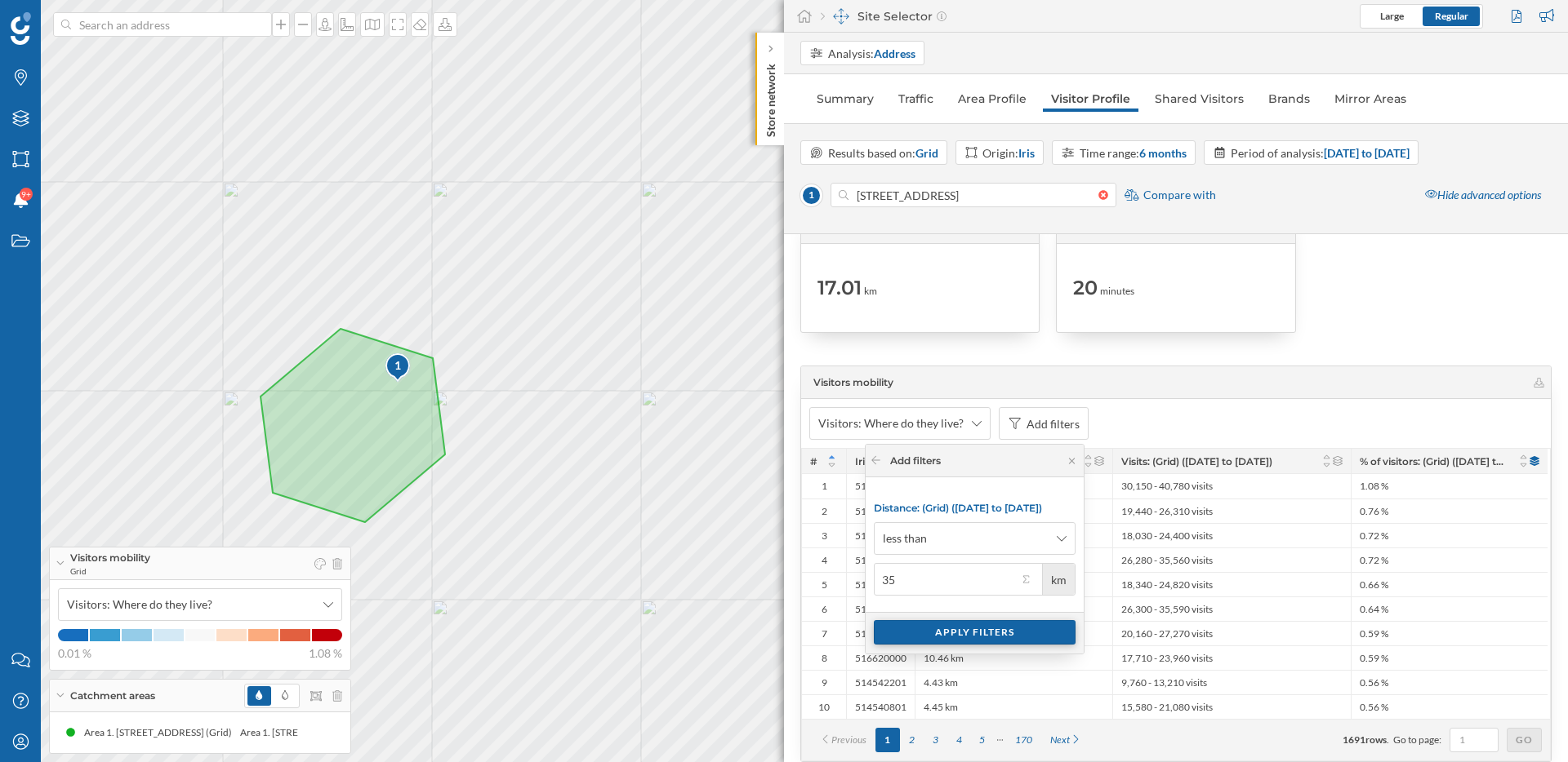
click at [966, 632] on div "Apply filters" at bounding box center [975, 632] width 202 height 25
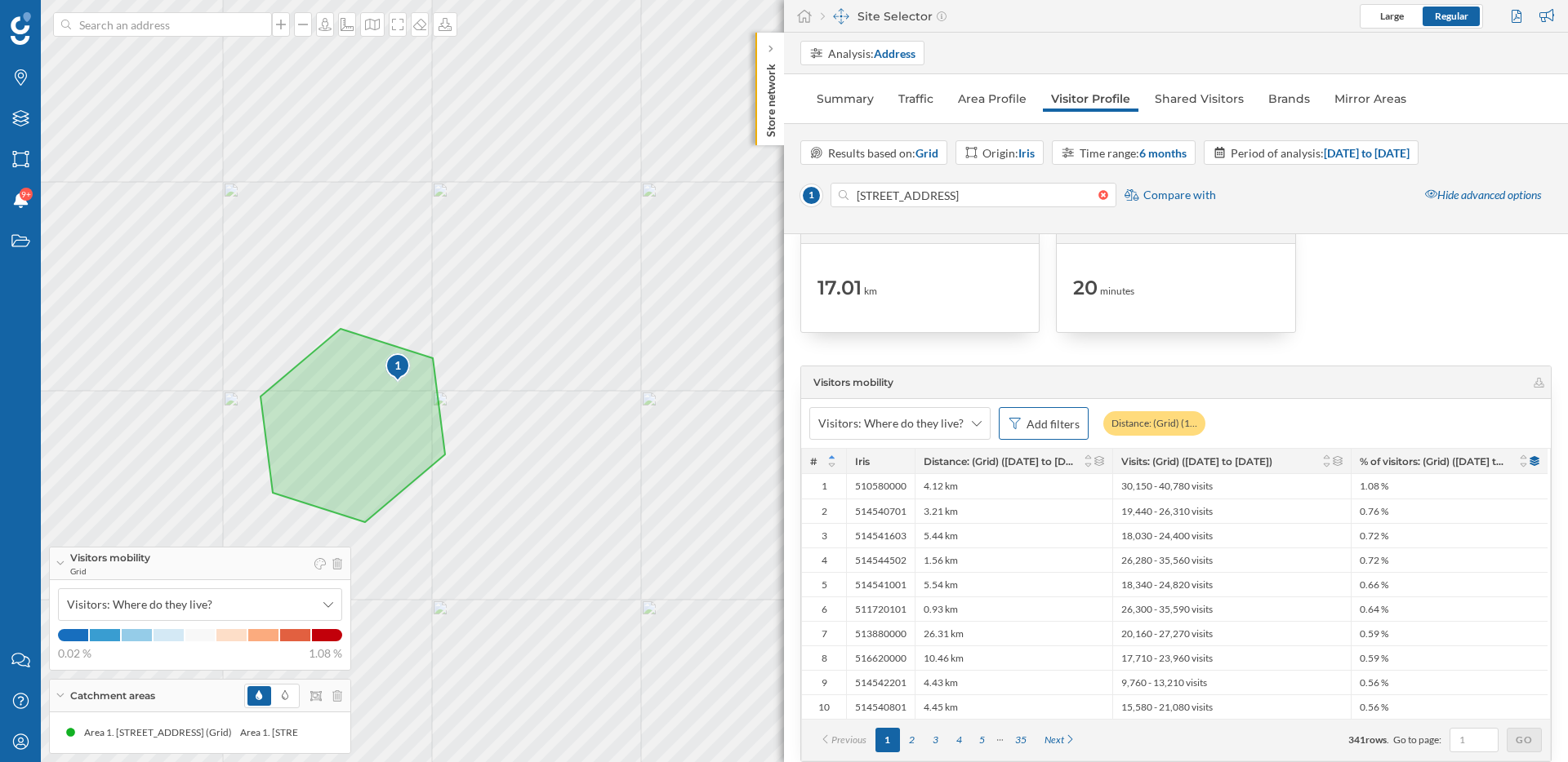
click at [1046, 429] on div "Add filters" at bounding box center [1052, 424] width 53 height 17
click at [976, 524] on div "Visits: (Grid) ([DATE] to [DATE])" at bounding box center [938, 523] width 160 height 13
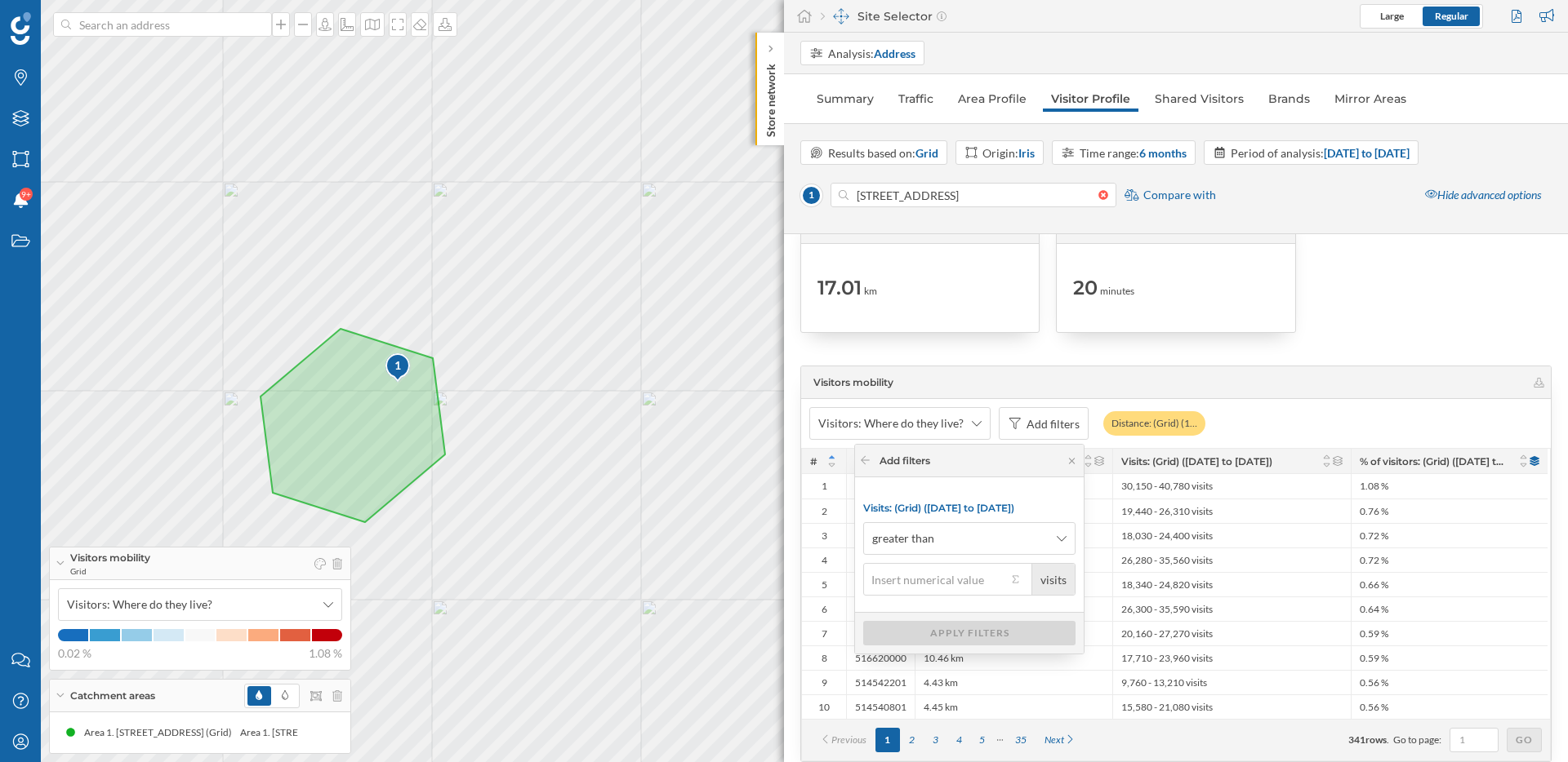
click at [969, 582] on input "visits" at bounding box center [935, 580] width 144 height 33
type input "2,000"
click at [997, 628] on div "Apply filters" at bounding box center [969, 632] width 212 height 25
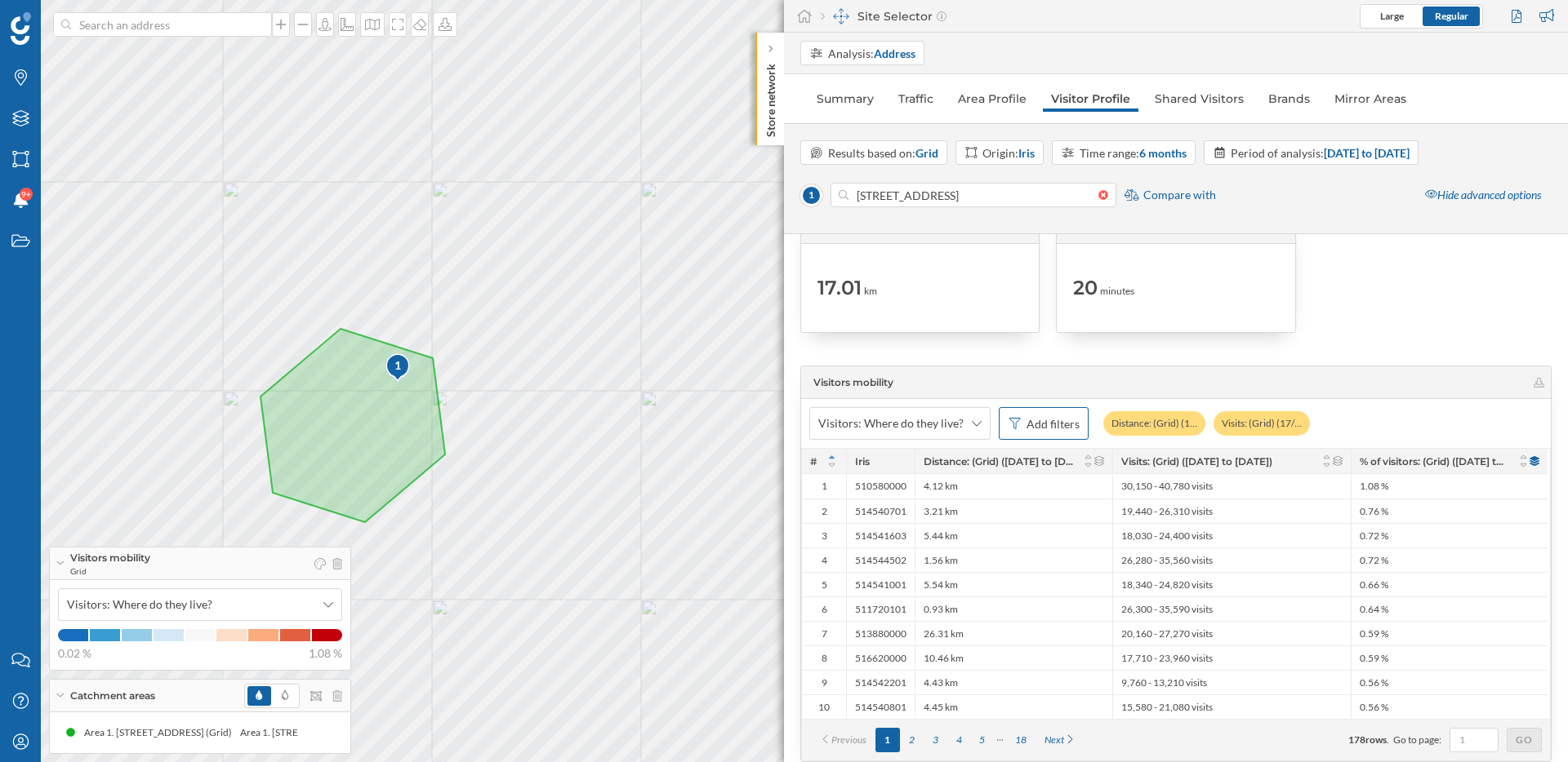
click at [1051, 424] on div "Add filters" at bounding box center [1052, 424] width 53 height 17
click at [969, 498] on div "% of visitors: (Grid) ([DATE] to [DATE])" at bounding box center [955, 494] width 194 height 13
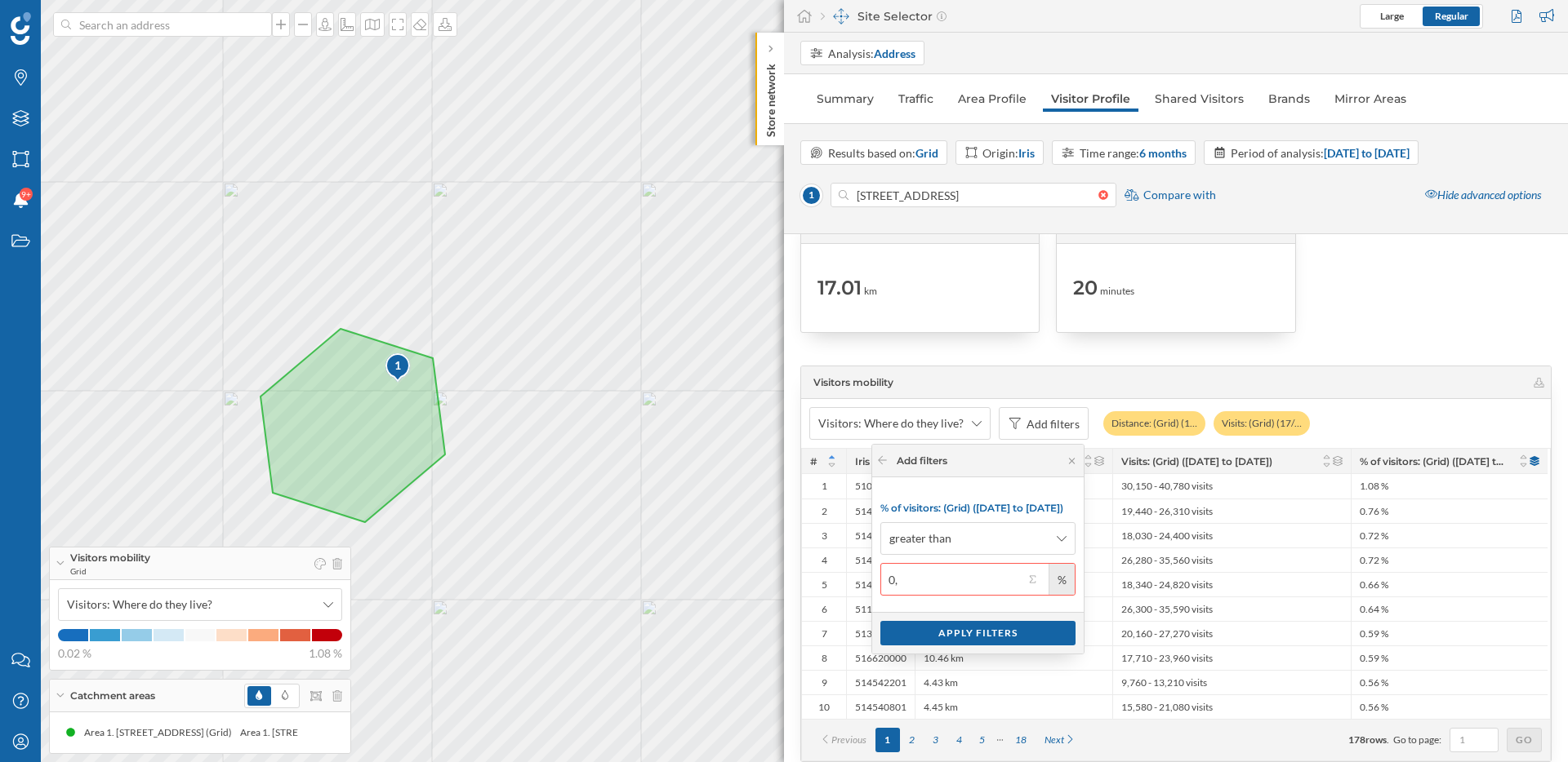
type input "1"
type input "à"
type input "1"
click at [1033, 582] on button "0.1 %" at bounding box center [1032, 579] width 16 height 16
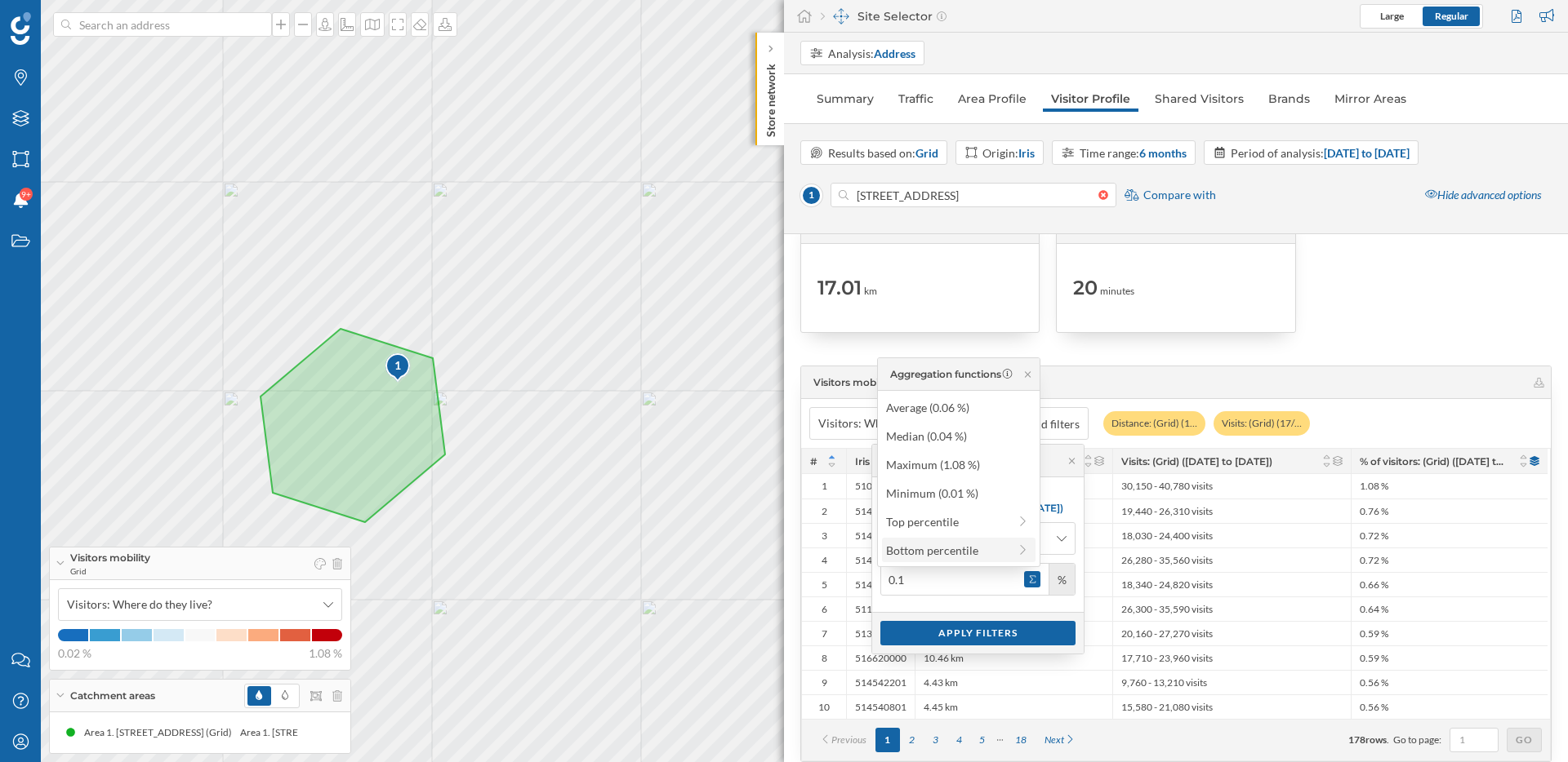
click at [972, 546] on div "Bottom percentile" at bounding box center [947, 551] width 122 height 17
click at [1061, 484] on div "% of visitors: (Grid) (17/03/2025 to 31/08/2025) greater than 0.1 %" at bounding box center [977, 545] width 211 height 134
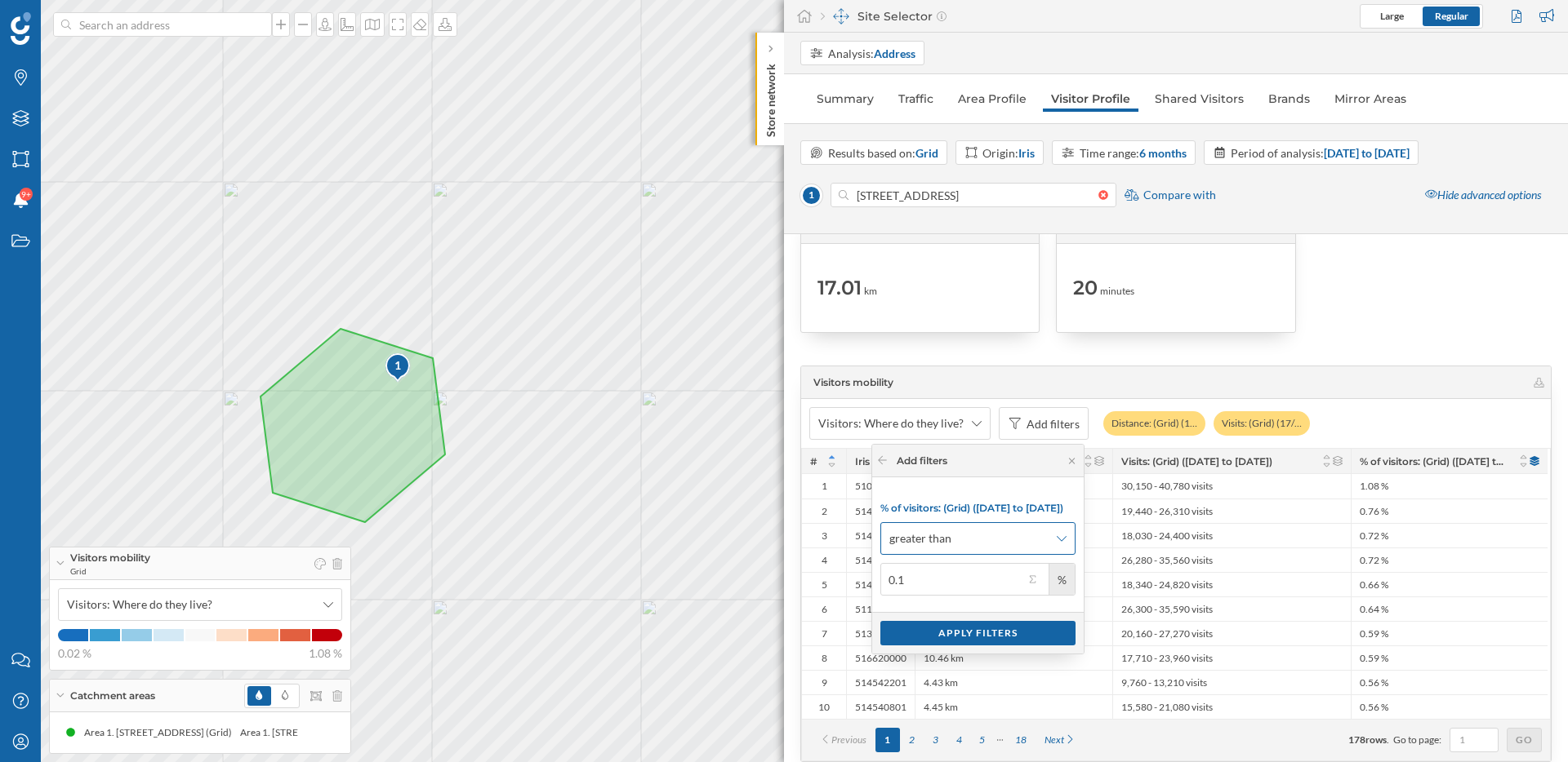
click at [1059, 533] on icon at bounding box center [1062, 538] width 10 height 12
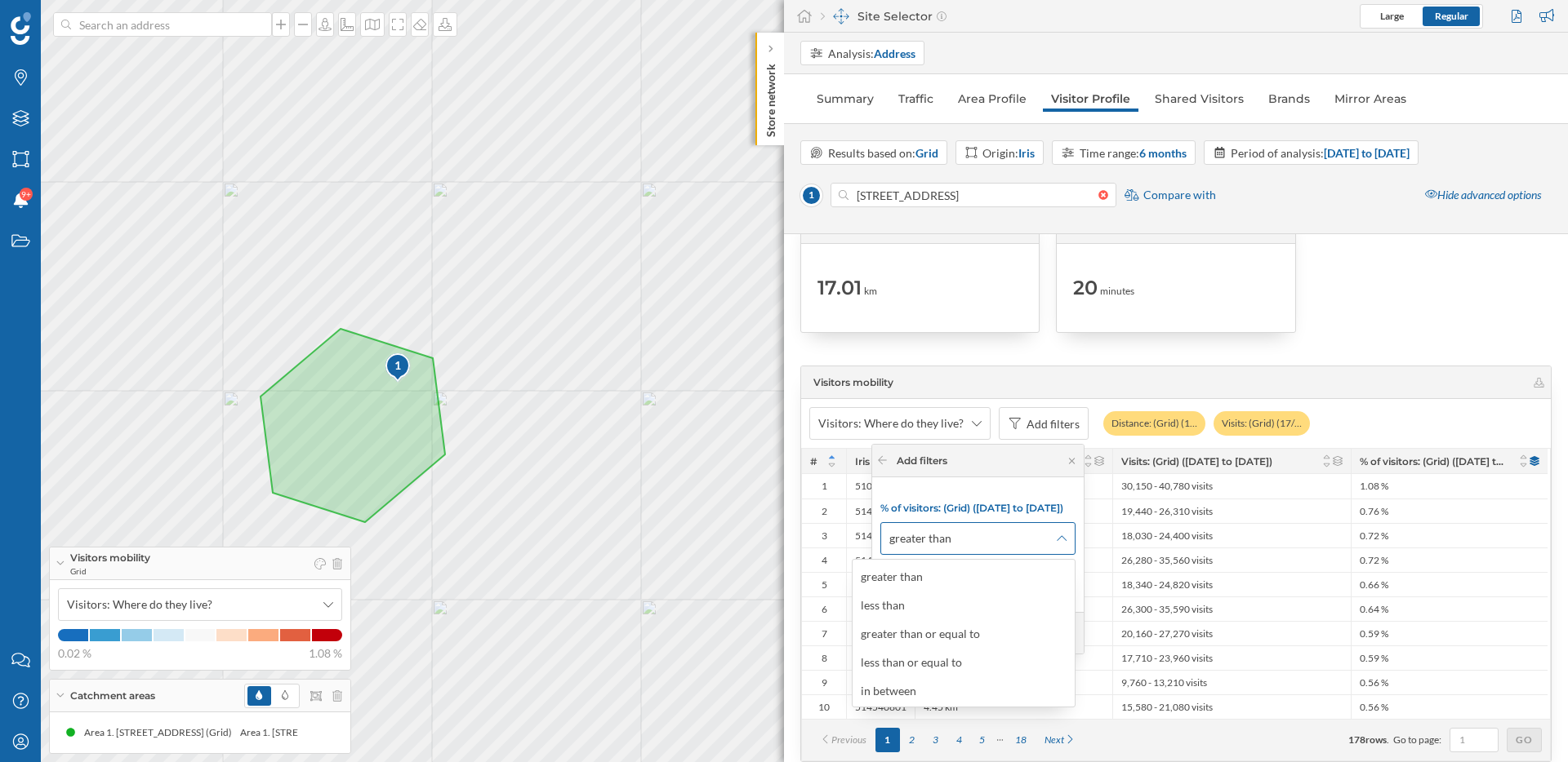
click at [1059, 533] on icon at bounding box center [1062, 538] width 10 height 12
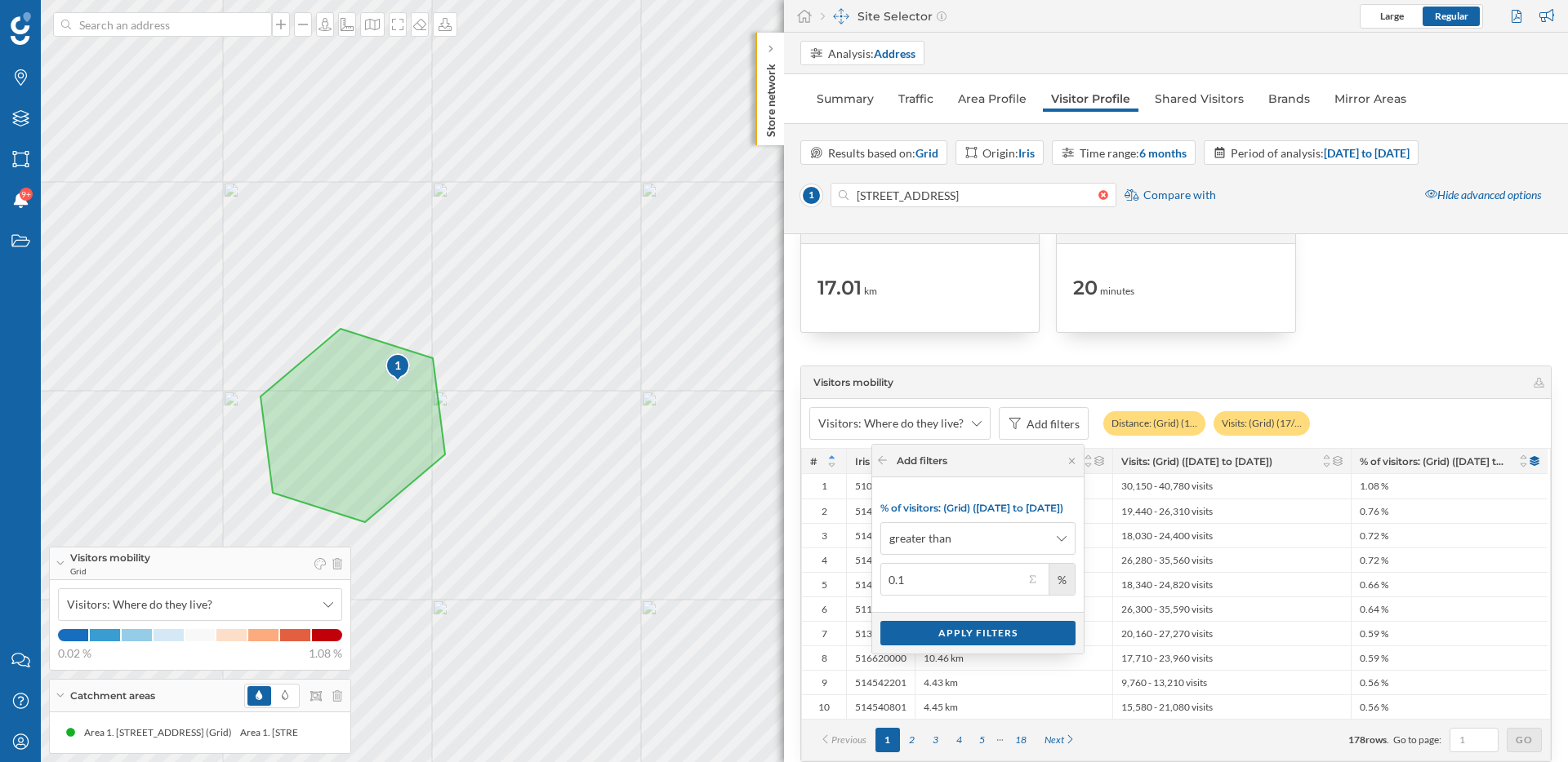
click at [1035, 590] on div "%" at bounding box center [1046, 580] width 43 height 31
click at [1032, 576] on button "0.1 %" at bounding box center [1032, 579] width 16 height 16
click at [990, 517] on div "Top percentile" at bounding box center [947, 522] width 122 height 17
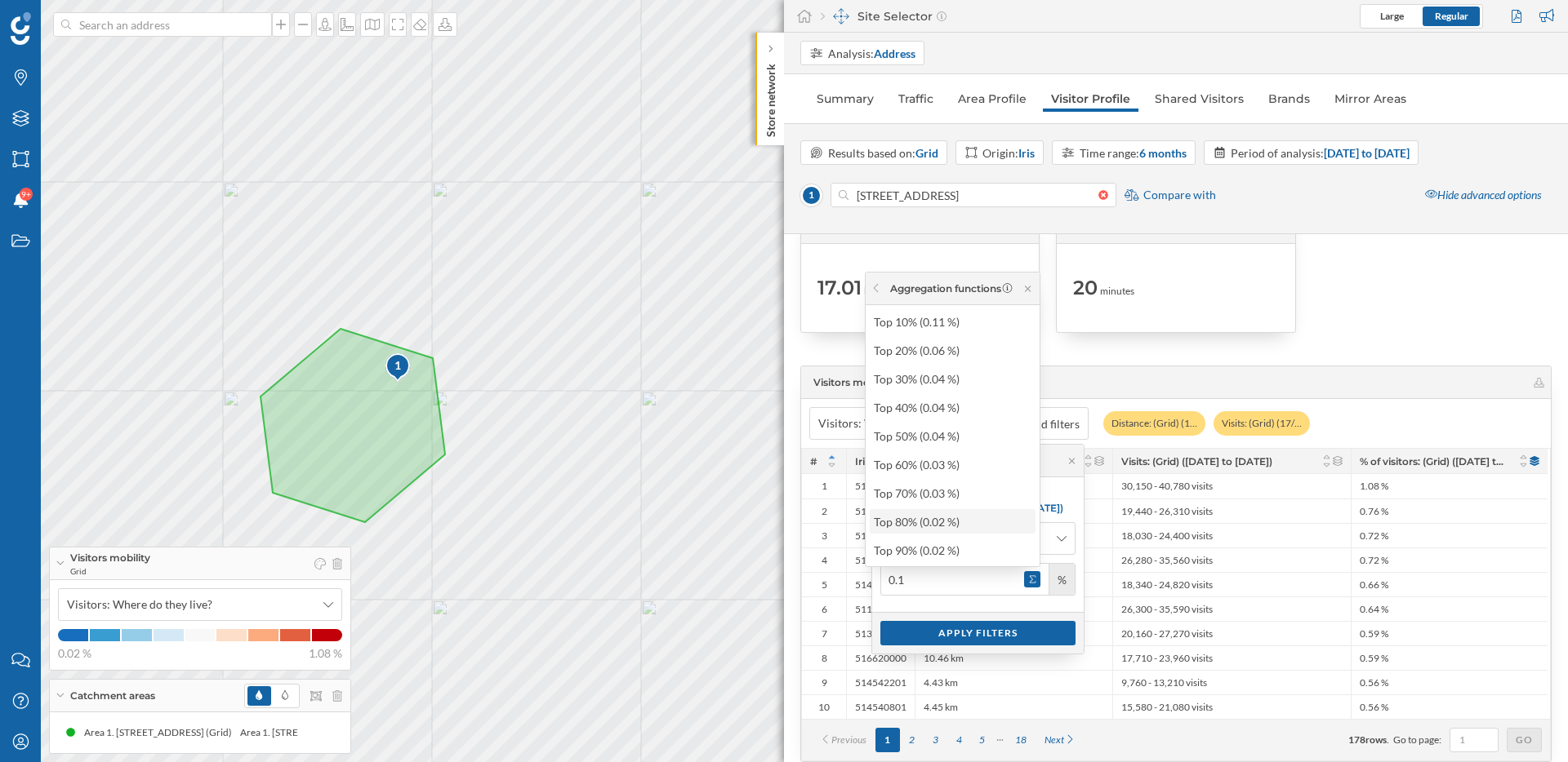
click at [996, 529] on div "Top 80% (0.02 %)" at bounding box center [952, 522] width 156 height 17
type input "0.02"
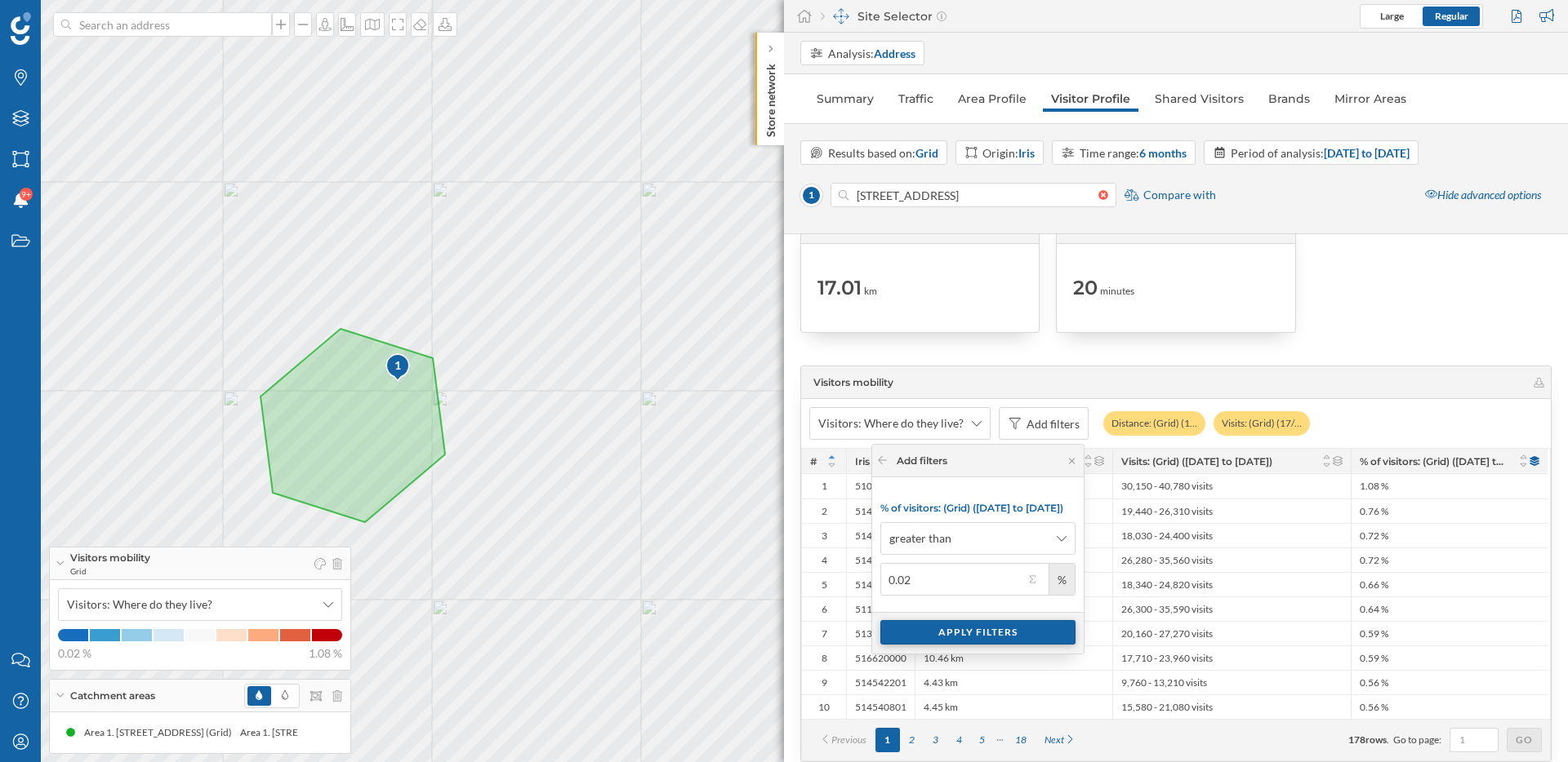
click at [1002, 639] on div "Apply filters" at bounding box center [977, 632] width 195 height 25
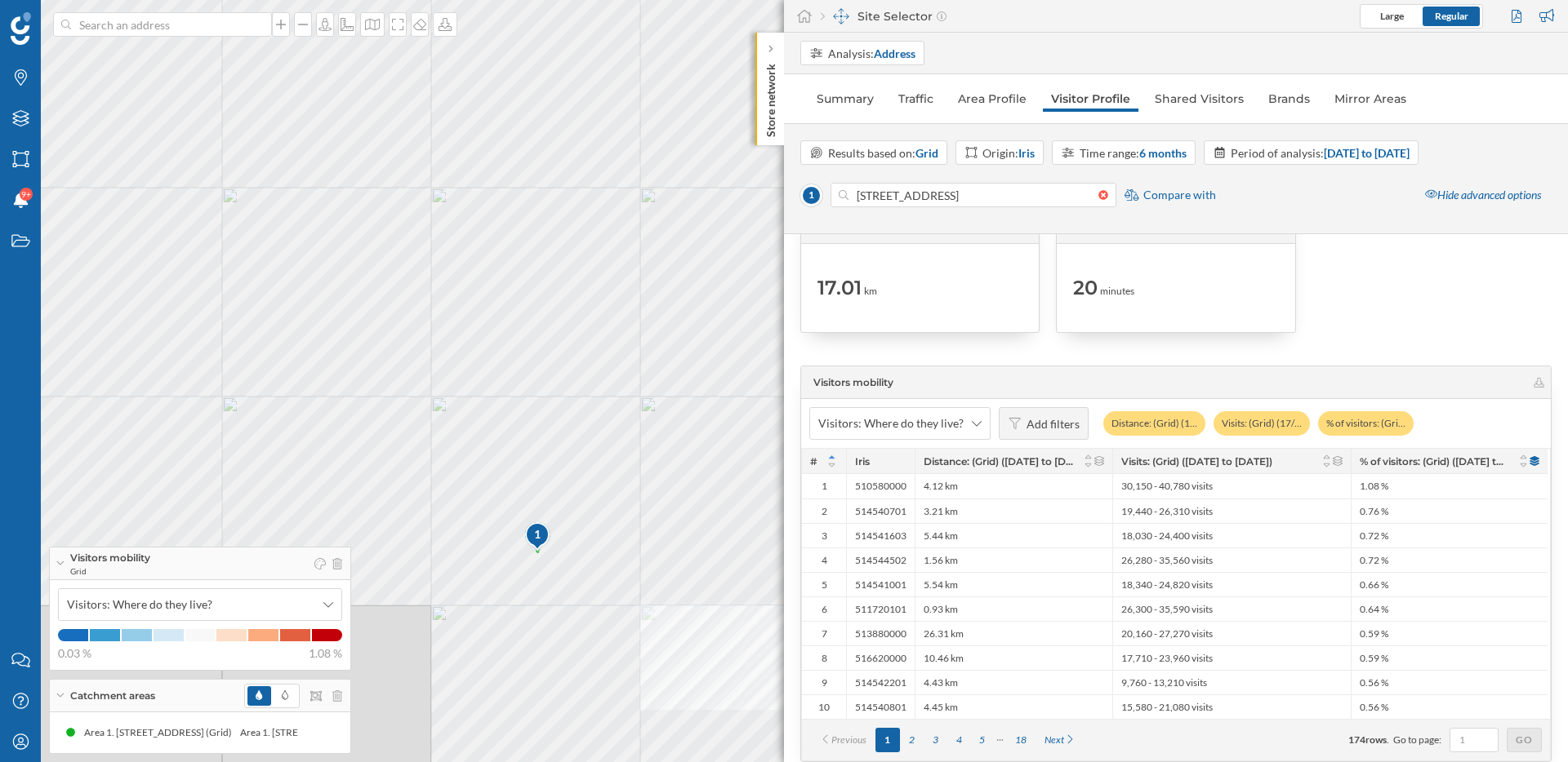
drag, startPoint x: 612, startPoint y: 636, endPoint x: 587, endPoint y: 458, distance: 179.7
click at [587, 458] on div "1 © Mapbox © OpenStreetMap Improve this map" at bounding box center [784, 381] width 1568 height 762
drag, startPoint x: 544, startPoint y: 441, endPoint x: 556, endPoint y: 443, distance: 12.2
click at [556, 443] on div "1 © Mapbox © OpenStreetMap Improve this map" at bounding box center [784, 381] width 1568 height 762
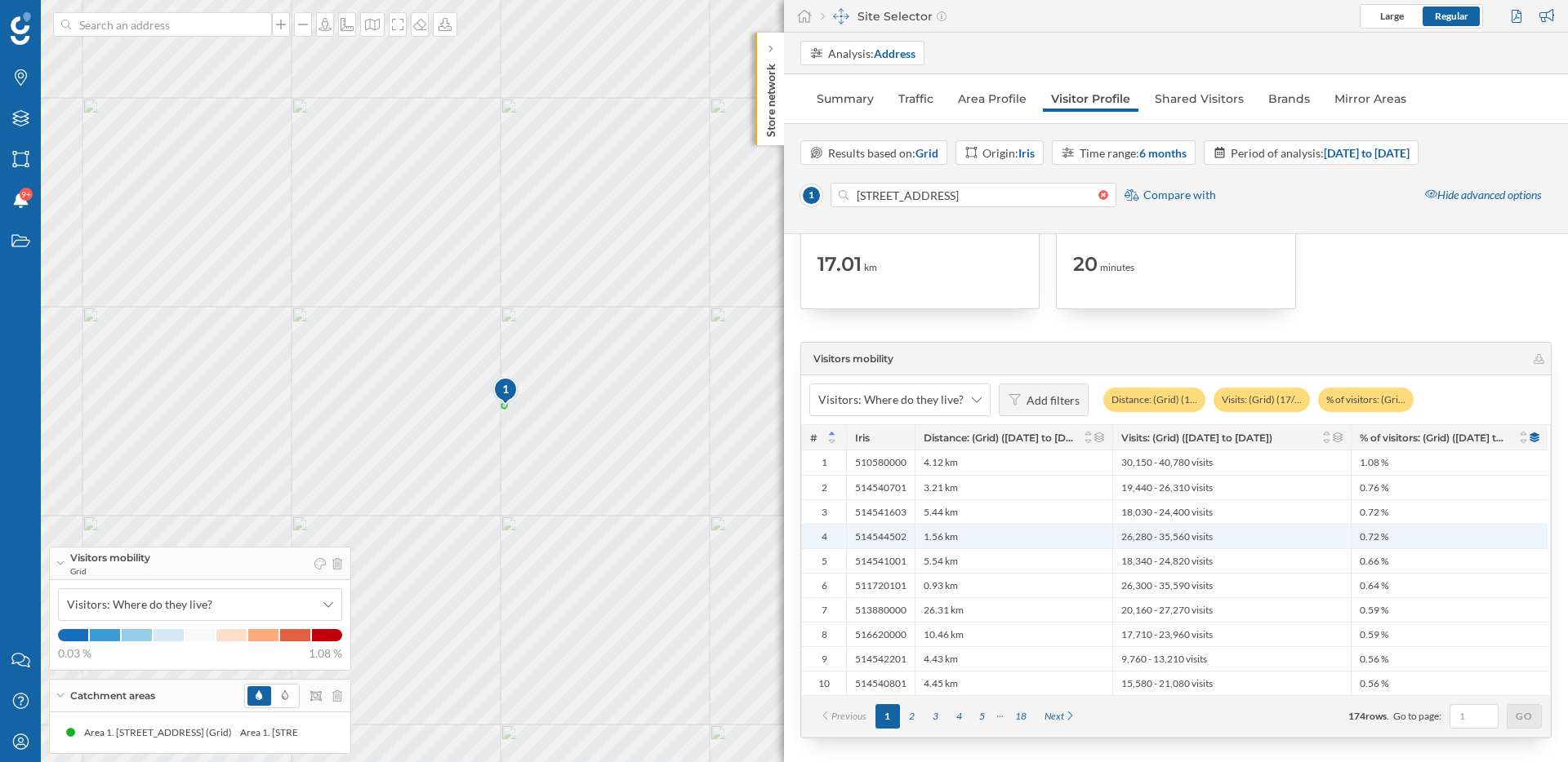
scroll to position [3320, 0]
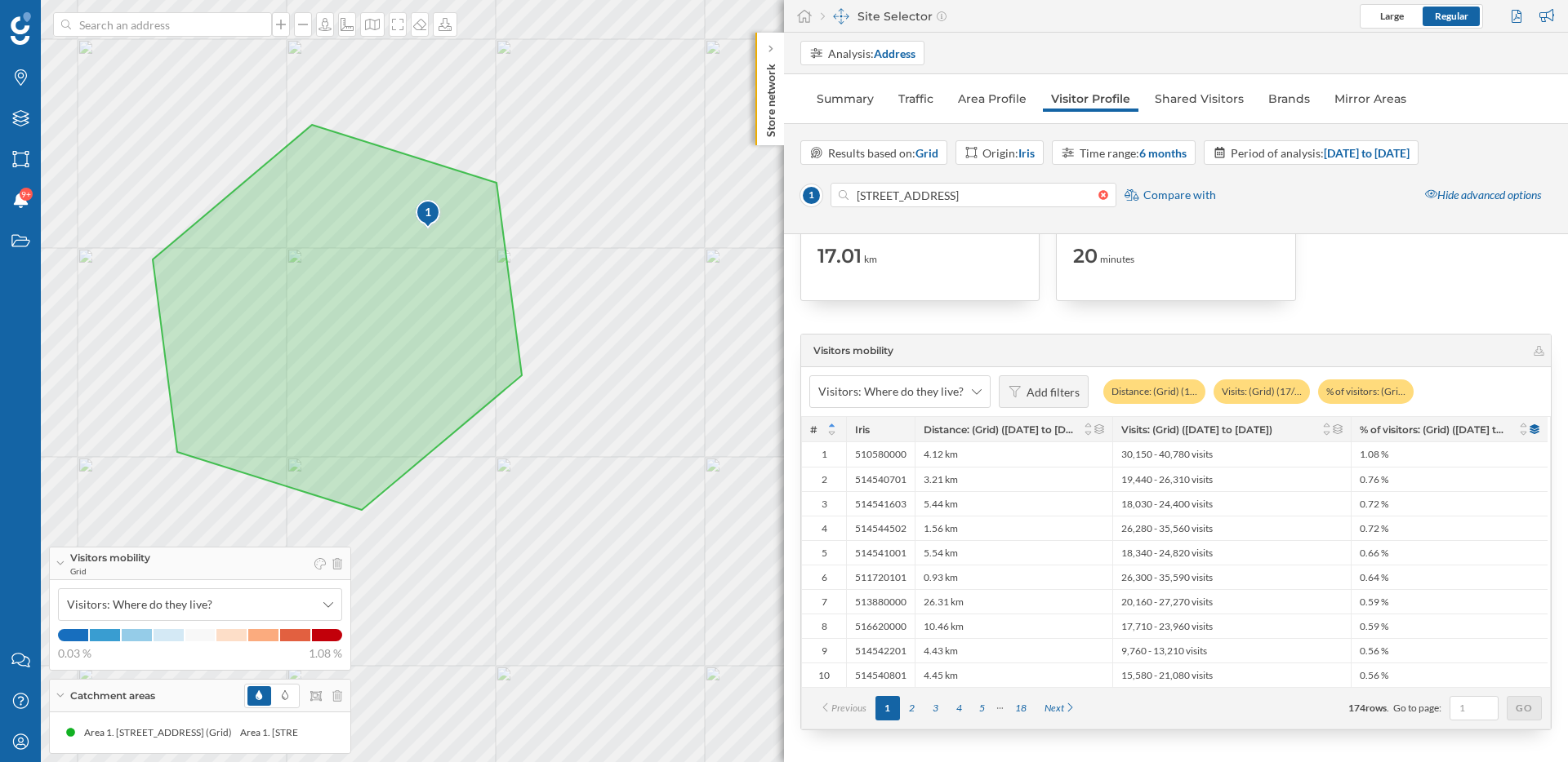
drag, startPoint x: 656, startPoint y: 185, endPoint x: 566, endPoint y: 249, distance: 110.4
click at [566, 249] on div "1 © Mapbox © OpenStreetMap Improve this map" at bounding box center [784, 381] width 1568 height 762
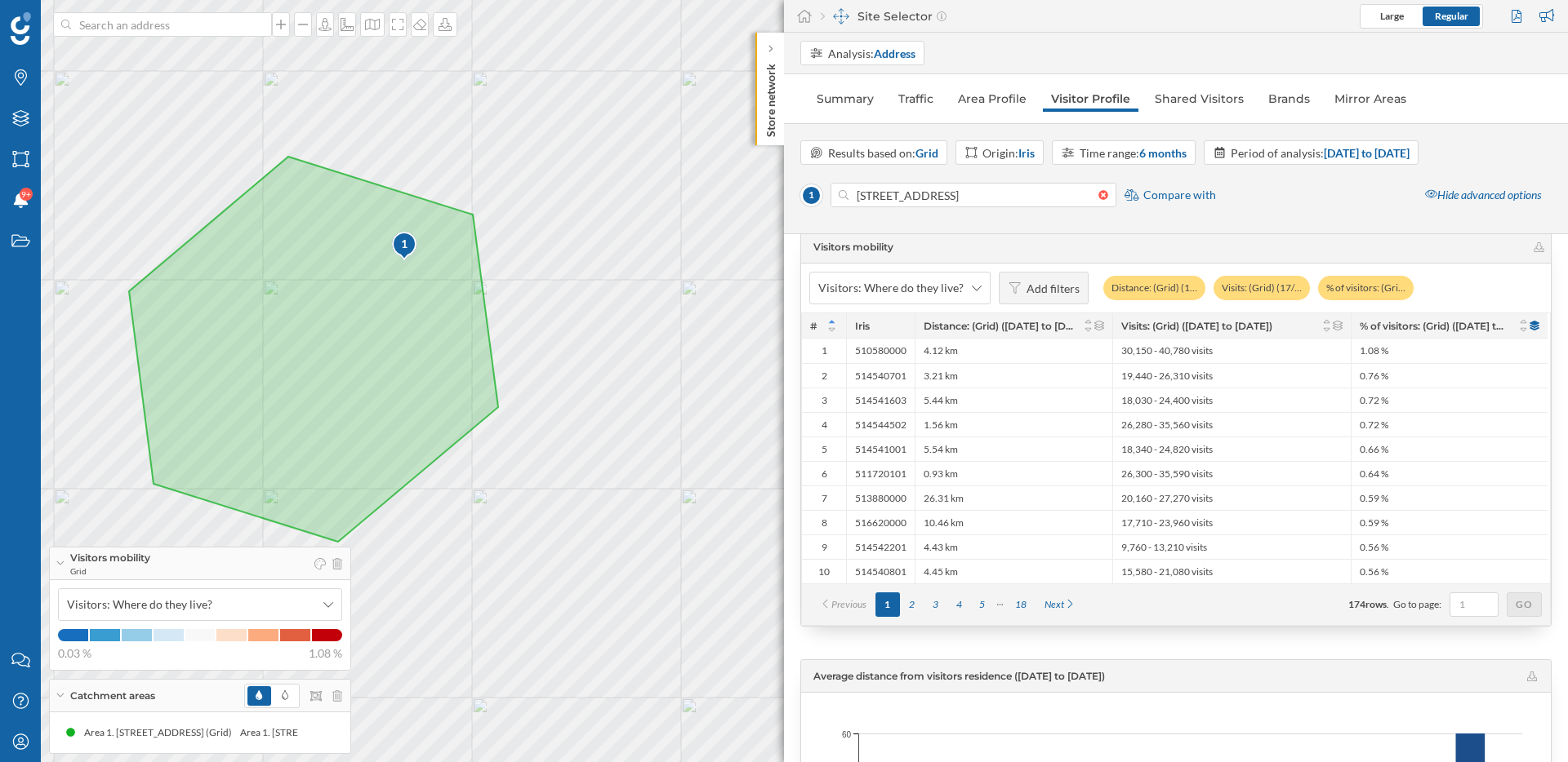
scroll to position [3417, 0]
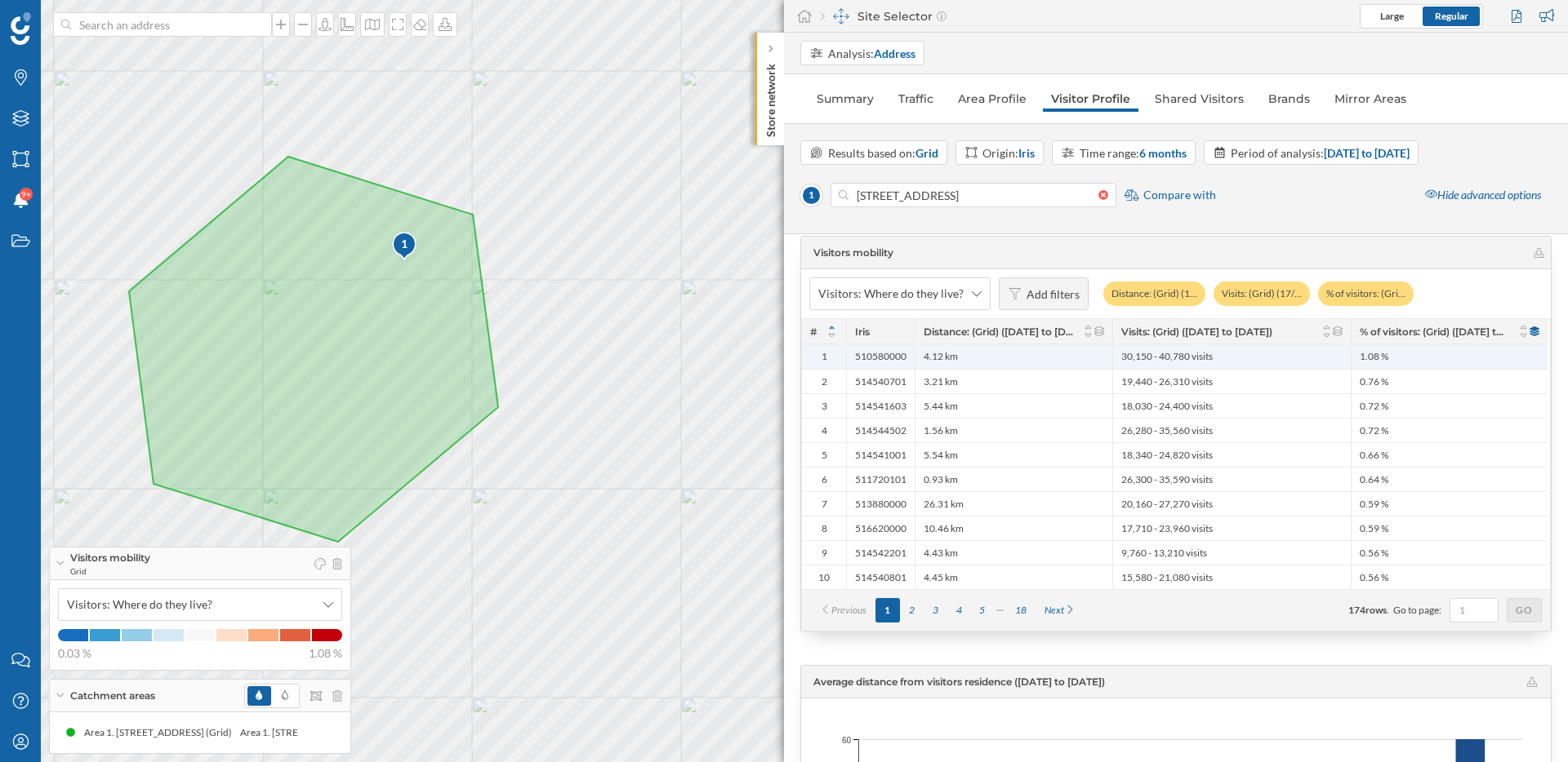
click at [1153, 352] on span "30,150 - 40,780 visits" at bounding box center [1167, 357] width 91 height 13
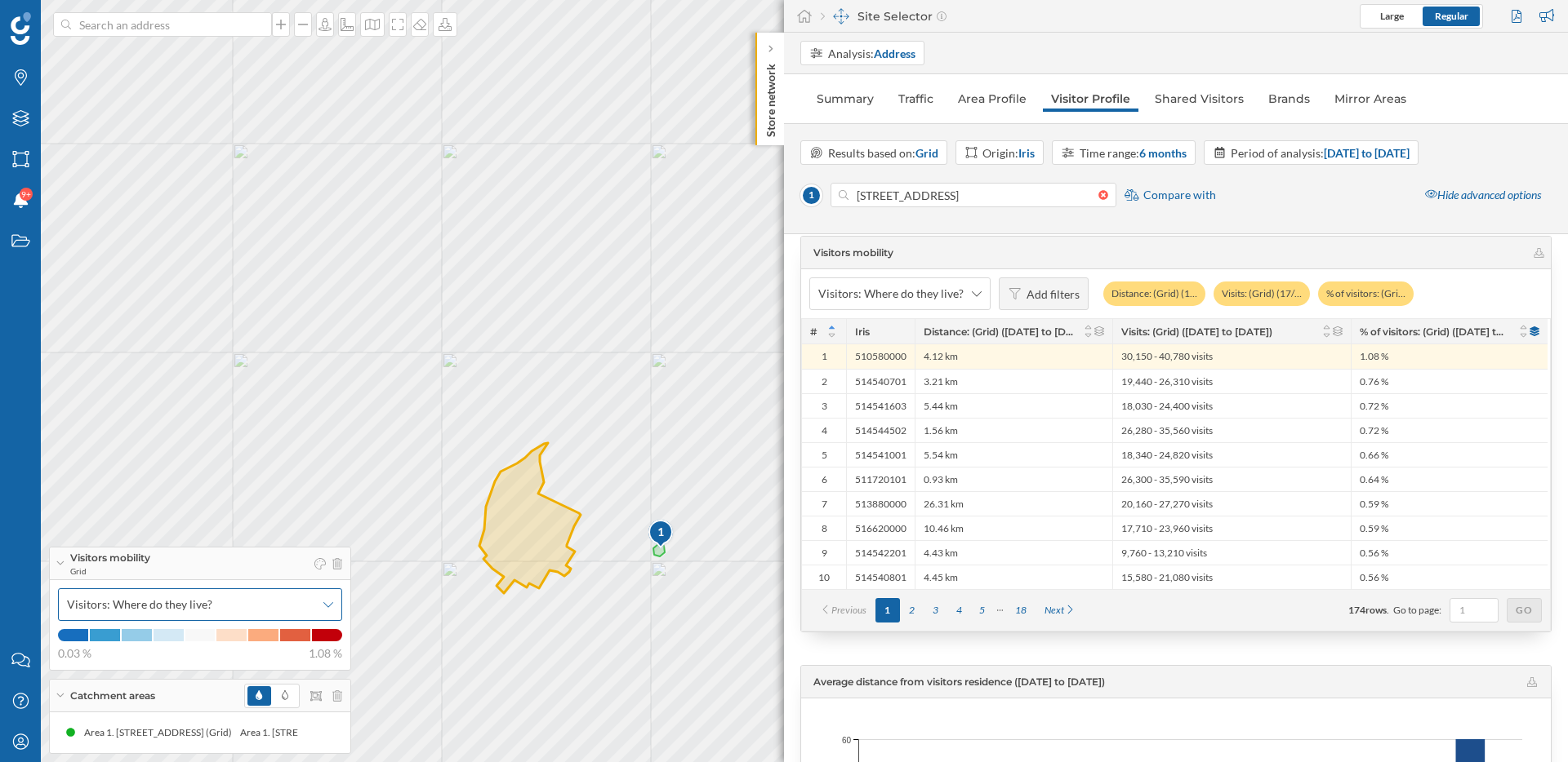
click at [215, 601] on span "Visitors: Where do they live?" at bounding box center [191, 605] width 249 height 16
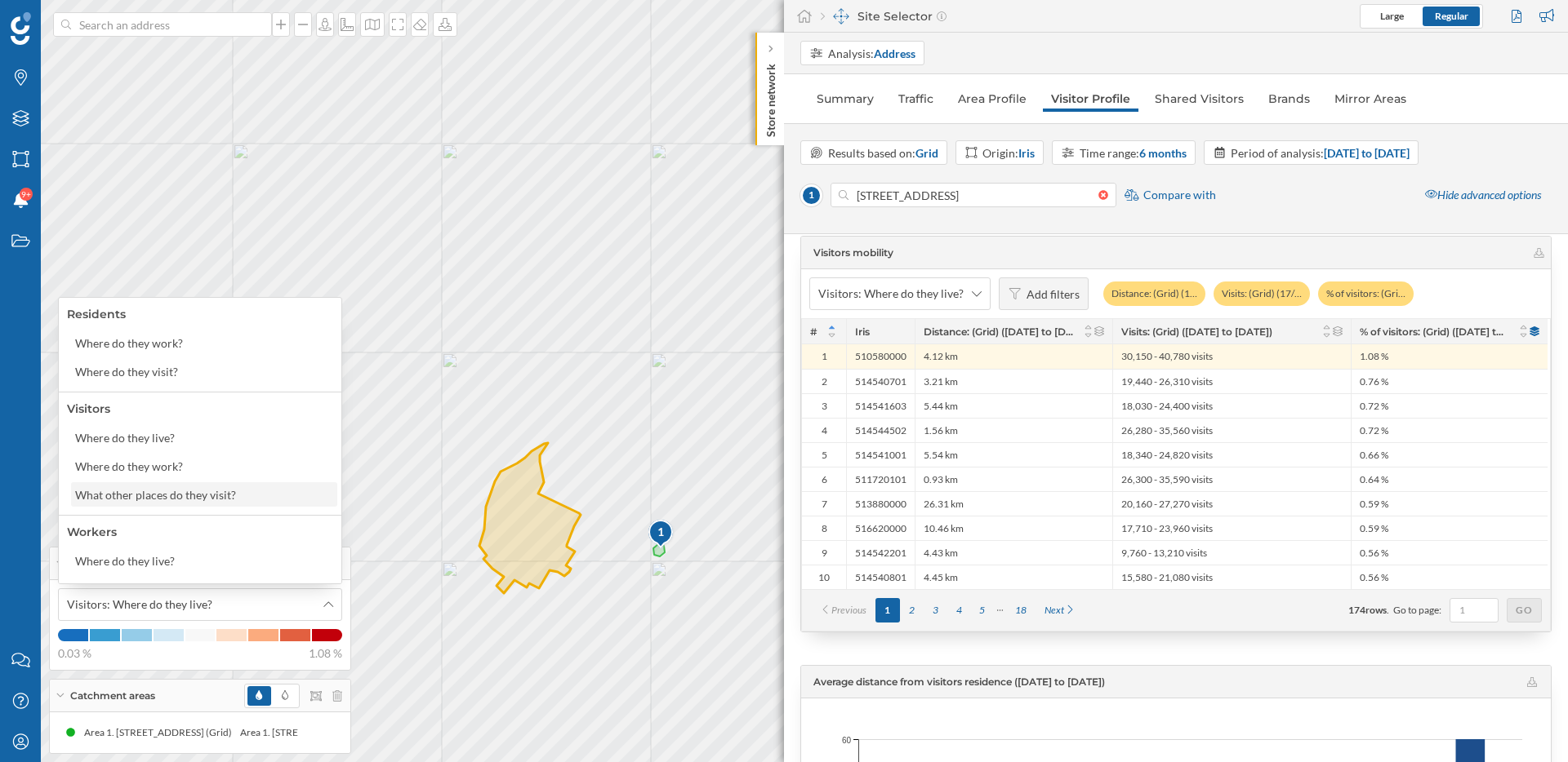
click at [172, 500] on div "What other places do they visit?" at bounding box center [156, 495] width 161 height 13
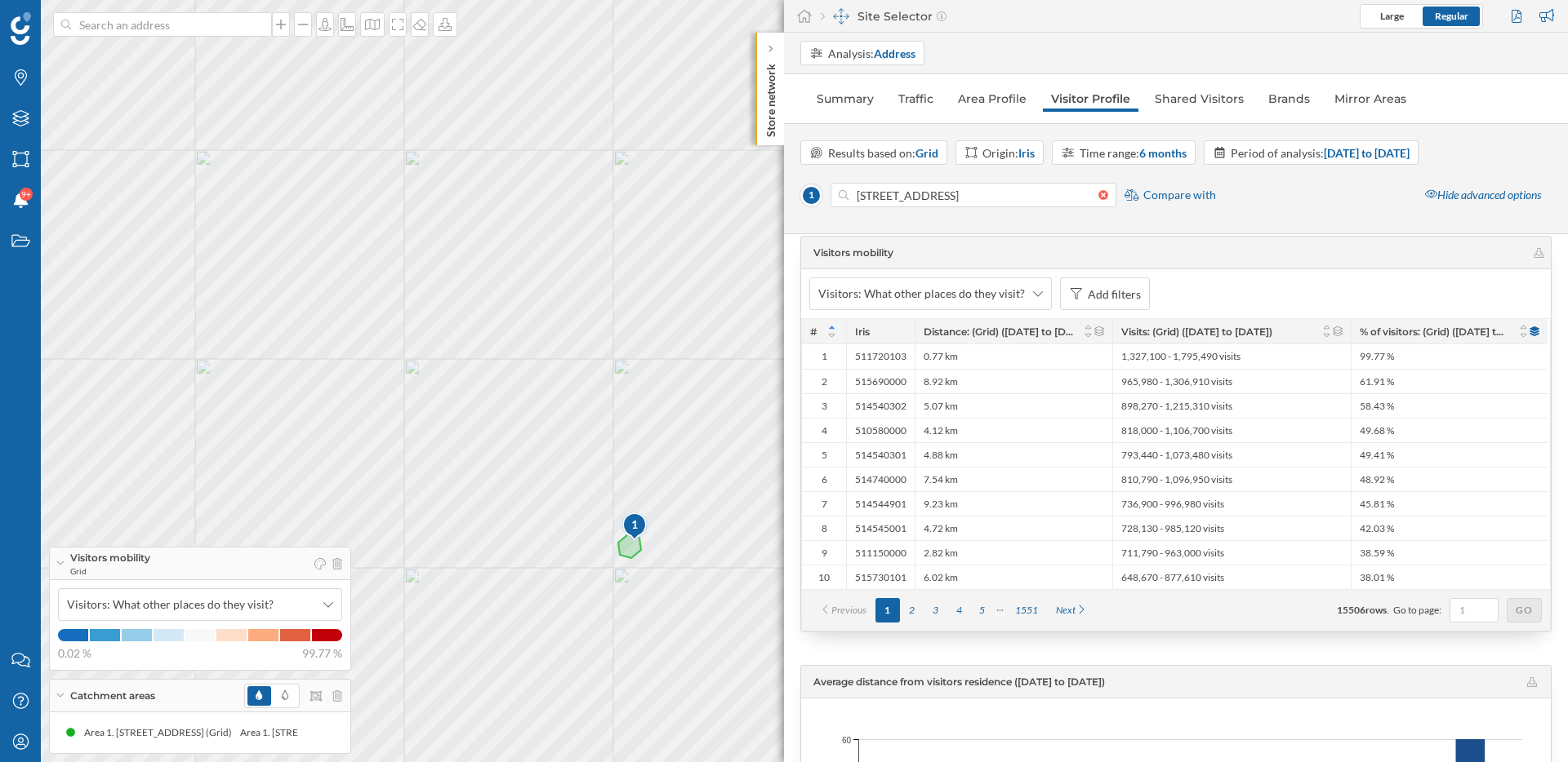
click at [704, 554] on div "1 © Mapbox © OpenStreetMap Improve this map" at bounding box center [784, 381] width 1568 height 762
click at [701, 548] on div "1 © Mapbox © OpenStreetMap Improve this map" at bounding box center [784, 381] width 1568 height 762
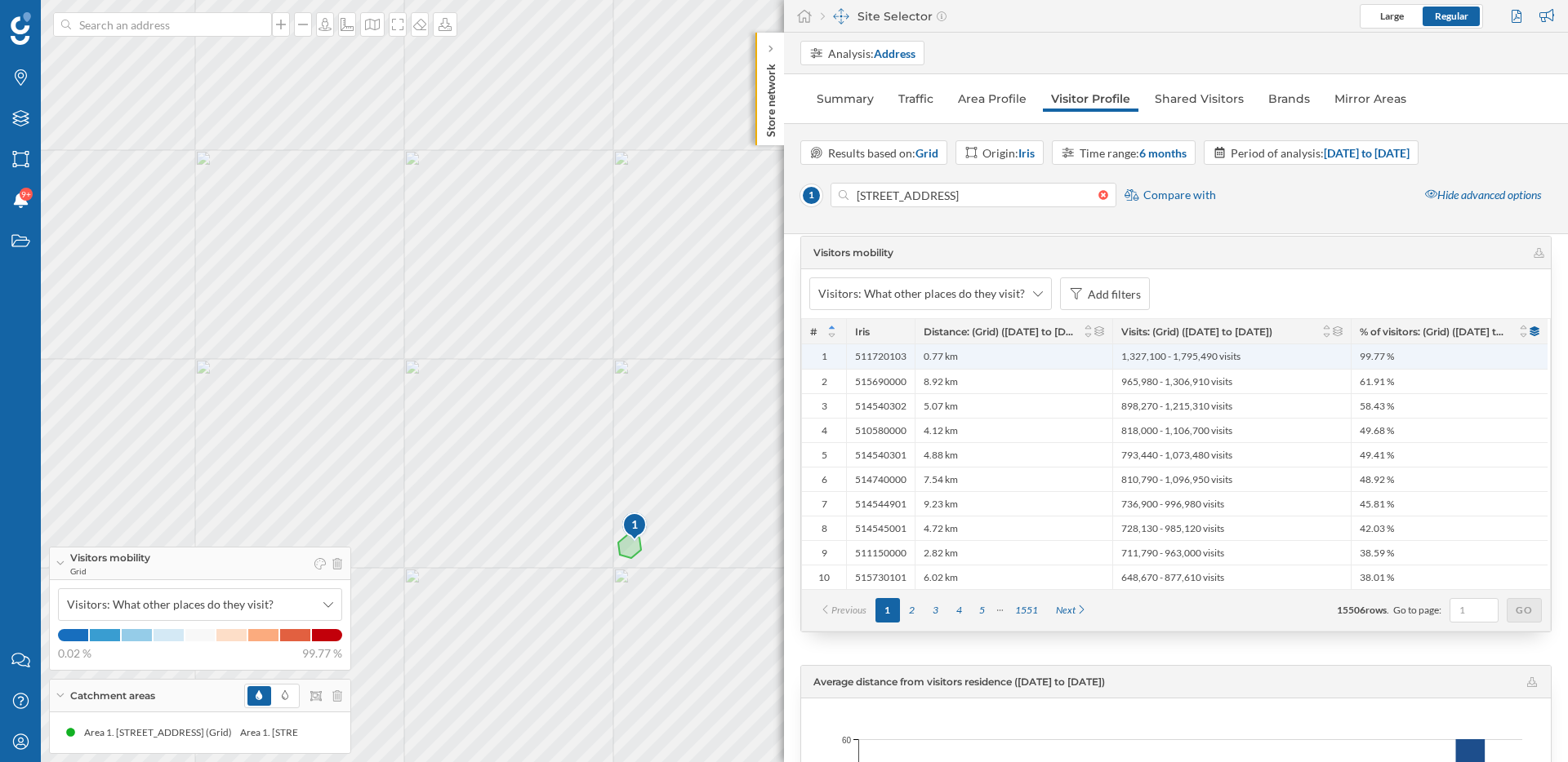
click at [969, 352] on div "0.77 km" at bounding box center [1014, 357] width 198 height 25
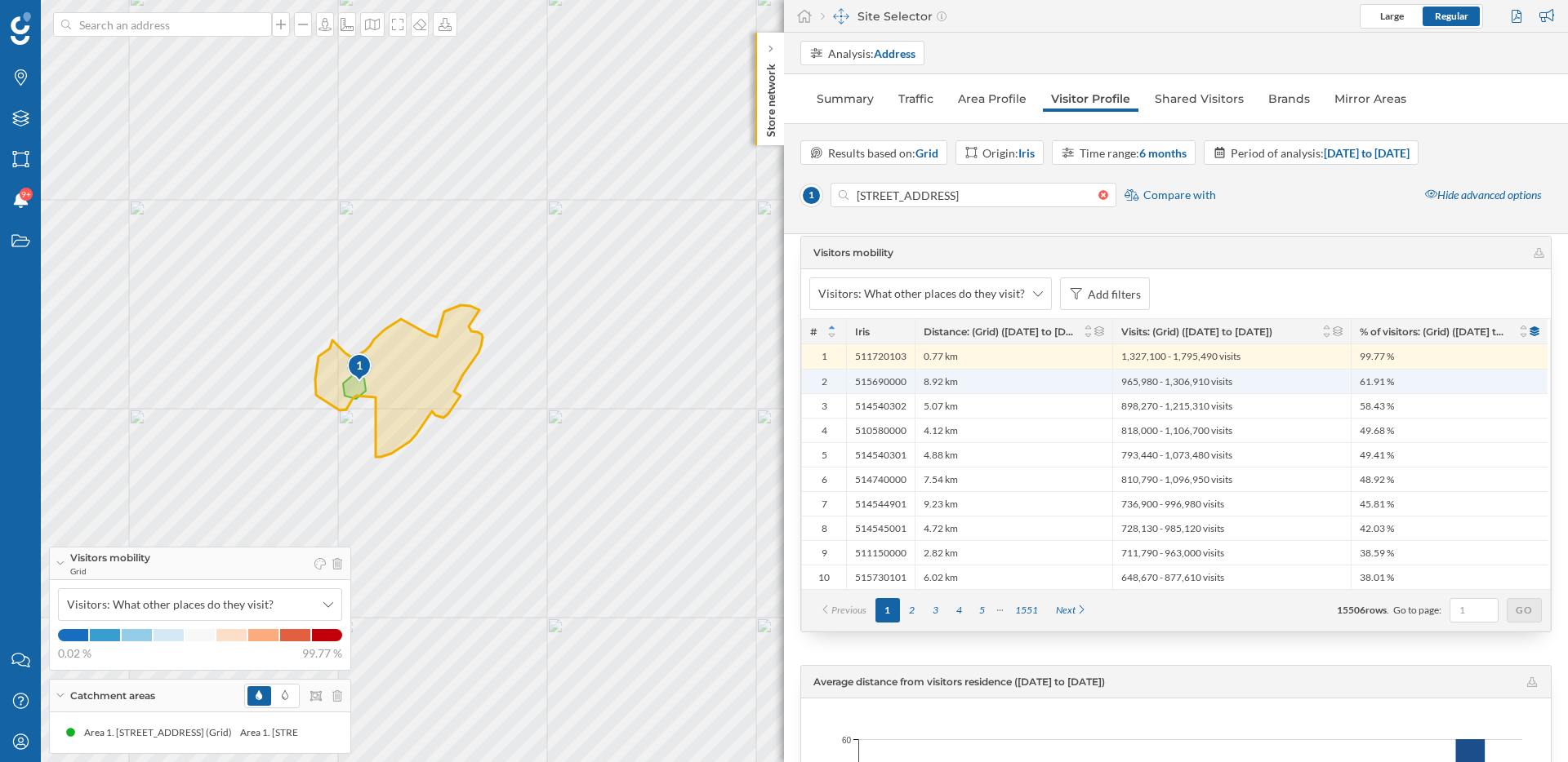
click at [968, 382] on div "8.92 km" at bounding box center [1014, 381] width 198 height 25
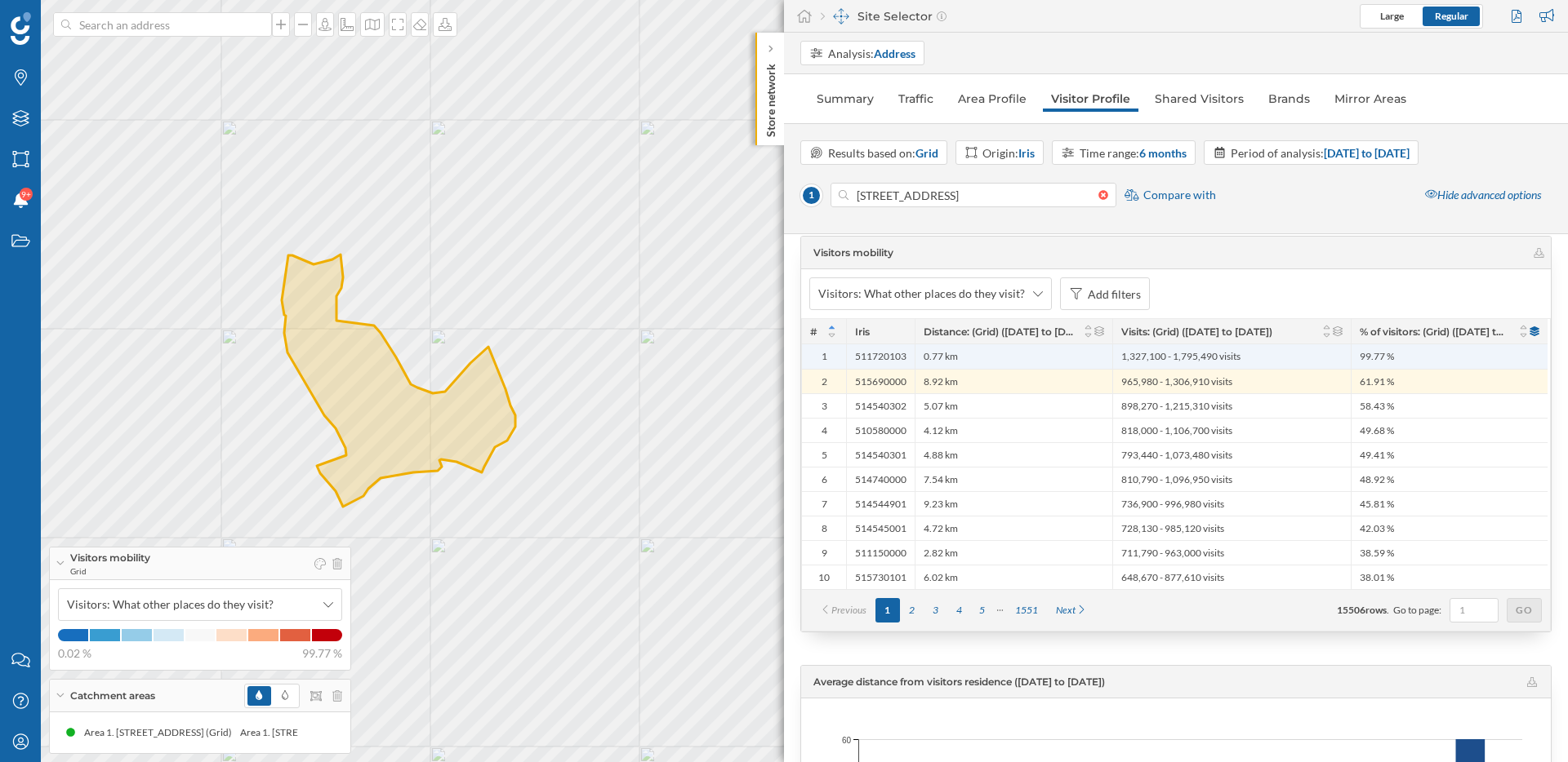
click at [968, 357] on div "0.77 km" at bounding box center [1014, 357] width 198 height 25
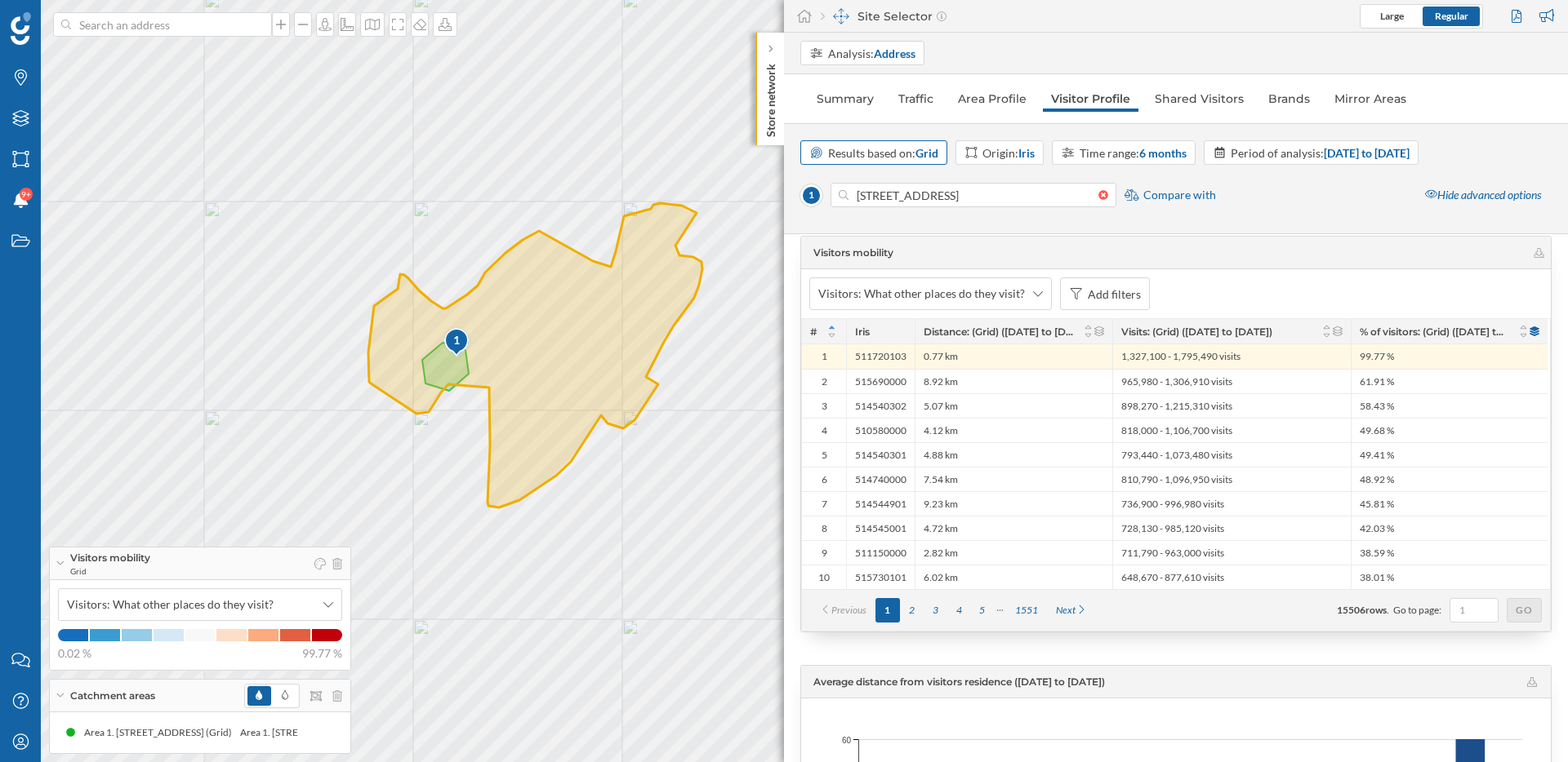
click at [912, 156] on div "Results based on: Grid" at bounding box center [882, 154] width 110 height 17
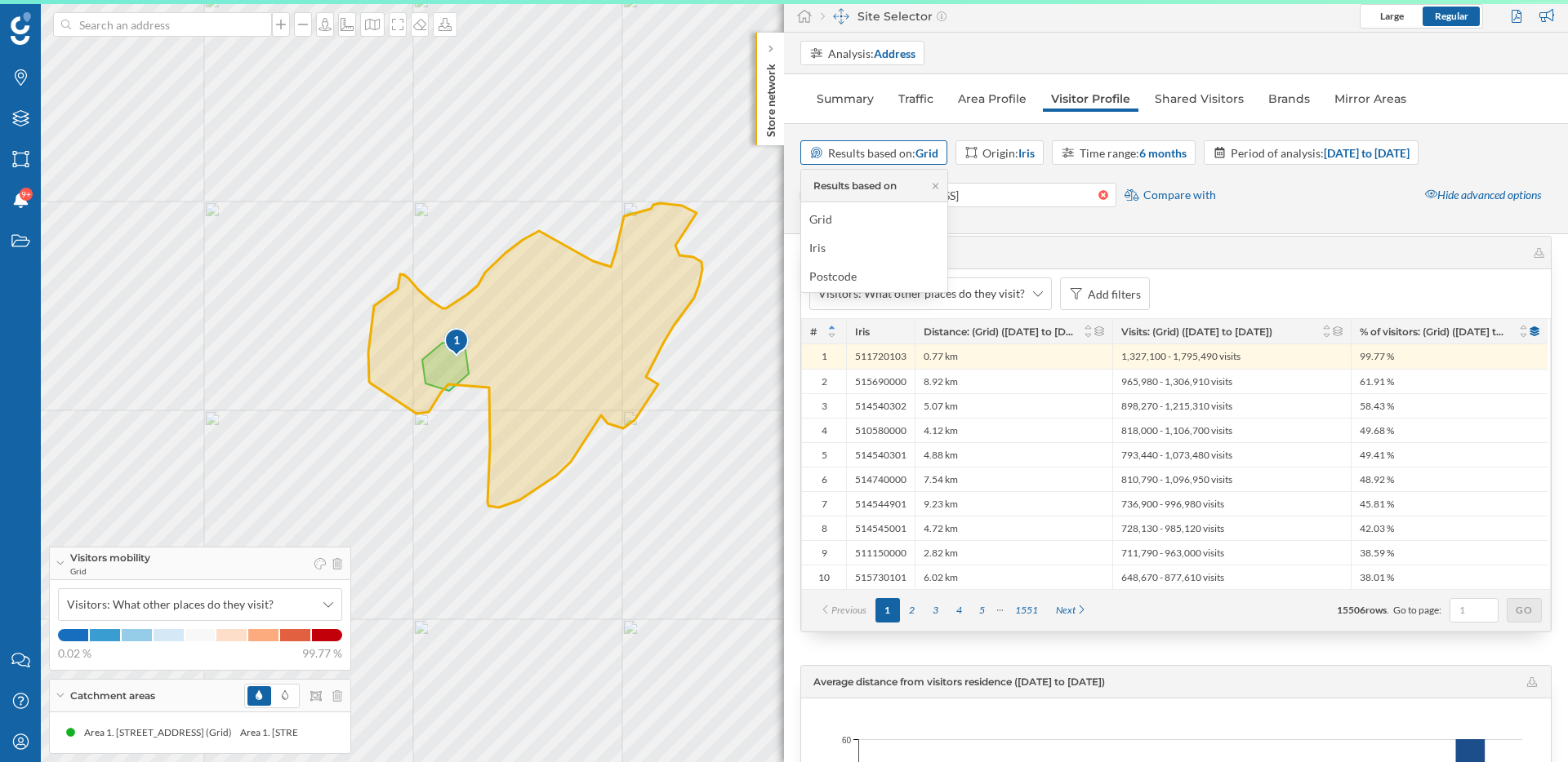
click at [912, 156] on div "Results based on: Grid" at bounding box center [882, 154] width 110 height 17
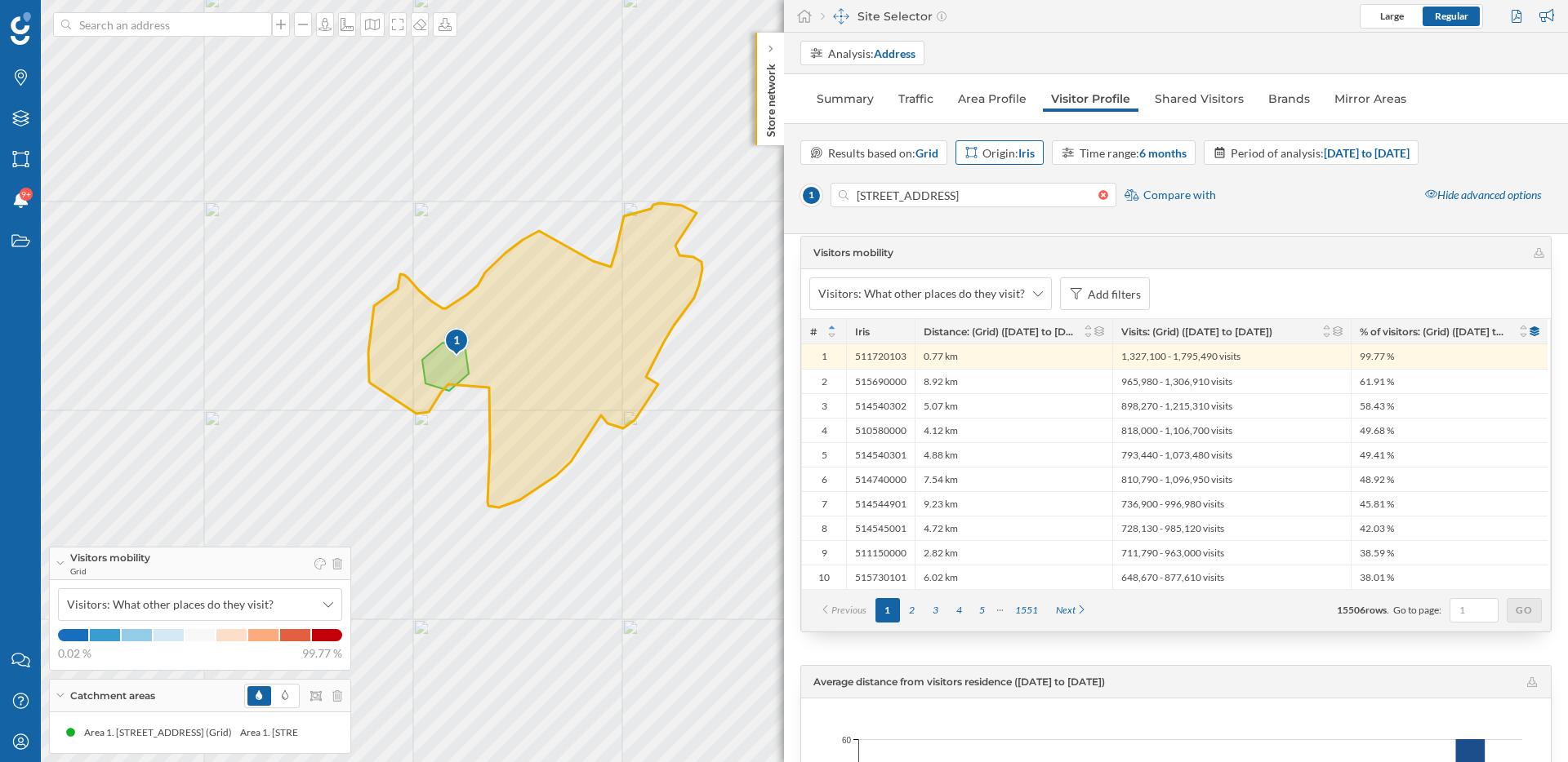
click at [1019, 156] on div "Origin: Iris" at bounding box center [1008, 154] width 52 height 17
click at [1017, 220] on div "Grid" at bounding box center [1017, 219] width 105 height 17
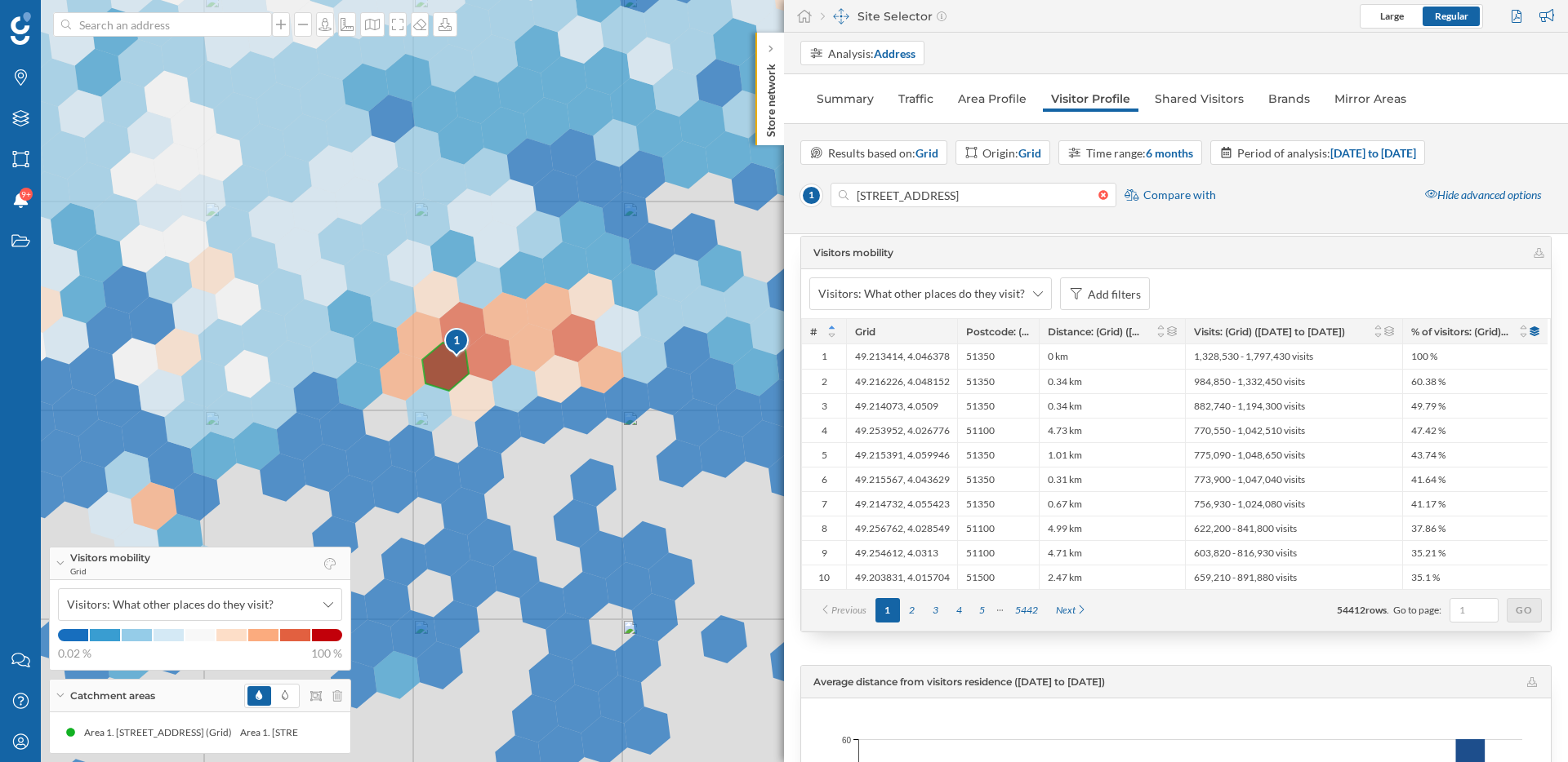
click at [588, 346] on div "1 © Mapbox © OpenStreetMap Improve this map" at bounding box center [784, 381] width 1568 height 762
click at [568, 344] on div "1 © Mapbox © OpenStreetMap Improve this map" at bounding box center [784, 381] width 1568 height 762
click at [1112, 388] on div "0.34 km" at bounding box center [1112, 381] width 146 height 25
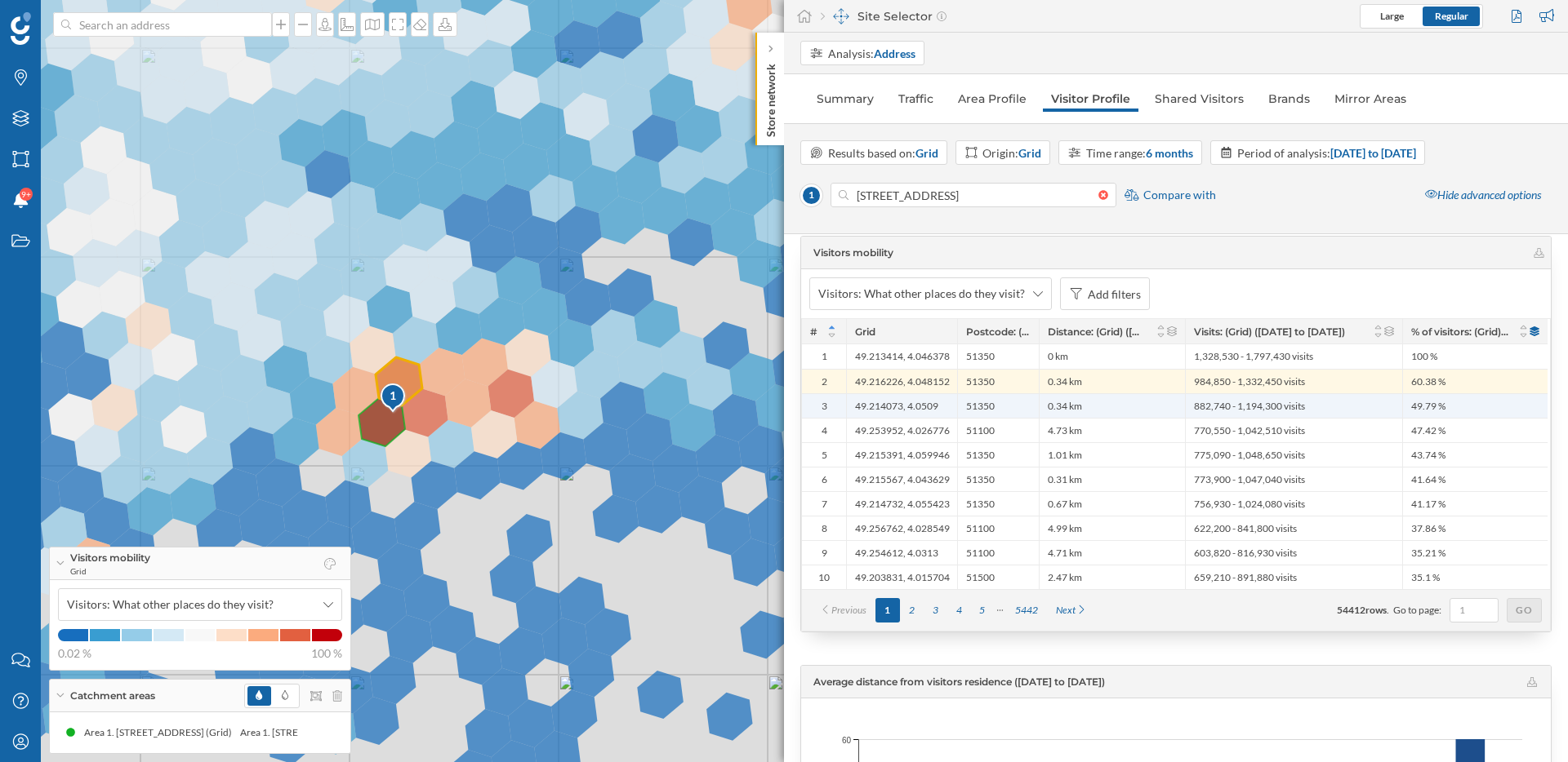
click at [1105, 410] on div "0.34 km" at bounding box center [1112, 406] width 146 height 25
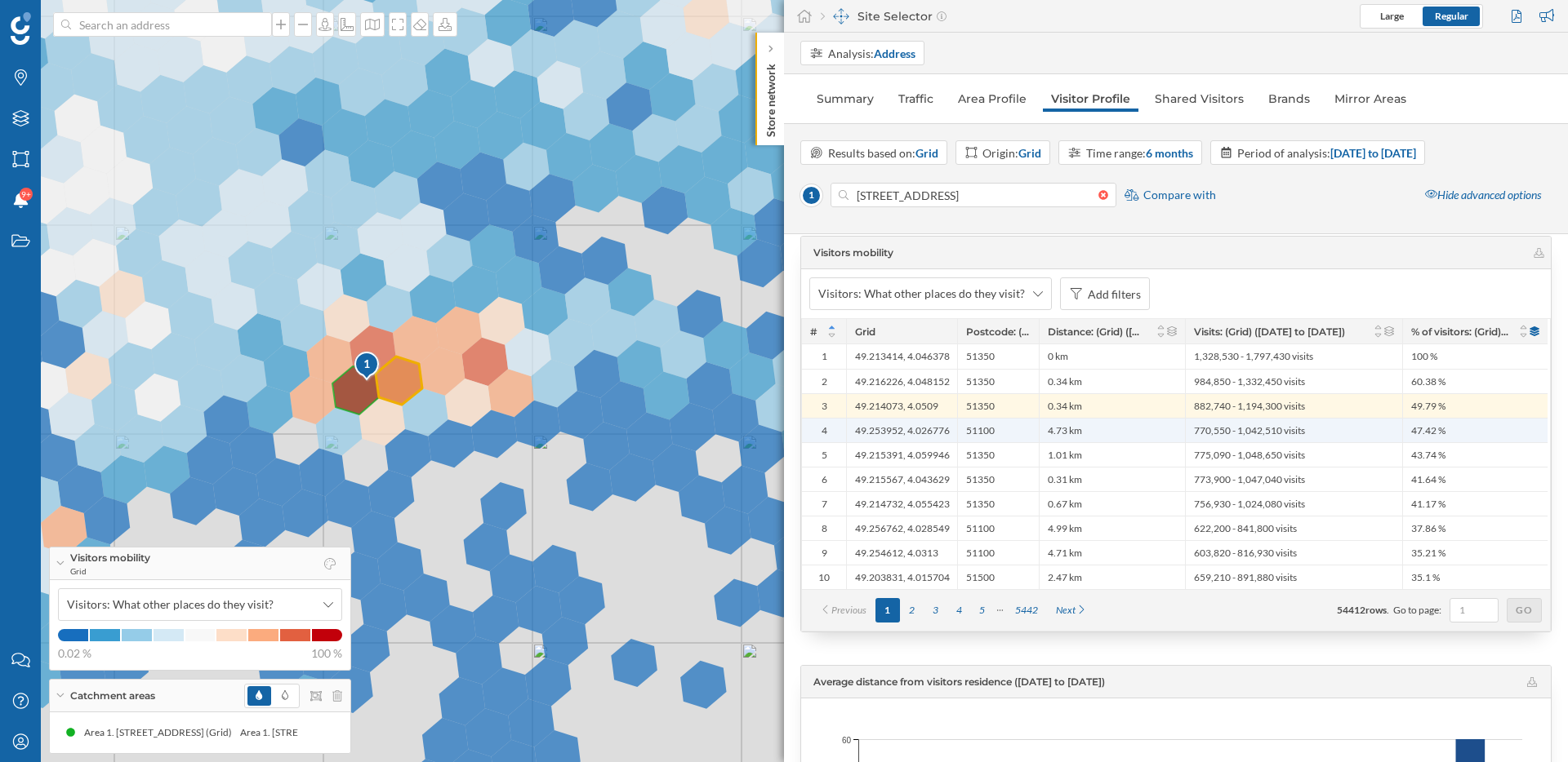
click at [1106, 430] on div "4.73 km" at bounding box center [1112, 430] width 146 height 25
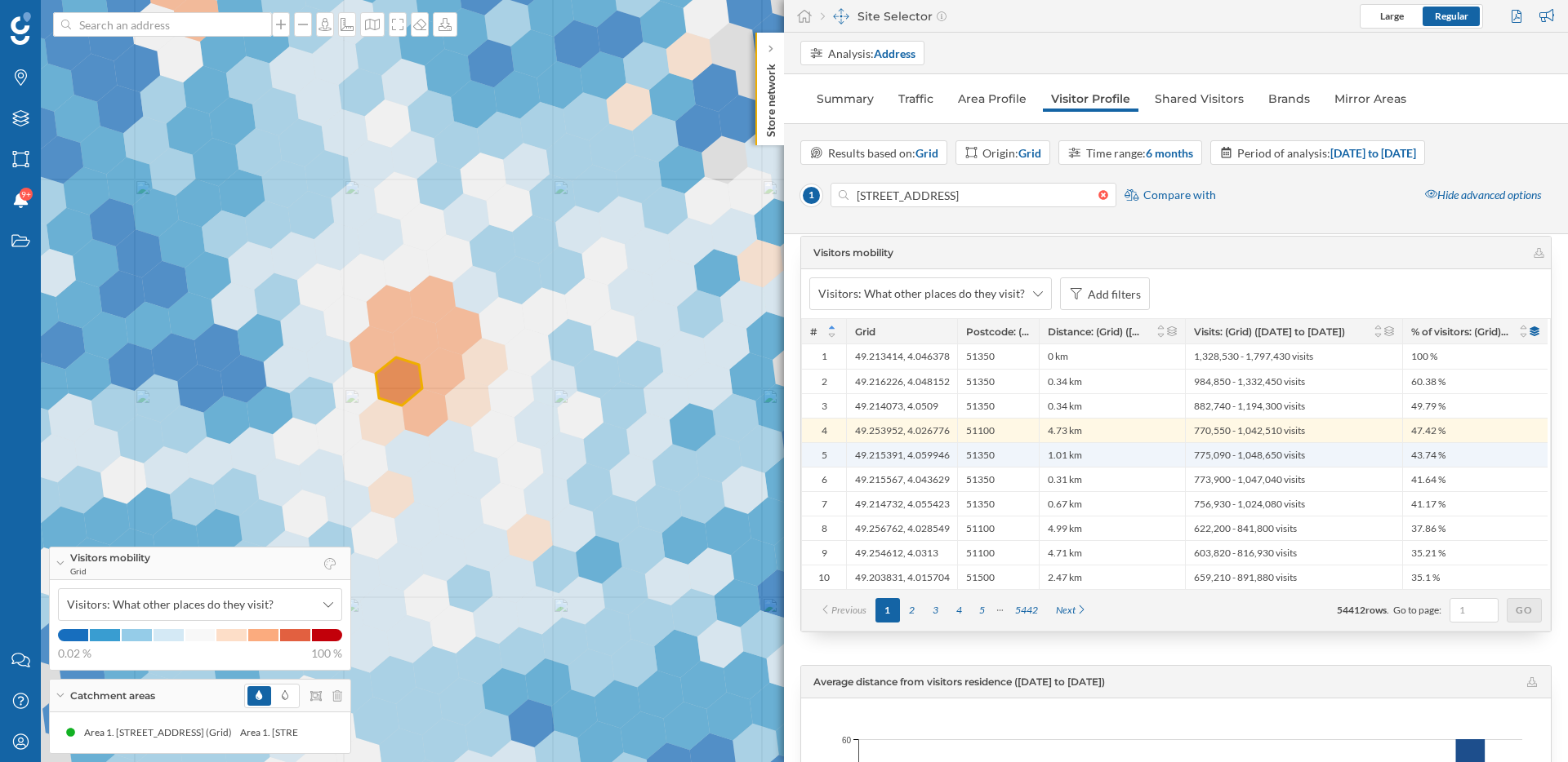
click at [1111, 454] on div "1.01 km" at bounding box center [1112, 455] width 146 height 25
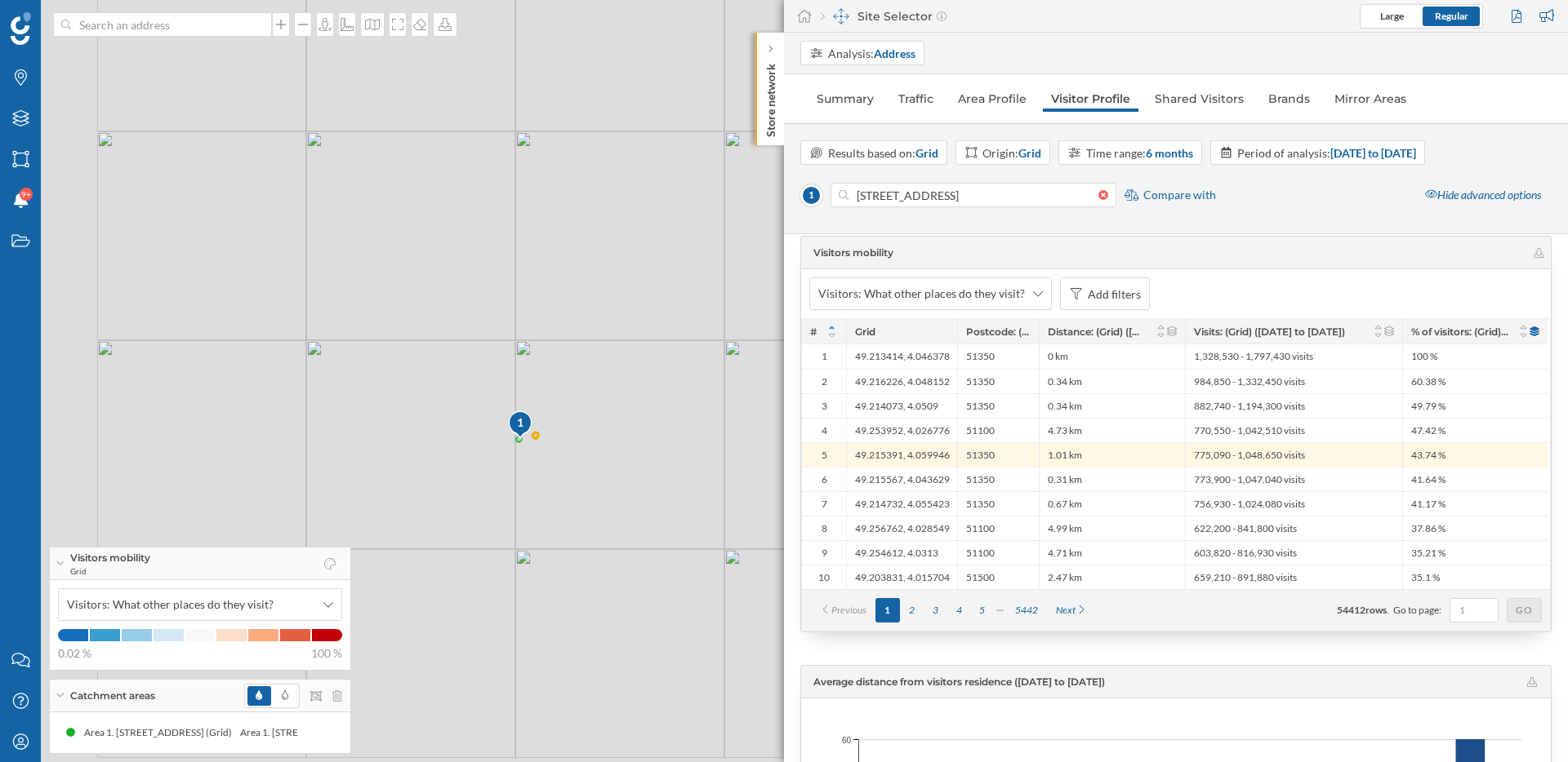
drag, startPoint x: 503, startPoint y: 394, endPoint x: 615, endPoint y: 368, distance: 115.0
click at [615, 368] on div "1 © Mapbox © OpenStreetMap Improve this map" at bounding box center [784, 381] width 1568 height 762
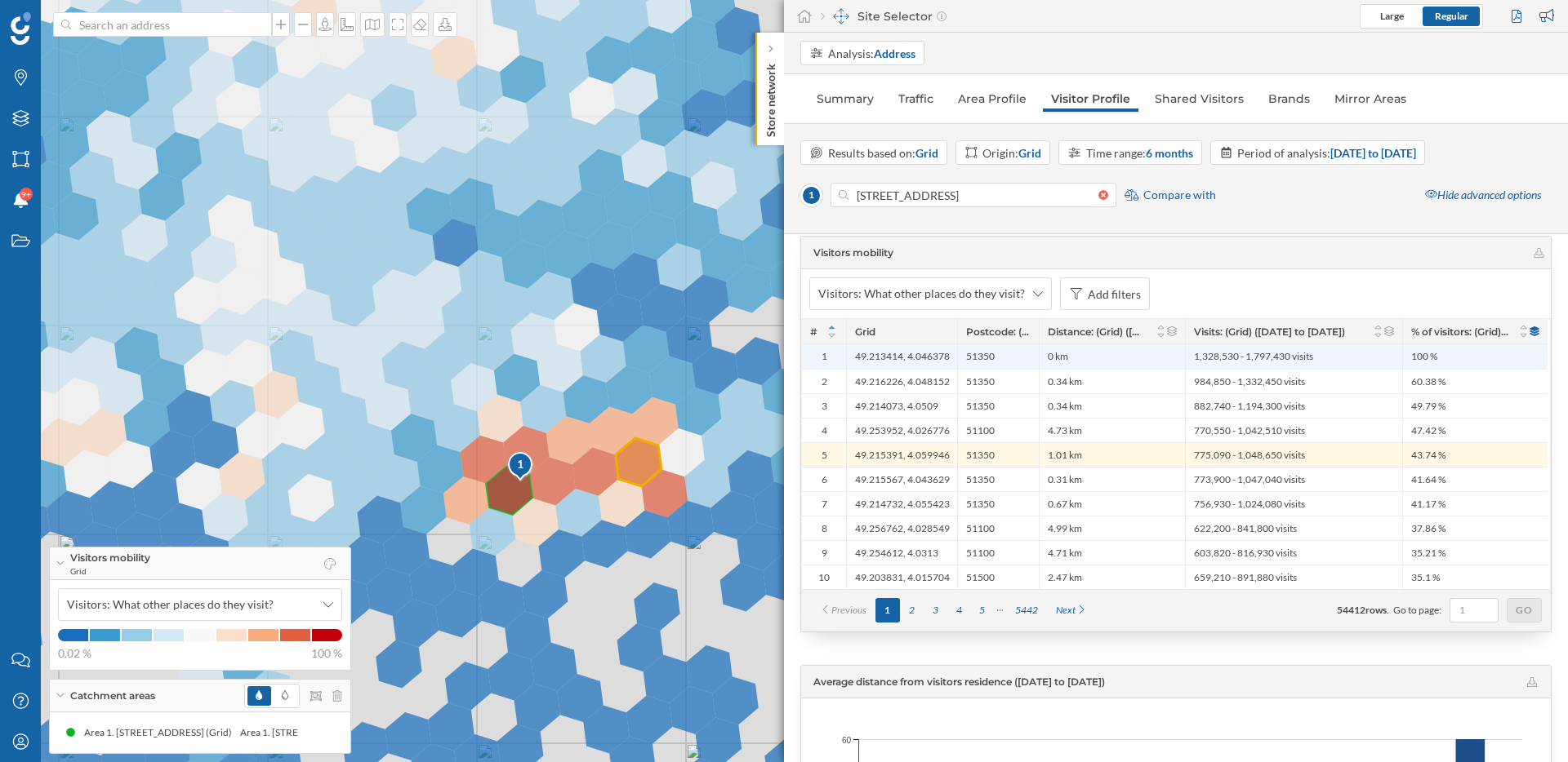
click at [896, 360] on div "49.213414, 4.046378" at bounding box center [902, 357] width 111 height 25
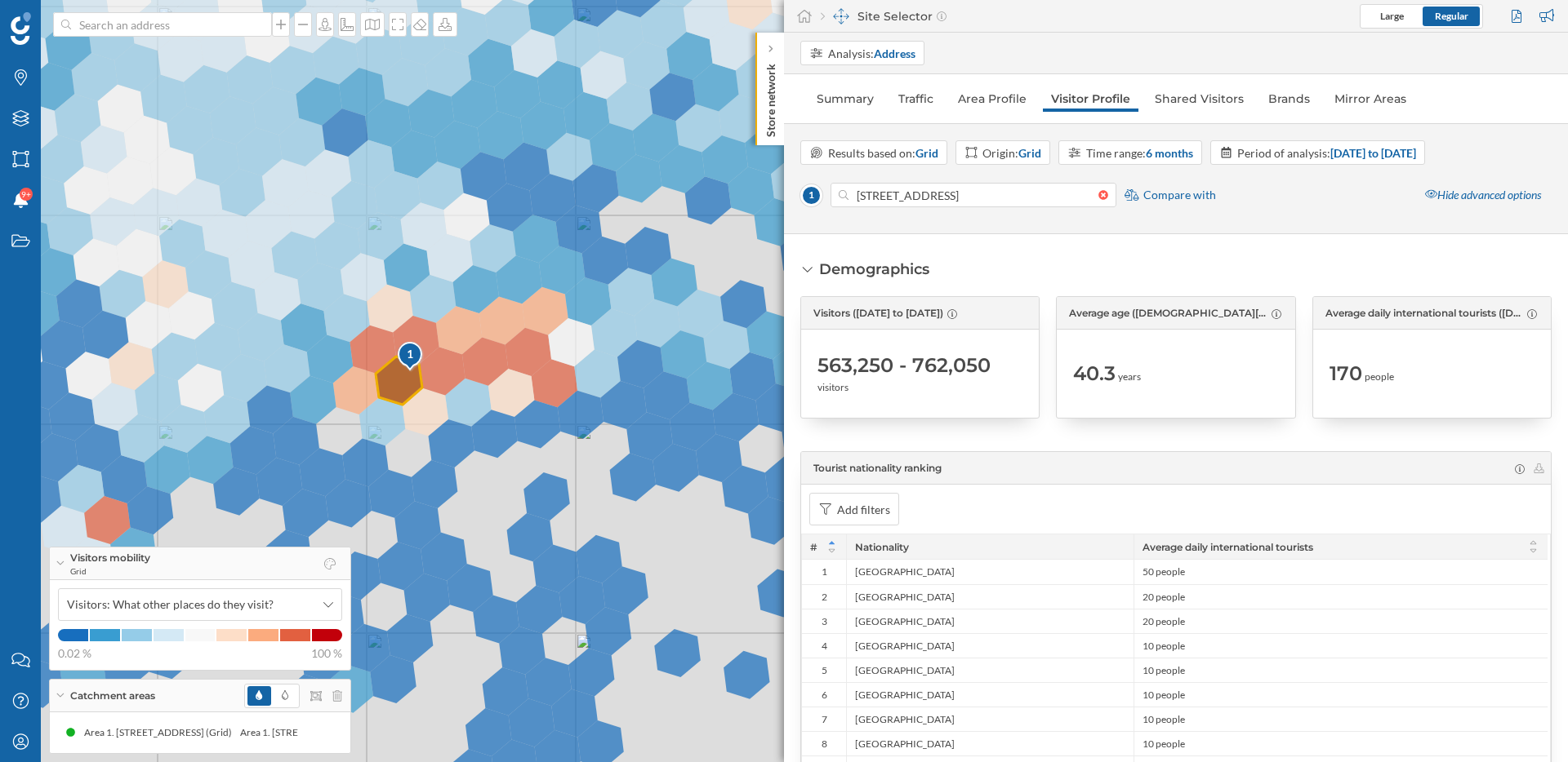
scroll to position [3417, 0]
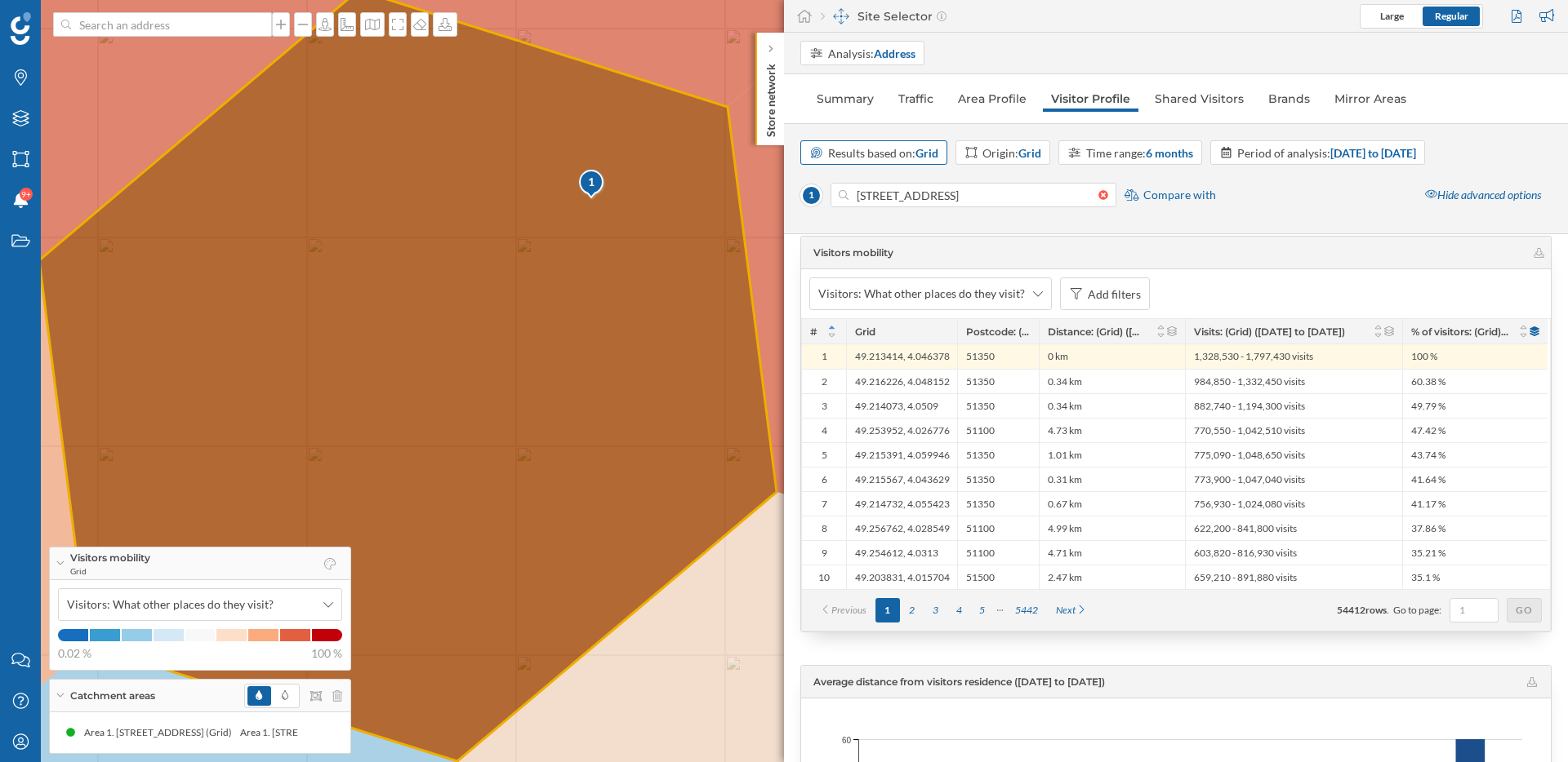
click at [920, 156] on strong "Grid" at bounding box center [927, 153] width 23 height 13
click at [1013, 145] on div "Origin: Grid" at bounding box center [1011, 154] width 59 height 17
click at [1007, 243] on div "Iris" at bounding box center [1017, 248] width 105 height 17
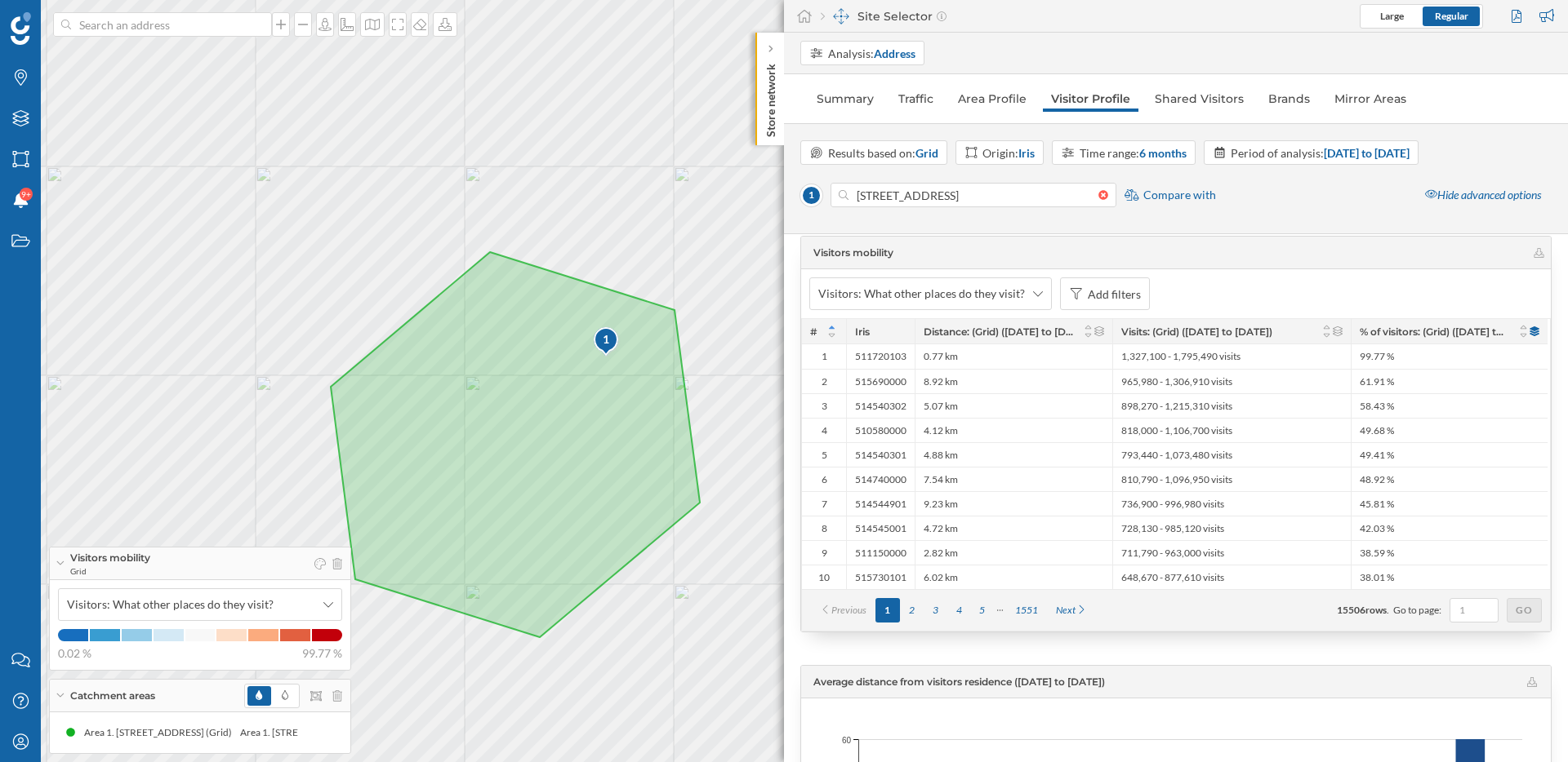
drag, startPoint x: 581, startPoint y: 525, endPoint x: 657, endPoint y: 481, distance: 87.8
click at [657, 482] on icon at bounding box center [515, 444] width 369 height 385
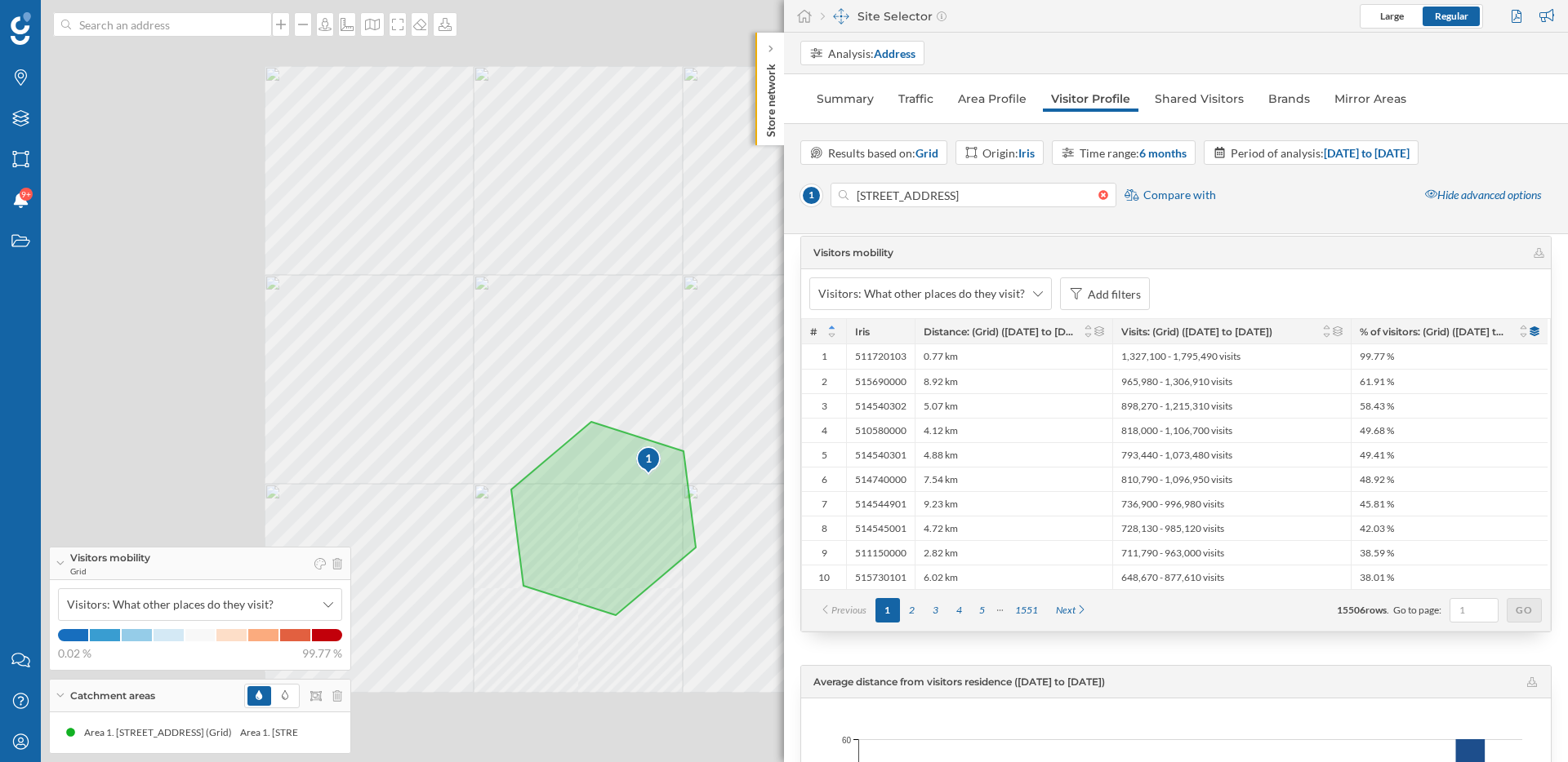
drag, startPoint x: 723, startPoint y: 583, endPoint x: 688, endPoint y: 583, distance: 35.0
click at [688, 583] on div "1 © Mapbox © OpenStreetMap Improve this map" at bounding box center [784, 381] width 1568 height 762
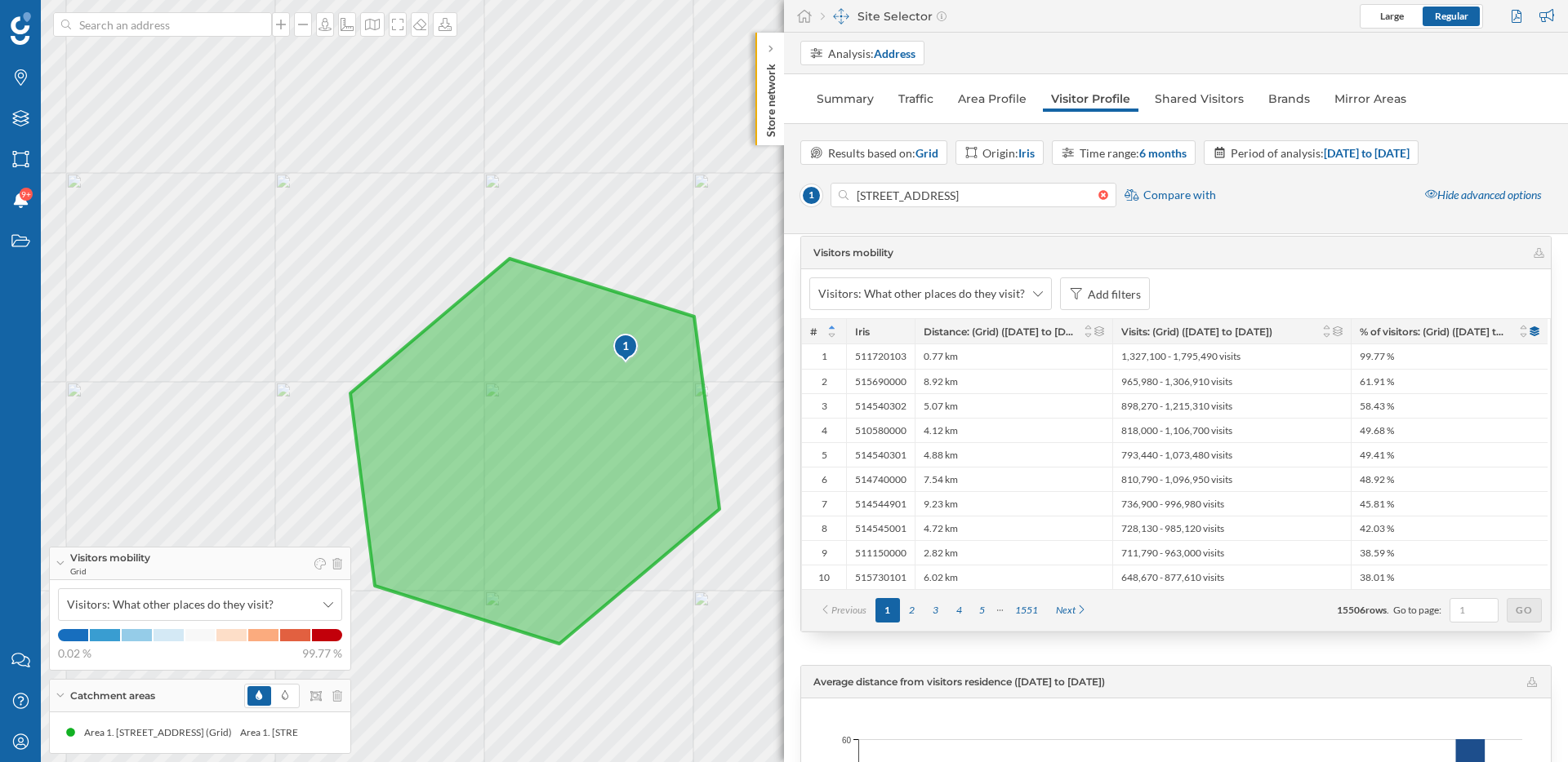
drag, startPoint x: 600, startPoint y: 486, endPoint x: 692, endPoint y: 482, distance: 92.1
click at [692, 482] on icon at bounding box center [535, 451] width 369 height 385
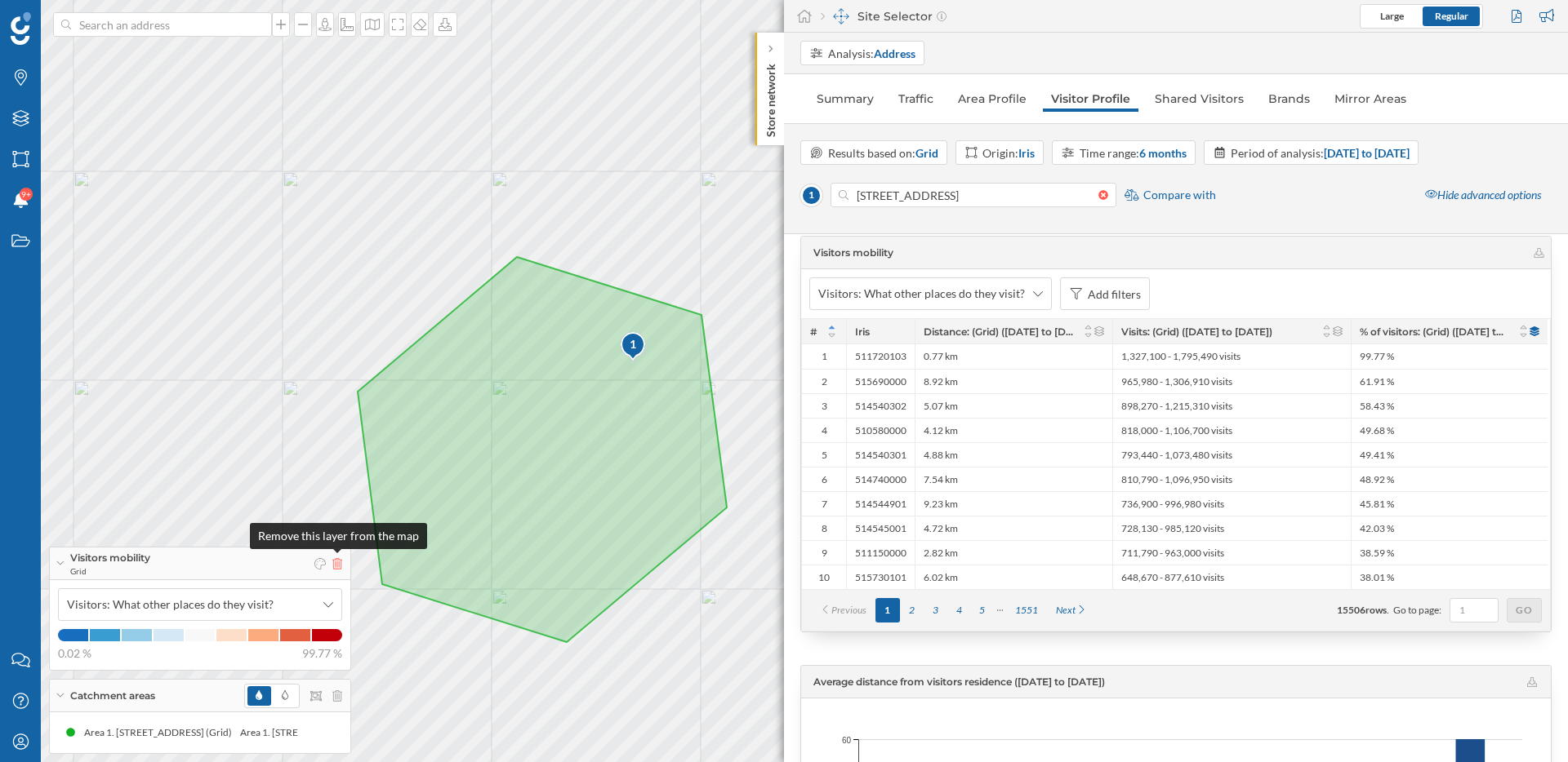
click at [339, 565] on icon at bounding box center [337, 564] width 10 height 12
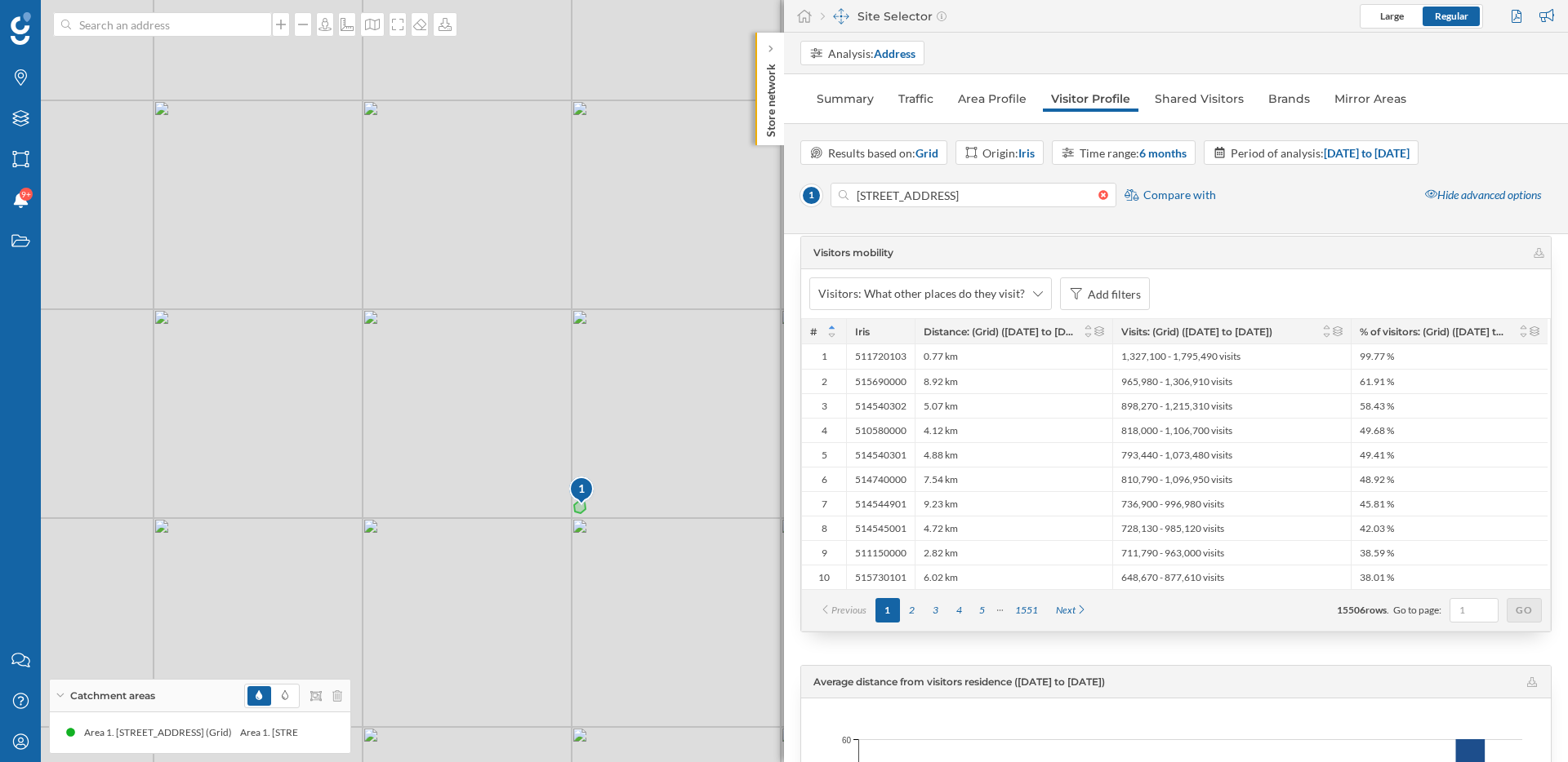
drag, startPoint x: 681, startPoint y: 398, endPoint x: 573, endPoint y: 404, distance: 108.2
click at [573, 404] on div "1 © Mapbox © OpenStreetMap Improve this map" at bounding box center [784, 381] width 1568 height 762
drag, startPoint x: 504, startPoint y: 303, endPoint x: 630, endPoint y: 436, distance: 183.2
click at [630, 435] on div "1 © Mapbox © OpenStreetMap Improve this map" at bounding box center [784, 381] width 1568 height 762
drag, startPoint x: 749, startPoint y: 91, endPoint x: 522, endPoint y: 268, distance: 287.9
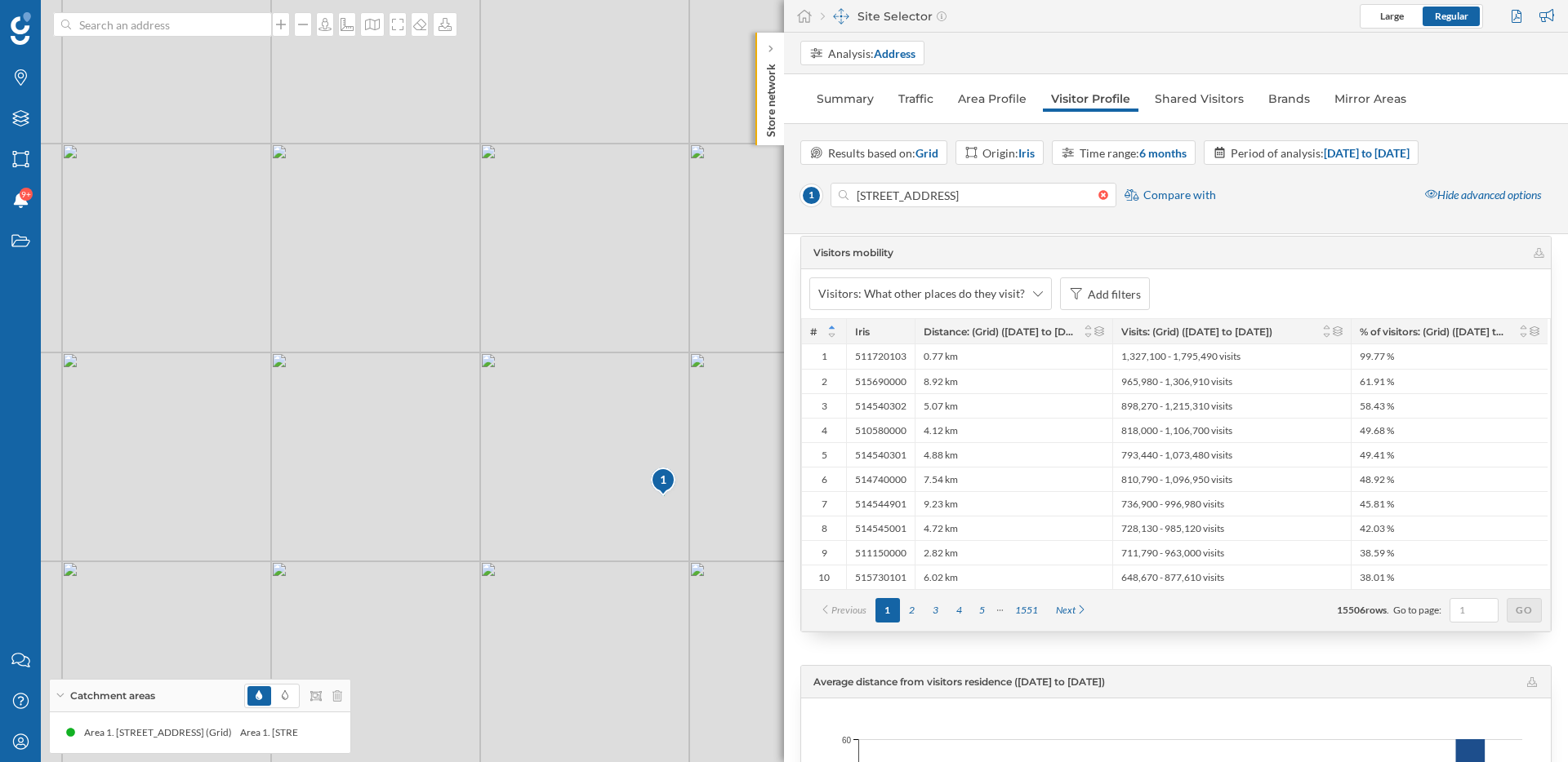
click at [531, 294] on div "1 © Mapbox © OpenStreetMap Improve this map" at bounding box center [784, 381] width 1568 height 762
click at [491, 483] on div "1 © Mapbox © OpenStreetMap Improve this map" at bounding box center [784, 381] width 1568 height 762
drag, startPoint x: 608, startPoint y: 555, endPoint x: 466, endPoint y: 529, distance: 144.4
click at [466, 529] on div "1 © Mapbox © OpenStreetMap Improve this map" at bounding box center [784, 381] width 1568 height 762
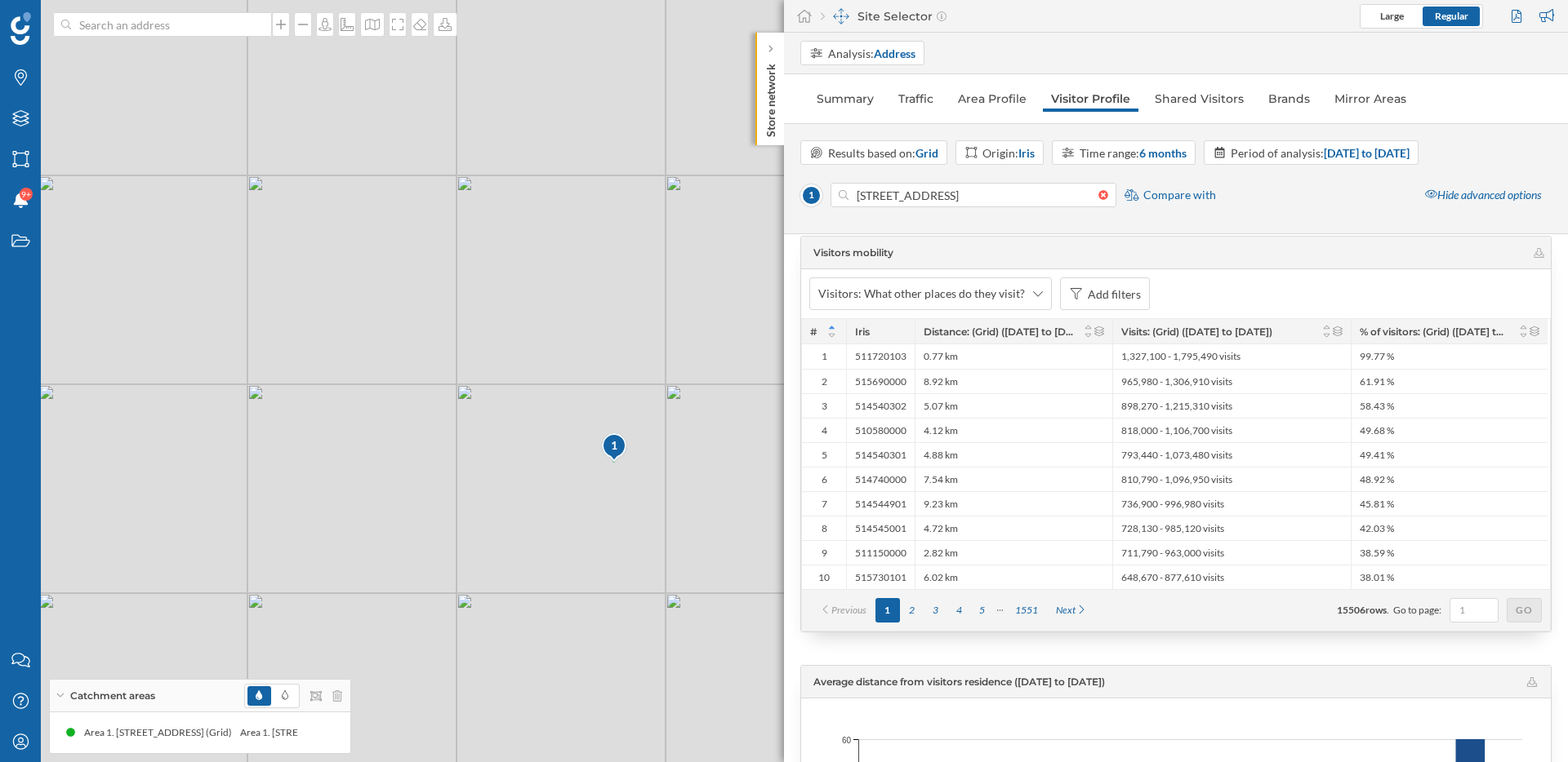
click at [604, 488] on div "1 © Mapbox © OpenStreetMap Improve this map" at bounding box center [784, 381] width 1568 height 762
click at [593, 459] on div "1 © Mapbox © OpenStreetMap Improve this map" at bounding box center [784, 381] width 1568 height 762
click at [645, 504] on div "1 © Mapbox © OpenStreetMap Improve this map" at bounding box center [784, 381] width 1568 height 762
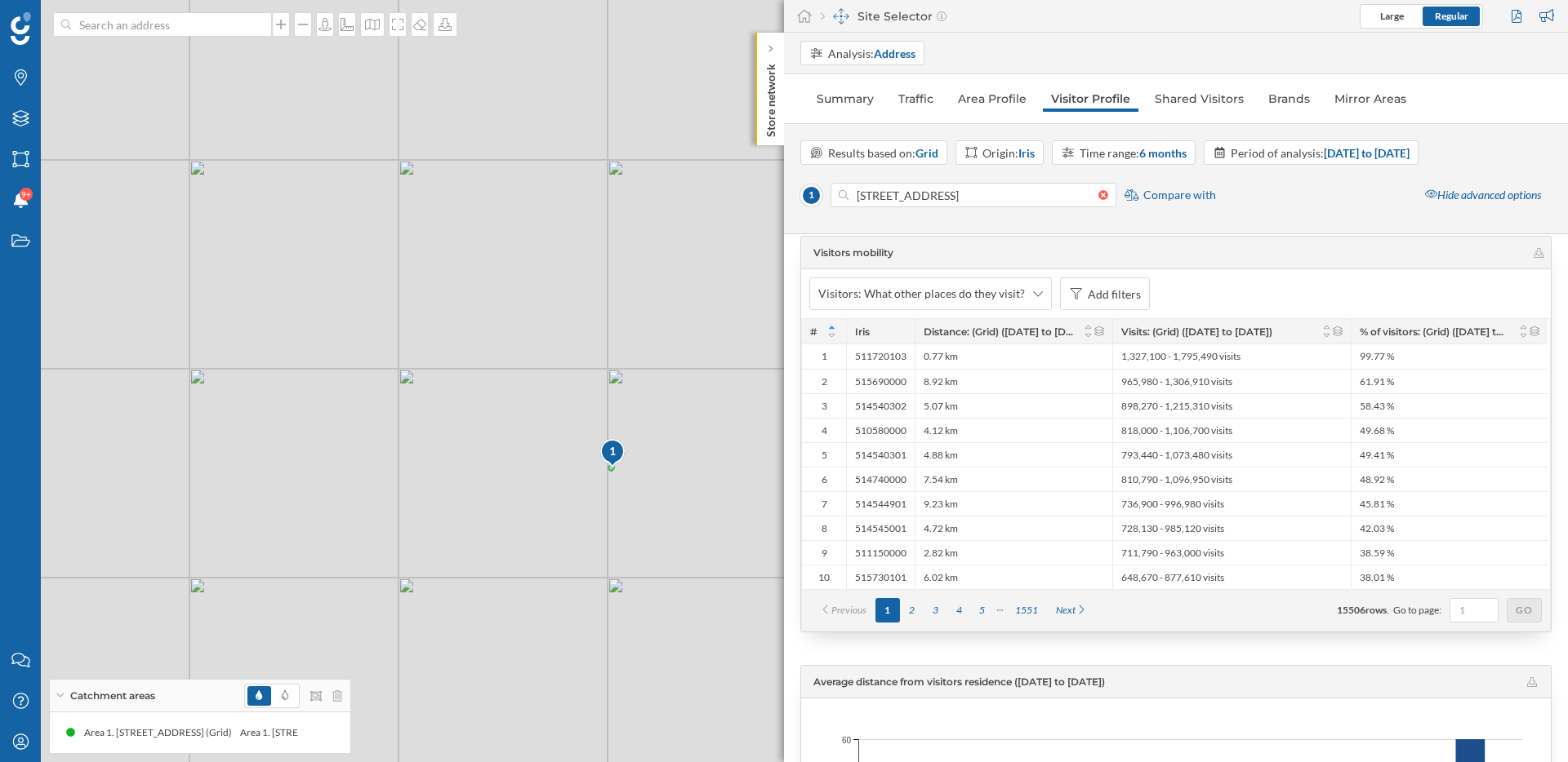
drag, startPoint x: 665, startPoint y: 467, endPoint x: 650, endPoint y: 535, distance: 69.6
click at [650, 535] on div "1 © Mapbox © OpenStreetMap Improve this map" at bounding box center [784, 381] width 1568 height 762
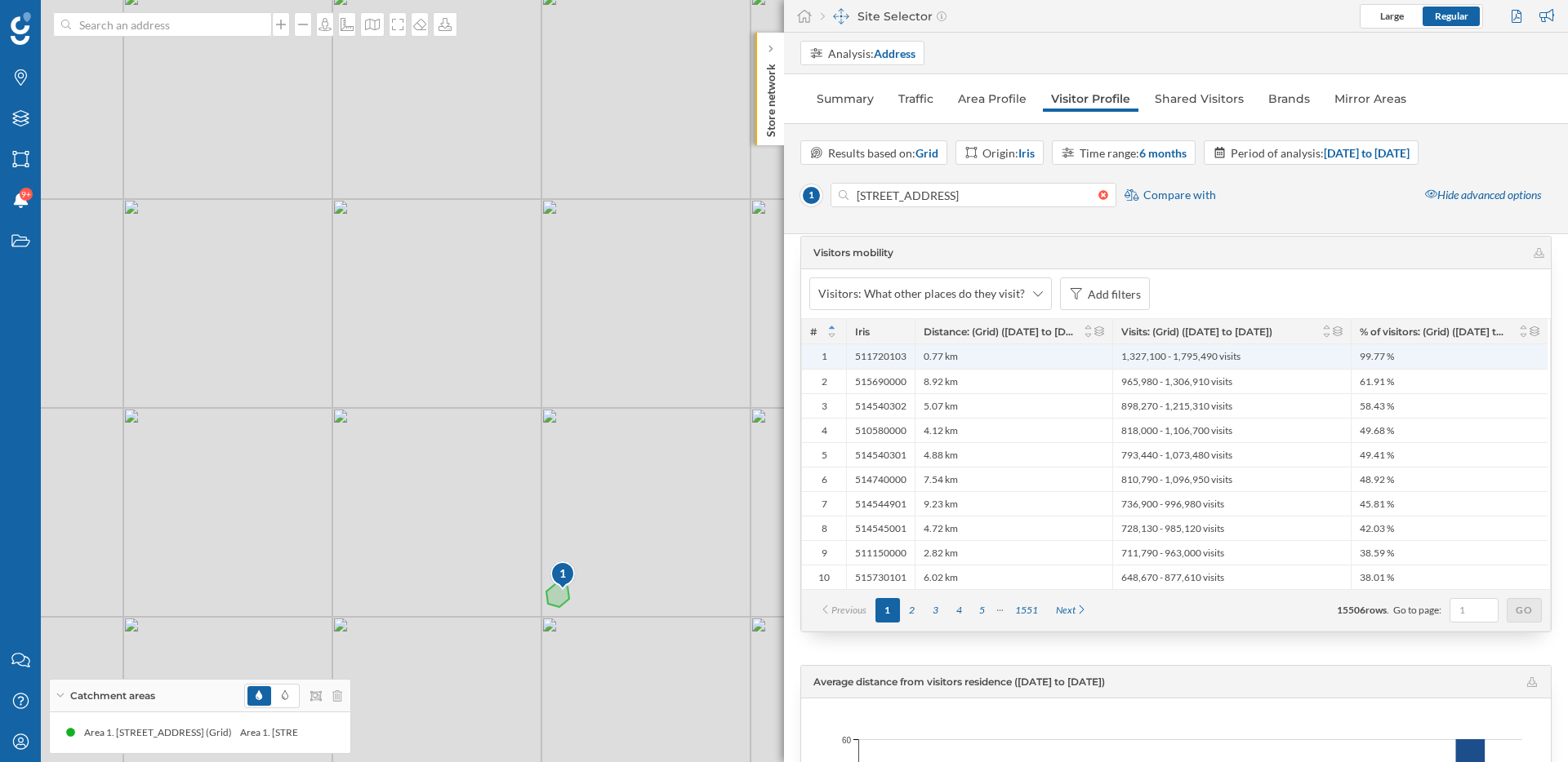
scroll to position [3410, 0]
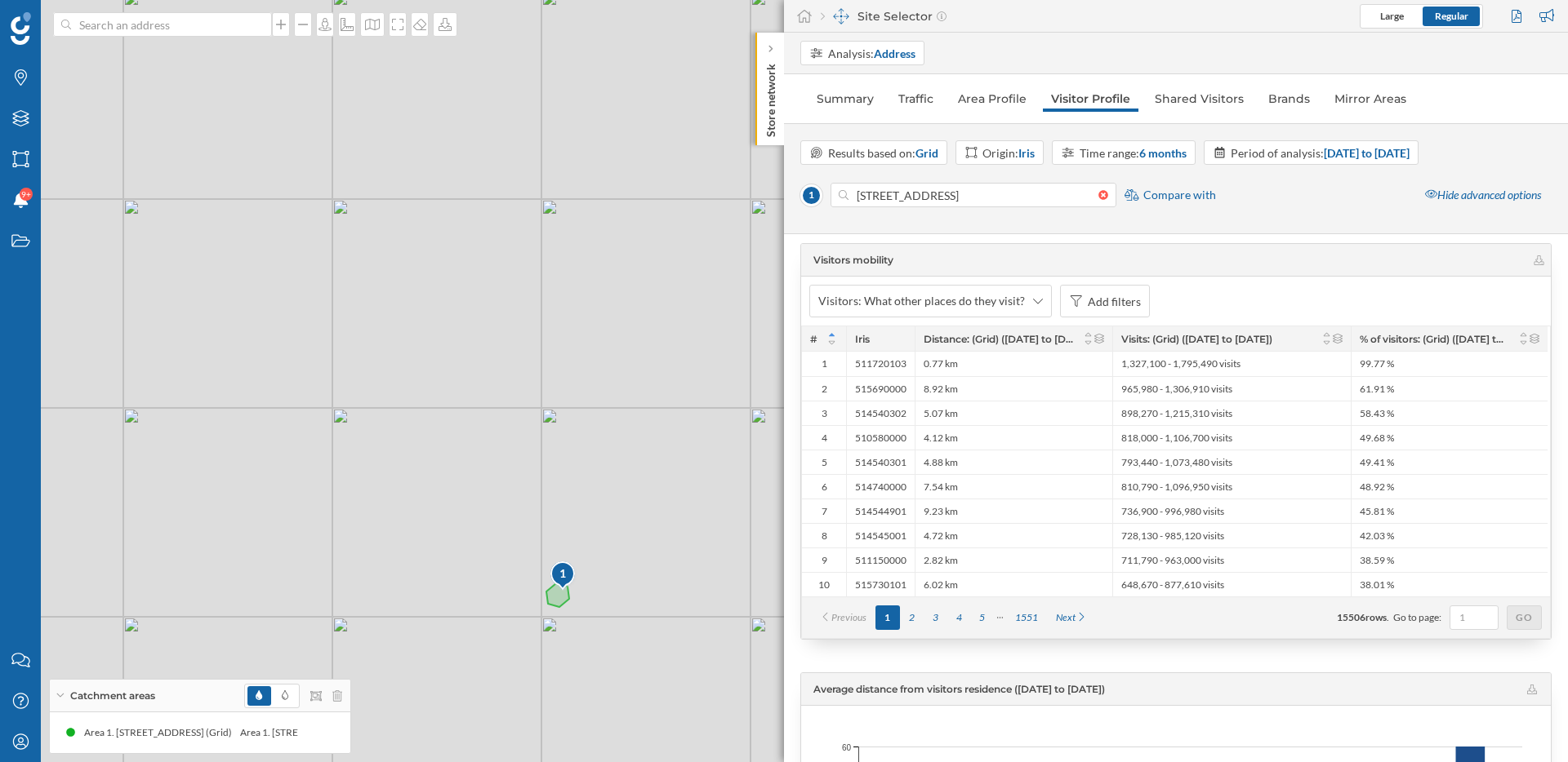
drag, startPoint x: 1163, startPoint y: 219, endPoint x: 1135, endPoint y: 643, distance: 424.9
click at [1135, 643] on div "Analysis: Address Summary Traffic Area Profile Visitor Profile Shared Visitors …" at bounding box center [1175, 397] width 784 height 729
click at [1135, 643] on div "Origin Visitors' travel distance ([DATE] to [DATE]) 17.01 km Visit duration ([D…" at bounding box center [1175, 525] width 751 height 948
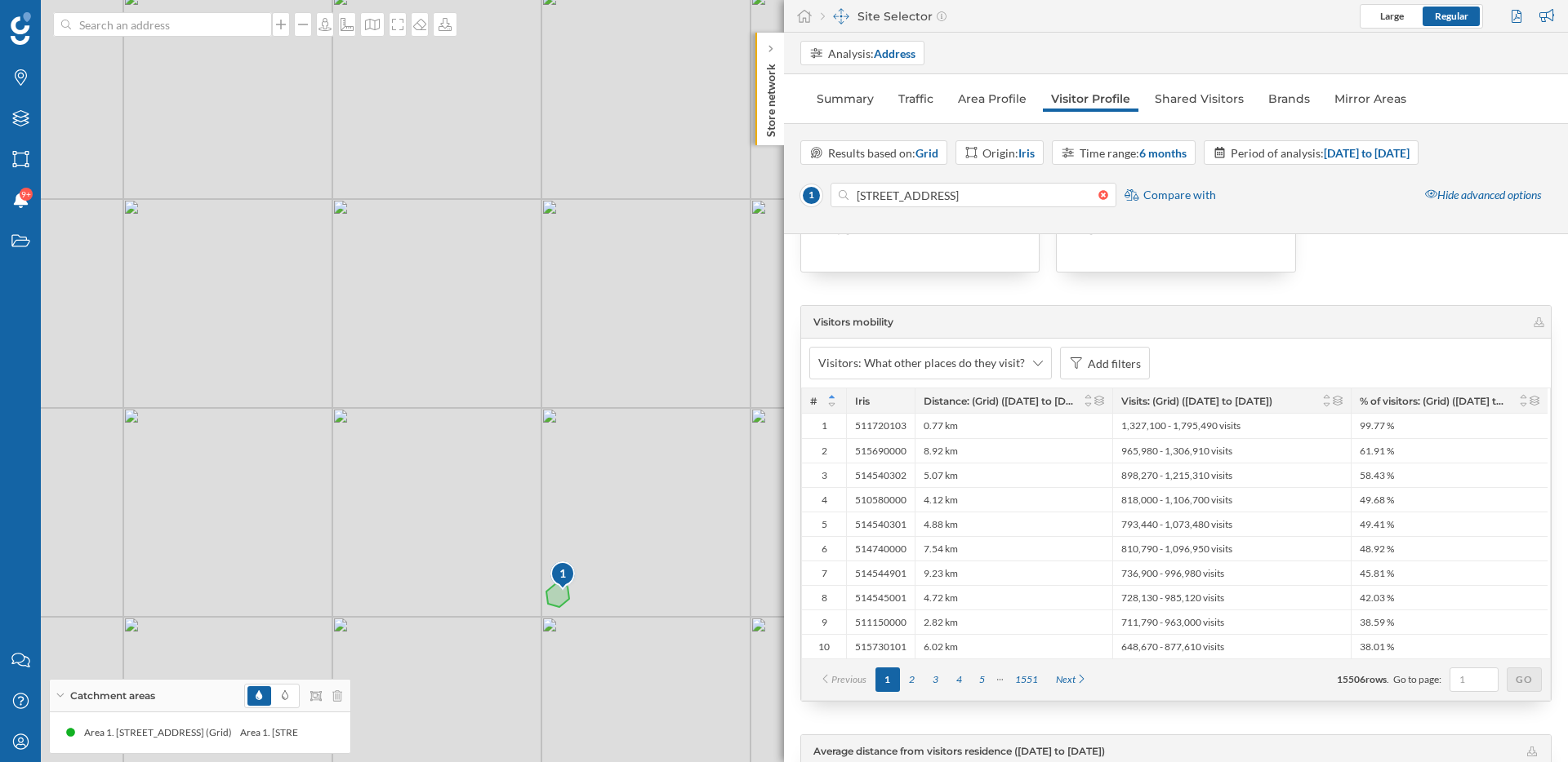
scroll to position [3335, 0]
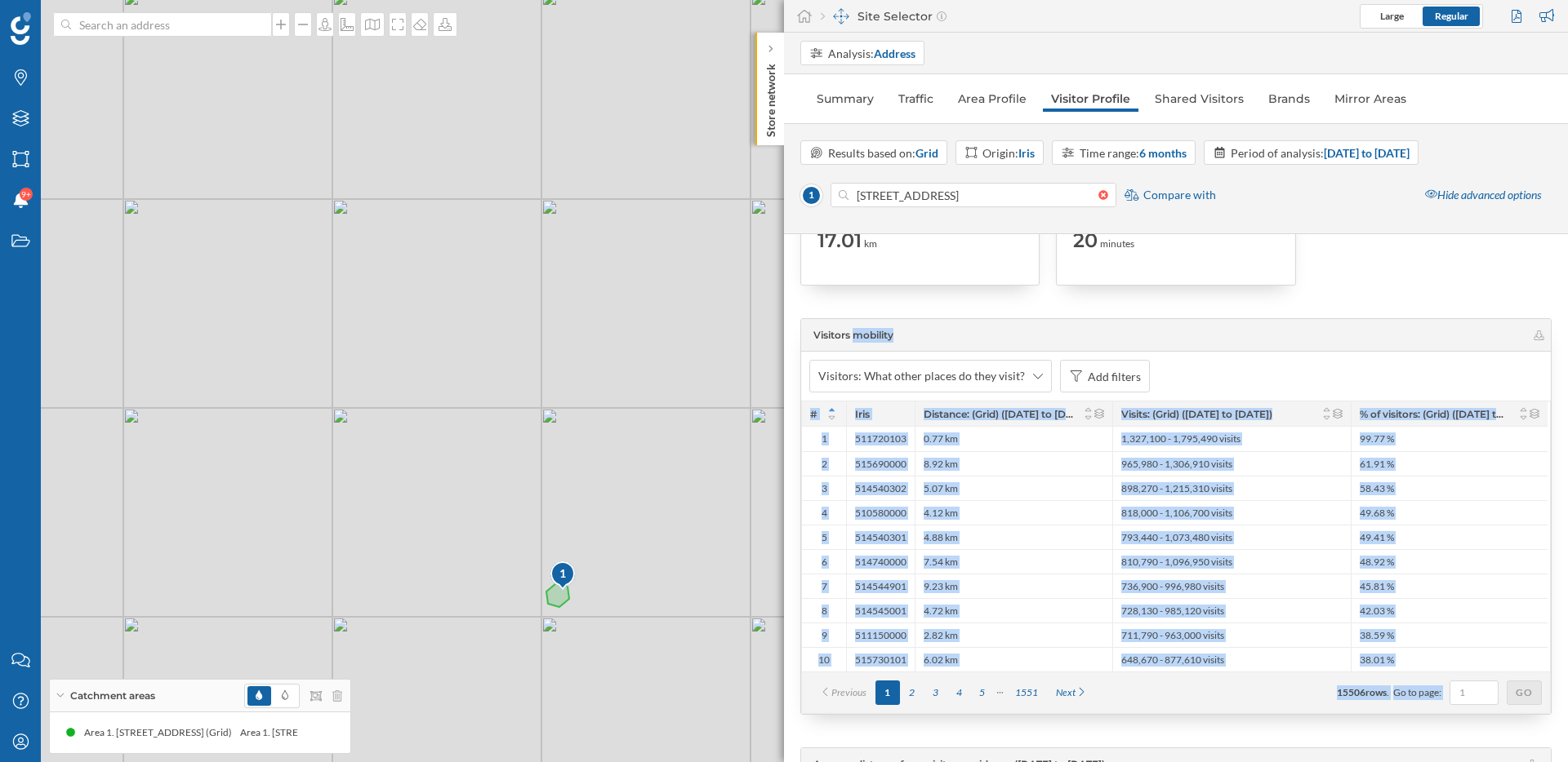
drag, startPoint x: 1135, startPoint y: 643, endPoint x: 791, endPoint y: 330, distance: 465.1
click at [791, 330] on div "Demographics Visitors ([DATE] to [DATE]) 563,250 - 762,050 visitors Average age…" at bounding box center [1175, 498] width 784 height 528
drag, startPoint x: 791, startPoint y: 330, endPoint x: 1074, endPoint y: 718, distance: 480.2
click at [1074, 718] on div "Demographics Visitors ([DATE] to [DATE]) 563,250 - 762,050 visitors Average age…" at bounding box center [1175, 498] width 784 height 528
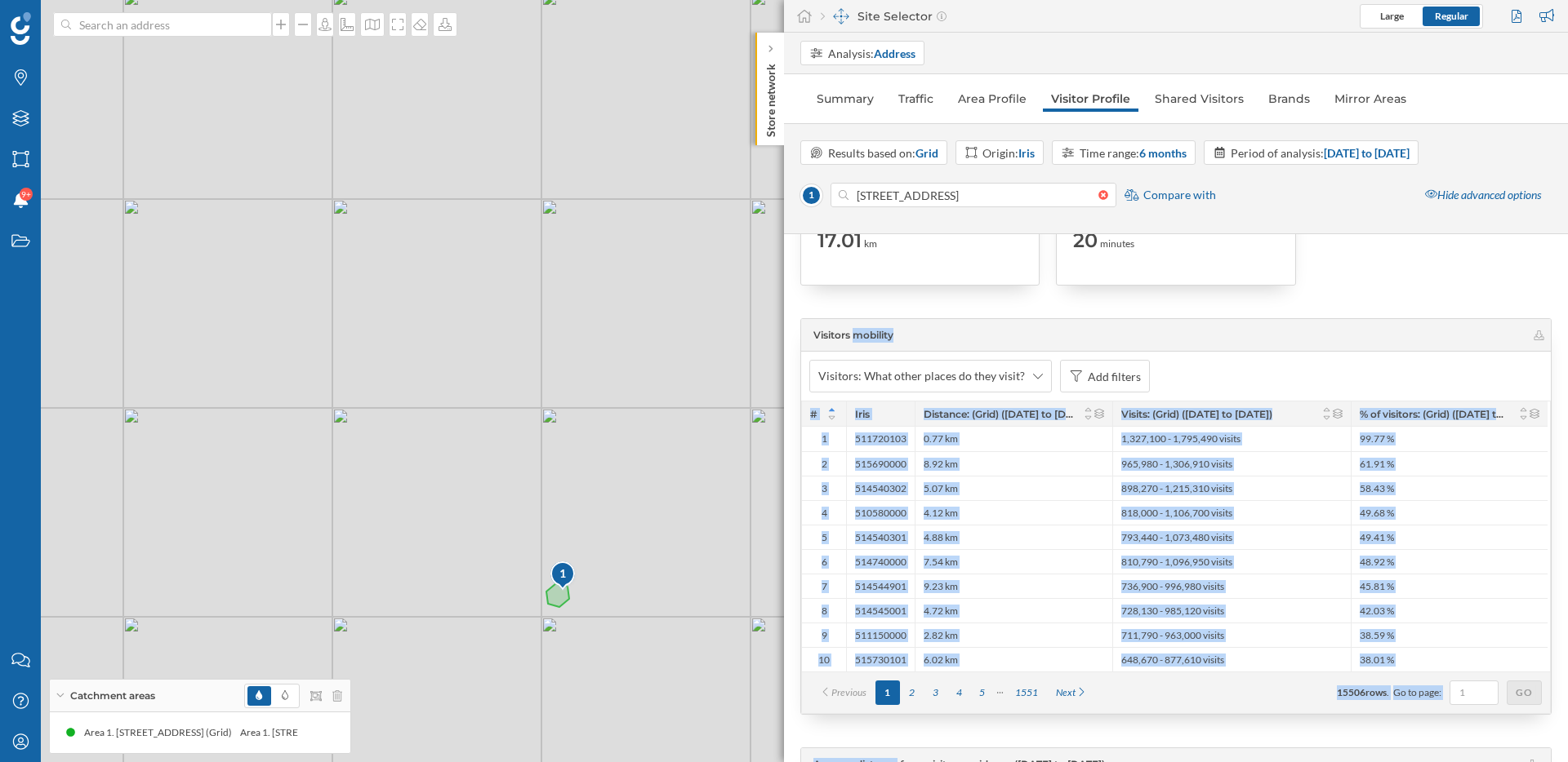
click at [1093, 727] on div "Origin Visitors' travel distance ([DATE] to [DATE]) 17.01 km Visit duration ([D…" at bounding box center [1175, 600] width 751 height 948
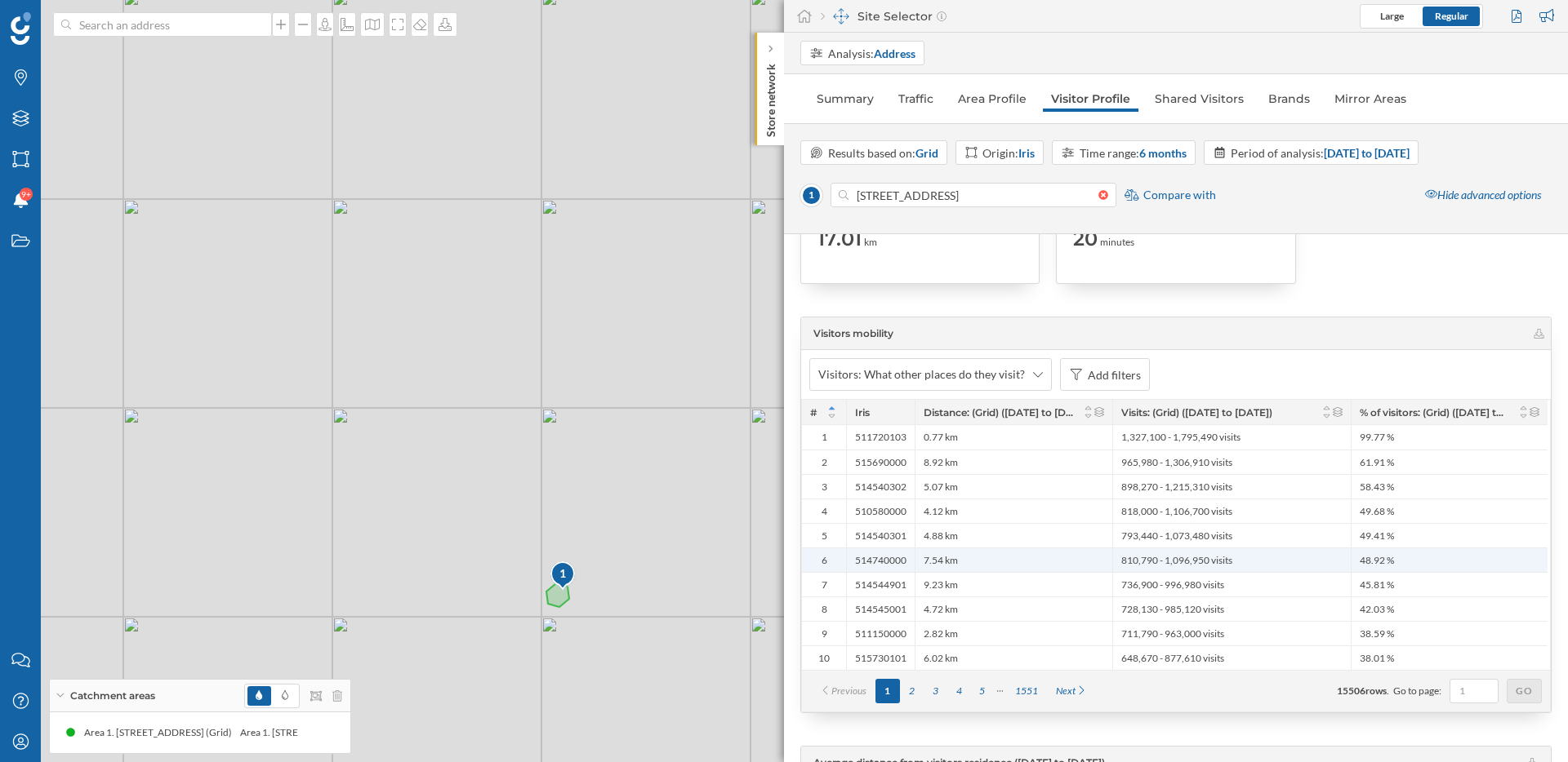
scroll to position [3339, 0]
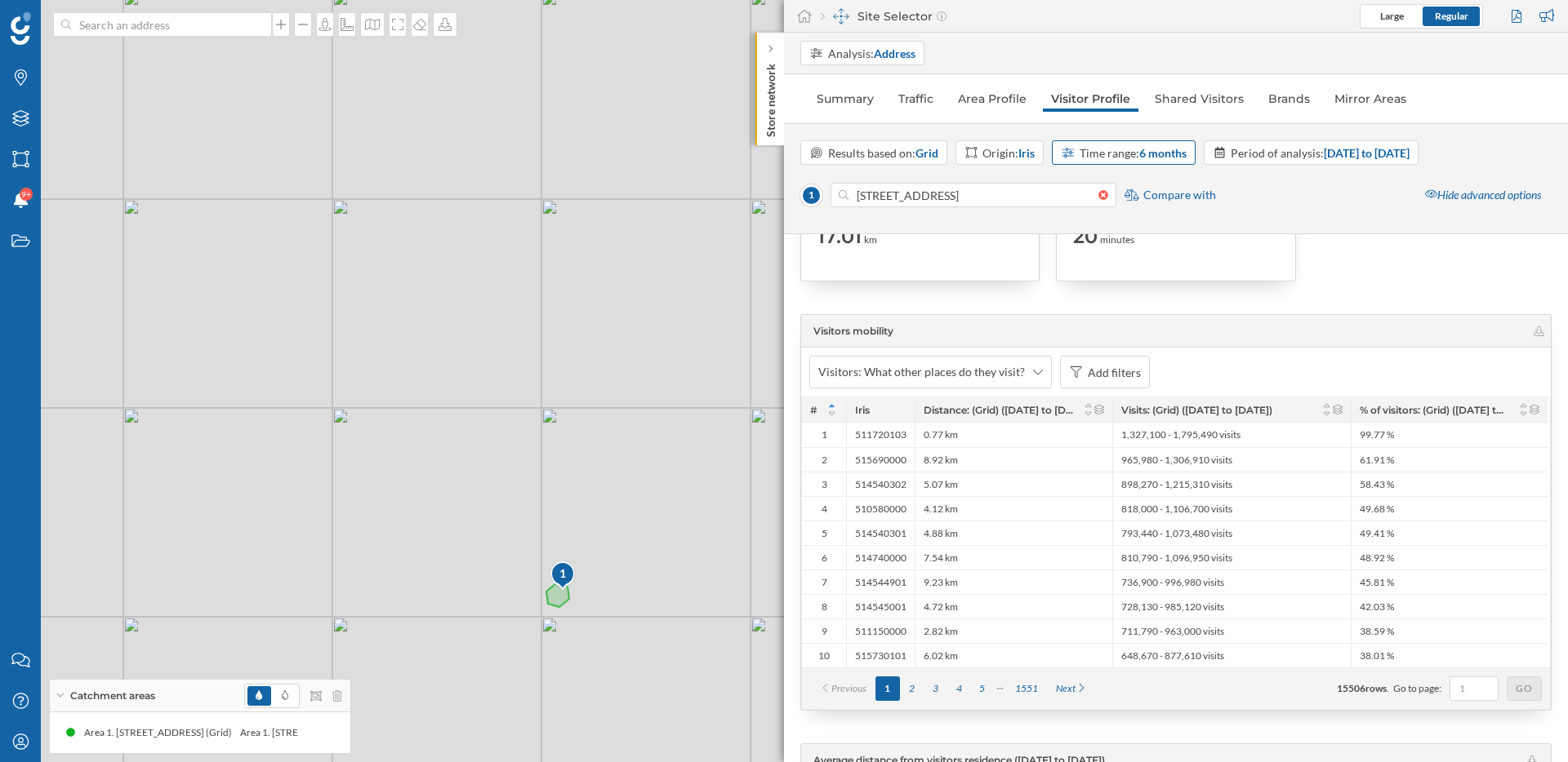
click at [1164, 152] on strong "6 months" at bounding box center [1162, 153] width 47 height 13
click at [1128, 309] on div "12 months" at bounding box center [1125, 305] width 125 height 17
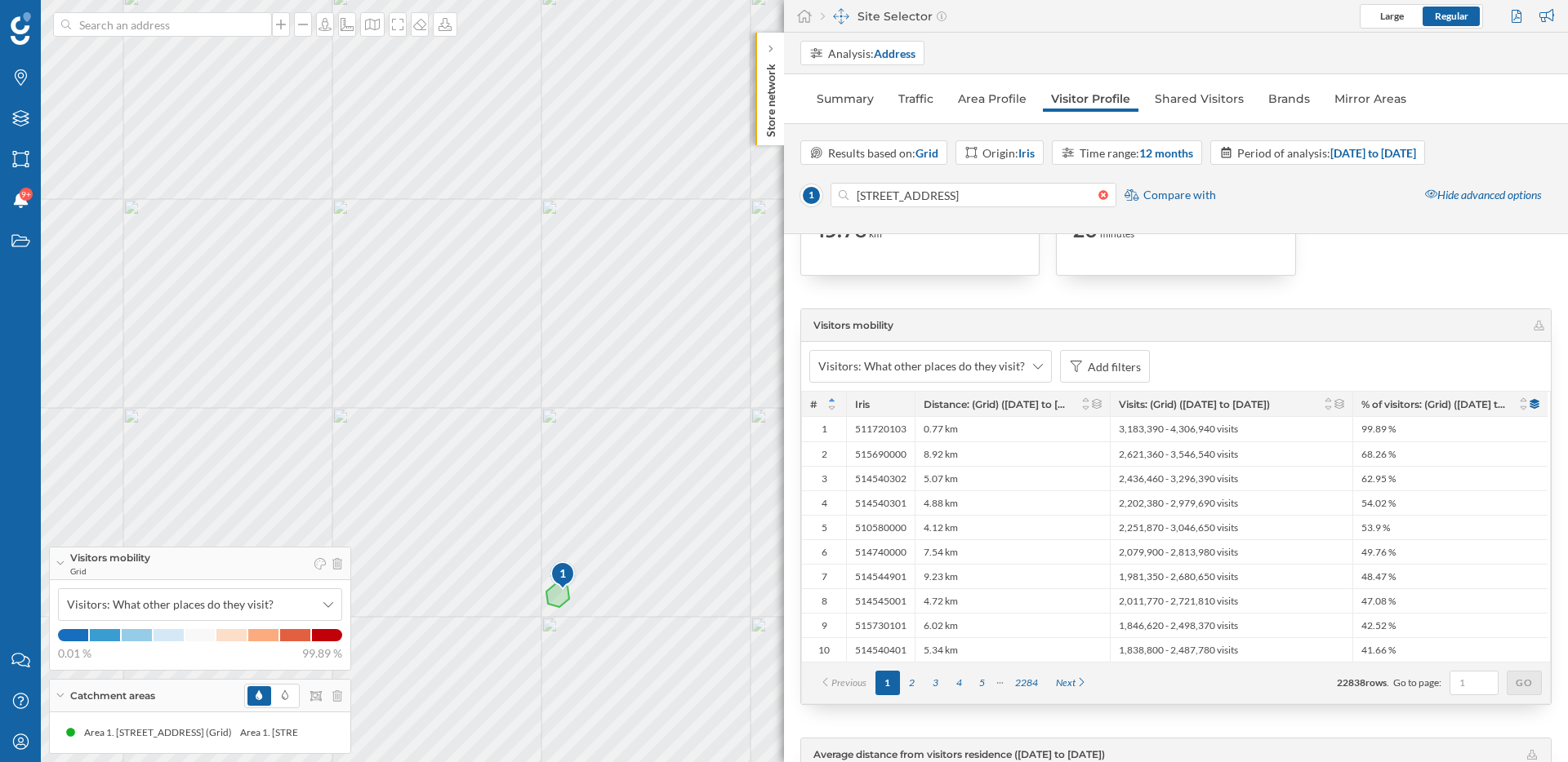
scroll to position [3367, 0]
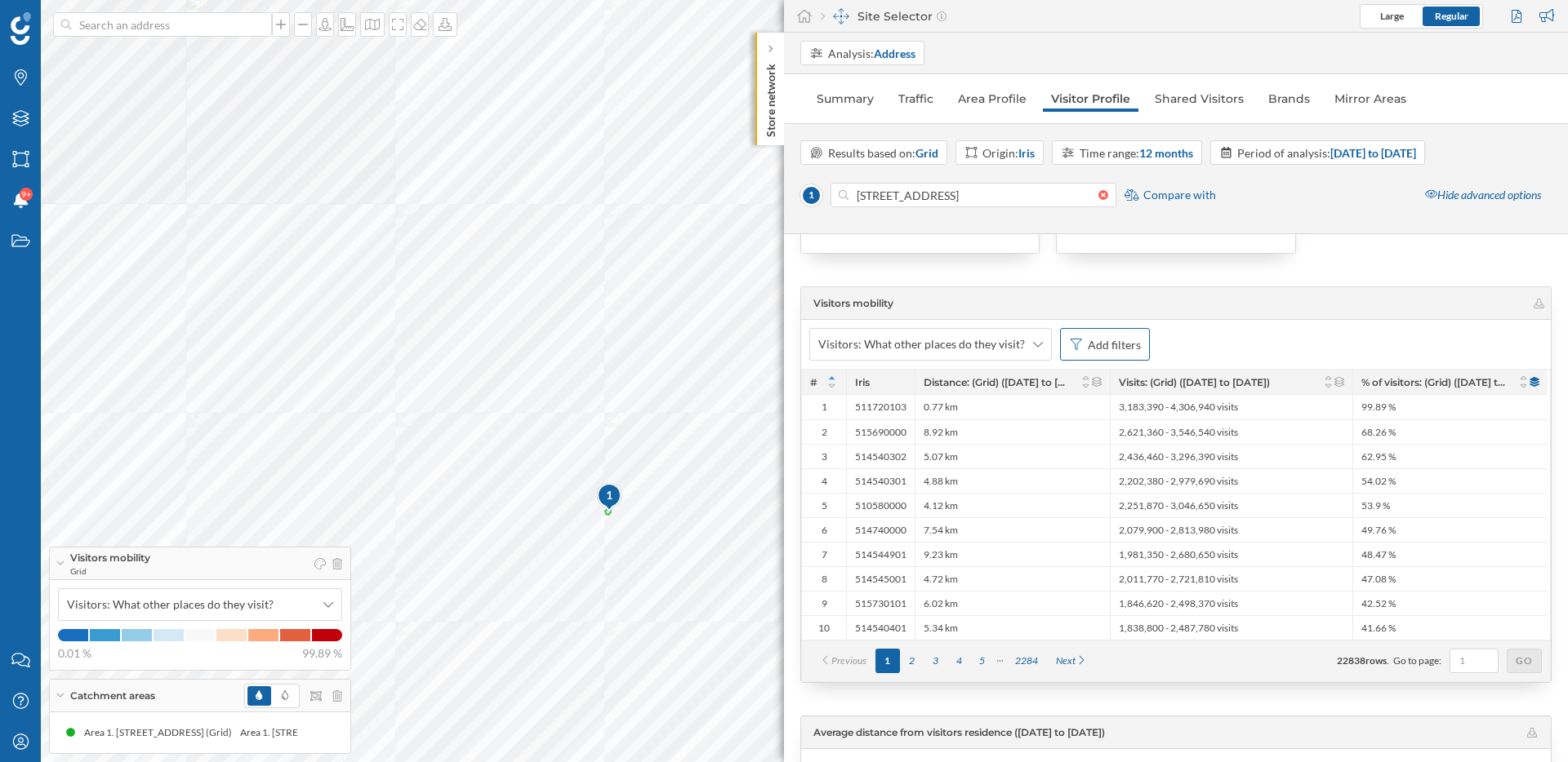
click at [1113, 351] on div "Add filters" at bounding box center [1114, 345] width 53 height 17
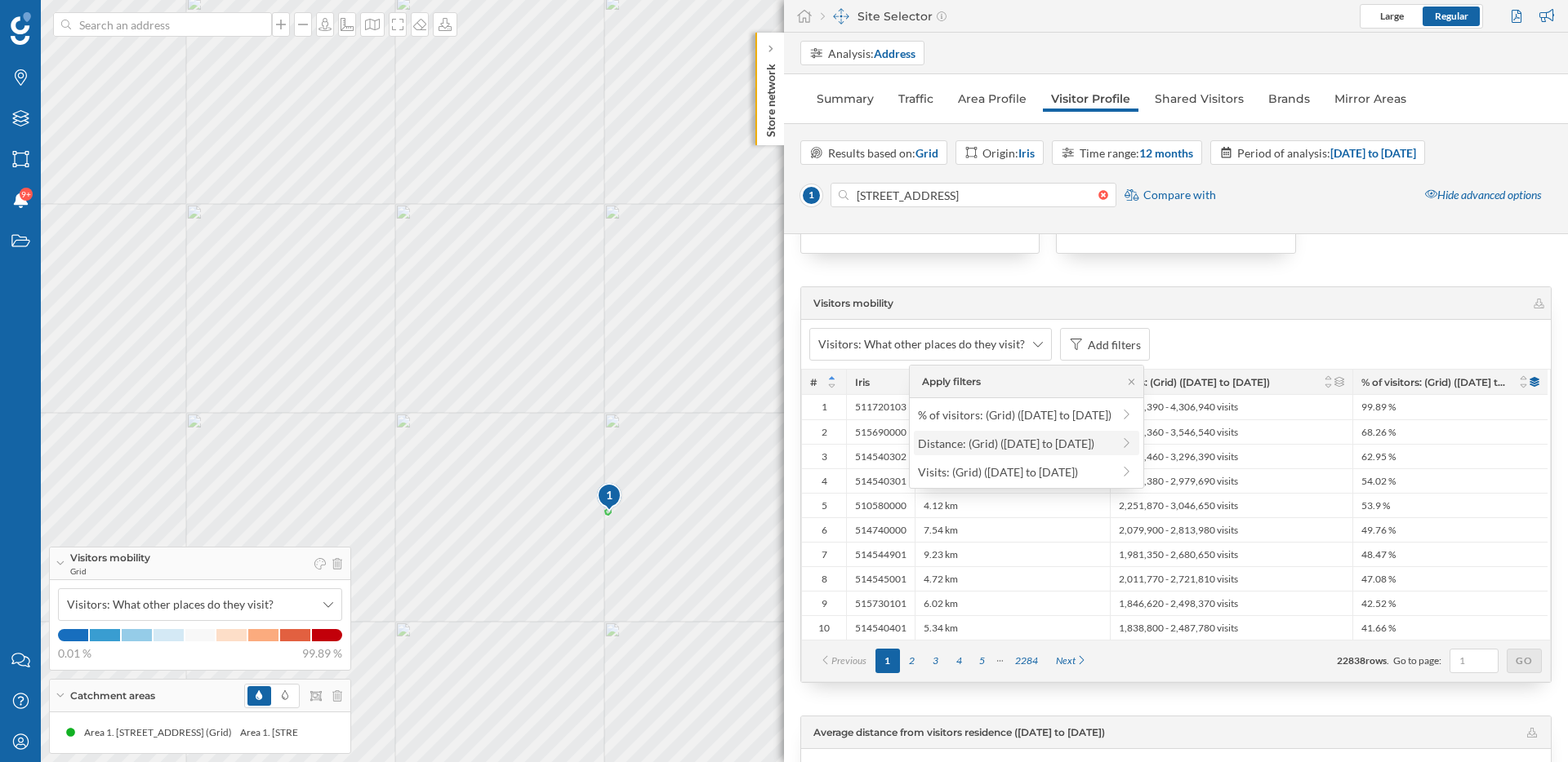
drag, startPoint x: 975, startPoint y: 478, endPoint x: 973, endPoint y: 445, distance: 33.1
click at [973, 445] on div "% of visitors: (Grid) ([DATE] to [DATE]) Distance: (Grid) ([DATE] to [DATE]) Vi…" at bounding box center [1026, 443] width 234 height 90
click at [973, 445] on div "Distance: (Grid) ([DATE] to [DATE])" at bounding box center [1006, 443] width 177 height 13
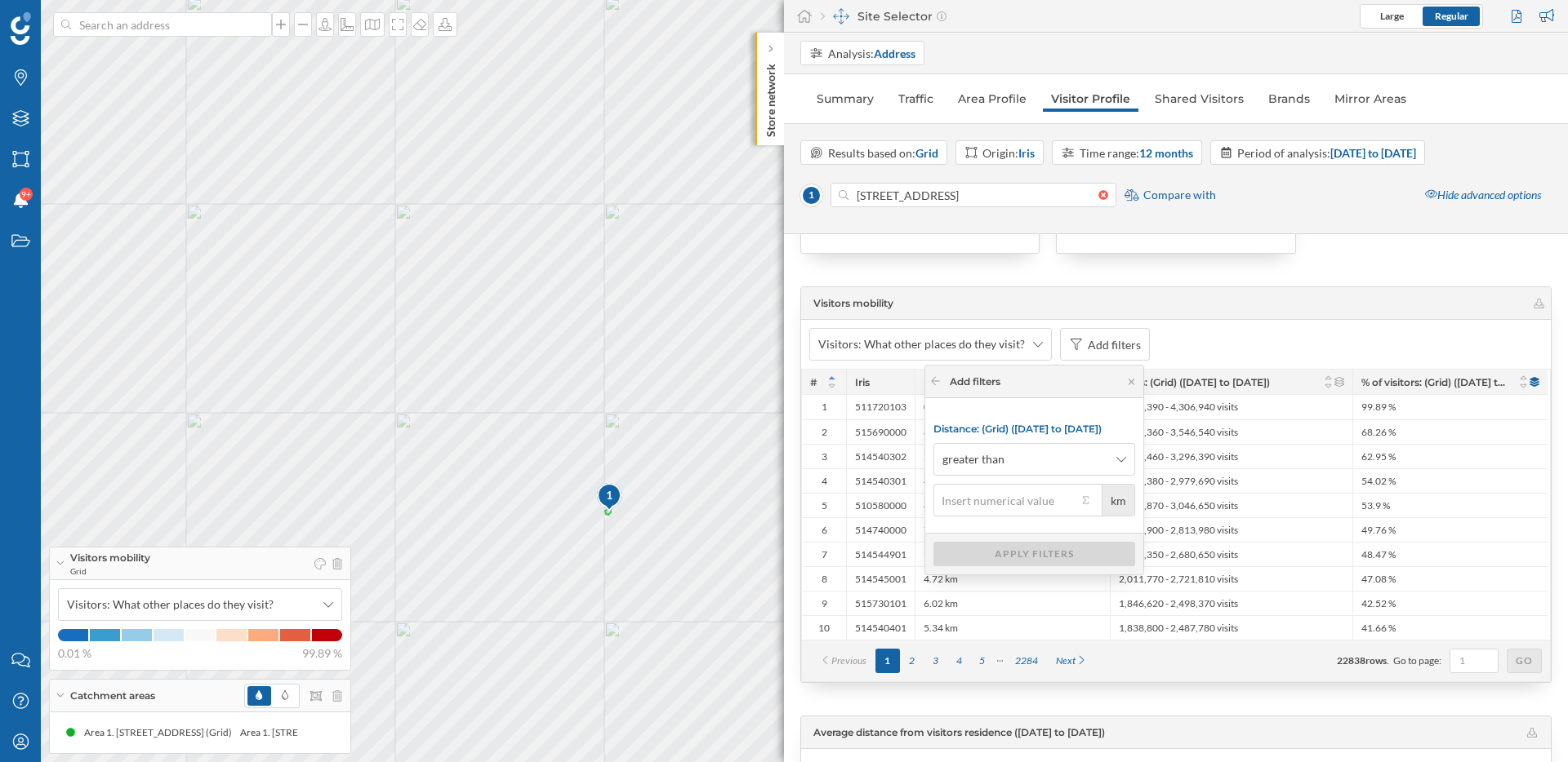
click at [953, 507] on input "km" at bounding box center [1005, 500] width 144 height 33
type input "25"
click at [1019, 456] on span "greater than" at bounding box center [1025, 459] width 166 height 16
click at [1014, 584] on div "less than or equal to" at bounding box center [981, 583] width 101 height 13
click at [1014, 556] on div "Apply filters" at bounding box center [1034, 554] width 202 height 25
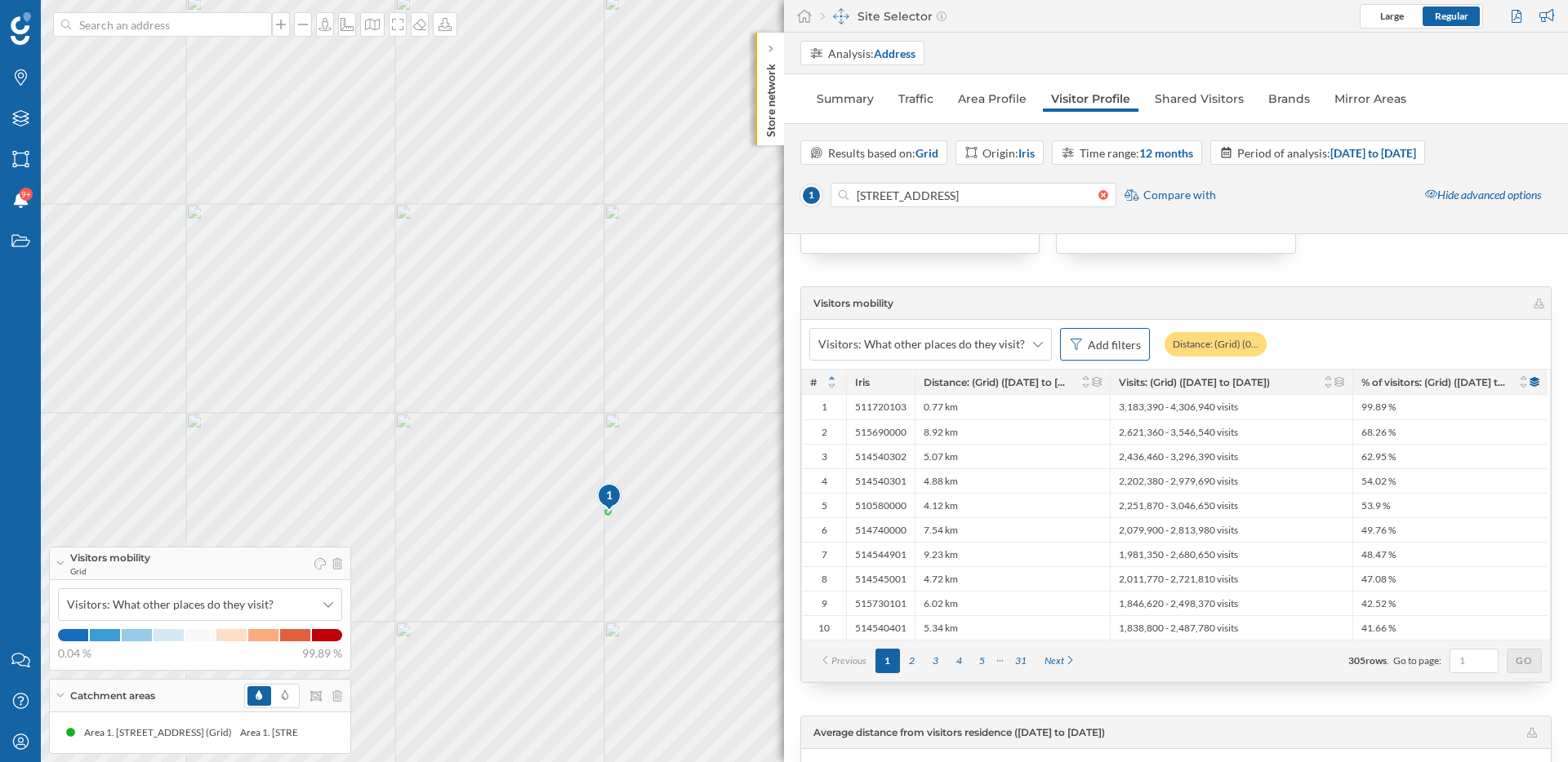
click at [1110, 345] on div "Add filters" at bounding box center [1114, 345] width 53 height 17
click at [1031, 446] on div "Visits: (Grid) ([DATE] to [DATE])" at bounding box center [998, 443] width 160 height 13
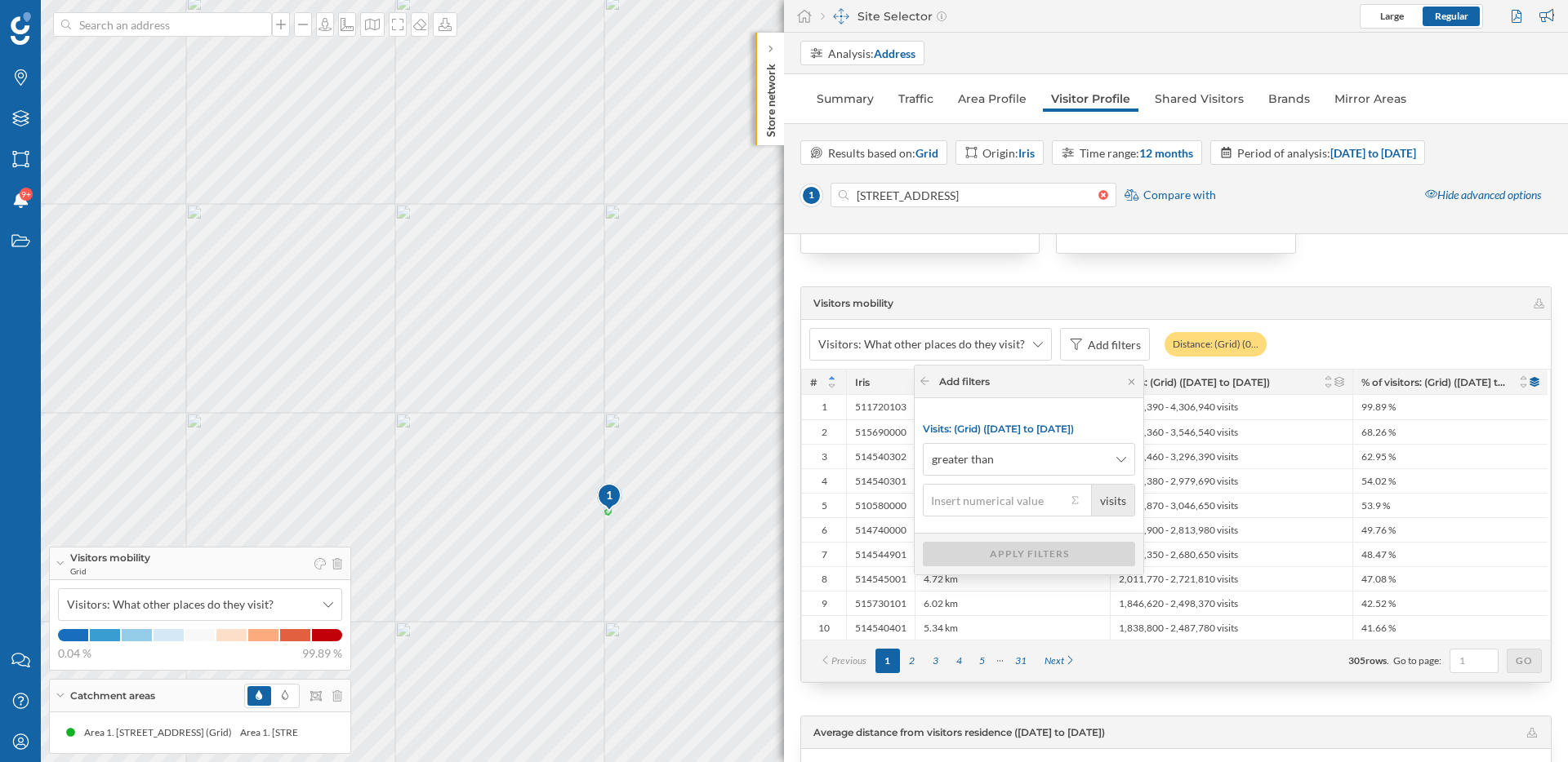
click at [1013, 496] on input "visits" at bounding box center [995, 500] width 144 height 33
type input "3,000"
click at [997, 558] on div "Apply filters" at bounding box center [1028, 554] width 212 height 25
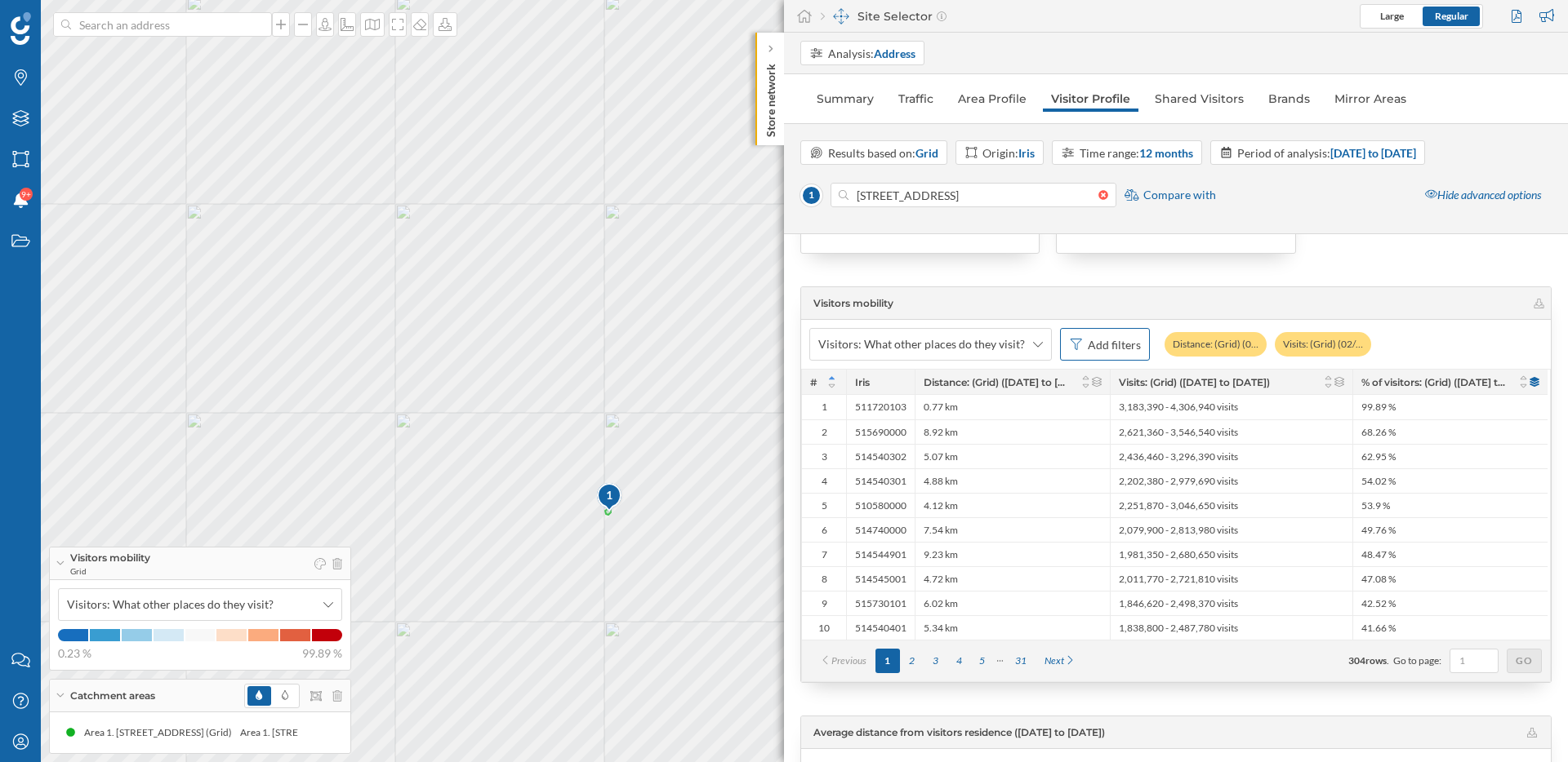
click at [1116, 342] on div "Add filters" at bounding box center [1114, 345] width 53 height 17
click at [1016, 424] on div "% of visitors: (Grid) ([DATE] to [DATE])" at bounding box center [1027, 415] width 227 height 25
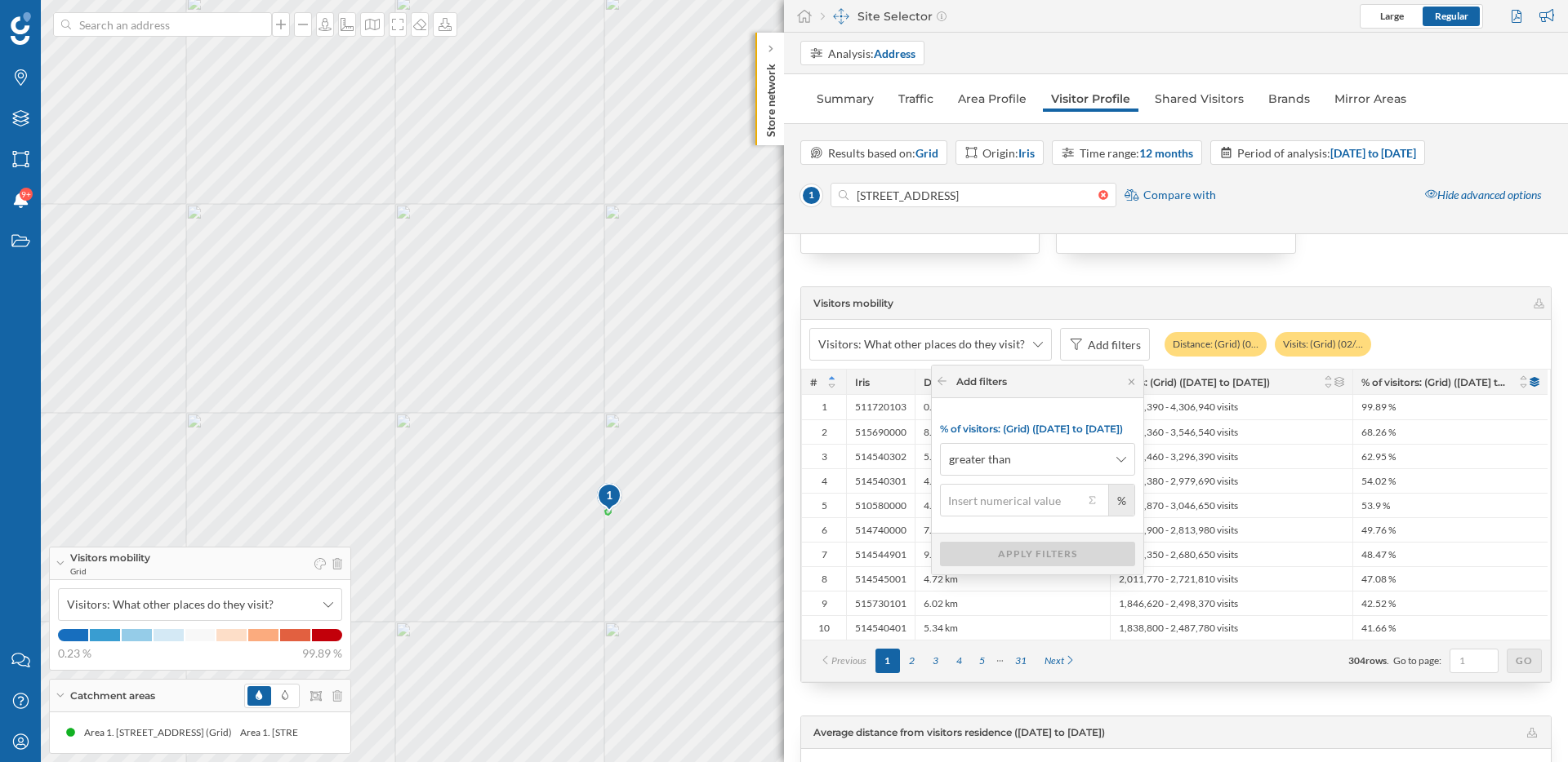
click at [1091, 488] on div "%" at bounding box center [1105, 500] width 43 height 31
click at [1091, 500] on button "%" at bounding box center [1092, 500] width 16 height 16
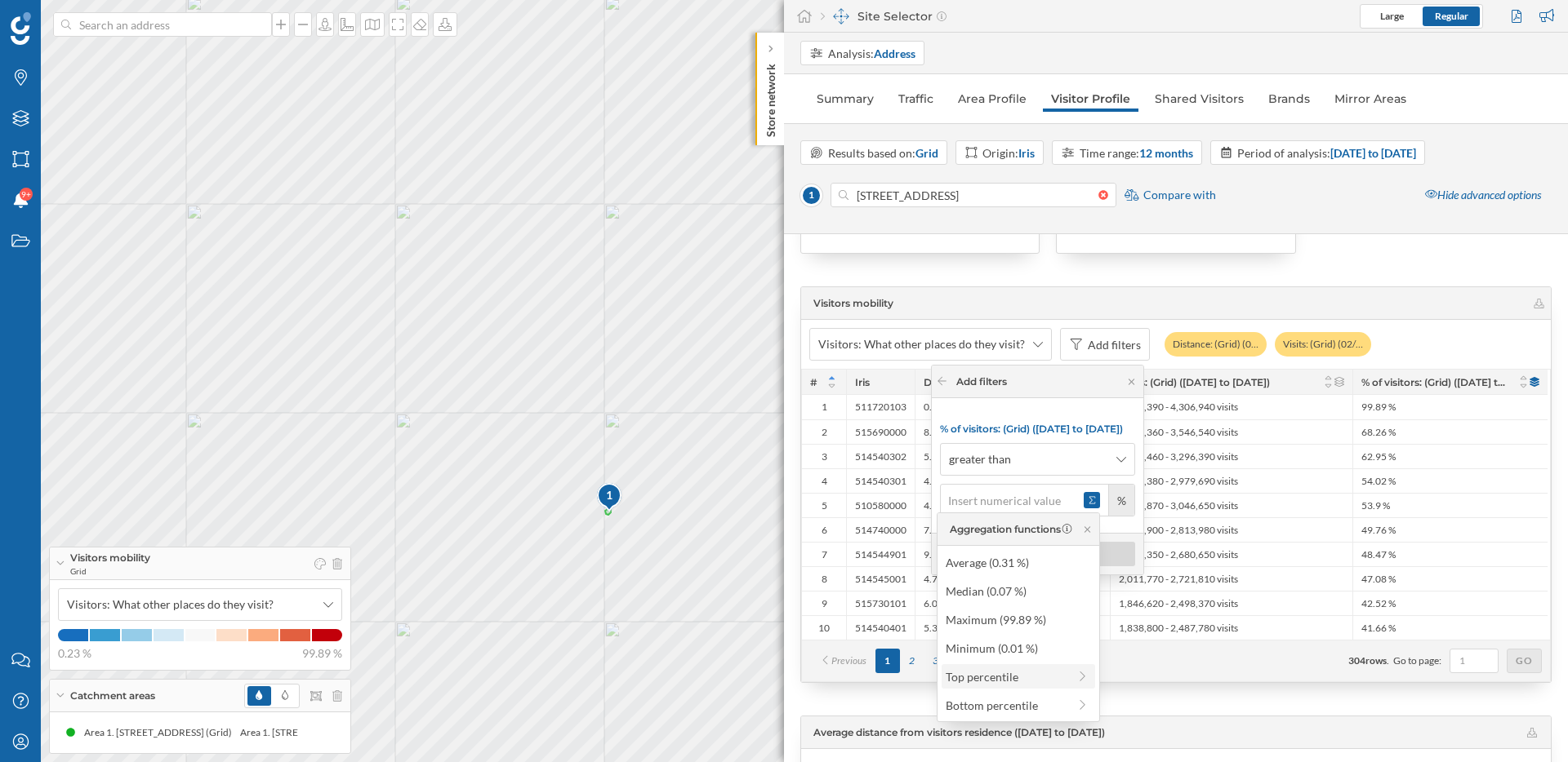
click at [997, 679] on div "Top percentile" at bounding box center [1006, 678] width 122 height 17
click at [1015, 718] on div "Top 80% (0.03 %)" at bounding box center [1011, 713] width 156 height 17
type input "0.03"
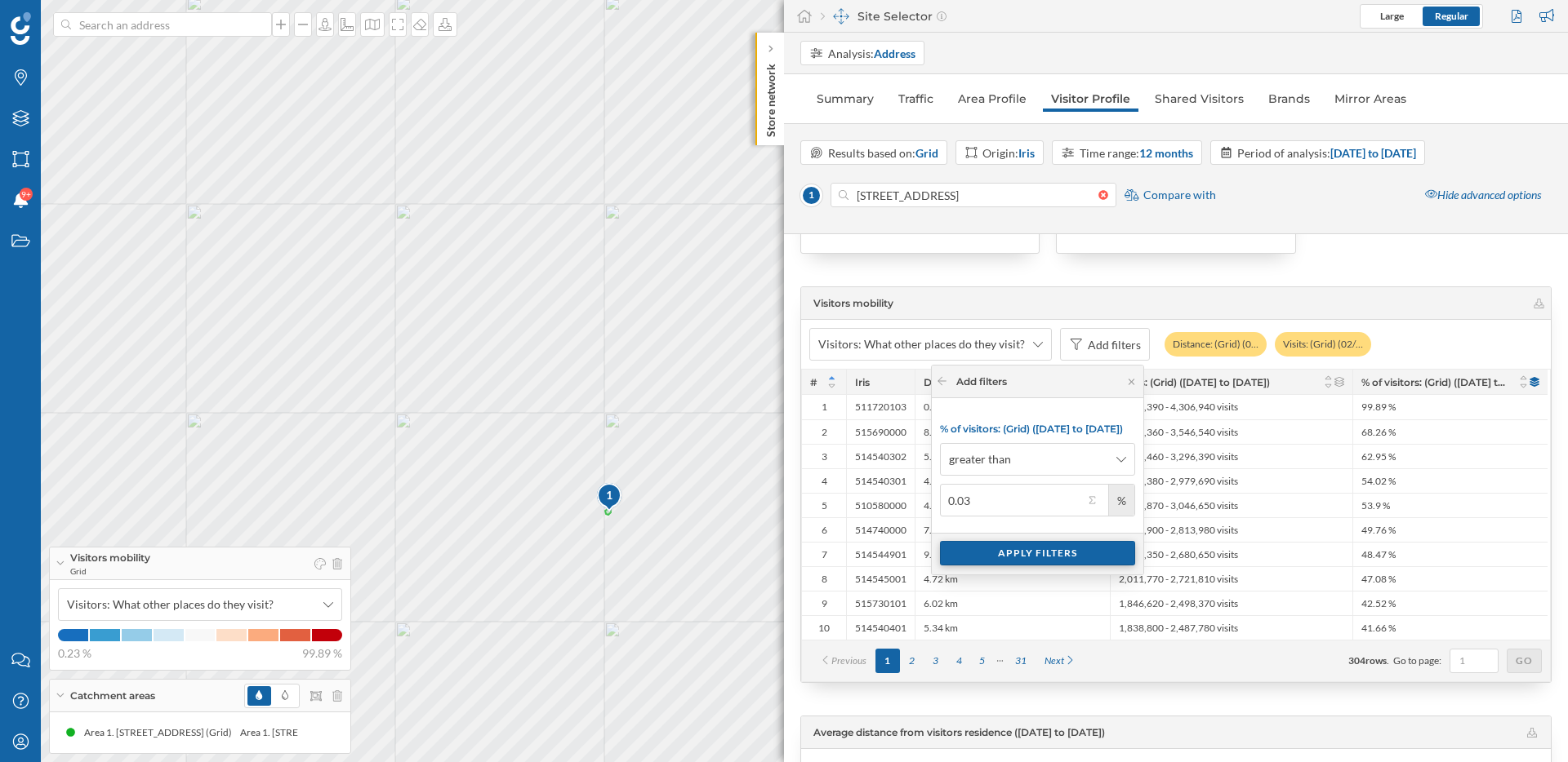
click at [1020, 544] on div "Apply filters" at bounding box center [1037, 554] width 195 height 25
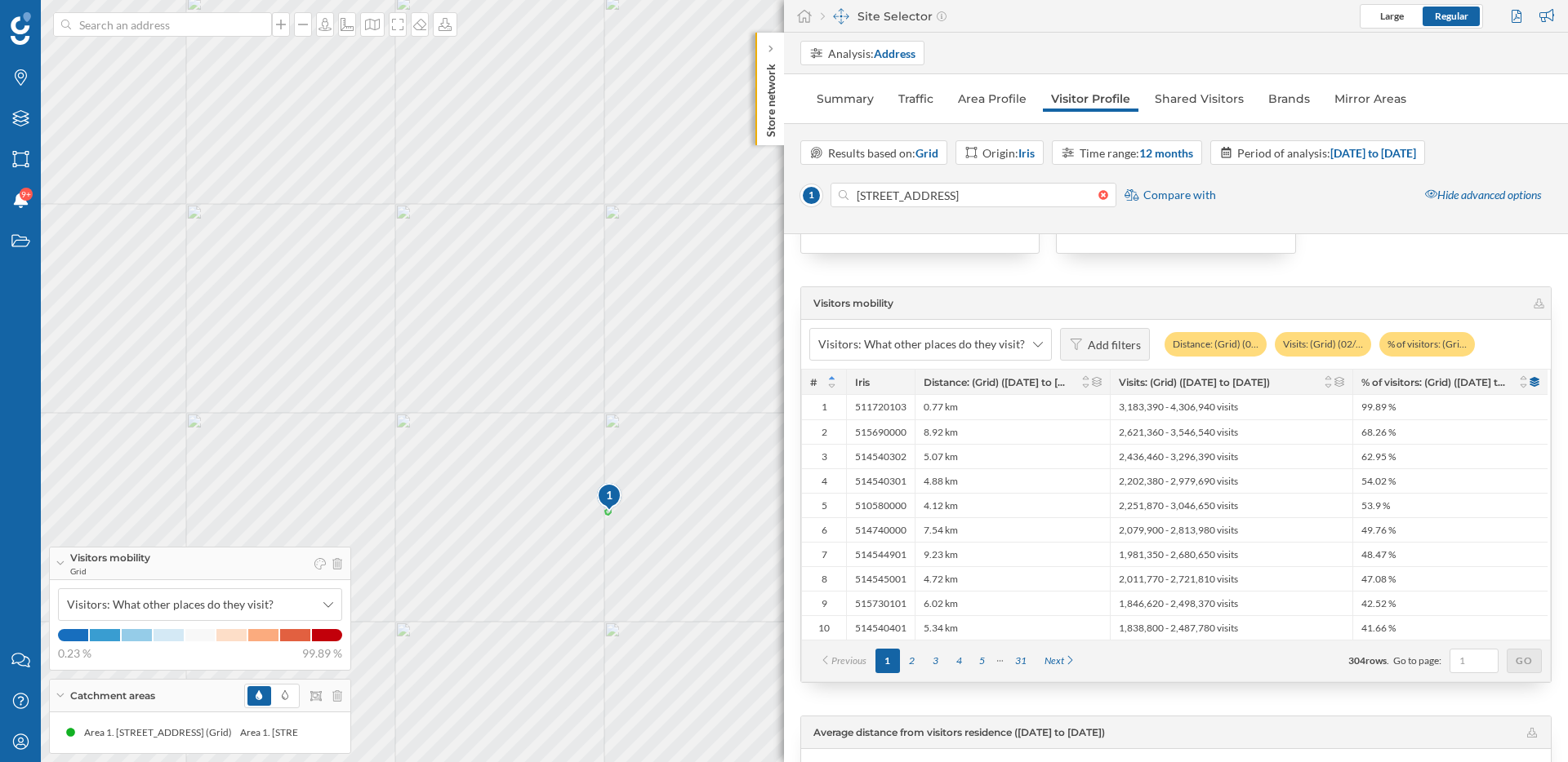
click at [557, 318] on div "1 © Mapbox © OpenStreetMap Improve this map" at bounding box center [784, 381] width 1568 height 762
click at [1025, 659] on div "31" at bounding box center [1021, 661] width 30 height 25
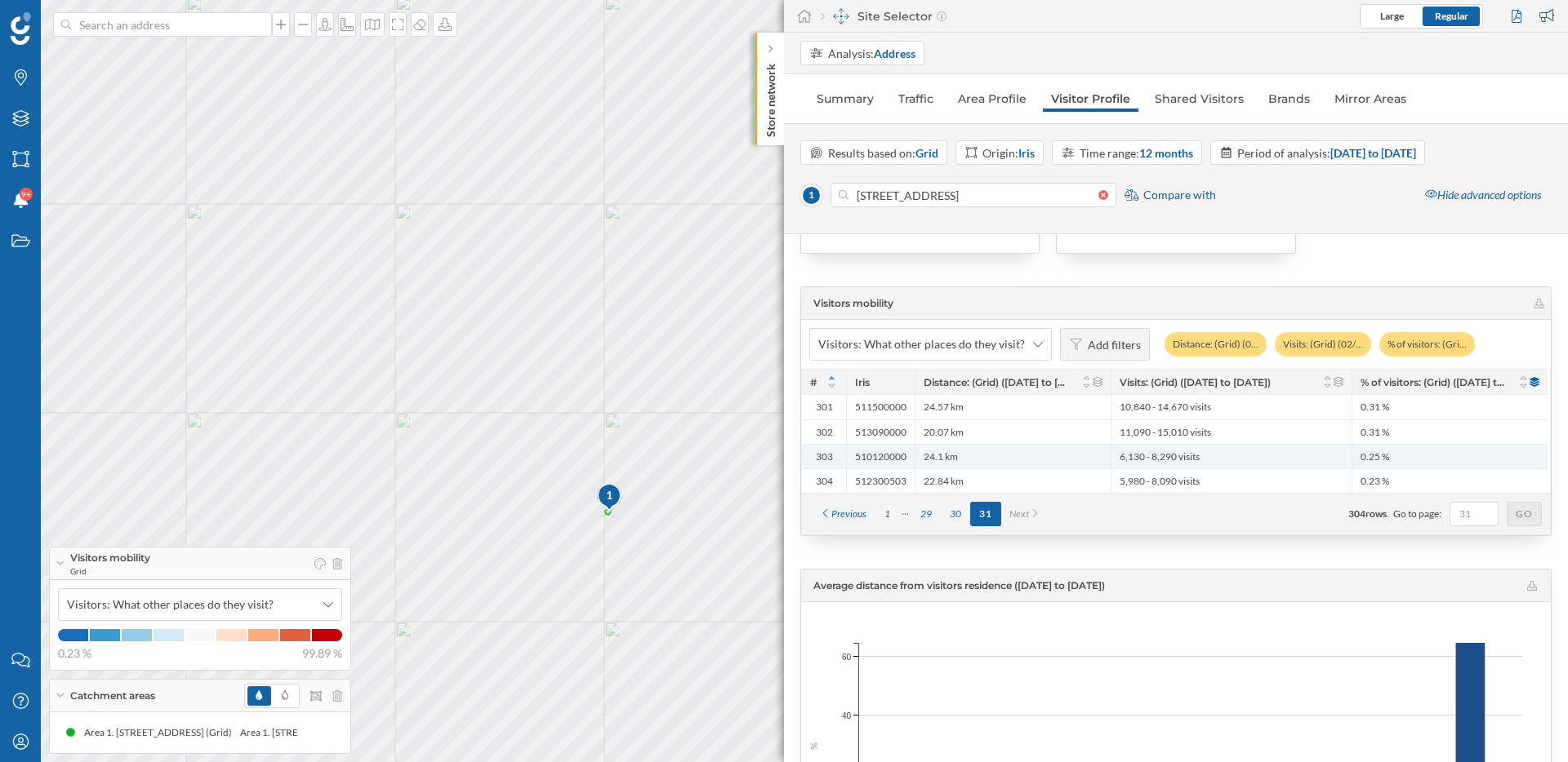
click at [1313, 451] on div "6,130 - 8,290 visits" at bounding box center [1231, 457] width 241 height 25
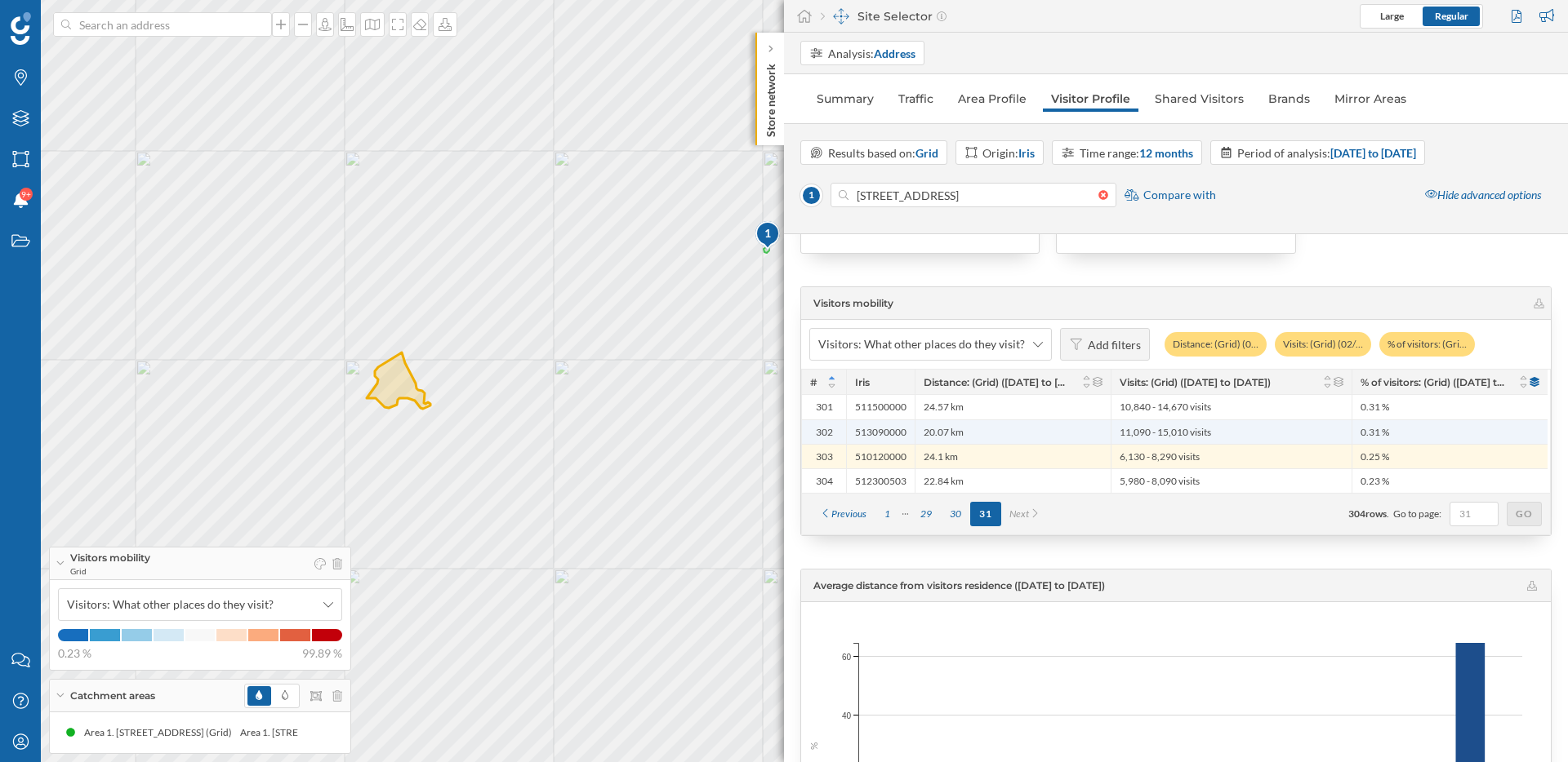
click at [1301, 429] on div "11,090 - 15,010 visits" at bounding box center [1231, 432] width 241 height 25
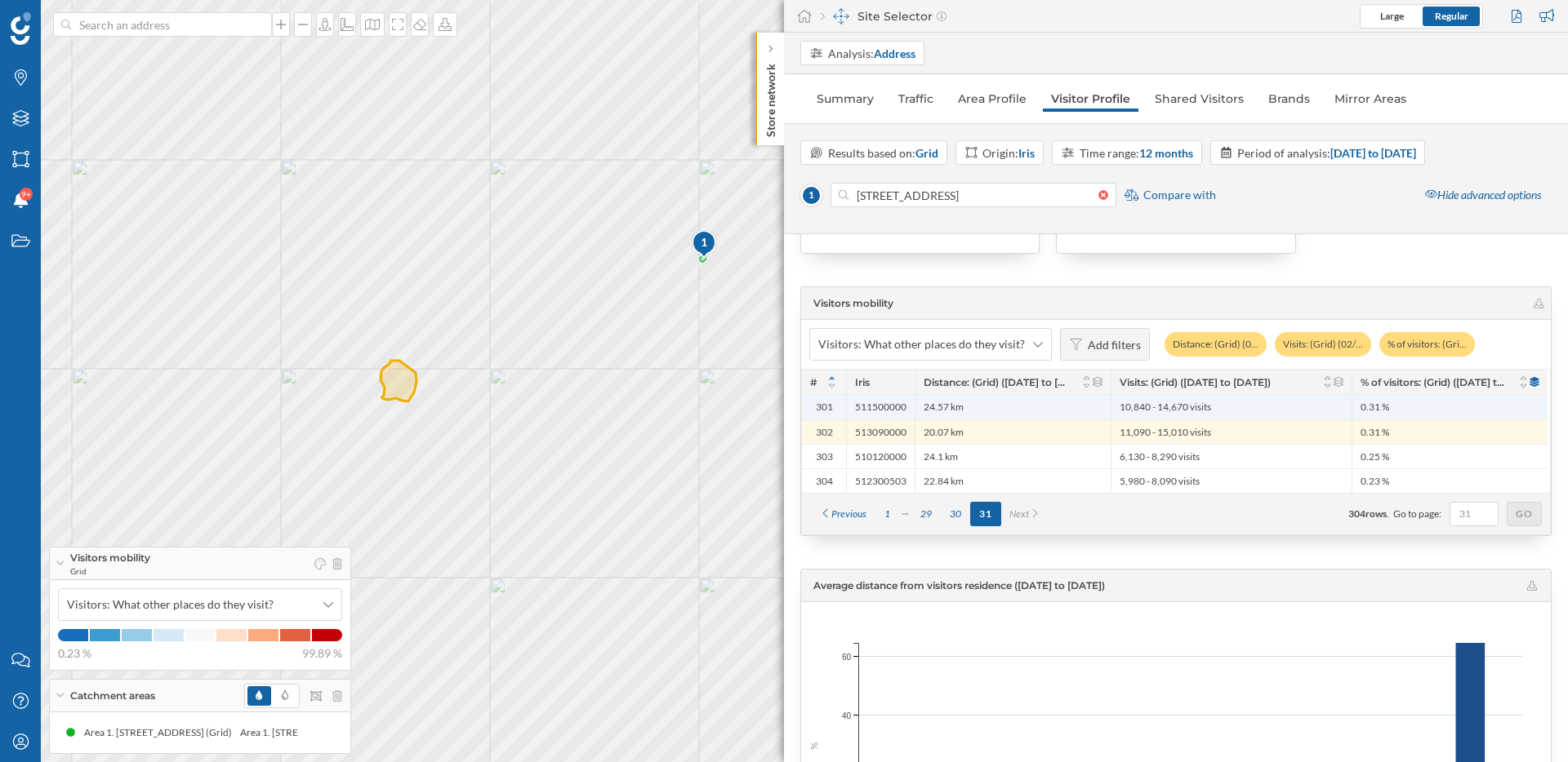
click at [1293, 411] on div "10,840 - 14,670 visits" at bounding box center [1231, 408] width 241 height 25
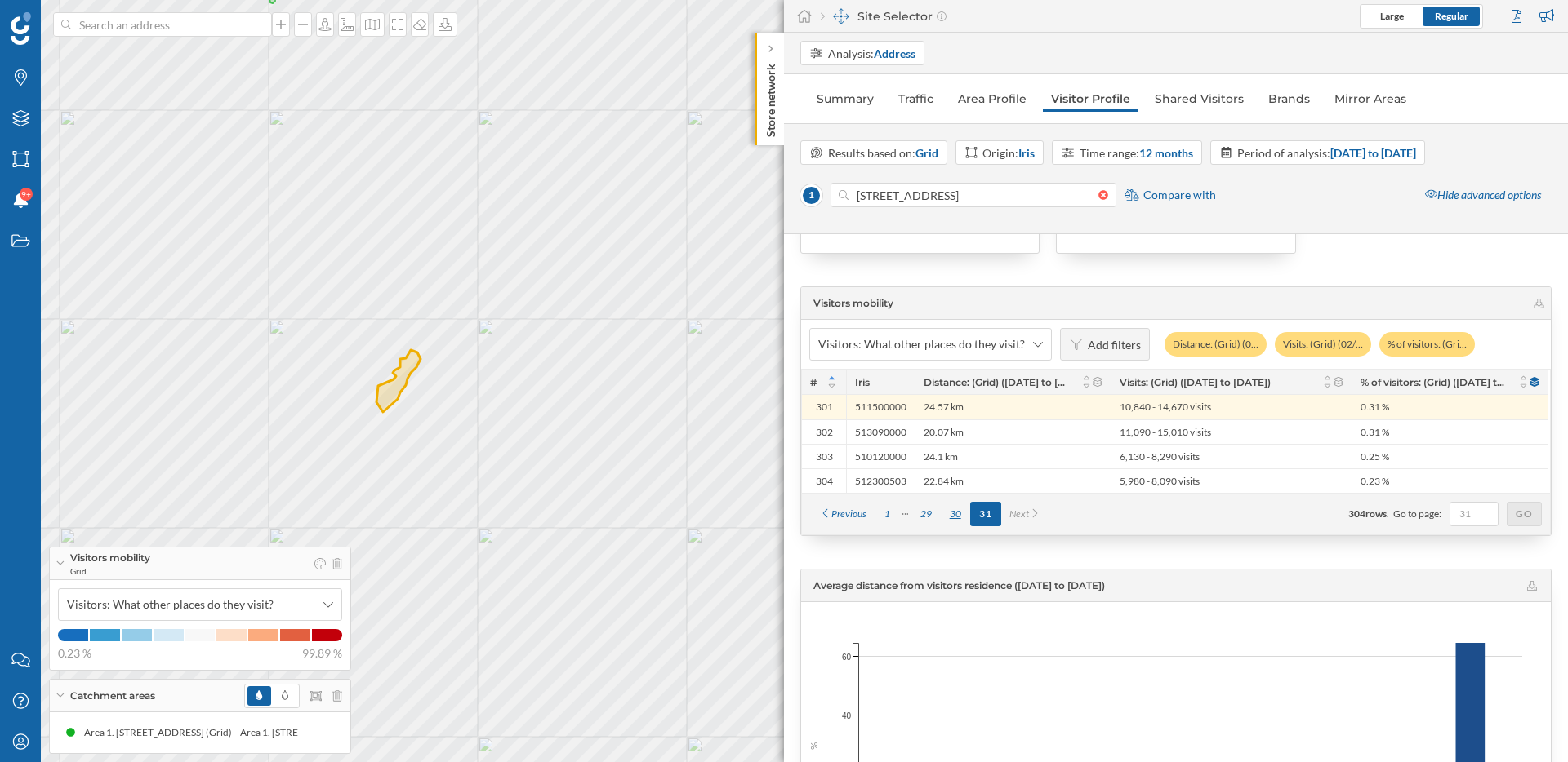
click at [959, 509] on div "30" at bounding box center [955, 514] width 30 height 25
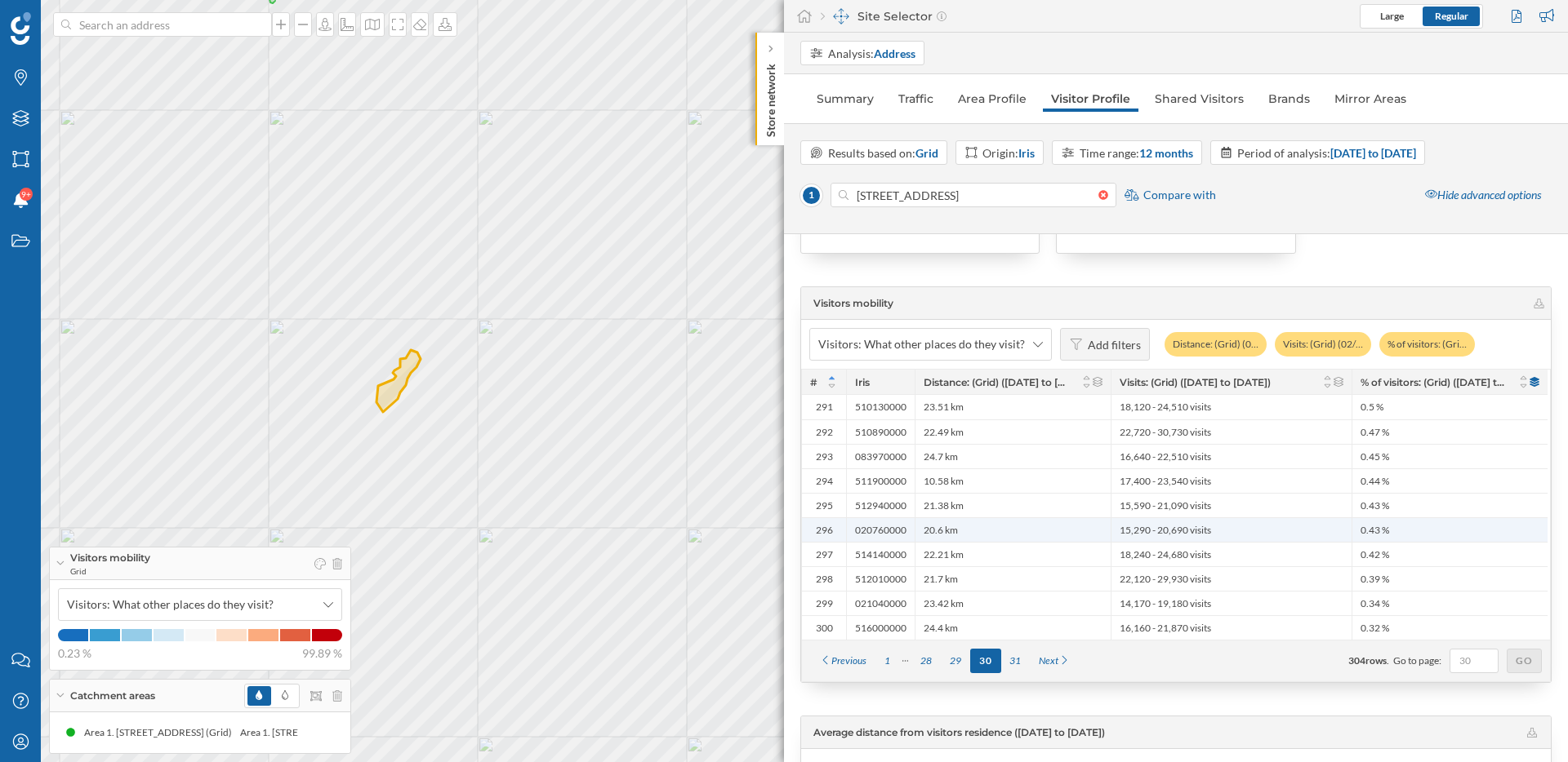
click at [1175, 531] on span "15,290 - 20,690 visits" at bounding box center [1165, 531] width 91 height 13
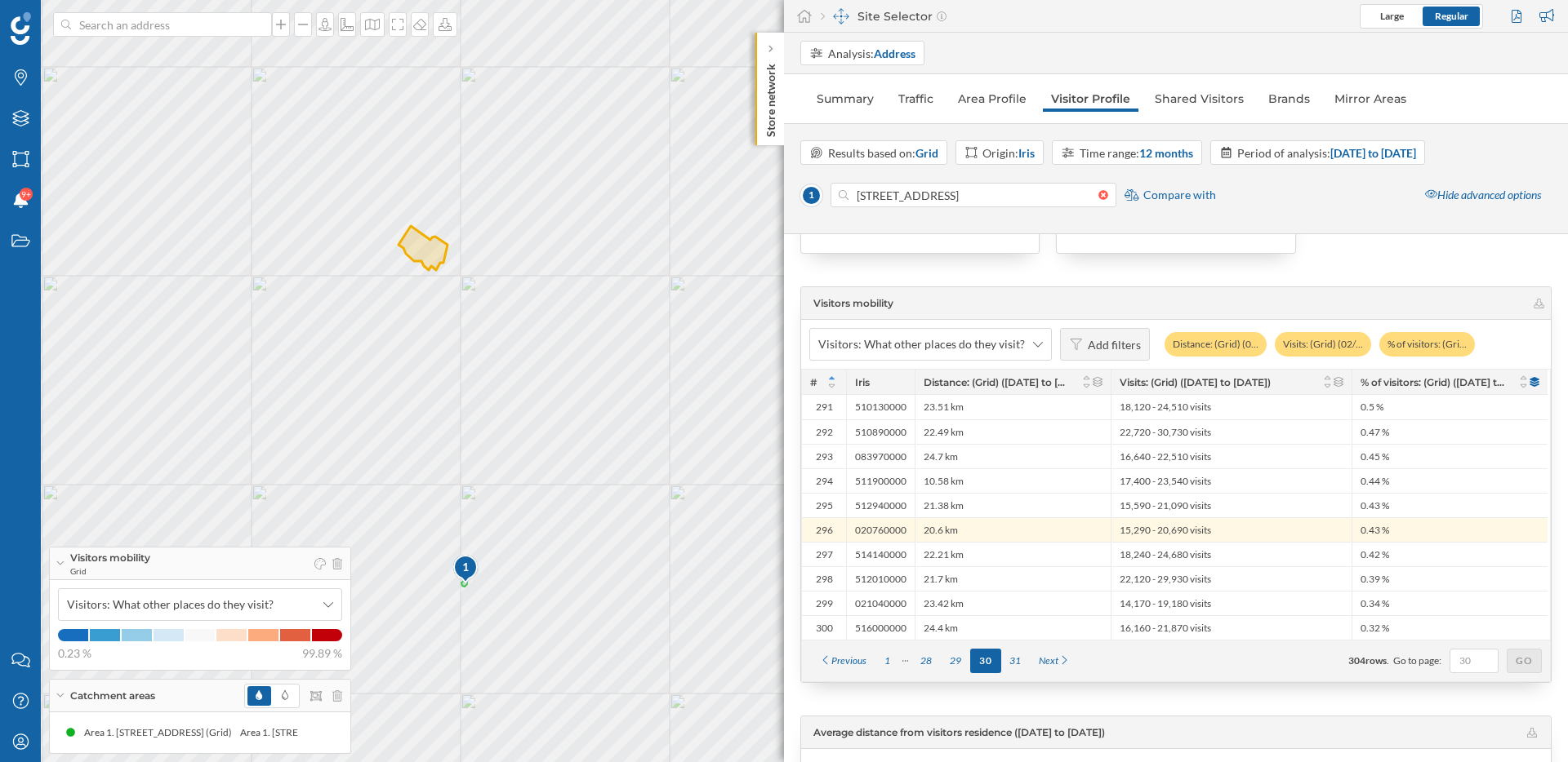
drag, startPoint x: 542, startPoint y: 553, endPoint x: 595, endPoint y: 353, distance: 206.9
click at [594, 357] on div "1 © Mapbox © OpenStreetMap Improve this map" at bounding box center [784, 381] width 1568 height 762
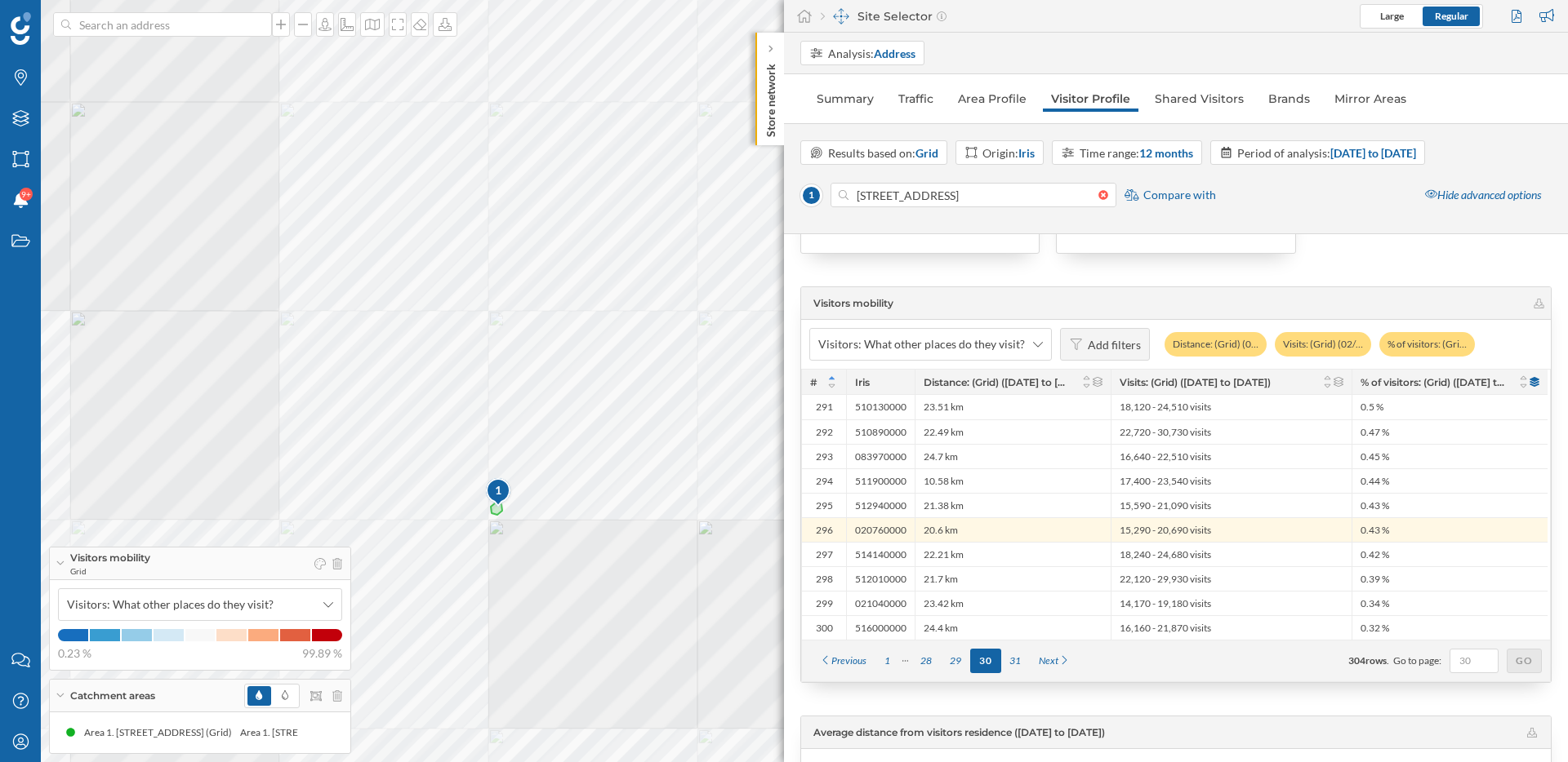
drag, startPoint x: 508, startPoint y: 593, endPoint x: 560, endPoint y: 560, distance: 61.6
click at [560, 561] on div "1 © Mapbox © OpenStreetMap Improve this map" at bounding box center [784, 381] width 1568 height 762
click at [700, 373] on div "1 © Mapbox © OpenStreetMap Improve this map" at bounding box center [784, 381] width 1568 height 762
click at [663, 360] on div "1 © Mapbox © OpenStreetMap Improve this map" at bounding box center [784, 381] width 1568 height 762
click at [560, 498] on div "1 © Mapbox © OpenStreetMap Improve this map" at bounding box center [784, 381] width 1568 height 762
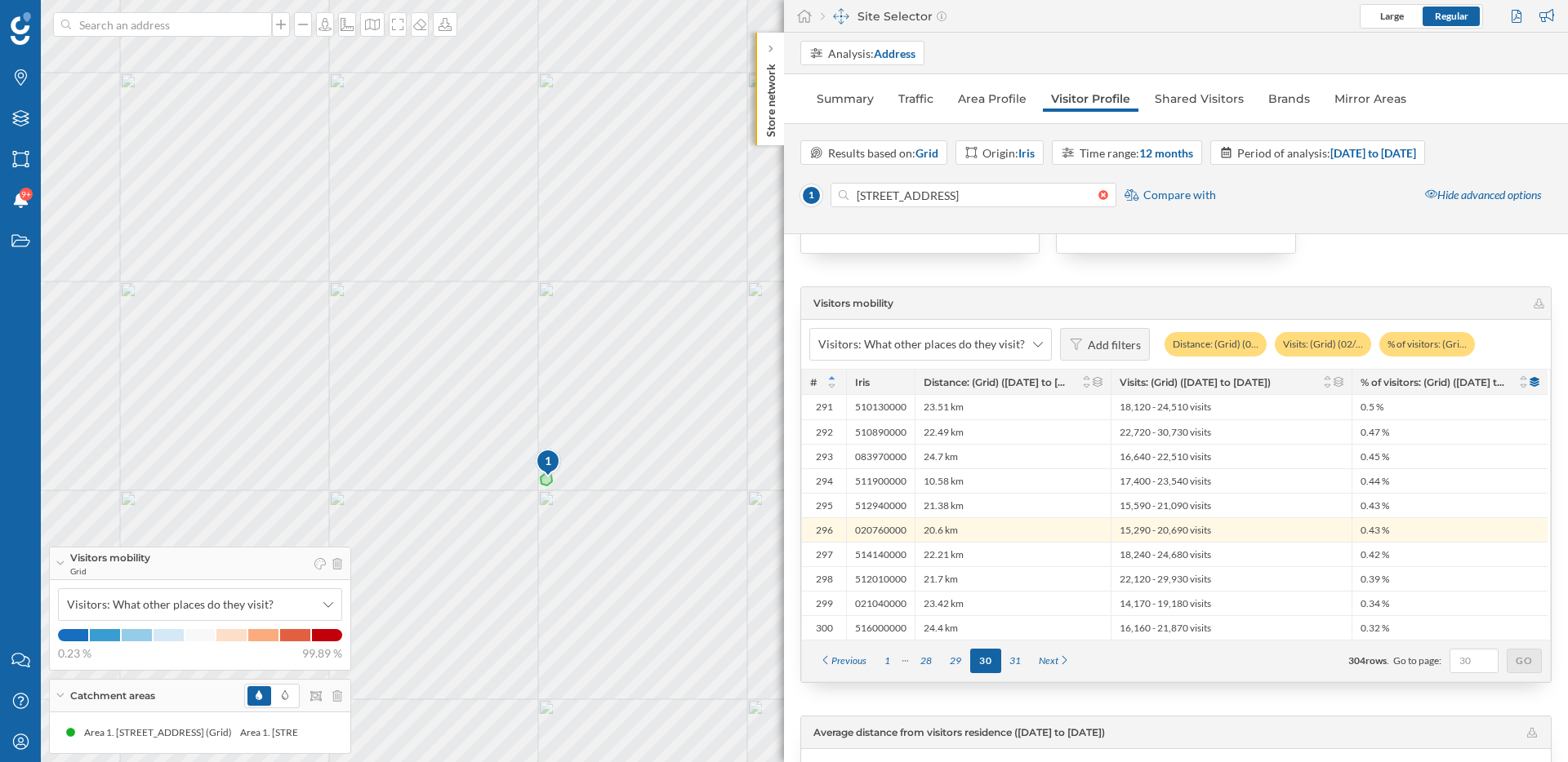
drag, startPoint x: 577, startPoint y: 543, endPoint x: 601, endPoint y: 518, distance: 34.7
click at [601, 518] on div "1 © Mapbox © OpenStreetMap Improve this map" at bounding box center [784, 381] width 1568 height 762
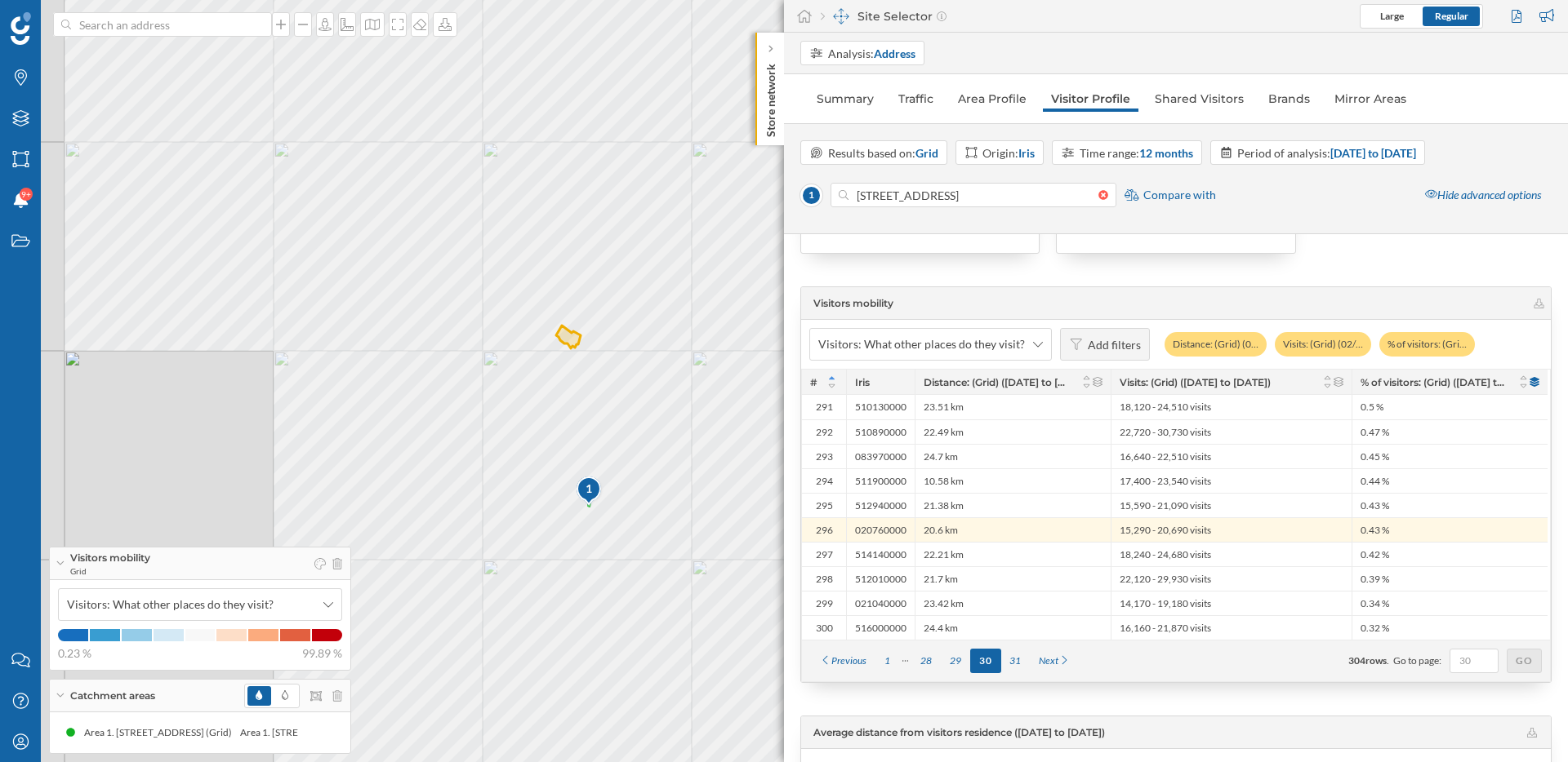
drag, startPoint x: 647, startPoint y: 571, endPoint x: 624, endPoint y: 499, distance: 75.6
click at [624, 499] on div "1 © Mapbox © OpenStreetMap Improve this map" at bounding box center [784, 381] width 1568 height 762
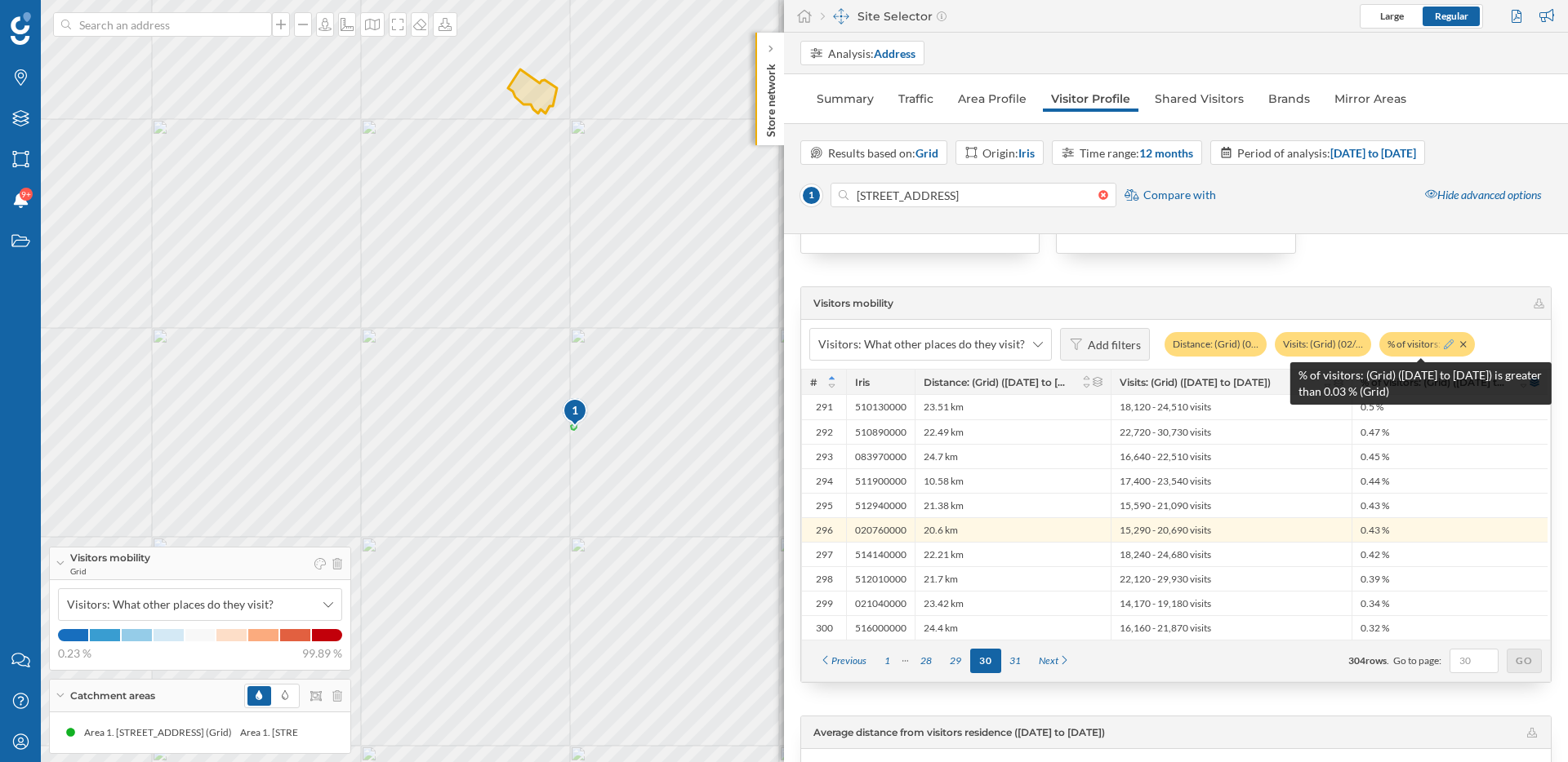
click at [1444, 345] on icon at bounding box center [1449, 345] width 10 height 10
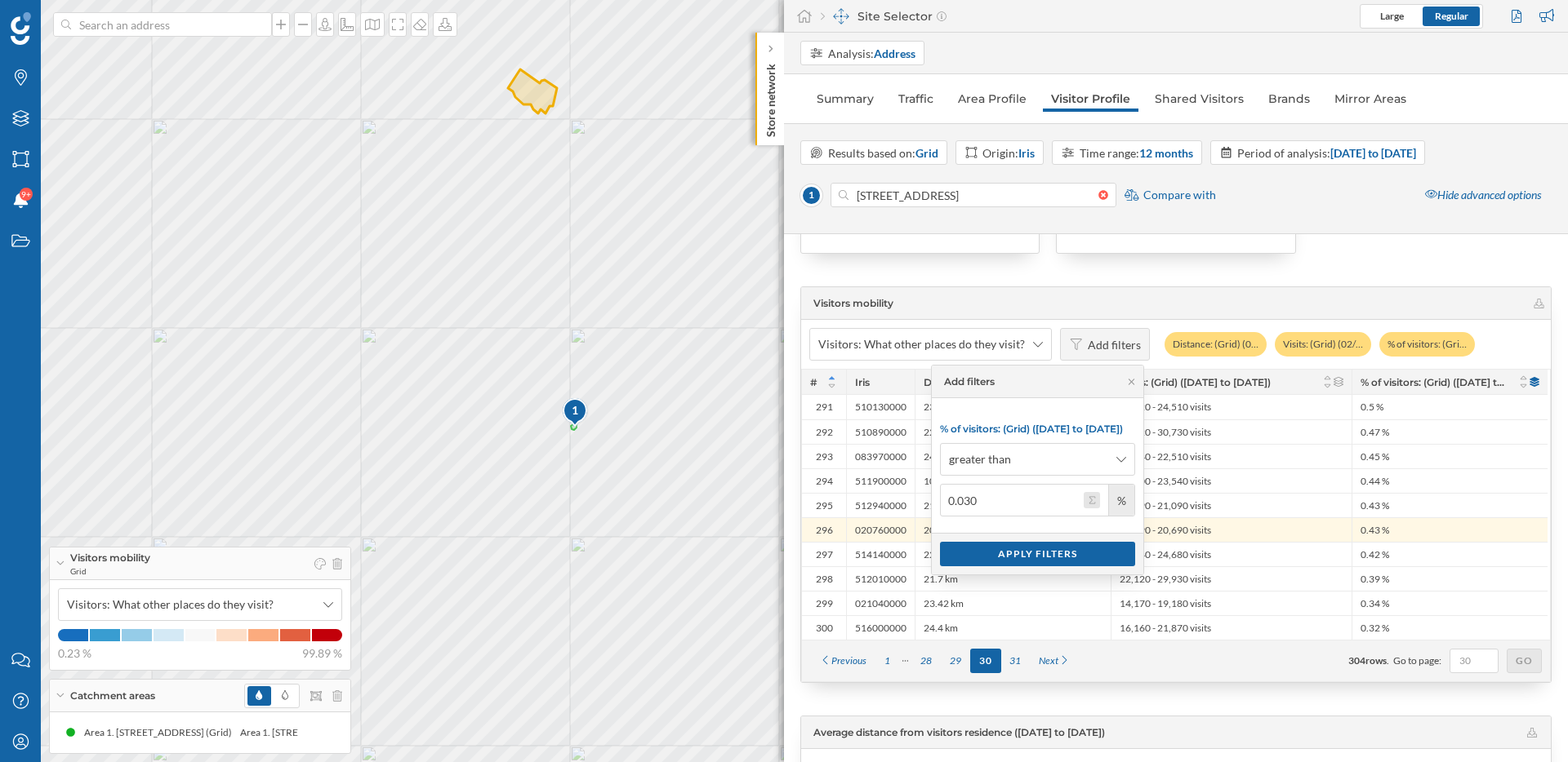
click at [1096, 496] on button "0.030 %" at bounding box center [1092, 500] width 16 height 16
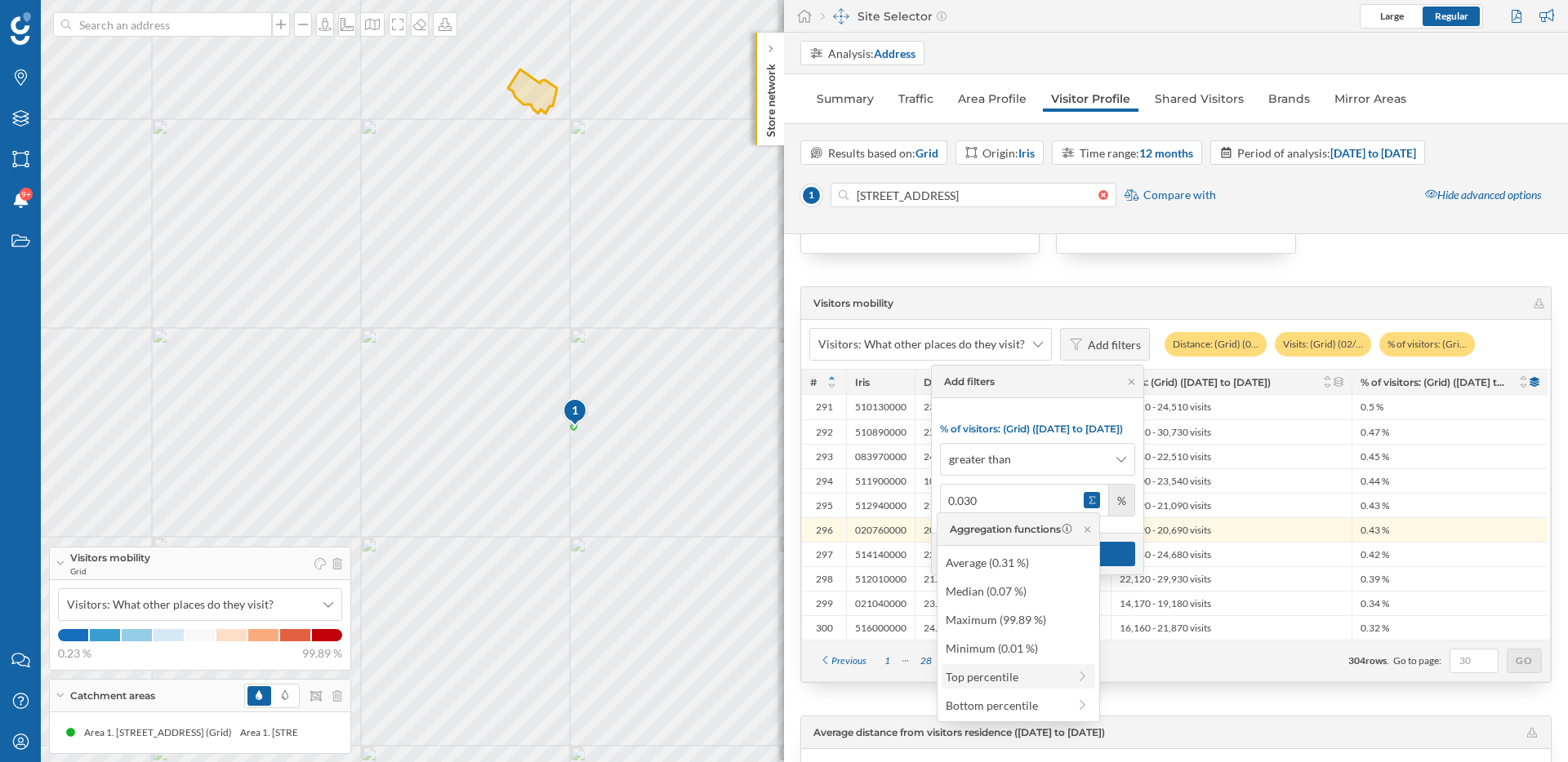
click at [1033, 680] on div "Top percentile" at bounding box center [1006, 678] width 122 height 17
click at [1025, 726] on div "Top 70% (0.04 %)" at bounding box center [1011, 734] width 156 height 17
type input "0.04"
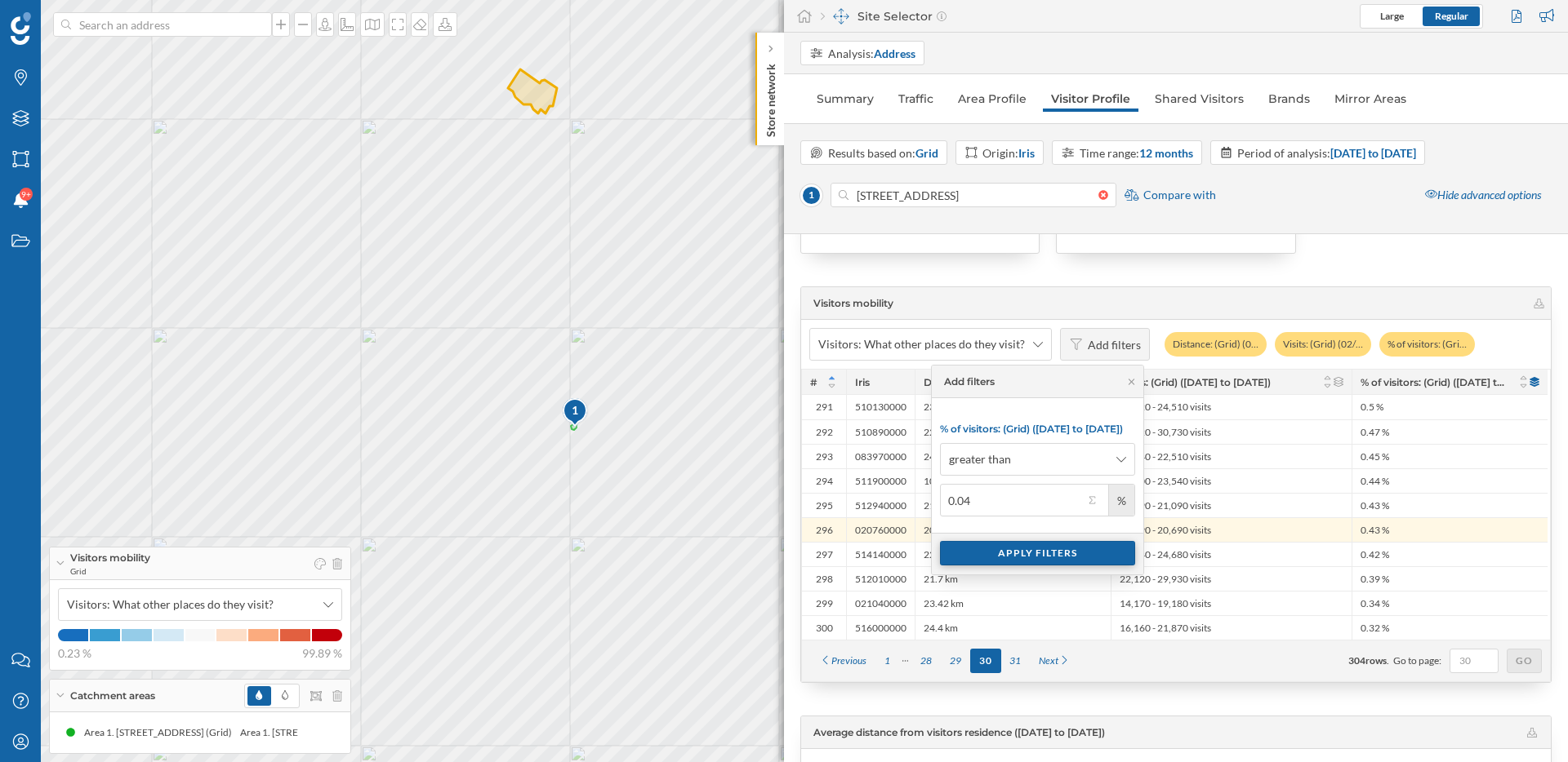
click at [1047, 550] on div "Apply filters" at bounding box center [1037, 554] width 195 height 25
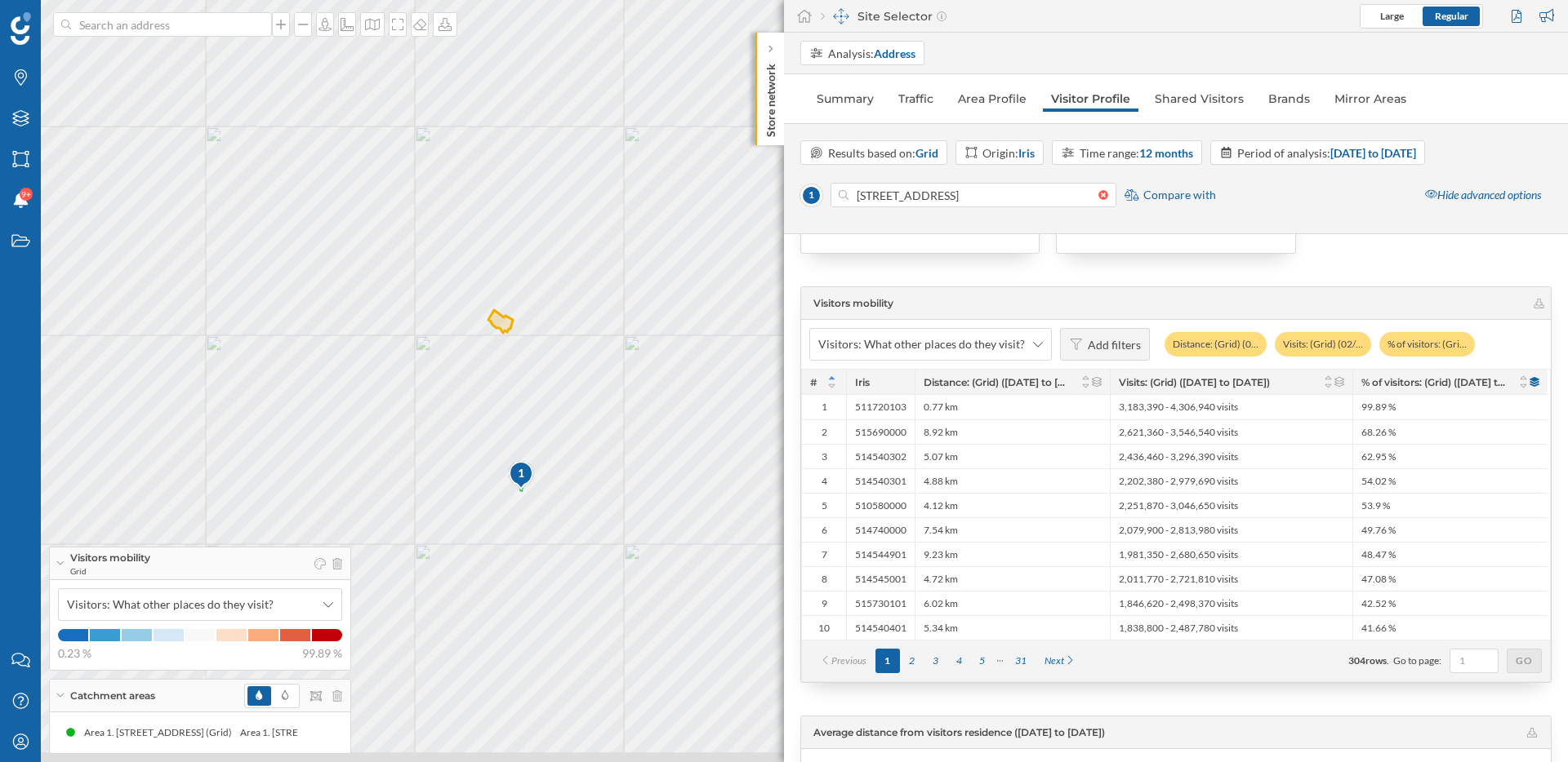
drag, startPoint x: 695, startPoint y: 458, endPoint x: 717, endPoint y: 308, distance: 151.6
click at [717, 308] on div "1 © Mapbox © OpenStreetMap Improve this map" at bounding box center [784, 381] width 1568 height 762
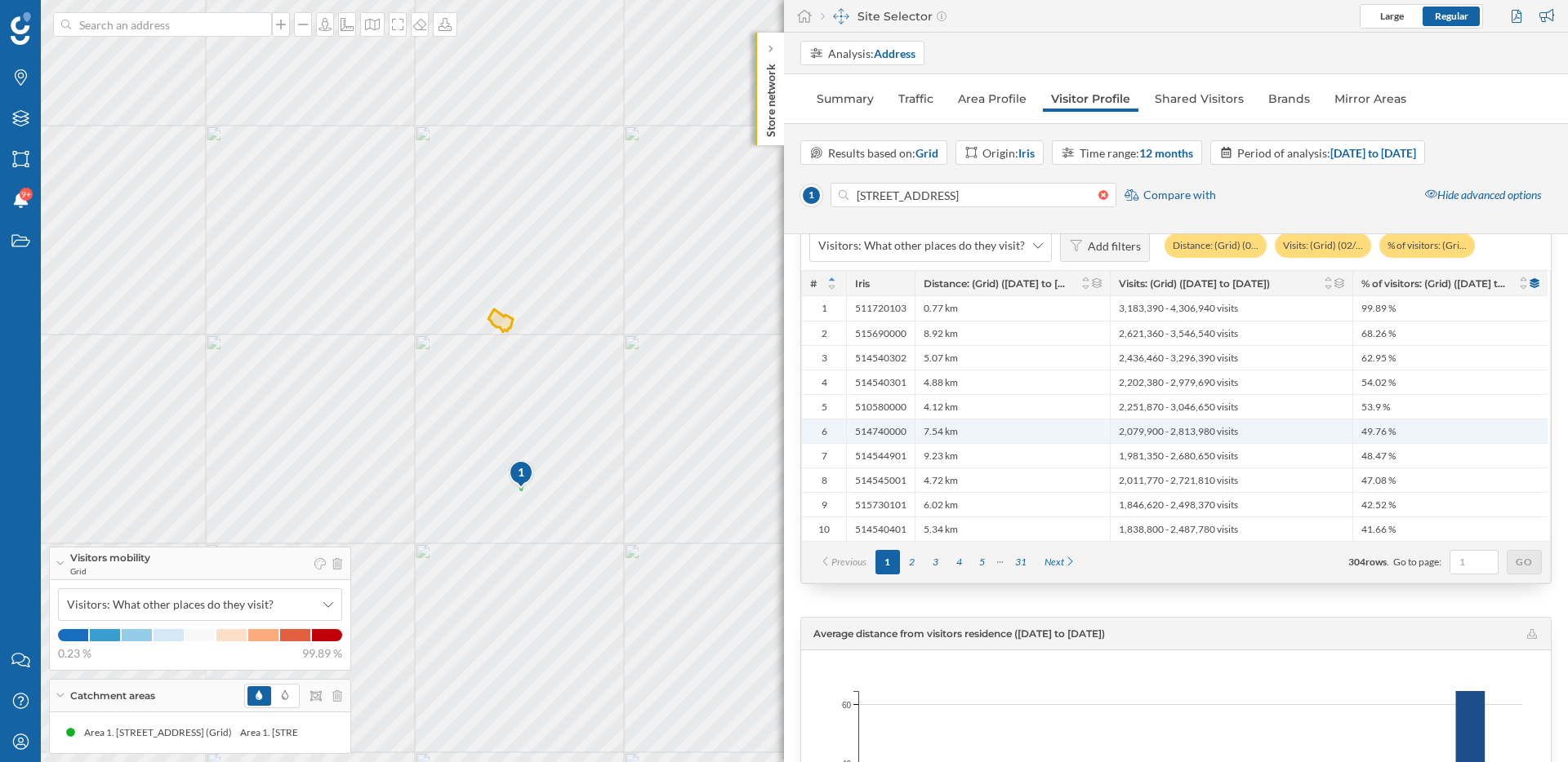
scroll to position [3413, 0]
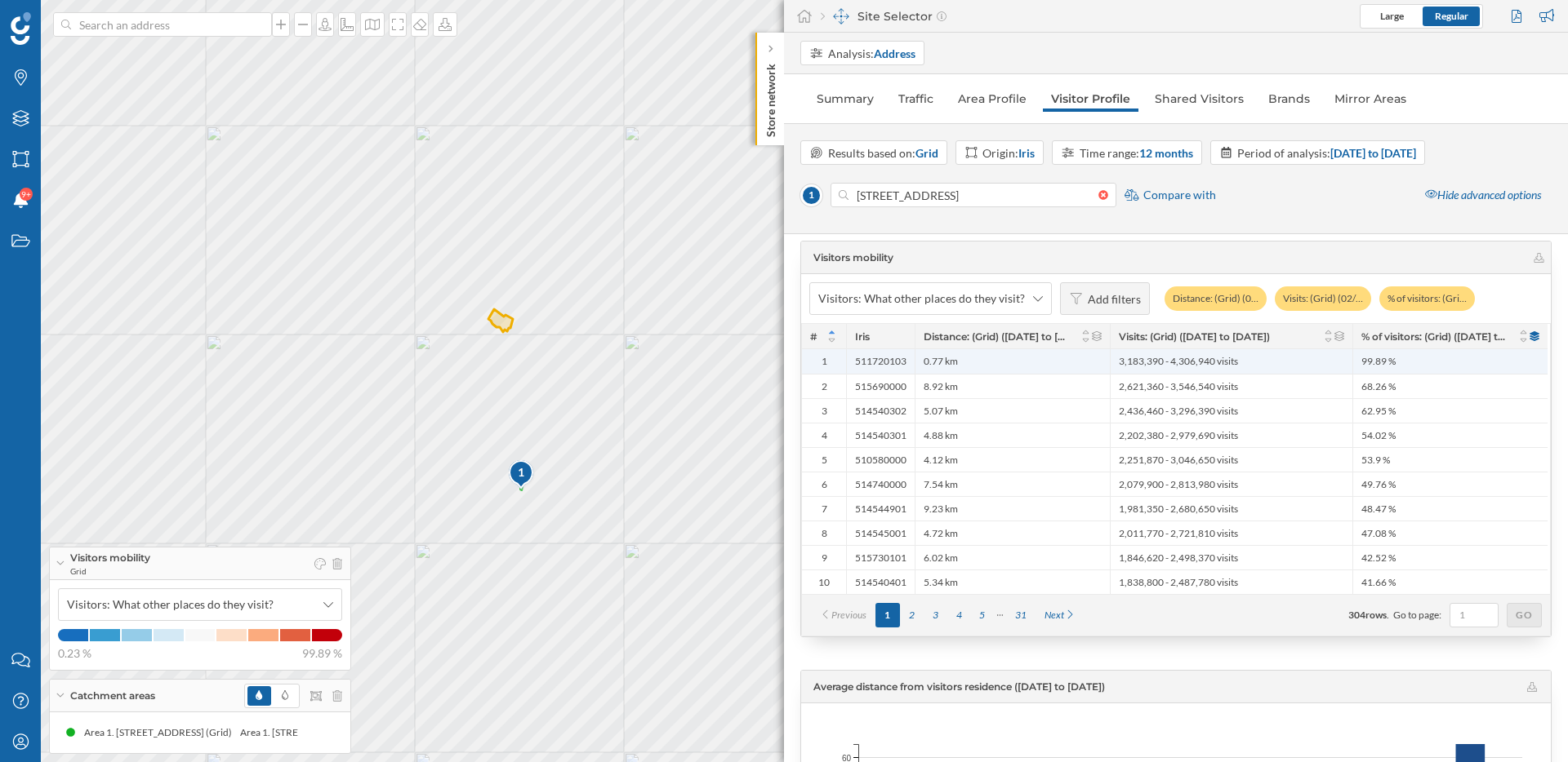
click at [1385, 366] on span "99.89 %" at bounding box center [1379, 362] width 35 height 13
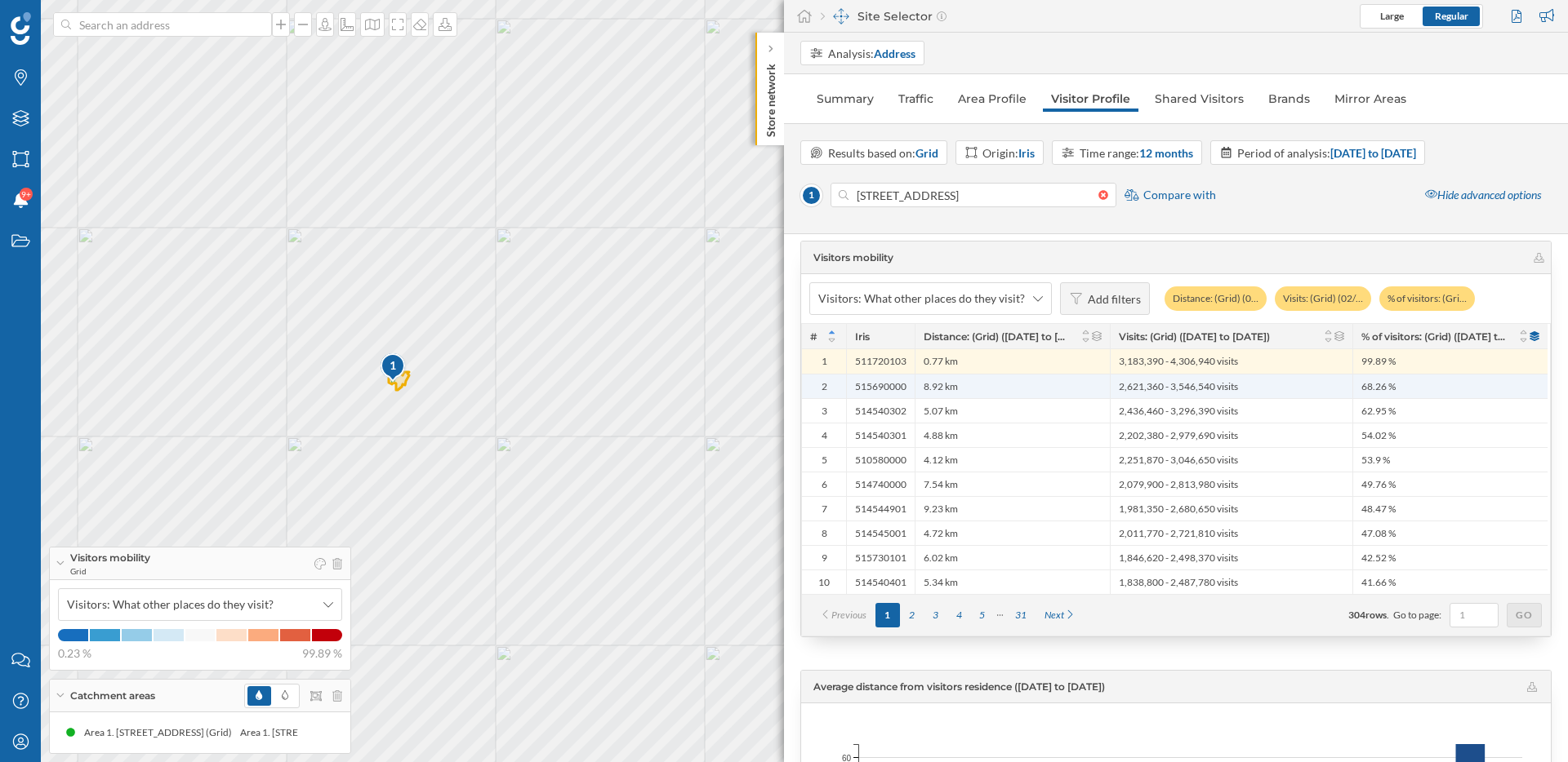
click at [1387, 388] on span "68.26 %" at bounding box center [1379, 387] width 35 height 13
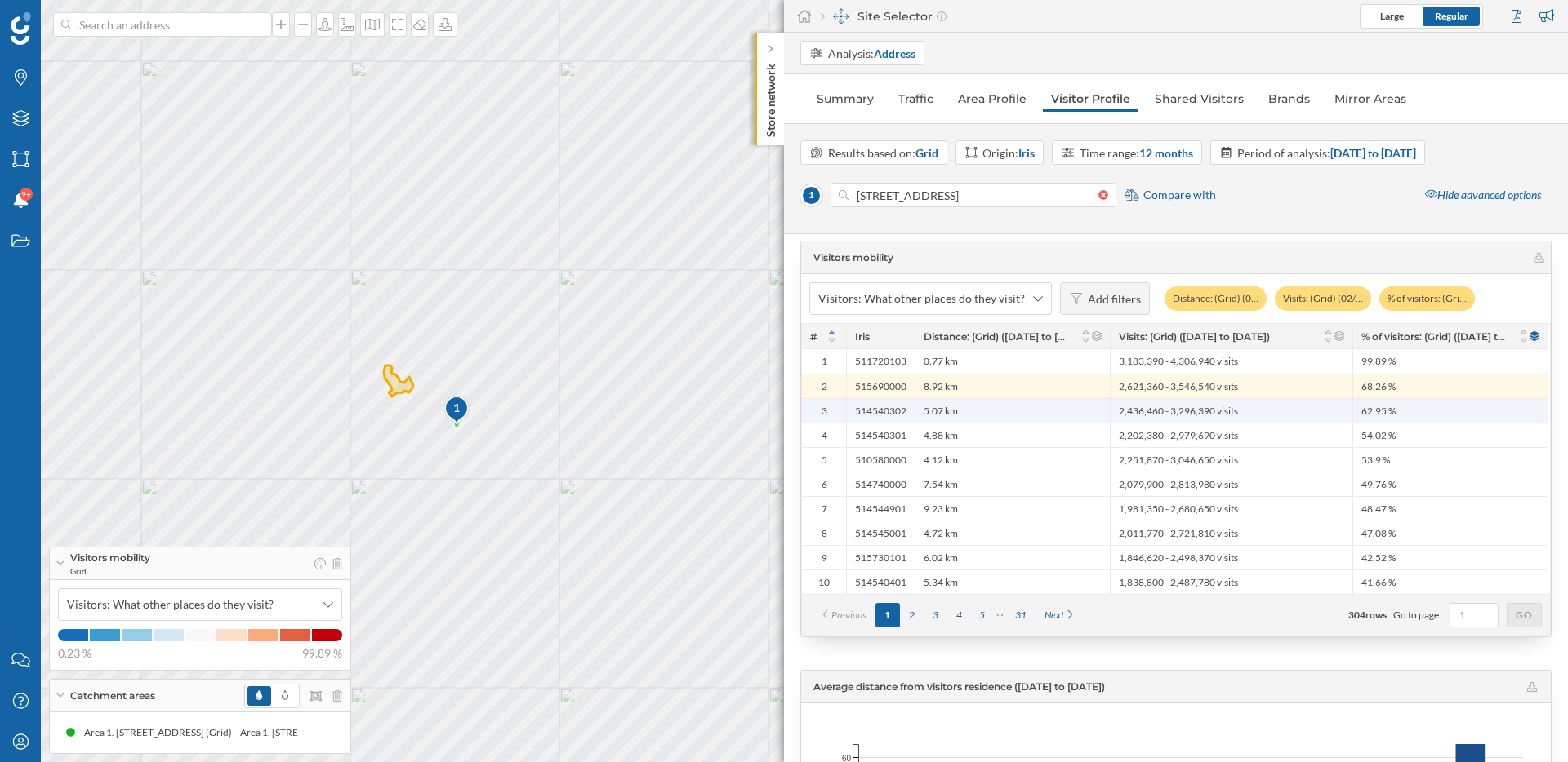
click at [1387, 407] on span "62.95 %" at bounding box center [1379, 412] width 35 height 13
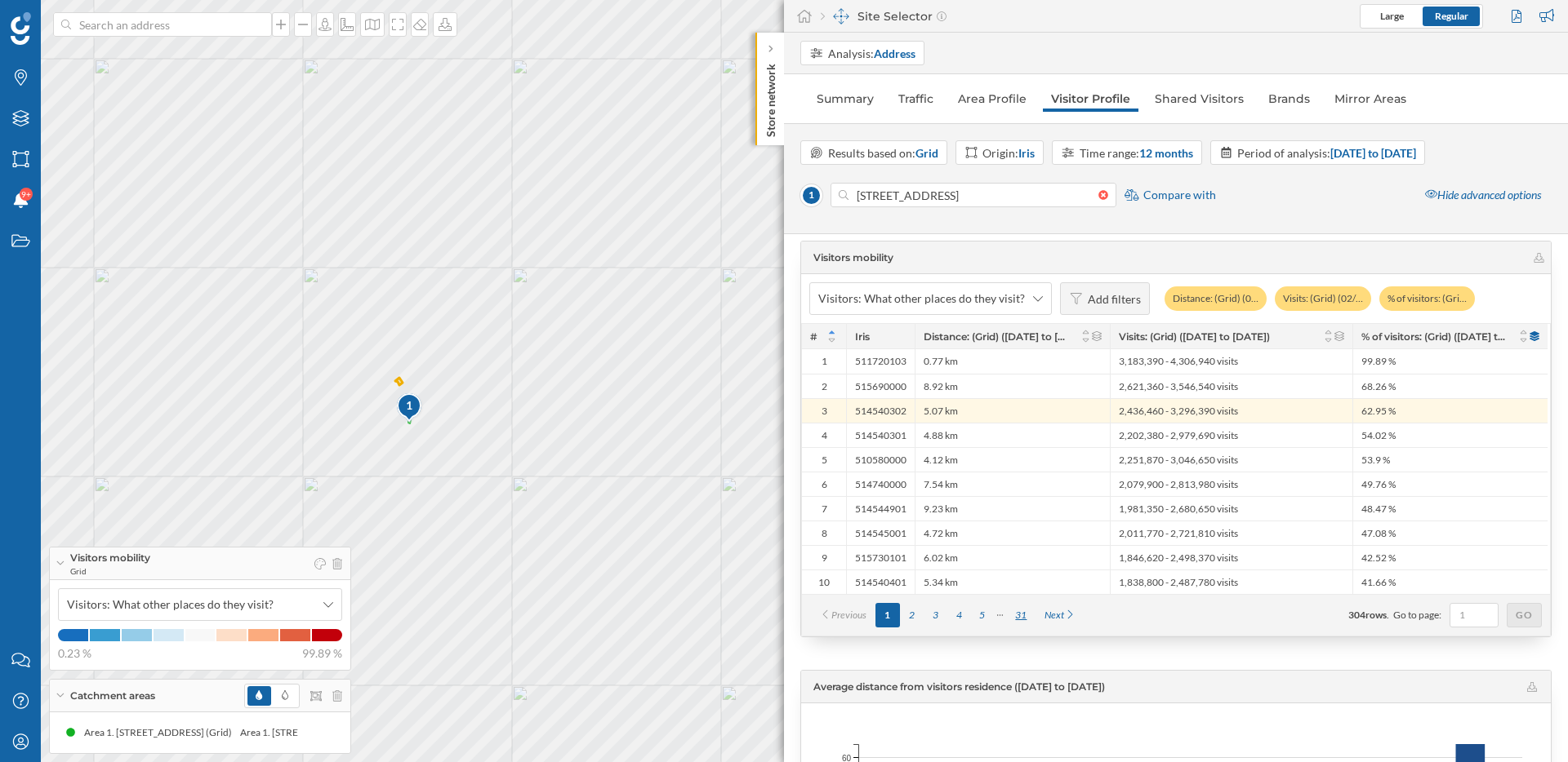
click at [1019, 619] on div "31" at bounding box center [1021, 616] width 30 height 25
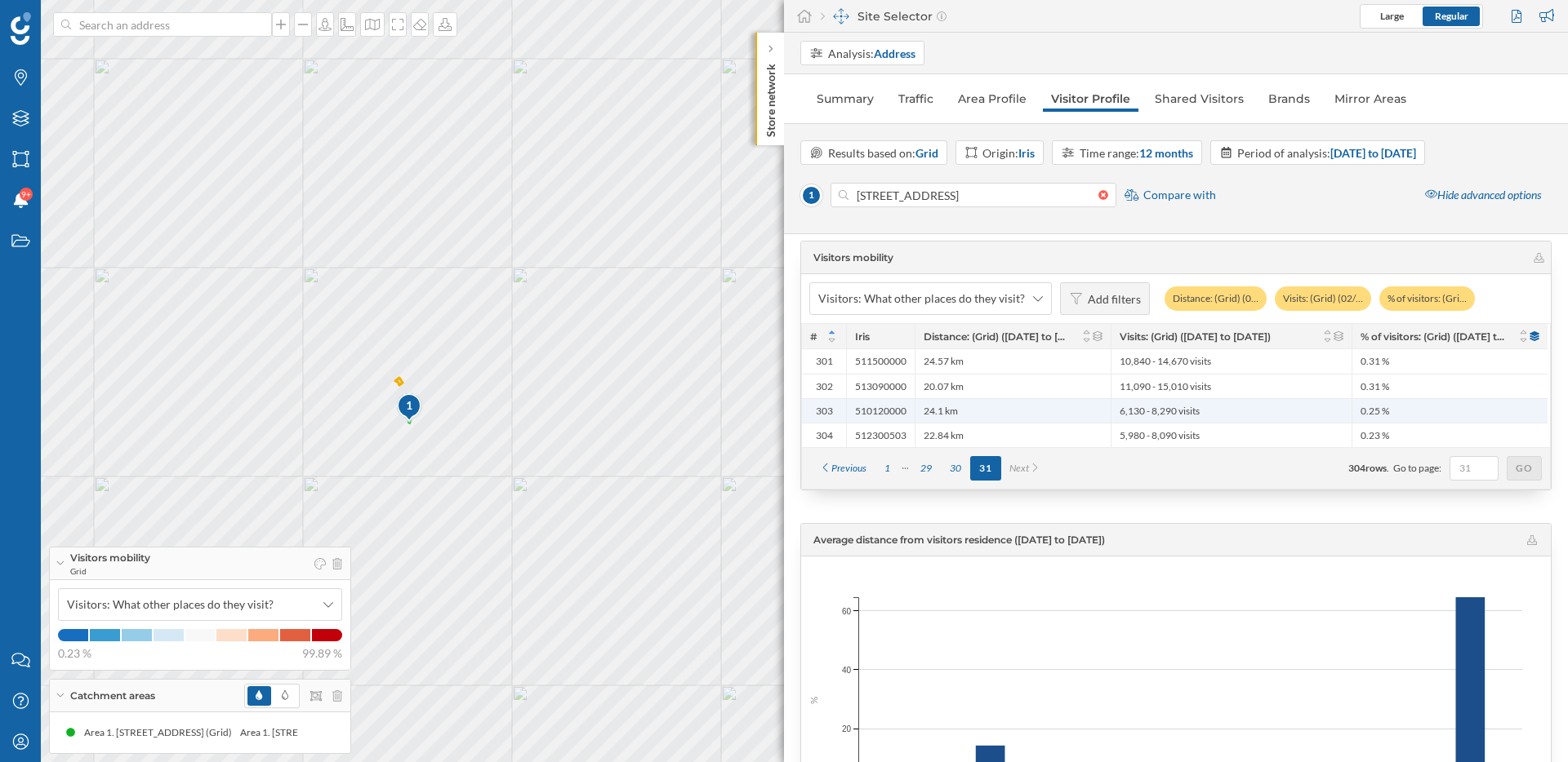
click at [1259, 413] on div "6,130 - 8,290 visits" at bounding box center [1231, 411] width 241 height 25
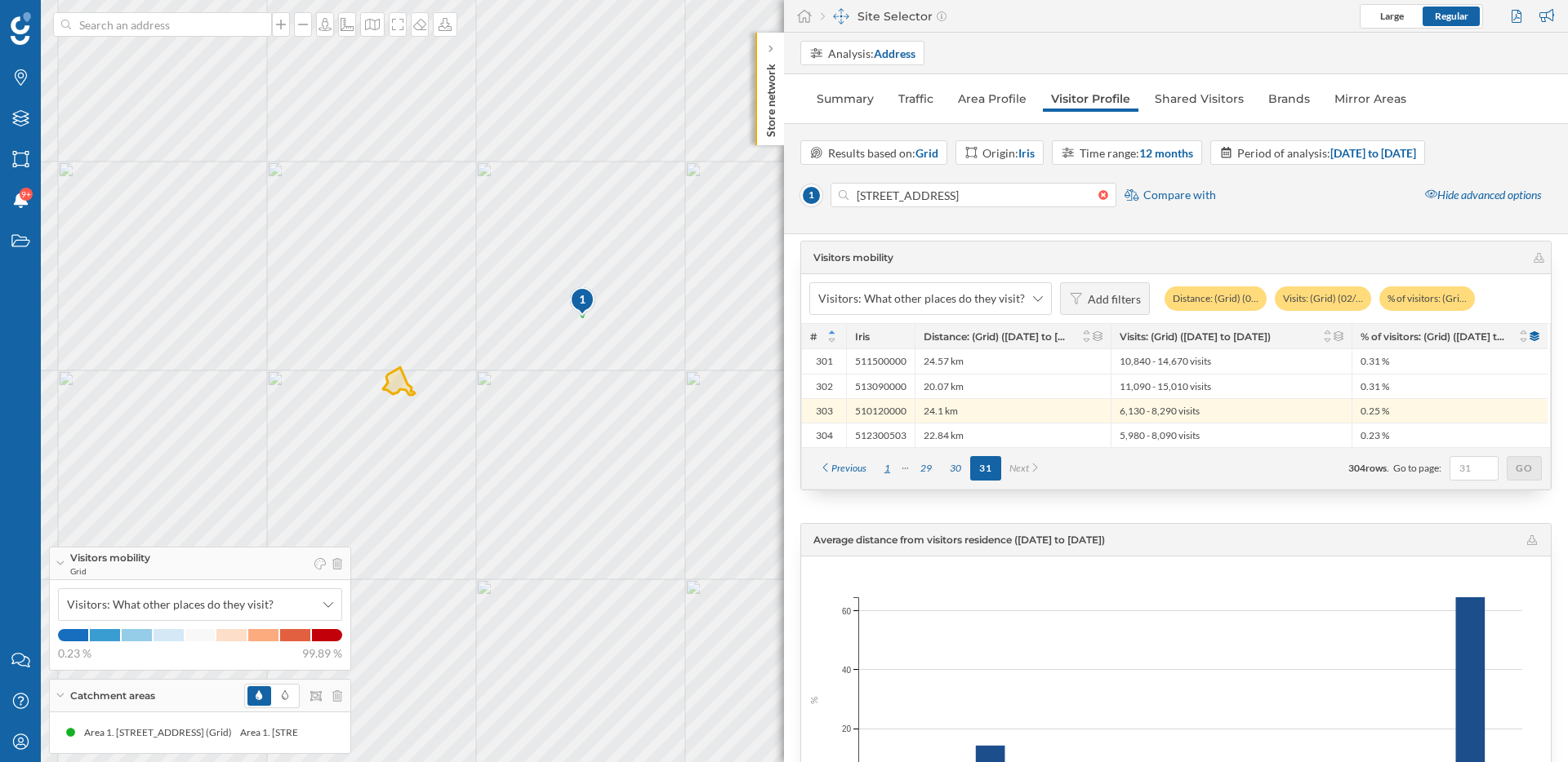
click at [891, 464] on div "1" at bounding box center [887, 468] width 24 height 25
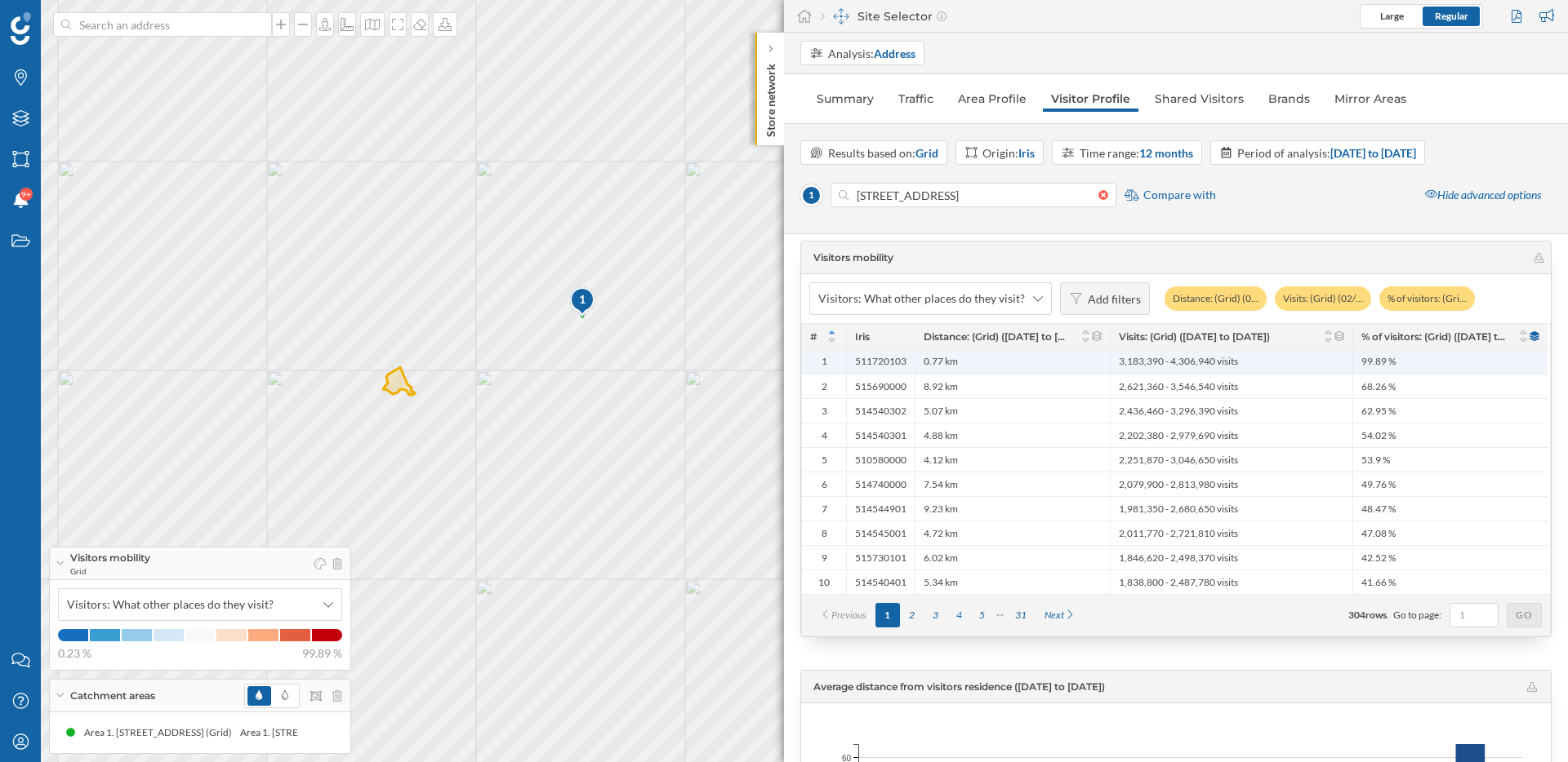
click at [1394, 363] on span "99.89 %" at bounding box center [1379, 362] width 35 height 13
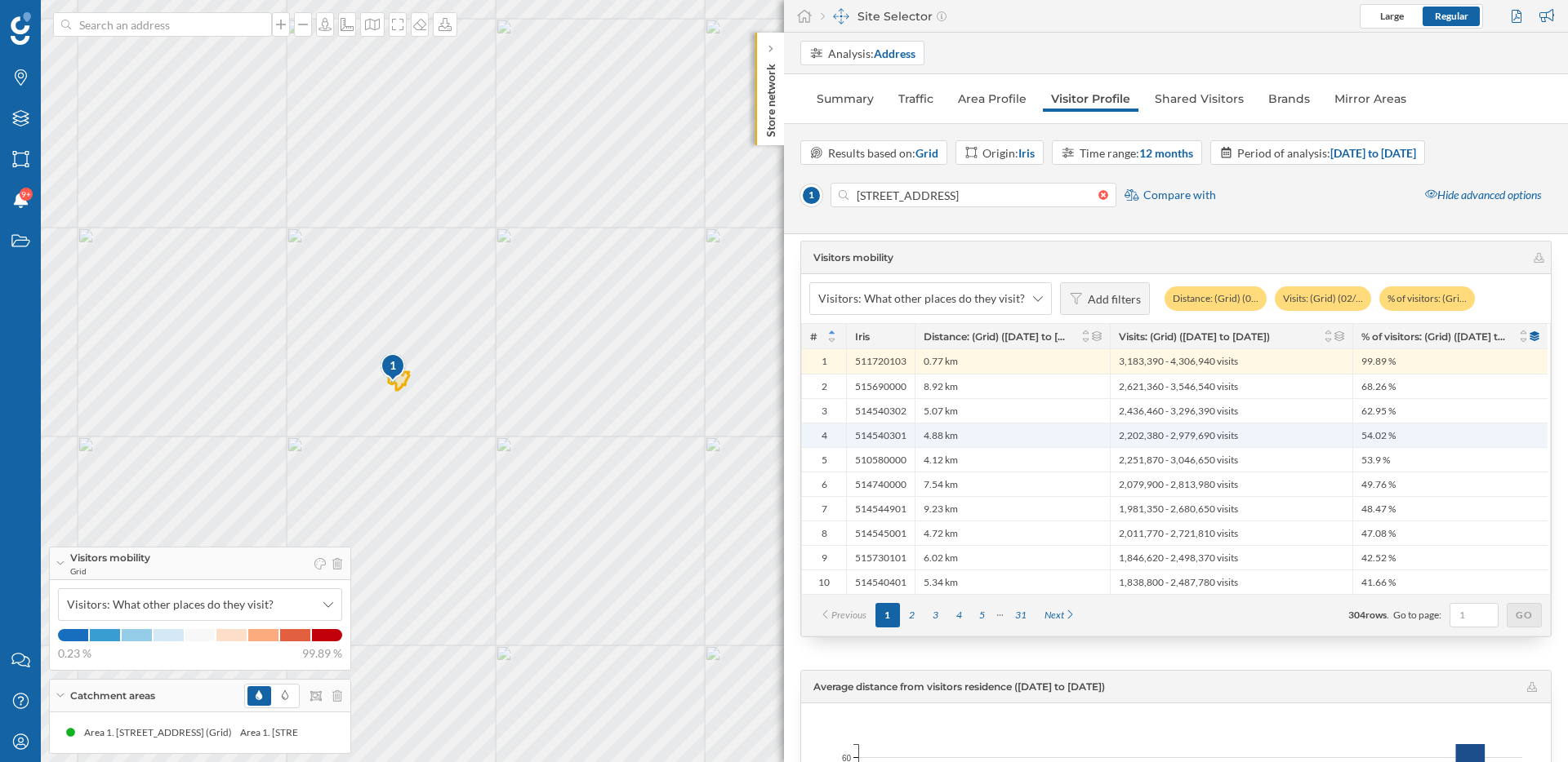
click at [1395, 441] on span "54.02 %" at bounding box center [1379, 436] width 35 height 13
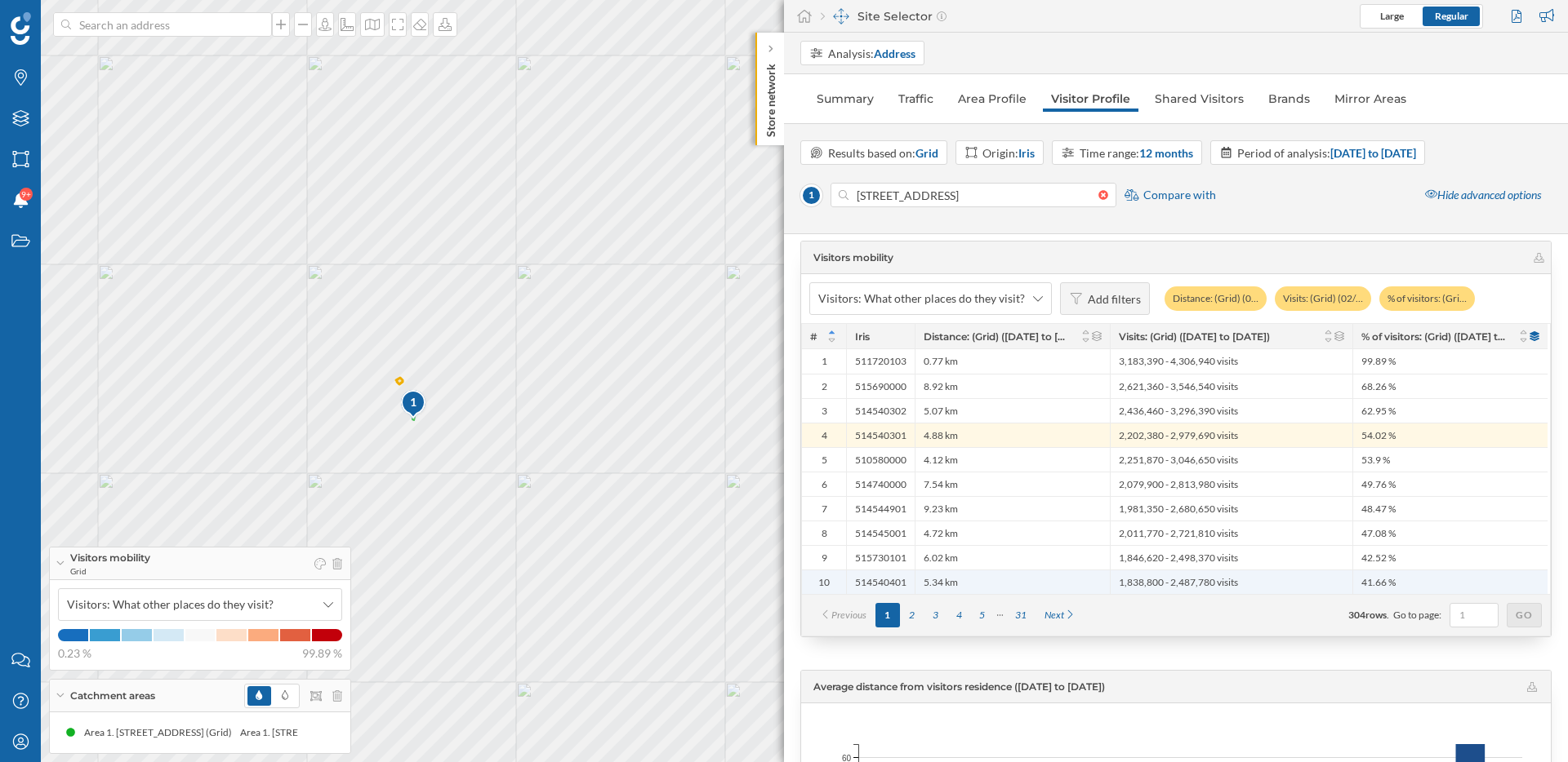
click at [1374, 576] on span "41.66 %" at bounding box center [1379, 583] width 35 height 13
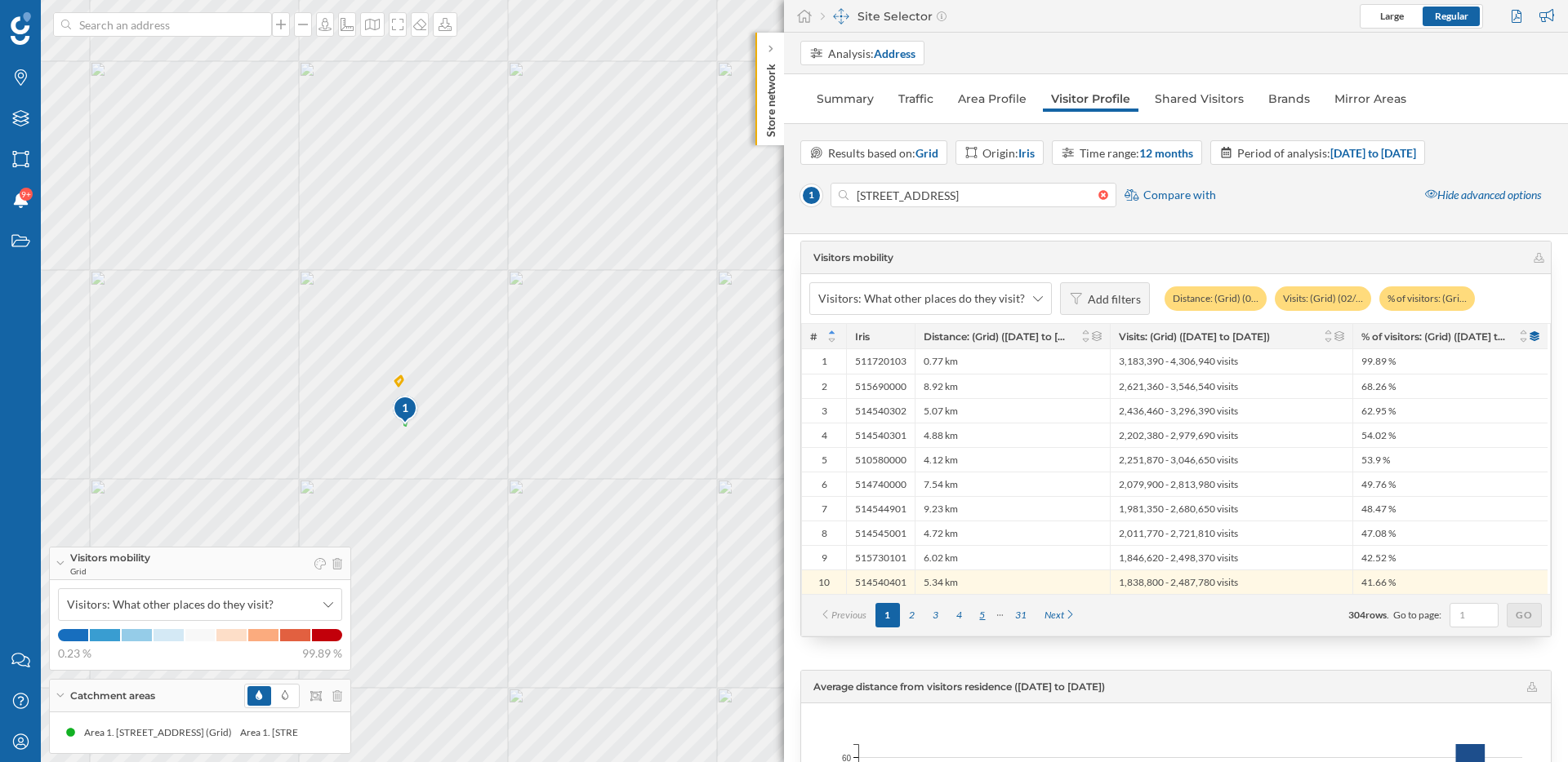
click at [983, 615] on div "5" at bounding box center [982, 616] width 24 height 25
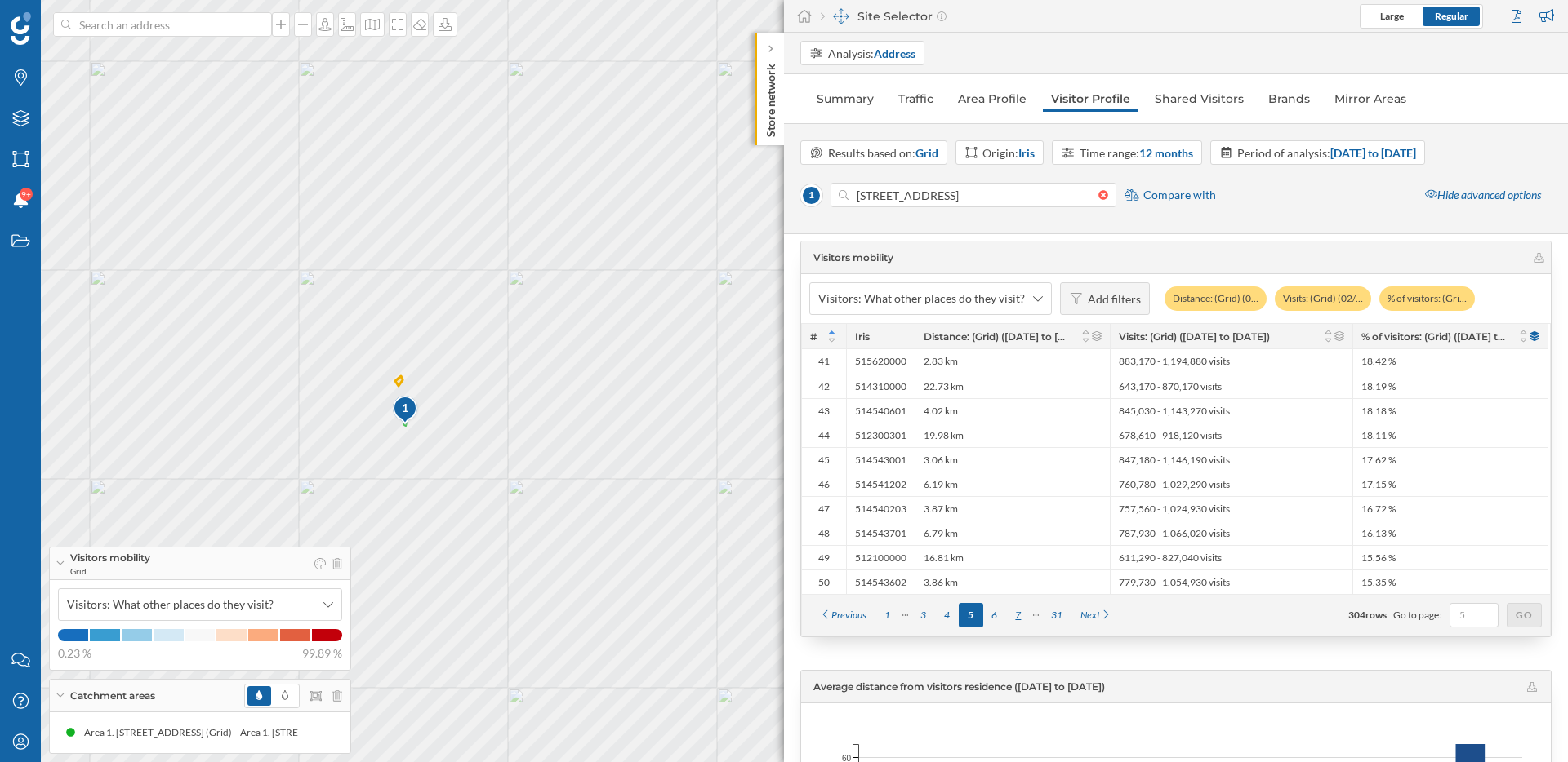
click at [1025, 614] on div "7" at bounding box center [1018, 616] width 24 height 25
click at [1015, 614] on div "9" at bounding box center [1018, 616] width 24 height 25
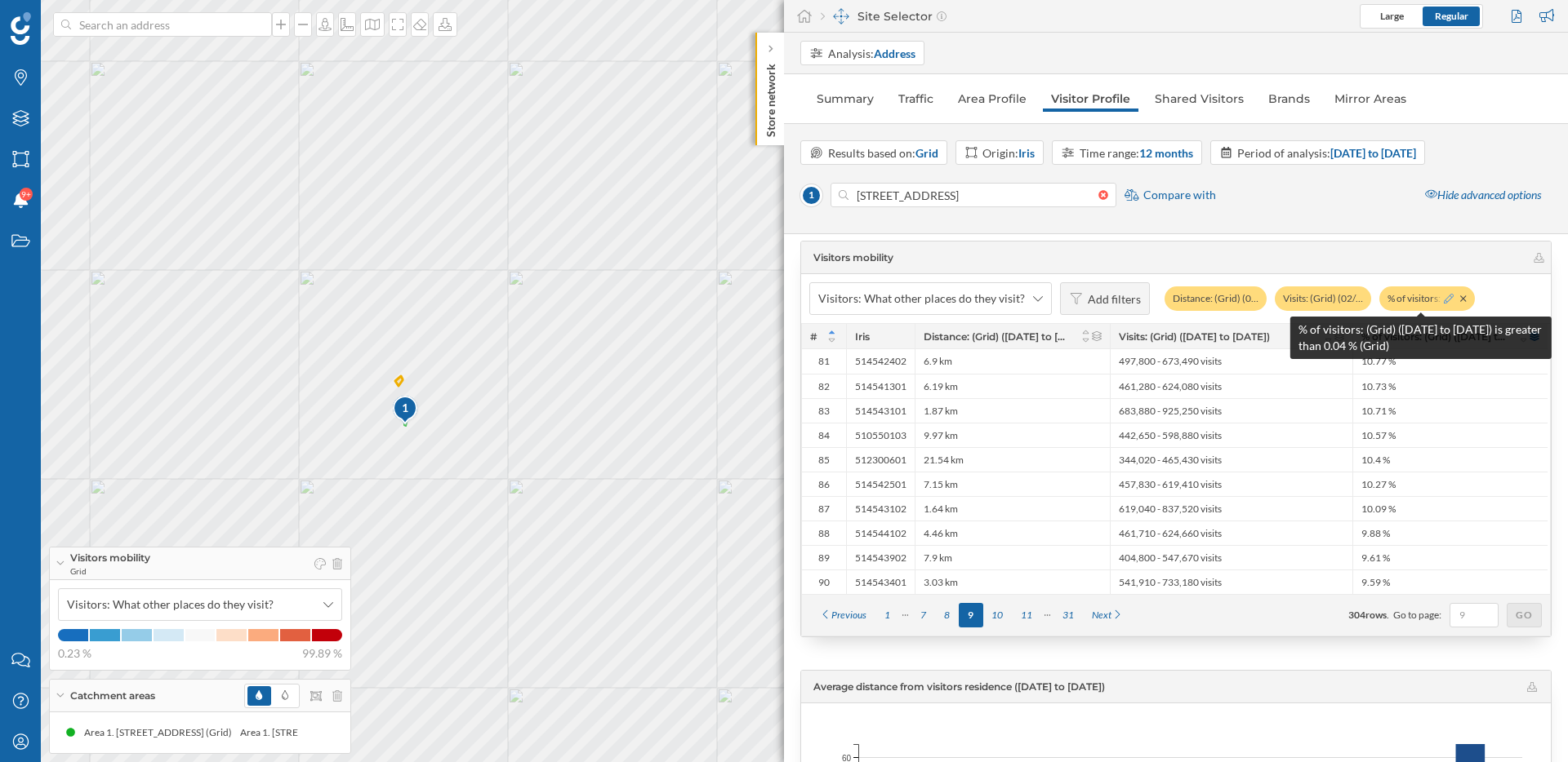
click at [1444, 301] on icon at bounding box center [1449, 298] width 10 height 10
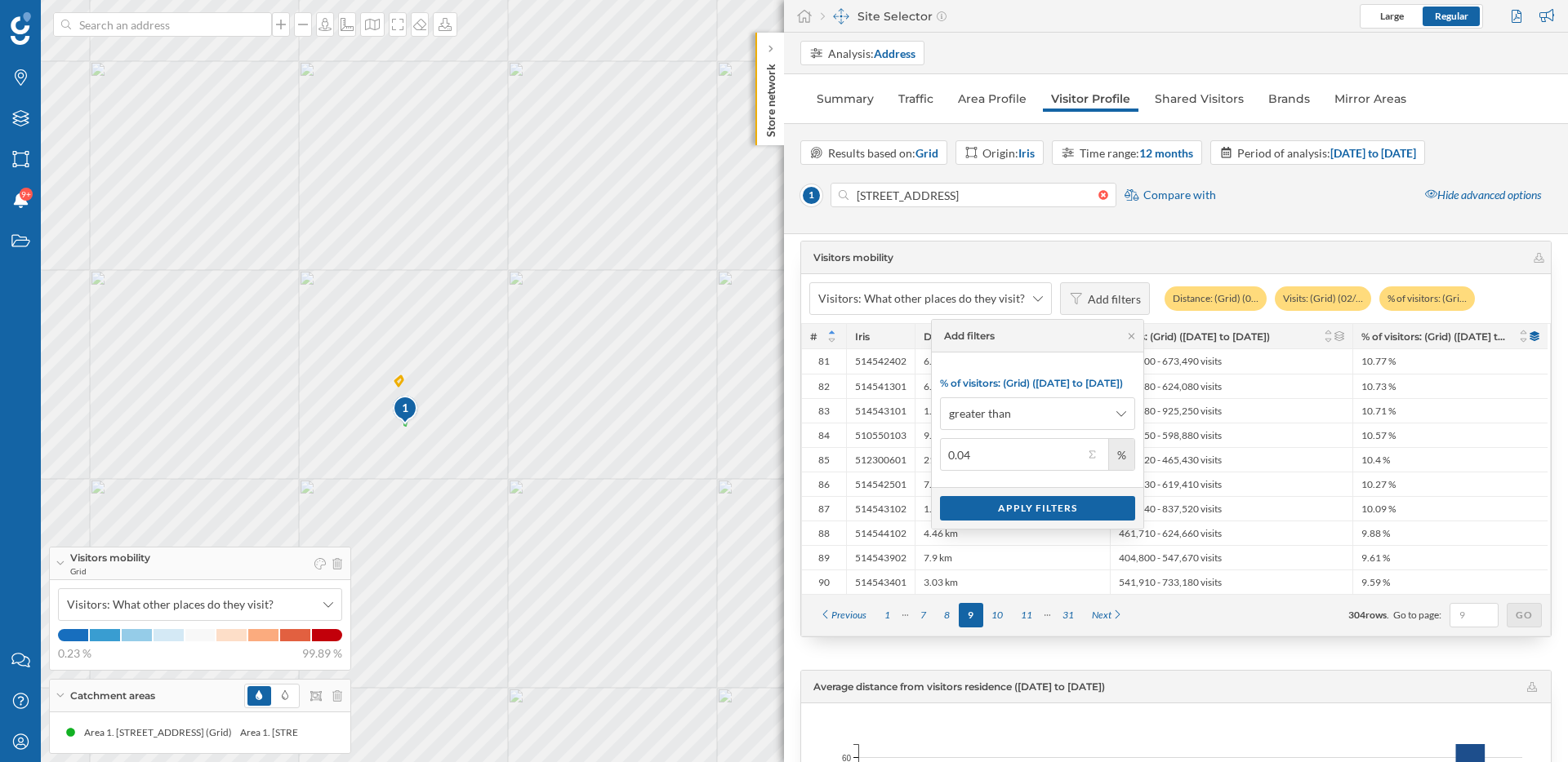
click at [1092, 464] on div "%" at bounding box center [1105, 455] width 43 height 31
click at [1092, 462] on button "0.04 %" at bounding box center [1092, 454] width 16 height 16
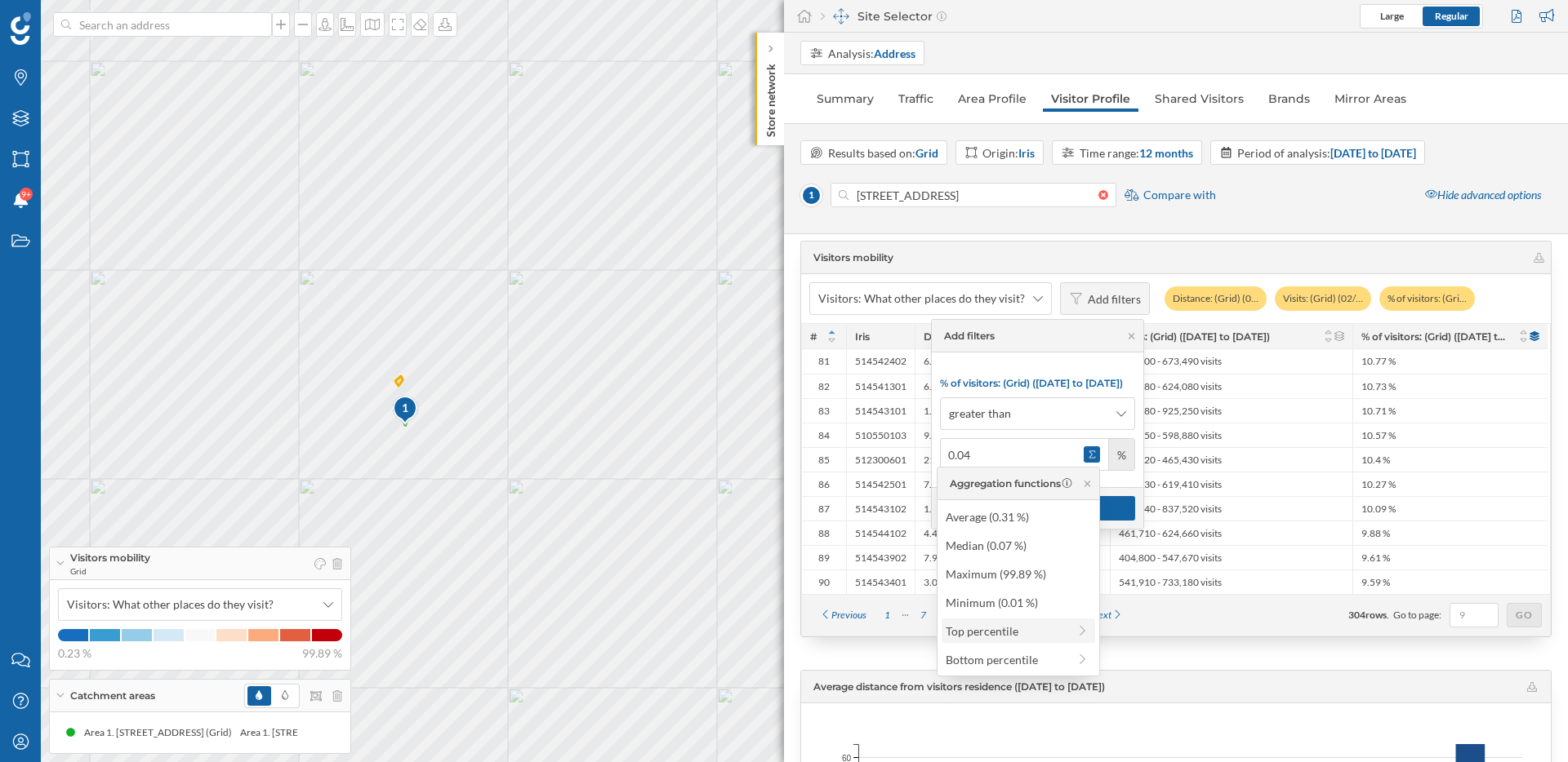
click at [1035, 631] on div "Top percentile" at bounding box center [1006, 631] width 122 height 17
click at [1020, 548] on div "Top 20% (0.2 %)" at bounding box center [1011, 546] width 156 height 17
type input "0.2"
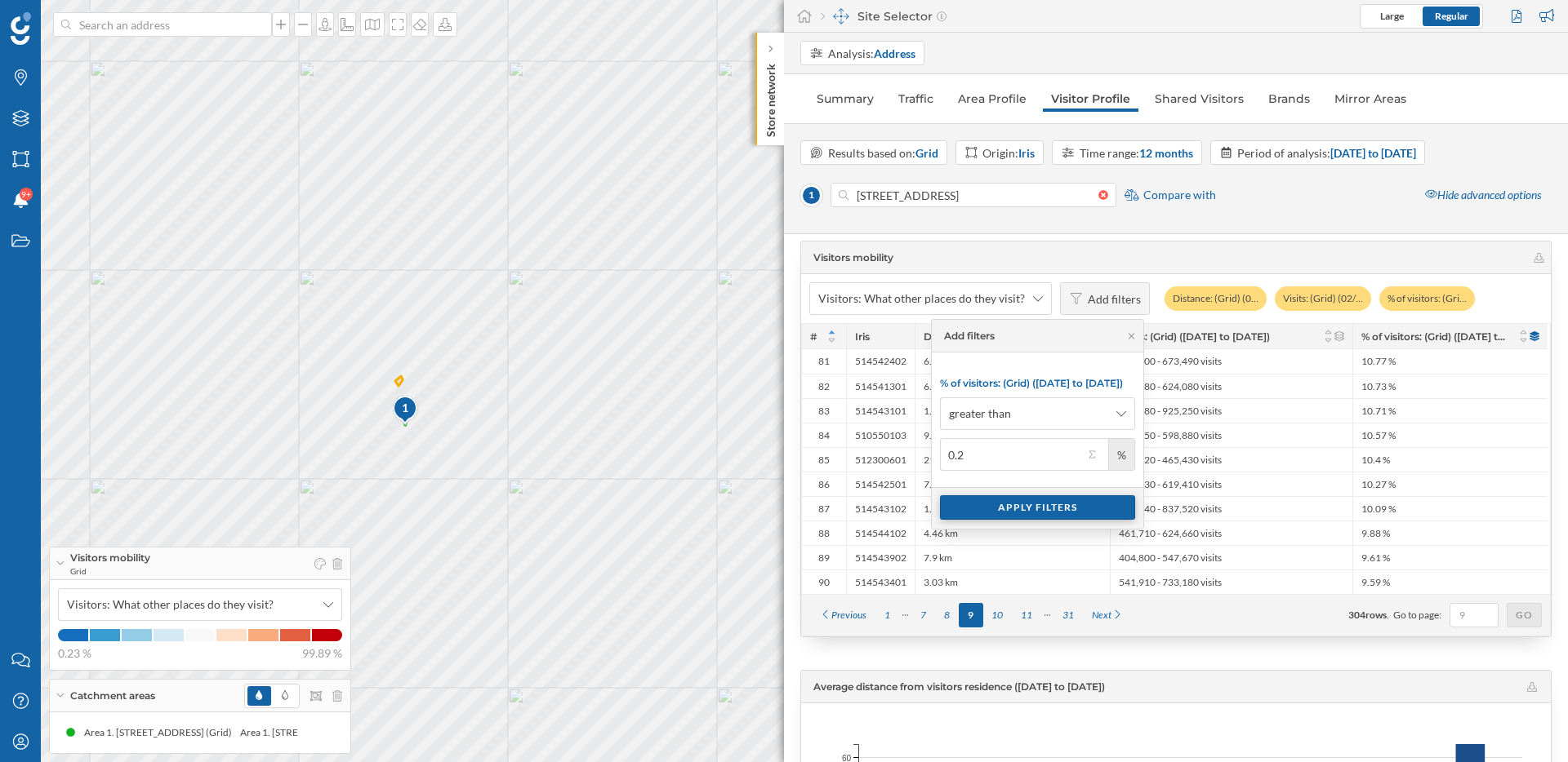
click at [1012, 508] on div "Apply filters" at bounding box center [1037, 508] width 195 height 25
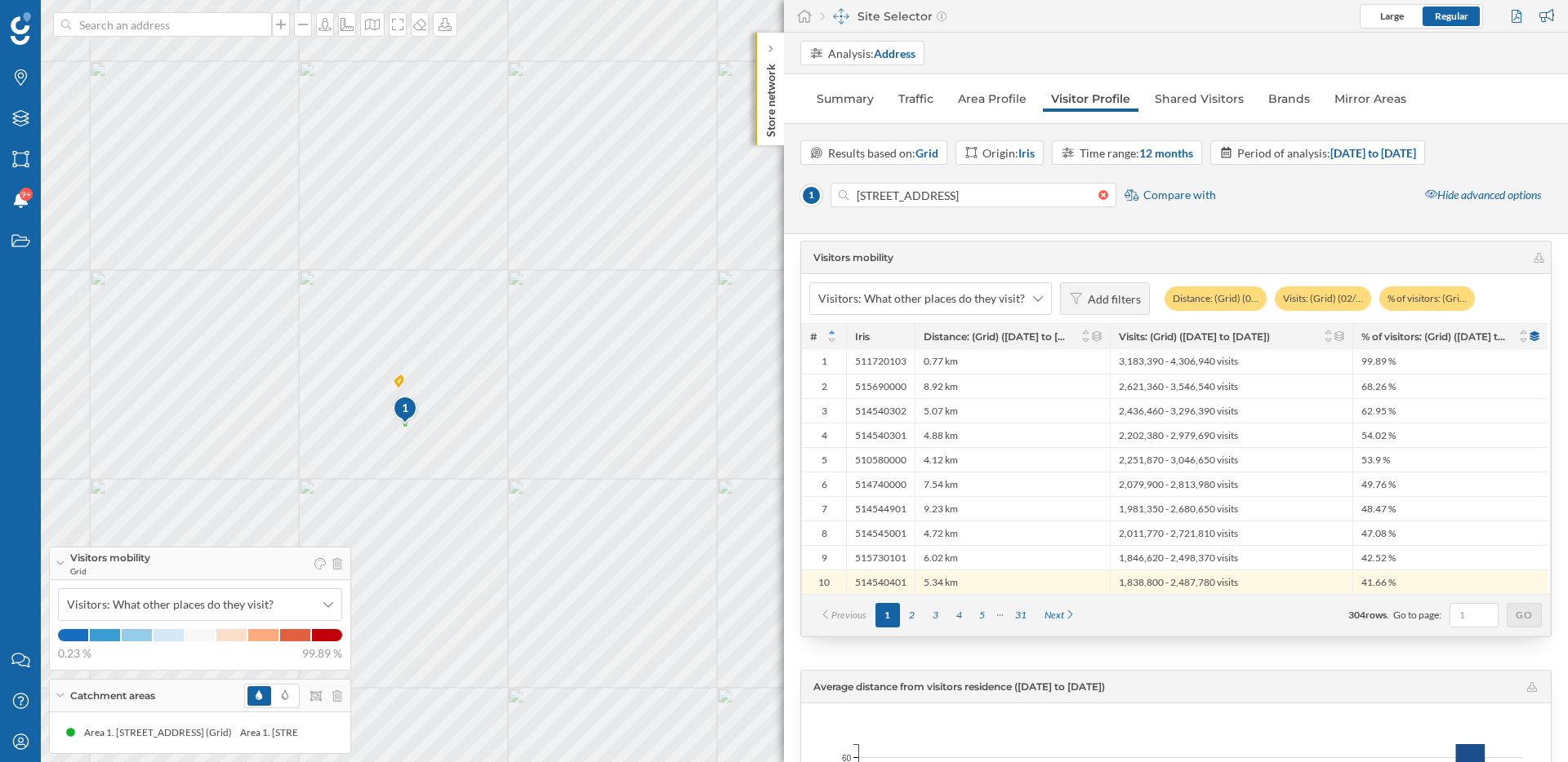
click at [567, 437] on div "1 © Mapbox © OpenStreetMap Improve this map" at bounding box center [784, 381] width 1568 height 762
click at [570, 439] on div "1 © Mapbox © OpenStreetMap Improve this map" at bounding box center [784, 381] width 1568 height 762
drag, startPoint x: 572, startPoint y: 444, endPoint x: 675, endPoint y: 455, distance: 103.6
click at [675, 456] on div "1 © Mapbox © OpenStreetMap Improve this map" at bounding box center [784, 381] width 1568 height 762
click at [543, 462] on div "1 © Mapbox © OpenStreetMap Improve this map" at bounding box center [784, 381] width 1568 height 762
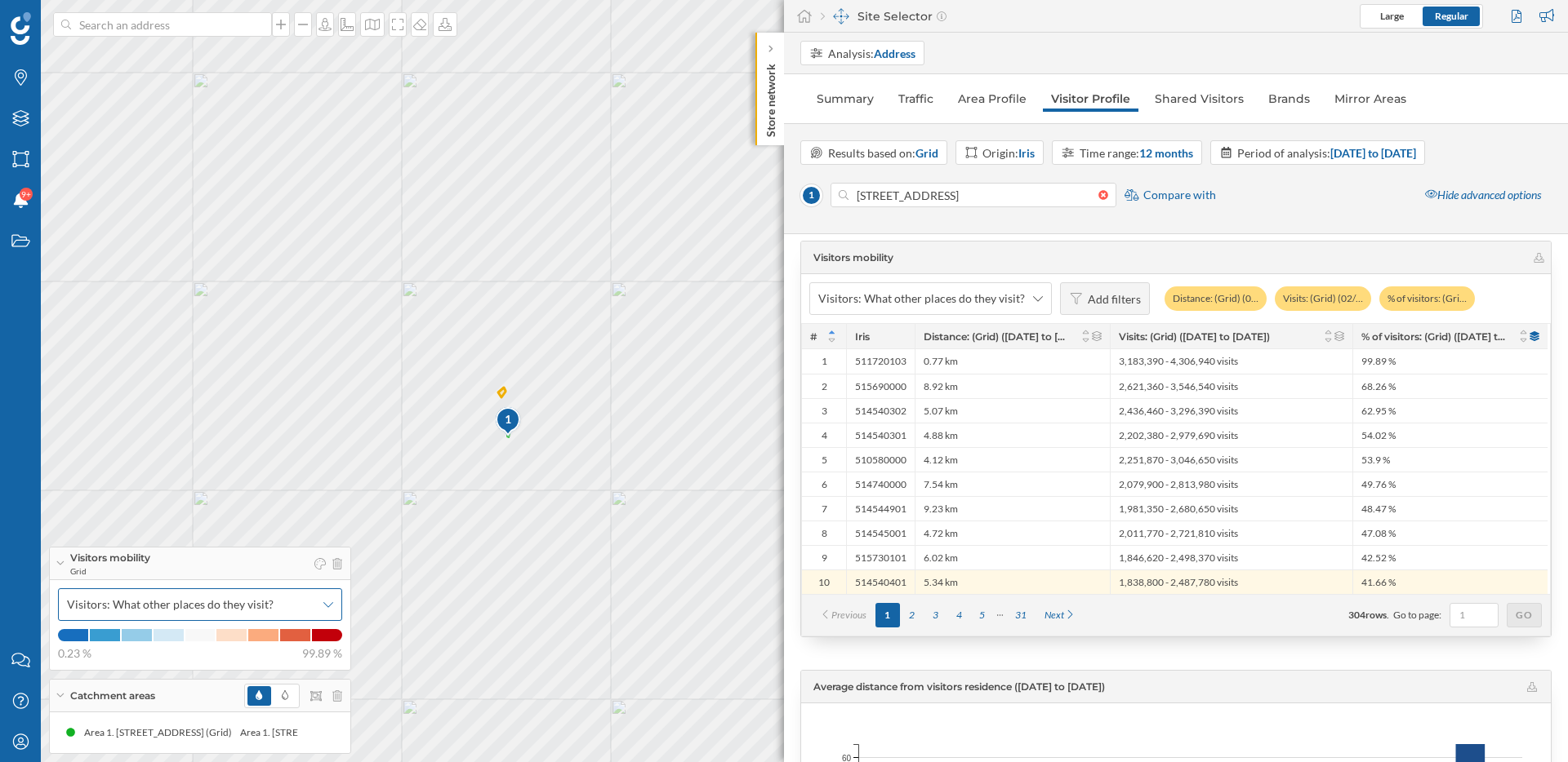
click at [192, 597] on span "Visitors: What other places do they visit?" at bounding box center [170, 605] width 206 height 16
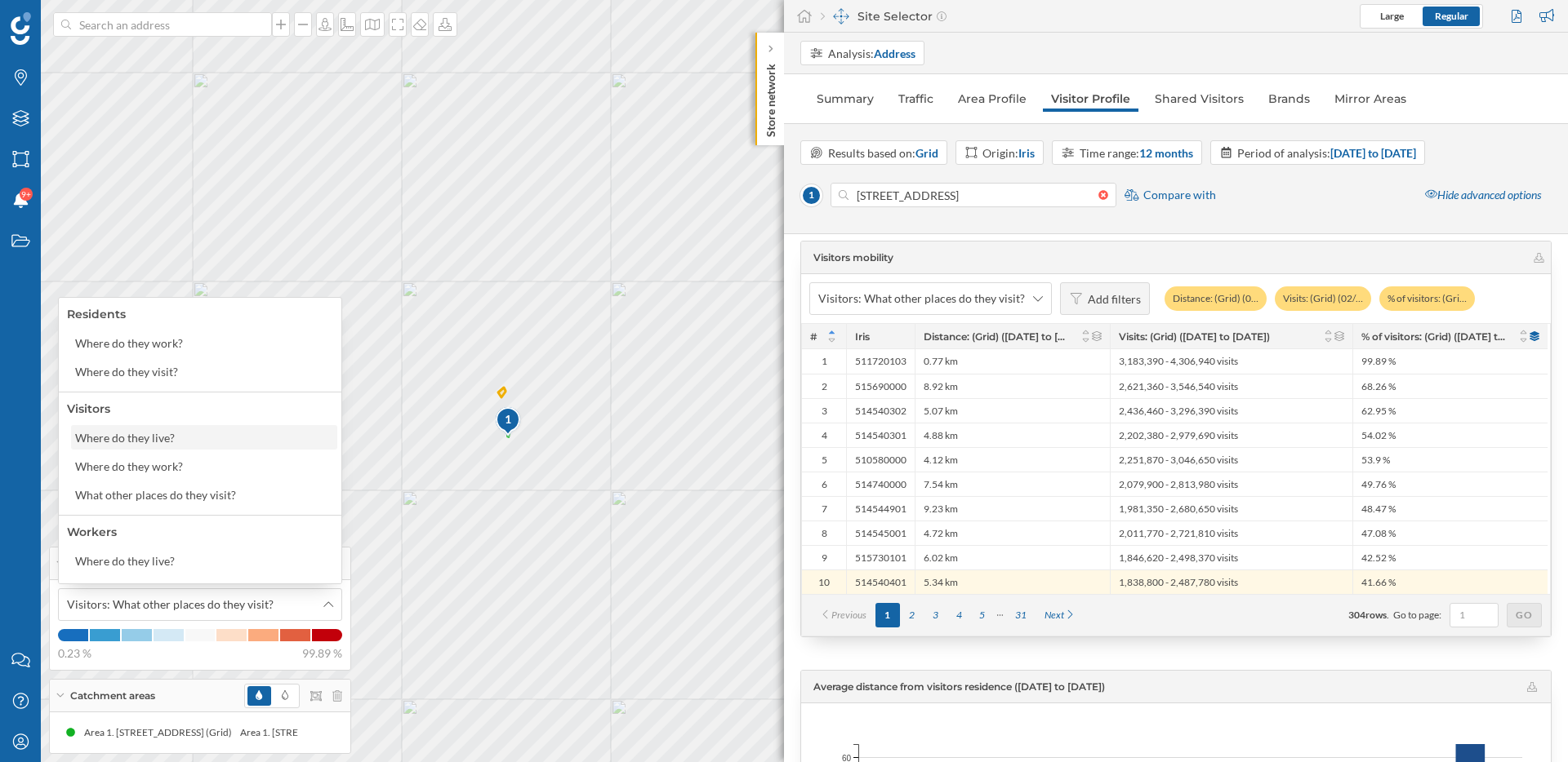
click at [183, 440] on div "Where do they live?" at bounding box center [203, 438] width 256 height 17
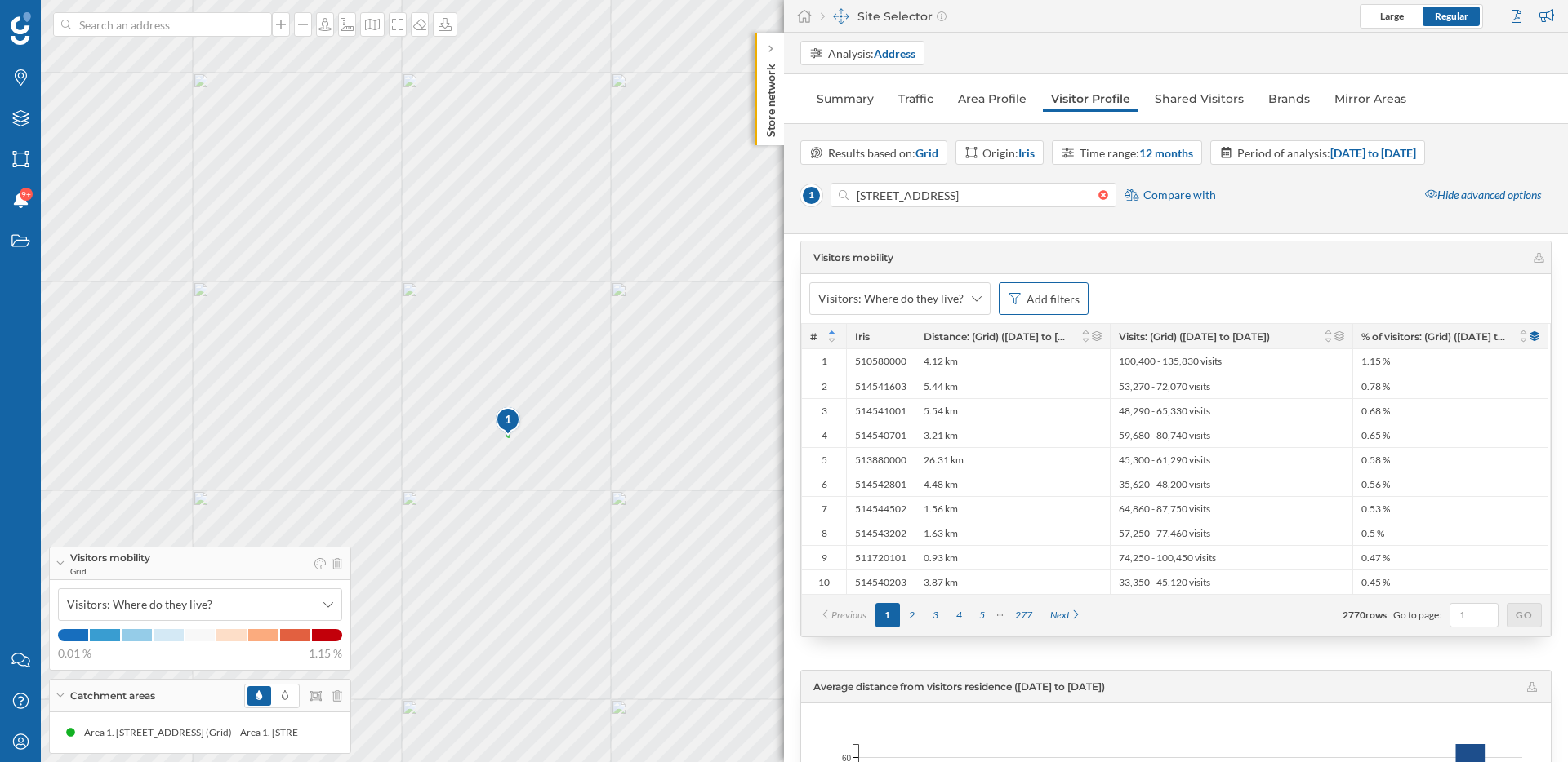
click at [1030, 304] on div "Add filters" at bounding box center [1052, 299] width 53 height 17
click at [945, 393] on div "Distance: (Grid) ([DATE] to [DATE])" at bounding box center [947, 397] width 177 height 13
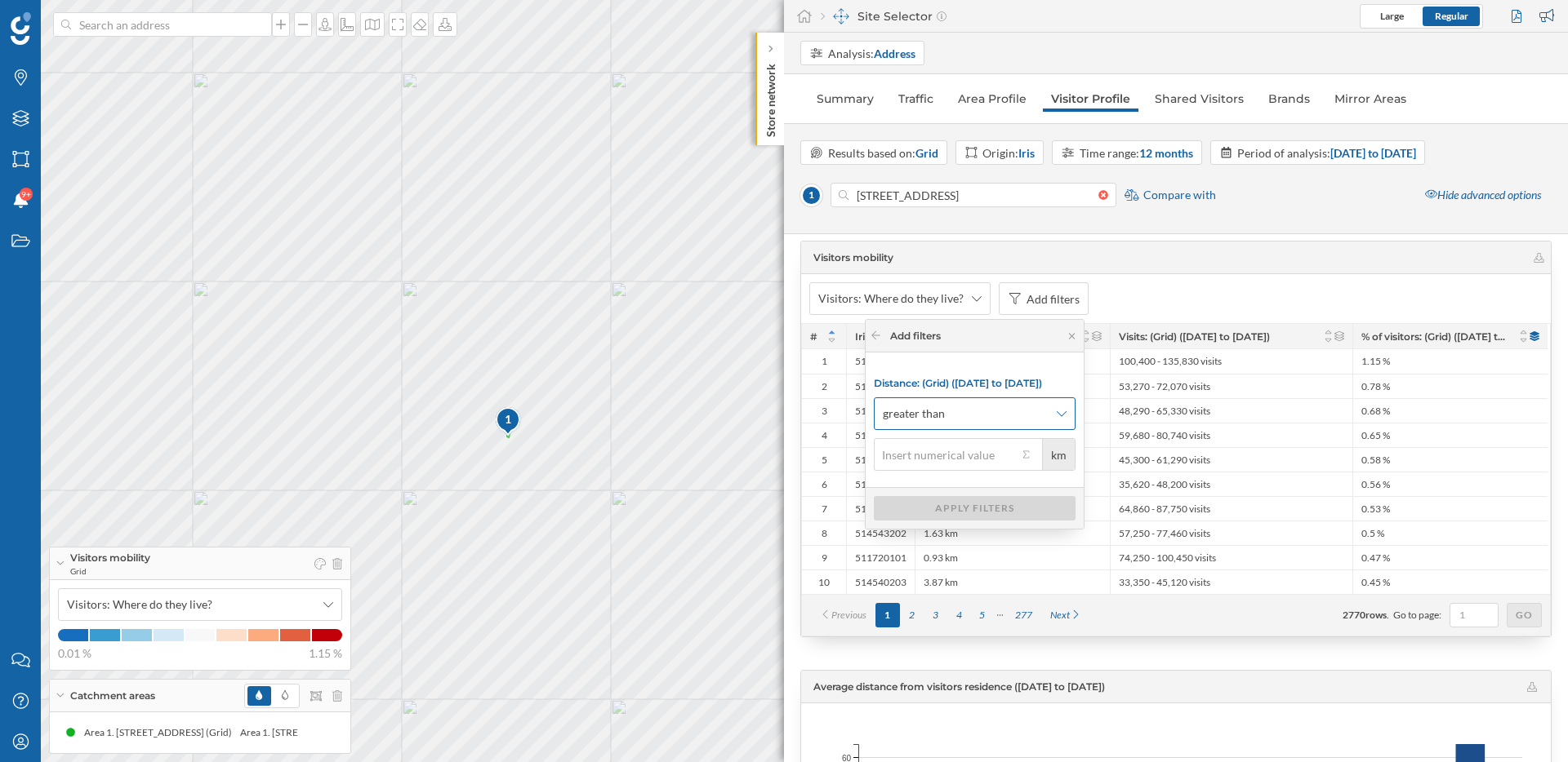
click at [954, 421] on span "greater than" at bounding box center [965, 414] width 166 height 16
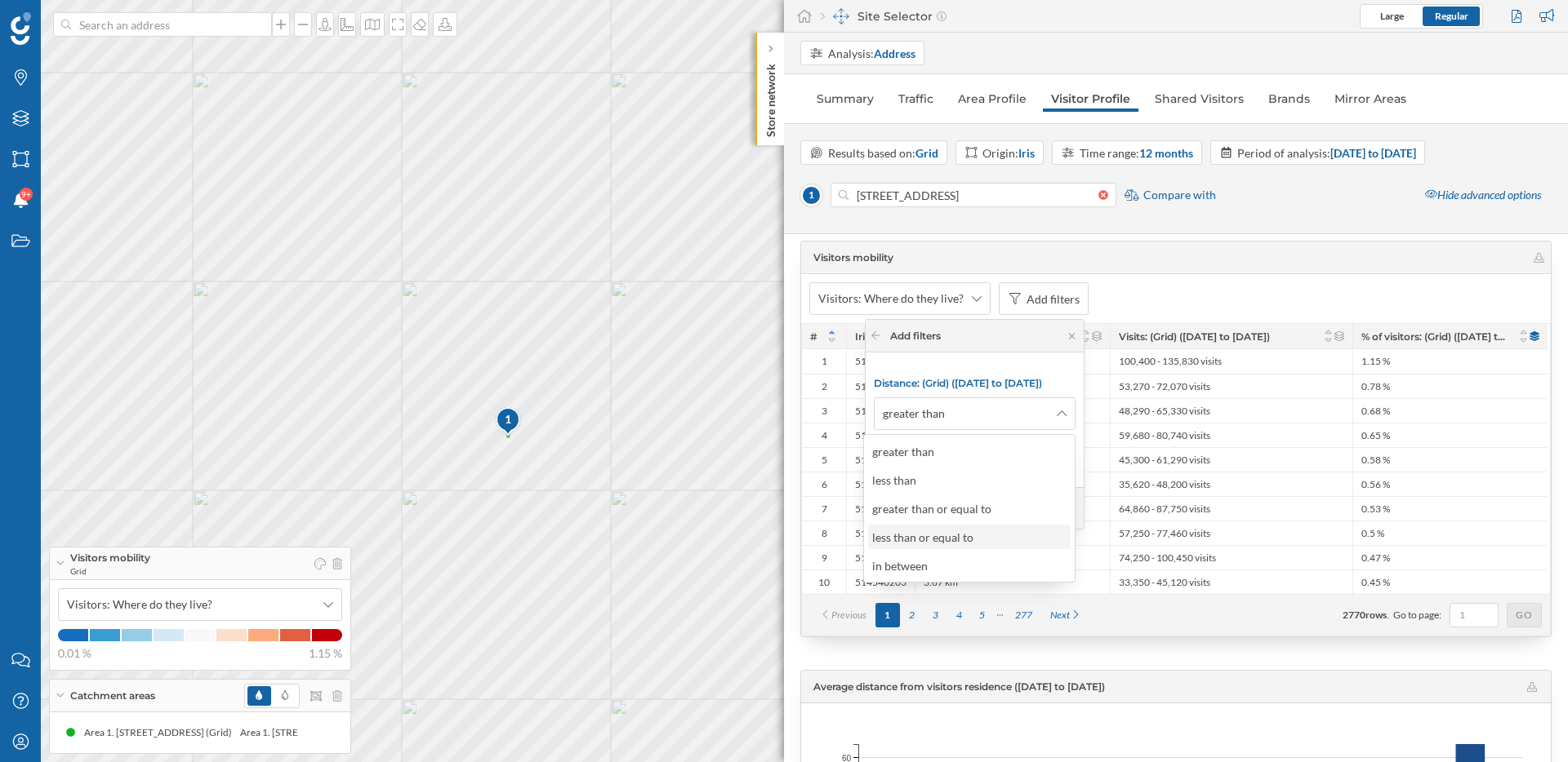
click at [934, 538] on div "less than or equal to" at bounding box center [922, 537] width 101 height 13
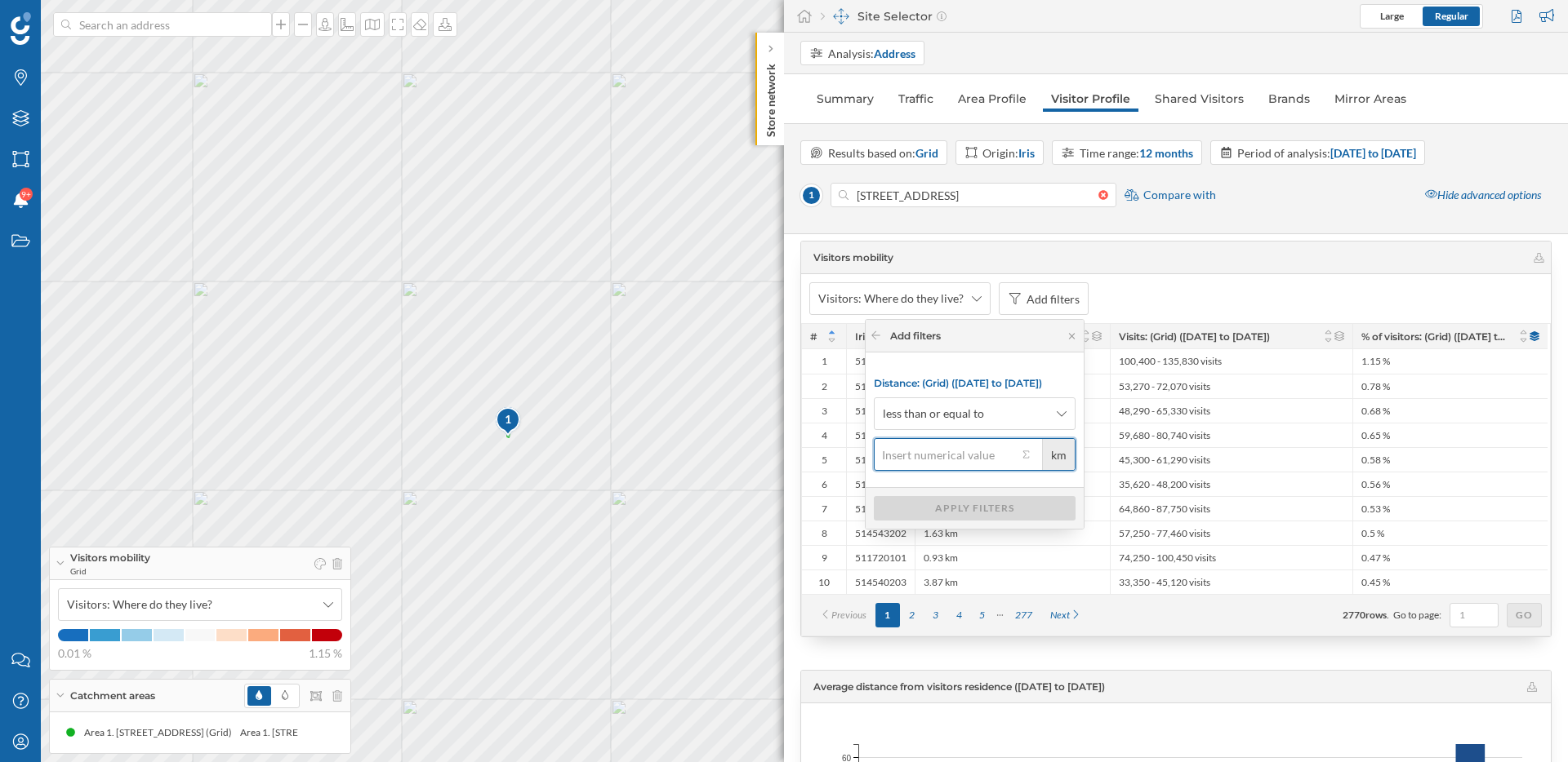
click at [934, 457] on input "km" at bounding box center [946, 455] width 144 height 33
type input "25"
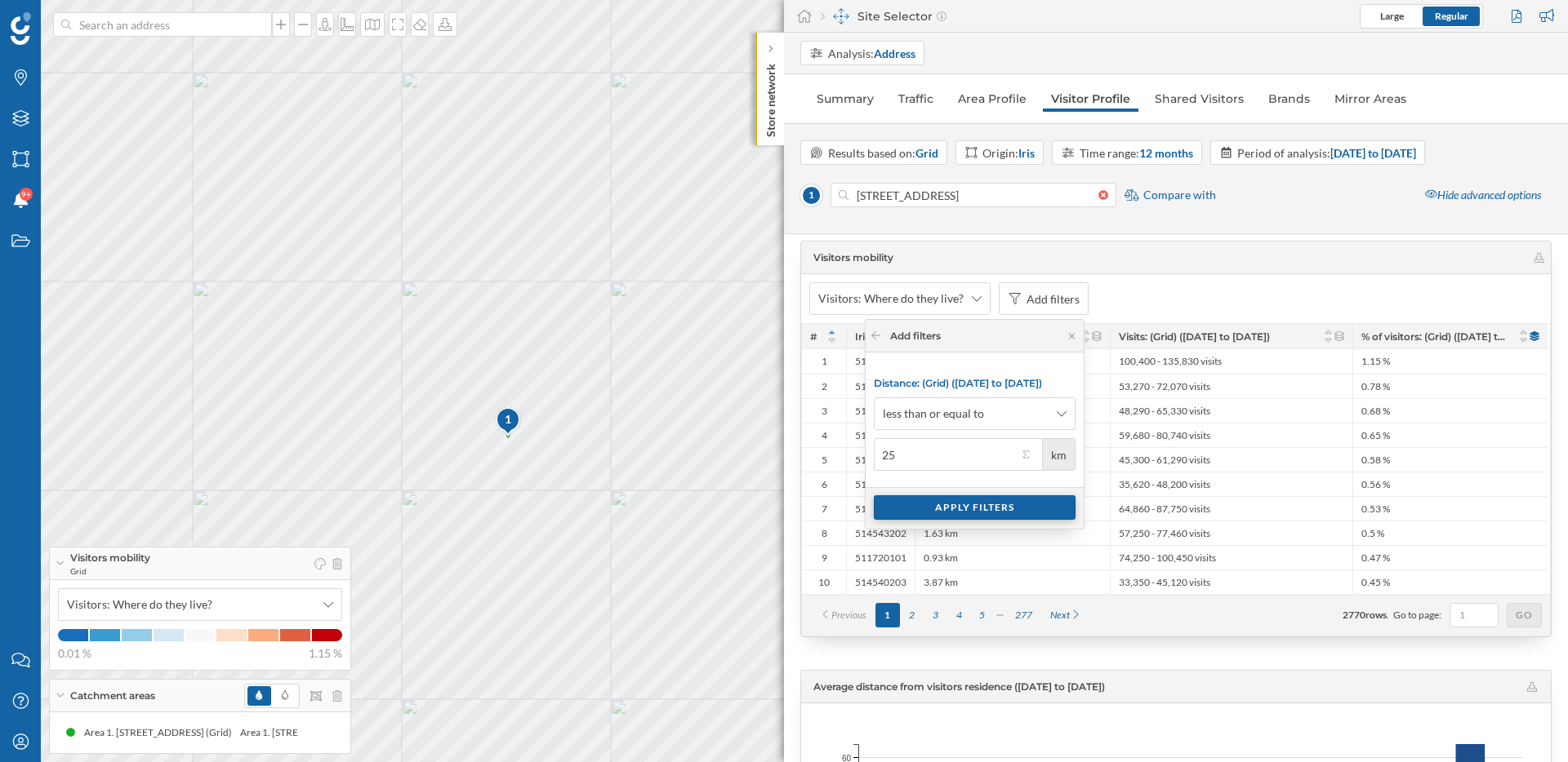
click at [935, 507] on div "Apply filters" at bounding box center [975, 508] width 202 height 25
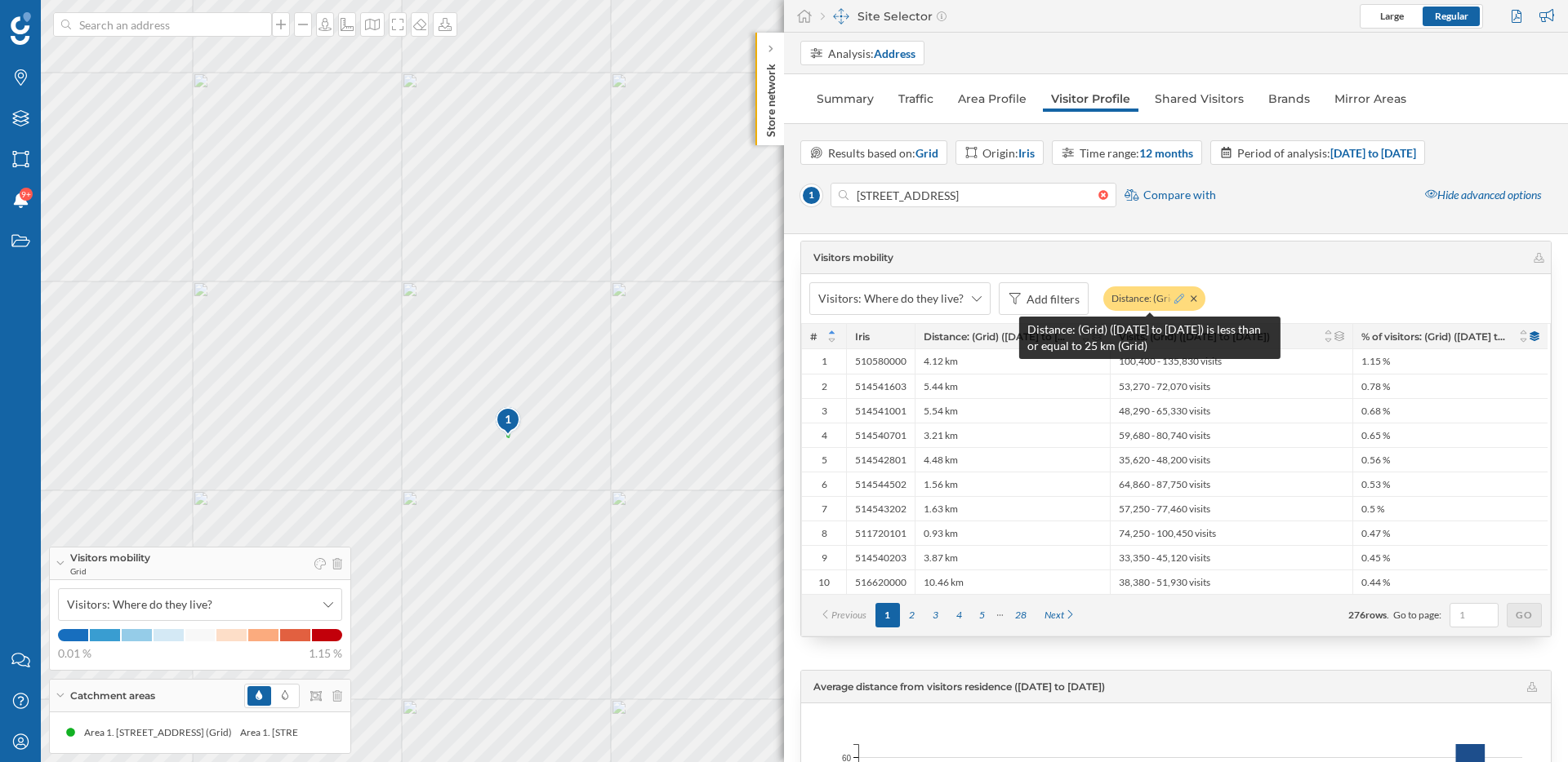
click at [1177, 299] on icon at bounding box center [1179, 298] width 10 height 10
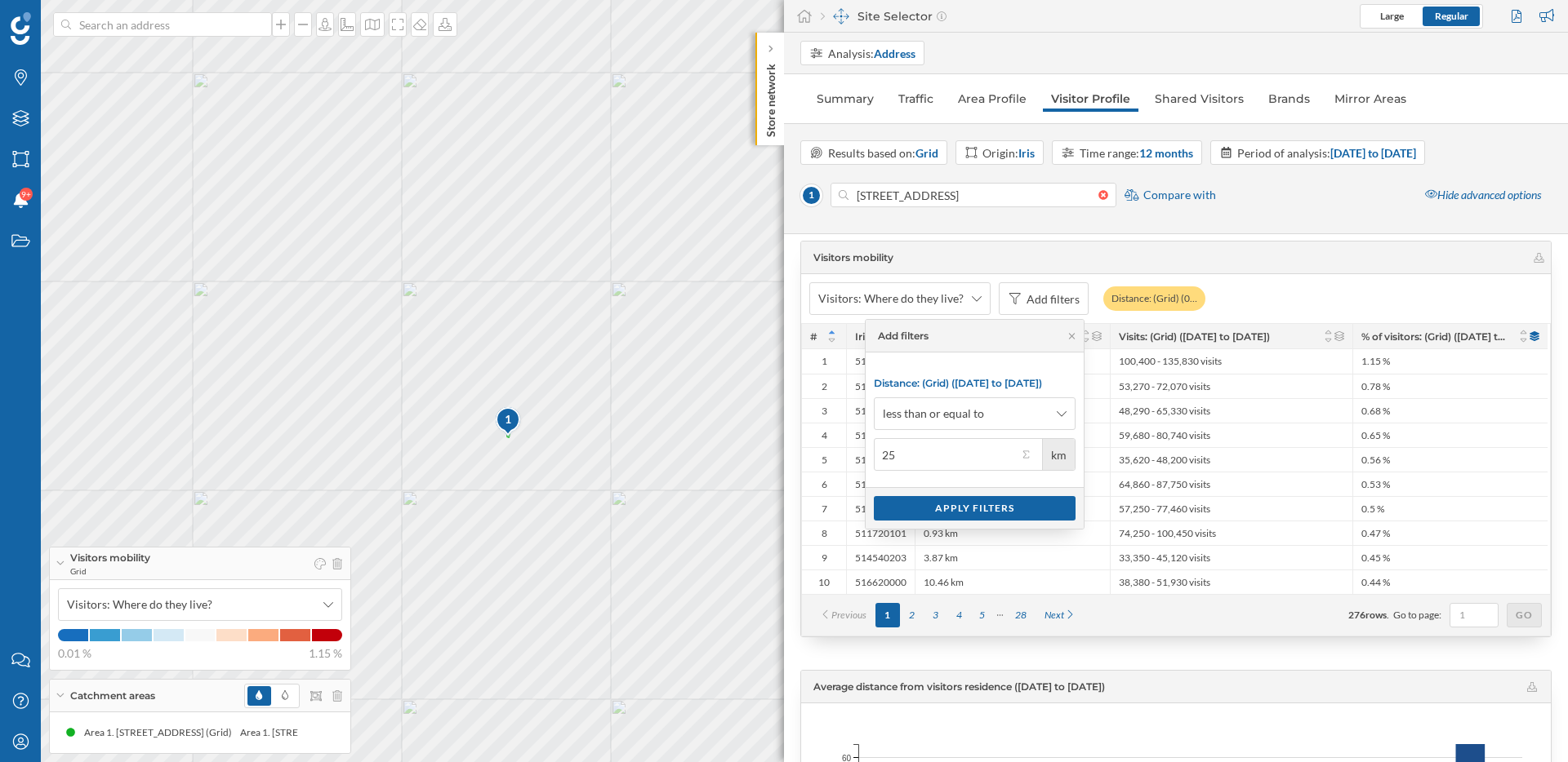
type input "2"
type input "35"
click at [937, 510] on div "Apply filters" at bounding box center [975, 508] width 202 height 25
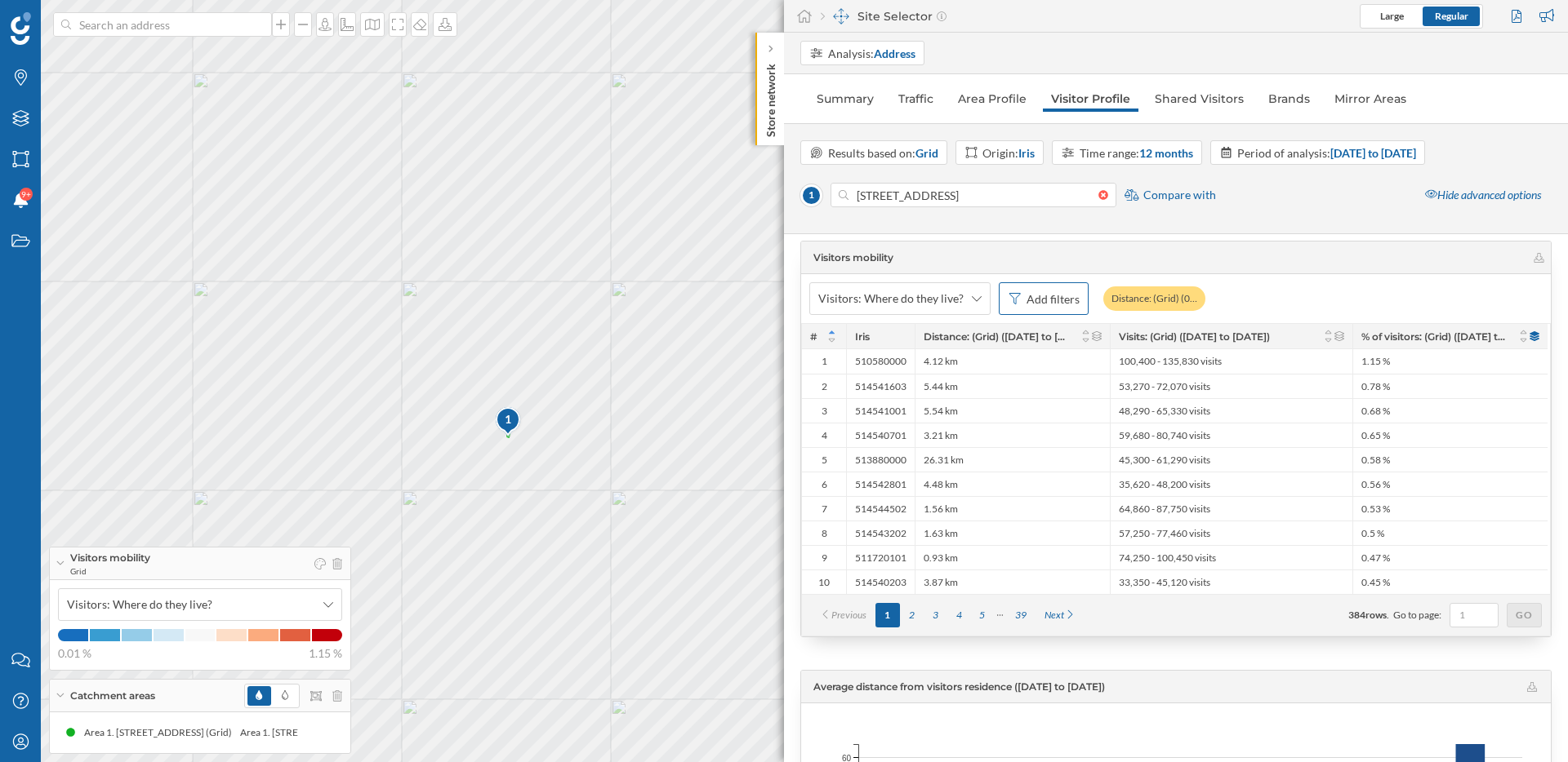
click at [1019, 295] on div "Add filters" at bounding box center [1044, 298] width 90 height 33
click at [970, 369] on div "% of visitors: (Grid) ([DATE] to [DATE])" at bounding box center [955, 369] width 194 height 13
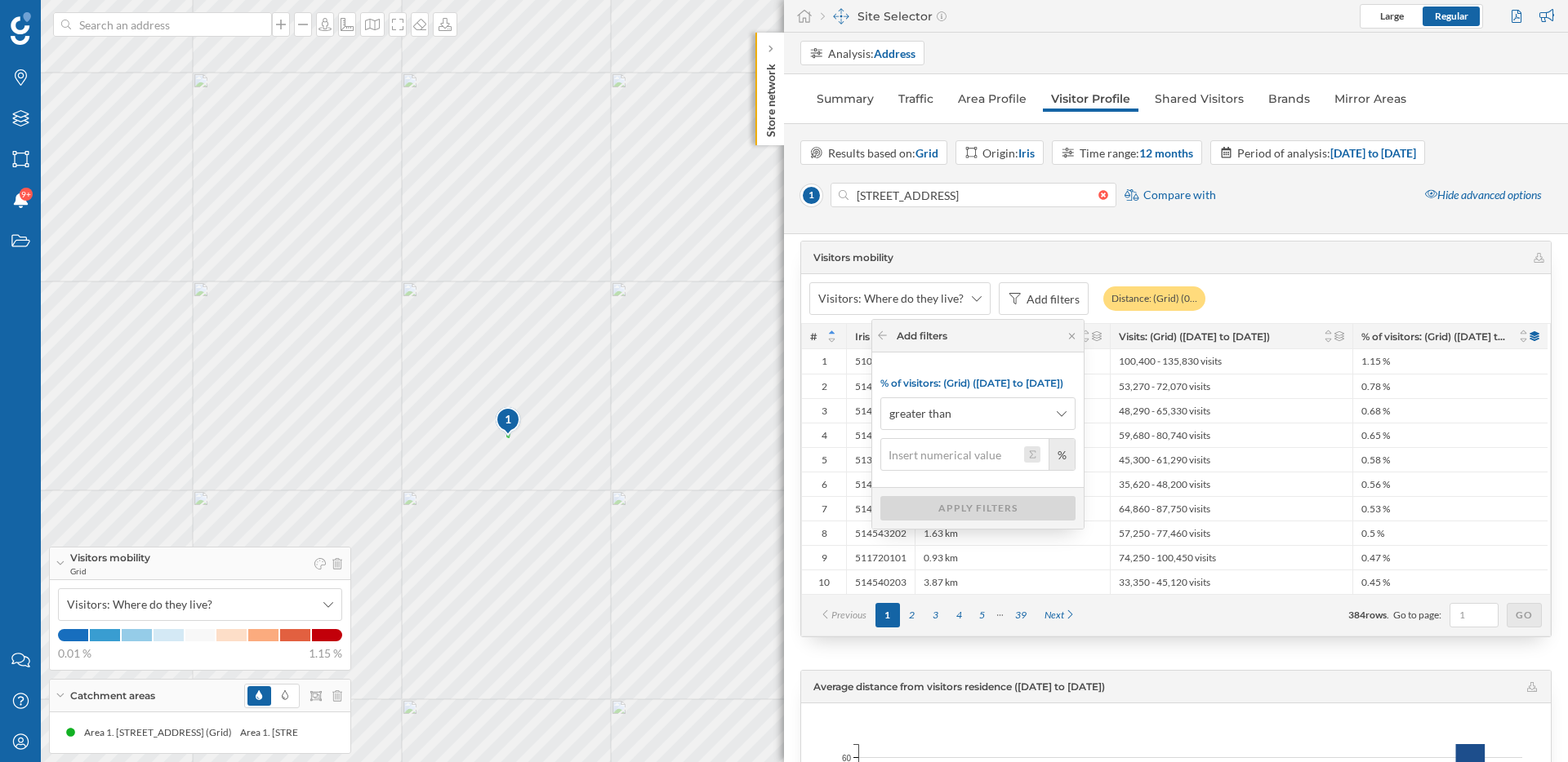
click at [1032, 454] on button "%" at bounding box center [1032, 454] width 16 height 16
click at [994, 629] on div "Top percentile" at bounding box center [947, 631] width 122 height 17
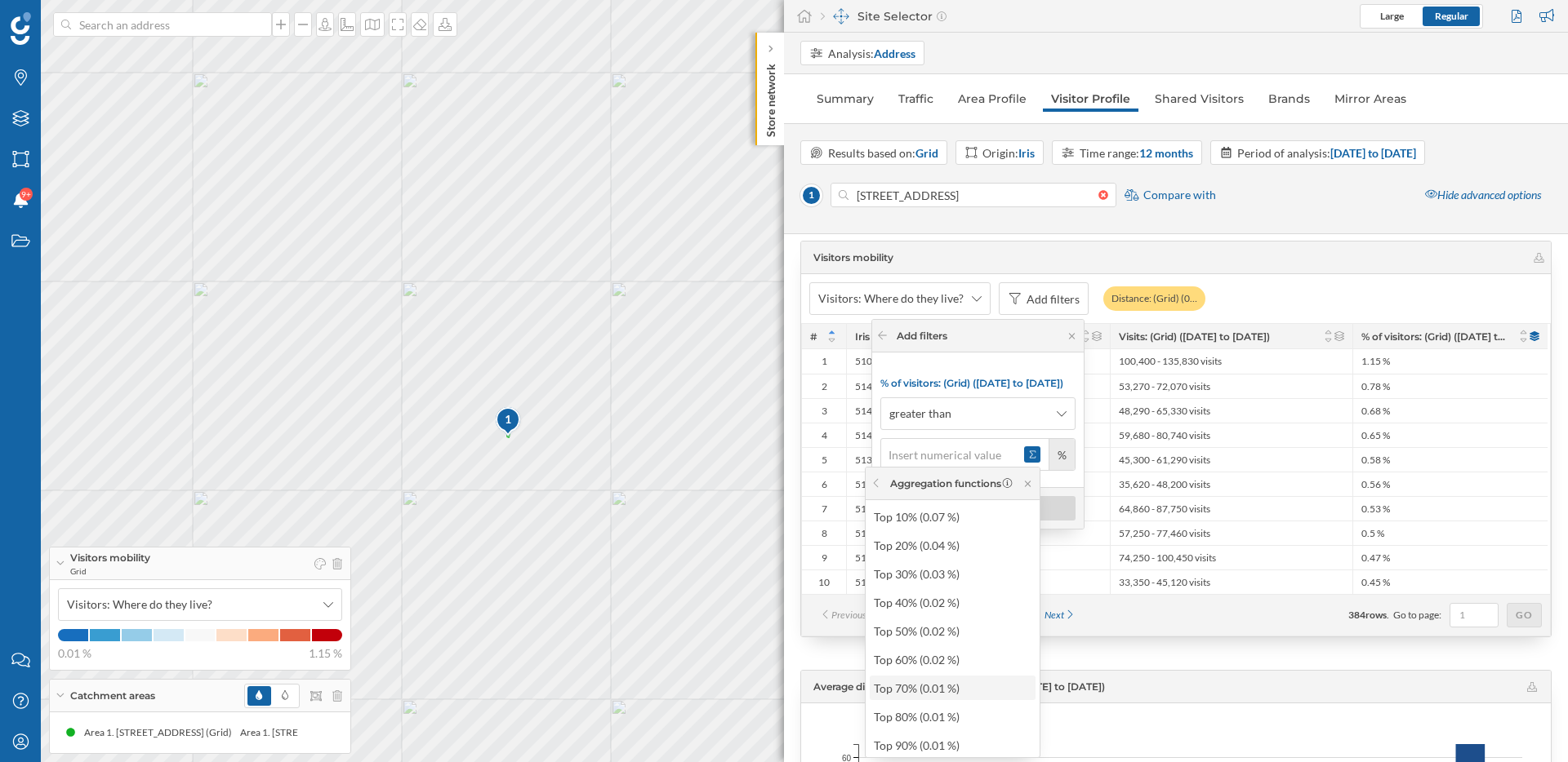
click at [965, 684] on div "Top 70% (0.01 %)" at bounding box center [952, 688] width 156 height 17
type input "0.01"
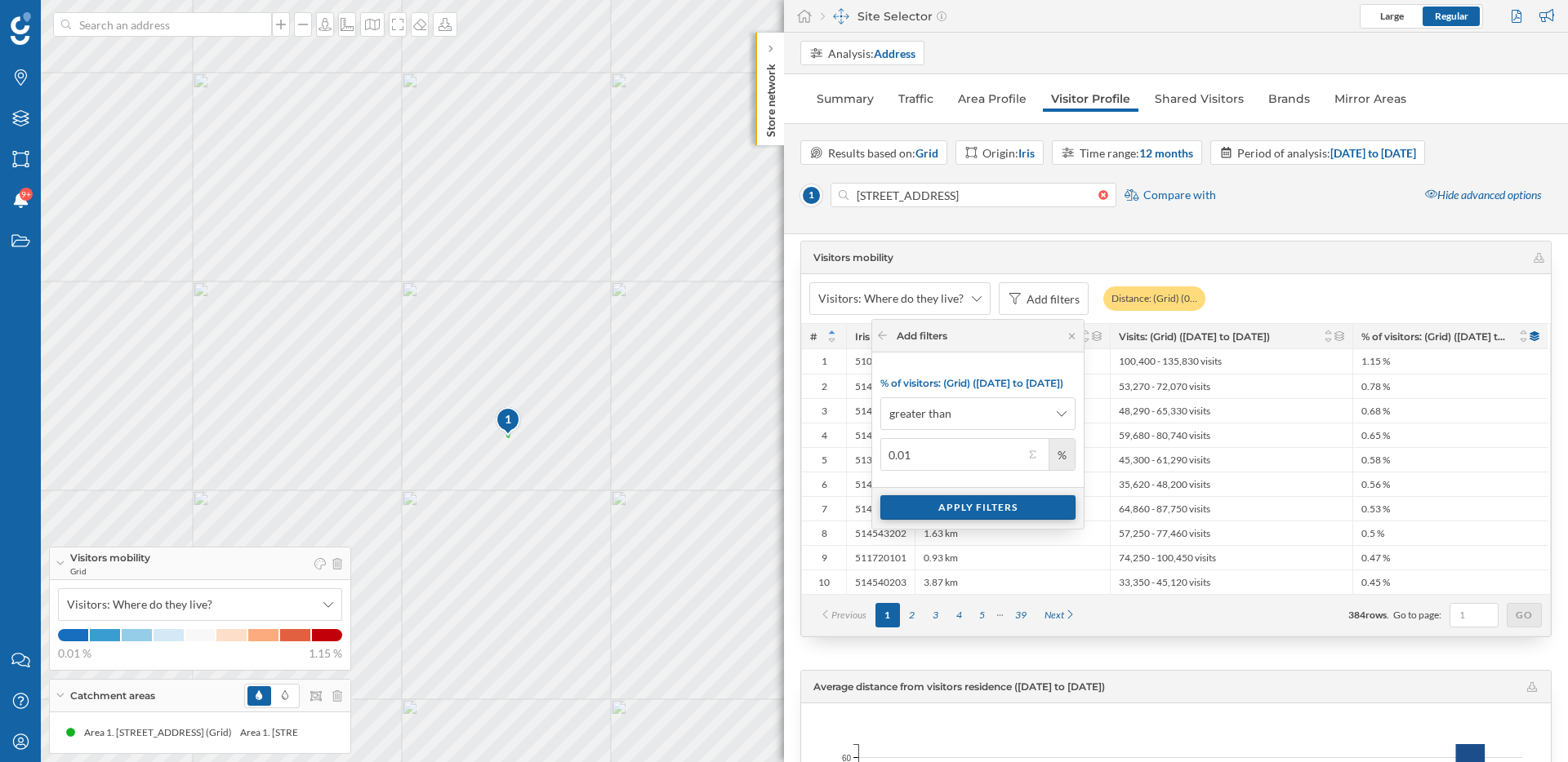
click at [991, 508] on div "Apply filters" at bounding box center [977, 508] width 195 height 25
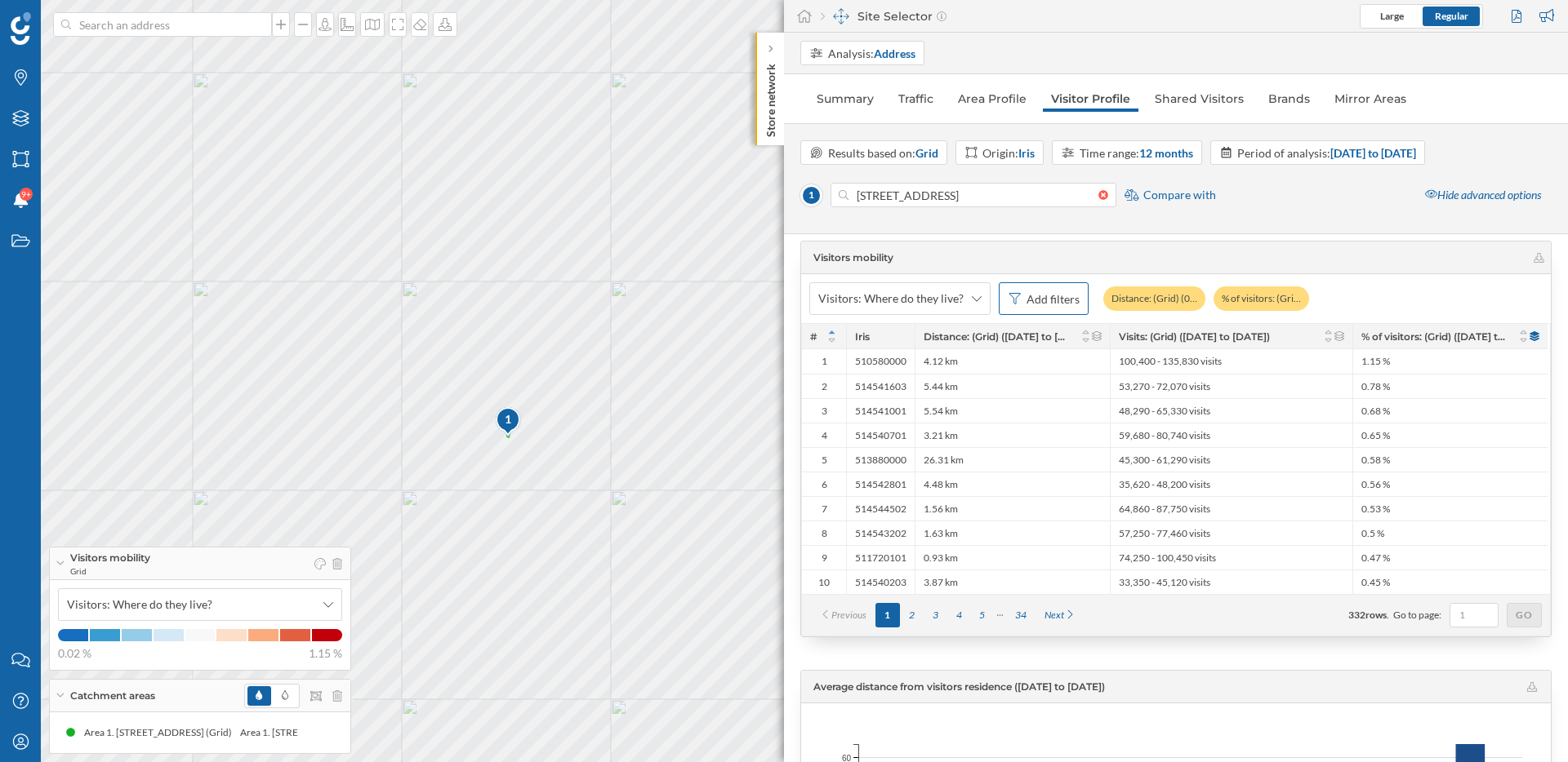
click at [1068, 303] on div "Add filters" at bounding box center [1052, 299] width 53 height 17
click at [1012, 369] on div "Visits: (Grid) ([DATE] to [DATE])" at bounding box center [972, 369] width 160 height 13
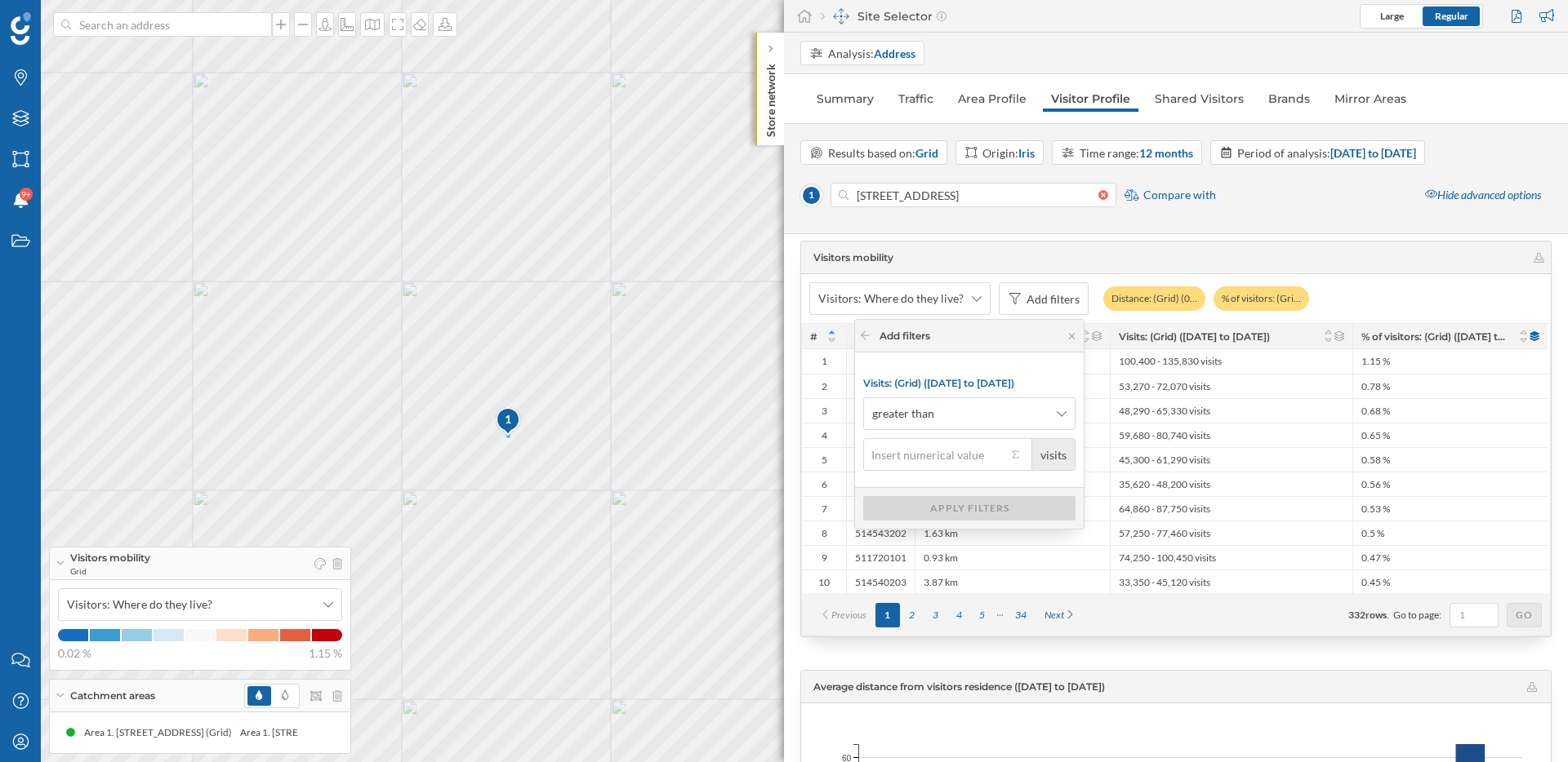
click at [992, 461] on input "visits" at bounding box center [935, 455] width 144 height 33
type input "2,000"
click at [975, 511] on div "Apply filters" at bounding box center [969, 508] width 212 height 25
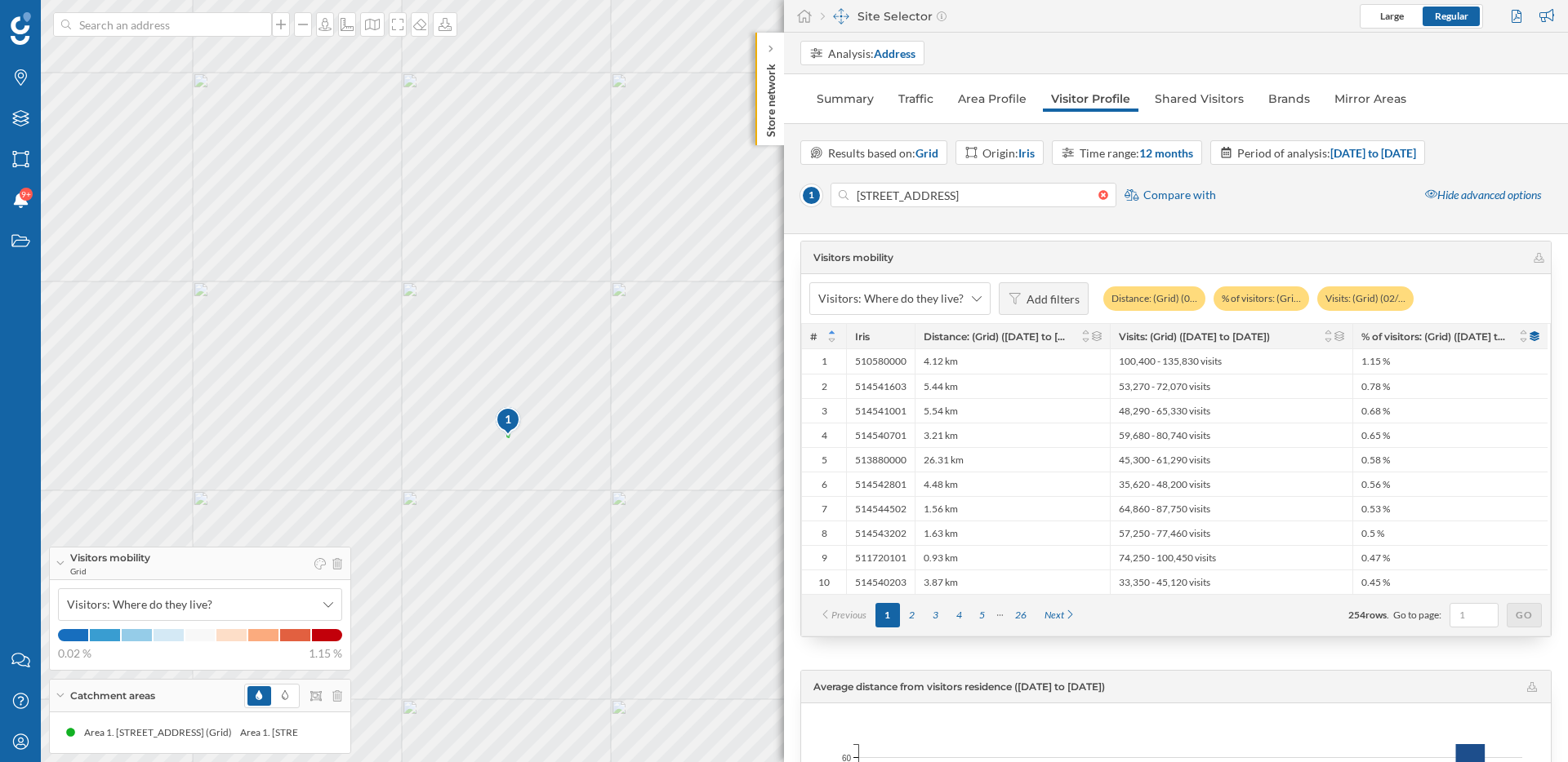
click at [472, 711] on div "1 © Mapbox © OpenStreetMap Improve this map" at bounding box center [784, 381] width 1568 height 762
click at [647, 626] on div "1 © Mapbox © OpenStreetMap Improve this map" at bounding box center [784, 381] width 1568 height 762
click at [646, 614] on div "1 © Mapbox © OpenStreetMap Improve this map" at bounding box center [784, 381] width 1568 height 762
click at [677, 610] on div "1 © Mapbox © OpenStreetMap Improve this map" at bounding box center [784, 381] width 1568 height 762
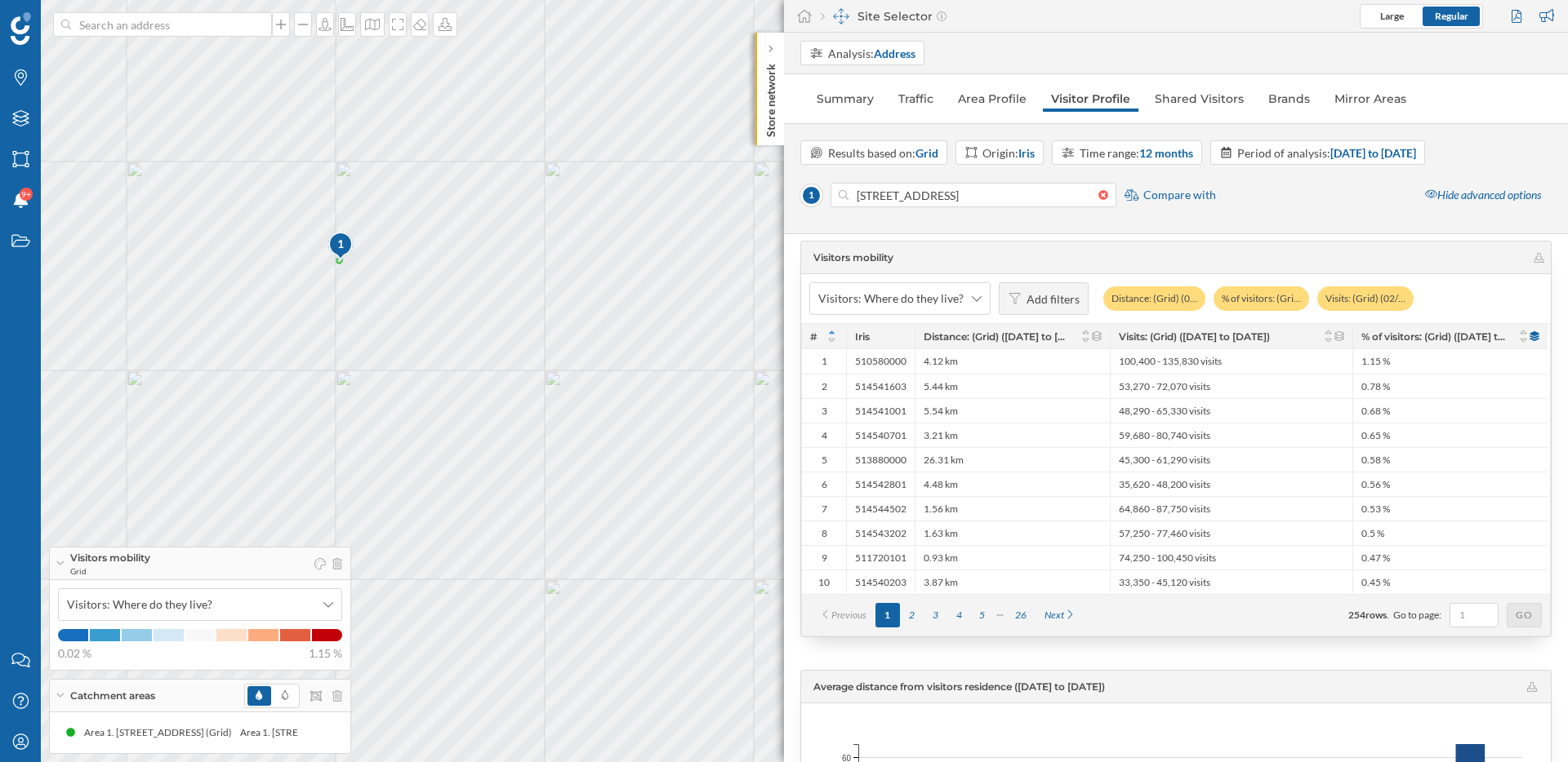
click at [678, 579] on div "1 © Mapbox © OpenStreetMap Improve this map" at bounding box center [784, 381] width 1568 height 762
click at [1023, 612] on div "26" at bounding box center [1021, 616] width 30 height 25
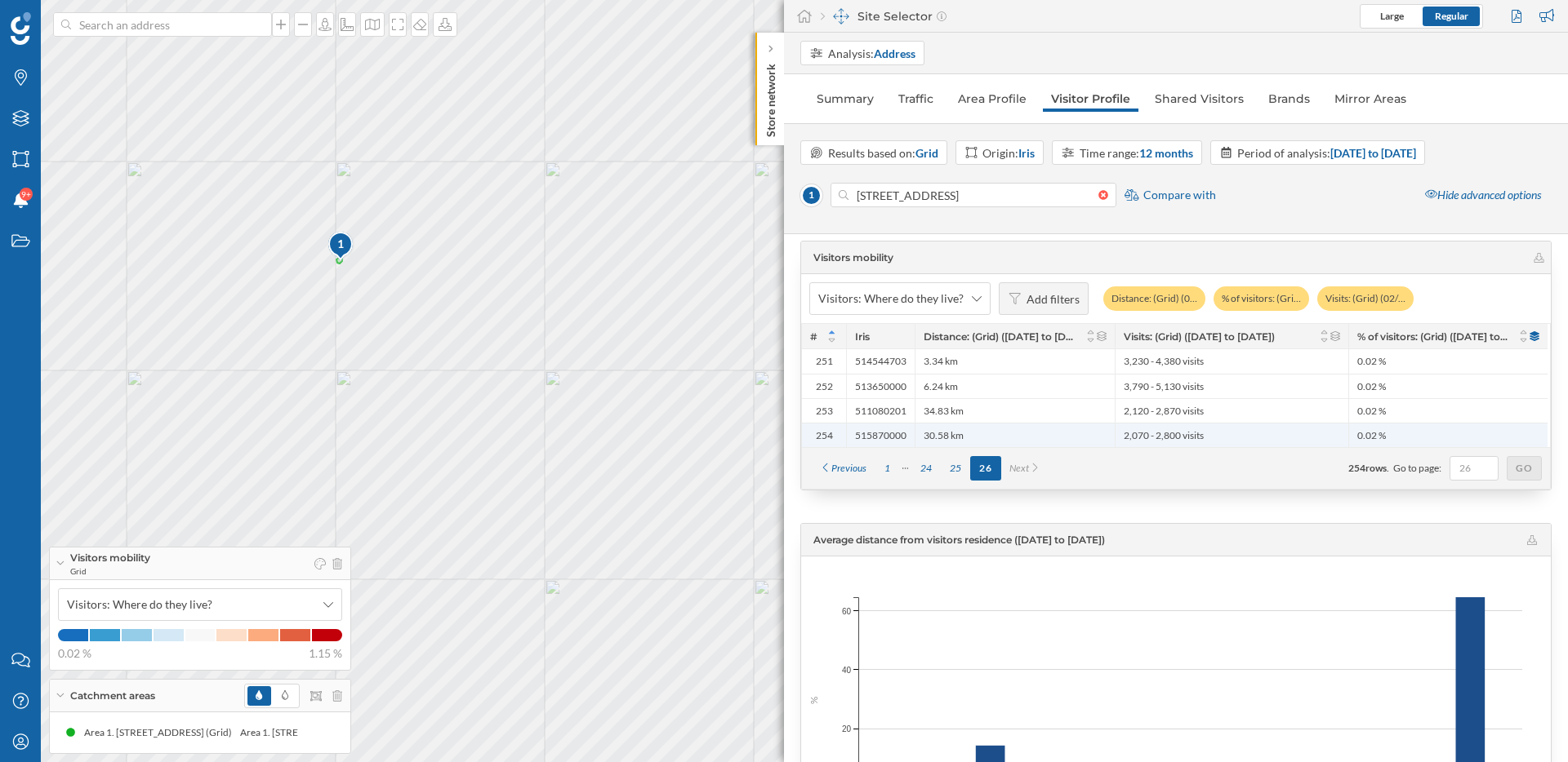
click at [1068, 437] on div "30.58 km" at bounding box center [1015, 436] width 200 height 25
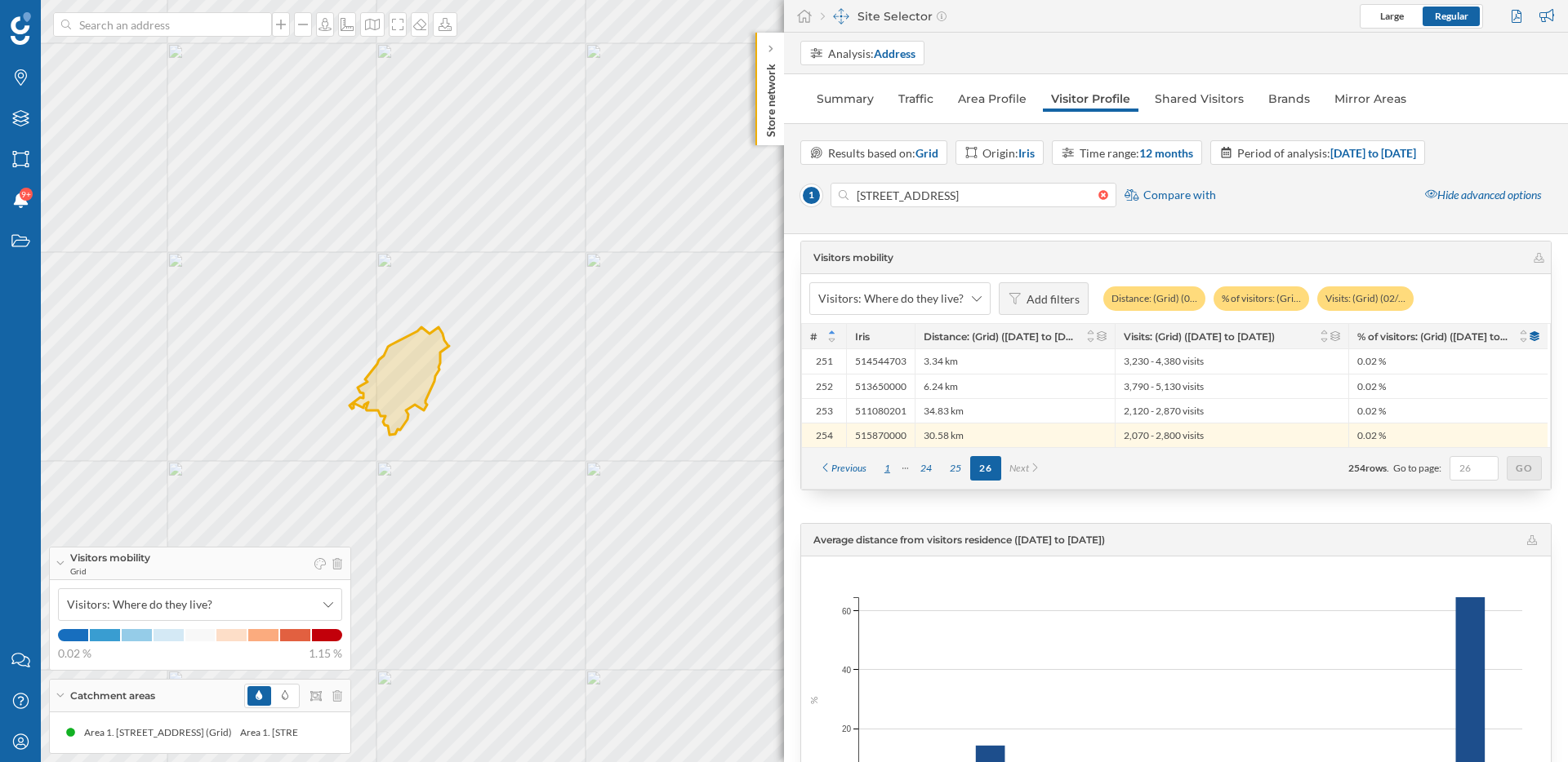
click at [891, 469] on div "1" at bounding box center [887, 468] width 24 height 25
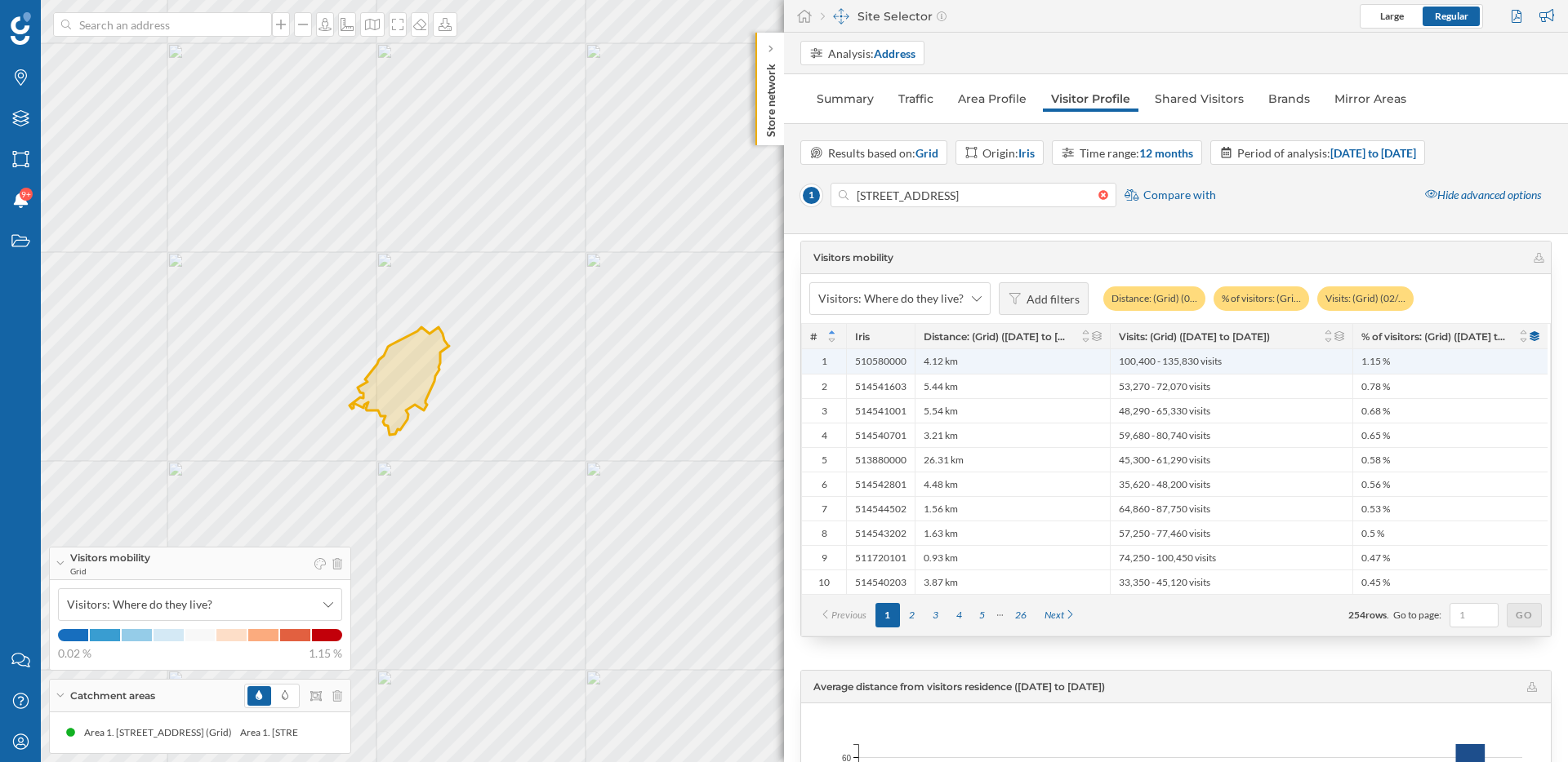
click at [1001, 361] on div "4.12 km" at bounding box center [1012, 362] width 195 height 25
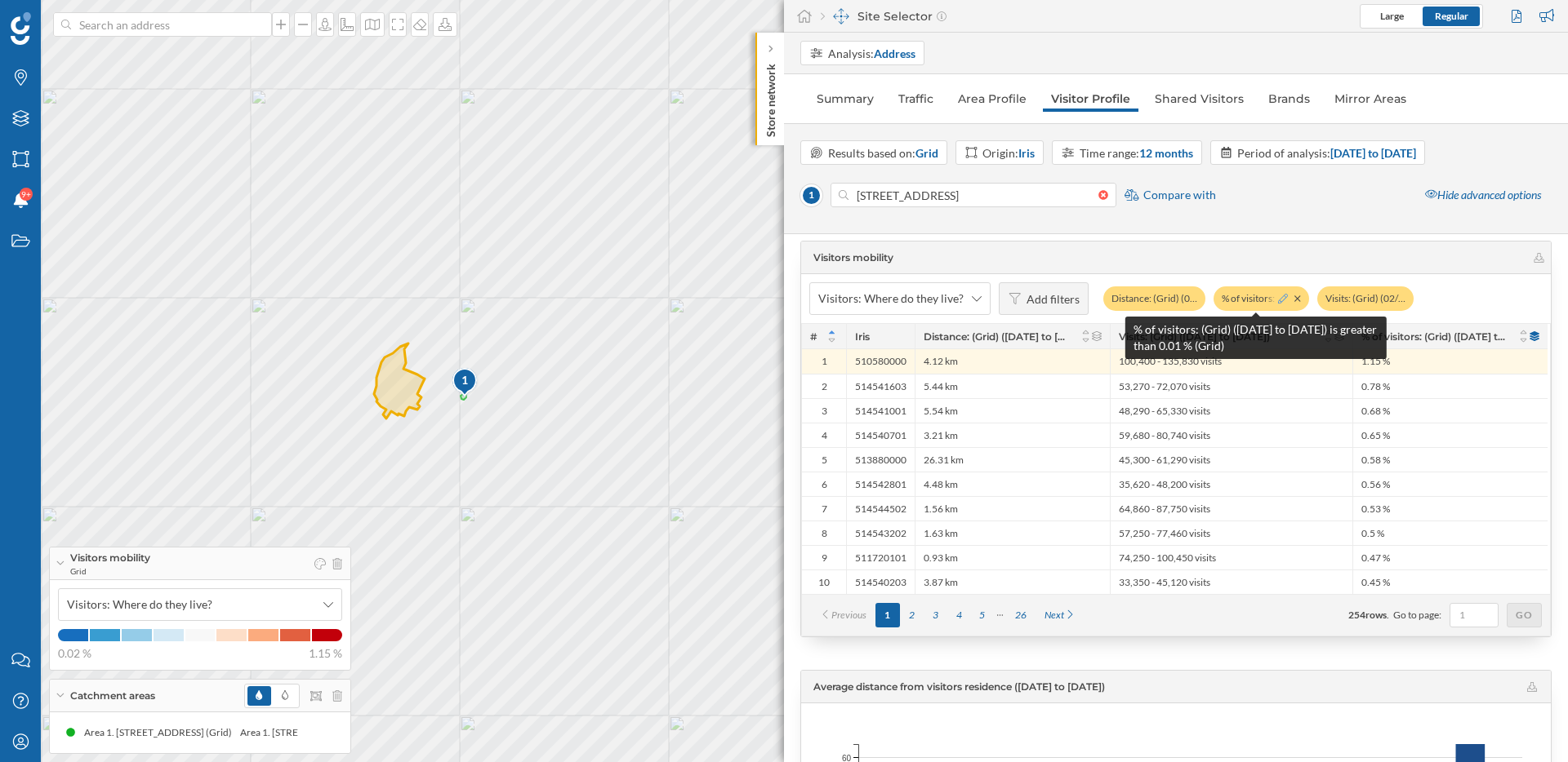
click at [1278, 298] on icon at bounding box center [1283, 298] width 10 height 10
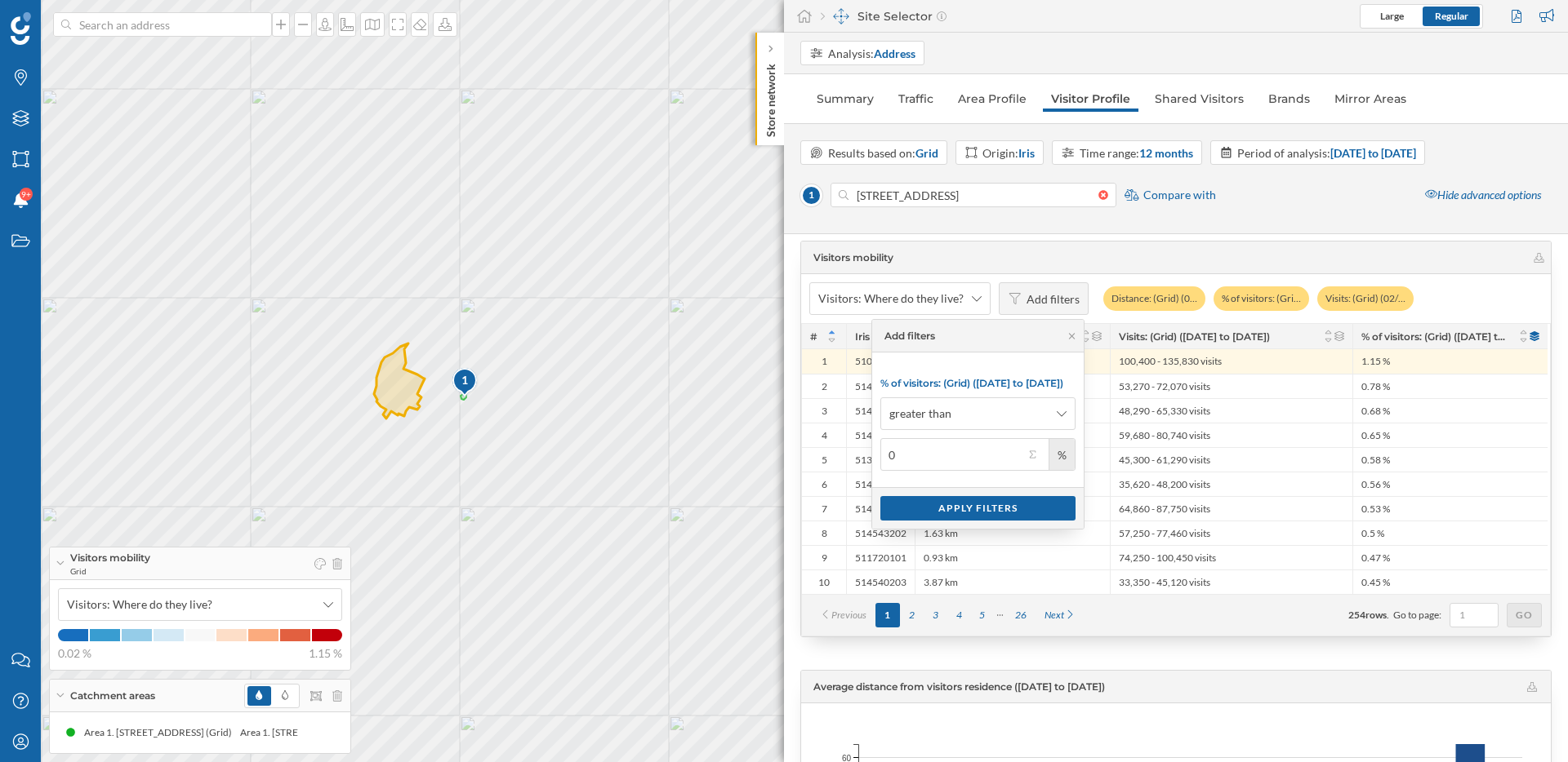
type input "2"
click at [1073, 463] on div "%" at bounding box center [1061, 455] width 26 height 31
click at [1033, 457] on button "2 %" at bounding box center [1032, 454] width 16 height 16
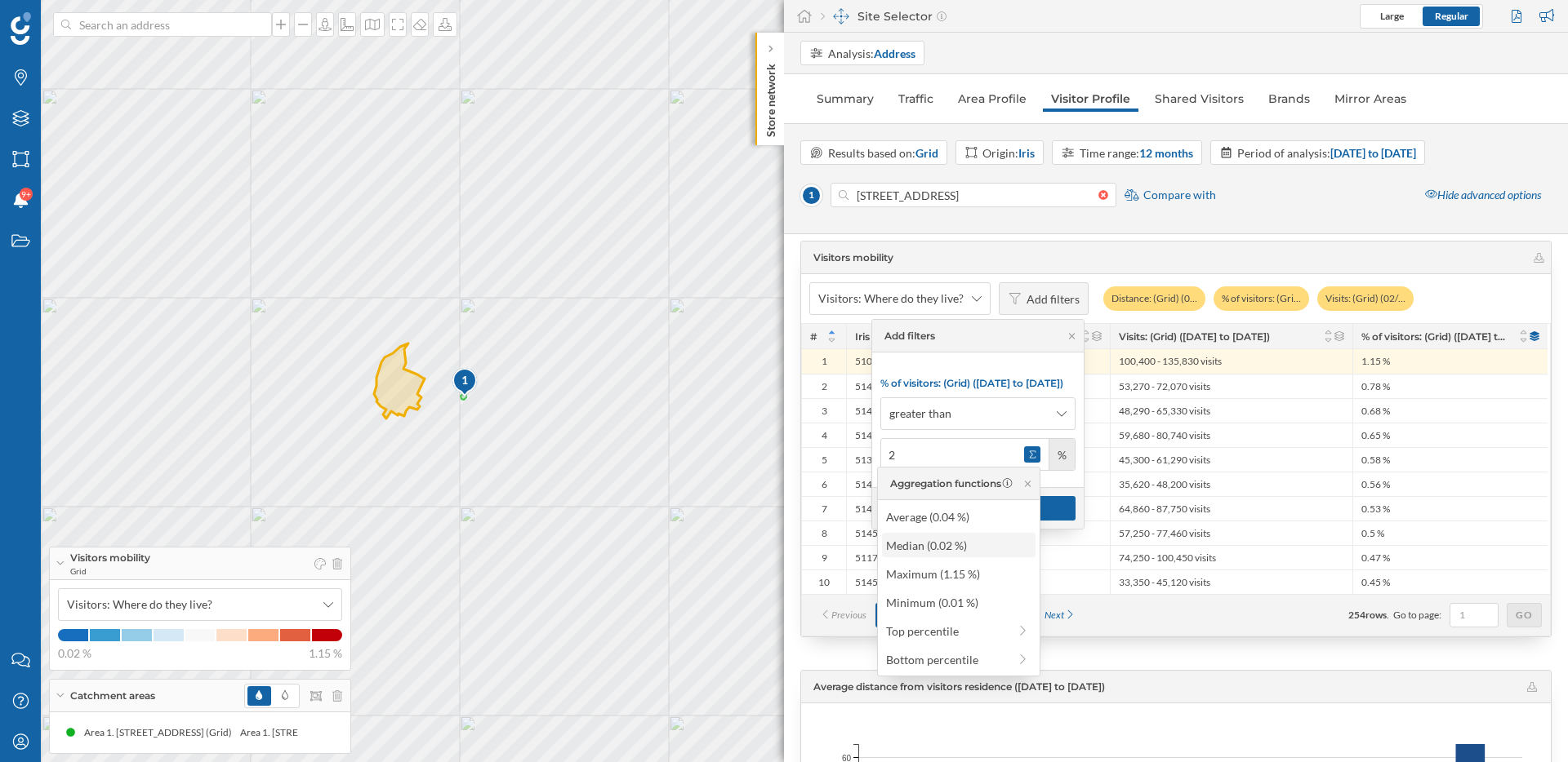
click at [957, 547] on div "Median (0.02 %)" at bounding box center [958, 546] width 144 height 17
type input "0.02"
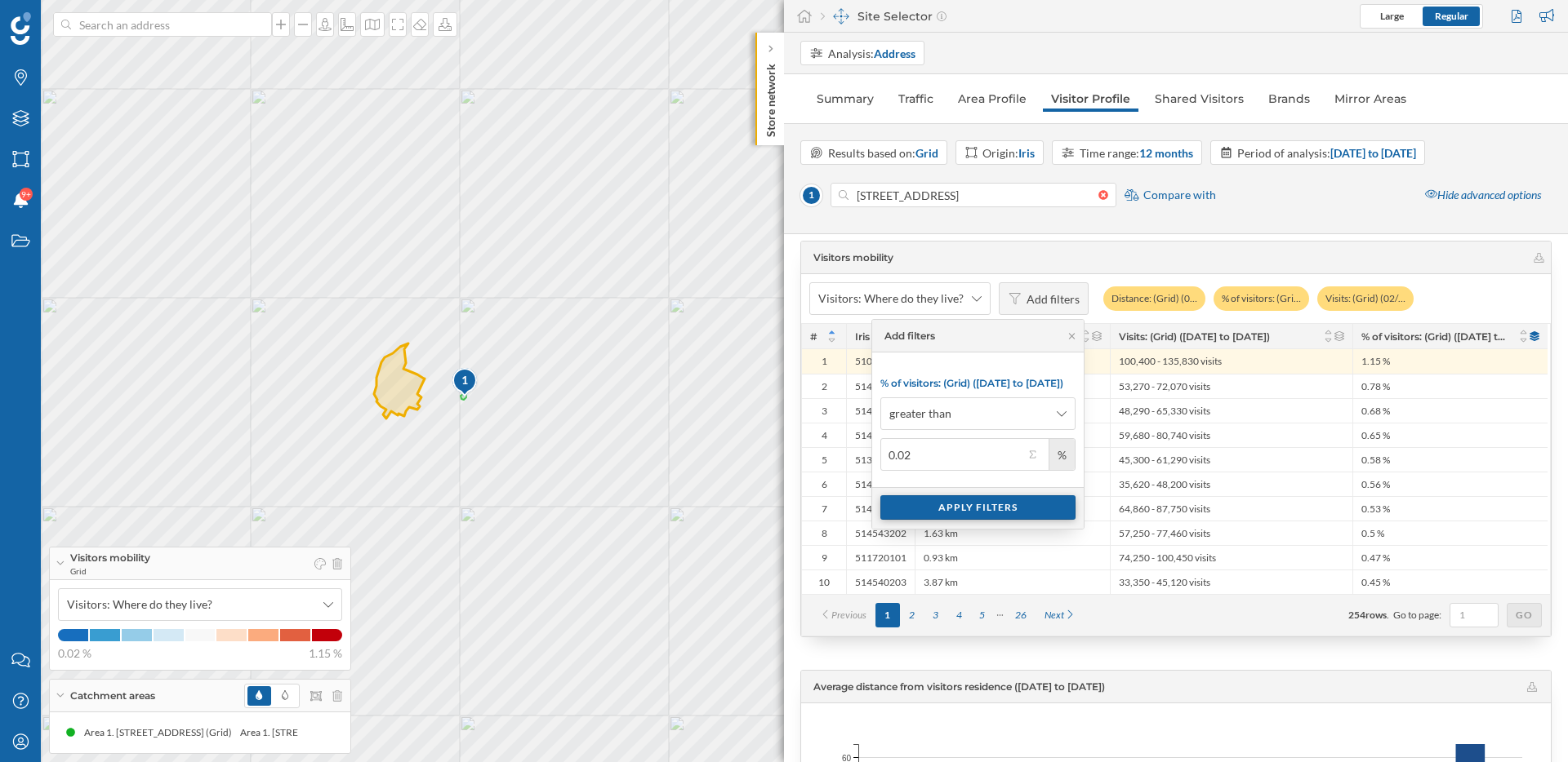
click at [957, 503] on div "Apply filters" at bounding box center [977, 508] width 195 height 25
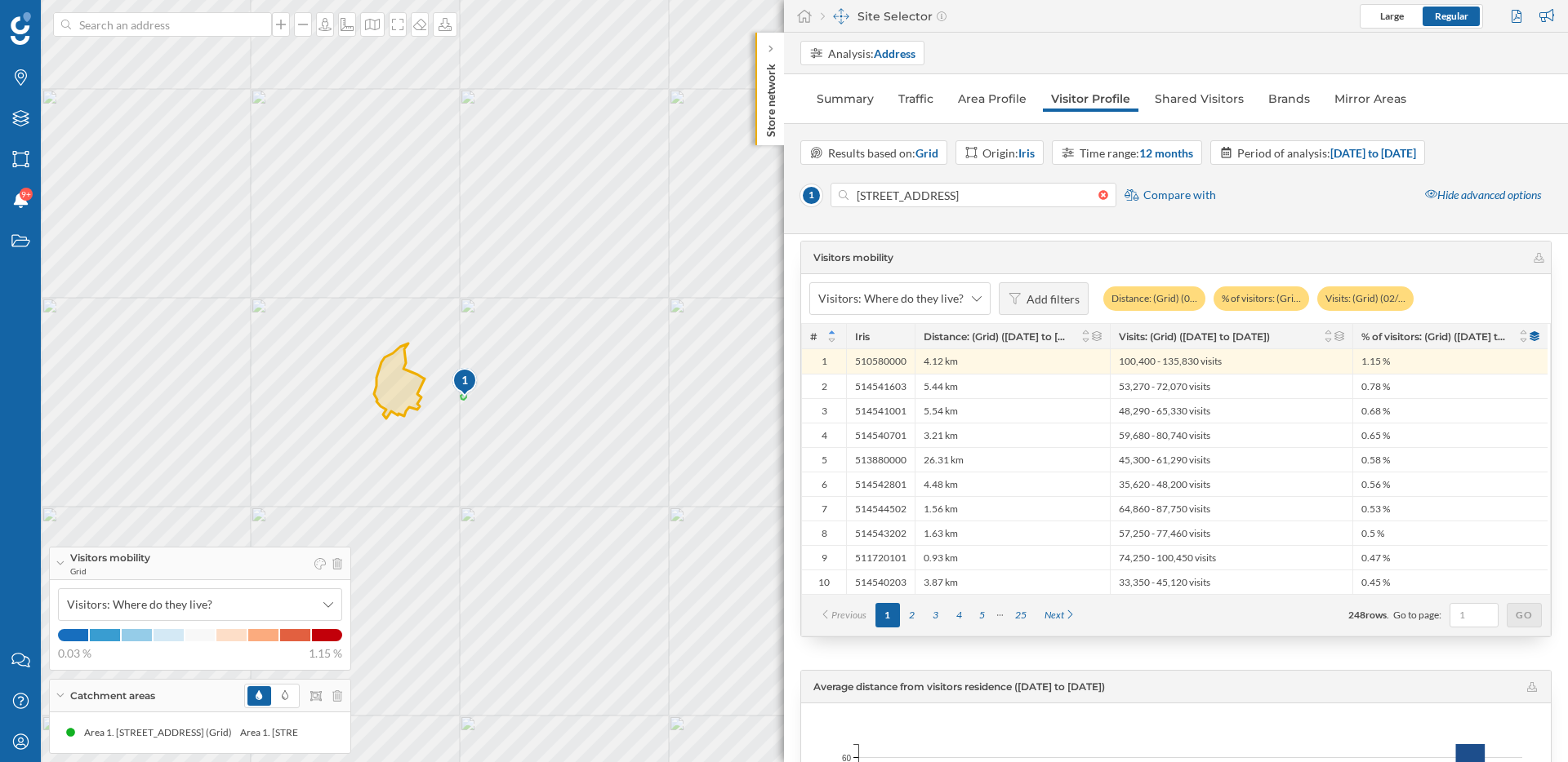
click at [680, 450] on div "1 © Mapbox © OpenStreetMap Improve this map" at bounding box center [784, 381] width 1568 height 762
click at [1022, 617] on div "25" at bounding box center [1021, 616] width 30 height 25
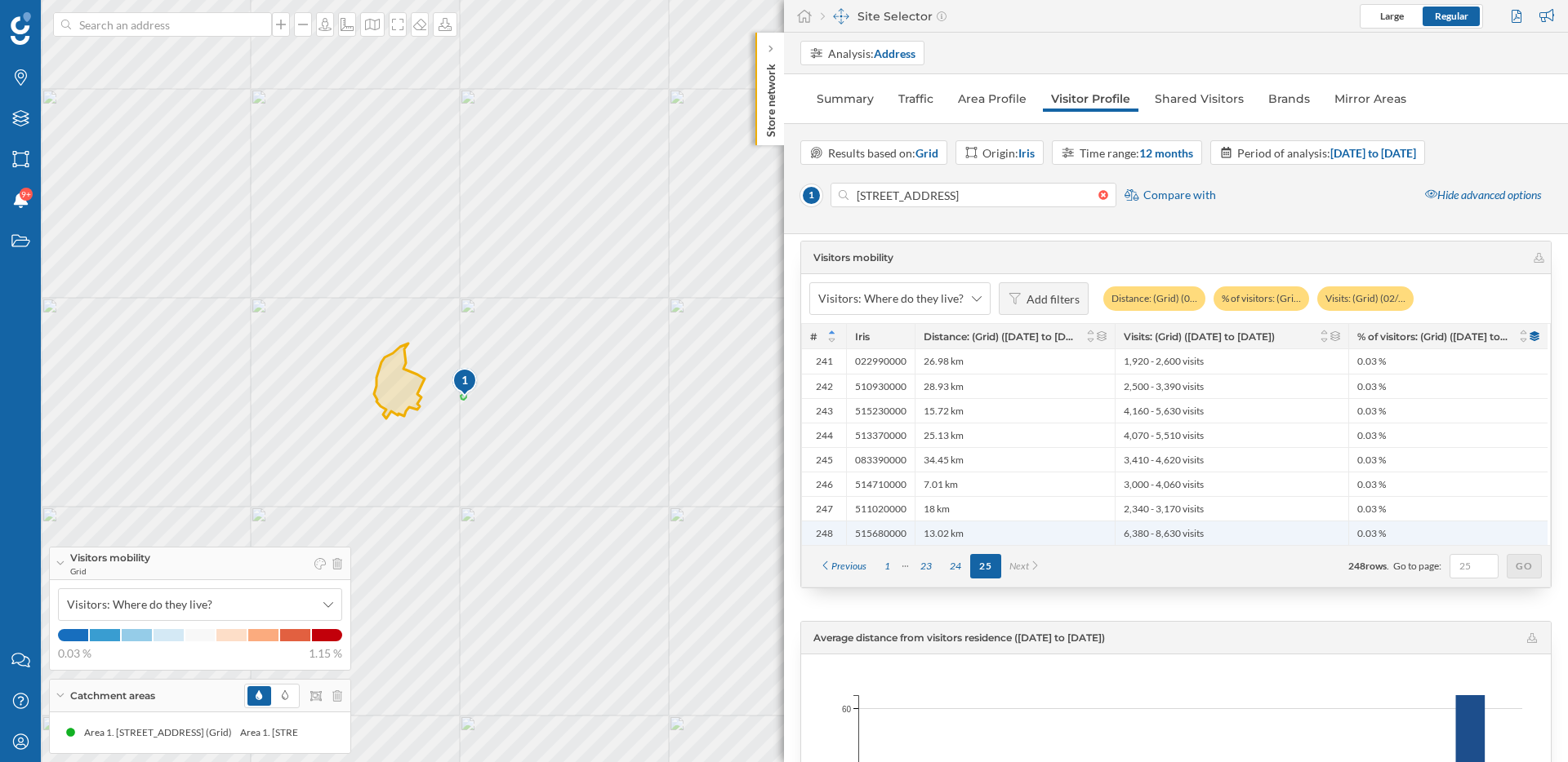
click at [1041, 531] on div "13.02 km" at bounding box center [1015, 534] width 200 height 25
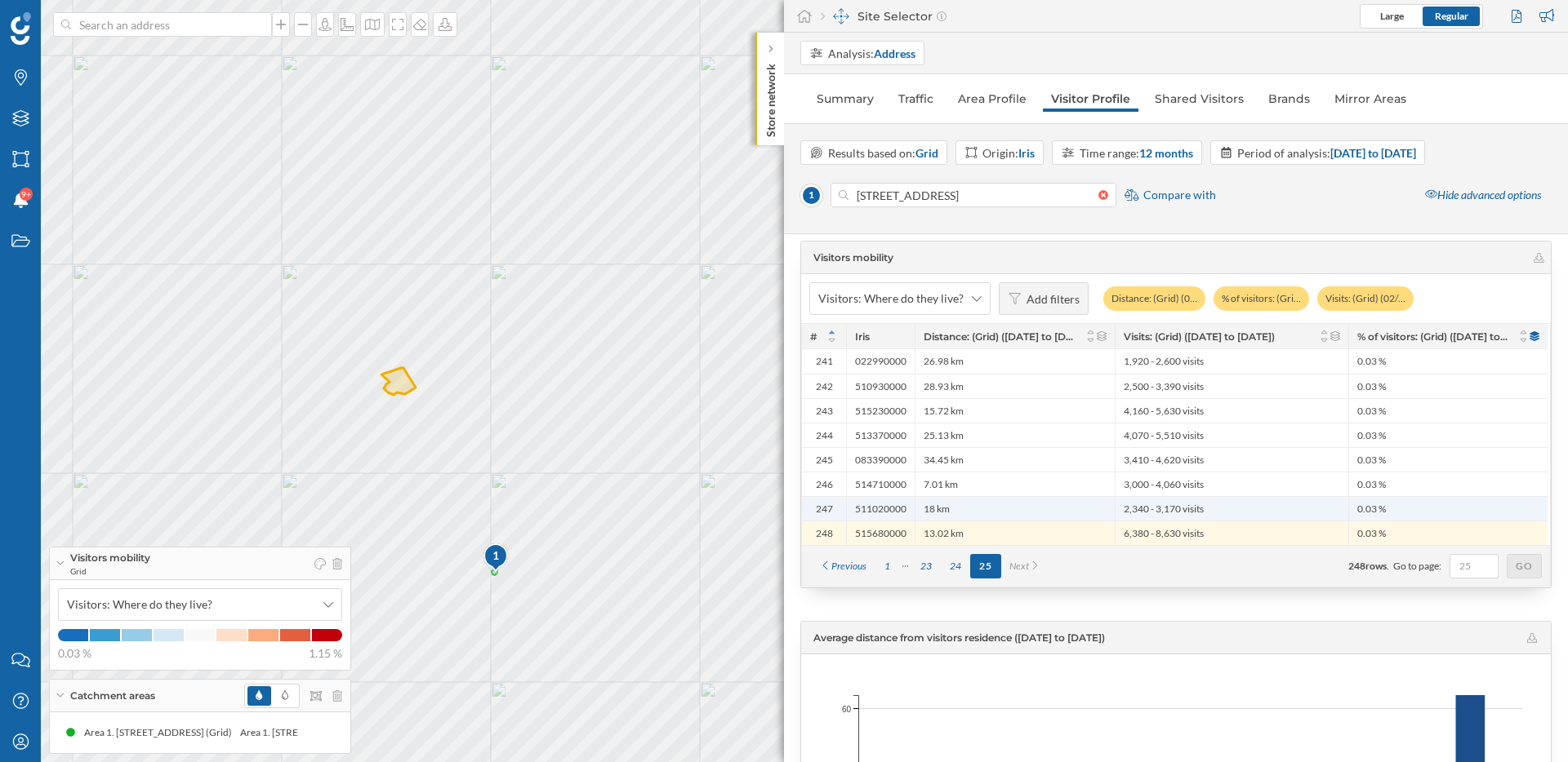
click at [1041, 513] on div "18 km" at bounding box center [1015, 509] width 200 height 25
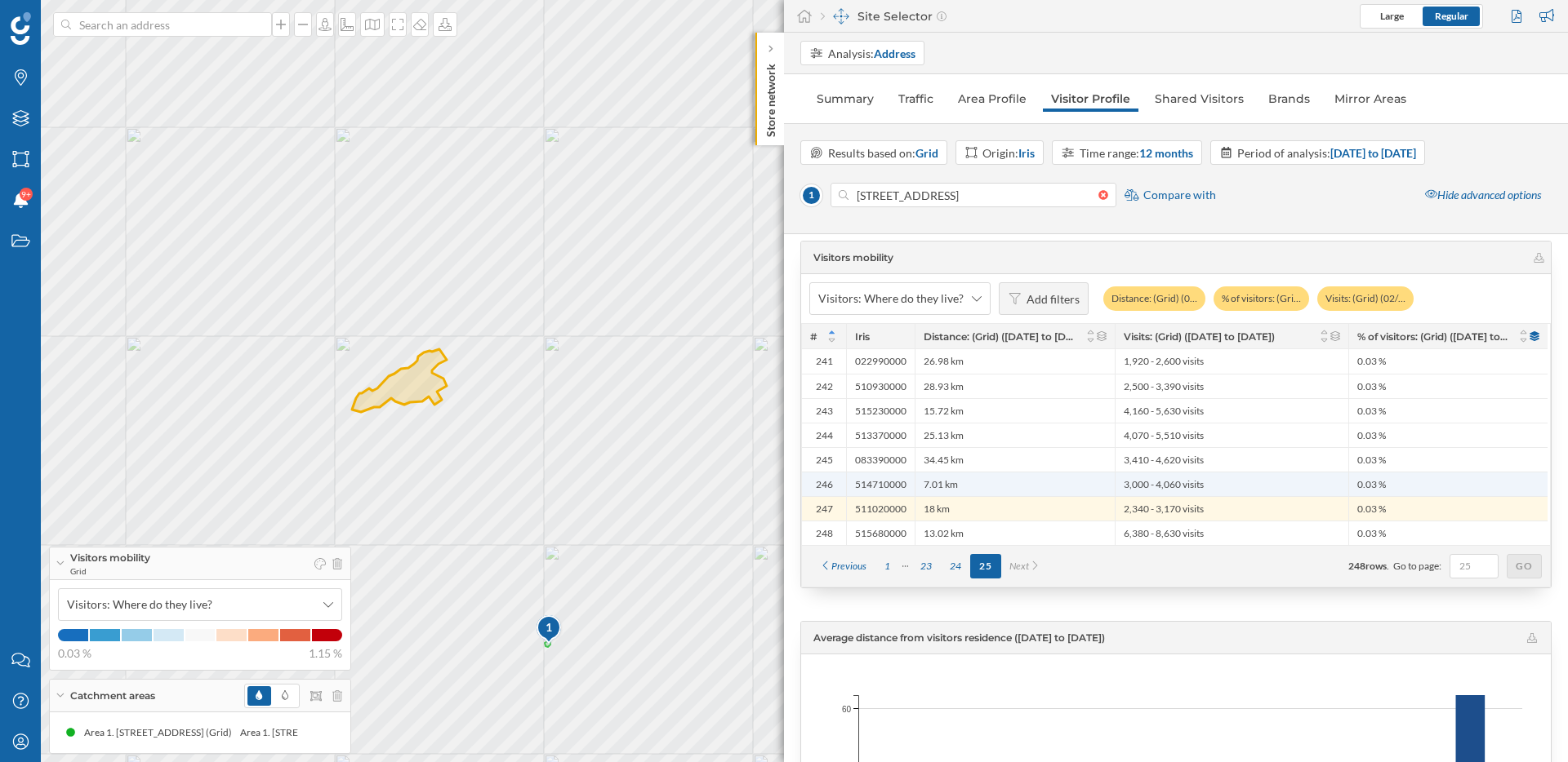
click at [1035, 488] on div "7.01 km" at bounding box center [1015, 485] width 200 height 25
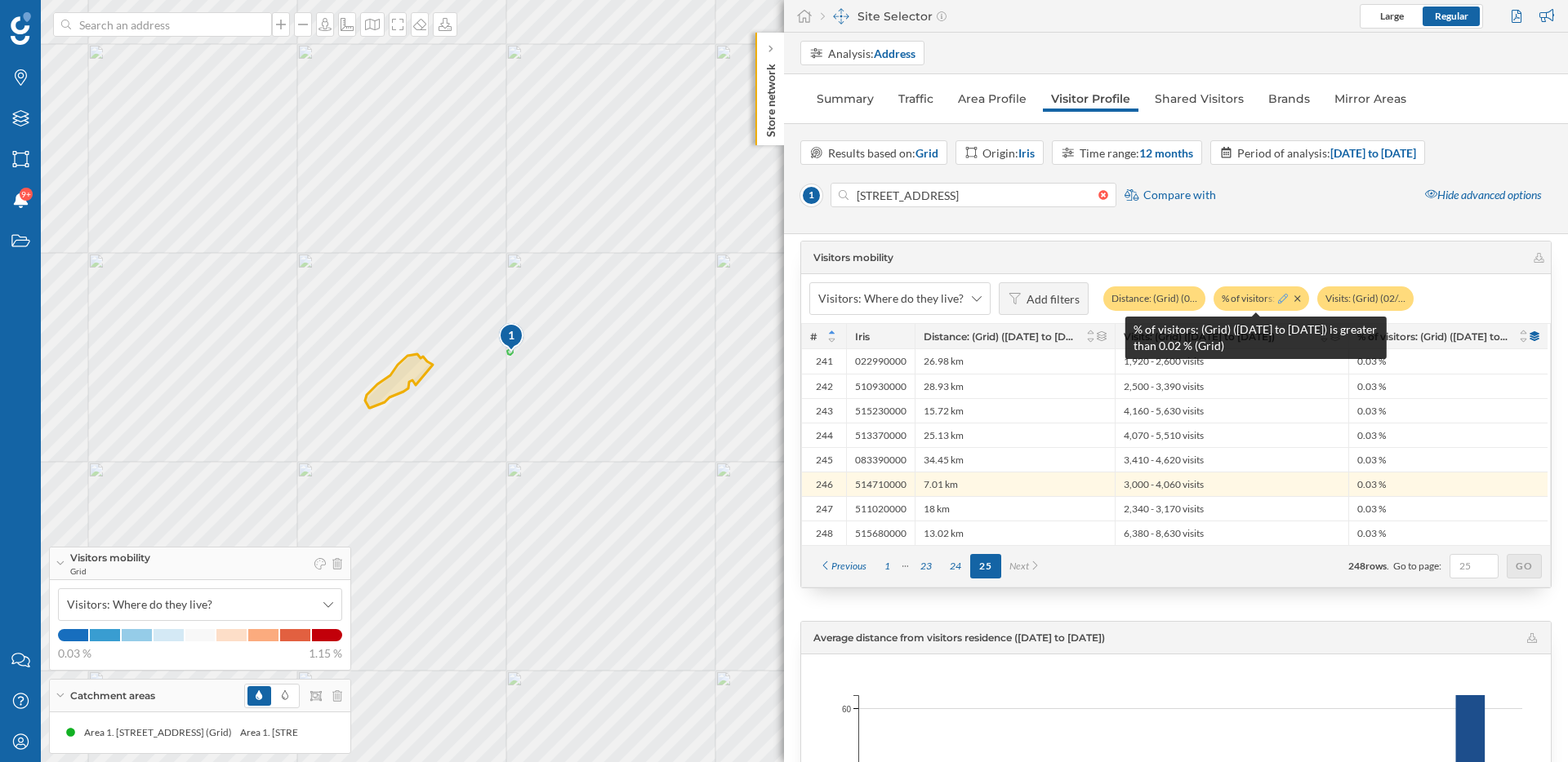
click at [1278, 299] on icon at bounding box center [1283, 298] width 10 height 10
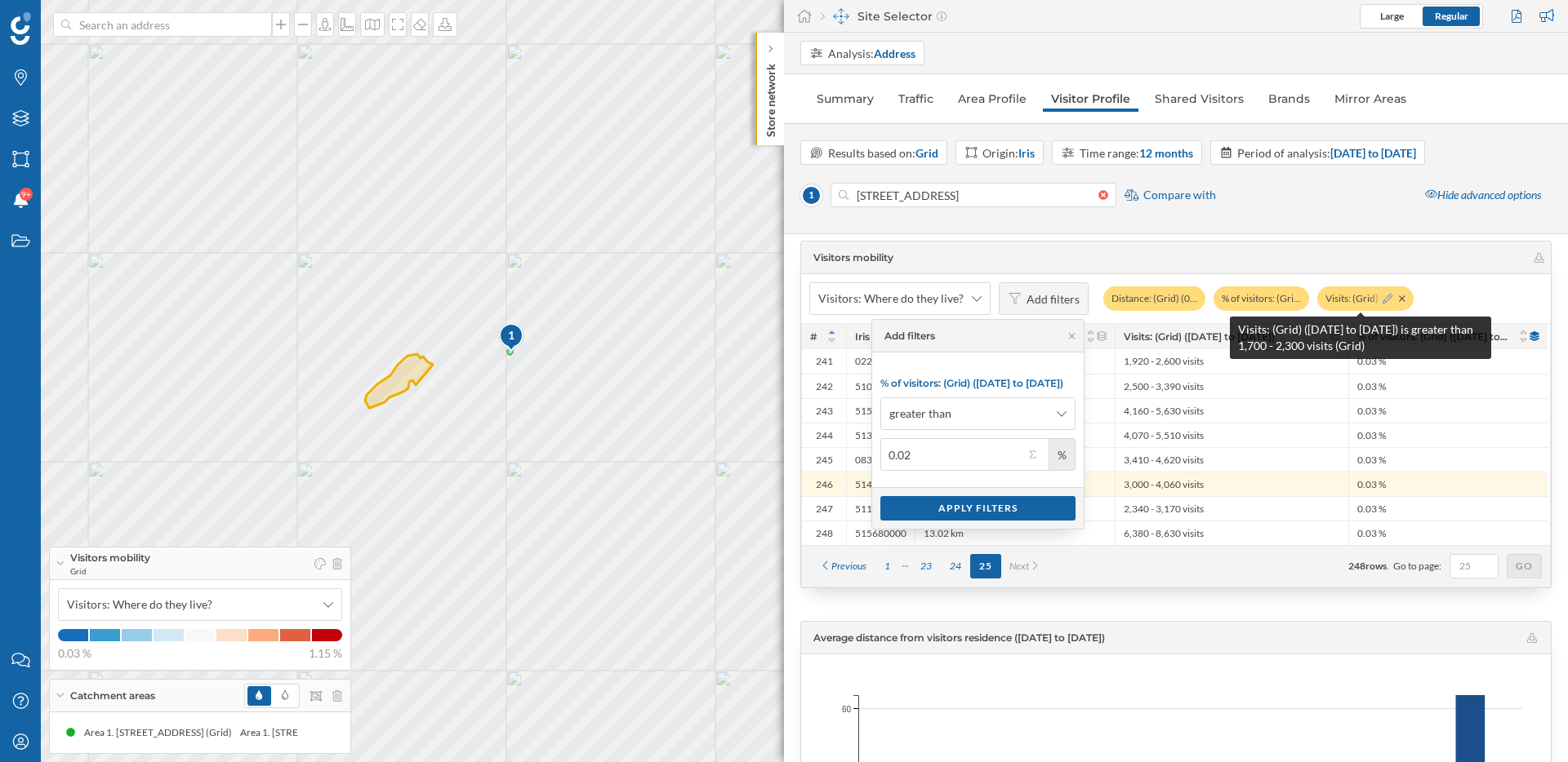
click at [1385, 296] on icon at bounding box center [1387, 298] width 10 height 10
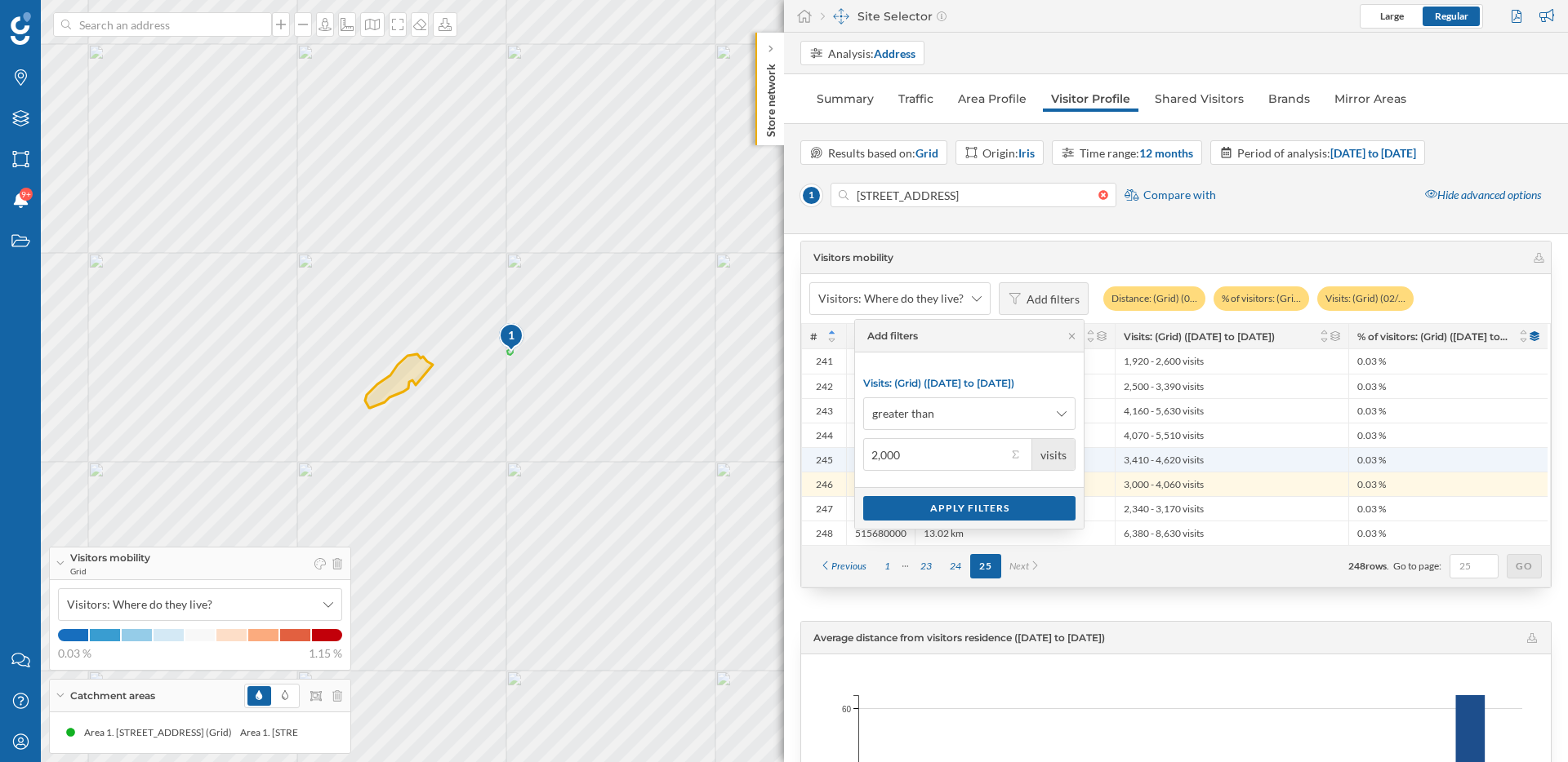
drag, startPoint x: 905, startPoint y: 452, endPoint x: 817, endPoint y: 452, distance: 88.0
click at [817, 452] on body "Brands Layers Areas Notifications 9+ States Contact us Help Center My Profile V…" at bounding box center [784, 381] width 1568 height 762
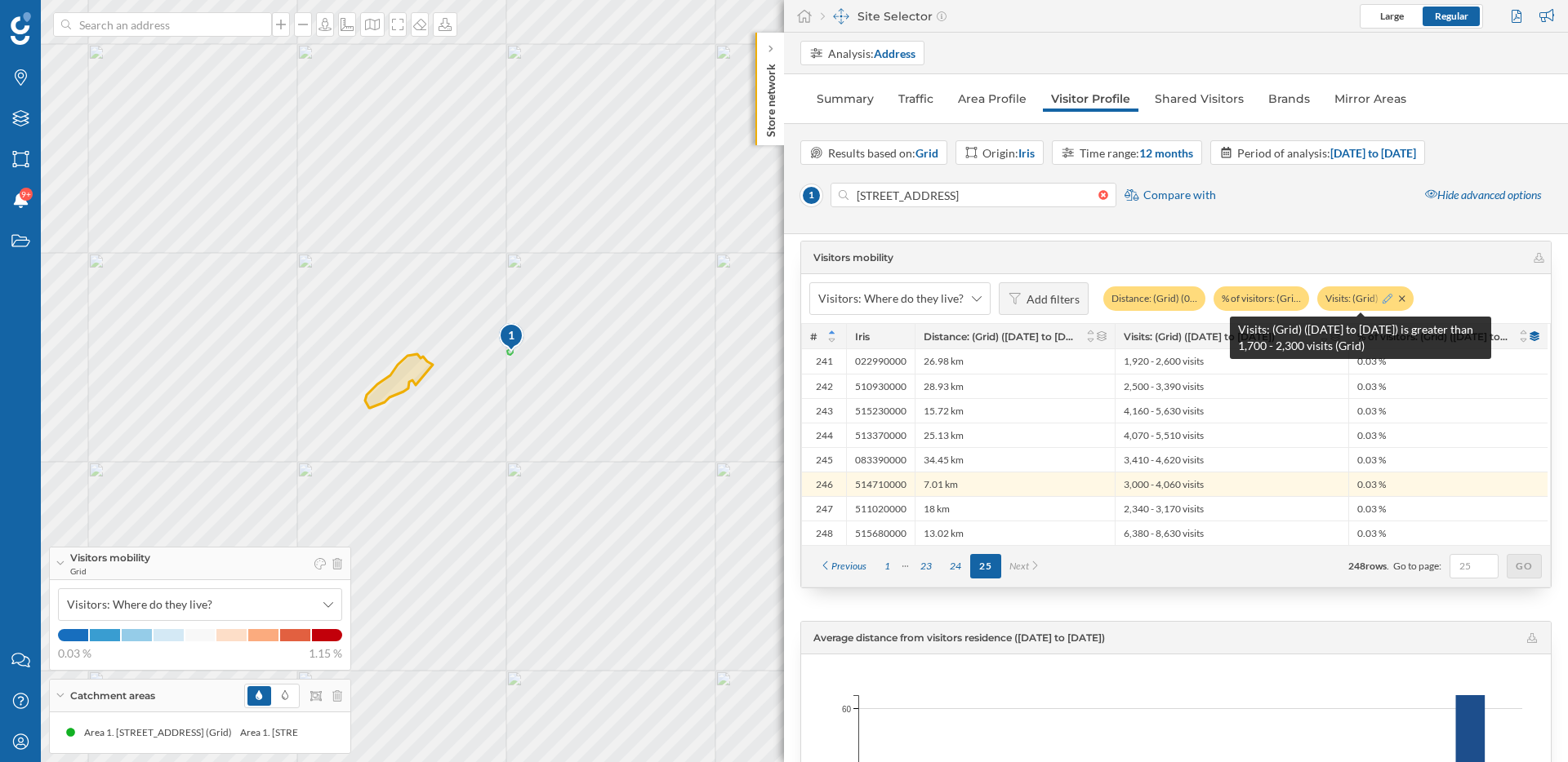
click at [1383, 300] on icon at bounding box center [1387, 298] width 10 height 10
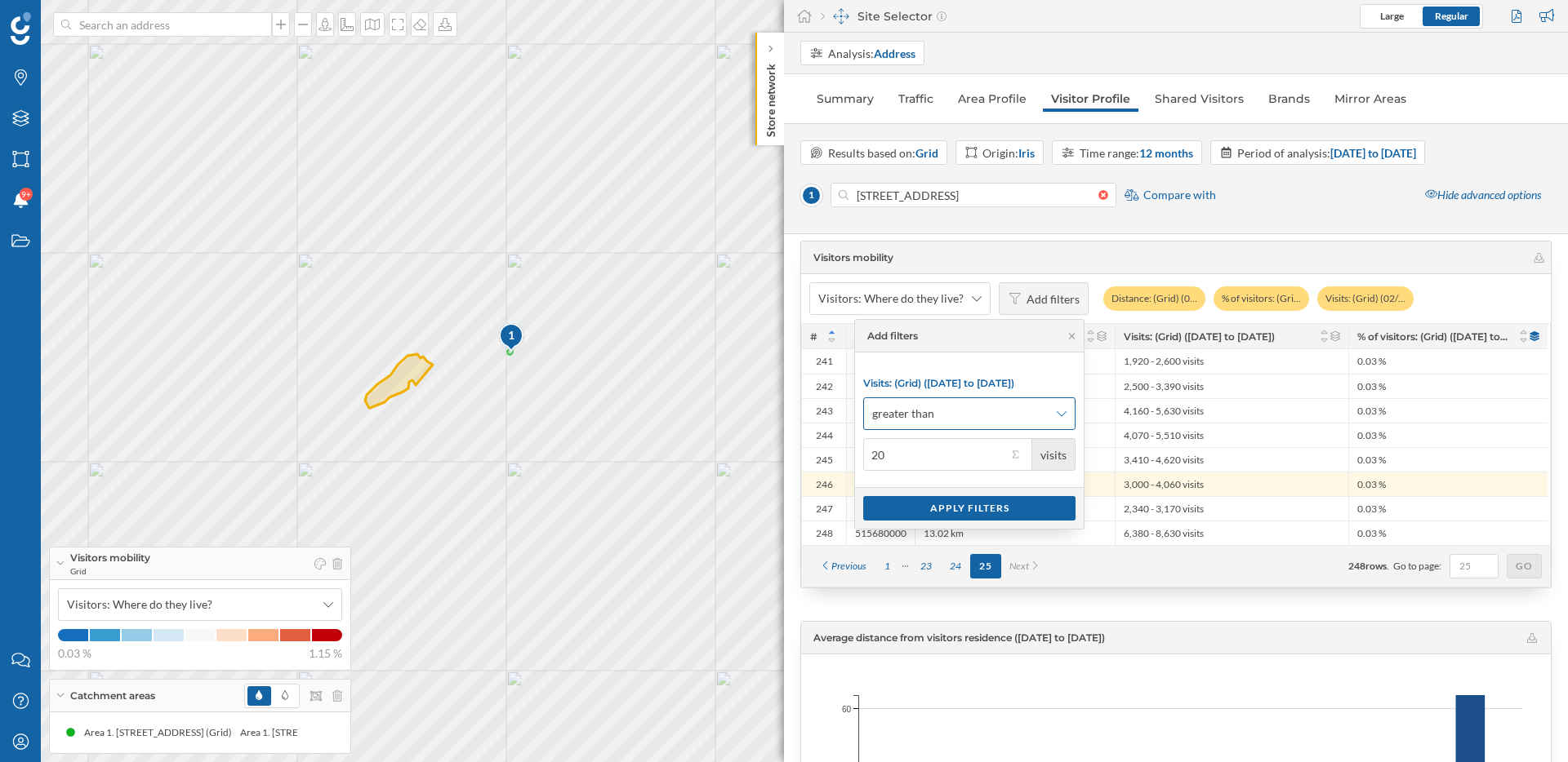
type input "2"
type input "5,000"
click at [1024, 512] on div "Apply filters" at bounding box center [969, 508] width 212 height 25
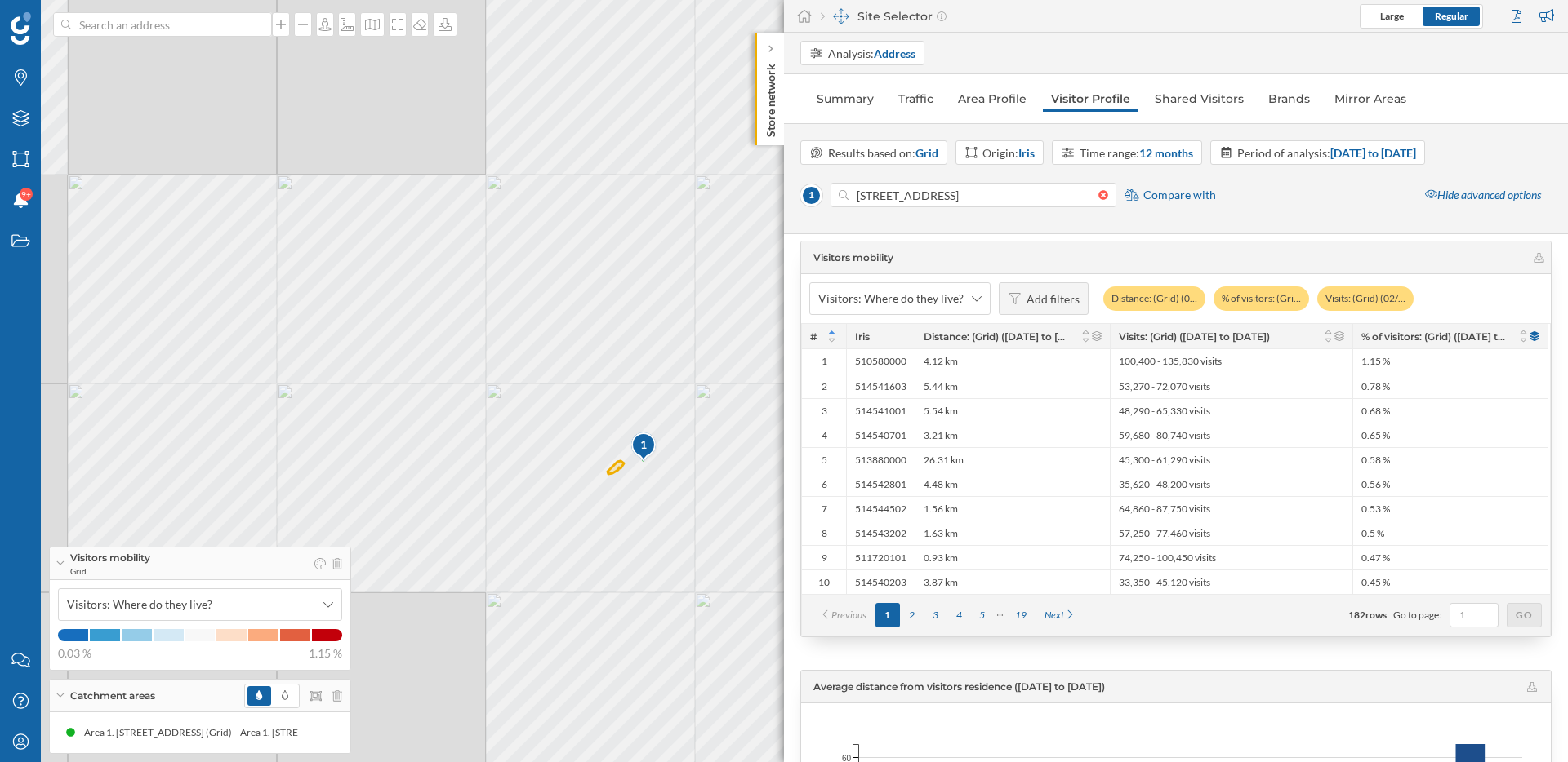
drag, startPoint x: 753, startPoint y: 476, endPoint x: 713, endPoint y: 471, distance: 40.3
click at [713, 471] on div "1 © Mapbox © OpenStreetMap Improve this map" at bounding box center [784, 381] width 1568 height 762
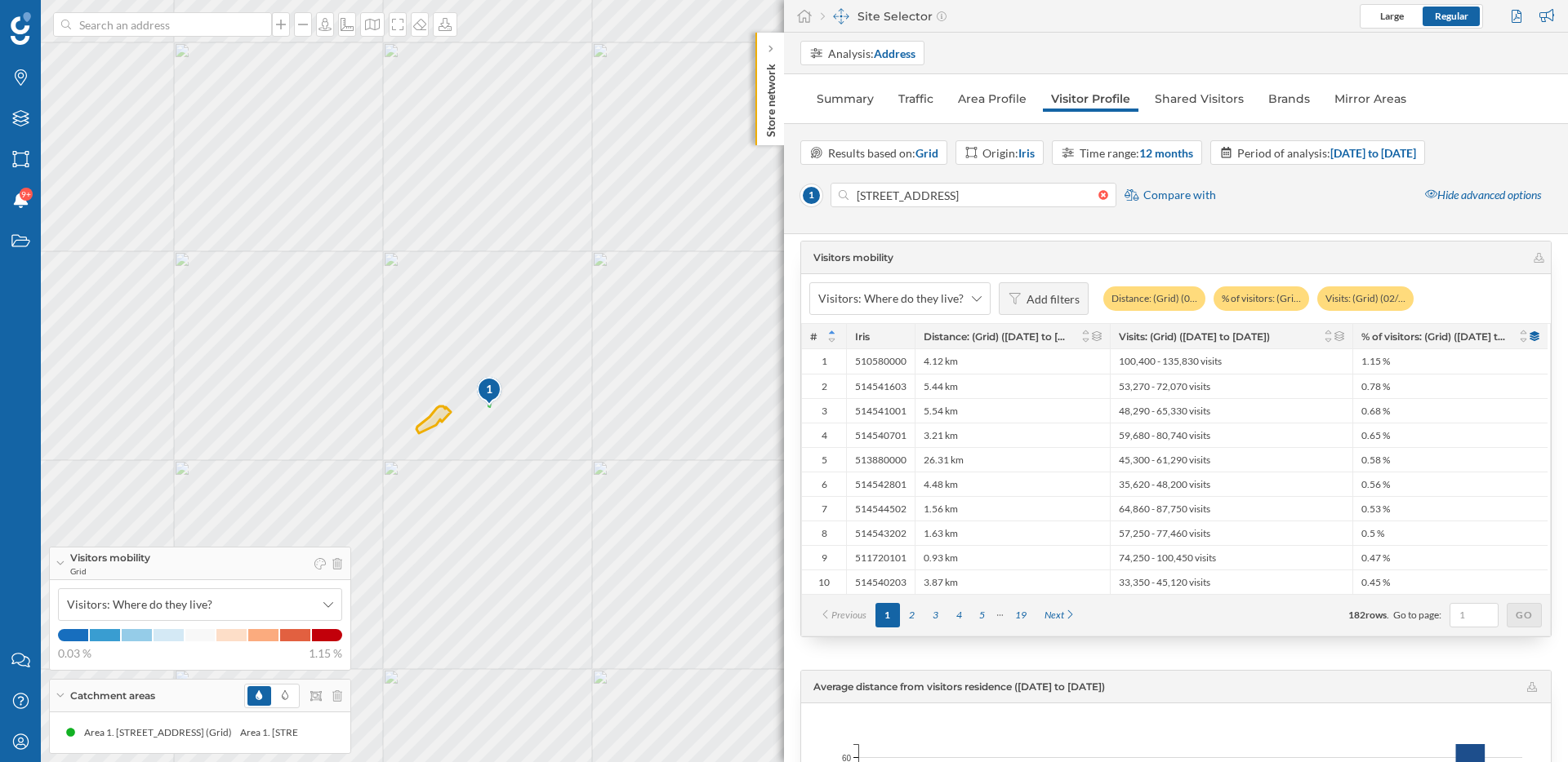
drag, startPoint x: 379, startPoint y: 473, endPoint x: 394, endPoint y: 473, distance: 15.0
click at [394, 473] on div "1 © Mapbox © OpenStreetMap Improve this map" at bounding box center [784, 381] width 1568 height 762
click at [470, 680] on div "1 © Mapbox © OpenStreetMap Improve this map" at bounding box center [784, 381] width 1568 height 762
click at [474, 680] on div "1 © Mapbox © OpenStreetMap Improve this map" at bounding box center [784, 381] width 1568 height 762
click at [513, 599] on div "1 © Mapbox © OpenStreetMap Improve this map" at bounding box center [784, 381] width 1568 height 762
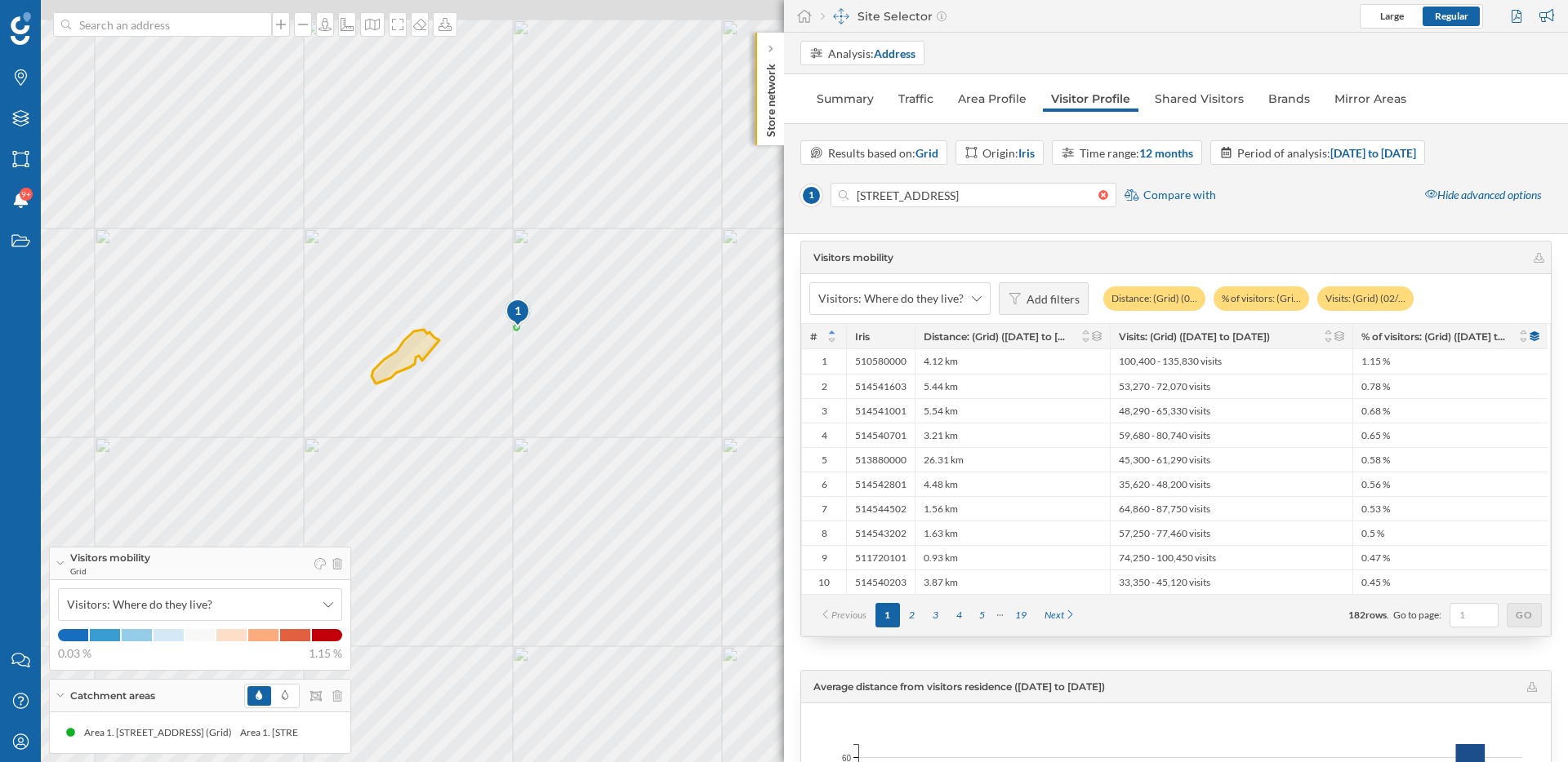
drag, startPoint x: 636, startPoint y: 319, endPoint x: 576, endPoint y: 365, distance: 75.6
click at [576, 365] on div "1 © Mapbox © OpenStreetMap Improve this map" at bounding box center [784, 381] width 1568 height 762
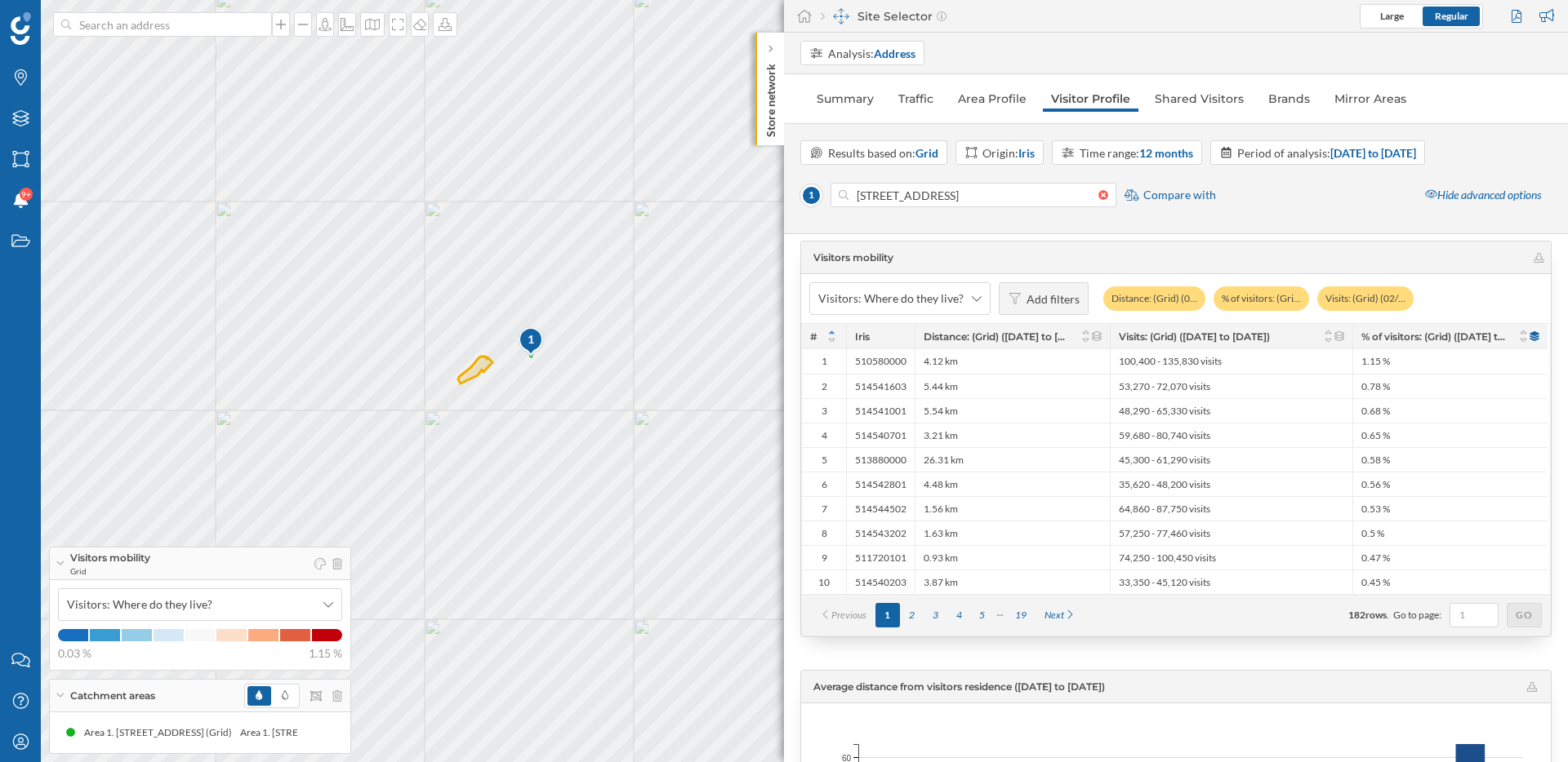
click at [499, 355] on div "1 © Mapbox © OpenStreetMap Improve this map" at bounding box center [784, 381] width 1568 height 762
click at [1019, 358] on div "4.12 km" at bounding box center [1012, 362] width 195 height 25
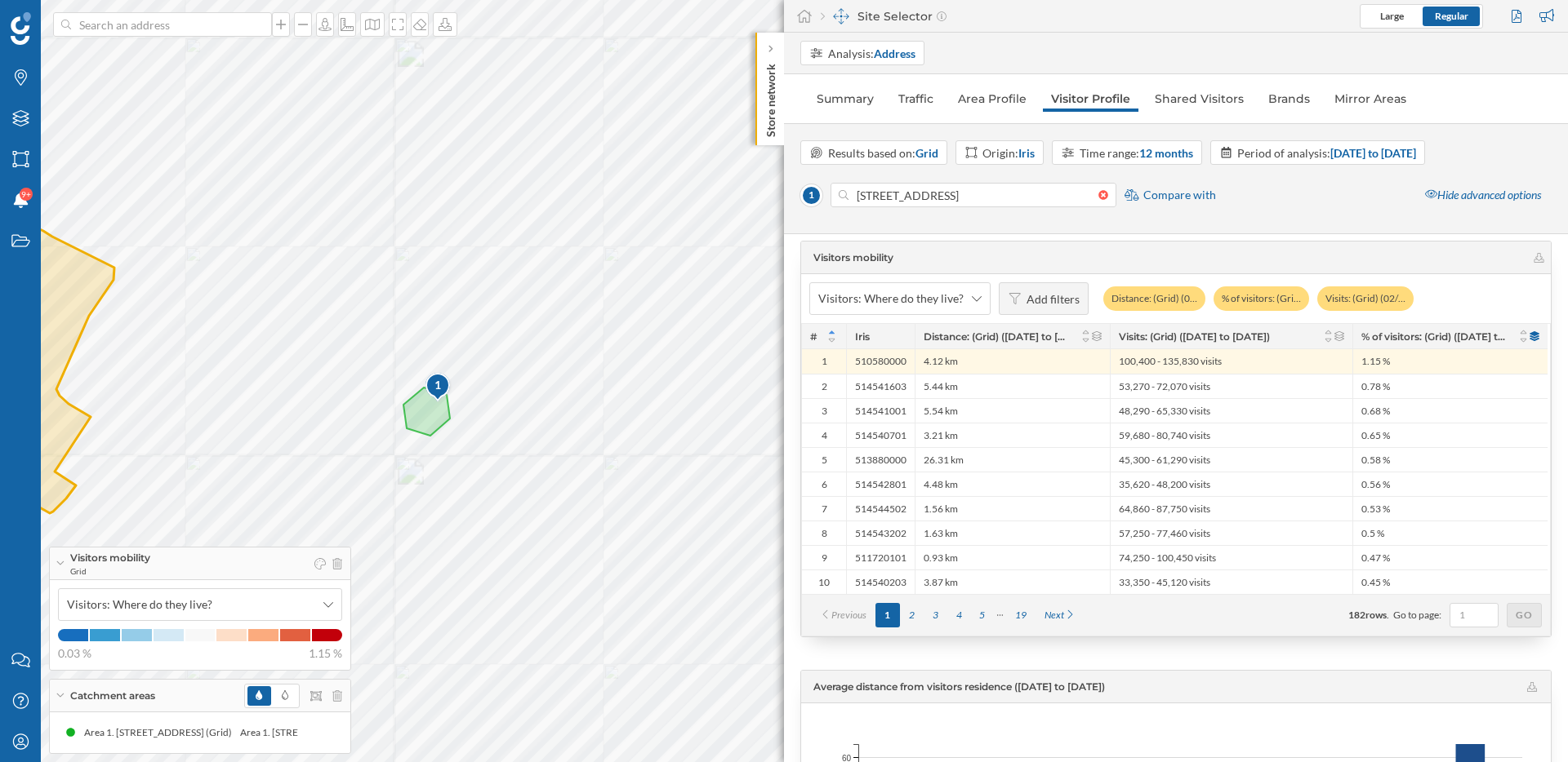
drag, startPoint x: 319, startPoint y: 361, endPoint x: 429, endPoint y: 348, distance: 110.8
click at [431, 349] on div "1 © Mapbox © OpenStreetMap Improve this map" at bounding box center [784, 381] width 1568 height 762
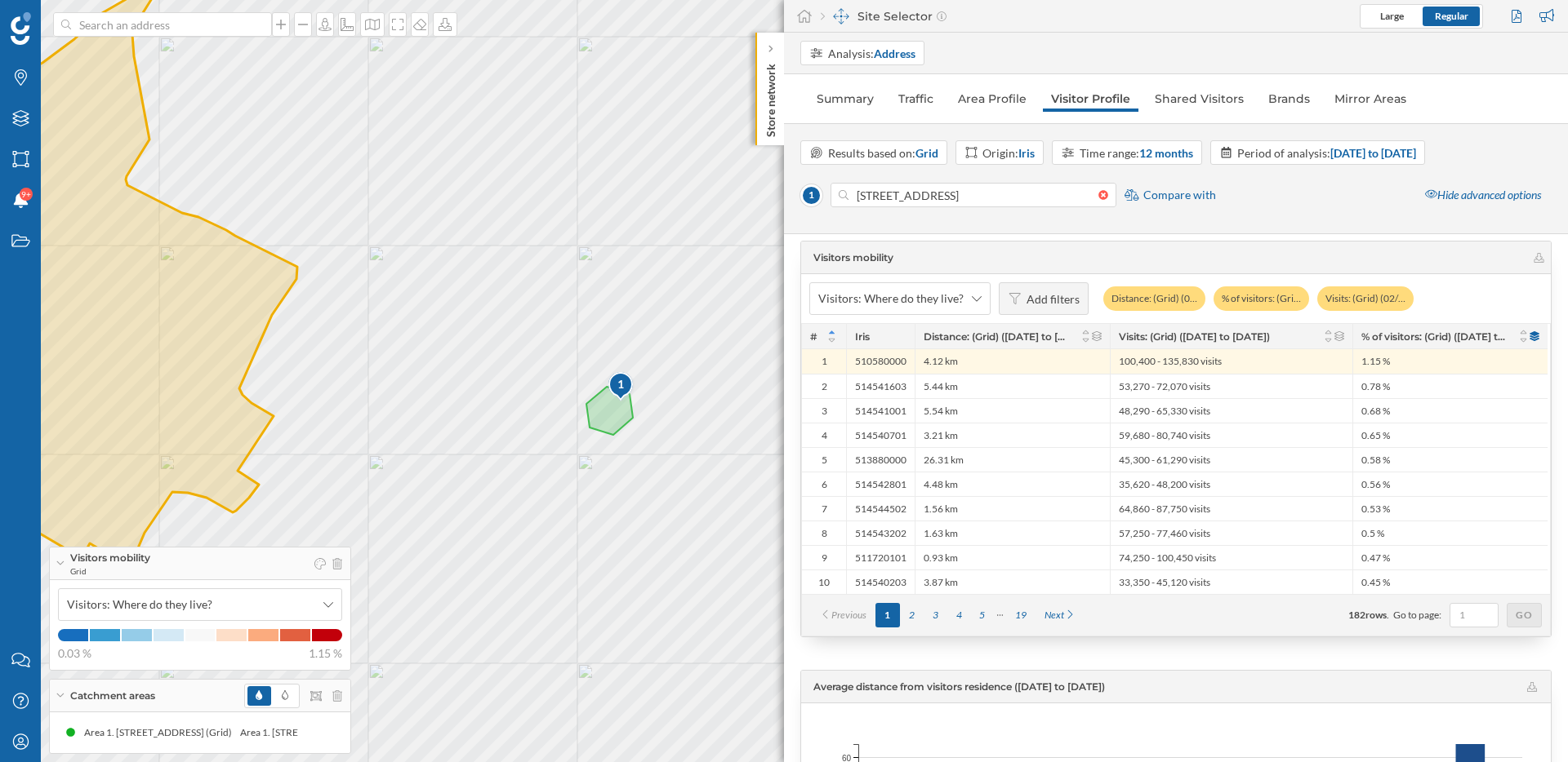
drag, startPoint x: 347, startPoint y: 342, endPoint x: 529, endPoint y: 342, distance: 182.0
click at [529, 342] on div "1 © Mapbox © OpenStreetMap Improve this map" at bounding box center [784, 381] width 1568 height 762
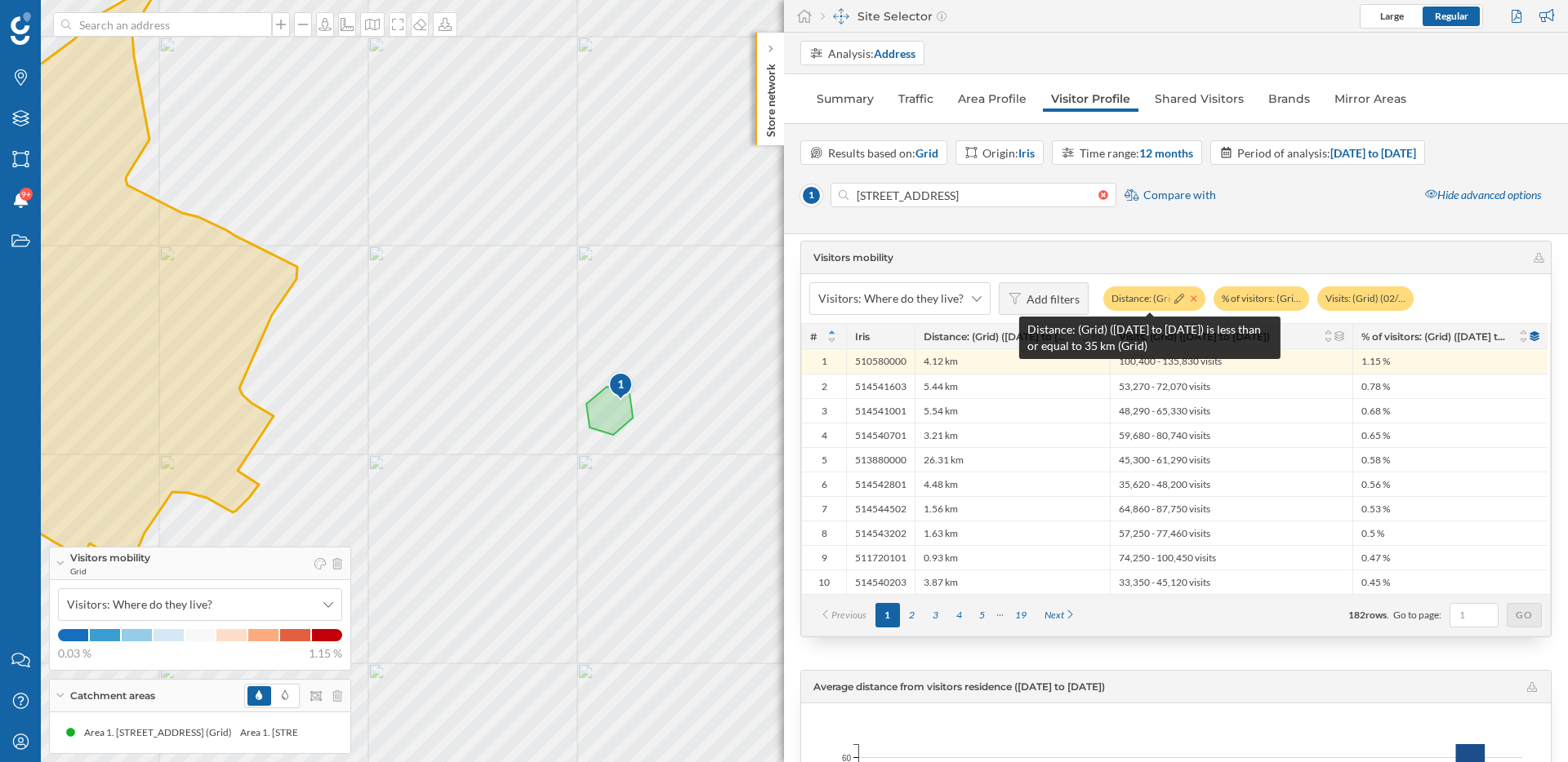
click at [1191, 298] on icon at bounding box center [1194, 298] width 7 height 10
click at [1190, 298] on div "% of visitors: (Gri…" at bounding box center [1151, 299] width 96 height 25
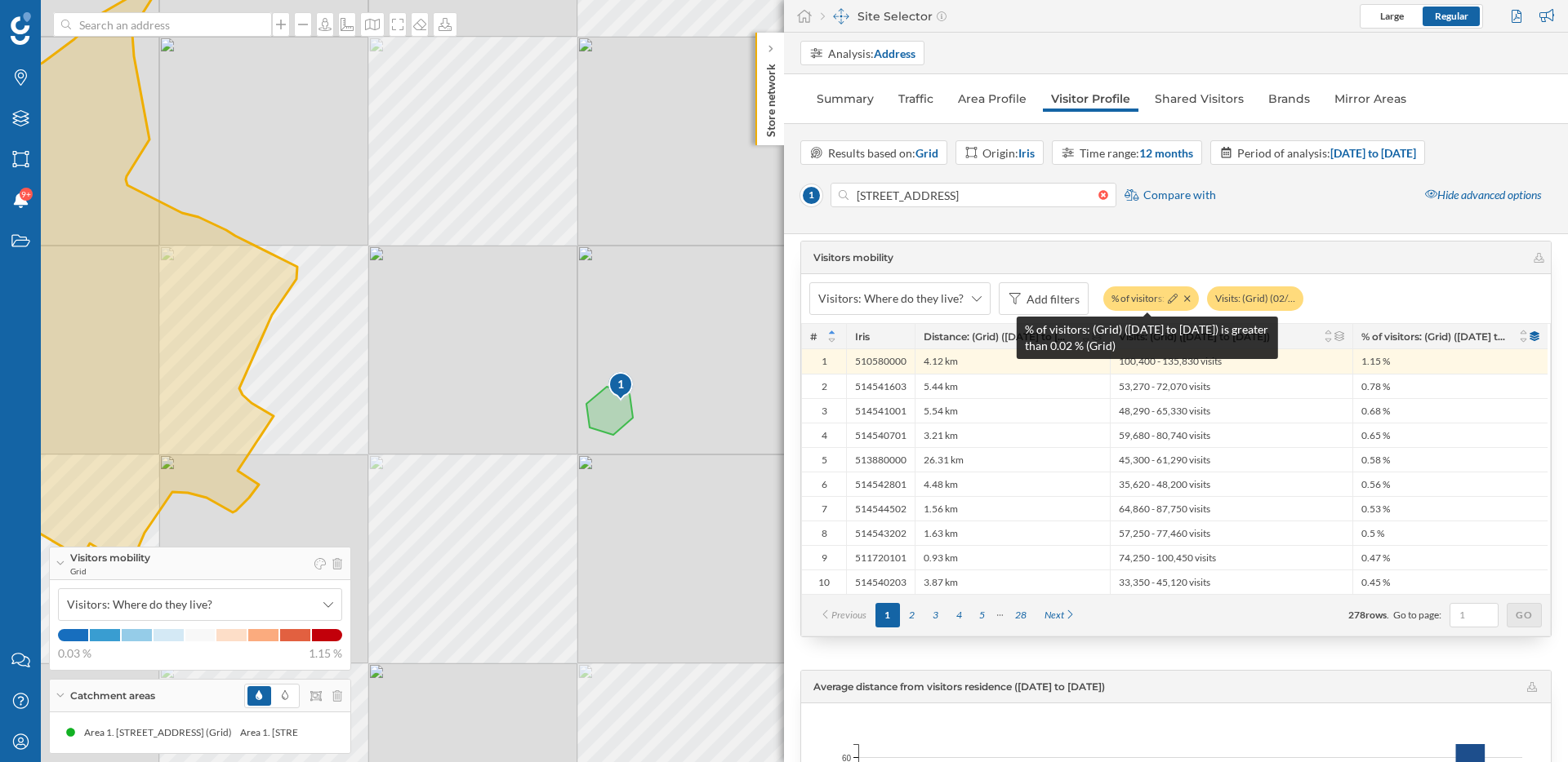
click at [1188, 298] on div "% of visitors: (Gri…" at bounding box center [1151, 299] width 96 height 25
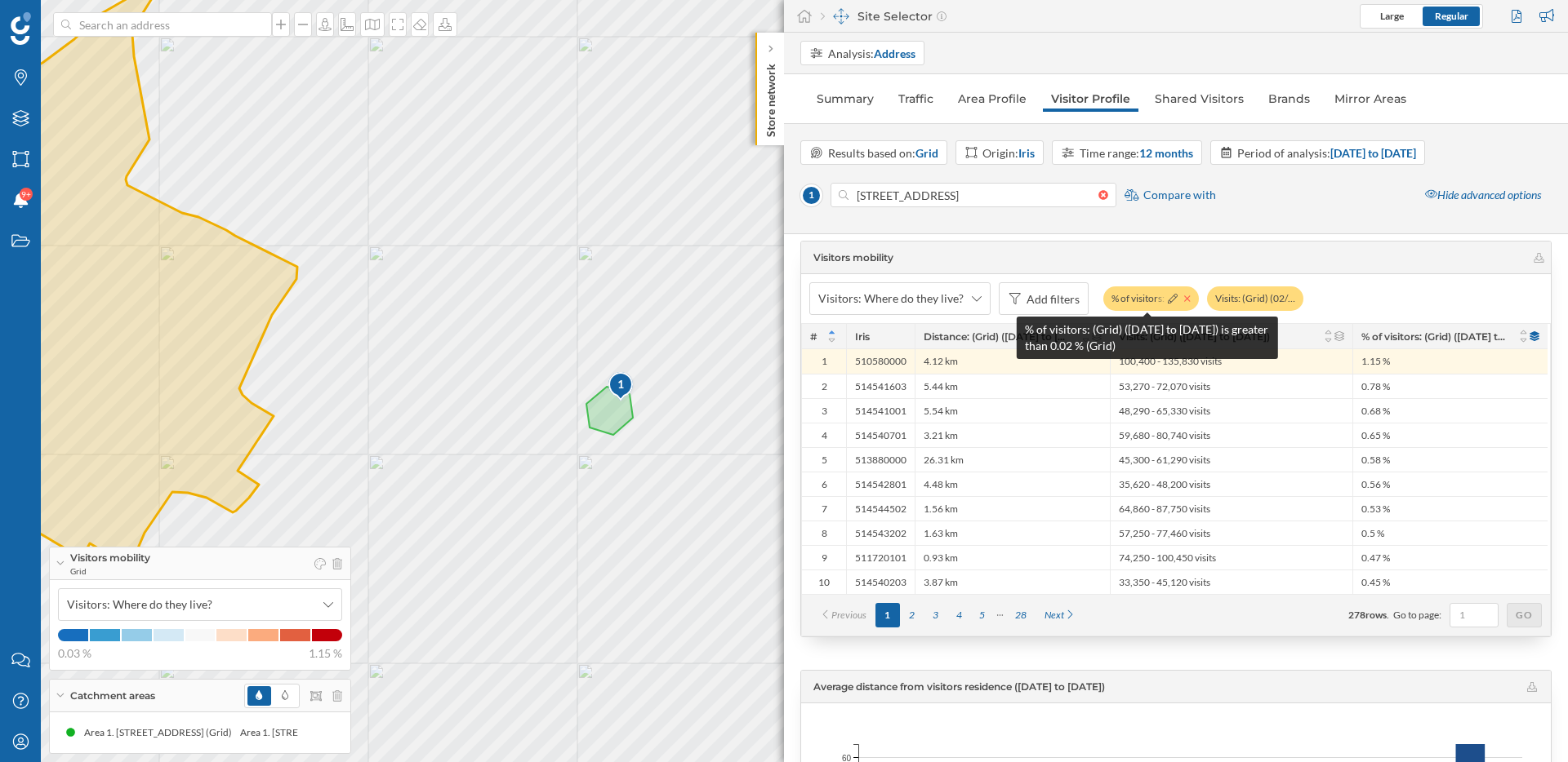
click at [1184, 299] on icon at bounding box center [1187, 298] width 7 height 10
click at [1185, 299] on icon at bounding box center [1188, 298] width 6 height 6
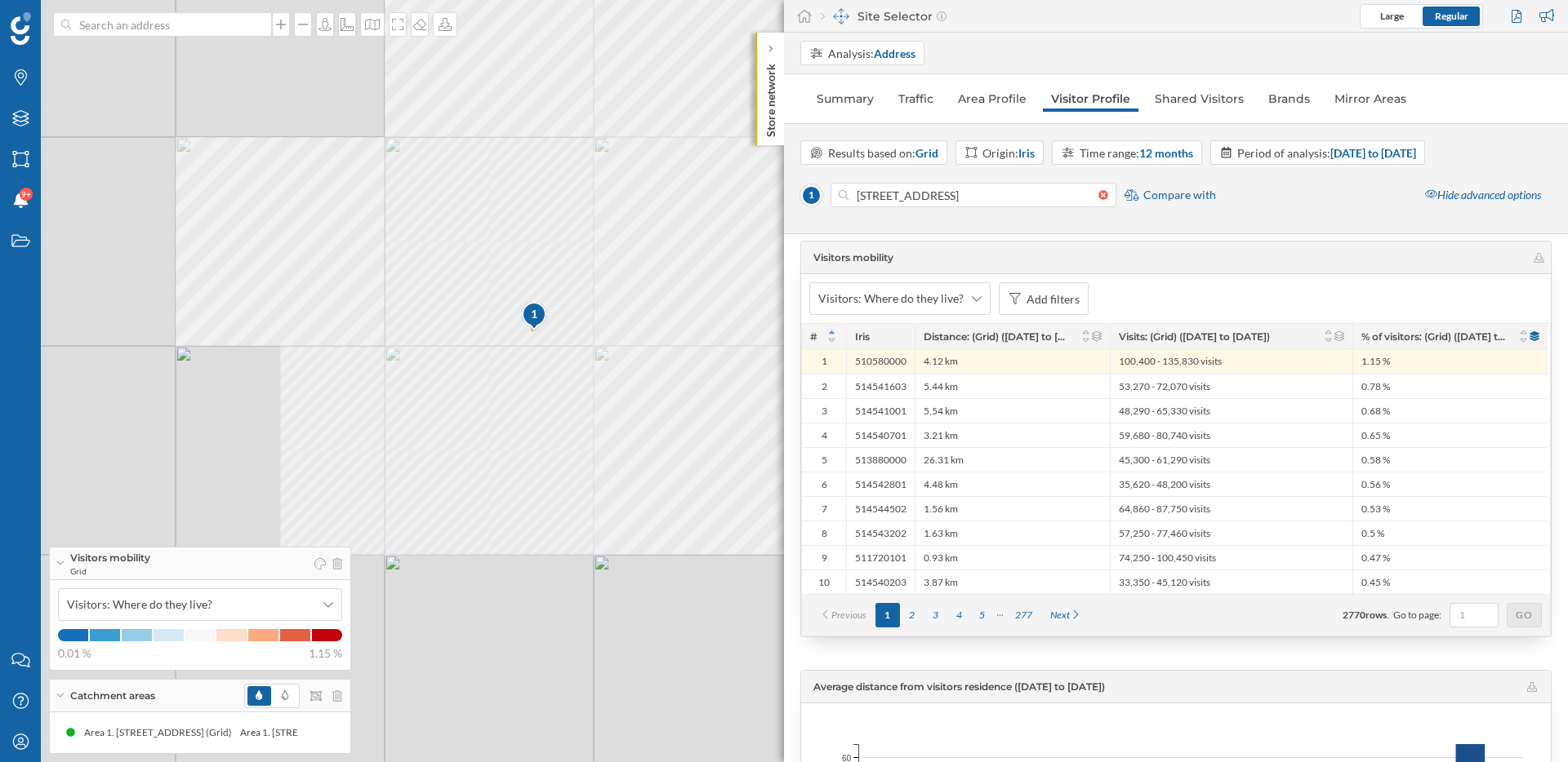
drag, startPoint x: 500, startPoint y: 571, endPoint x: 545, endPoint y: 485, distance: 97.1
click at [545, 485] on div "1 © Mapbox © OpenStreetMap Improve this map" at bounding box center [784, 381] width 1568 height 762
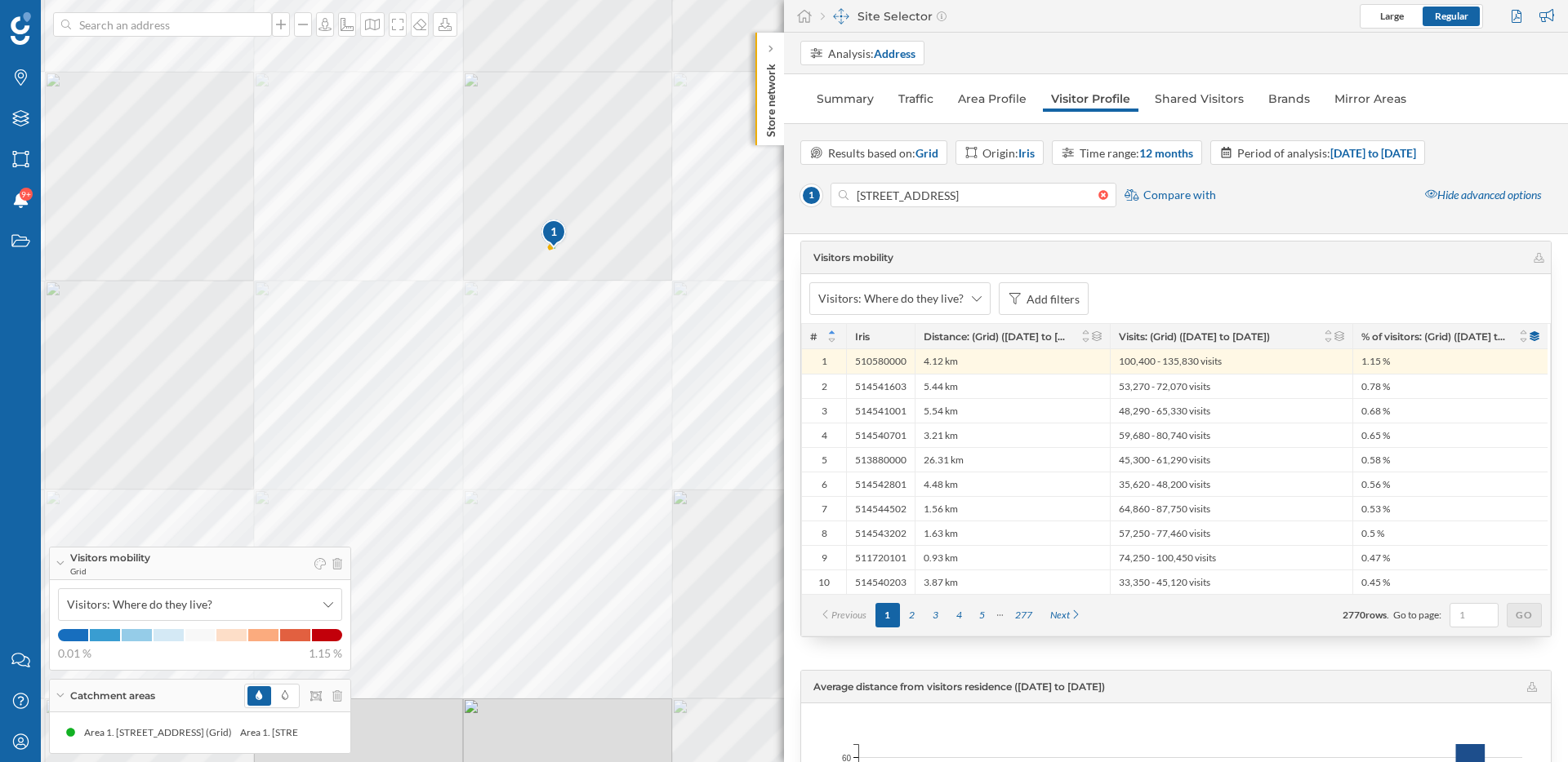
click at [547, 445] on div "1 © Mapbox © OpenStreetMap Improve this map" at bounding box center [784, 381] width 1568 height 762
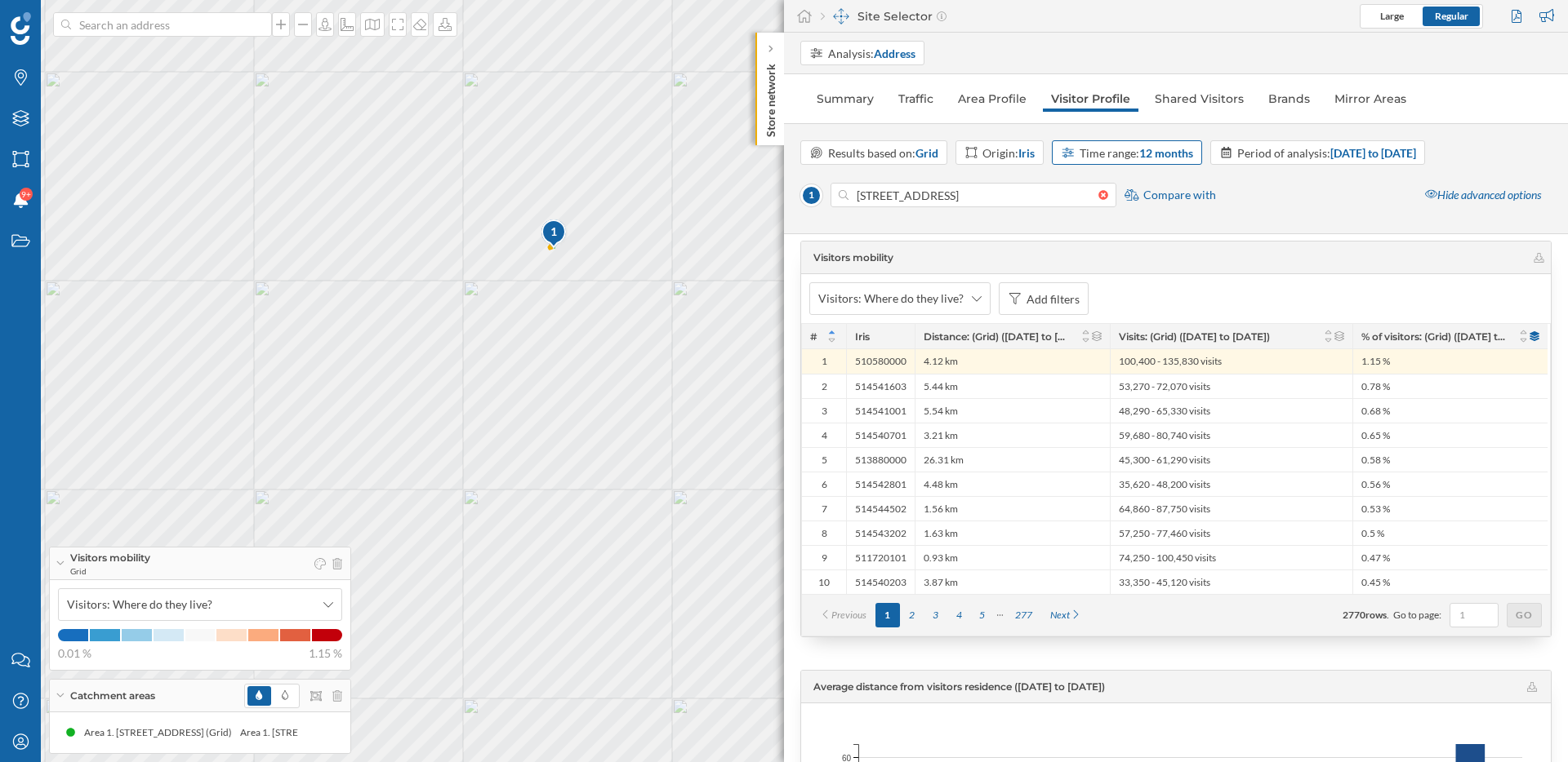
click at [1156, 155] on strong "12 months" at bounding box center [1166, 153] width 54 height 13
click at [1105, 216] on div "1 month" at bounding box center [1088, 219] width 51 height 17
